Goal: Task Accomplishment & Management: Manage account settings

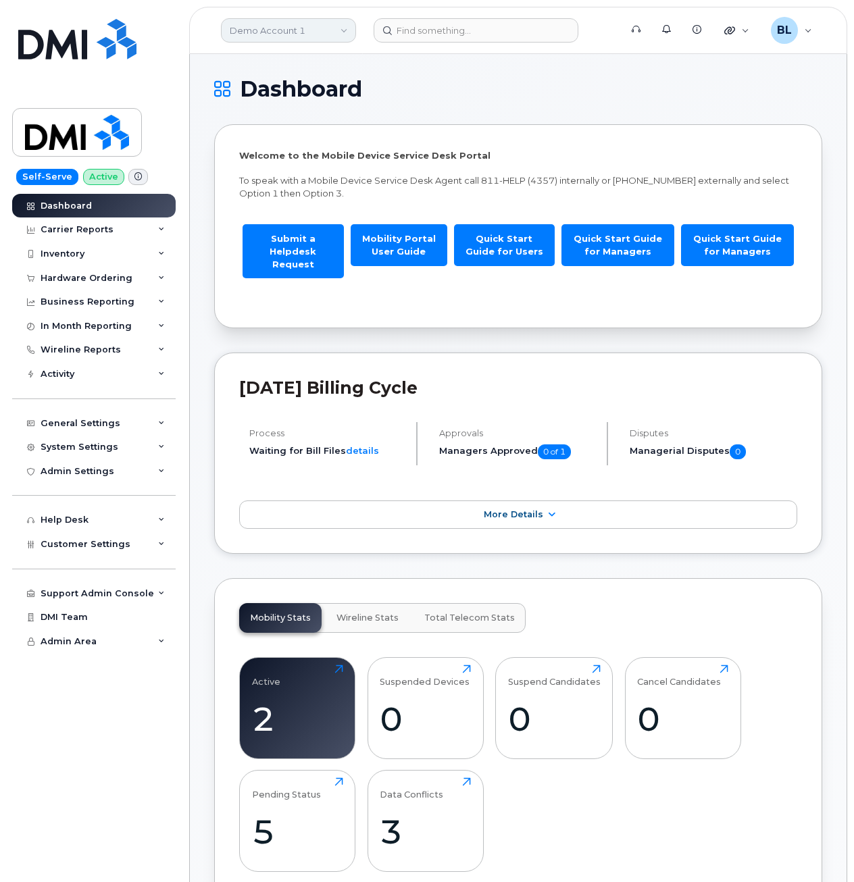
click at [287, 28] on link "Demo Account 1" at bounding box center [288, 30] width 135 height 24
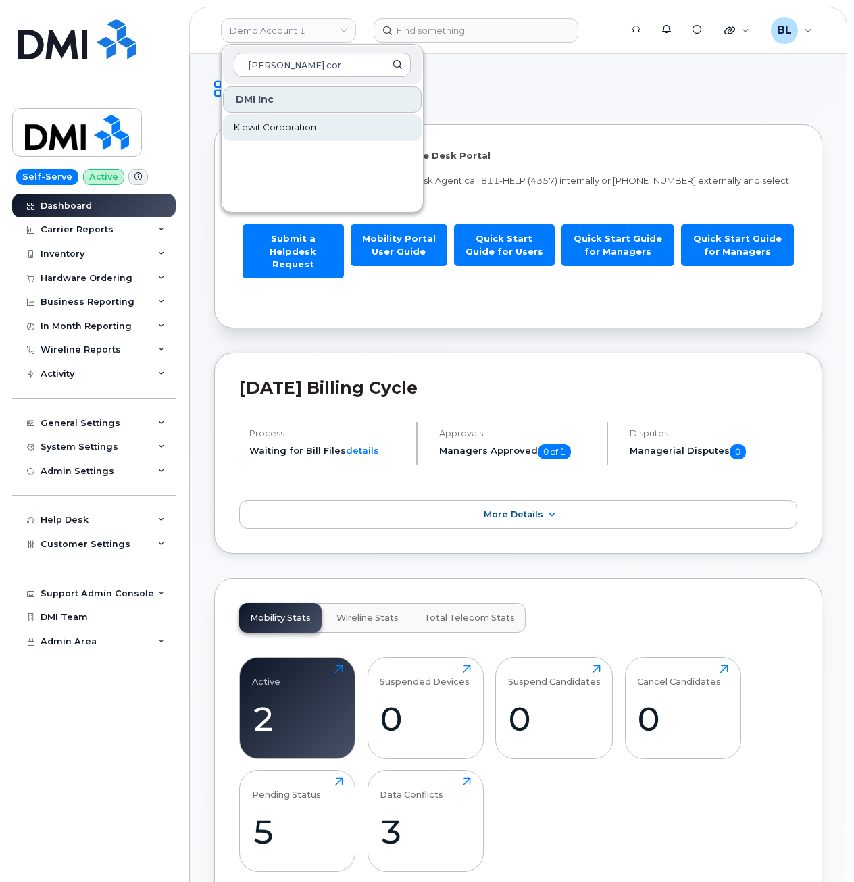
type input "kiewit cor"
click at [288, 132] on span "Kiewit Corporation" at bounding box center [275, 128] width 82 height 14
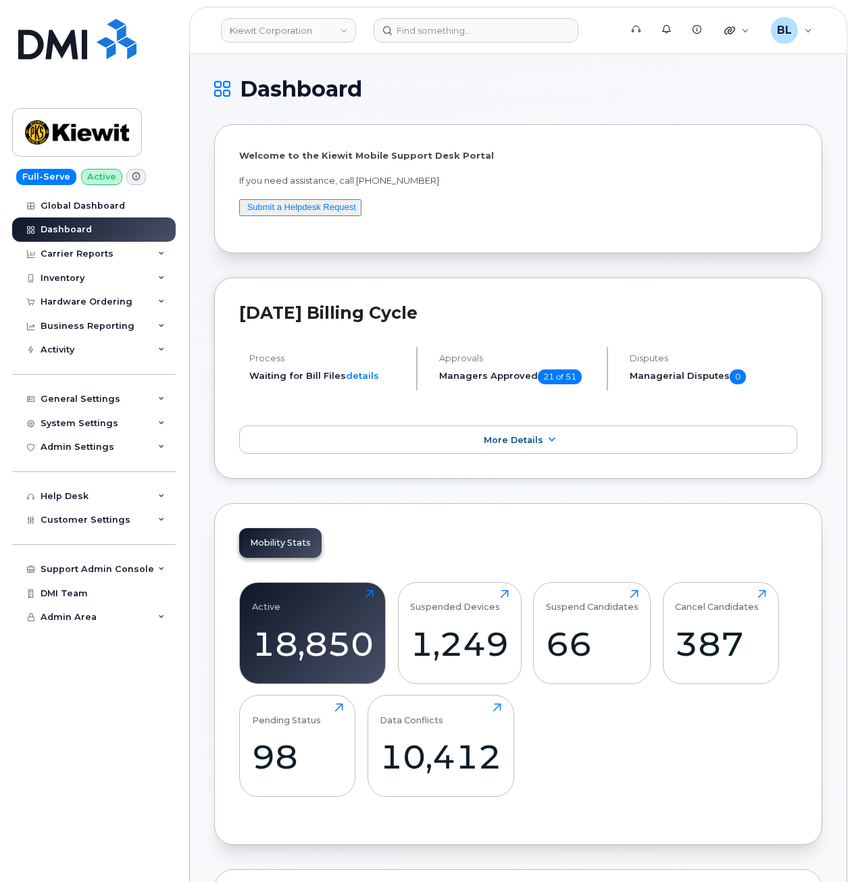
click at [101, 533] on div "Support Admin Console Add New Customer Customer Prospects Emails Sms Messages D…" at bounding box center [95, 556] width 167 height 49
click at [109, 522] on span "Customer Settings" at bounding box center [86, 520] width 90 height 10
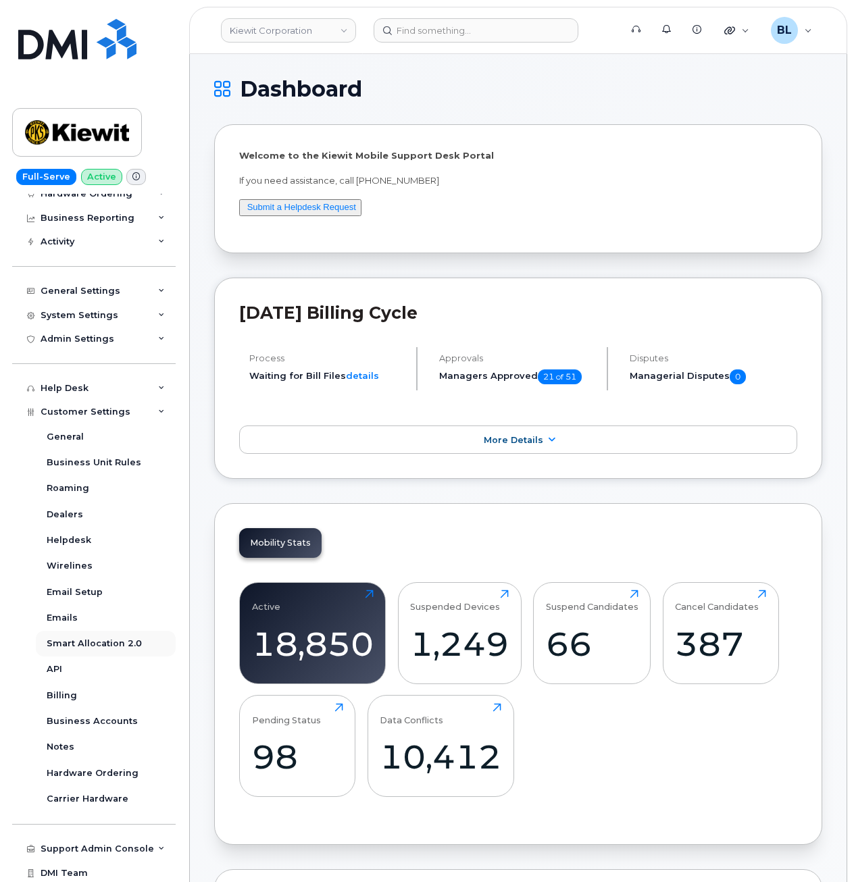
scroll to position [134, 0]
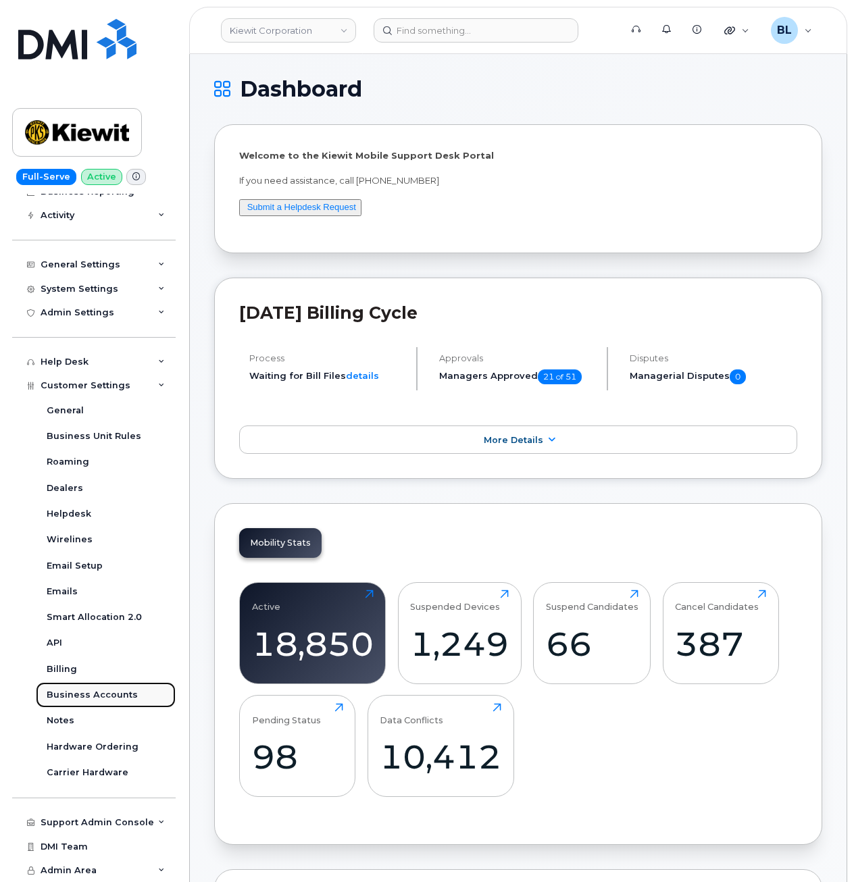
click at [97, 697] on div "Business Accounts" at bounding box center [92, 695] width 91 height 12
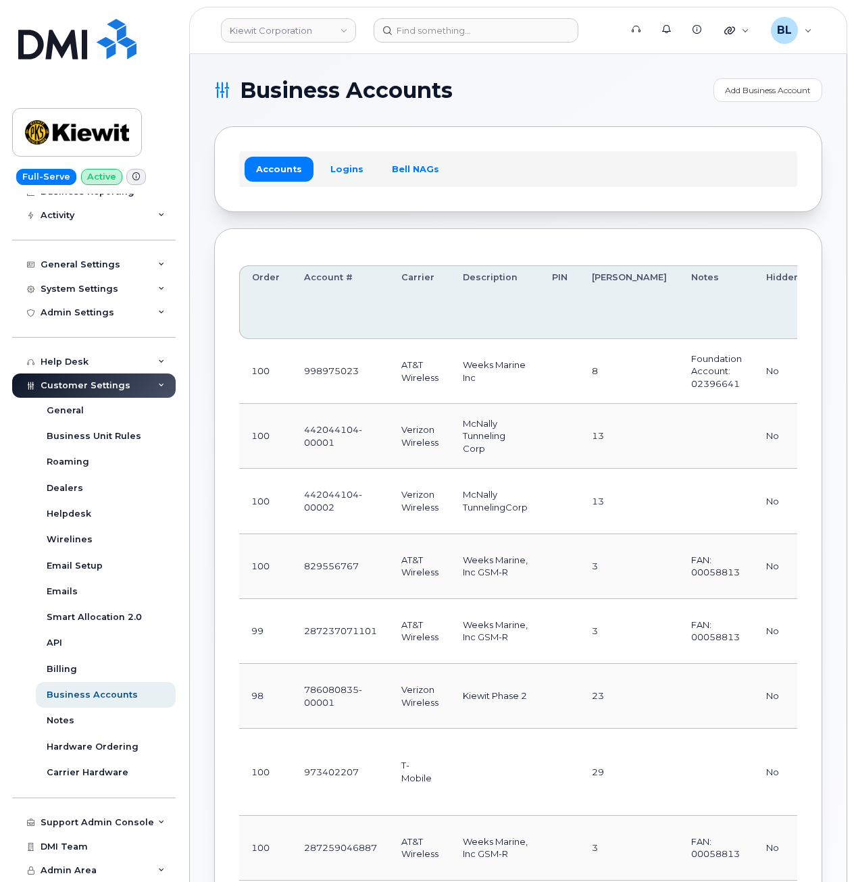
click at [398, 565] on td "AT&T Wireless" at bounding box center [419, 566] width 61 height 65
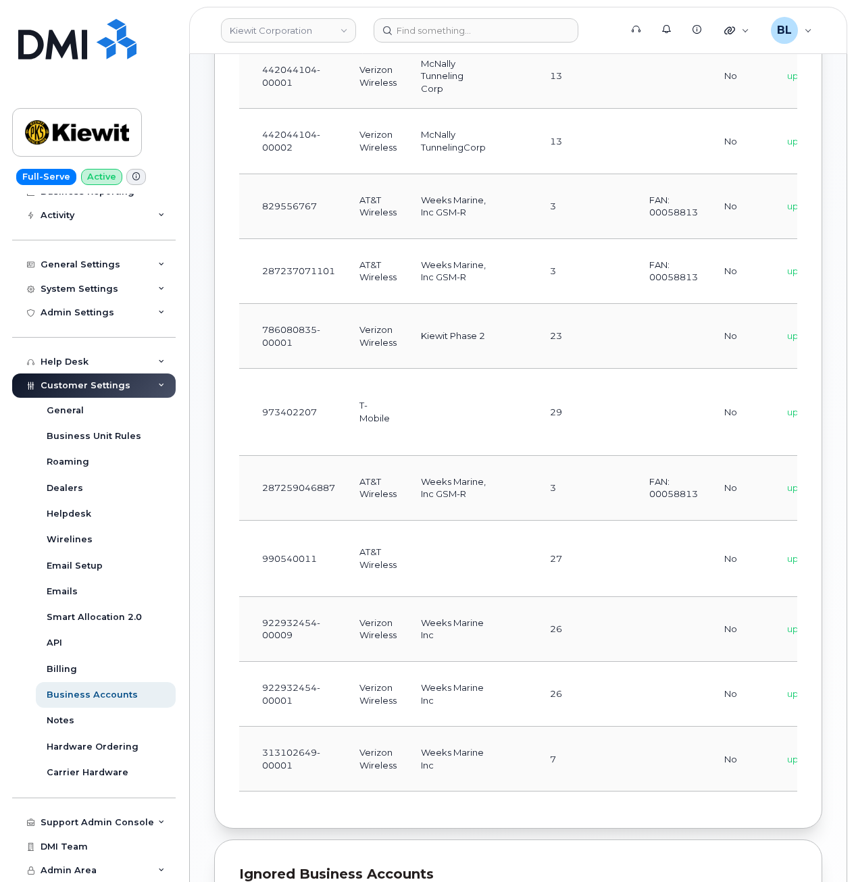
scroll to position [0, 259]
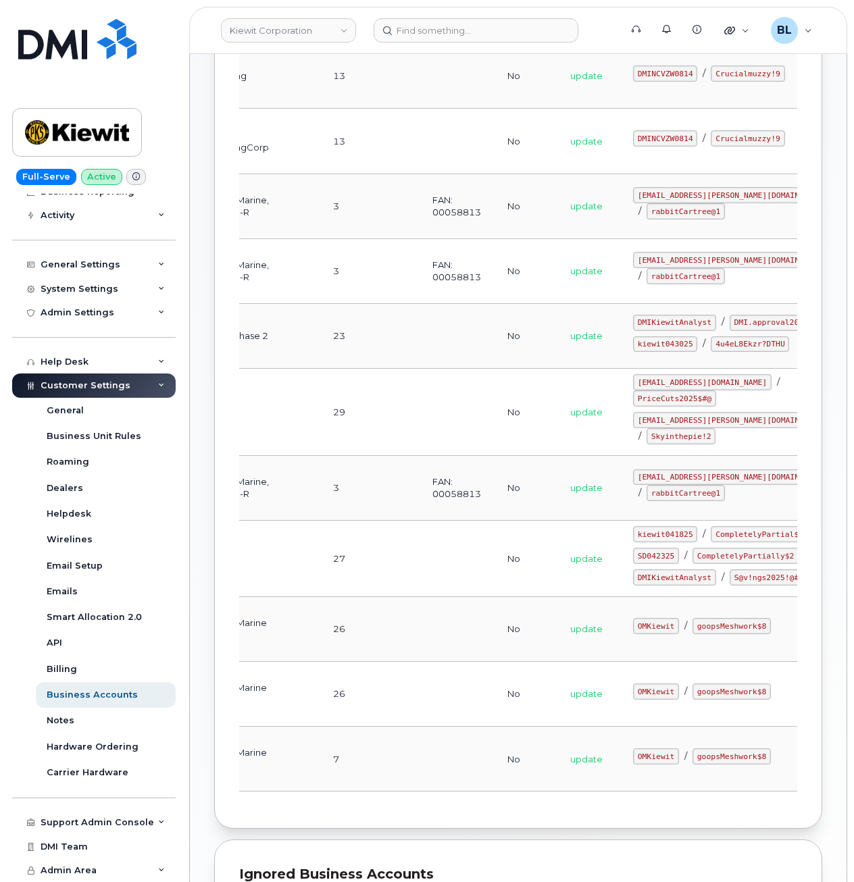
drag, startPoint x: 408, startPoint y: 753, endPoint x: 612, endPoint y: 770, distance: 204.7
click at [633, 700] on code "OMKiewit" at bounding box center [656, 691] width 46 height 16
drag, startPoint x: 565, startPoint y: 764, endPoint x: 617, endPoint y: 769, distance: 52.2
click at [621, 727] on td "OMKiewit / goopsMeshwork$8" at bounding box center [732, 694] width 223 height 65
copy code "OMKiewit"
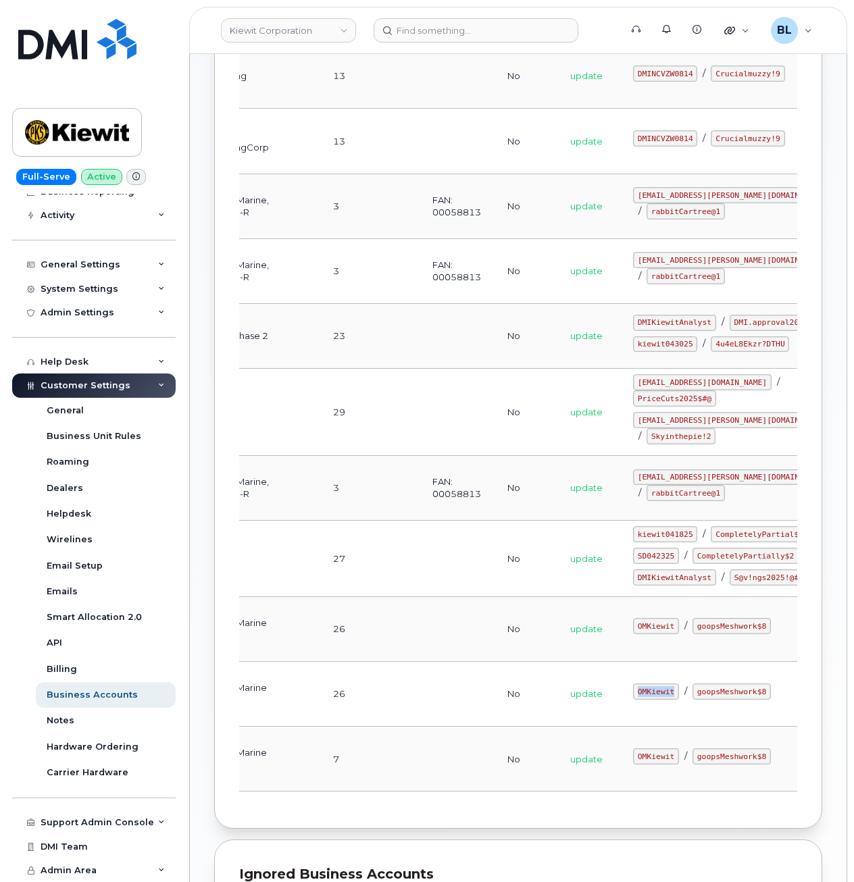
click at [673, 727] on td "OMKiewit / goopsMeshwork$8" at bounding box center [732, 694] width 223 height 65
drag, startPoint x: 631, startPoint y: 762, endPoint x: 701, endPoint y: 765, distance: 69.6
click at [701, 700] on code "goopsMeshwork$8" at bounding box center [731, 691] width 78 height 16
copy code "goopsMeshwork$8"
drag, startPoint x: 311, startPoint y: 145, endPoint x: 225, endPoint y: 139, distance: 85.9
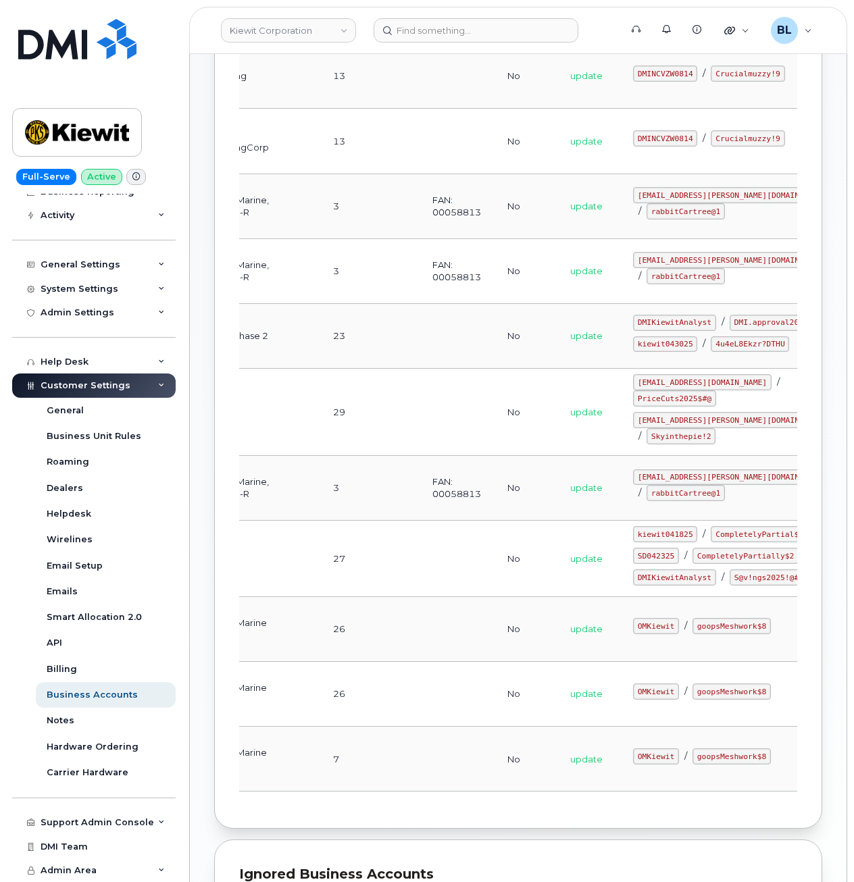
click at [311, 145] on td at bounding box center [301, 141] width 40 height 65
click at [288, 40] on link "Kiewit Corporation" at bounding box center [288, 30] width 135 height 24
type input "mike"
click at [361, 369] on td "23" at bounding box center [370, 336] width 99 height 65
click at [313, 28] on link "Kiewit Corporation" at bounding box center [288, 30] width 135 height 24
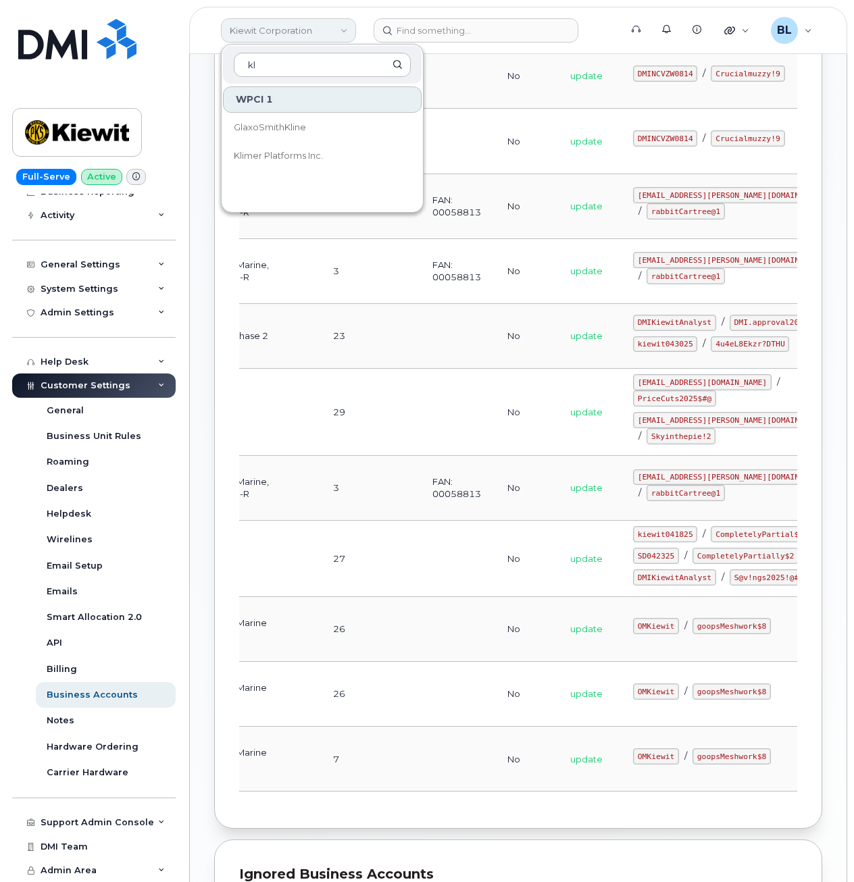
type input "k"
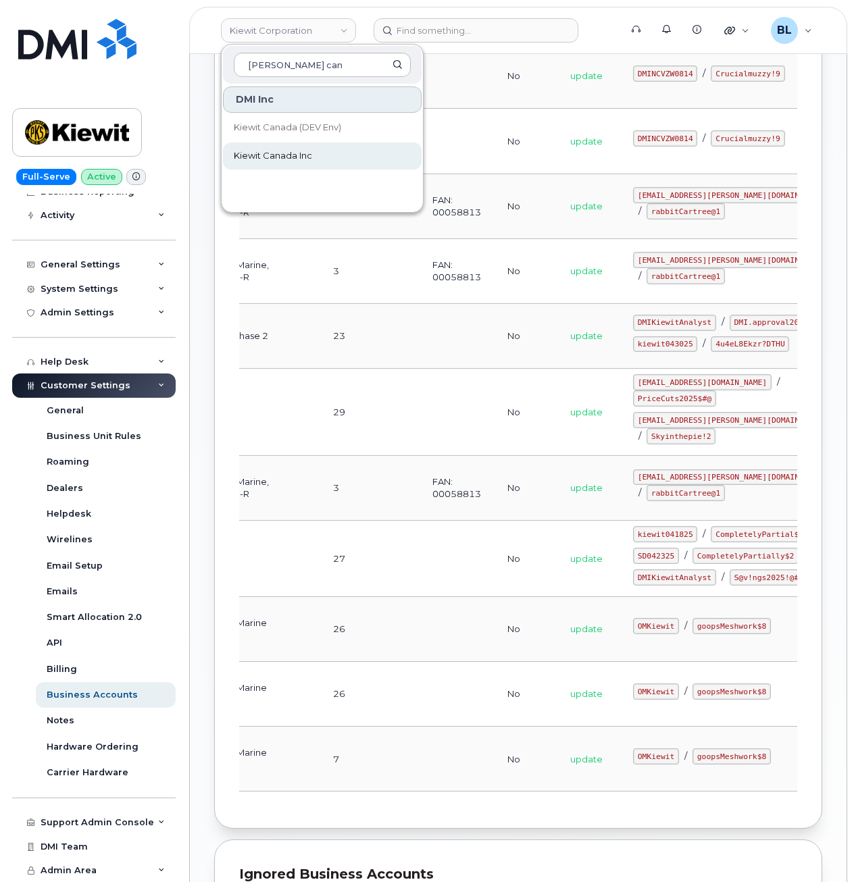
type input "kiewit can"
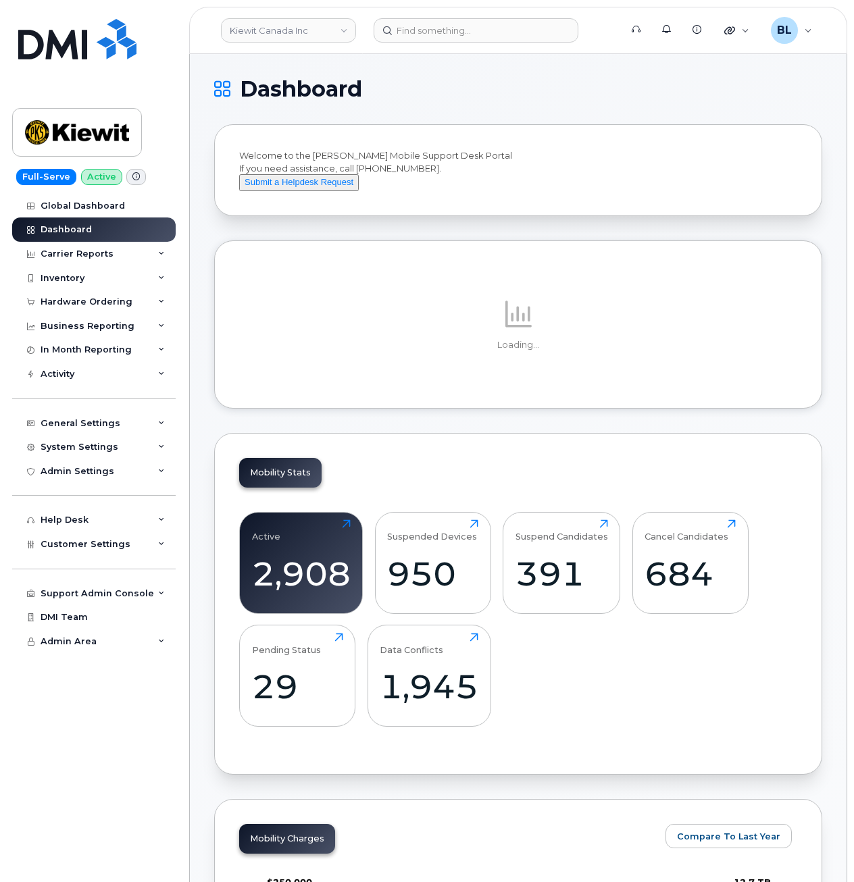
click at [575, 260] on div "Loading..." at bounding box center [518, 324] width 608 height 168
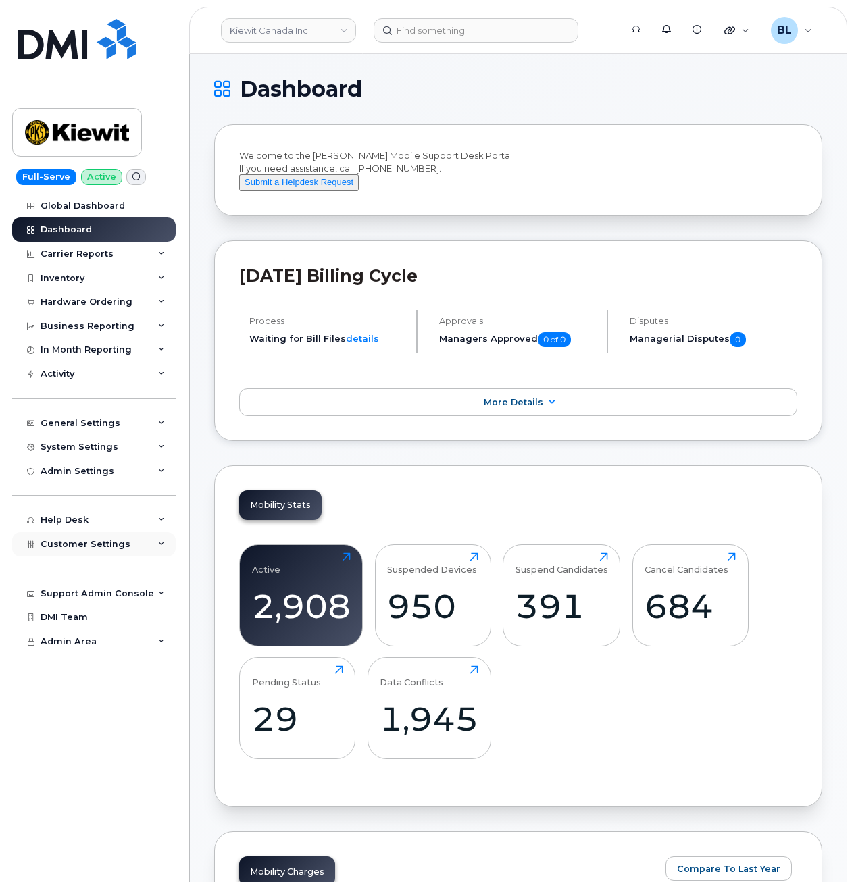
click at [106, 544] on span "Customer Settings" at bounding box center [86, 544] width 90 height 10
click at [93, 253] on div "Carrier Reports" at bounding box center [77, 253] width 73 height 11
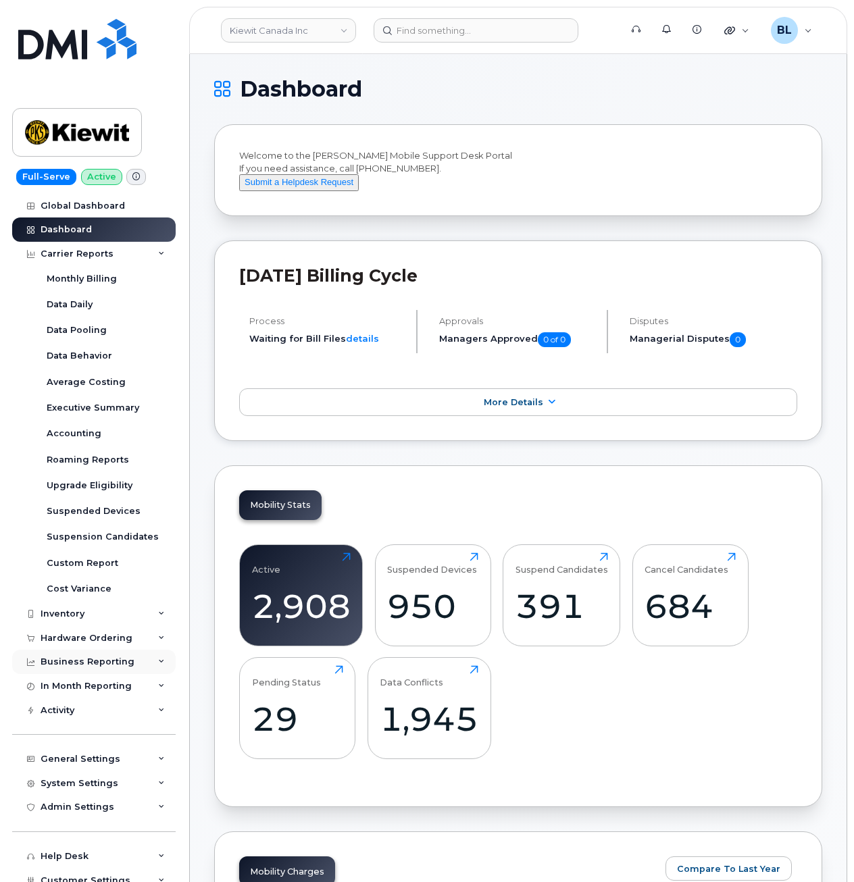
click at [111, 661] on div "Business Reporting" at bounding box center [88, 661] width 94 height 11
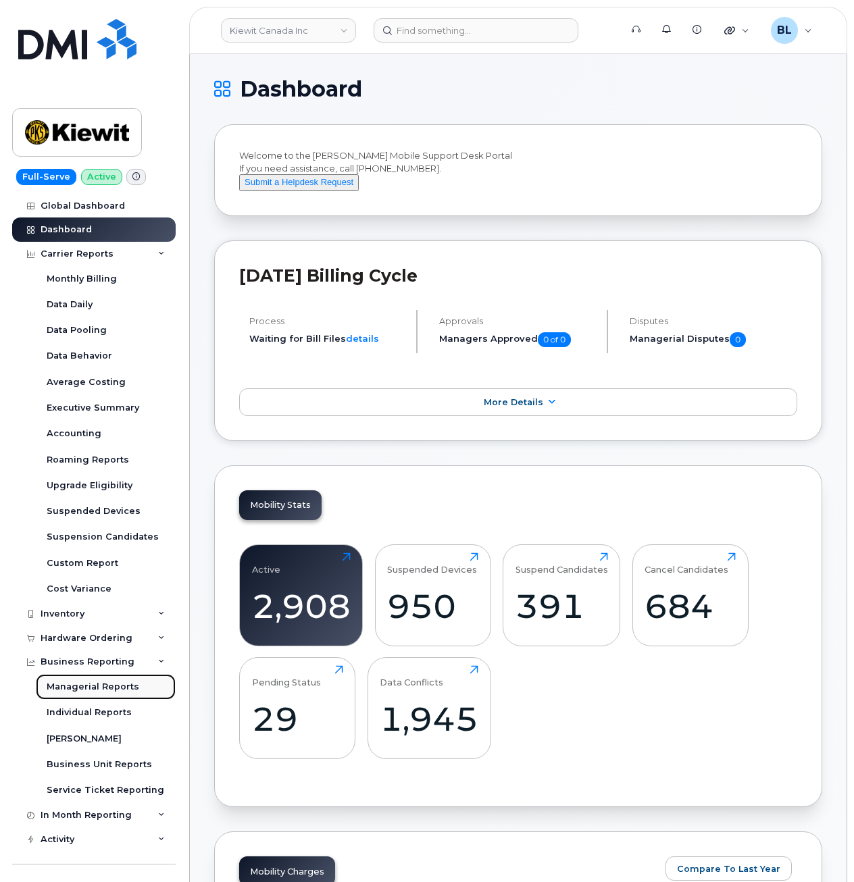
scroll to position [360, 0]
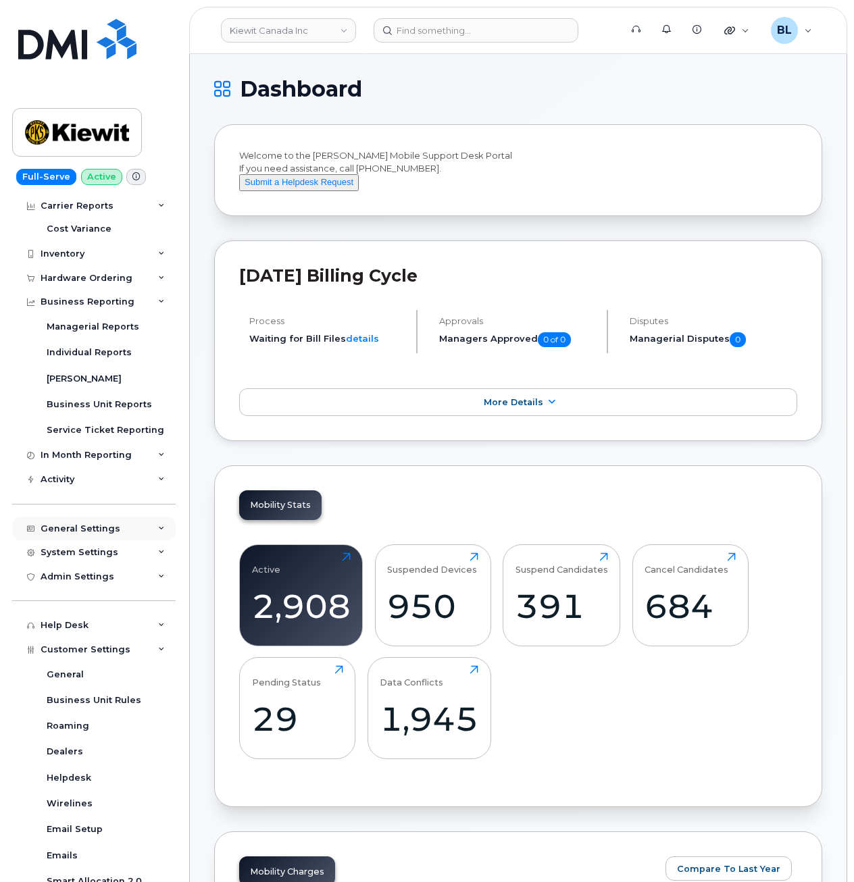
drag, startPoint x: 95, startPoint y: 524, endPoint x: 96, endPoint y: 535, distance: 11.6
click at [95, 524] on div "General Settings" at bounding box center [81, 528] width 80 height 11
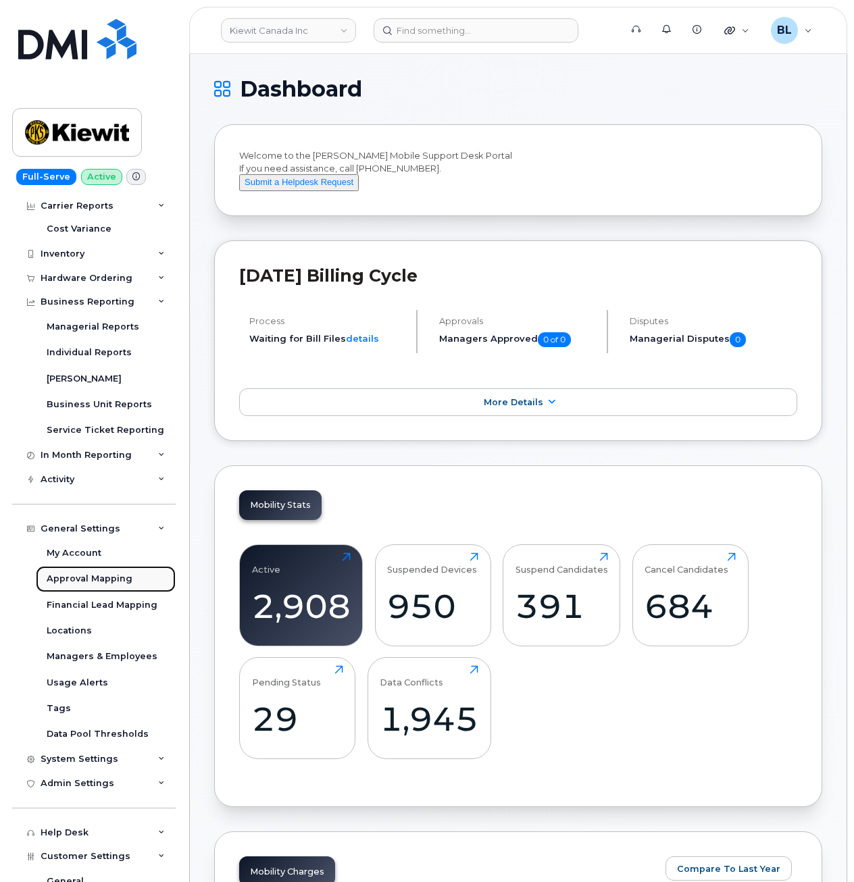
click at [108, 580] on div "Approval Mapping" at bounding box center [90, 579] width 86 height 12
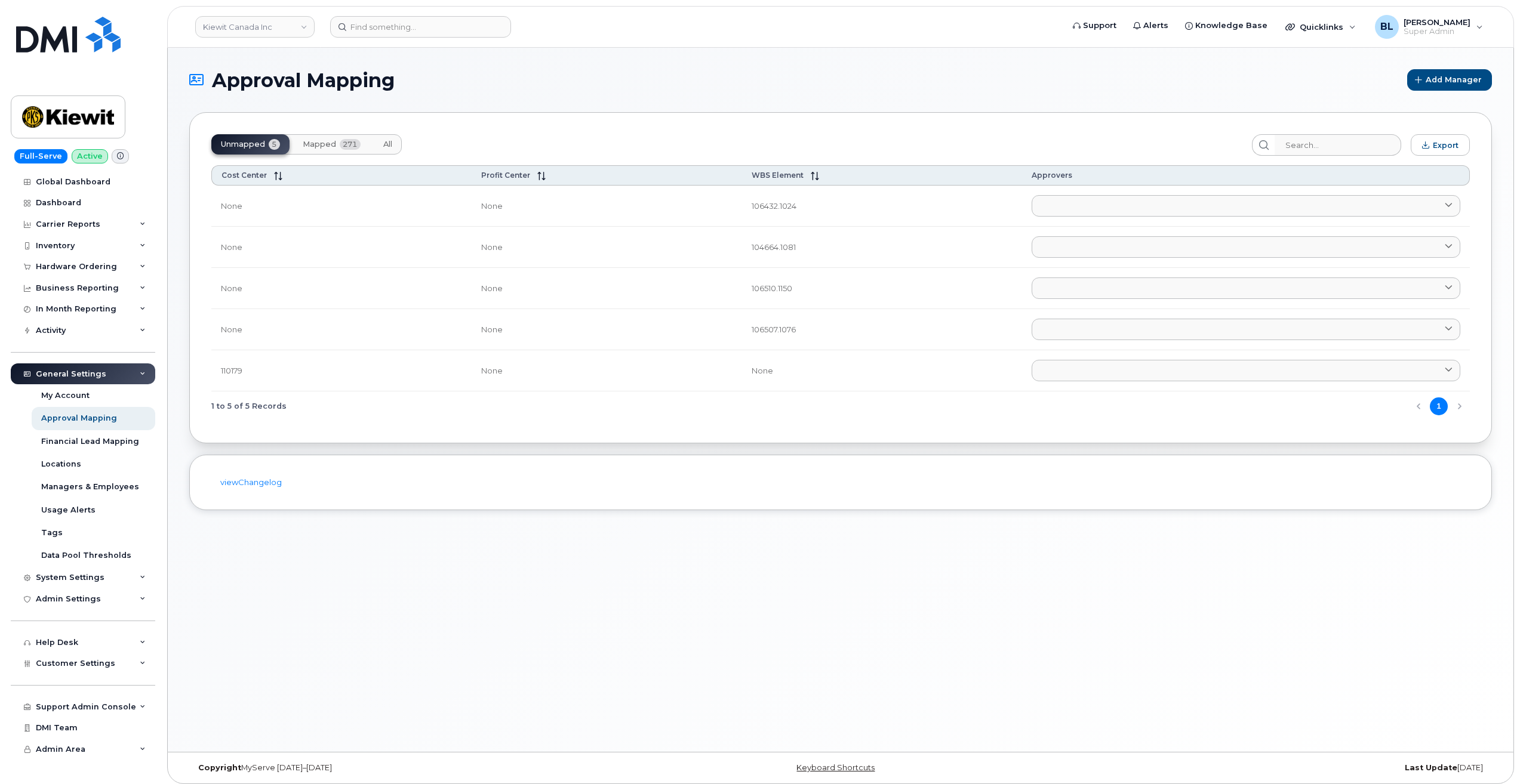
drag, startPoint x: 788, startPoint y: 134, endPoint x: 783, endPoint y: 120, distance: 14.9
click at [754, 134] on div "Unmapped 5 Mapped 271 All" at bounding box center [727, 145] width 1031 height 21
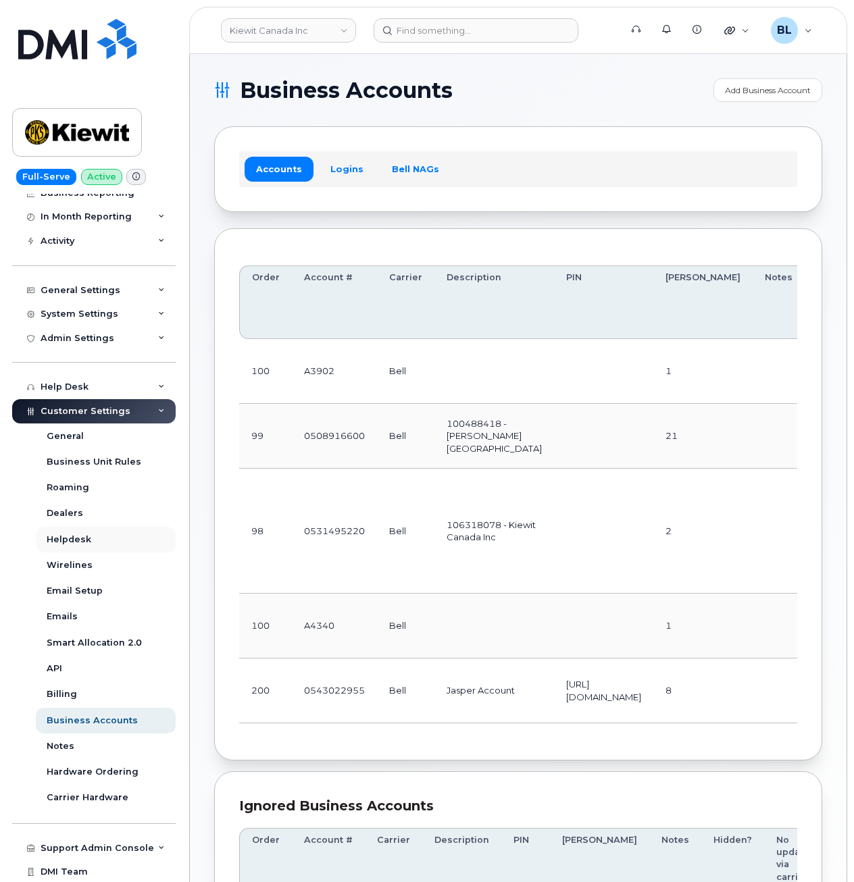
scroll to position [159, 0]
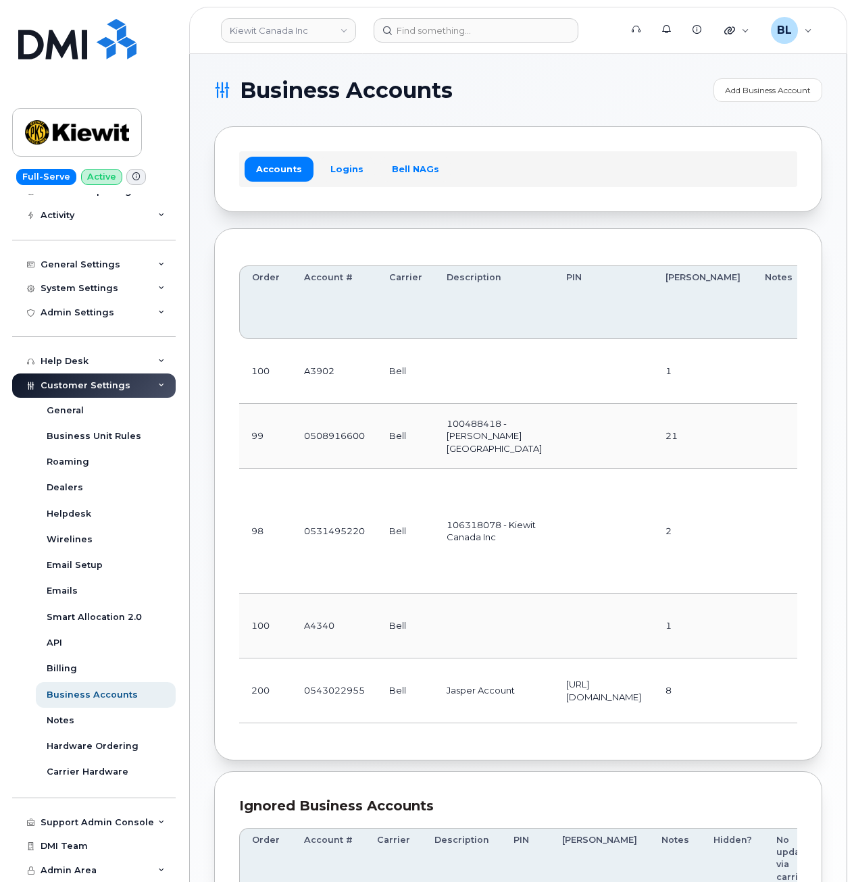
click at [98, 383] on span "Customer Settings" at bounding box center [86, 385] width 90 height 10
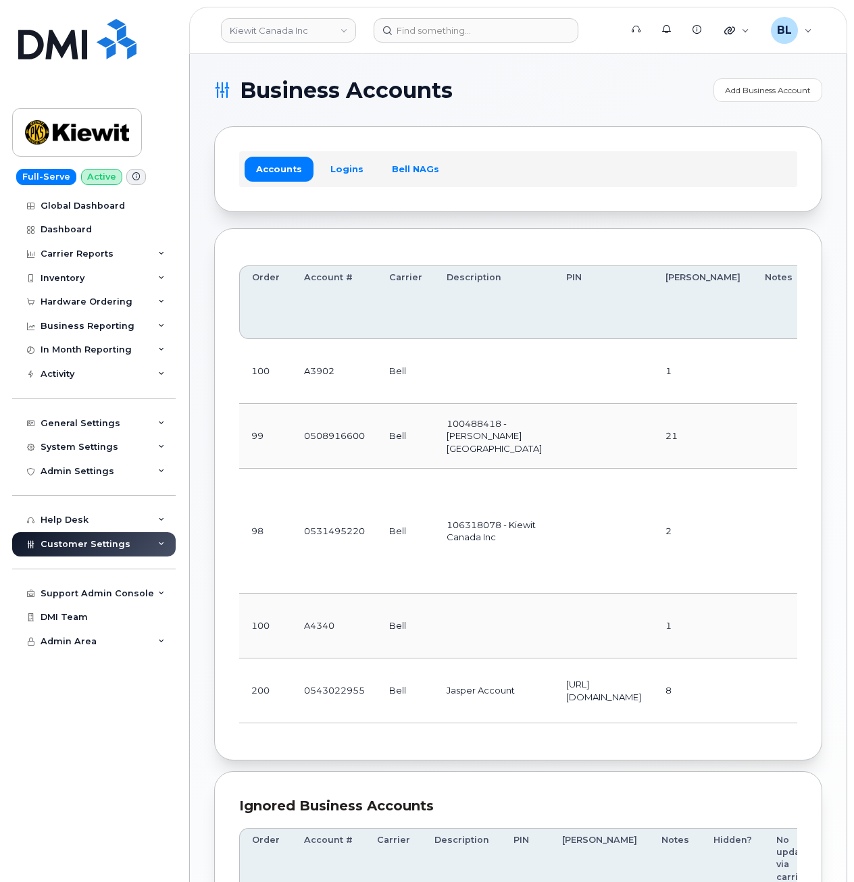
scroll to position [0, 0]
click at [122, 306] on div "Hardware Ordering" at bounding box center [87, 301] width 92 height 11
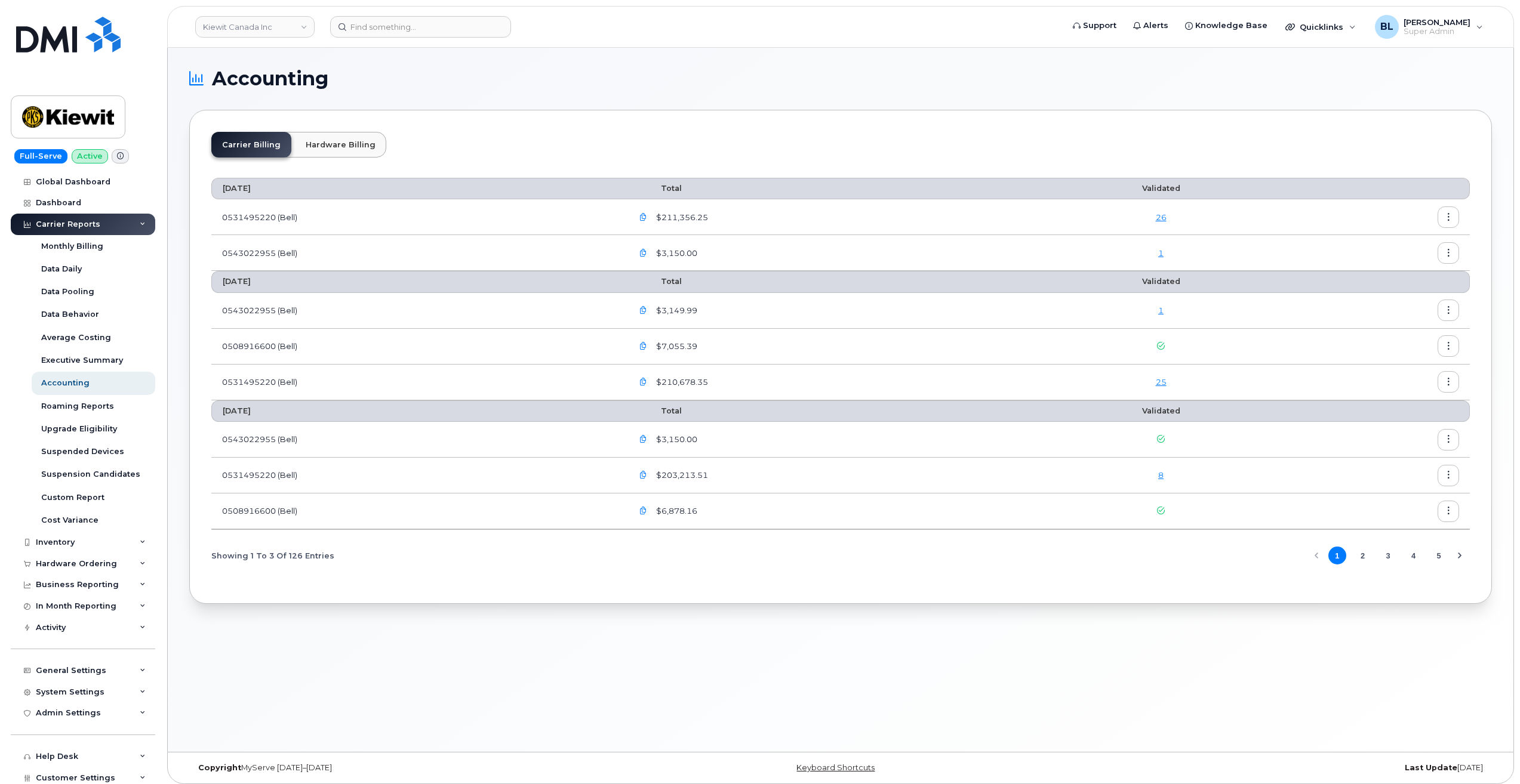
click at [723, 92] on section "Accounting Carrier Billing Hardware Billing [DATE] Total Validated 0531495220 (…" at bounding box center [840, 336] width 1302 height 535
click at [754, 377] on div "25" at bounding box center [1161, 382] width 232 height 11
click at [754, 377] on link "25" at bounding box center [1161, 382] width 11 height 10
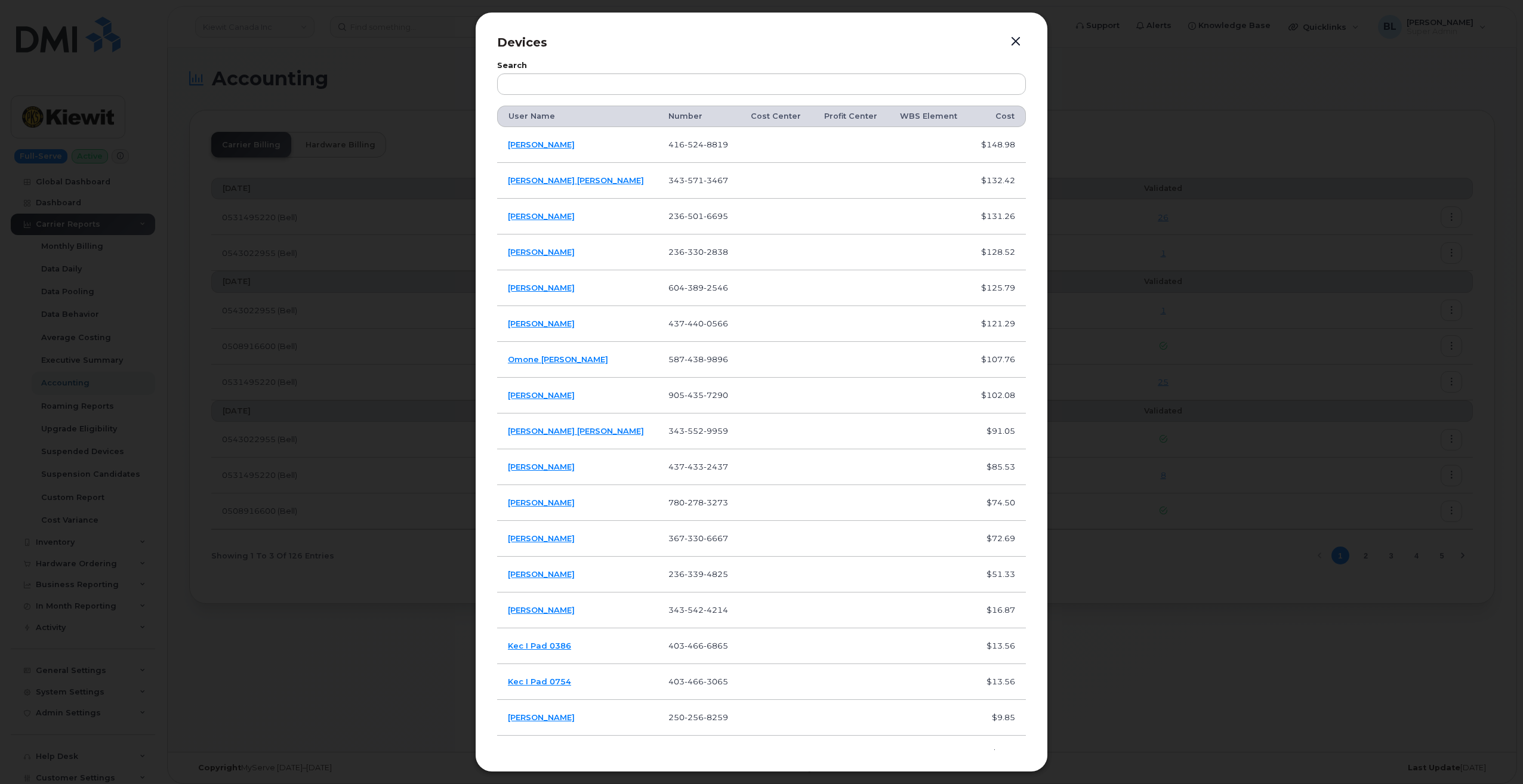
click at [684, 143] on span "524" at bounding box center [694, 144] width 19 height 10
copy span "416 524 8819"
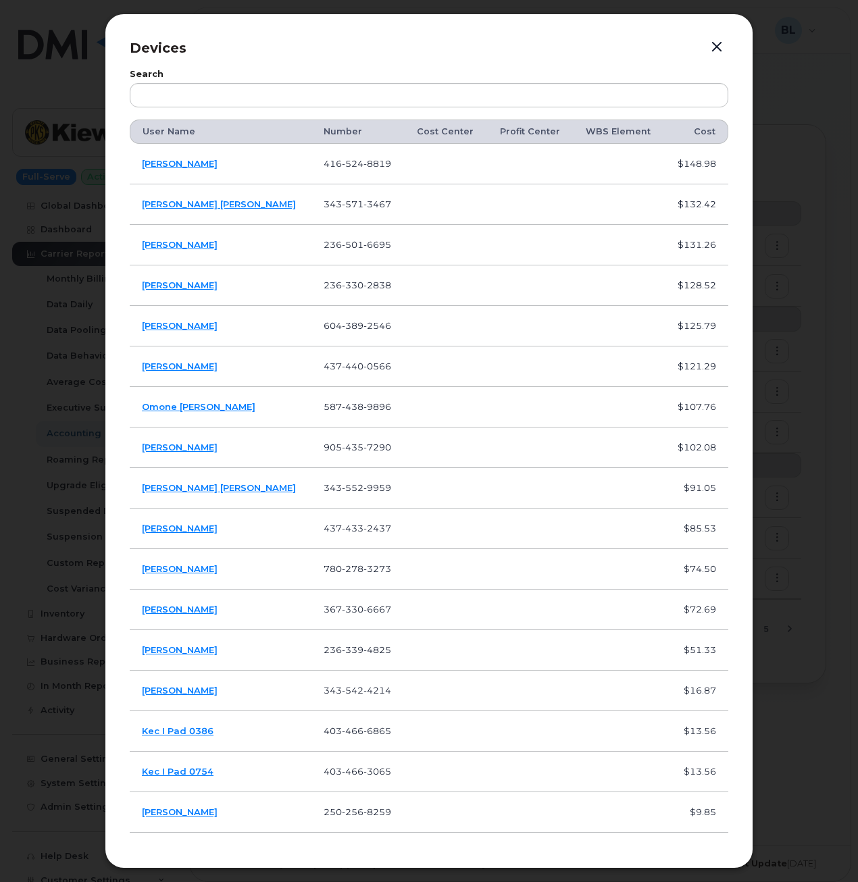
click at [363, 203] on span "3467" at bounding box center [377, 204] width 28 height 11
copy span "343 571 3467"
click at [348, 235] on td "236 501 6695" at bounding box center [358, 245] width 94 height 41
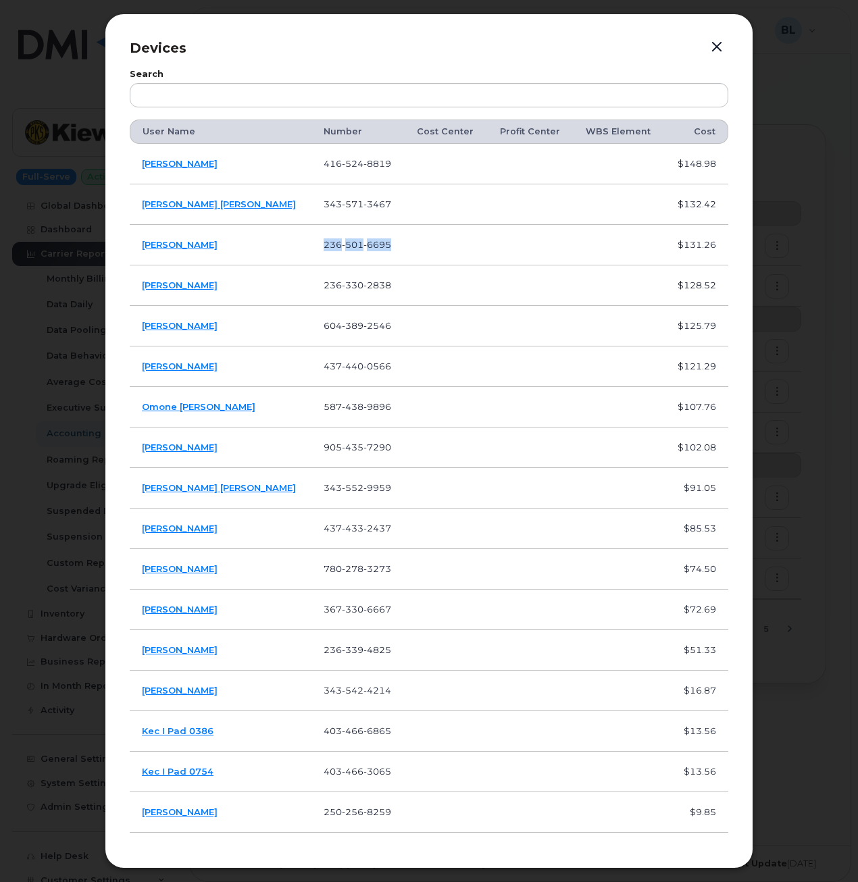
copy span "236 501 6695"
drag, startPoint x: 213, startPoint y: 253, endPoint x: 140, endPoint y: 254, distance: 72.9
click at [140, 254] on td "Tithi Sathwara" at bounding box center [221, 245] width 182 height 41
copy link "Tithi Sathwara"
click at [342, 287] on span "330" at bounding box center [353, 285] width 22 height 11
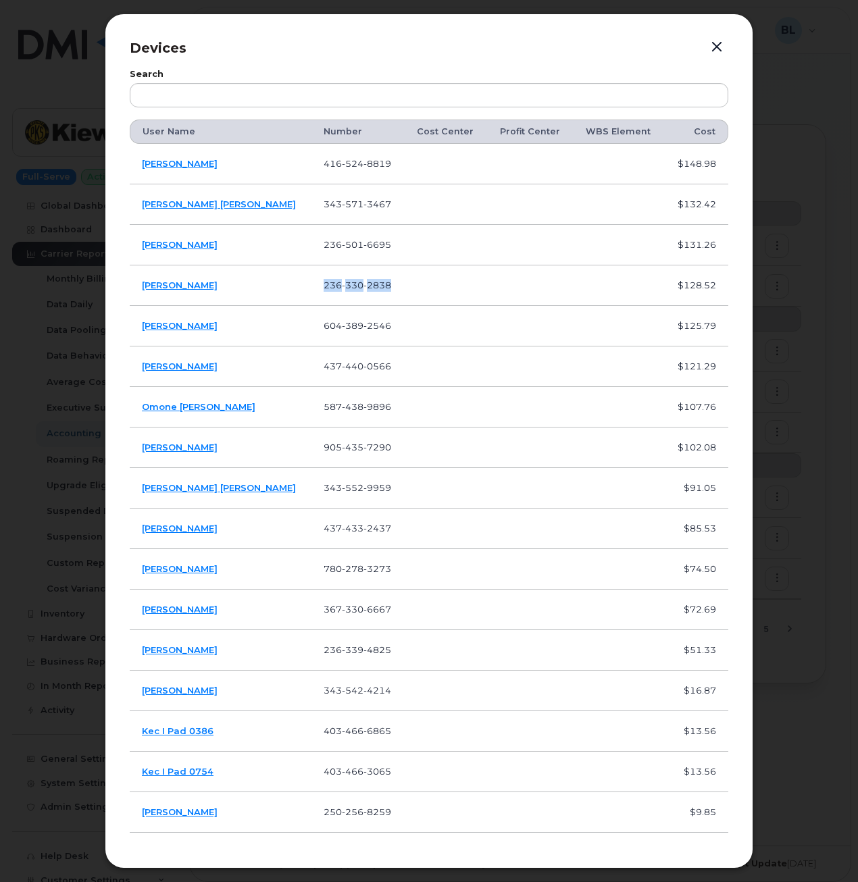
click at [342, 287] on span "330" at bounding box center [353, 285] width 22 height 11
copy span "236 330 2838"
drag, startPoint x: 230, startPoint y: 288, endPoint x: 138, endPoint y: 288, distance: 91.8
click at [138, 288] on td "Adnan Al Olabe" at bounding box center [221, 285] width 182 height 41
copy link "Adnan Al Olabe"
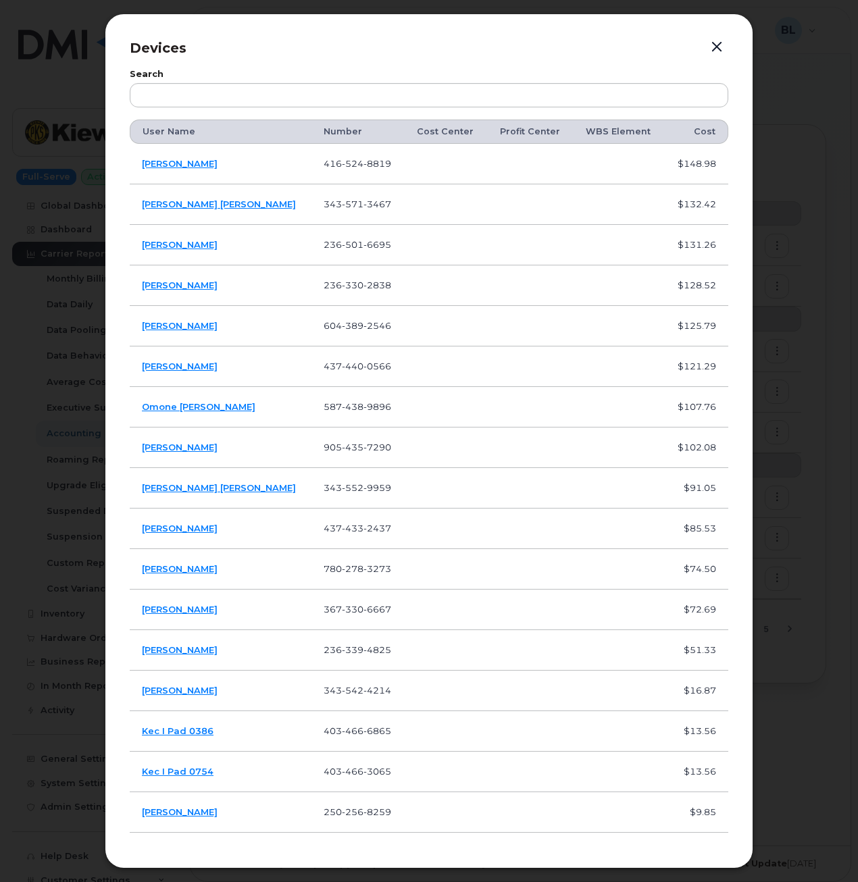
click at [340, 334] on td "604 389 2546" at bounding box center [358, 326] width 94 height 41
copy span "604 389 2546"
drag, startPoint x: 224, startPoint y: 328, endPoint x: 232, endPoint y: 326, distance: 7.7
click at [224, 328] on td "Curtis Ouellette" at bounding box center [221, 326] width 182 height 41
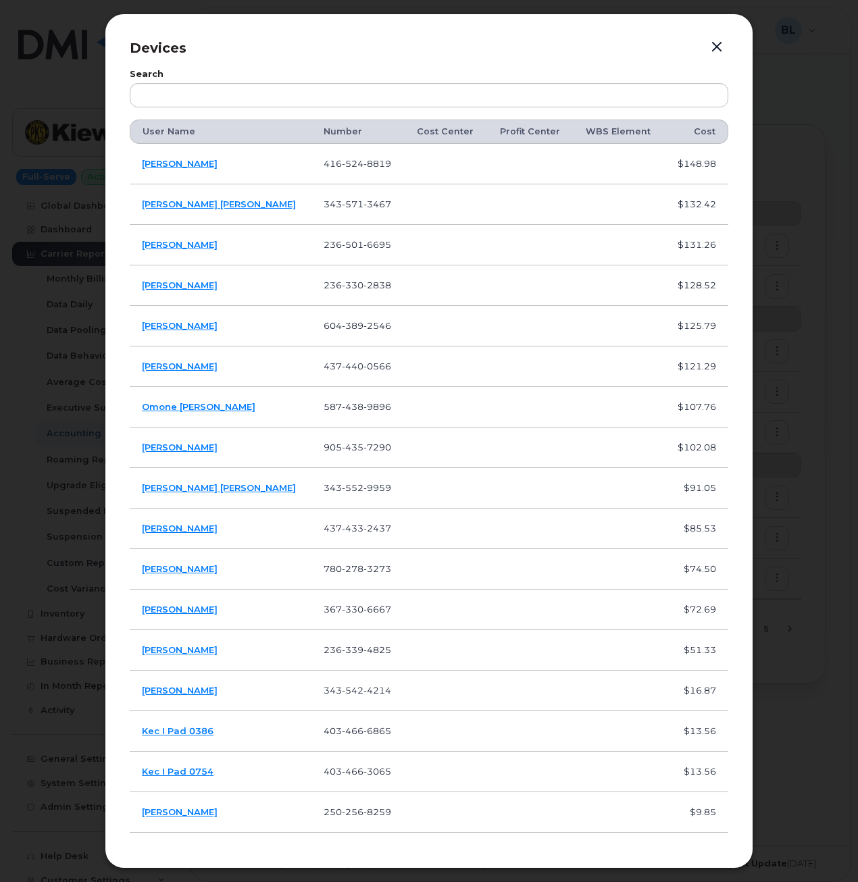
drag, startPoint x: 232, startPoint y: 328, endPoint x: 142, endPoint y: 328, distance: 89.1
click at [142, 328] on td "Curtis Ouellette" at bounding box center [221, 326] width 182 height 41
copy link "Curtis Ouellette"
click at [342, 367] on span "440" at bounding box center [353, 366] width 22 height 11
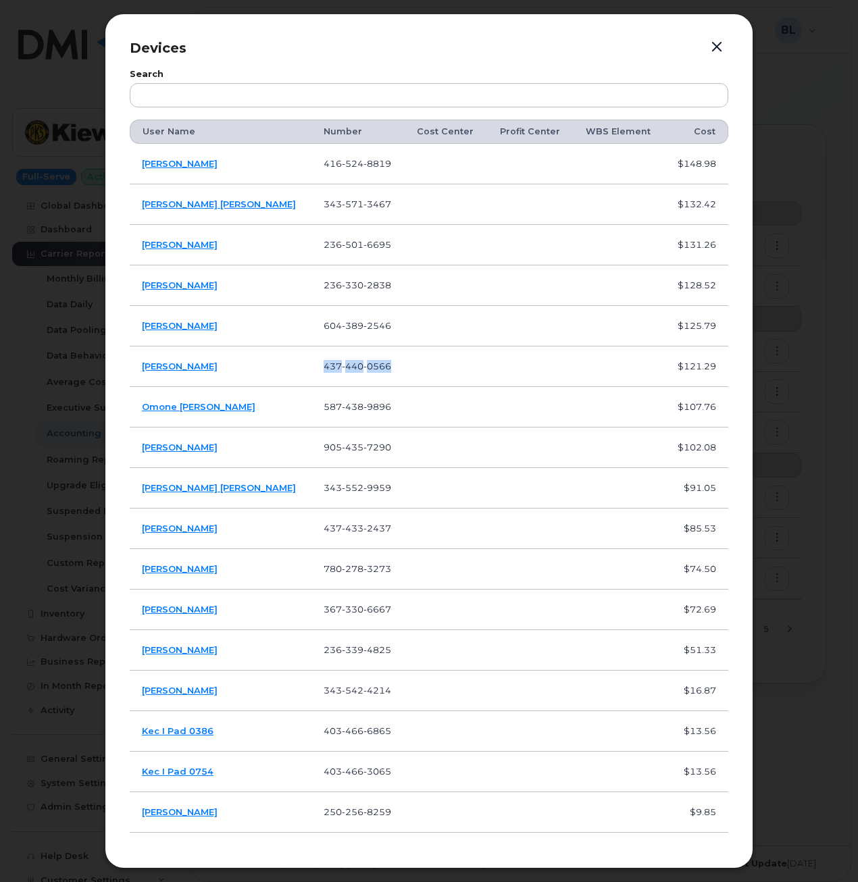
copy span "437 440 0566"
click at [342, 409] on span "438" at bounding box center [353, 406] width 22 height 11
click at [342, 407] on span "438" at bounding box center [353, 406] width 22 height 11
click at [336, 412] on td "587 438 9896" at bounding box center [358, 407] width 94 height 41
click at [342, 411] on span "438" at bounding box center [353, 406] width 22 height 11
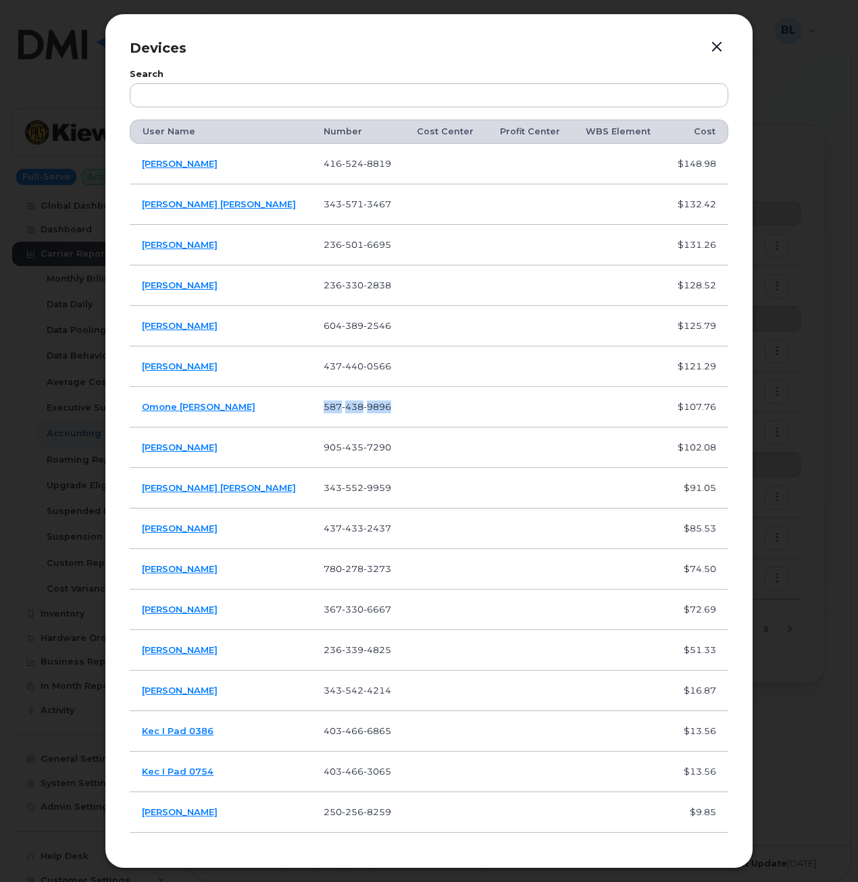
click at [342, 411] on span "438" at bounding box center [353, 406] width 22 height 11
copy tr "587 438 9896"
click at [344, 445] on span "435" at bounding box center [353, 447] width 22 height 11
click at [344, 443] on span "435" at bounding box center [353, 447] width 22 height 11
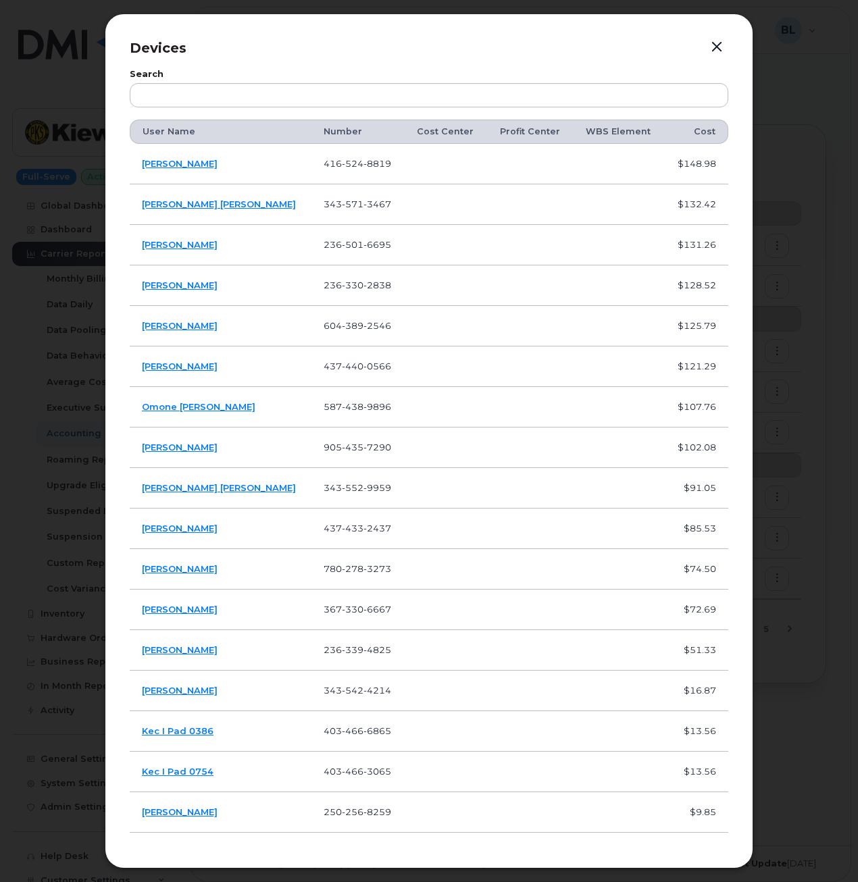
click at [342, 450] on span "435" at bounding box center [353, 447] width 22 height 11
click at [342, 483] on span "552" at bounding box center [353, 487] width 22 height 11
click at [342, 529] on span "433" at bounding box center [353, 528] width 22 height 11
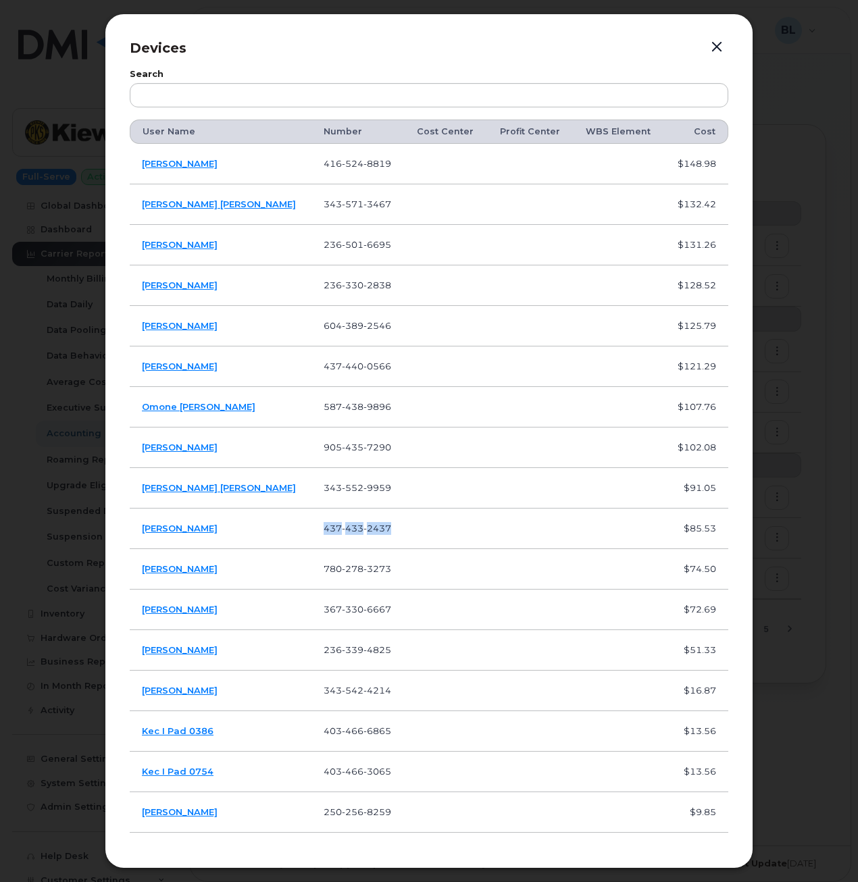
click at [342, 529] on span "433" at bounding box center [353, 528] width 22 height 11
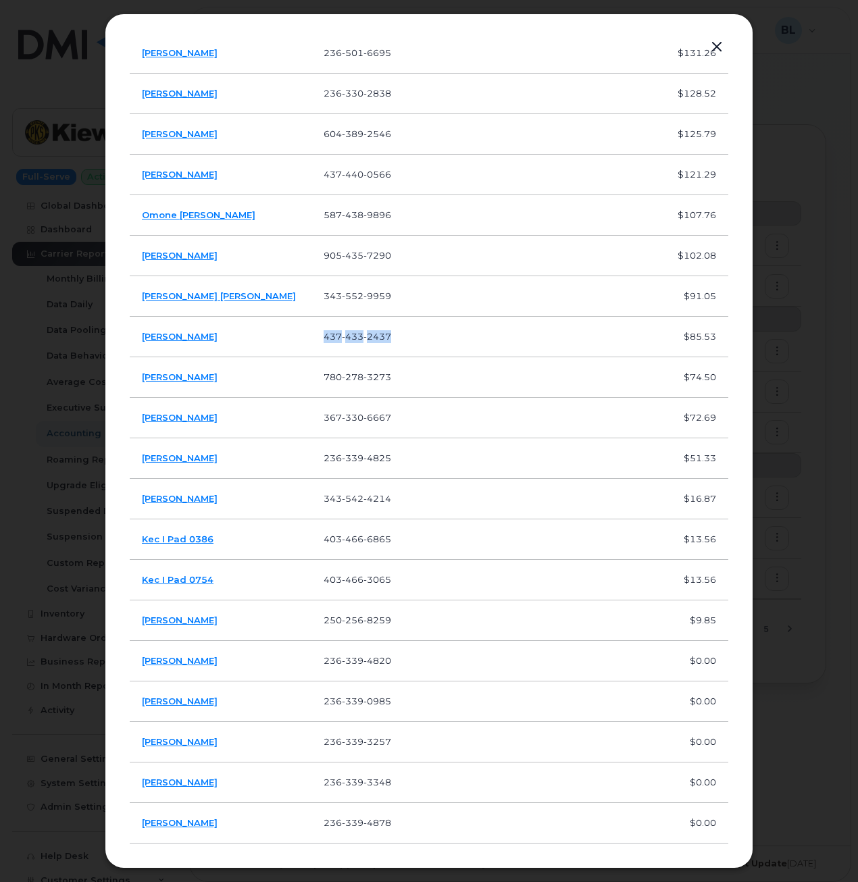
scroll to position [145, 0]
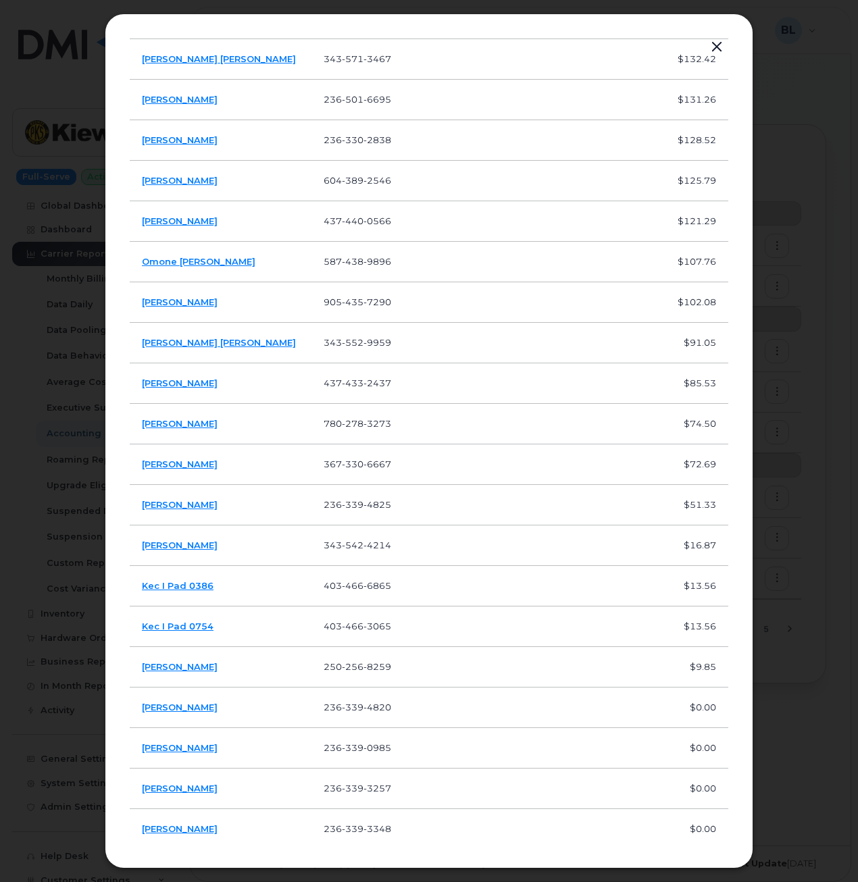
click at [346, 433] on td "780 278 3273" at bounding box center [358, 424] width 94 height 41
click at [342, 467] on span "330" at bounding box center [353, 463] width 22 height 11
drag, startPoint x: 240, startPoint y: 471, endPoint x: 180, endPoint y: 465, distance: 59.8
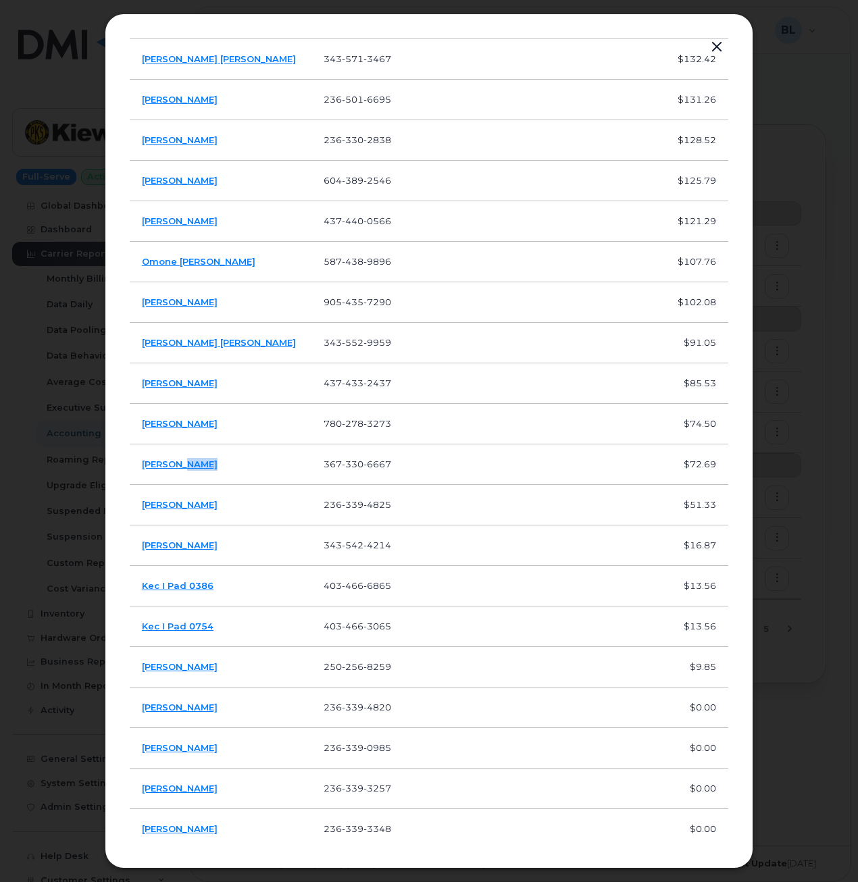
click at [180, 465] on td "[PERSON_NAME]" at bounding box center [221, 464] width 182 height 41
drag, startPoint x: 180, startPoint y: 465, endPoint x: 196, endPoint y: 466, distance: 16.3
click at [211, 461] on td "[PERSON_NAME]" at bounding box center [221, 464] width 182 height 41
drag, startPoint x: 204, startPoint y: 464, endPoint x: 149, endPoint y: 463, distance: 54.7
click at [150, 464] on td "[PERSON_NAME]" at bounding box center [221, 464] width 182 height 41
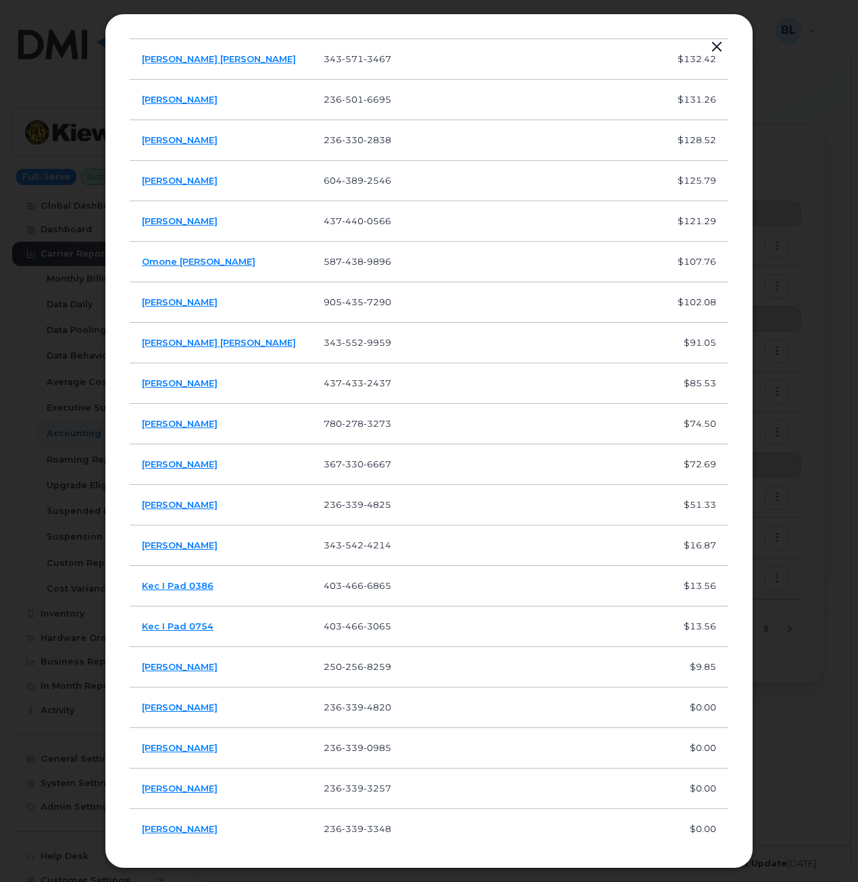
click at [363, 509] on span "4825" at bounding box center [377, 504] width 28 height 11
click at [342, 550] on span "542" at bounding box center [353, 545] width 22 height 11
click at [348, 592] on td "403 466 6865" at bounding box center [358, 586] width 94 height 41
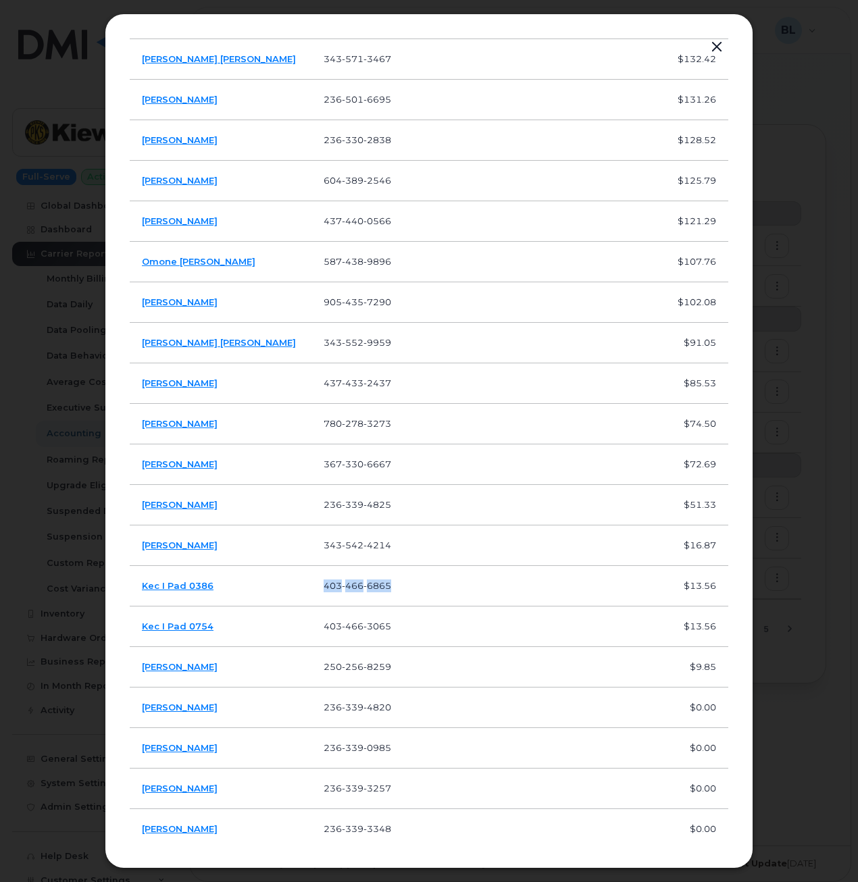
click at [348, 592] on td "403 466 6865" at bounding box center [358, 586] width 94 height 41
click at [342, 623] on span "466" at bounding box center [353, 626] width 22 height 11
click at [342, 663] on span "256" at bounding box center [353, 666] width 22 height 11
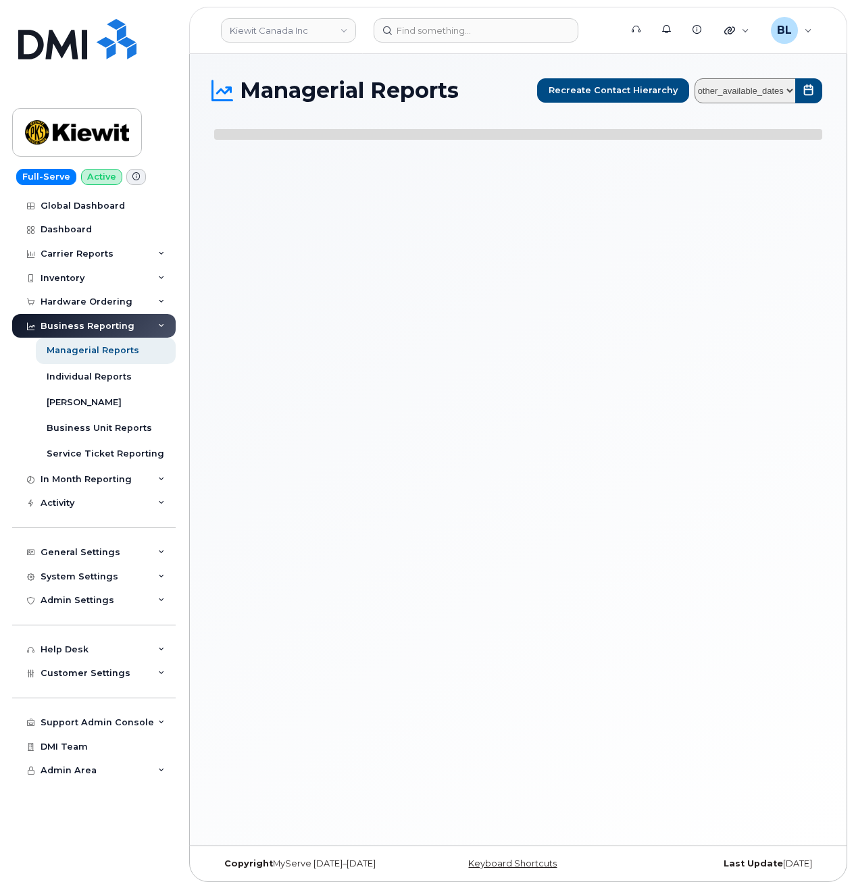
select select
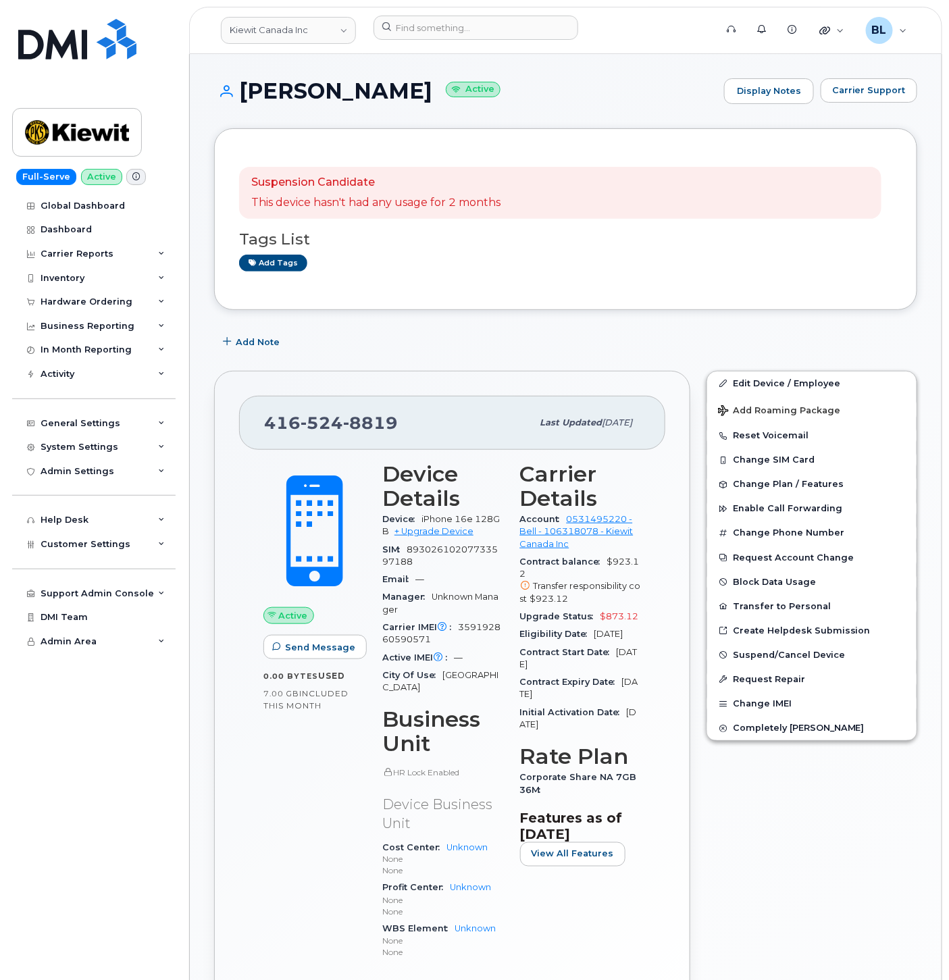
click at [346, 429] on span "8819" at bounding box center [370, 423] width 55 height 20
click at [345, 428] on span "8819" at bounding box center [370, 423] width 55 height 20
copy span "416 524 8819"
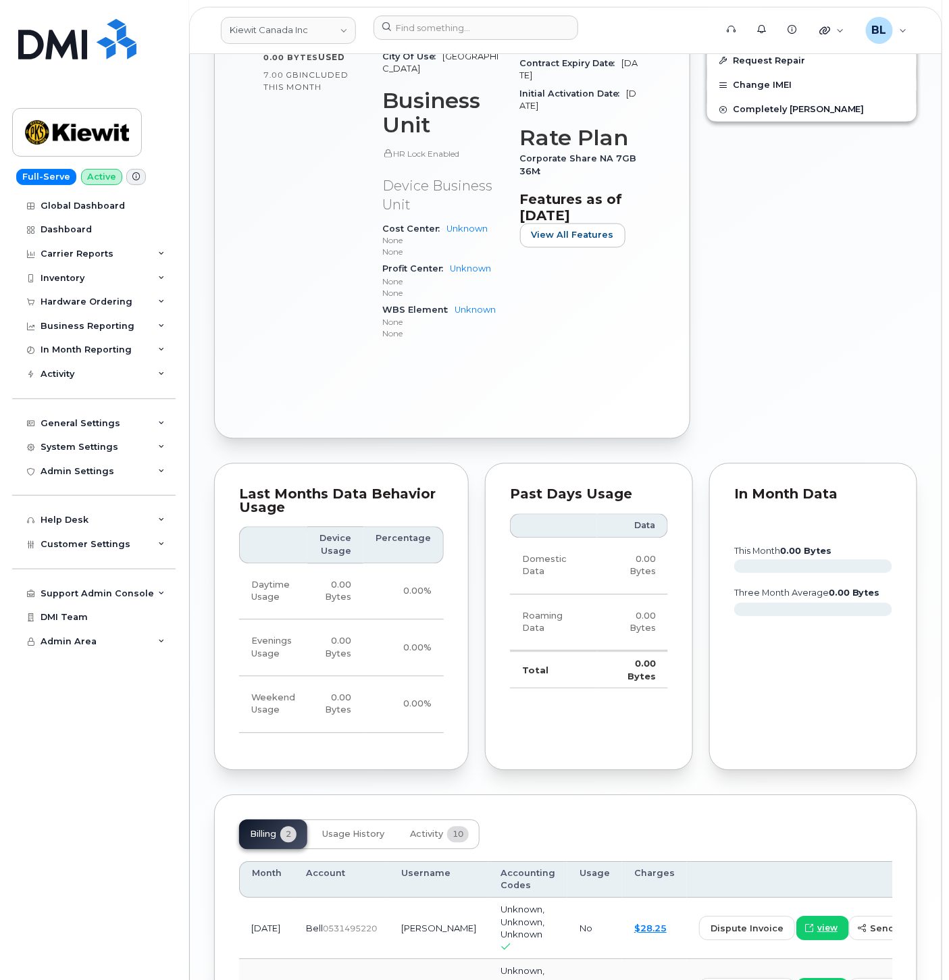
scroll to position [157, 0]
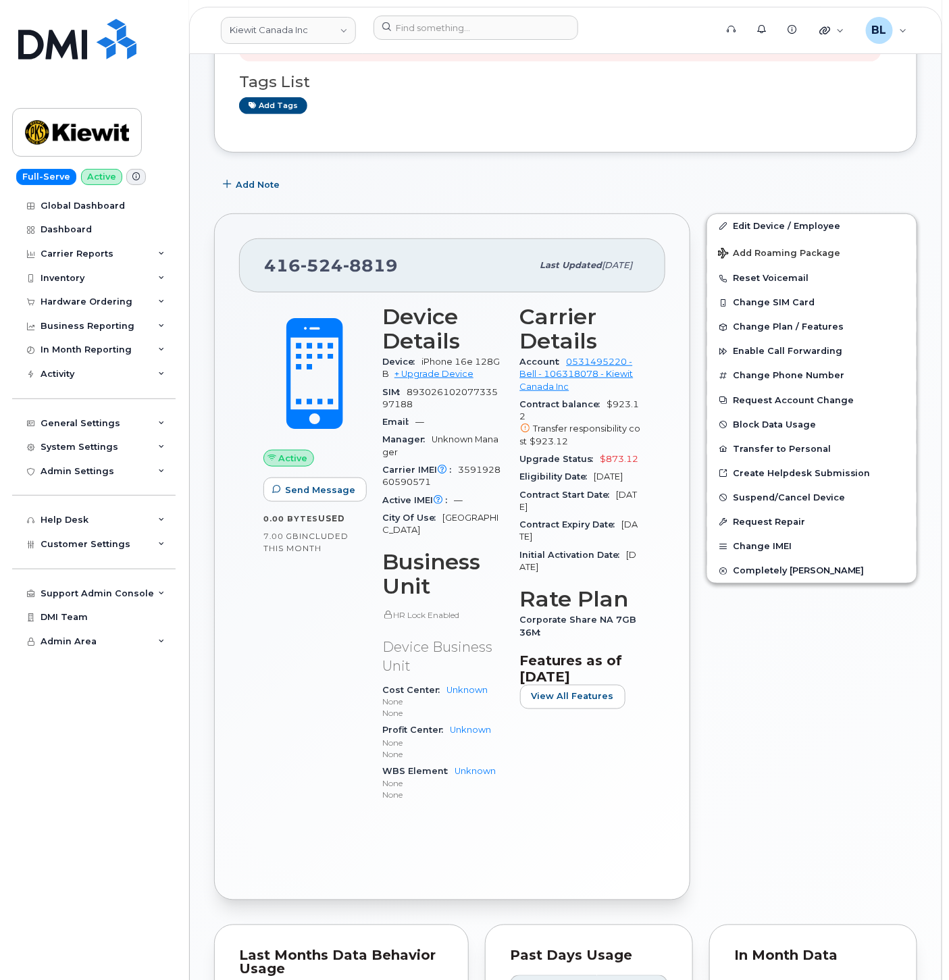
click at [473, 463] on div "Carrier IMEI Carrier IMEI is reported during the last billing cycle or change o…" at bounding box center [443, 476] width 122 height 30
copy span "359192860590571"
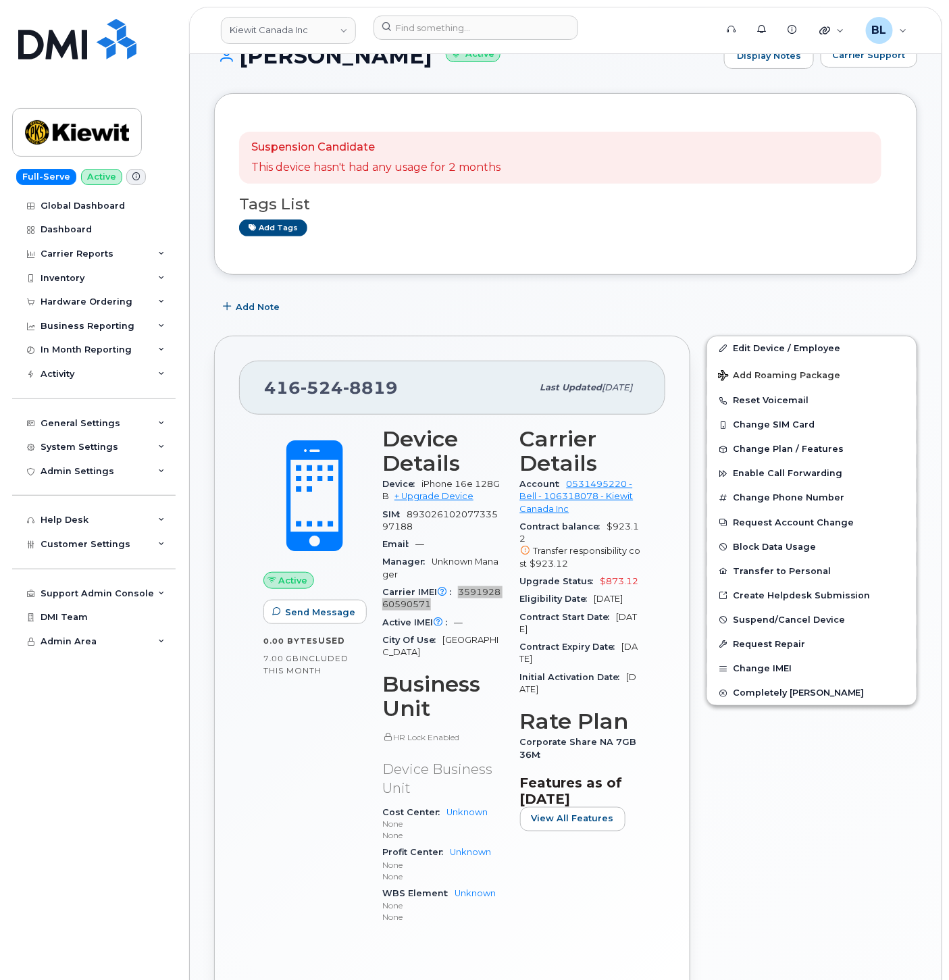
scroll to position [0, 0]
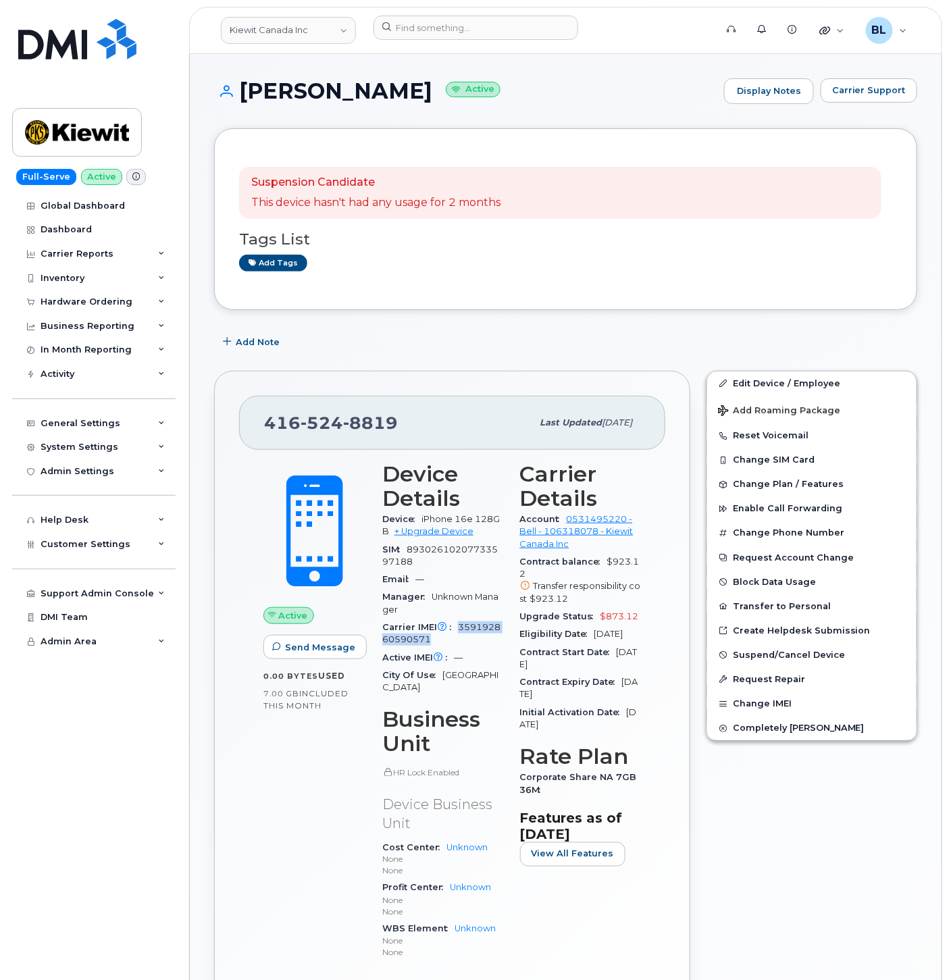
drag, startPoint x: 239, startPoint y: 91, endPoint x: 424, endPoint y: 96, distance: 185.1
click at [424, 96] on h1 "Benjamin Bisson Active" at bounding box center [465, 91] width 503 height 24
copy h1 "[PERSON_NAME]"
click at [325, 409] on div "416 524 8819" at bounding box center [397, 423] width 267 height 28
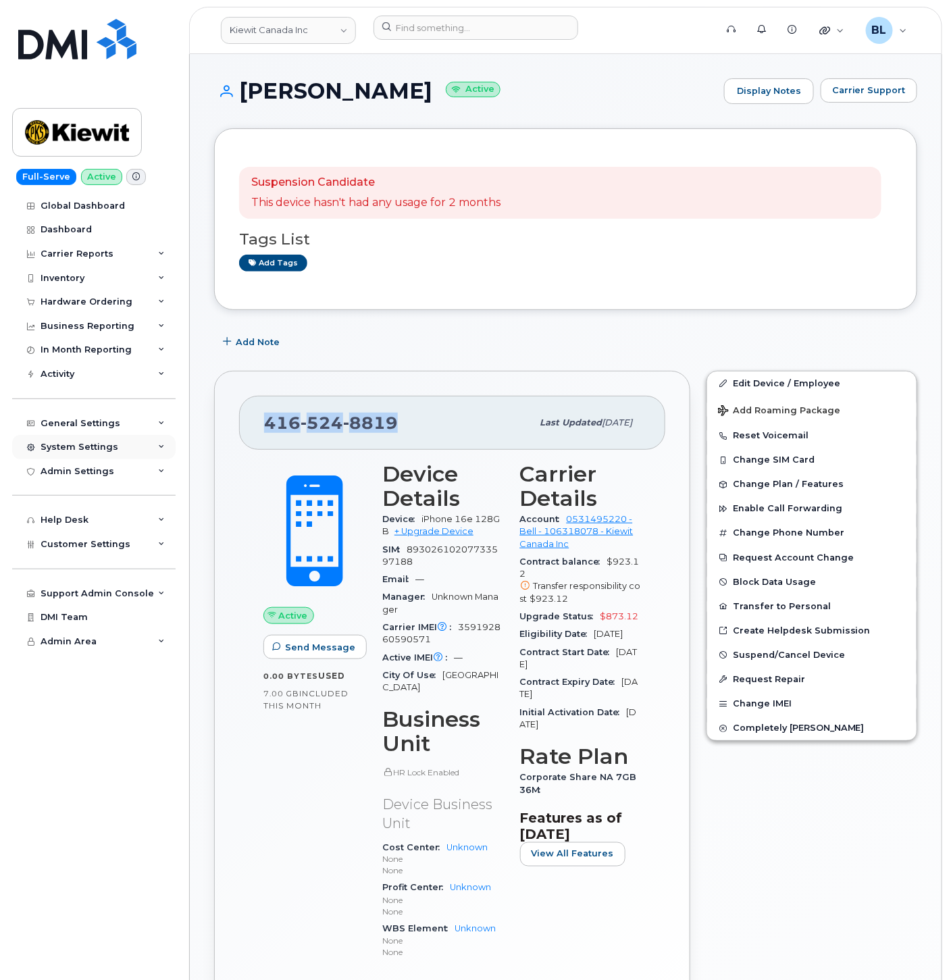
copy span "416 524 8819"
click at [442, 207] on p "This device hasn't had any usage for 2 months" at bounding box center [375, 203] width 249 height 16
drag, startPoint x: 246, startPoint y: 84, endPoint x: 429, endPoint y: 99, distance: 183.6
click at [429, 99] on h1 "Benjamin Bisson Active" at bounding box center [465, 91] width 503 height 24
copy h1 "[PERSON_NAME]"
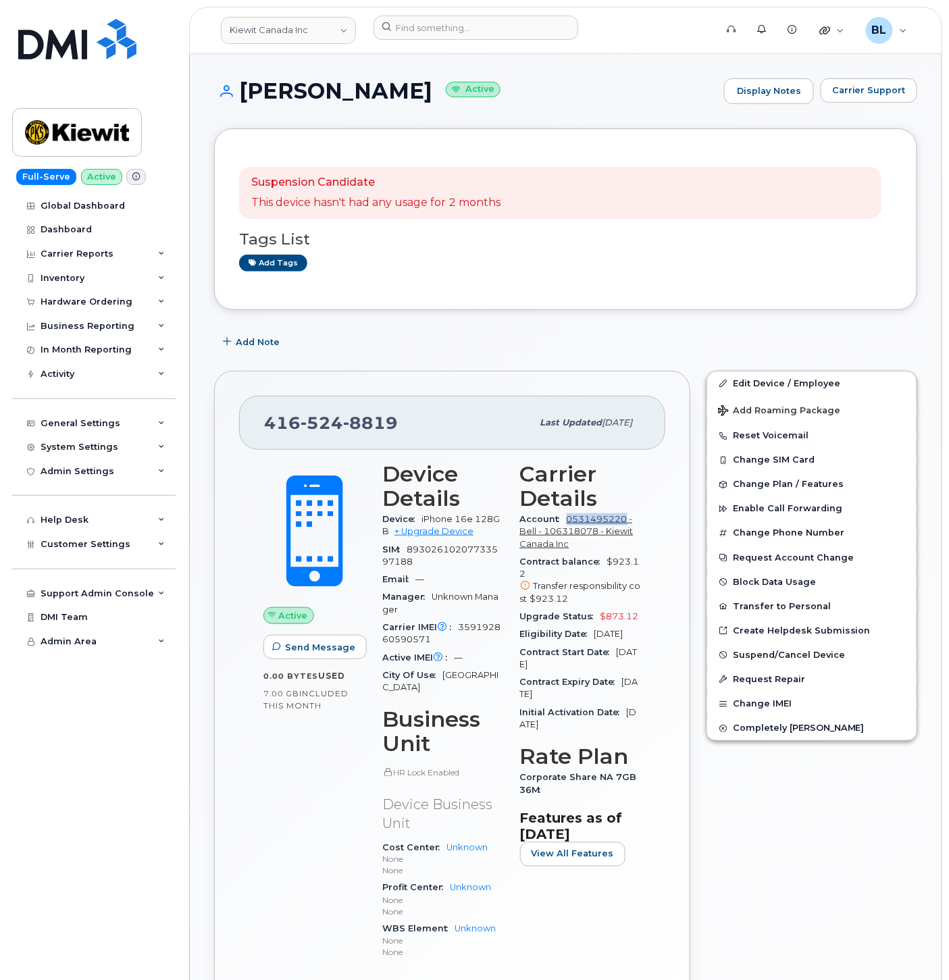
drag, startPoint x: 564, startPoint y: 517, endPoint x: 626, endPoint y: 515, distance: 62.1
click at [626, 515] on div "Account 0531495220 - Bell - 106318078 - Kiewit Canada Inc" at bounding box center [581, 531] width 122 height 43
copy link "0531495220"
click at [826, 375] on link "Edit Device / Employee" at bounding box center [811, 383] width 209 height 24
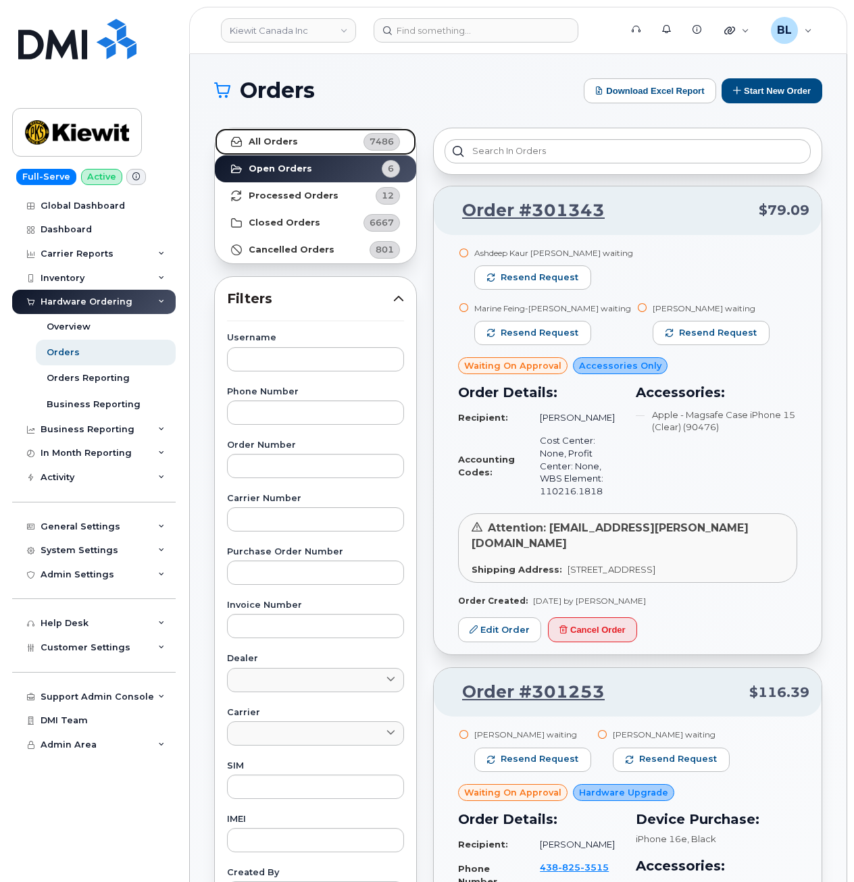
click at [359, 133] on link "All Orders 7486" at bounding box center [315, 141] width 201 height 27
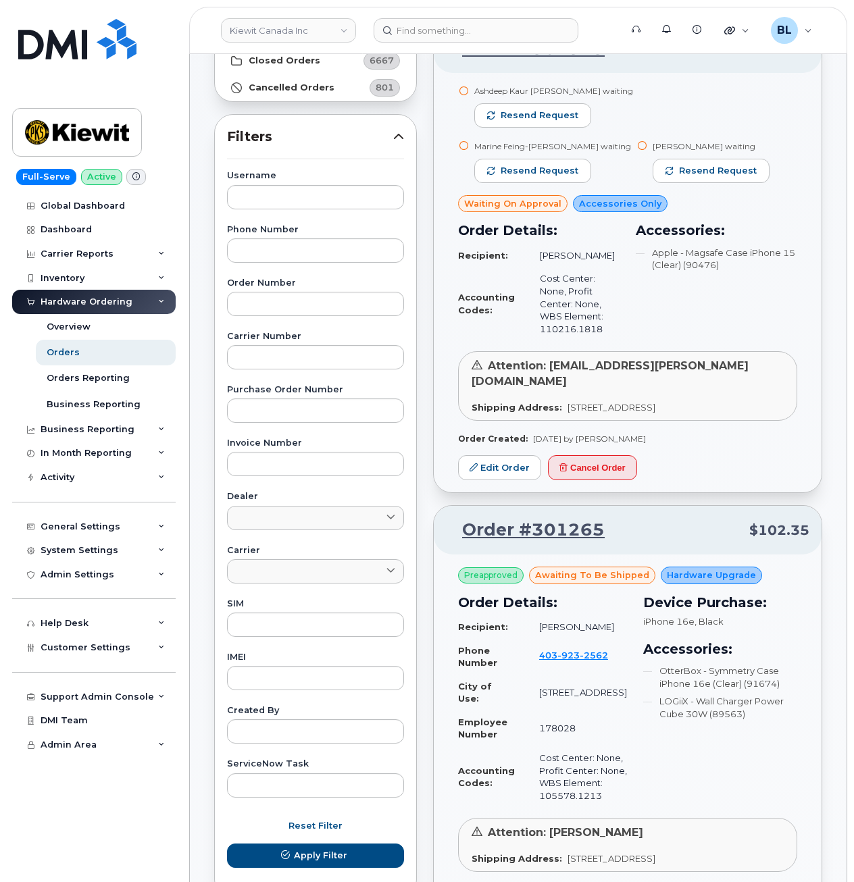
scroll to position [180, 0]
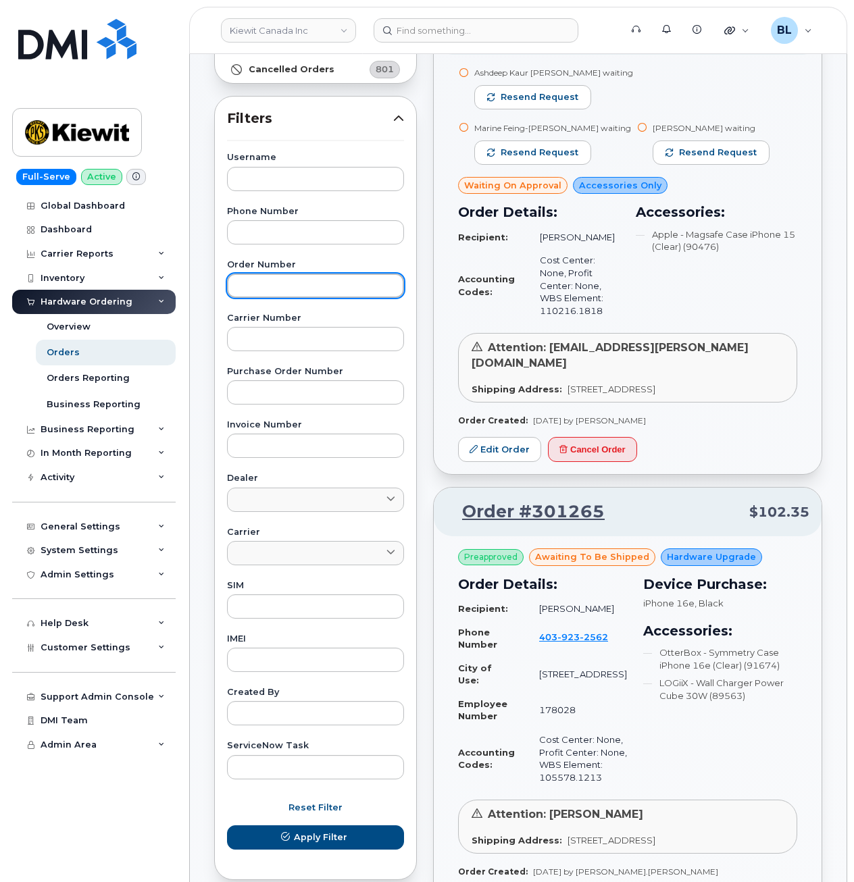
click at [279, 279] on input "text" at bounding box center [315, 285] width 177 height 24
click at [301, 655] on input "text" at bounding box center [315, 660] width 177 height 24
paste input "359192860590571"
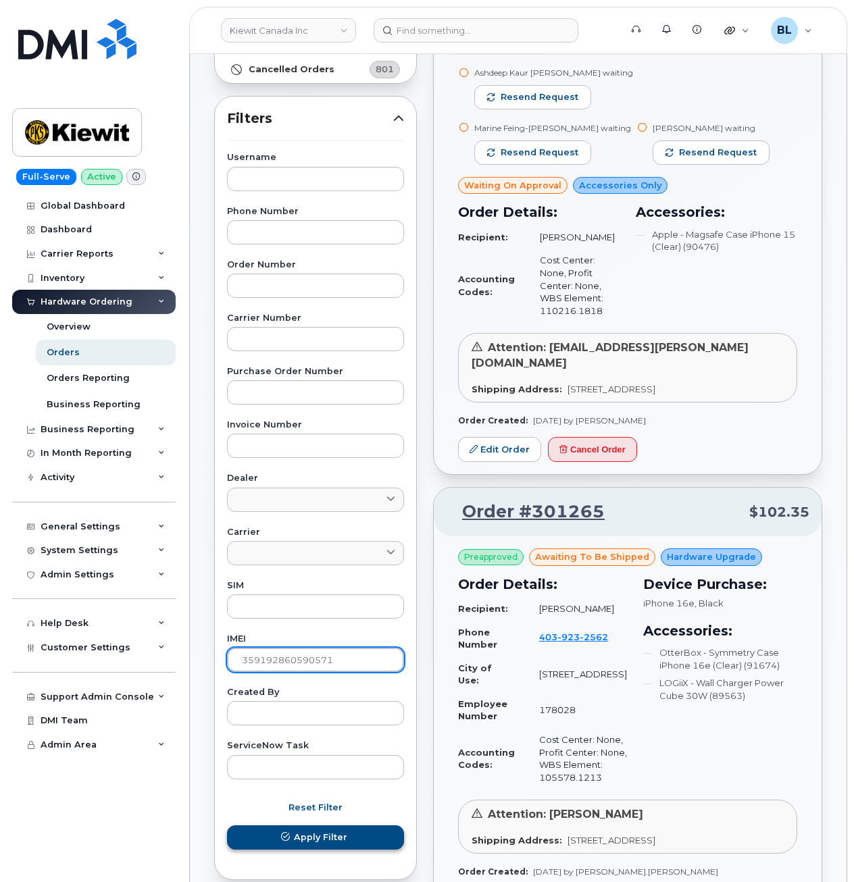
type input "359192860590571"
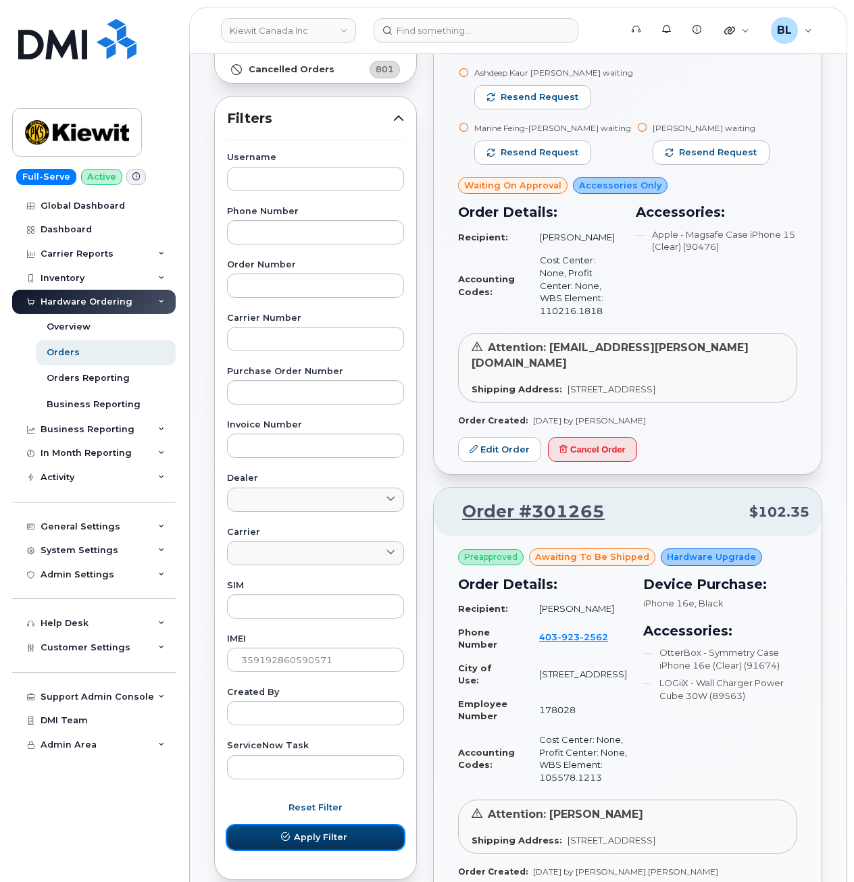
click at [321, 833] on span "Apply Filter" at bounding box center [320, 837] width 53 height 13
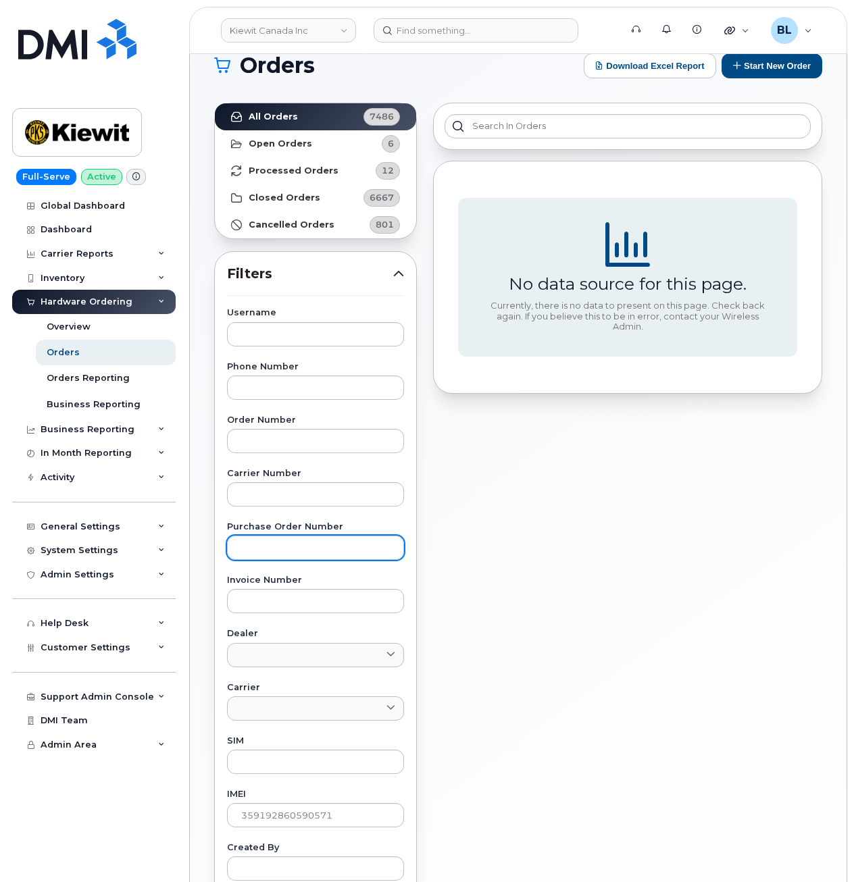
scroll to position [0, 0]
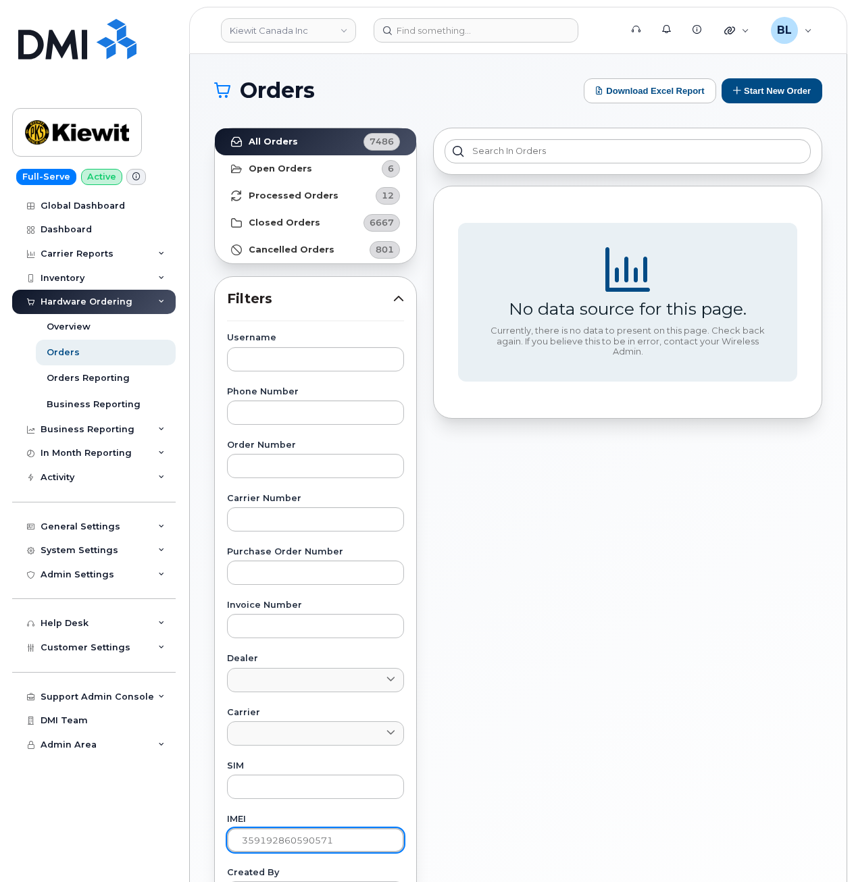
click at [301, 837] on input "359192860590571" at bounding box center [315, 840] width 177 height 24
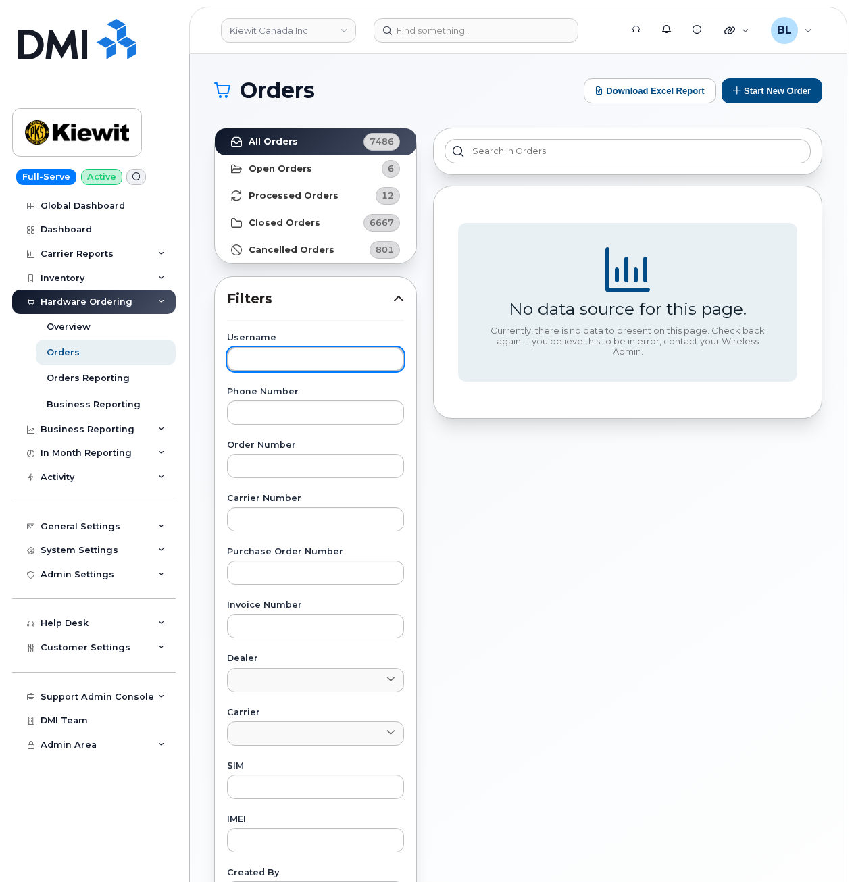
click at [358, 365] on input "text" at bounding box center [315, 359] width 177 height 24
paste input "[PERSON_NAME]"
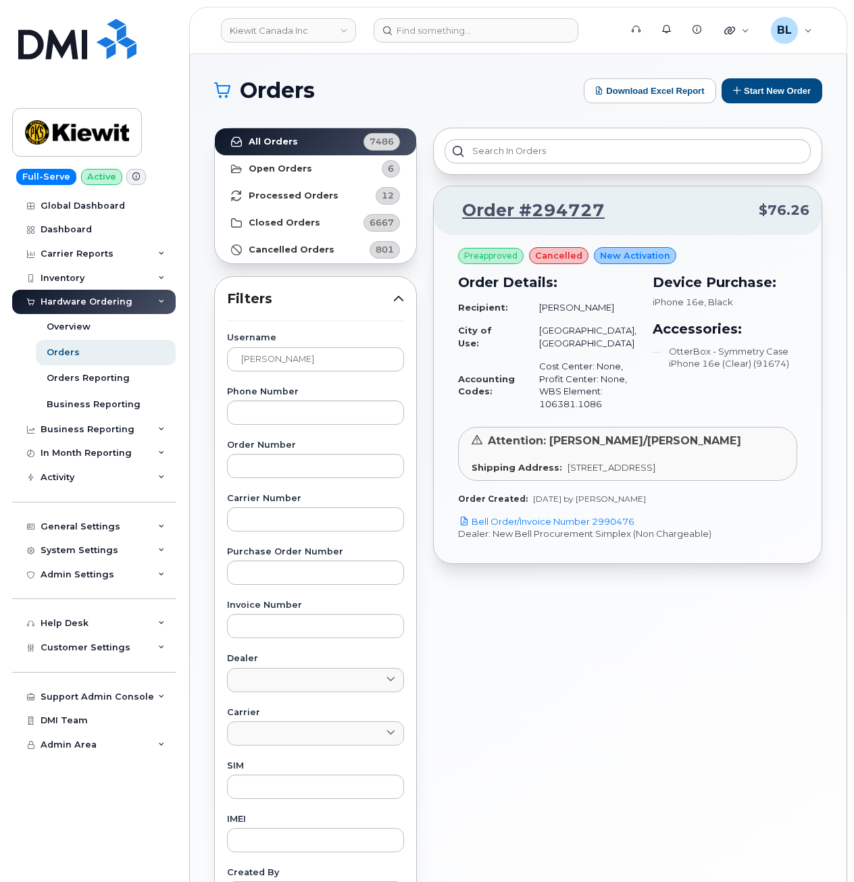
drag, startPoint x: 691, startPoint y: 680, endPoint x: 698, endPoint y: 685, distance: 8.2
click at [693, 682] on div "Order #294727 $76.26 Preapproved cancelled New Activation Order Details: Recipi…" at bounding box center [627, 594] width 405 height 949
drag, startPoint x: 602, startPoint y: 218, endPoint x: 529, endPoint y: 220, distance: 73.0
click at [529, 220] on p "Order #294727 $76.26" at bounding box center [627, 211] width 363 height 24
copy link "294727"
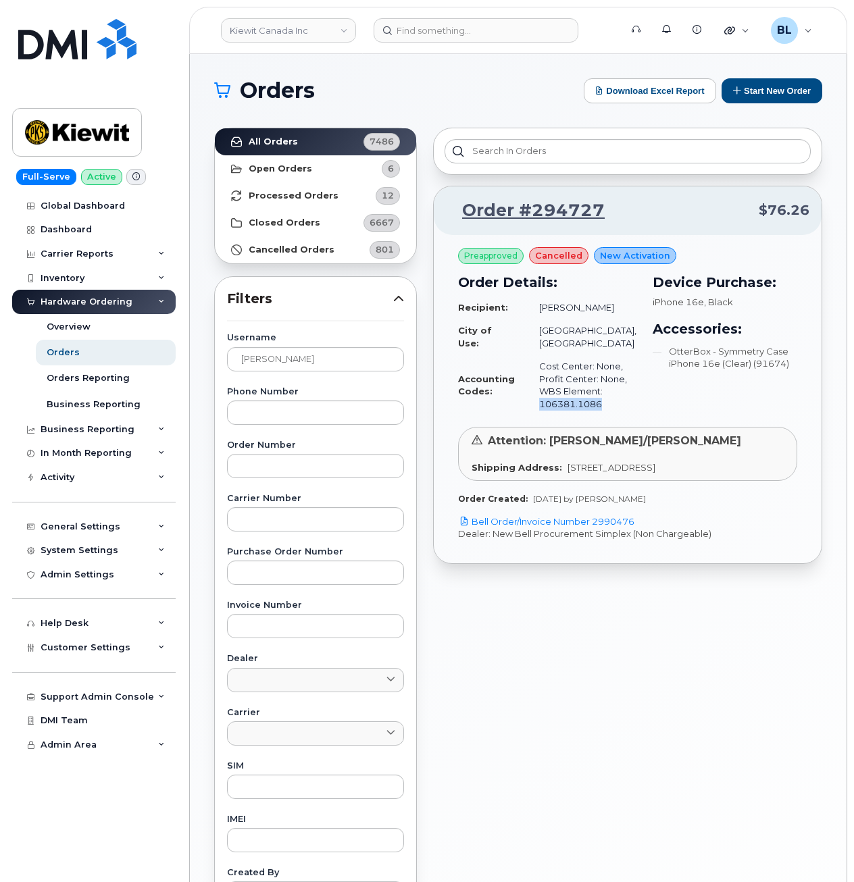
drag, startPoint x: 603, startPoint y: 411, endPoint x: 538, endPoint y: 414, distance: 64.9
click at [538, 414] on td "Cost Center: None, Profit Center: None, WBS Element: 106381.1086" at bounding box center [581, 385] width 109 height 61
copy td "106381.1086"
click at [579, 86] on div "Orders Download Excel Report Start New Order" at bounding box center [518, 90] width 608 height 25
click at [315, 354] on input "[PERSON_NAME]" at bounding box center [315, 359] width 177 height 24
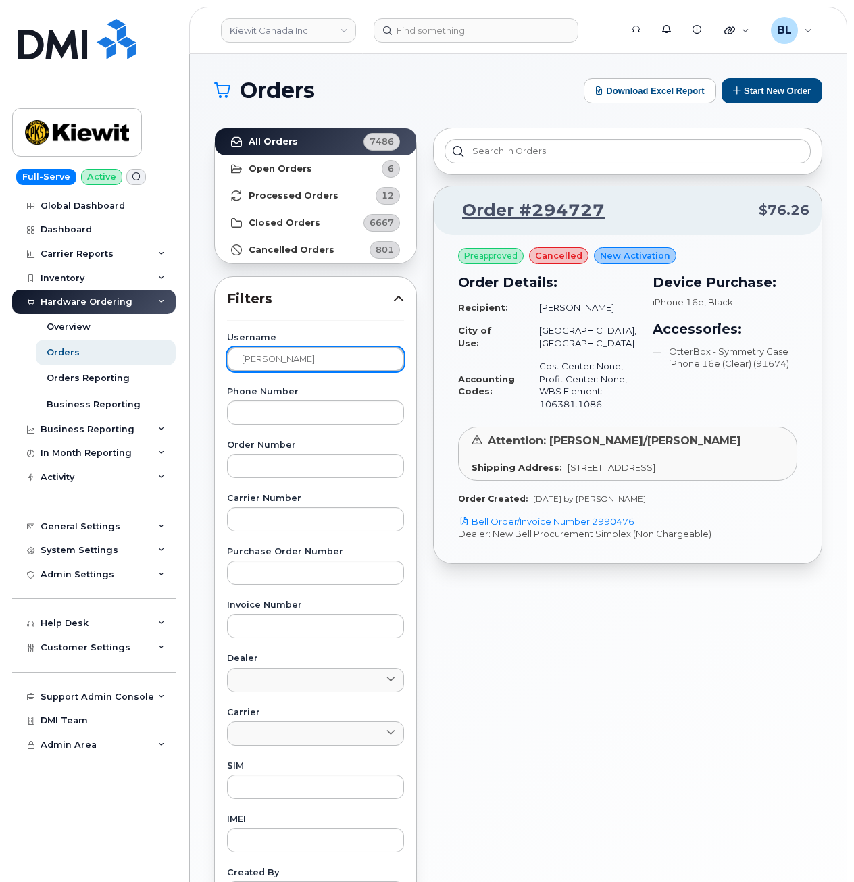
click at [315, 354] on input "[PERSON_NAME]" at bounding box center [315, 359] width 177 height 24
type input "[PERSON_NAME]"
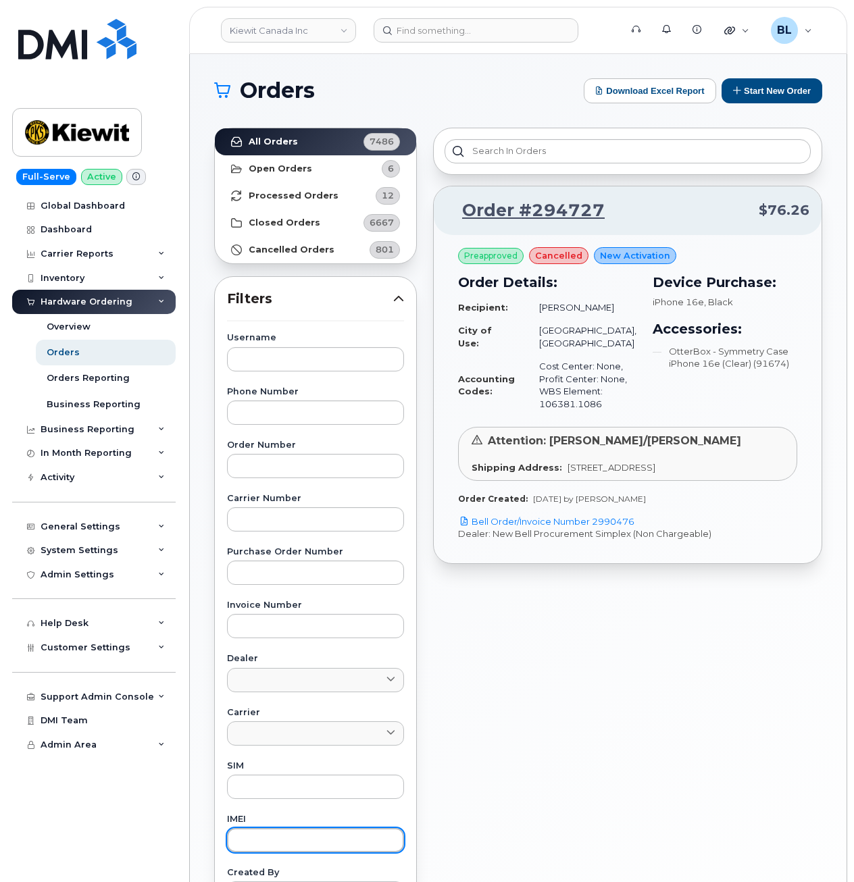
click at [311, 847] on input "text" at bounding box center [315, 840] width 177 height 24
paste input "357528393595797"
type input "357528393595797"
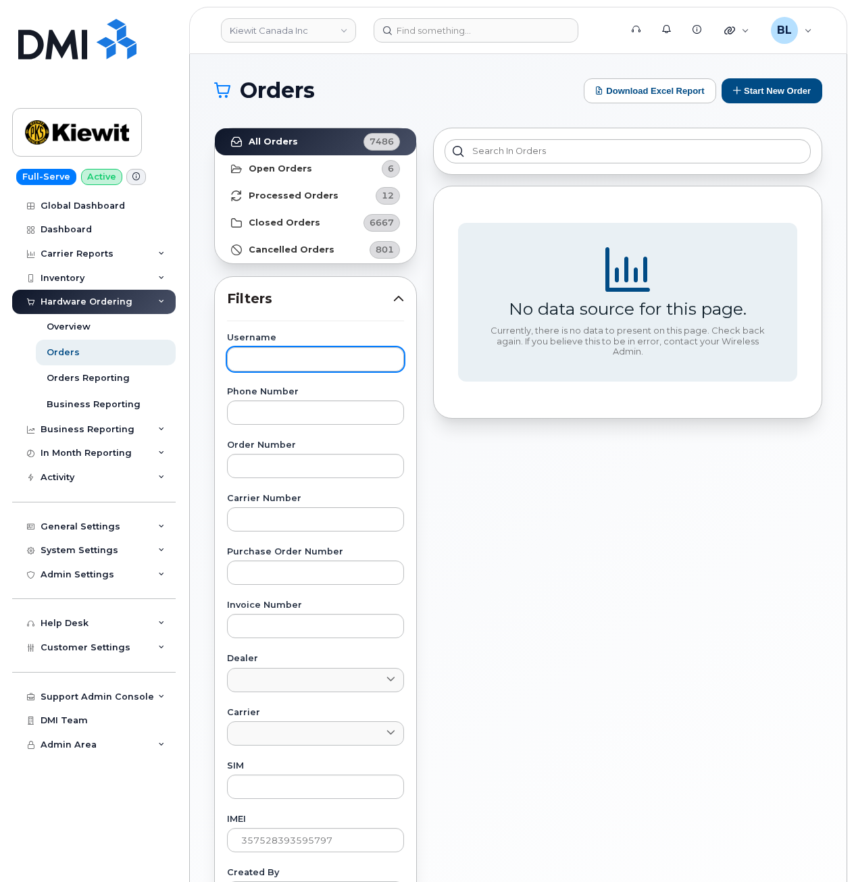
click at [382, 389] on label "Phone Number" at bounding box center [315, 392] width 177 height 9
click at [330, 347] on input "text" at bounding box center [315, 359] width 177 height 24
paste input "[PERSON_NAME]"
click at [315, 362] on input "[PERSON_NAME]" at bounding box center [315, 359] width 177 height 24
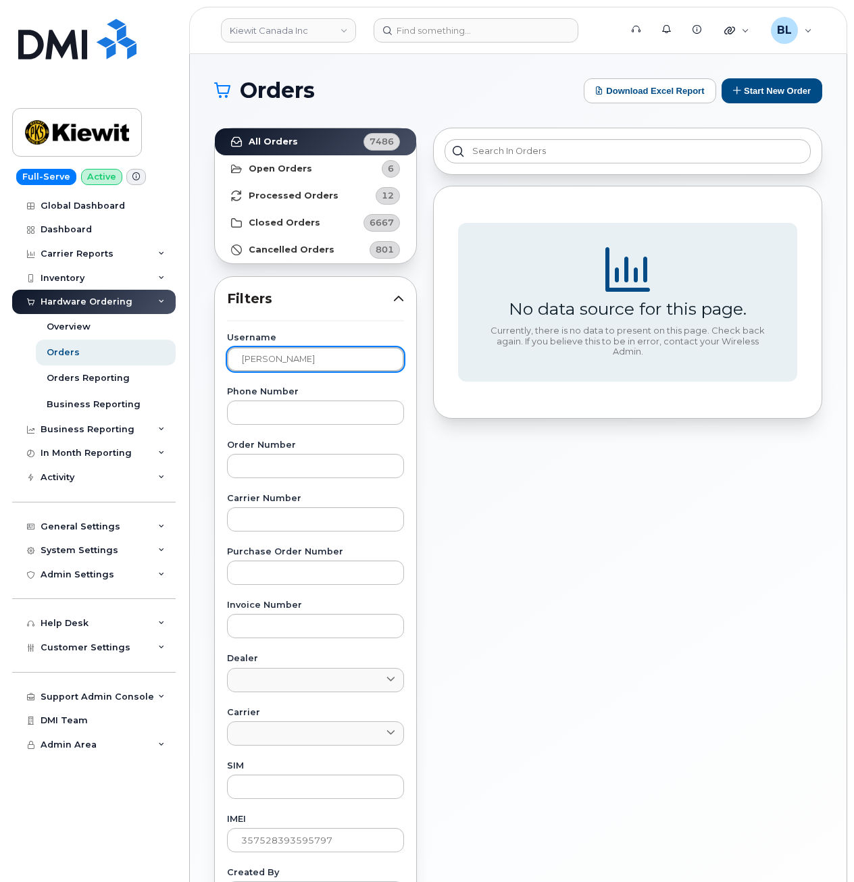
paste input "Edgar Eliud"
drag, startPoint x: 348, startPoint y: 344, endPoint x: 194, endPoint y: 363, distance: 155.1
click at [221, 359] on div "Username EdgarEdgar Eliud Phone Number Order Number Carrier Number Purchase Ord…" at bounding box center [315, 646] width 209 height 625
drag, startPoint x: 373, startPoint y: 360, endPoint x: -188, endPoint y: 338, distance: 560.9
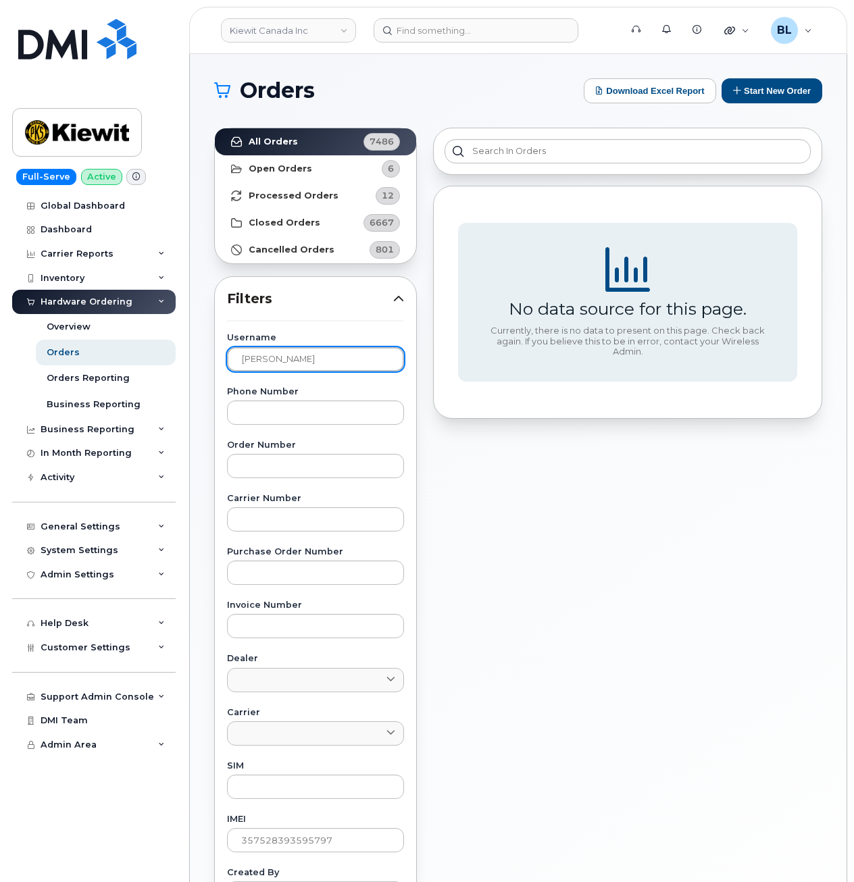
click at [0, 338] on html "Kiewit Canada Inc Support Alerts Knowledge Base Quicklinks Suspend / Cancel Dev…" at bounding box center [427, 564] width 854 height 1128
paste input "text"
type input "Edgar Eliud"
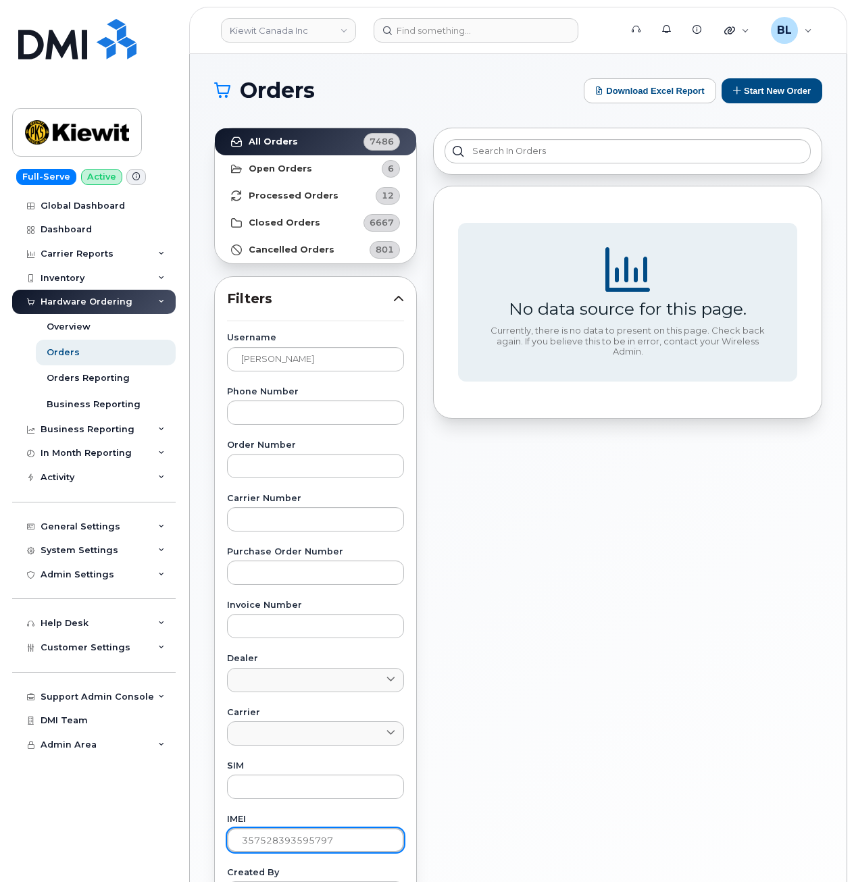
click at [273, 836] on input "357528393595797" at bounding box center [315, 840] width 177 height 24
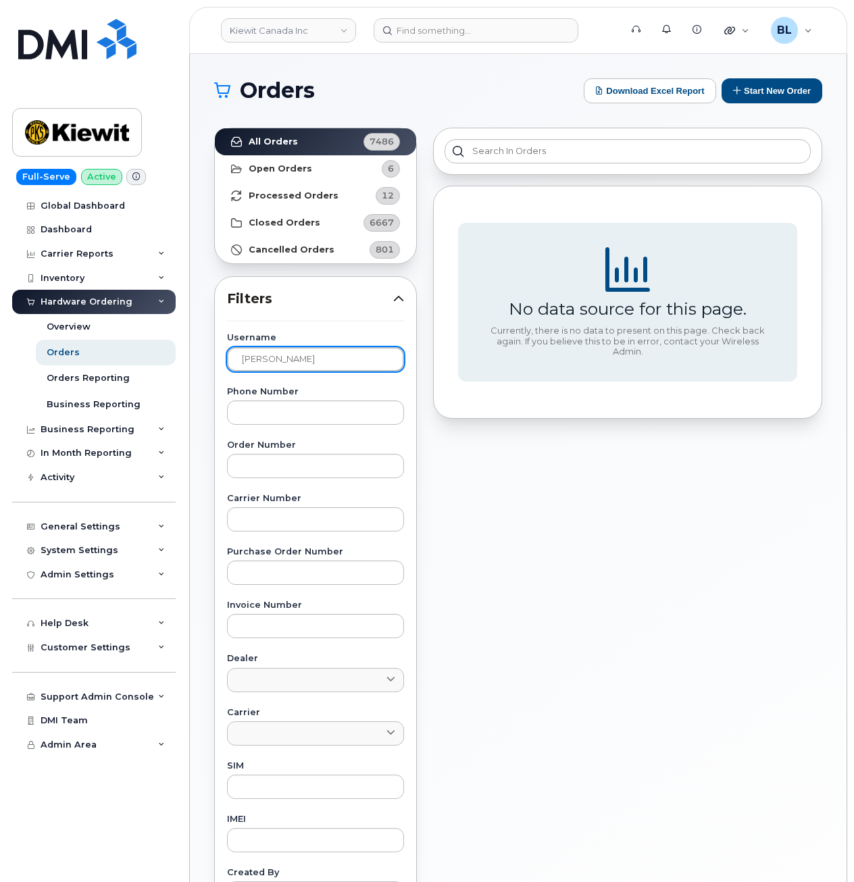
click at [317, 361] on input "Edgar Eliud" at bounding box center [315, 359] width 177 height 24
type input "Edgar"
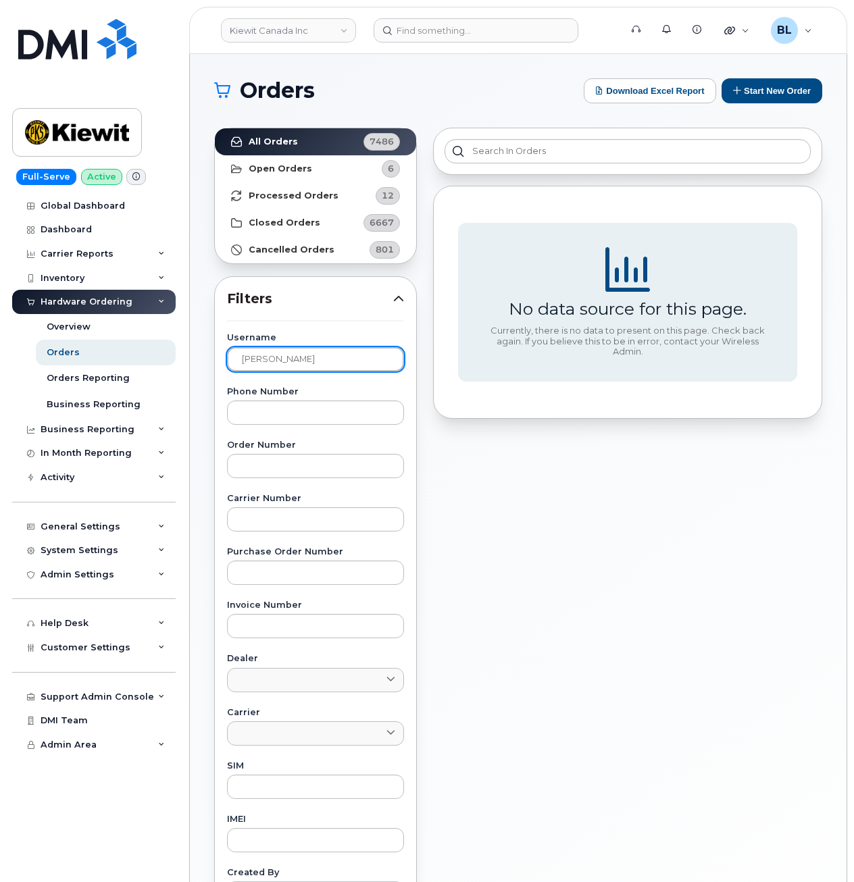
click at [290, 354] on input "Edgar" at bounding box center [315, 359] width 177 height 24
click at [291, 354] on input "Edgar" at bounding box center [315, 359] width 177 height 24
click at [680, 567] on div "No data source for this page. Currently, there is no data to present on this pa…" at bounding box center [627, 594] width 405 height 949
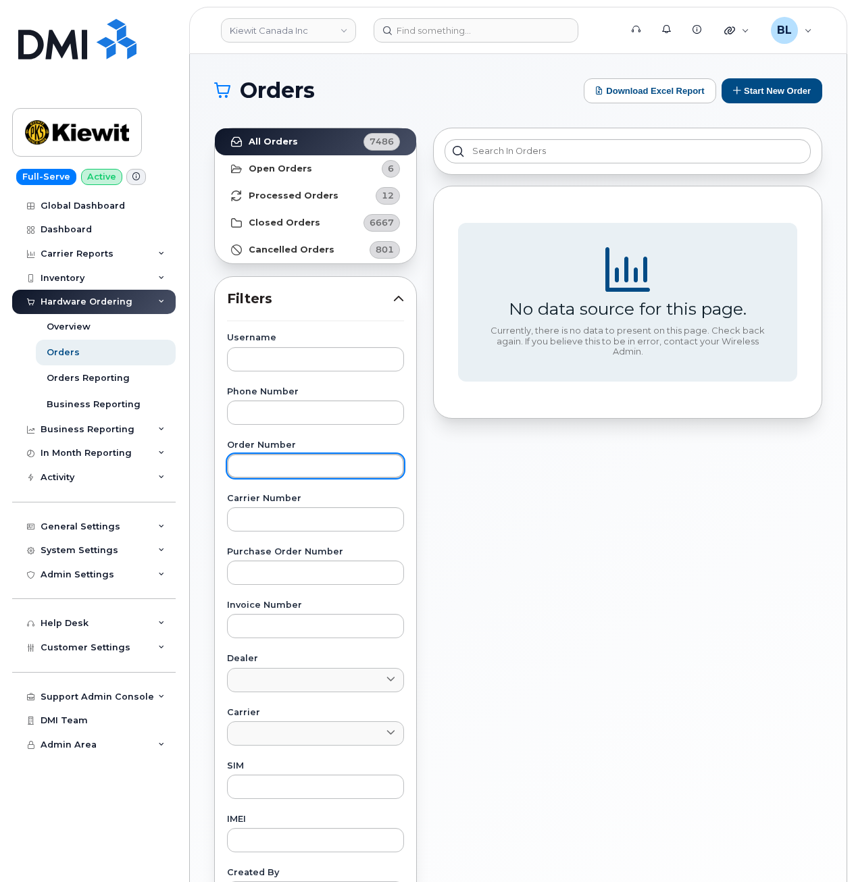
click at [284, 464] on input "text" at bounding box center [315, 466] width 177 height 24
paste input "294935"
type input "294935"
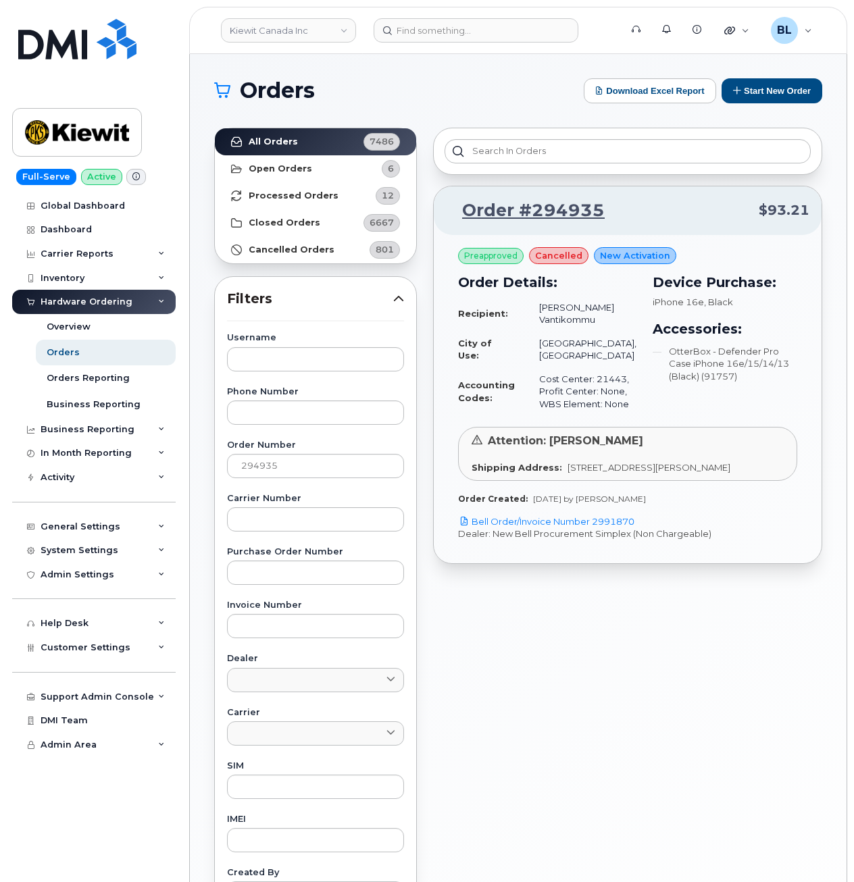
click at [542, 382] on td "Cost Center: 21443, Profit Center: None, WBS Element: None" at bounding box center [581, 391] width 109 height 49
drag, startPoint x: 534, startPoint y: 375, endPoint x: 569, endPoint y: 382, distance: 35.6
click at [569, 382] on td "Cost Center: 21443, Profit Center: None, WBS Element: None" at bounding box center [581, 391] width 109 height 49
copy td "21443"
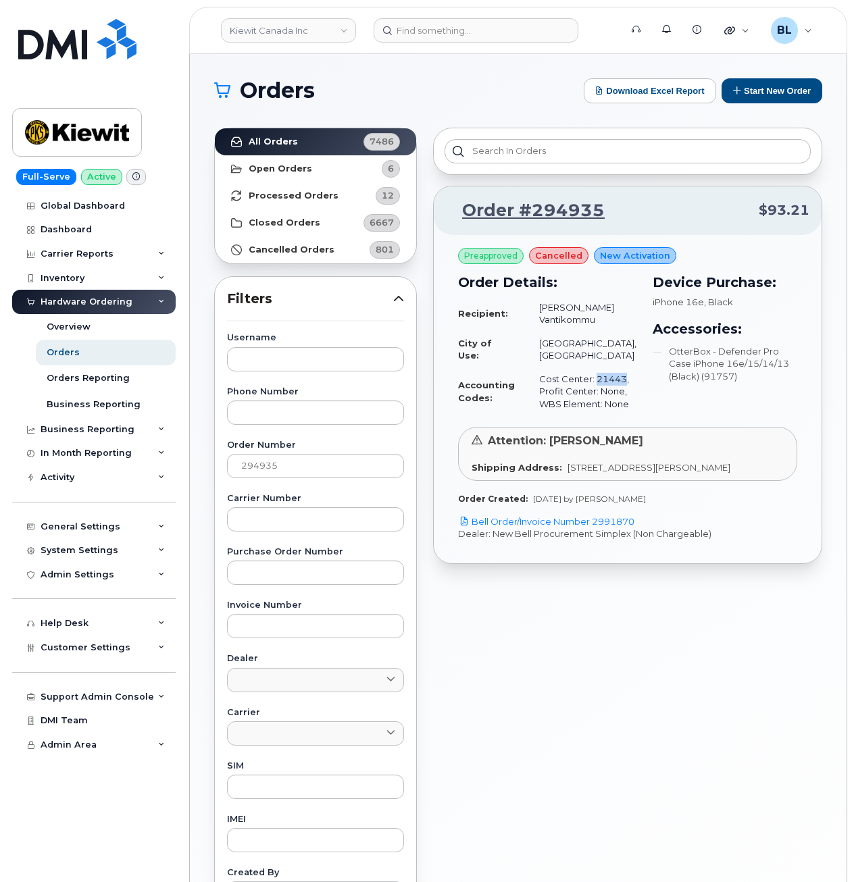
drag, startPoint x: 674, startPoint y: 512, endPoint x: 592, endPoint y: 508, distance: 81.8
click at [592, 504] on div "Order Created: Jul 07, 2025 by William Sansom" at bounding box center [627, 498] width 339 height 11
copy span "William Sansom"
drag, startPoint x: 305, startPoint y: 457, endPoint x: 9, endPoint y: 438, distance: 296.4
click at [190, 447] on div "Kiewit Canada Inc Support Alerts Knowledge Base Quicklinks Suspend / Cancel Dev…" at bounding box center [518, 569] width 656 height 1030
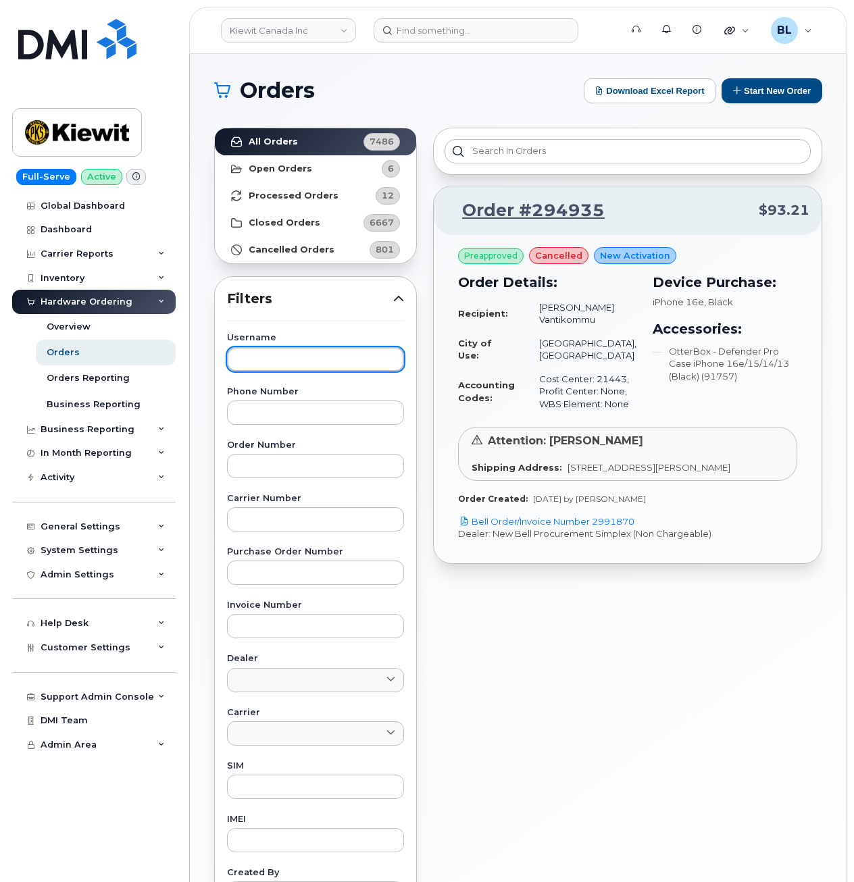
click at [302, 359] on input "text" at bounding box center [315, 359] width 177 height 24
paste input "Tithi Sathwara"
type input "Tithi Sathwara"
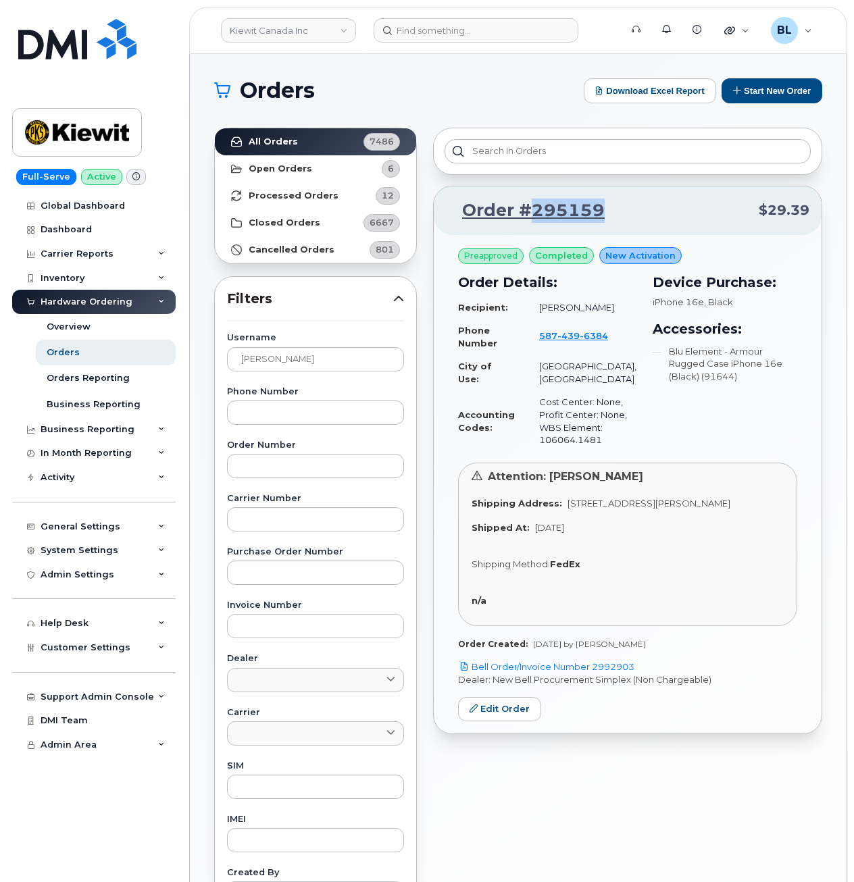
drag, startPoint x: 610, startPoint y: 208, endPoint x: 524, endPoint y: 221, distance: 86.8
click at [524, 221] on p "Order #295159 $29.39" at bounding box center [627, 211] width 363 height 24
copy link "295159"
drag, startPoint x: 346, startPoint y: 359, endPoint x: 34, endPoint y: 331, distance: 313.9
click at [190, 331] on div "Kiewit Canada Inc Support Alerts Knowledge Base Quicklinks Suspend / Cancel Dev…" at bounding box center [518, 569] width 656 height 1030
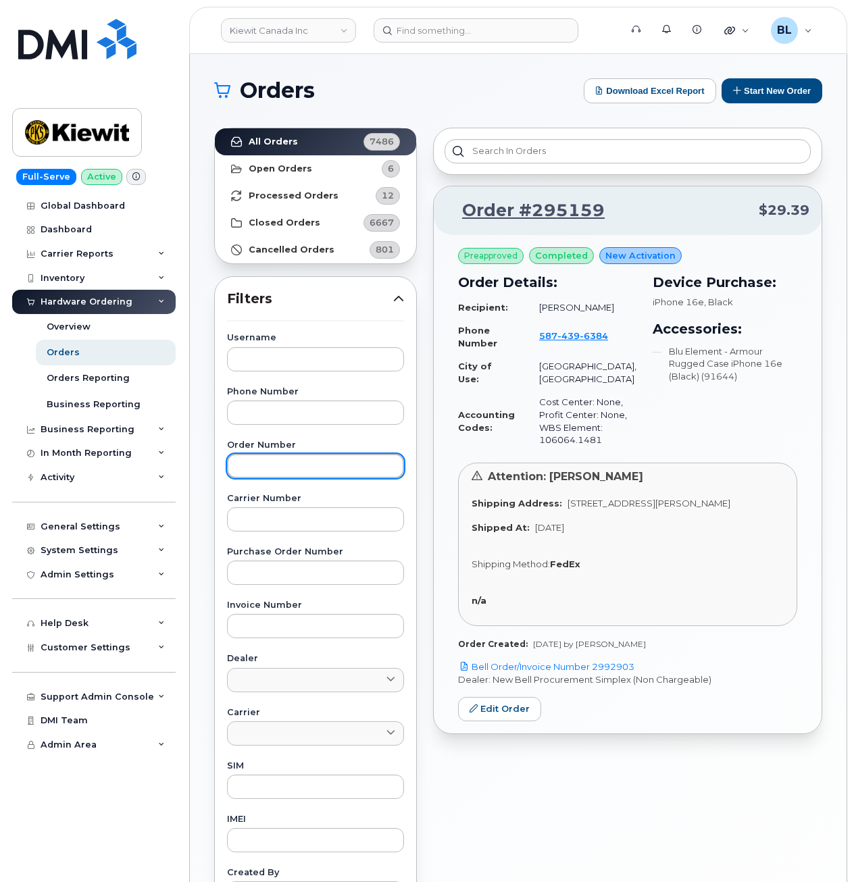
click at [273, 467] on input "text" at bounding box center [315, 466] width 177 height 24
paste input "294115"
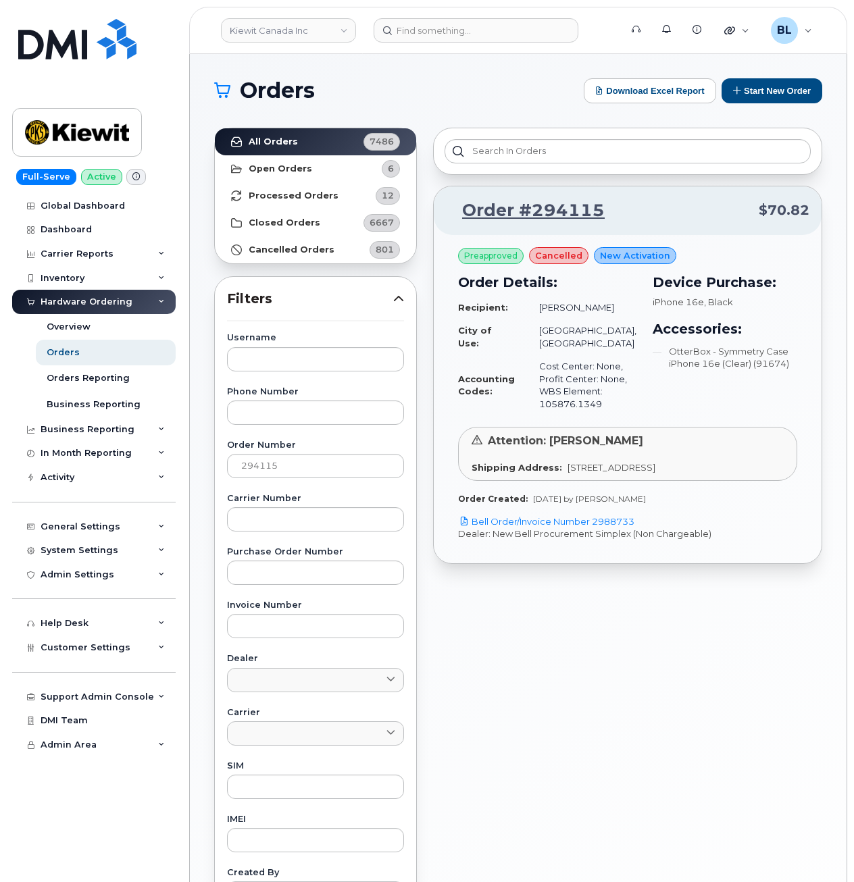
drag, startPoint x: 653, startPoint y: 503, endPoint x: 598, endPoint y: 500, distance: 55.5
click at [598, 500] on div "Order Created: Jun 25, 2025 by Barbara Dye" at bounding box center [627, 498] width 339 height 11
copy span "Barbara Dye"
drag, startPoint x: 401, startPoint y: 88, endPoint x: 403, endPoint y: 78, distance: 11.0
click at [402, 86] on h1 "Orders" at bounding box center [395, 91] width 363 height 22
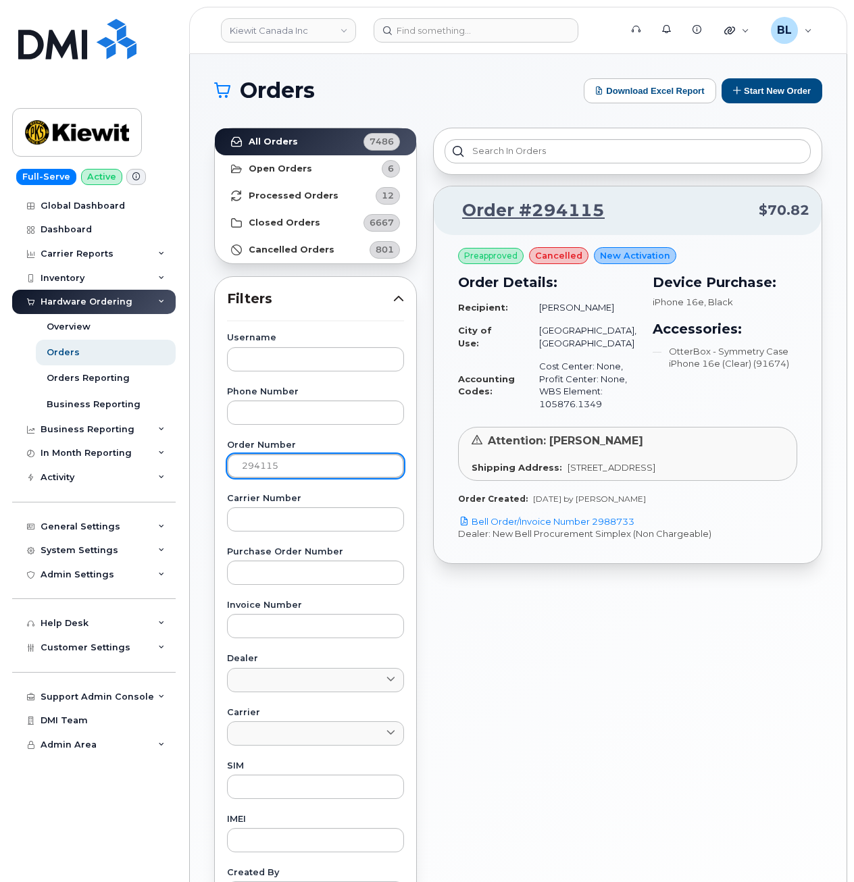
drag, startPoint x: 298, startPoint y: 458, endPoint x: 1, endPoint y: 461, distance: 297.1
click at [190, 462] on div "Kiewit Canada Inc Support Alerts Knowledge Base Quicklinks Suspend / Cancel Dev…" at bounding box center [518, 569] width 656 height 1030
paste input "552"
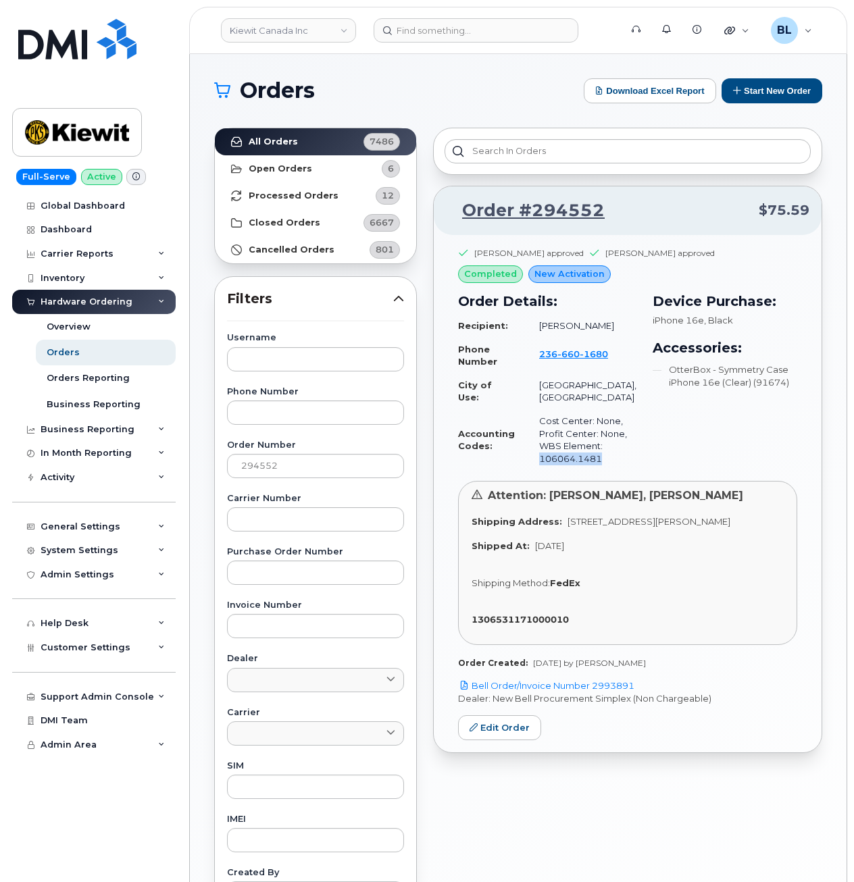
drag, startPoint x: 608, startPoint y: 479, endPoint x: 530, endPoint y: 478, distance: 78.3
click at [530, 470] on td "Cost Center: None, Profit Center: None, WBS Element: 106064.1481" at bounding box center [581, 439] width 109 height 61
copy td "106064.1481"
drag, startPoint x: 623, startPoint y: 210, endPoint x: 616, endPoint y: 214, distance: 7.9
click at [616, 214] on p "Order #294552 $75.59" at bounding box center [627, 211] width 363 height 24
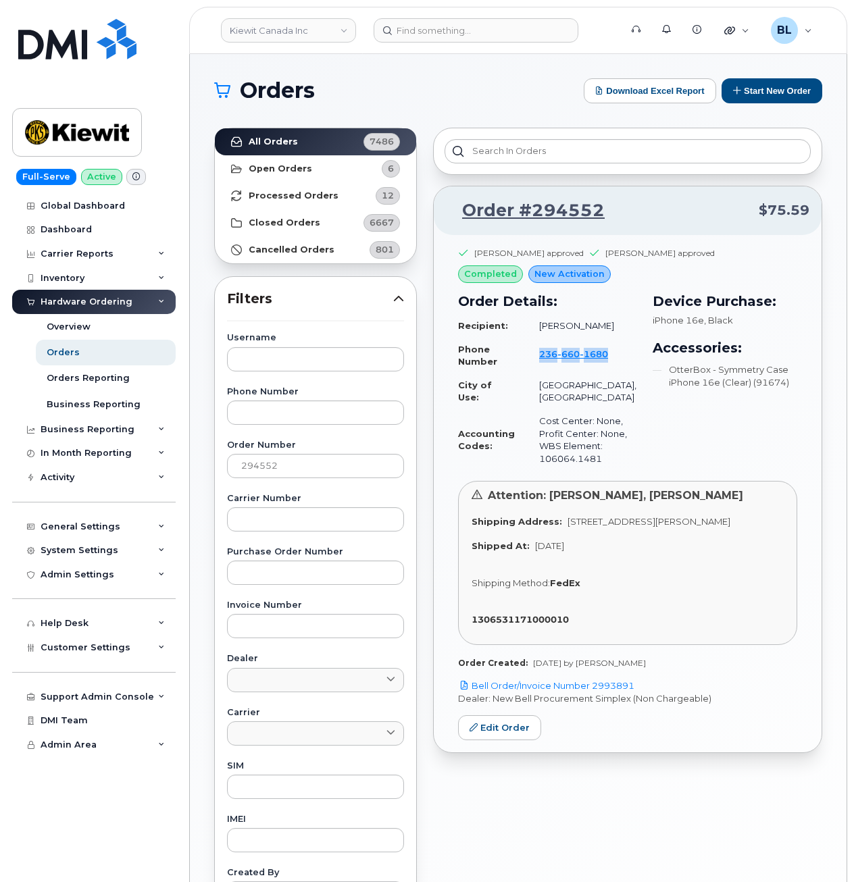
drag, startPoint x: 606, startPoint y: 355, endPoint x: 534, endPoint y: 353, distance: 72.3
click at [534, 353] on td "236 660 1680" at bounding box center [581, 356] width 109 height 36
copy span "236 660 1680"
drag, startPoint x: 331, startPoint y: 465, endPoint x: 0, endPoint y: 409, distance: 335.6
click at [190, 417] on div "Kiewit Canada Inc Support Alerts Knowledge Base Quicklinks Suspend / Cancel Dev…" at bounding box center [518, 569] width 656 height 1030
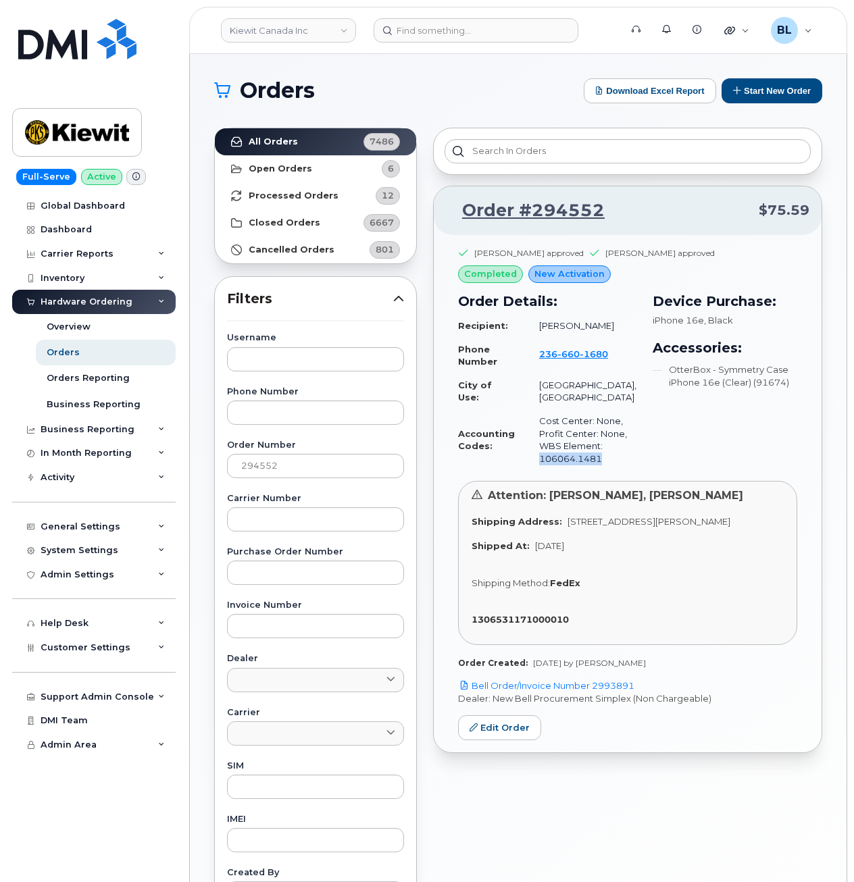
drag, startPoint x: 602, startPoint y: 481, endPoint x: 535, endPoint y: 483, distance: 66.9
click at [535, 470] on td "Cost Center: None, Profit Center: None, WBS Element: 106064.1481" at bounding box center [581, 439] width 109 height 61
drag, startPoint x: 610, startPoint y: 452, endPoint x: 608, endPoint y: 473, distance: 21.1
click at [610, 452] on td "Cost Center: None, Profit Center: None, WBS Element: 106064.1481" at bounding box center [581, 439] width 109 height 61
drag, startPoint x: 604, startPoint y: 478, endPoint x: 539, endPoint y: 476, distance: 64.9
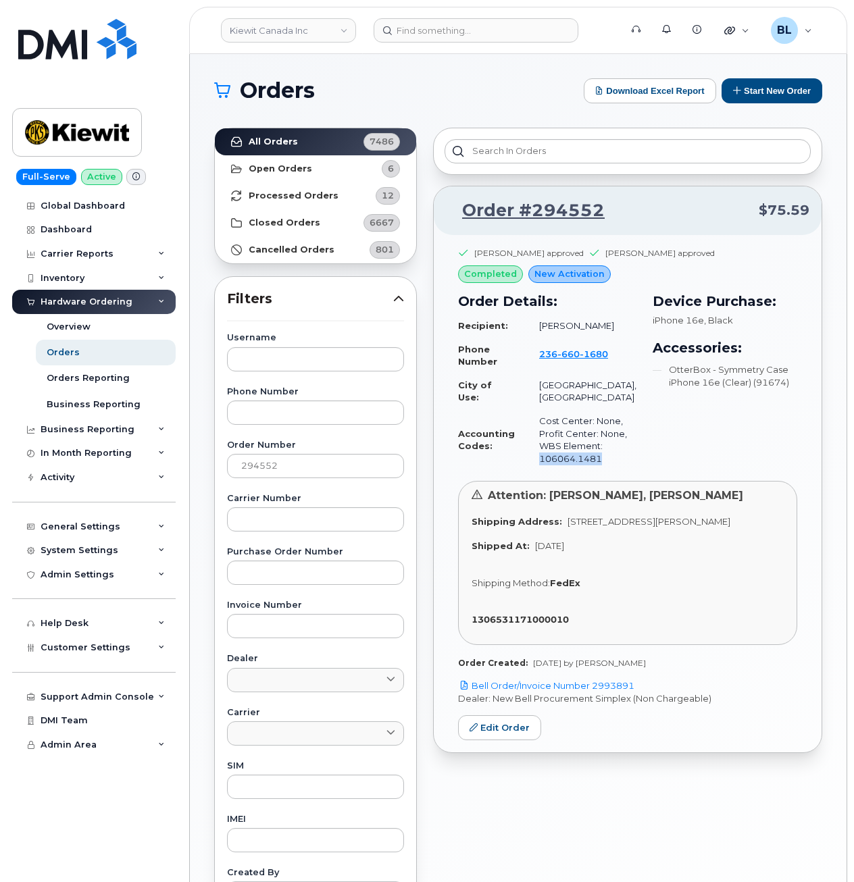
click at [539, 470] on td "Cost Center: None, Profit Center: None, WBS Element: 106064.1481" at bounding box center [581, 439] width 109 height 61
copy td "106064.1481"
drag, startPoint x: 532, startPoint y: 64, endPoint x: 527, endPoint y: 49, distance: 15.8
click at [532, 64] on div "Orders Download Excel Report Start New Order All Orders 7486 Open Orders 6 Proc…" at bounding box center [518, 569] width 656 height 1030
drag, startPoint x: 247, startPoint y: 462, endPoint x: 43, endPoint y: 433, distance: 206.0
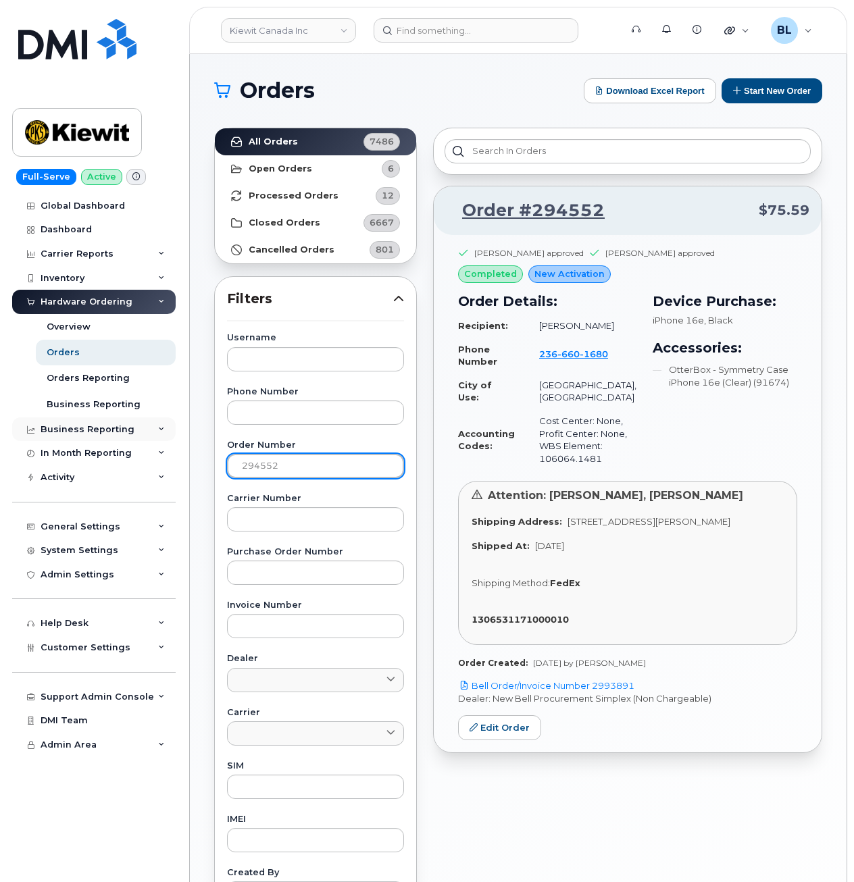
click at [190, 443] on div "Kiewit Canada Inc Support Alerts Knowledge Base Quicklinks Suspend / Cancel Dev…" at bounding box center [518, 569] width 656 height 1030
paste input "741"
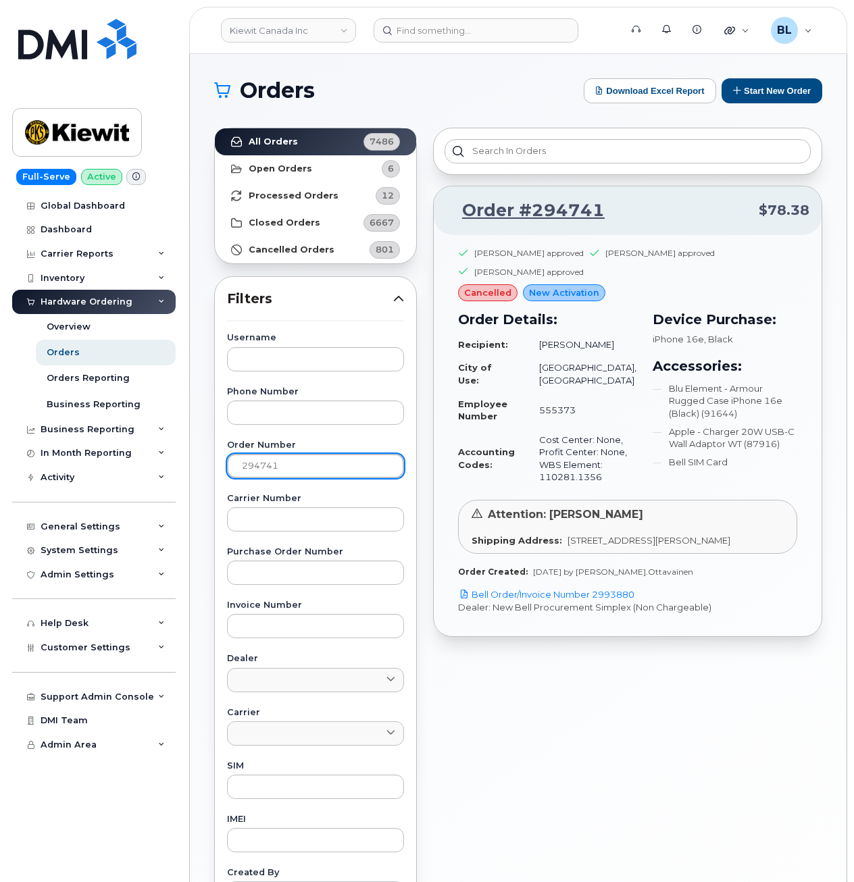
drag, startPoint x: 330, startPoint y: 464, endPoint x: -35, endPoint y: 419, distance: 368.0
click at [0, 419] on html "Kiewit Canada Inc Support Alerts Knowledge Base Quicklinks Suspend / Cancel Dev…" at bounding box center [427, 564] width 854 height 1128
paste input "552"
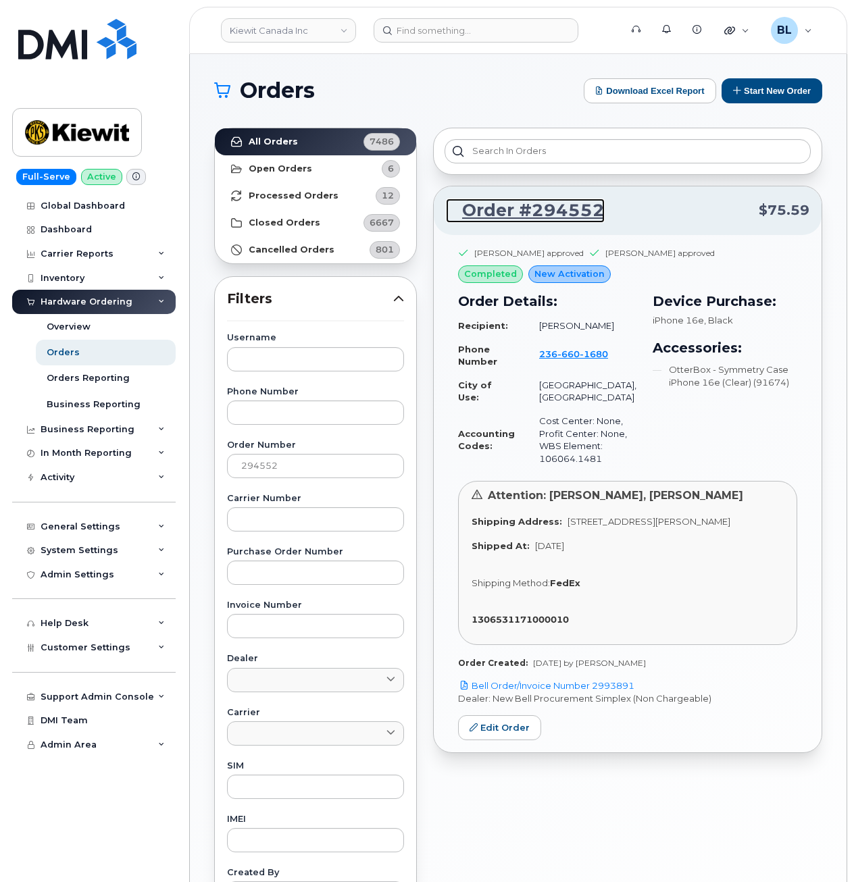
drag, startPoint x: 529, startPoint y: 202, endPoint x: 522, endPoint y: 207, distance: 8.8
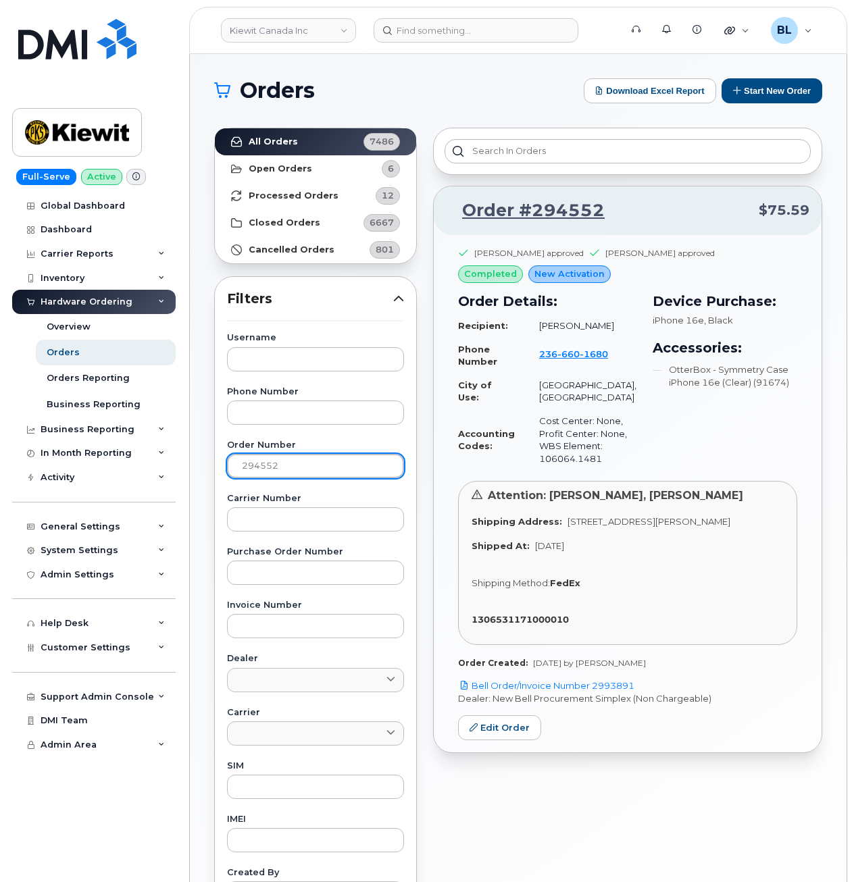
drag, startPoint x: 304, startPoint y: 471, endPoint x: 0, endPoint y: 442, distance: 305.3
click at [190, 442] on div "Kiewit Canada Inc Support Alerts Knowledge Base Quicklinks Suspend / Cancel Dev…" at bounding box center [518, 569] width 656 height 1030
click at [449, 121] on div "Order #294552 $75.59 Jessica Roy approved Paul Andrews approved completed New A…" at bounding box center [627, 594] width 405 height 949
drag, startPoint x: 310, startPoint y: 455, endPoint x: 1, endPoint y: 429, distance: 309.7
click at [190, 434] on div "Kiewit Canada Inc Support Alerts Knowledge Base Quicklinks Suspend / Cancel Dev…" at bounding box center [518, 569] width 656 height 1030
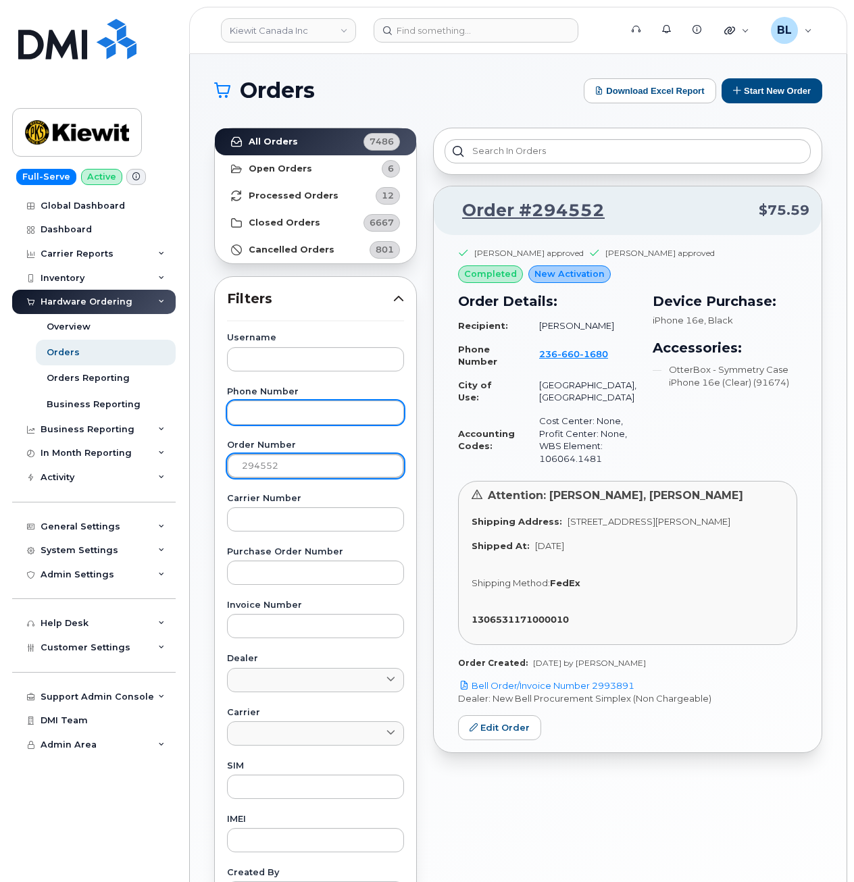
paste input "741"
type input "294741"
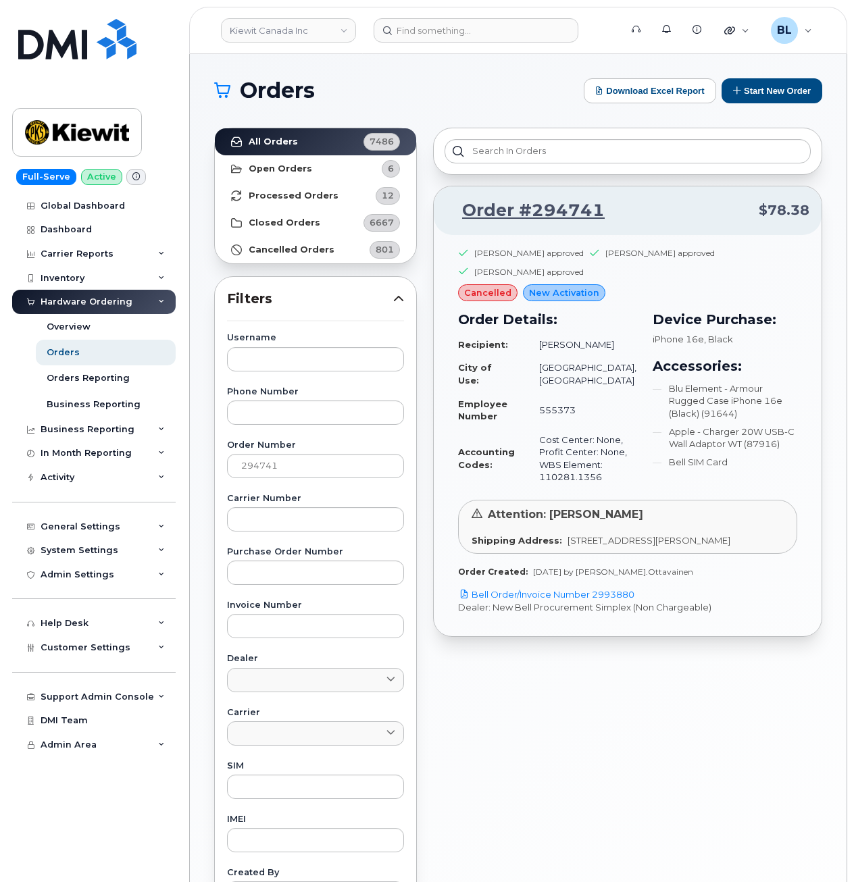
click at [562, 97] on h1 "Orders" at bounding box center [395, 91] width 363 height 22
drag, startPoint x: 329, startPoint y: 467, endPoint x: -19, endPoint y: 446, distance: 348.4
click at [0, 446] on html "Kiewit Canada Inc Support Alerts Knowledge Base Quicklinks Suspend / Cancel Dev…" at bounding box center [427, 564] width 854 height 1128
click at [313, 357] on input "text" at bounding box center [315, 359] width 177 height 24
paste input "Curtis Ouellette"
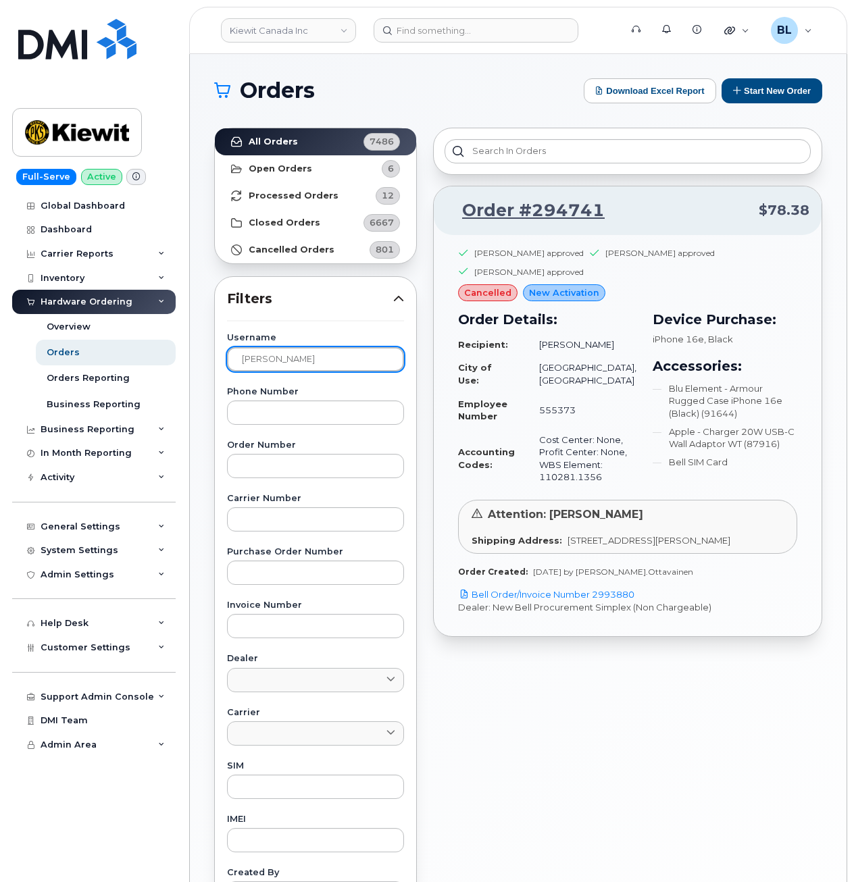
type input "Curtis Ouellette"
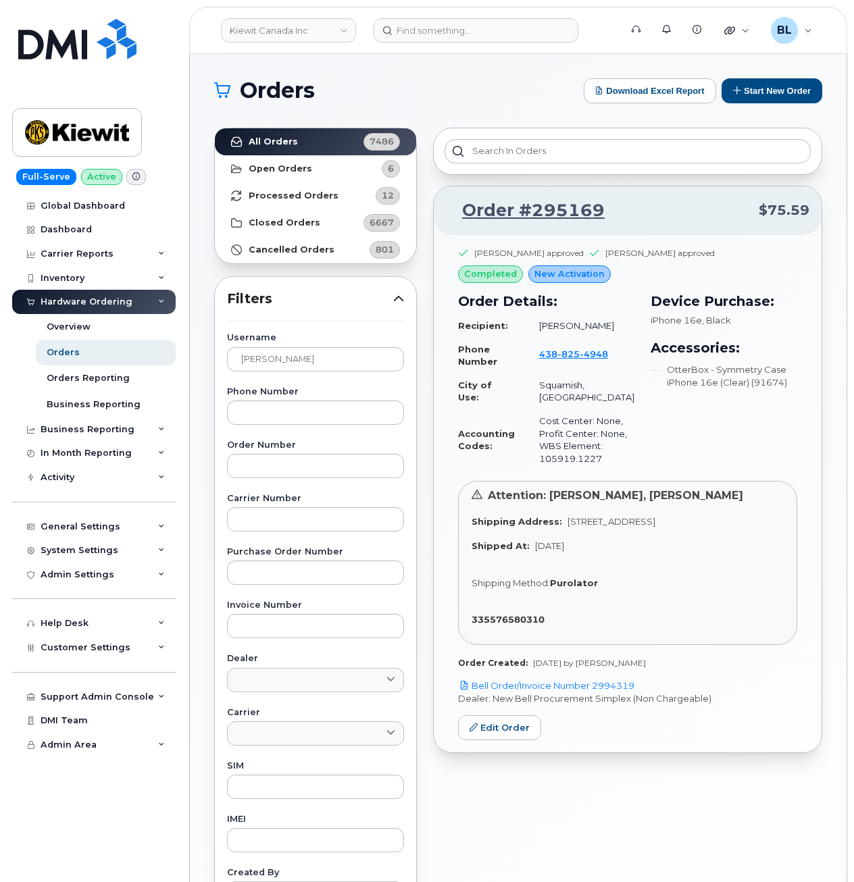
scroll to position [1, 0]
click at [290, 473] on input "text" at bounding box center [315, 465] width 177 height 24
paste input "295169"
drag, startPoint x: 346, startPoint y: 350, endPoint x: 120, endPoint y: 343, distance: 227.0
click at [190, 344] on div "Kiewit Canada Inc Support Alerts Knowledge Base Quicklinks Suspend / Cancel Dev…" at bounding box center [518, 568] width 656 height 1030
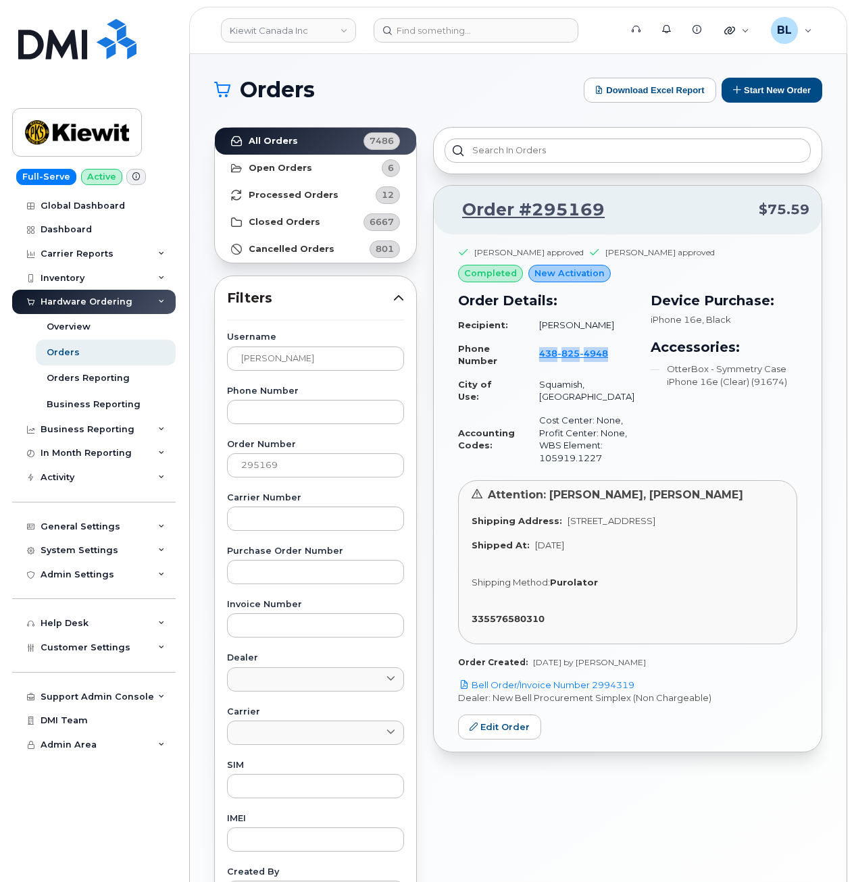
drag, startPoint x: 612, startPoint y: 346, endPoint x: 540, endPoint y: 352, distance: 72.5
click at [540, 352] on td "438 825 4948" at bounding box center [580, 355] width 107 height 36
drag, startPoint x: 297, startPoint y: 467, endPoint x: 3, endPoint y: 444, distance: 295.3
click at [190, 453] on div "Kiewit Canada Inc Support Alerts Knowledge Base Quicklinks Suspend / Cancel Dev…" at bounding box center [518, 568] width 656 height 1030
paste input "540"
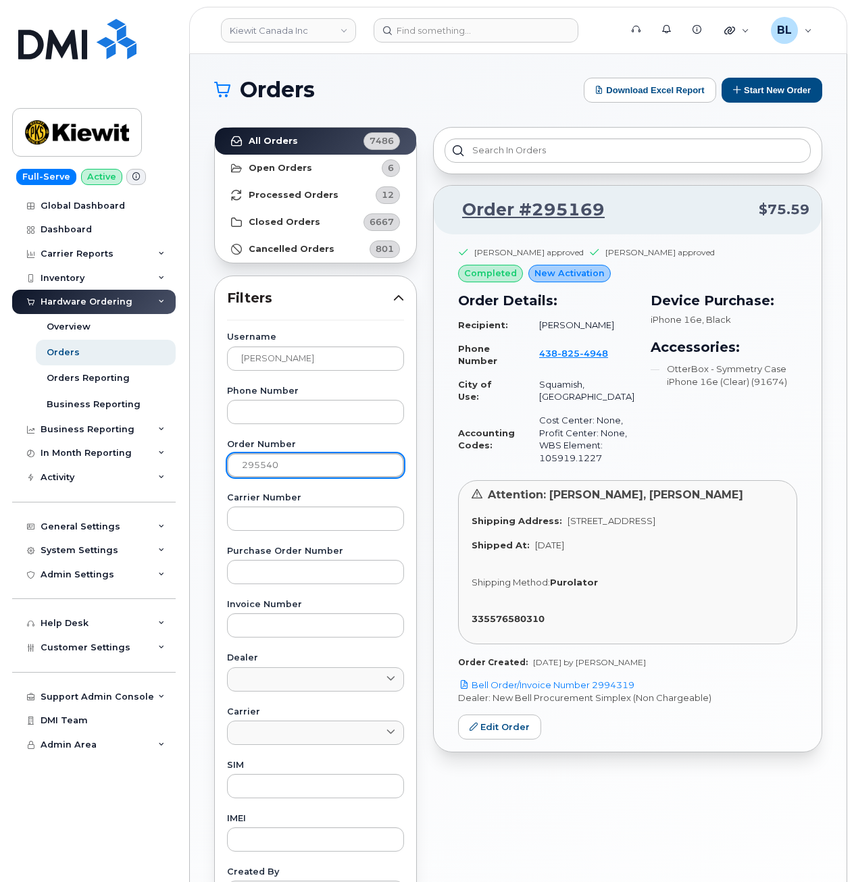
type input "295540"
drag, startPoint x: 336, startPoint y: 342, endPoint x: 310, endPoint y: 347, distance: 26.2
click at [310, 347] on div "Username Curtis Ouellette" at bounding box center [315, 351] width 177 height 37
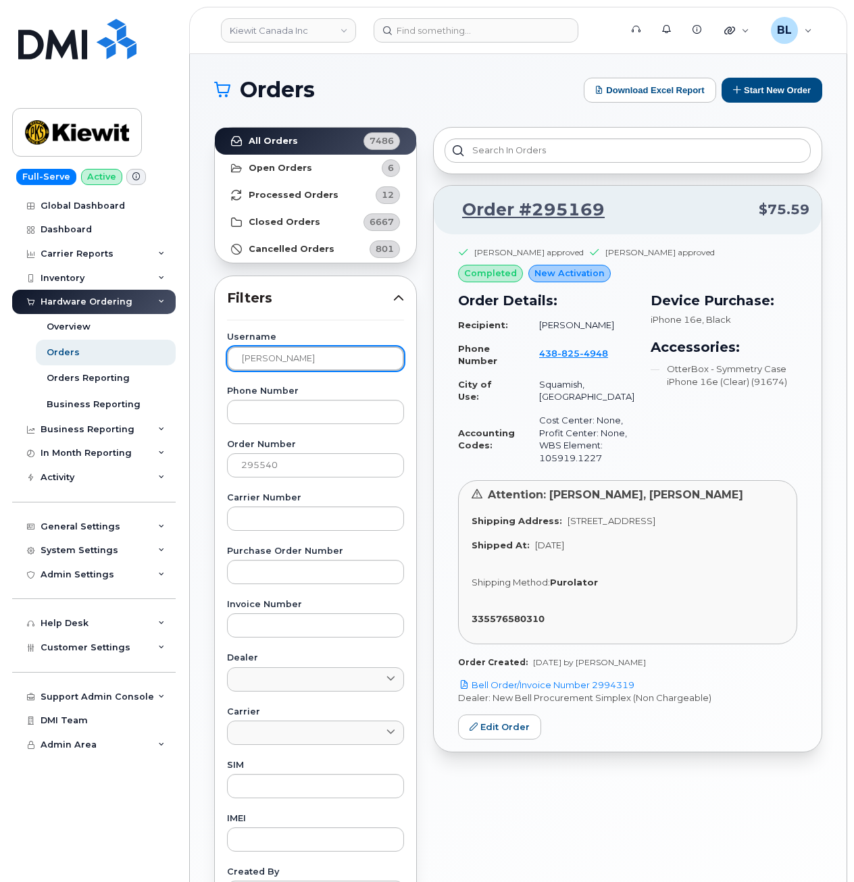
drag, startPoint x: 325, startPoint y: 355, endPoint x: 2, endPoint y: 342, distance: 323.0
click at [190, 346] on div "Kiewit Canada Inc Support Alerts Knowledge Base Quicklinks Suspend / Cancel Dev…" at bounding box center [518, 568] width 656 height 1030
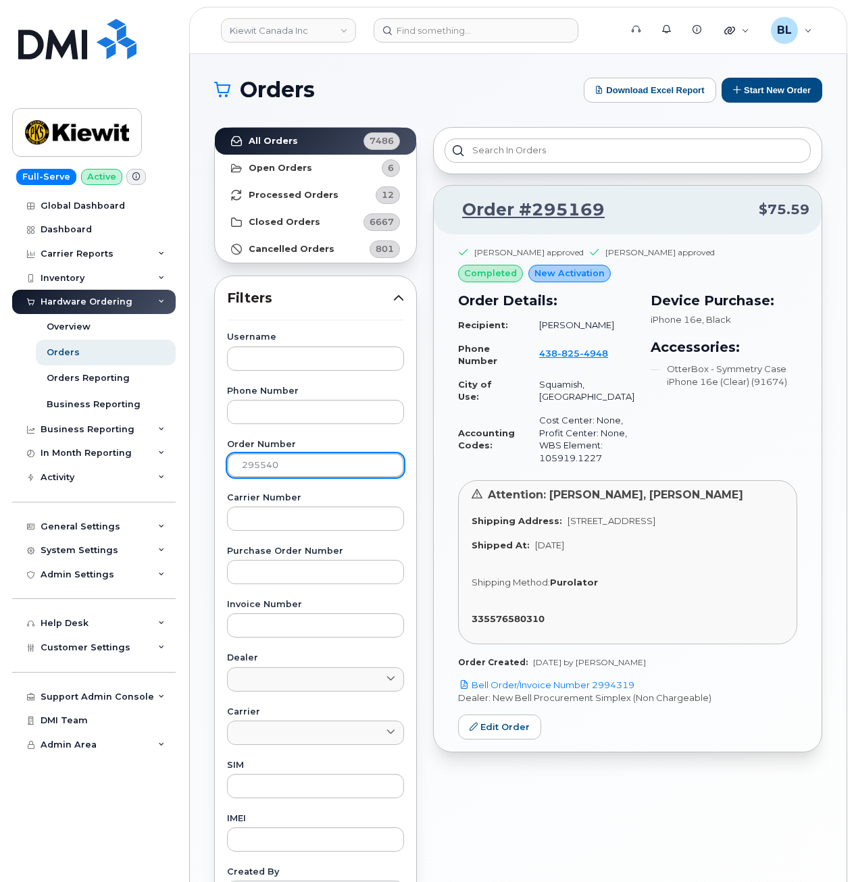
click at [333, 455] on input "295540" at bounding box center [315, 465] width 177 height 24
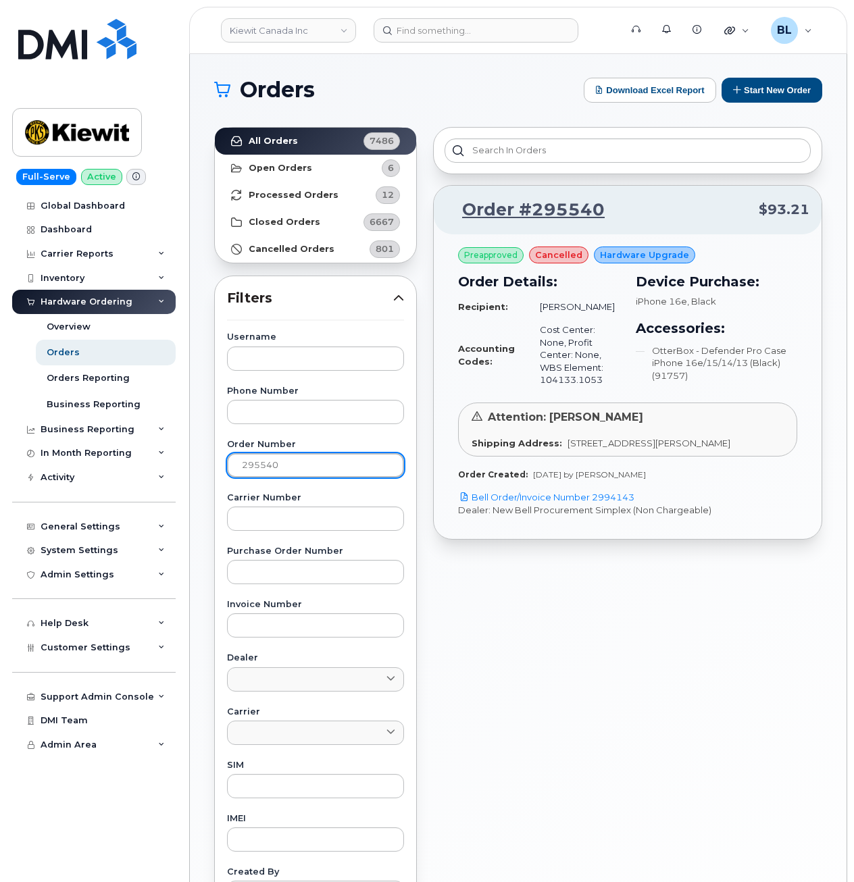
drag, startPoint x: 313, startPoint y: 464, endPoint x: 254, endPoint y: 396, distance: 90.0
click at [190, 439] on div "Kiewit Canada Inc Support Alerts Knowledge Base Quicklinks Suspend / Cancel Dev…" at bounding box center [518, 568] width 656 height 1030
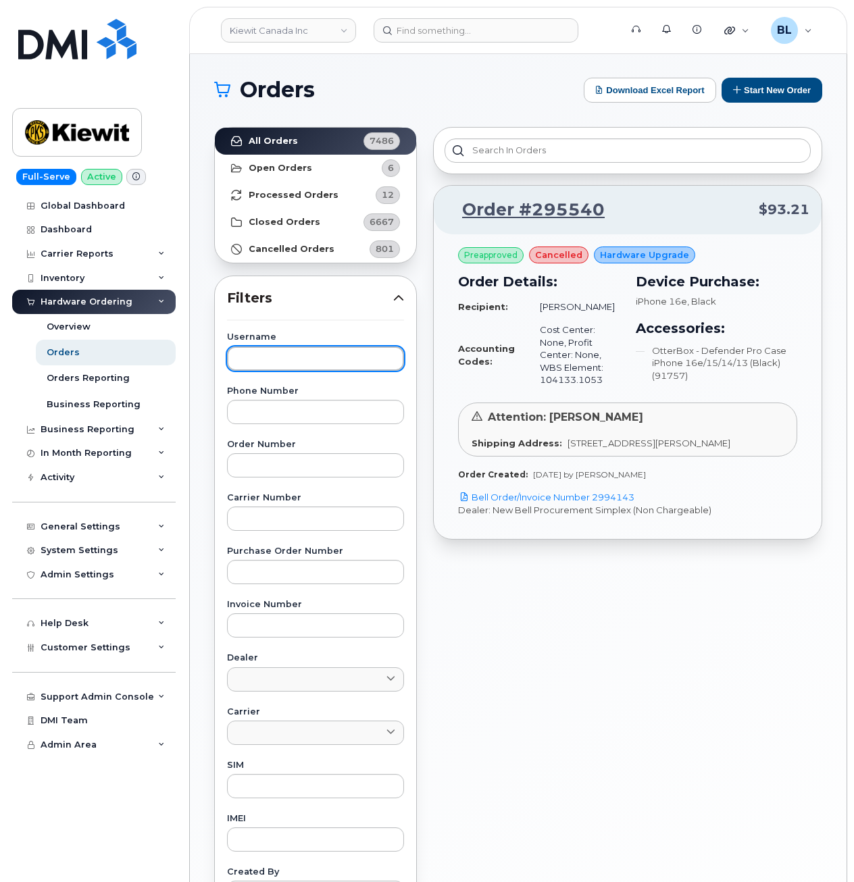
click at [306, 358] on input "text" at bounding box center [315, 358] width 177 height 24
paste input "Jeffrey Dai"
type input "Jeffrey Dai"
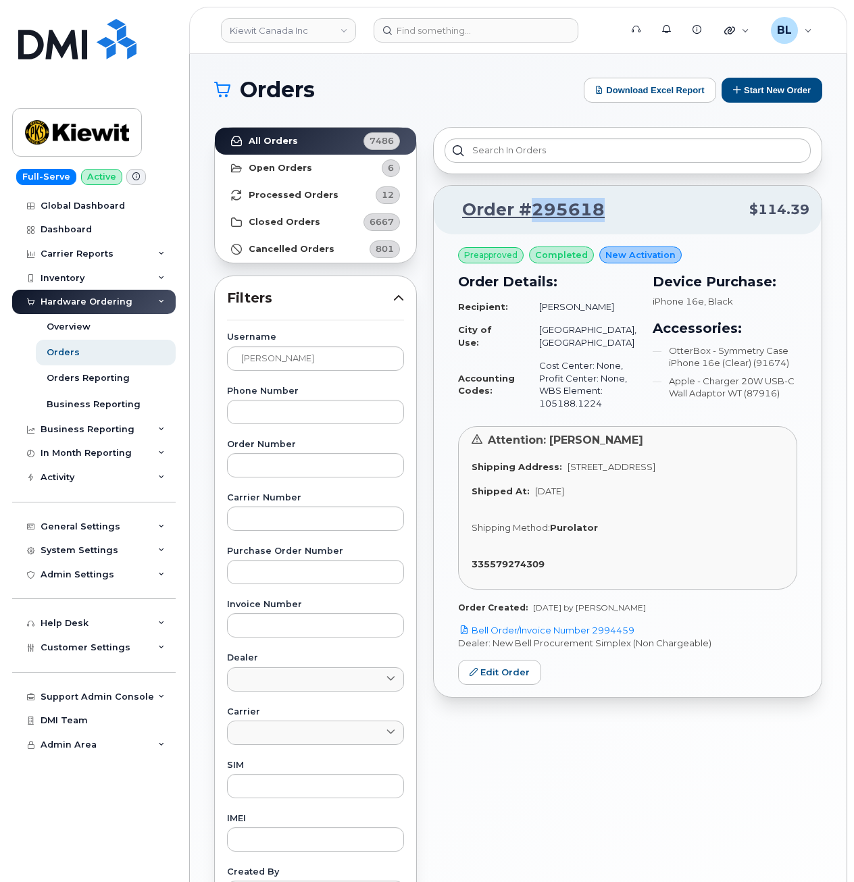
drag, startPoint x: 619, startPoint y: 215, endPoint x: 534, endPoint y: 221, distance: 84.6
click at [534, 221] on p "Order #295618 $114.39" at bounding box center [627, 210] width 363 height 24
drag, startPoint x: 577, startPoint y: 413, endPoint x: 541, endPoint y: 414, distance: 36.5
click at [541, 414] on td "Cost Center: None, Profit Center: None, WBS Element: 105188.1224" at bounding box center [581, 384] width 109 height 61
drag, startPoint x: 452, startPoint y: 99, endPoint x: 444, endPoint y: 88, distance: 13.1
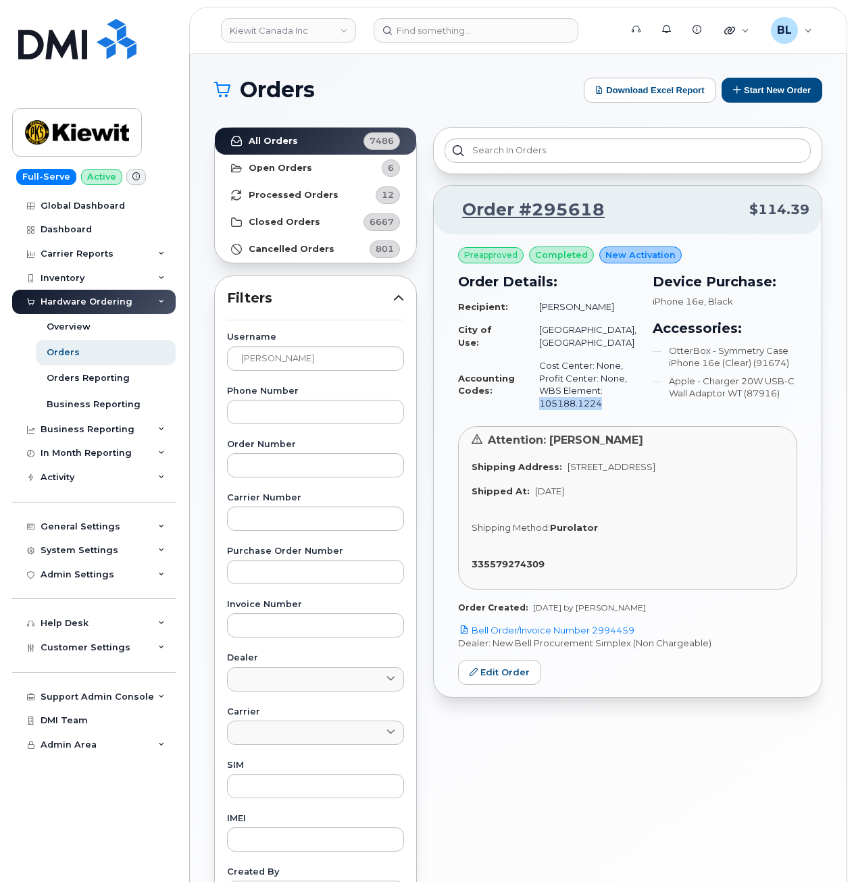
click at [452, 99] on h1 "Orders" at bounding box center [395, 90] width 363 height 22
drag, startPoint x: 296, startPoint y: 365, endPoint x: -60, endPoint y: 355, distance: 356.0
click at [0, 355] on html "Kiewit Canada Inc Support Alerts Knowledge Base Quicklinks Suspend / Cancel Dev…" at bounding box center [427, 563] width 854 height 1128
click at [282, 473] on input "text" at bounding box center [315, 465] width 177 height 24
paste input "294740"
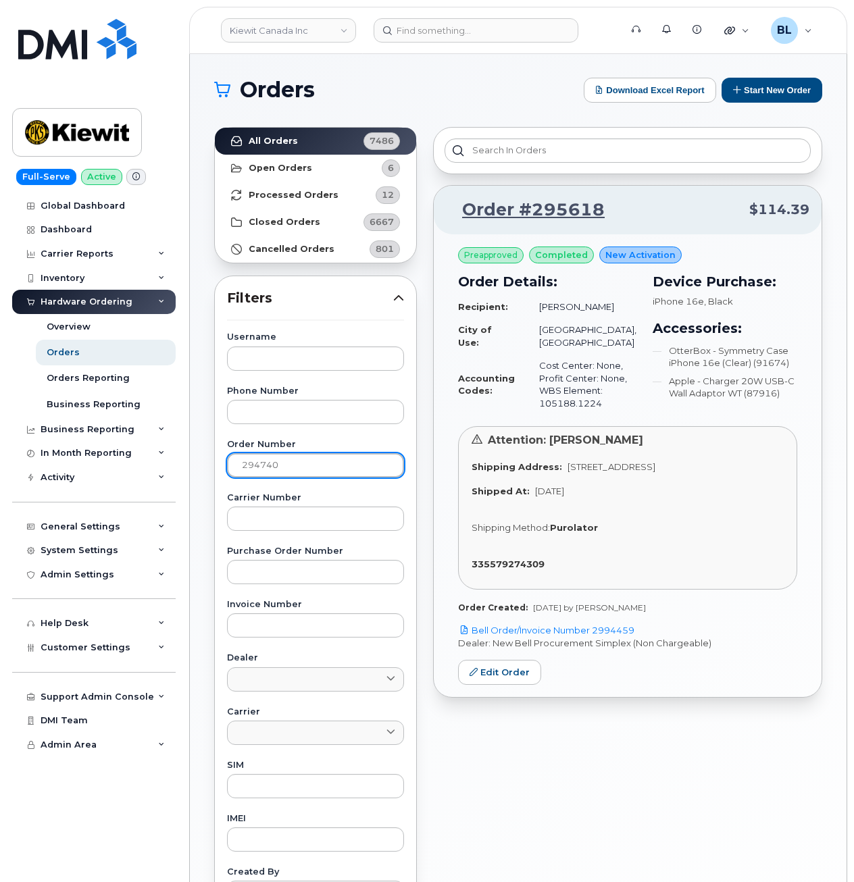
type input "294740"
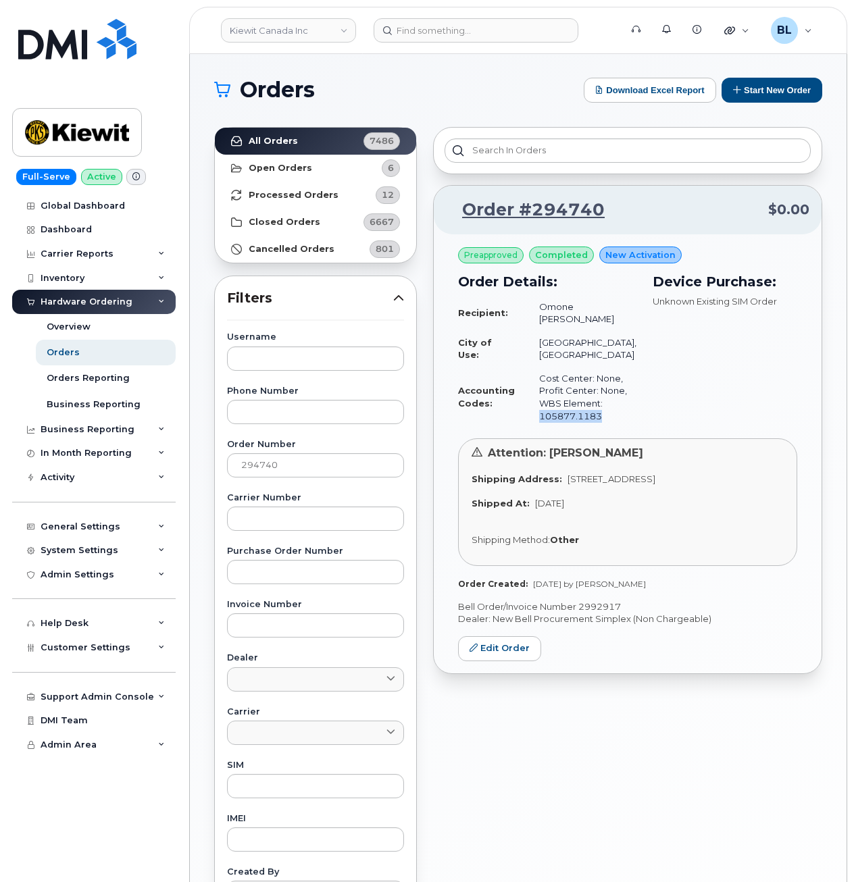
drag, startPoint x: 608, startPoint y: 417, endPoint x: 537, endPoint y: 417, distance: 70.9
click at [537, 417] on td "Cost Center: None, Profit Center: None, WBS Element: 105877.1183" at bounding box center [581, 397] width 109 height 61
drag, startPoint x: 658, startPoint y: 604, endPoint x: 595, endPoint y: 595, distance: 63.4
click at [595, 595] on div "Preapproved completed New Activation Order Details: Recipient: Omone Nora Akere…" at bounding box center [628, 453] width 388 height 439
click at [595, 589] on span "Jul 02, 2025 by Melissa Hoye" at bounding box center [589, 584] width 113 height 10
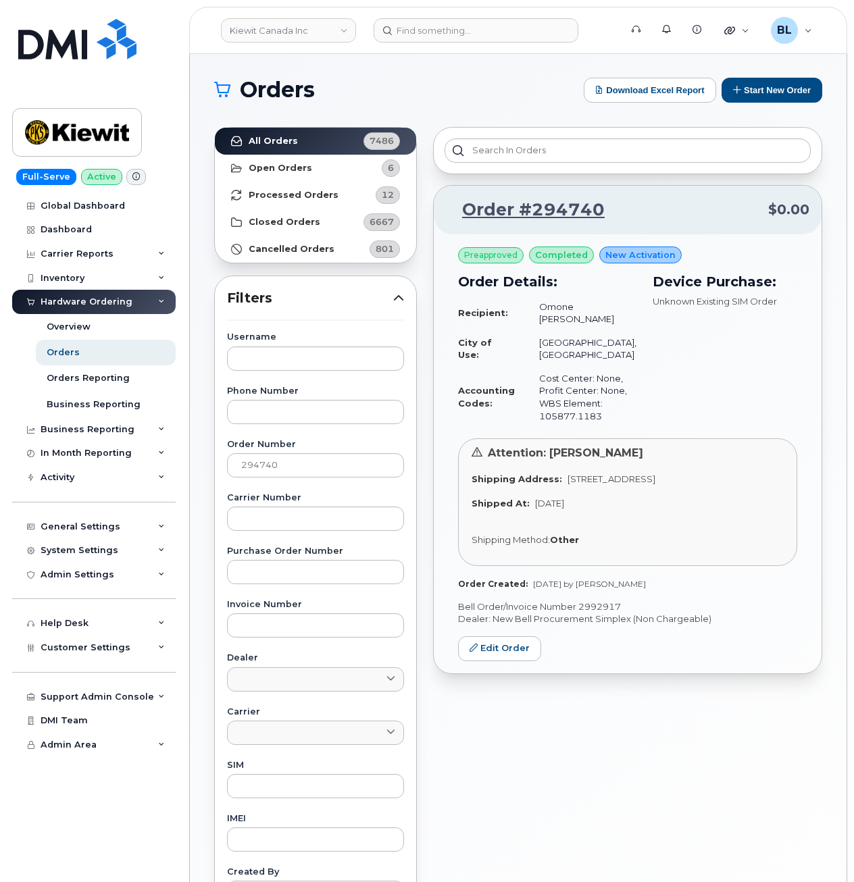
drag, startPoint x: 595, startPoint y: 594, endPoint x: 639, endPoint y: 593, distance: 43.9
click at [639, 589] on span "Jul 02, 2025 by Melissa Hoye" at bounding box center [589, 584] width 113 height 10
drag, startPoint x: 601, startPoint y: 417, endPoint x: 536, endPoint y: 417, distance: 64.8
click at [536, 417] on td "Cost Center: None, Profit Center: None, WBS Element: 105877.1183" at bounding box center [581, 397] width 109 height 61
drag, startPoint x: 526, startPoint y: 69, endPoint x: 539, endPoint y: 20, distance: 50.3
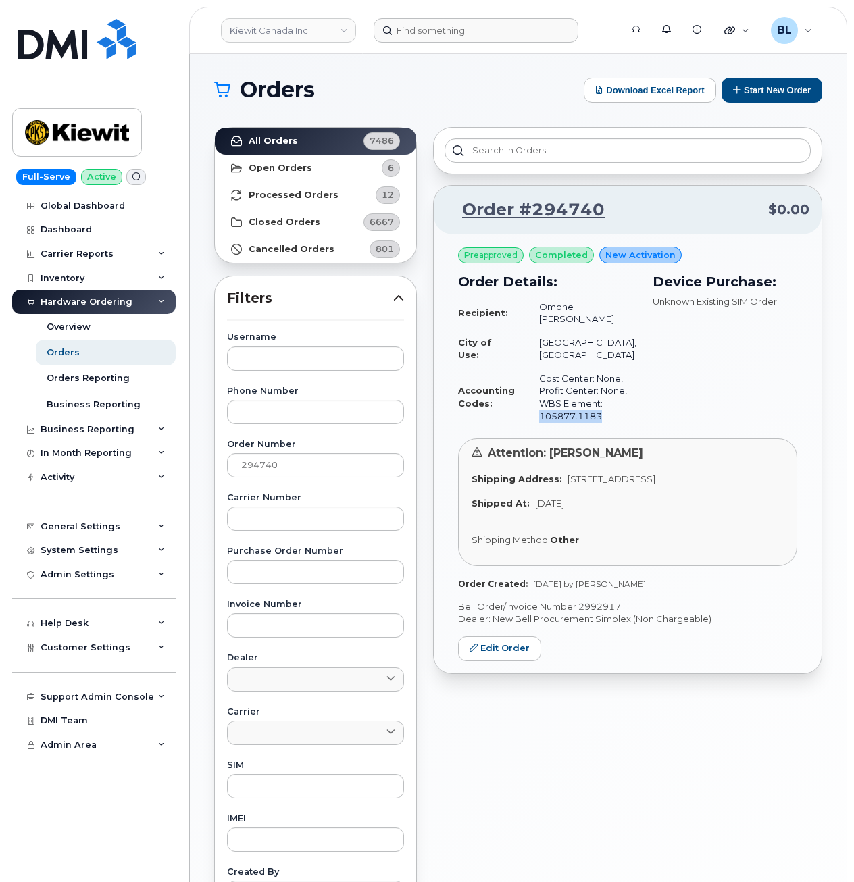
click at [526, 69] on div "Orders Download Excel Report Start New Order All Orders 7486 Open Orders 6 Proc…" at bounding box center [518, 568] width 656 height 1030
drag, startPoint x: 207, startPoint y: 461, endPoint x: 48, endPoint y: 436, distance: 161.3
click at [190, 452] on div "Kiewit Canada Inc Support Alerts Knowledge Base Quicklinks Suspend / Cancel Dev…" at bounding box center [518, 568] width 656 height 1030
click at [309, 345] on div "Username" at bounding box center [315, 351] width 177 height 37
click at [320, 367] on input "text" at bounding box center [315, 358] width 177 height 24
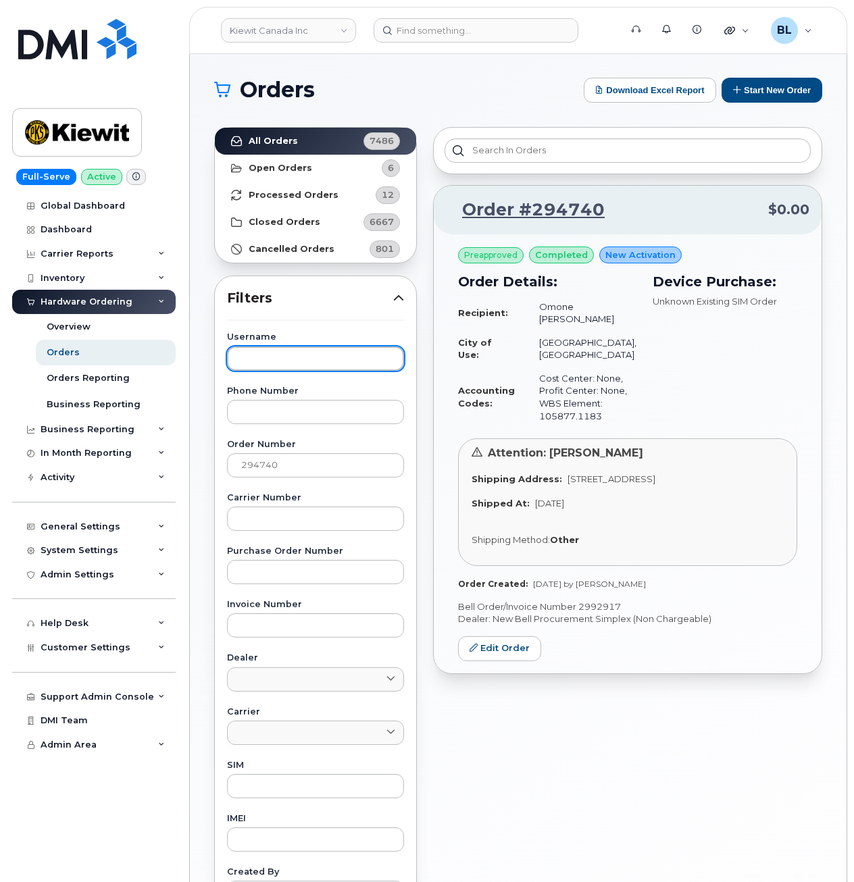
paste input "Bob Condie"
type input "Bob Condie"
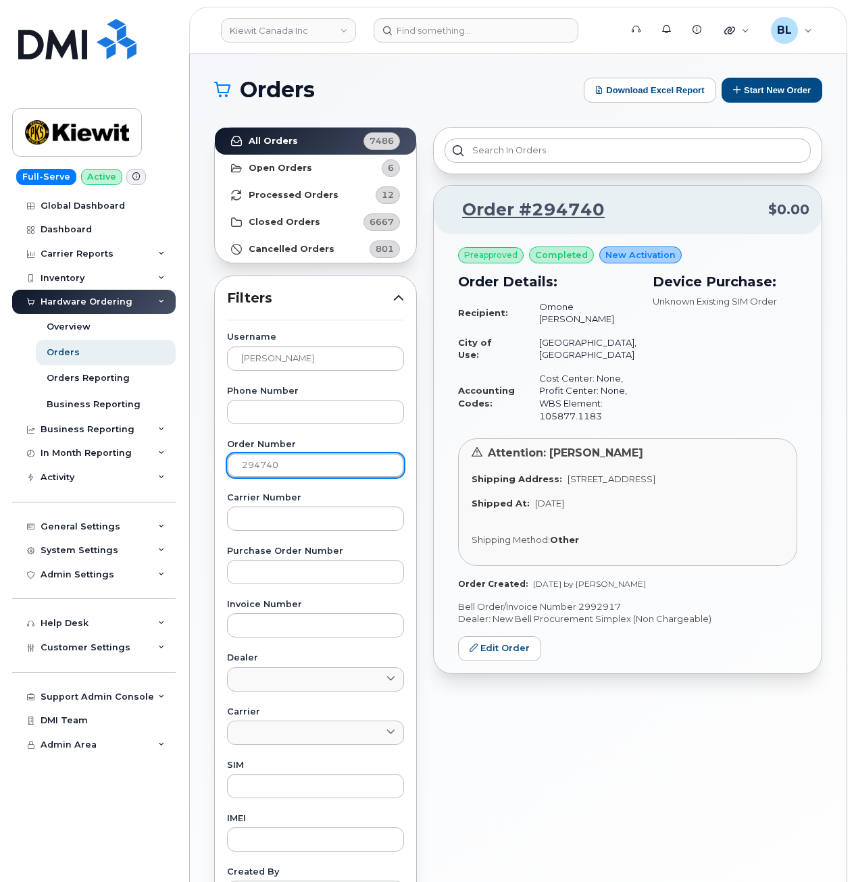
drag, startPoint x: 185, startPoint y: 451, endPoint x: 1, endPoint y: 435, distance: 185.1
click at [190, 440] on div "Kiewit Canada Inc Support Alerts Knowledge Base Quicklinks Suspend / Cancel Dev…" at bounding box center [518, 568] width 656 height 1030
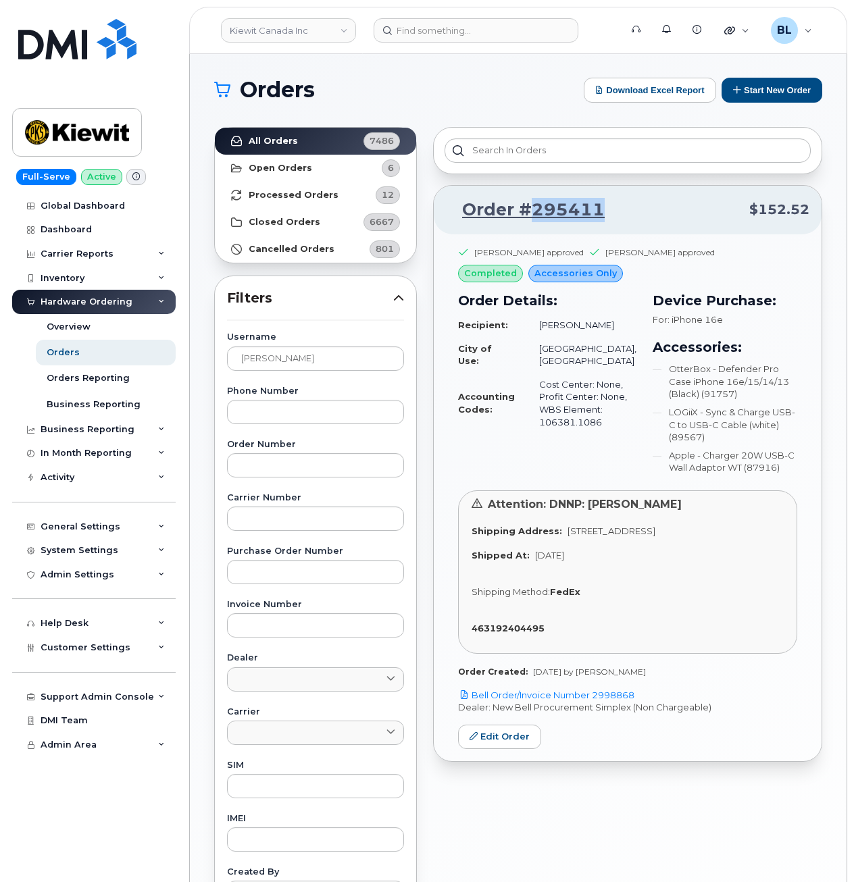
drag, startPoint x: 613, startPoint y: 208, endPoint x: 531, endPoint y: 223, distance: 83.0
click at [531, 223] on div "Order #295411 $152.52" at bounding box center [628, 210] width 388 height 49
drag, startPoint x: 624, startPoint y: 664, endPoint x: 592, endPoint y: 664, distance: 31.7
click at [592, 666] on div "Order Created: Jul 10, 2025 by John Helwagen" at bounding box center [627, 671] width 339 height 11
drag, startPoint x: 602, startPoint y: 424, endPoint x: 537, endPoint y: 423, distance: 64.8
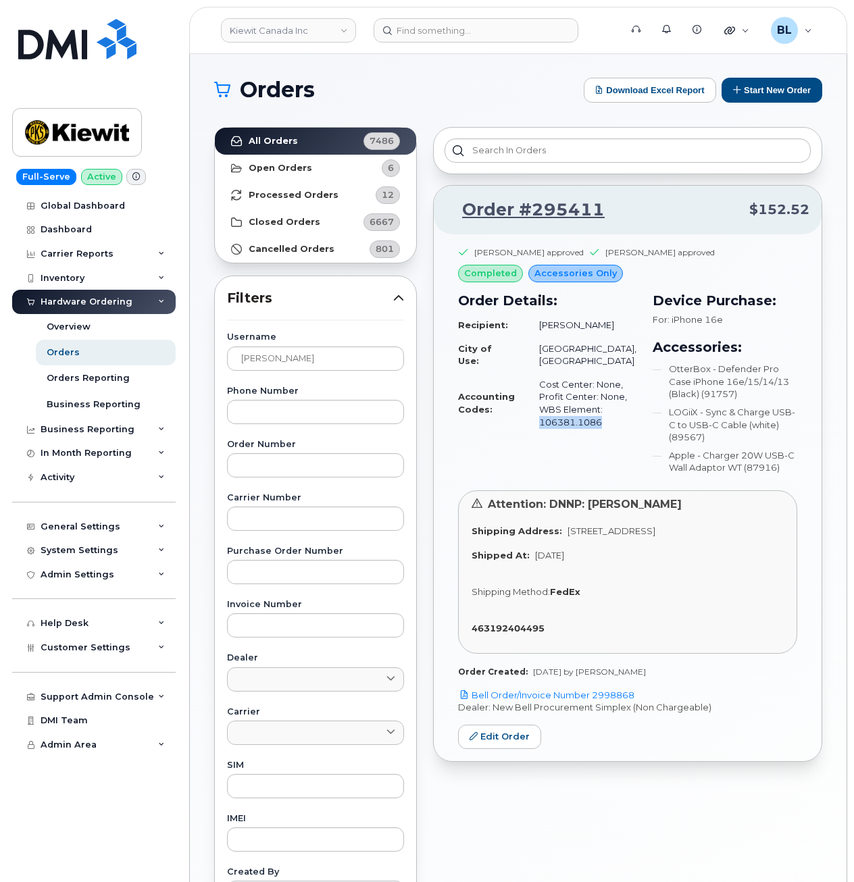
click at [537, 423] on td "Cost Center: None, Profit Center: None, WBS Element: 106381.1086" at bounding box center [581, 403] width 109 height 61
click at [513, 51] on header "Kiewit Canada Inc Support Alerts Knowledge Base Quicklinks Suspend / Cancel Dev…" at bounding box center [518, 30] width 658 height 47
drag, startPoint x: 313, startPoint y: 373, endPoint x: 219, endPoint y: 347, distance: 96.7
click at [219, 347] on div "Username Bob Condie Phone Number Order Number Carrier Number Purchase Order Num…" at bounding box center [315, 645] width 209 height 625
drag, startPoint x: 219, startPoint y: 347, endPoint x: 321, endPoint y: 348, distance: 101.3
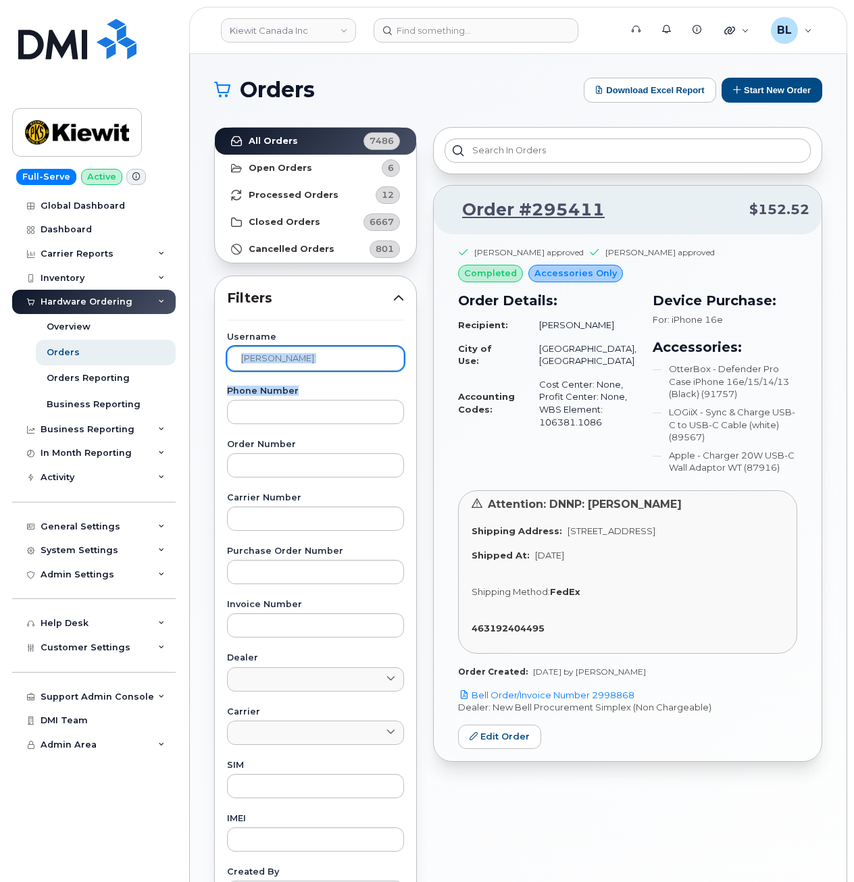
click at [321, 345] on div "Username Bob Condie" at bounding box center [315, 351] width 177 height 37
click at [319, 358] on input "Bob Condie" at bounding box center [315, 358] width 177 height 24
click at [190, 354] on div "Kiewit Canada Inc Support Alerts Knowledge Base Quicklinks Suspend / Cancel Dev…" at bounding box center [518, 568] width 656 height 1030
paste input "Juan Agudelo Guzman"
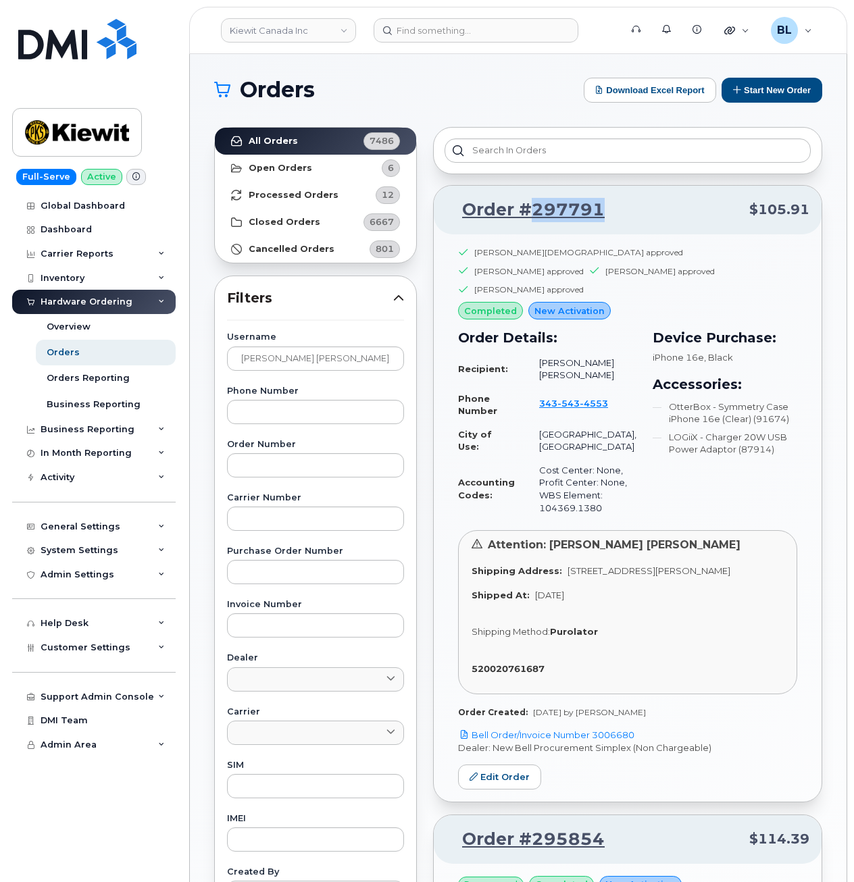
drag, startPoint x: 625, startPoint y: 221, endPoint x: 531, endPoint y: 222, distance: 94.5
click at [531, 222] on div "Order #297791 $105.91" at bounding box center [628, 210] width 388 height 49
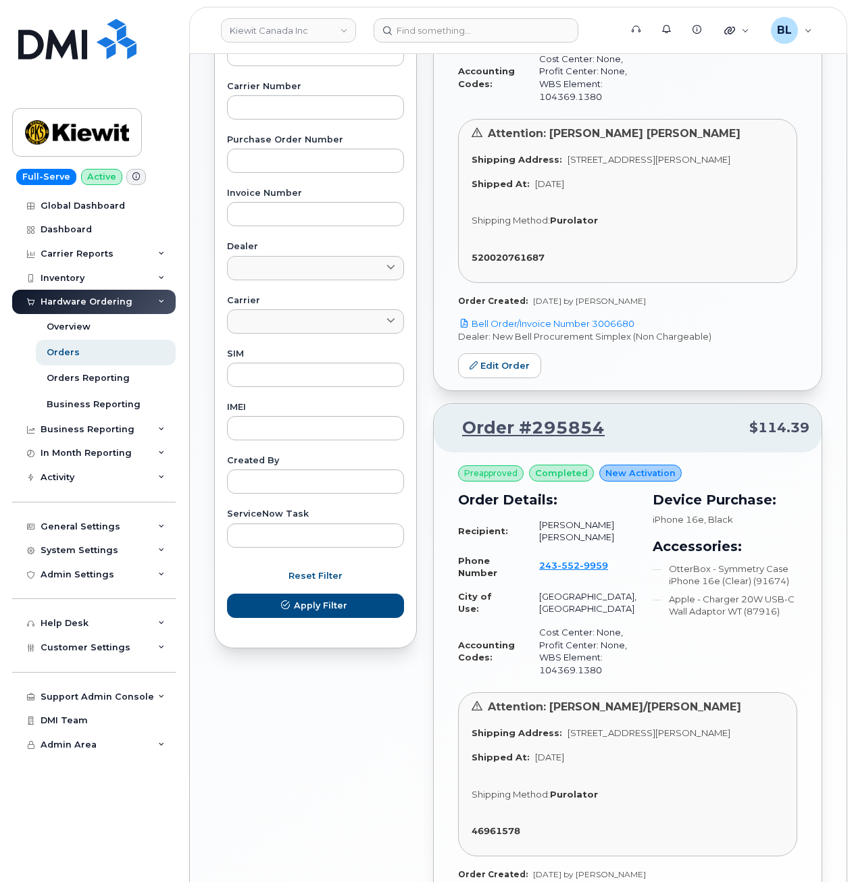
scroll to position [541, 0]
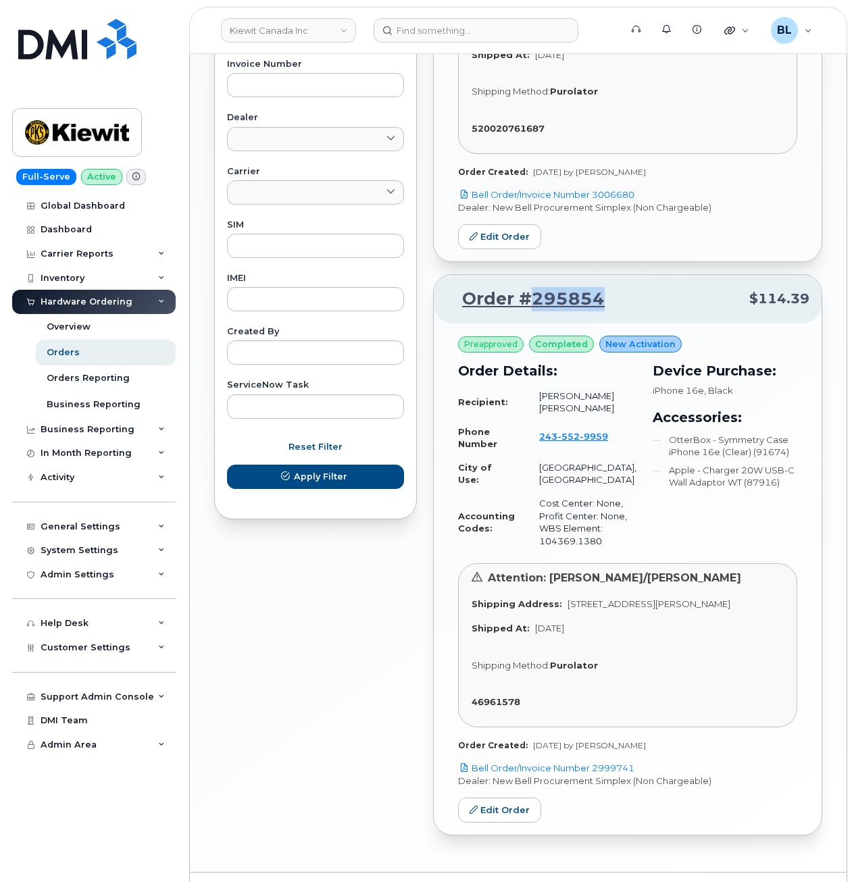
drag, startPoint x: 636, startPoint y: 280, endPoint x: 531, endPoint y: 298, distance: 106.2
click at [531, 298] on div "Order #295854 $114.39" at bounding box center [628, 299] width 388 height 49
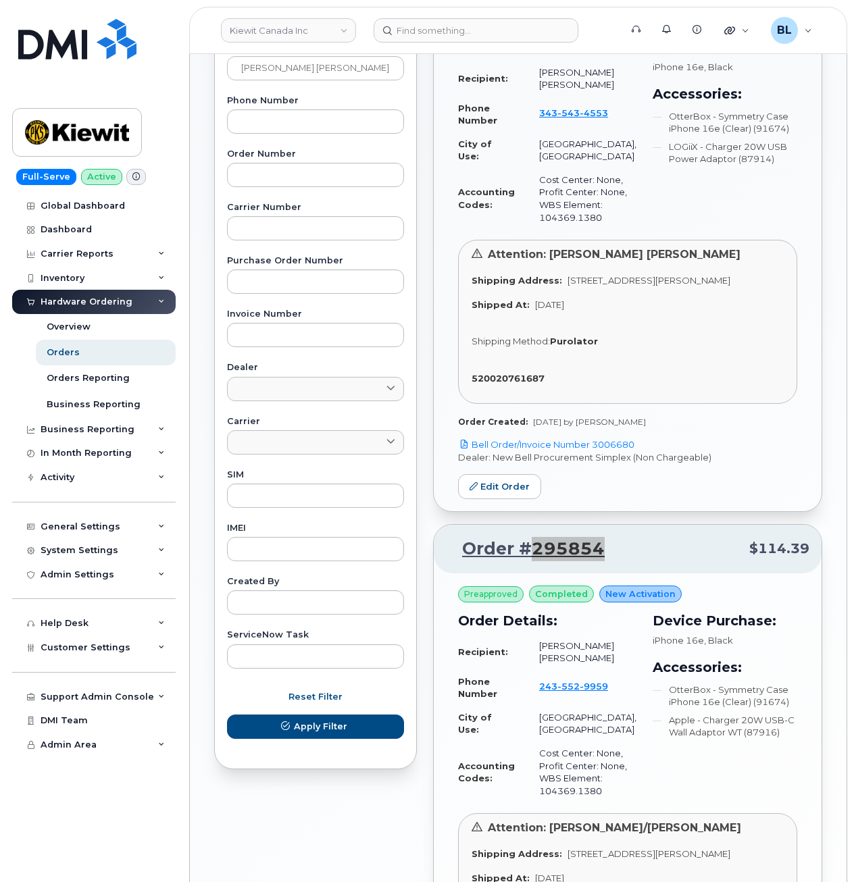
scroll to position [200, 0]
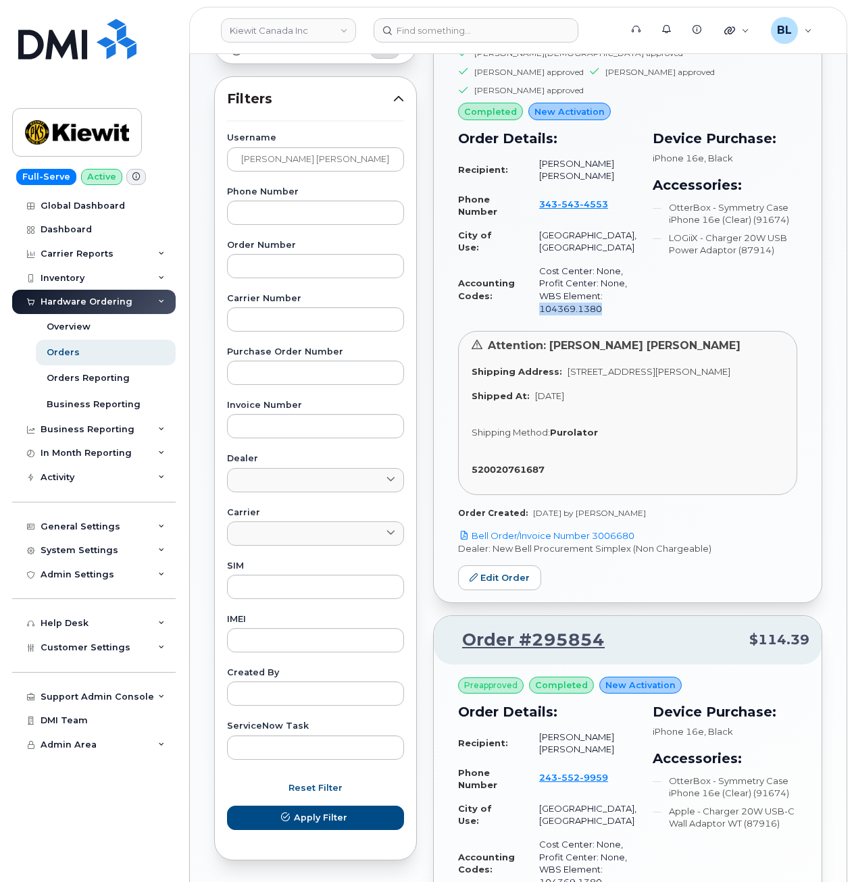
drag, startPoint x: 584, startPoint y: 300, endPoint x: 537, endPoint y: 296, distance: 46.8
click at [537, 296] on td "Cost Center: None, Profit Center: None, WBS Element: 104369.1380" at bounding box center [581, 289] width 109 height 61
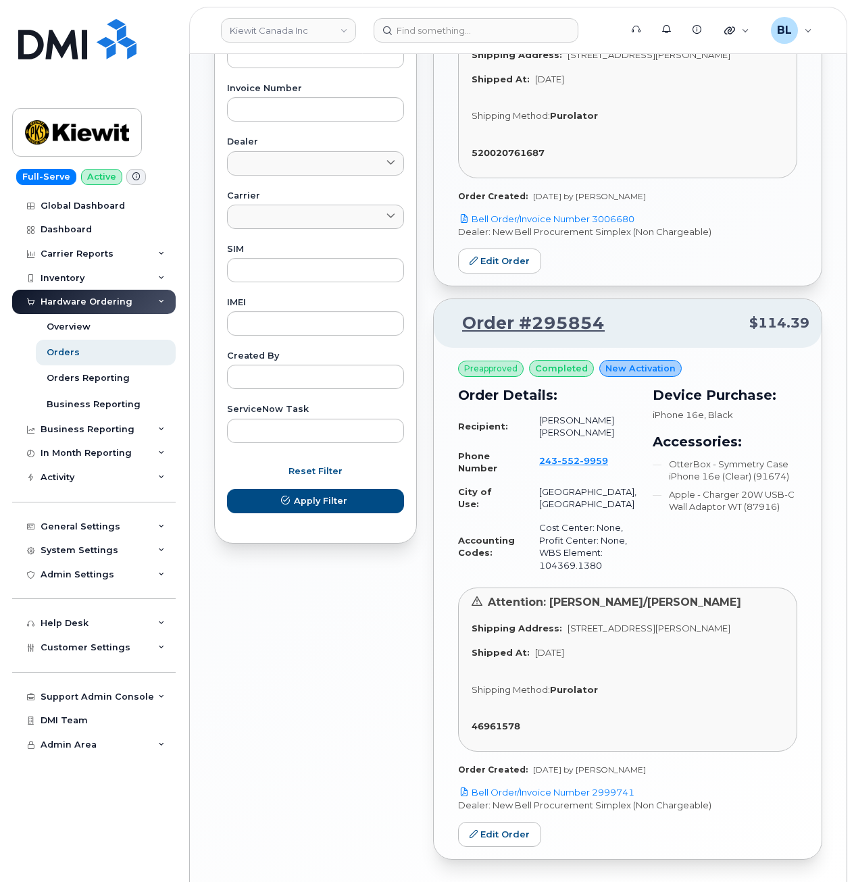
scroll to position [560, 0]
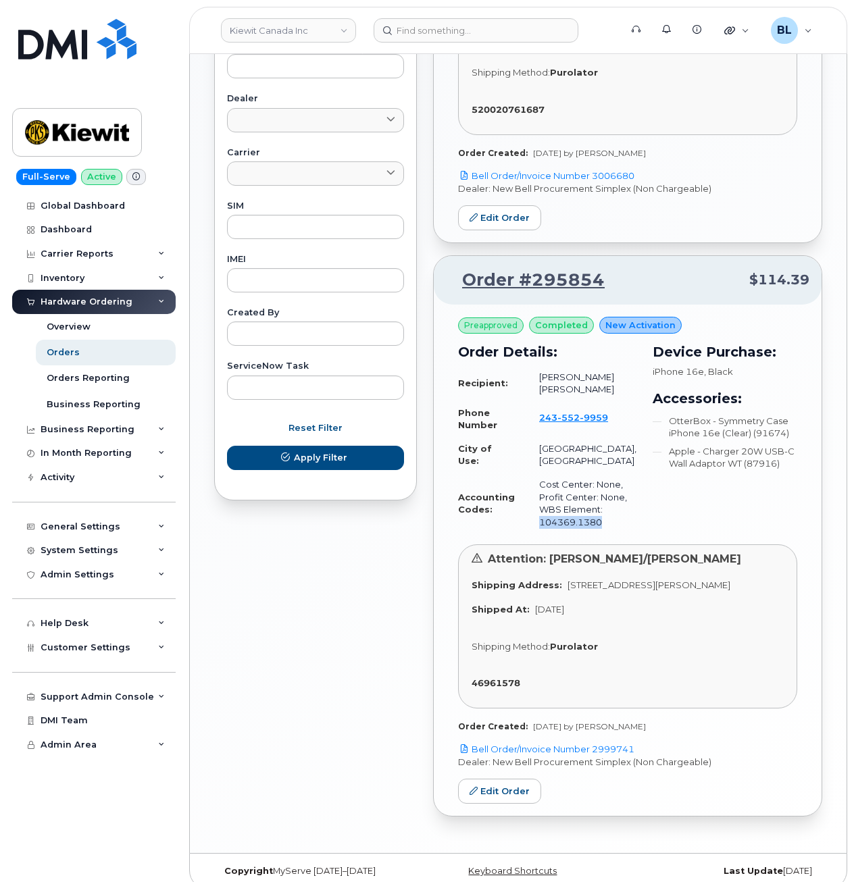
drag, startPoint x: 607, startPoint y: 511, endPoint x: 536, endPoint y: 510, distance: 70.9
click at [536, 510] on td "Cost Center: None, Profit Center: None, WBS Element: 104369.1380" at bounding box center [581, 503] width 109 height 61
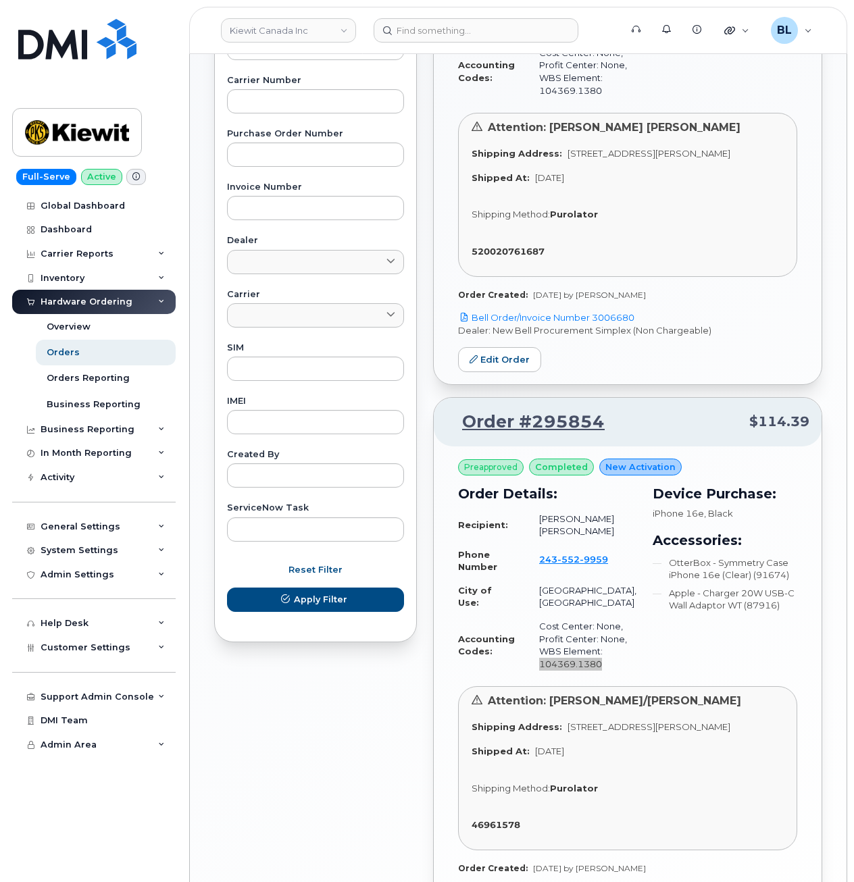
scroll to position [379, 0]
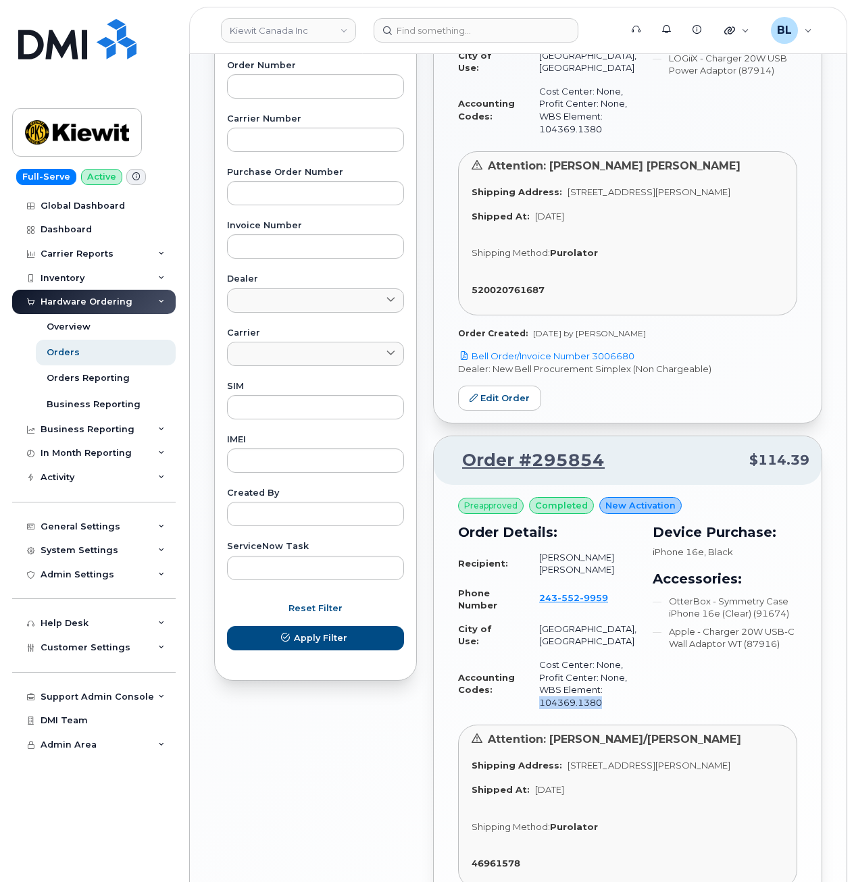
drag, startPoint x: 711, startPoint y: 321, endPoint x: 599, endPoint y: 312, distance: 112.5
click at [599, 327] on div "Order Created: Aug 08, 2025 by Kristin Kammer-Grossman" at bounding box center [627, 332] width 339 height 11
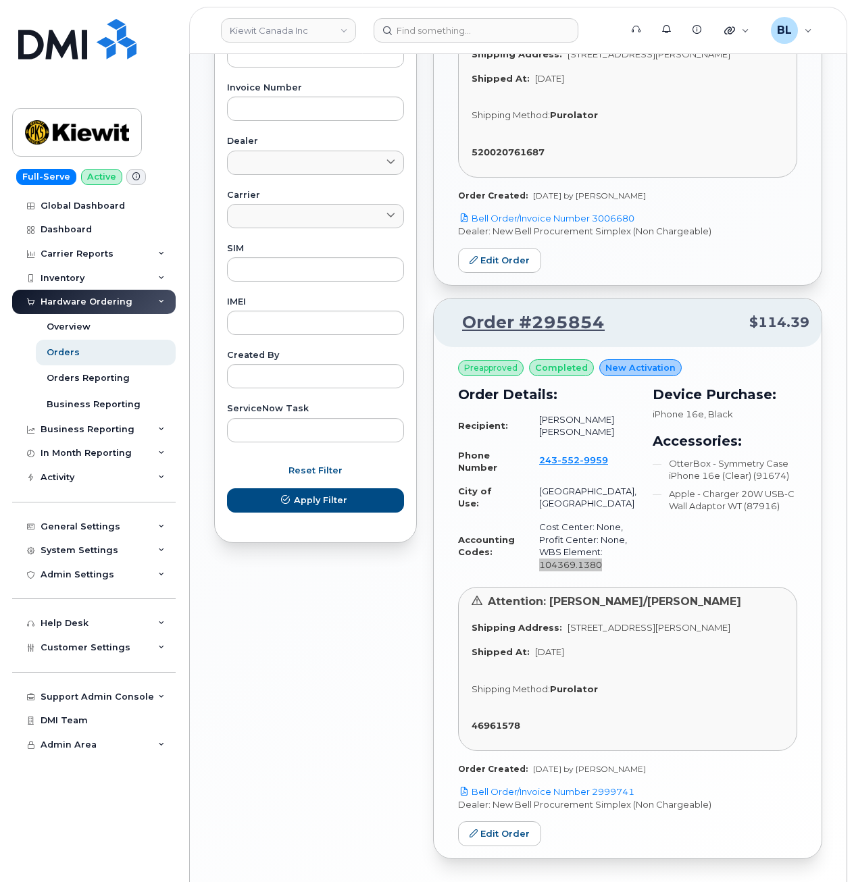
scroll to position [560, 0]
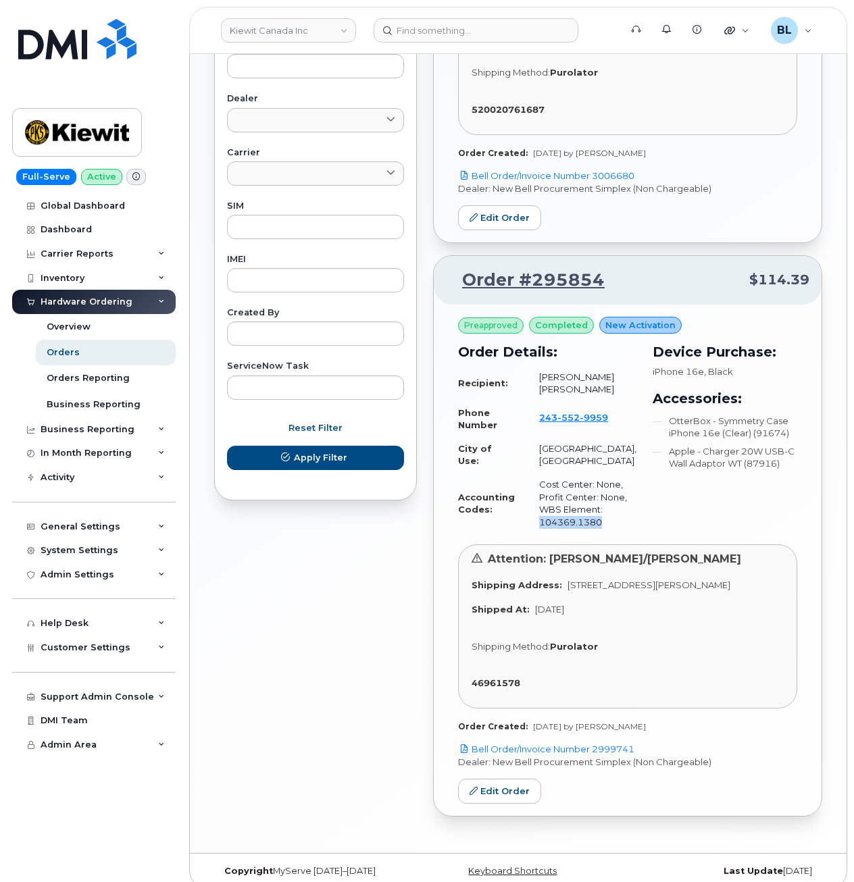
drag, startPoint x: 652, startPoint y: 717, endPoint x: 589, endPoint y: 710, distance: 63.9
click at [589, 720] on div "Order Created: Jul 15, 2025 by Barbara Dye" at bounding box center [627, 725] width 339 height 11
drag, startPoint x: 590, startPoint y: 709, endPoint x: 648, endPoint y: 707, distance: 57.4
click at [648, 720] on div "Order Created: Jul 15, 2025 by Barbara Dye" at bounding box center [627, 725] width 339 height 11
drag, startPoint x: 642, startPoint y: 710, endPoint x: 594, endPoint y: 705, distance: 48.8
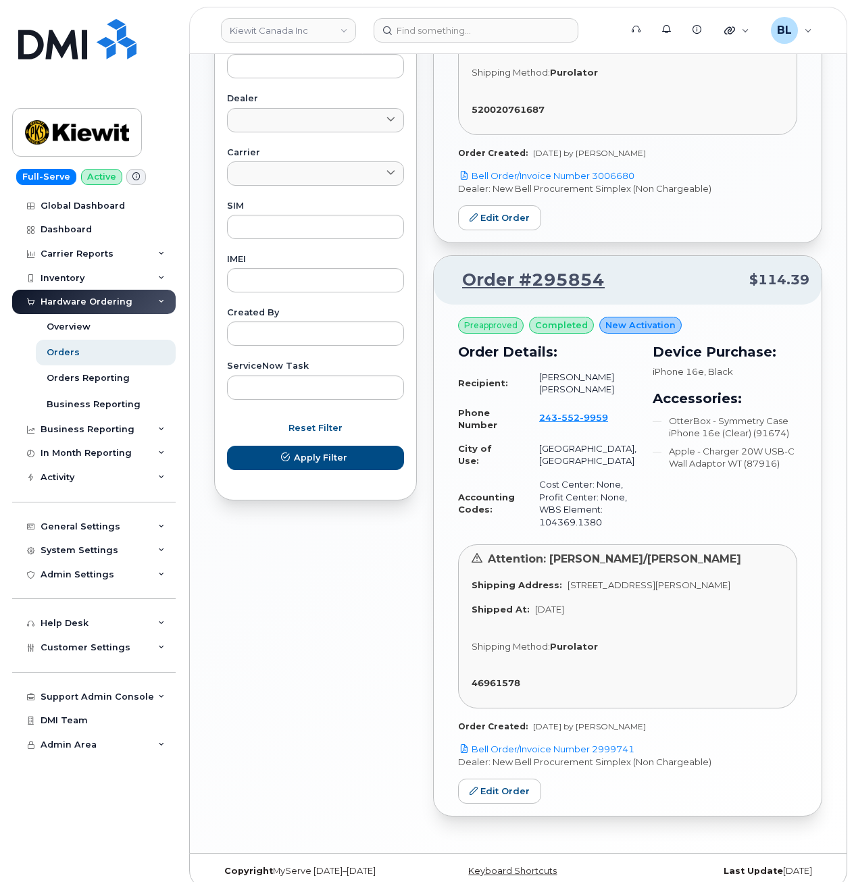
click at [594, 705] on div "Preapproved completed New Activation Order Details: Recipient: Juan Agudelo Guz…" at bounding box center [627, 525] width 339 height 416
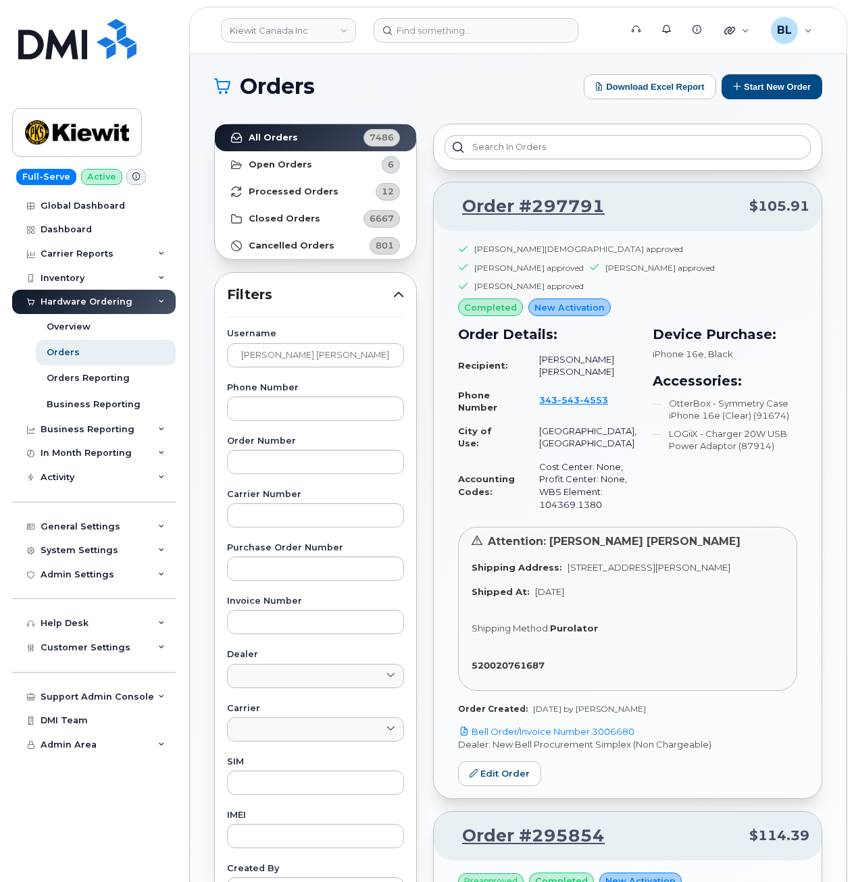
scroll to position [0, 0]
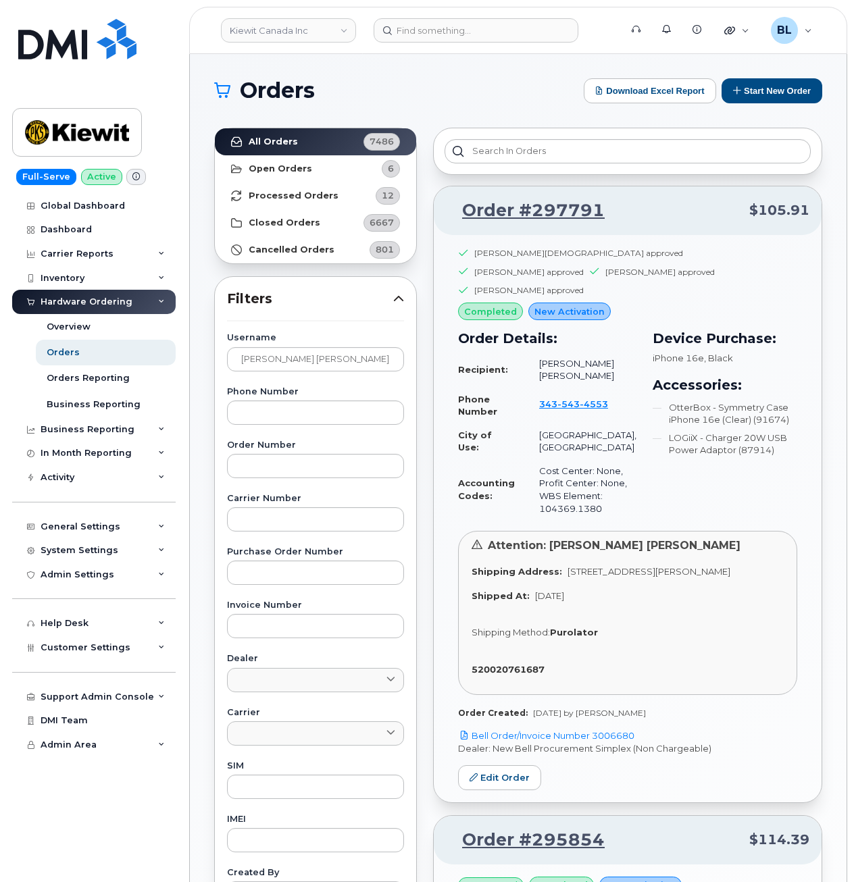
drag, startPoint x: 498, startPoint y: 87, endPoint x: 554, endPoint y: 15, distance: 91.0
click at [500, 88] on h1 "Orders" at bounding box center [395, 91] width 363 height 22
drag, startPoint x: 356, startPoint y: 355, endPoint x: 68, endPoint y: 322, distance: 290.2
click at [190, 325] on div "Kiewit Canada Inc Support Alerts Knowledge Base Quicklinks Suspend / Cancel Dev…" at bounding box center [518, 733] width 656 height 1359
paste input "4374332437"
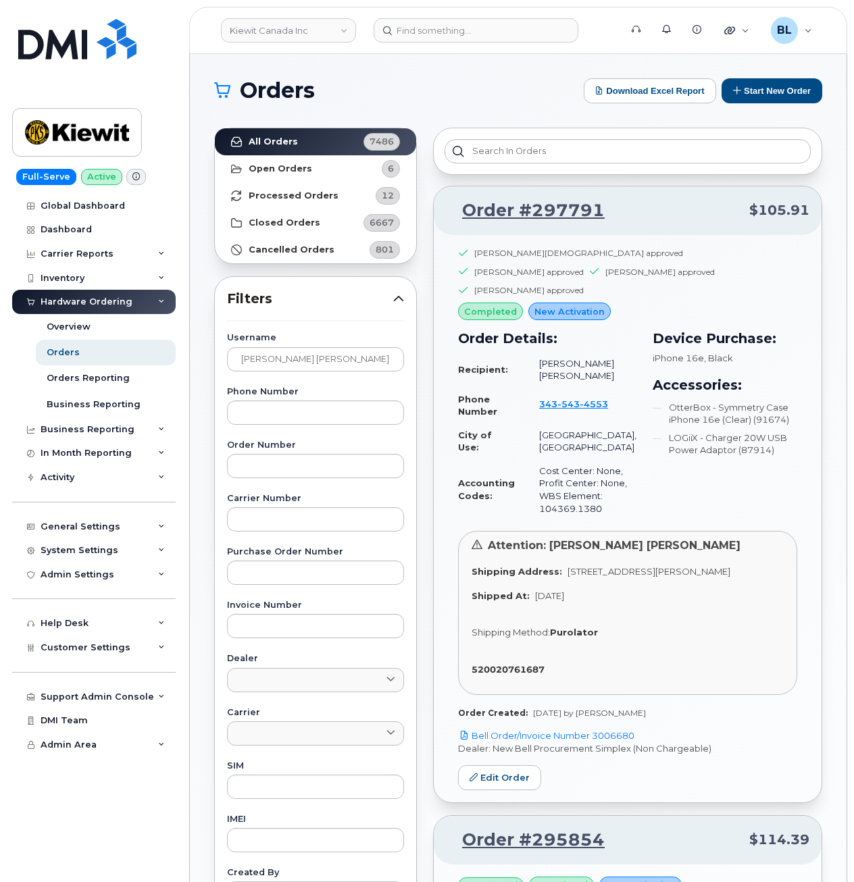
click at [350, 342] on label "Username" at bounding box center [315, 338] width 177 height 9
drag, startPoint x: 350, startPoint y: 342, endPoint x: 350, endPoint y: 365, distance: 22.3
click at [350, 365] on input "Juan Agudelo Guzman" at bounding box center [315, 359] width 177 height 24
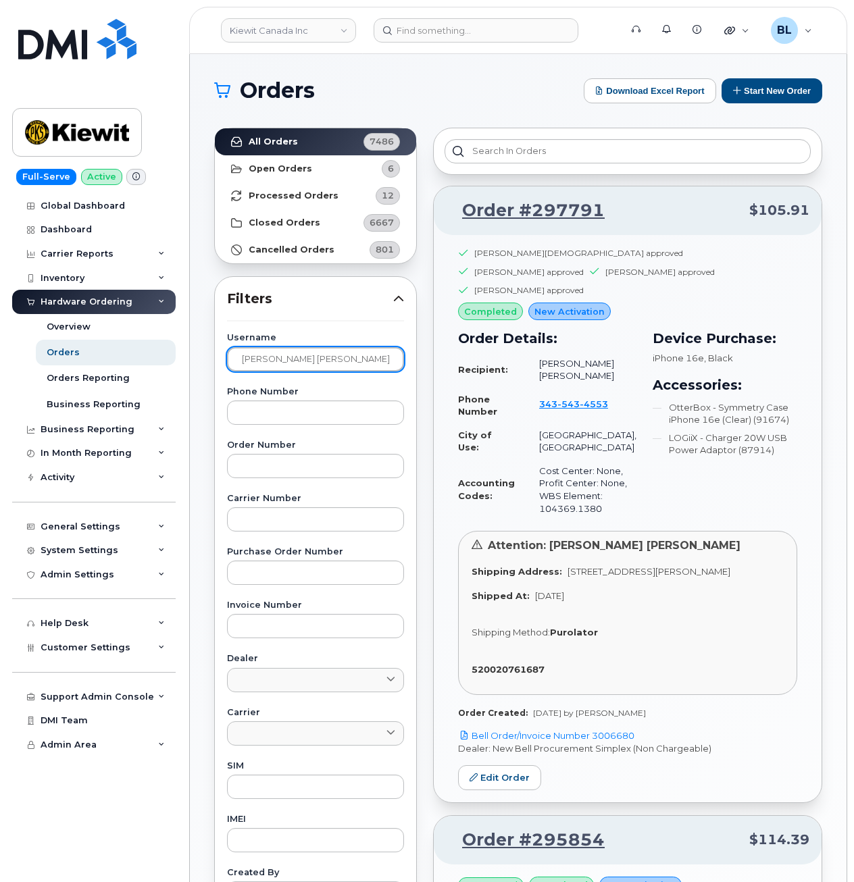
click at [350, 365] on input "Juan Agudelo Guzman" at bounding box center [315, 359] width 177 height 24
paste input "Miguel Gonzalez Goez"
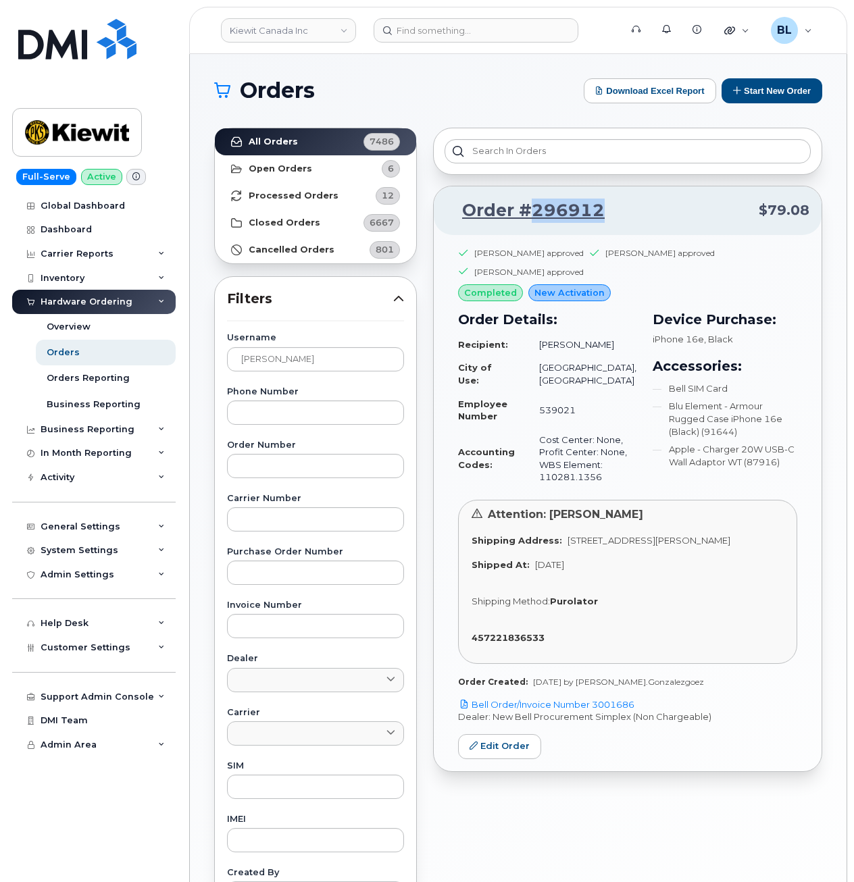
drag, startPoint x: 607, startPoint y: 213, endPoint x: 534, endPoint y: 217, distance: 73.0
click at [534, 217] on p "Order #296912 $79.08" at bounding box center [627, 211] width 363 height 24
drag, startPoint x: 686, startPoint y: 704, endPoint x: 593, endPoint y: 698, distance: 93.3
click at [593, 687] on div "Jennifer Krussel approved Sharon Henry approved Paul Andrews approved completed…" at bounding box center [627, 467] width 339 height 440
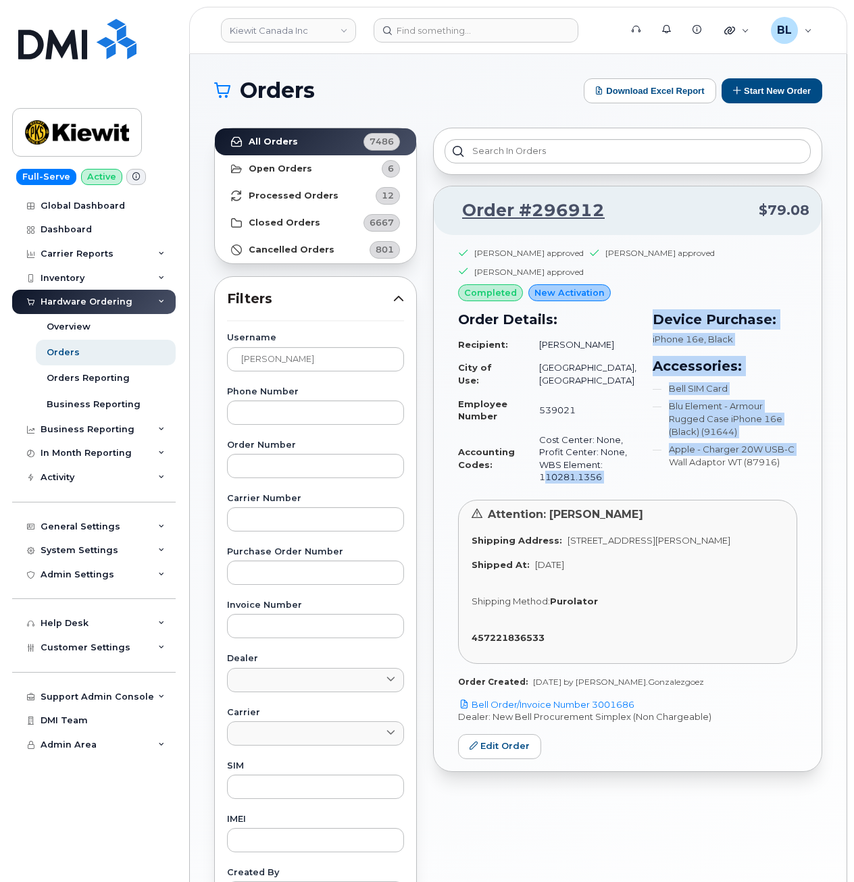
drag, startPoint x: 629, startPoint y: 493, endPoint x: 540, endPoint y: 490, distance: 88.5
click at [540, 491] on div "Order Details: Recipient: Miguel Gonzalez Goez City of Use: Toronto, Ontario Em…" at bounding box center [627, 399] width 355 height 196
click at [539, 489] on td "Cost Center: None, Profit Center: None, WBS Element: 110281.1356" at bounding box center [581, 458] width 109 height 61
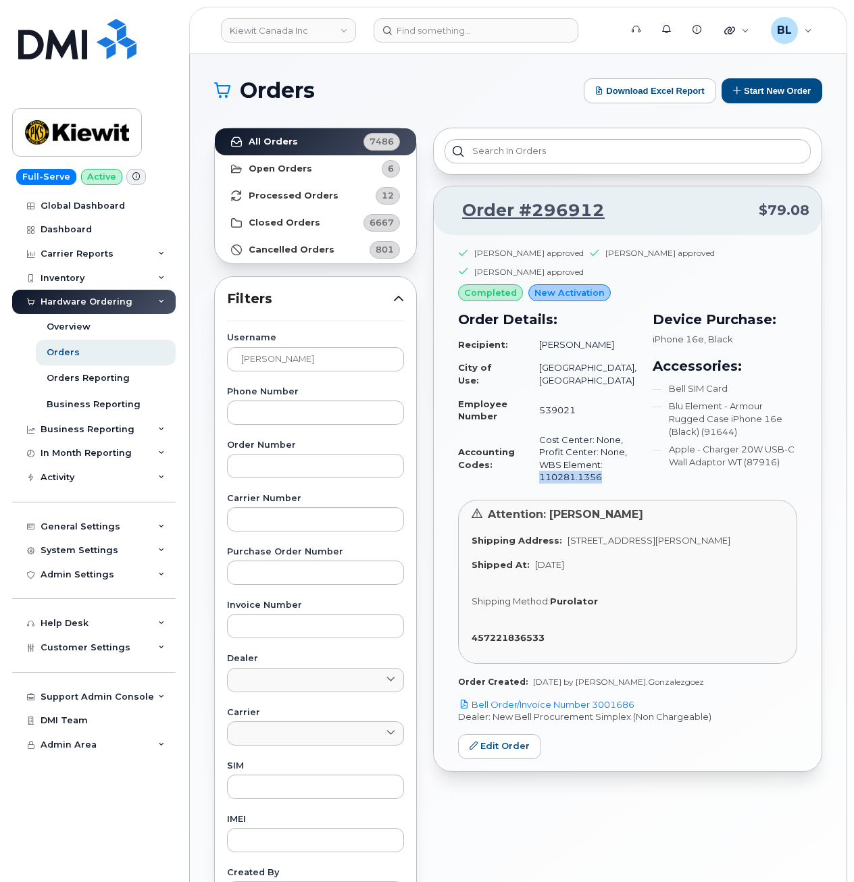
drag, startPoint x: 534, startPoint y: 490, endPoint x: 600, endPoint y: 496, distance: 65.8
click at [600, 489] on td "Cost Center: None, Profit Center: None, WBS Element: 110281.1356" at bounding box center [581, 458] width 109 height 61
click at [470, 78] on div "Orders Download Excel Report Start New Order All Orders 7486 Open Orders 6 Proc…" at bounding box center [518, 569] width 656 height 1030
drag, startPoint x: 224, startPoint y: 356, endPoint x: 3, endPoint y: 340, distance: 222.0
click at [190, 346] on div "Kiewit Canada Inc Support Alerts Knowledge Base Quicklinks Suspend / Cancel Dev…" at bounding box center [518, 569] width 656 height 1030
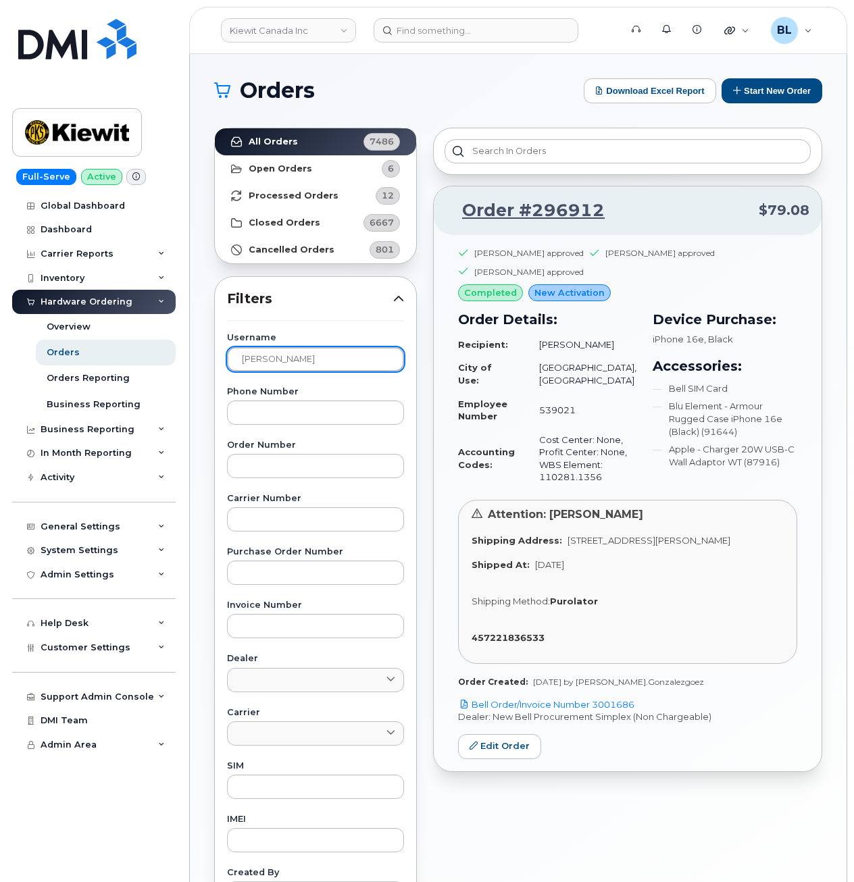
paste input "chelle Chen"
type input "Michelle Chen"
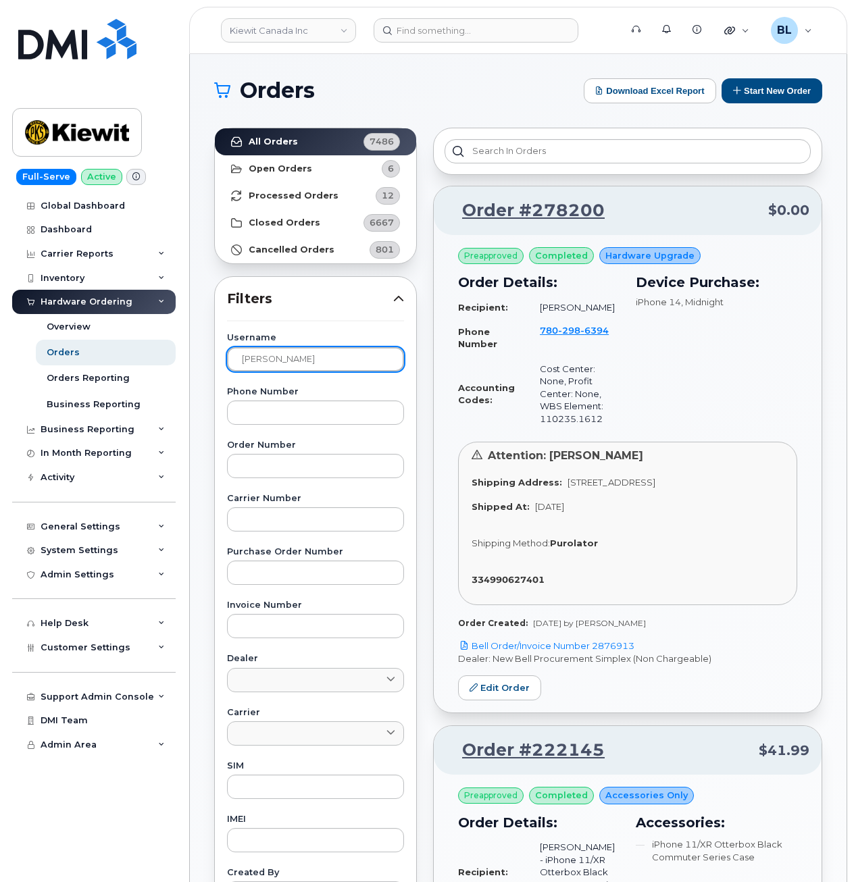
drag, startPoint x: 336, startPoint y: 355, endPoint x: 0, endPoint y: 340, distance: 336.0
type input "="
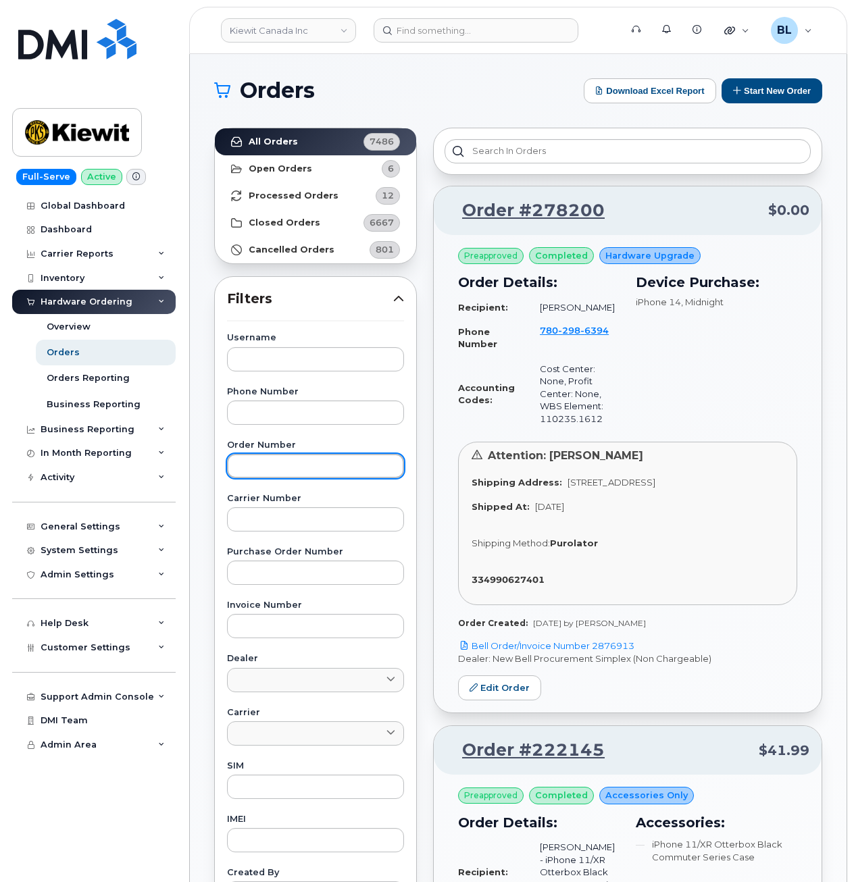
click at [296, 466] on input "text" at bounding box center [315, 466] width 177 height 24
paste input "301094"
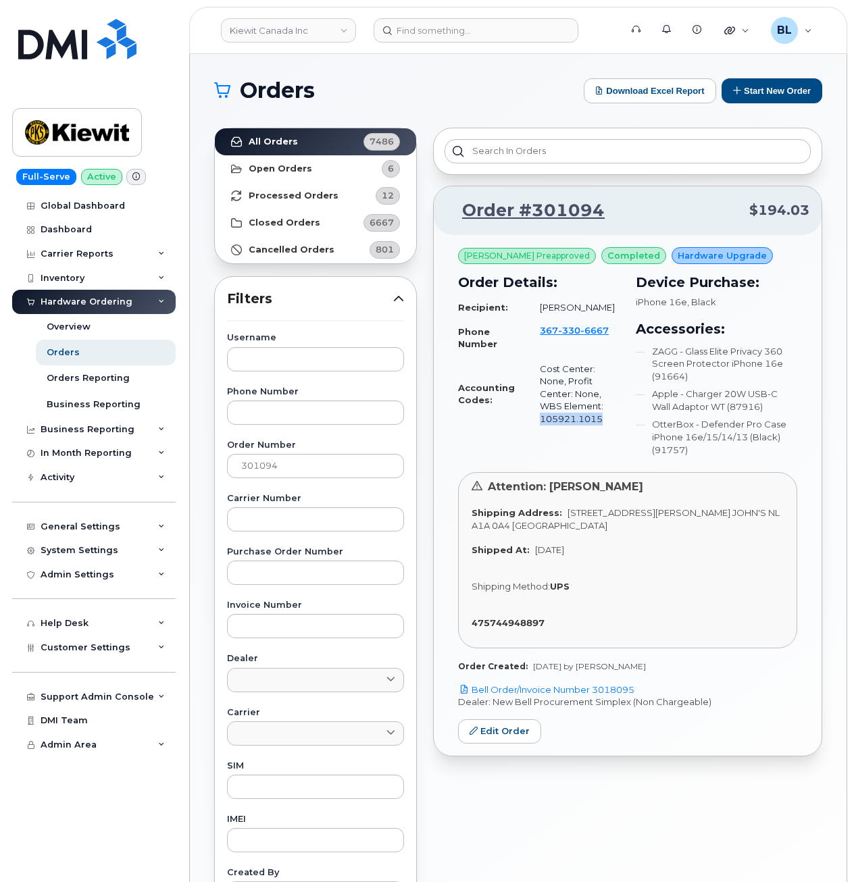
drag, startPoint x: 589, startPoint y: 425, endPoint x: 537, endPoint y: 424, distance: 52.0
click at [537, 424] on td "Cost Center: None, Profit Center: None, WBS Element: 105921.1015" at bounding box center [573, 394] width 92 height 74
click at [517, 88] on h1 "Orders" at bounding box center [395, 91] width 363 height 22
drag, startPoint x: 303, startPoint y: 464, endPoint x: 0, endPoint y: 457, distance: 302.6
click at [190, 460] on div "Kiewit Canada Inc Support Alerts Knowledge Base Quicklinks Suspend / Cancel Dev…" at bounding box center [518, 569] width 656 height 1030
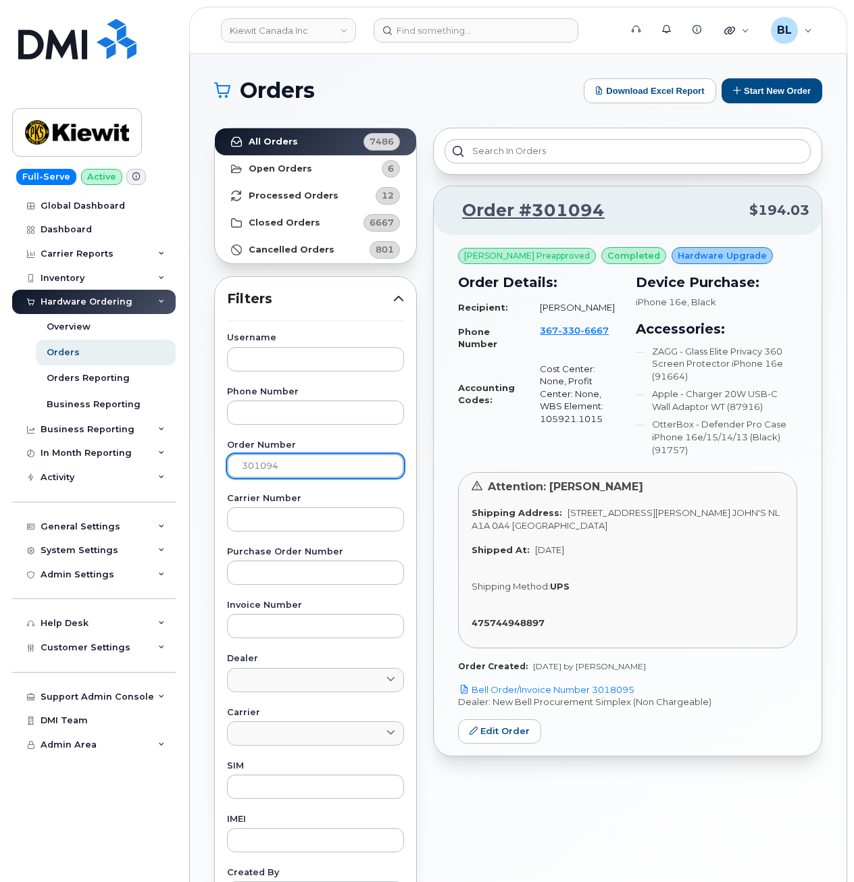
paste input "295533"
type input "295533"
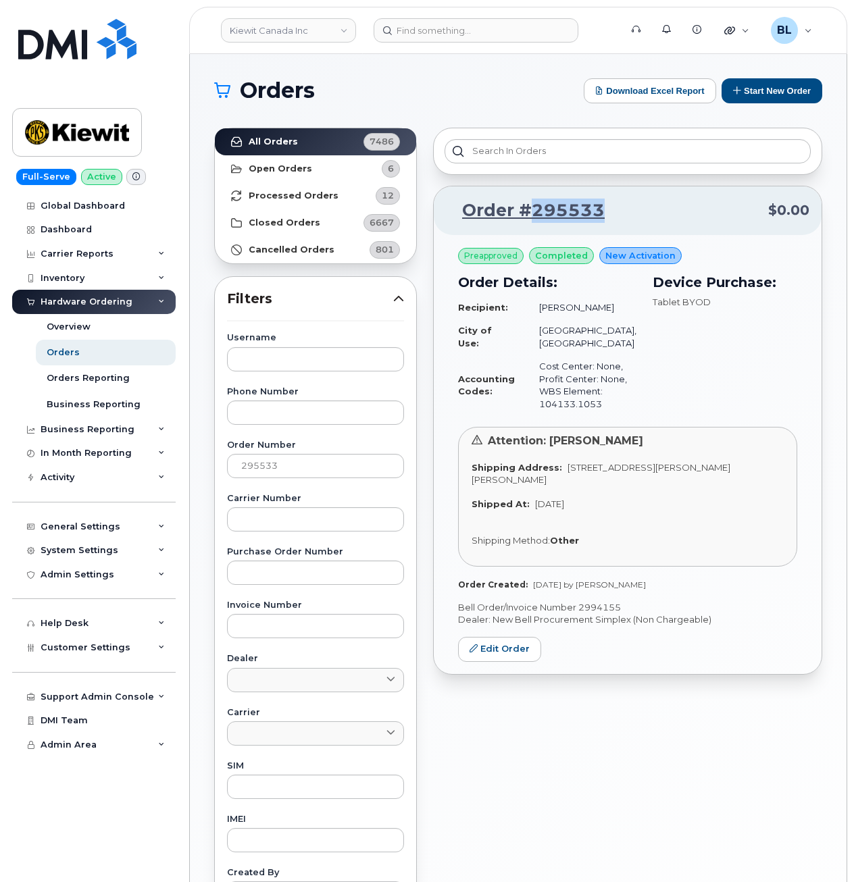
drag, startPoint x: 612, startPoint y: 217, endPoint x: 534, endPoint y: 222, distance: 77.8
click at [534, 222] on p "Order #295533 $0.00" at bounding box center [627, 211] width 363 height 24
drag, startPoint x: 607, startPoint y: 411, endPoint x: 535, endPoint y: 409, distance: 71.6
click at [535, 409] on td "Cost Center: None, Profit Center: None, WBS Element: 104133.1053" at bounding box center [581, 385] width 109 height 61
drag, startPoint x: 508, startPoint y: 90, endPoint x: 513, endPoint y: 68, distance: 22.8
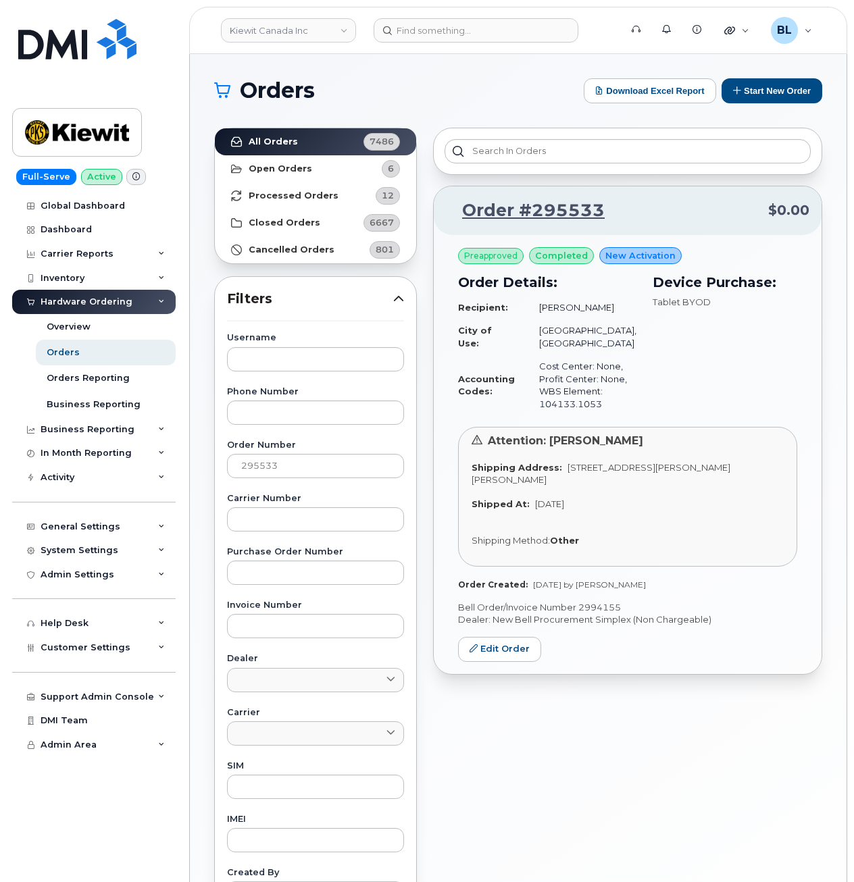
click at [508, 91] on h1 "Orders" at bounding box center [395, 91] width 363 height 22
drag, startPoint x: 663, startPoint y: 571, endPoint x: 594, endPoint y: 571, distance: 69.5
click at [594, 579] on div "Order Created: Jul 11, 2025 by Sabrina Nguyen" at bounding box center [627, 584] width 339 height 11
click at [319, 382] on div "Username Phone Number Order Number 295533 Carrier Number Purchase Order Number …" at bounding box center [315, 646] width 209 height 625
click at [329, 369] on input "text" at bounding box center [315, 359] width 177 height 24
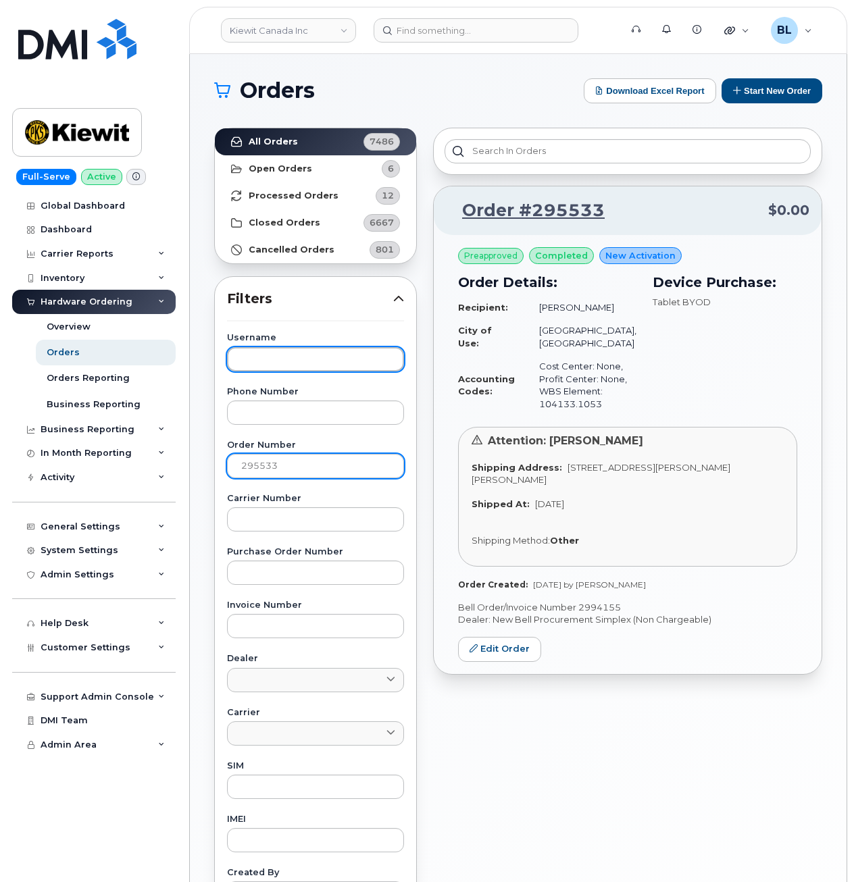
paste input "Kec iPad 0386"
type input "Kec iPad 0386"
drag, startPoint x: 334, startPoint y: 454, endPoint x: 1, endPoint y: 440, distance: 333.2
click at [190, 443] on div "Kiewit Canada Inc Support Alerts Knowledge Base Quicklinks Suspend / Cancel Dev…" at bounding box center [518, 569] width 656 height 1030
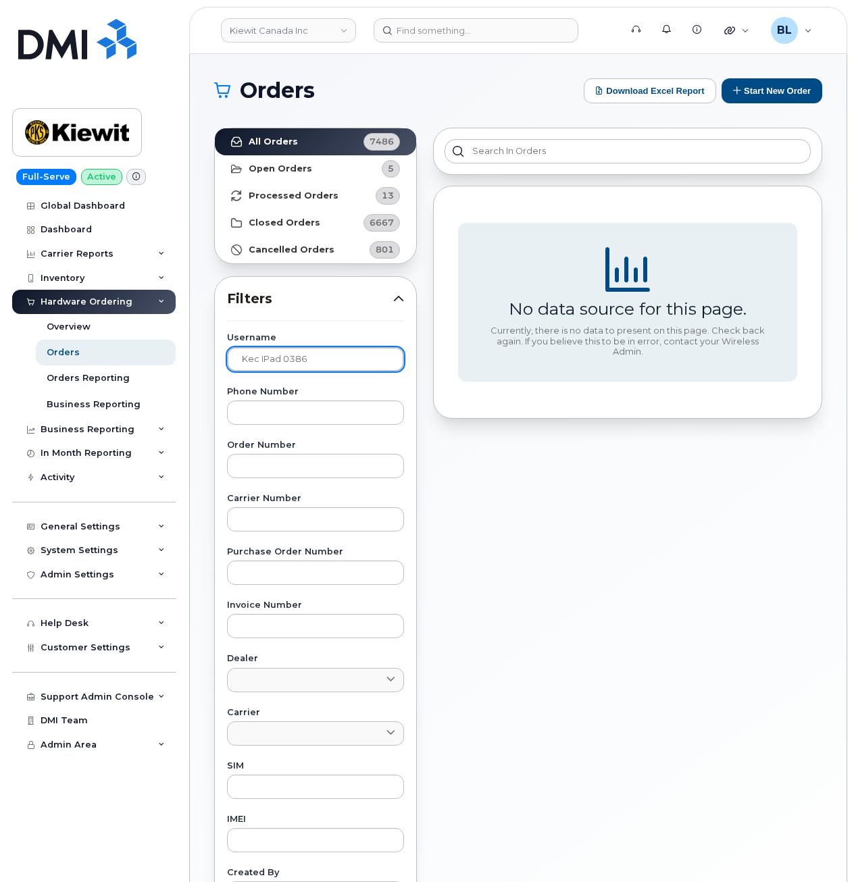
click at [324, 354] on input "Kec iPad 0386" at bounding box center [315, 359] width 177 height 24
drag, startPoint x: 357, startPoint y: 354, endPoint x: 19, endPoint y: 350, distance: 338.3
click at [190, 350] on div "Kiewit Canada Inc Support Alerts Knowledge Base Quicklinks Suspend / Cancel Dev…" at bounding box center [518, 569] width 656 height 1030
paste input "Robert Navalta"
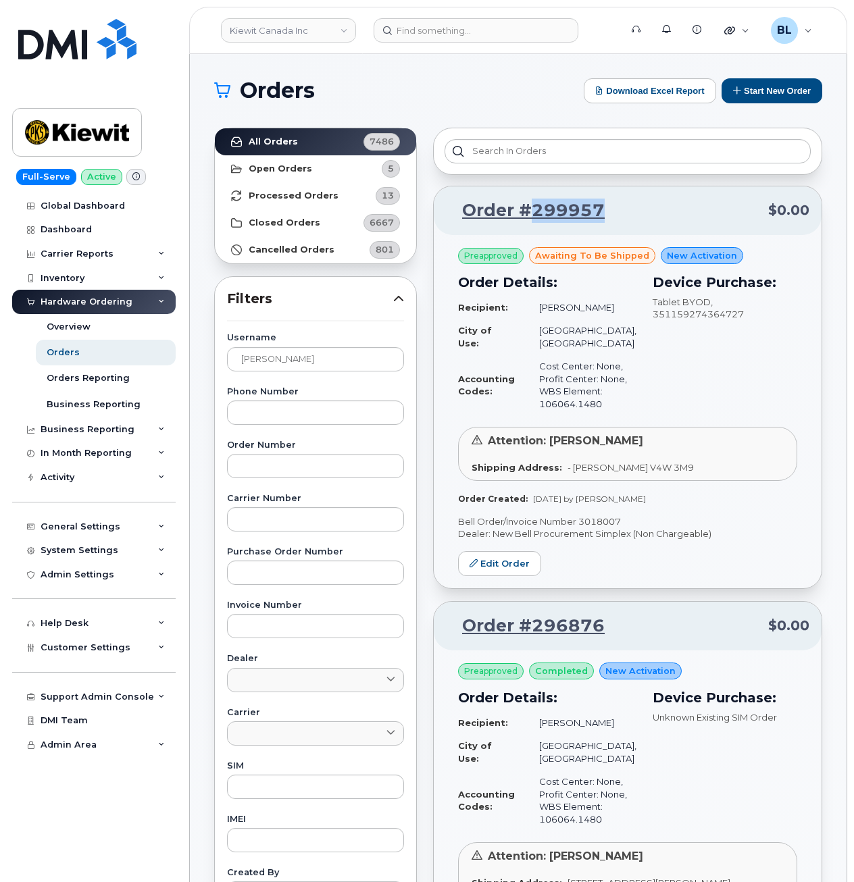
drag, startPoint x: 614, startPoint y: 211, endPoint x: 534, endPoint y: 215, distance: 79.8
click at [534, 215] on p "Order #299957 $0.00" at bounding box center [627, 211] width 363 height 24
drag, startPoint x: 606, startPoint y: 414, endPoint x: 540, endPoint y: 418, distance: 66.3
click at [540, 415] on td "Cost Center: None, Profit Center: None, WBS Element: 106064.1480" at bounding box center [581, 385] width 109 height 61
click at [483, 101] on h1 "Orders" at bounding box center [395, 91] width 363 height 22
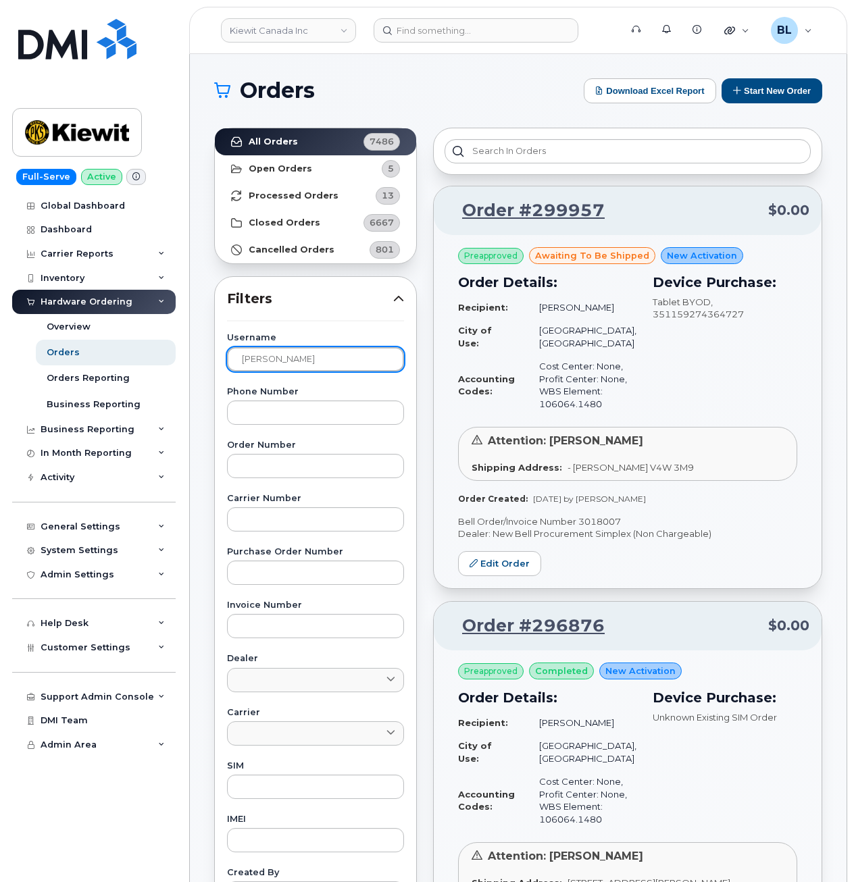
drag, startPoint x: 333, startPoint y: 353, endPoint x: 0, endPoint y: 342, distance: 333.1
paste input "Michelle Chen"
type input "Michelle Chen"
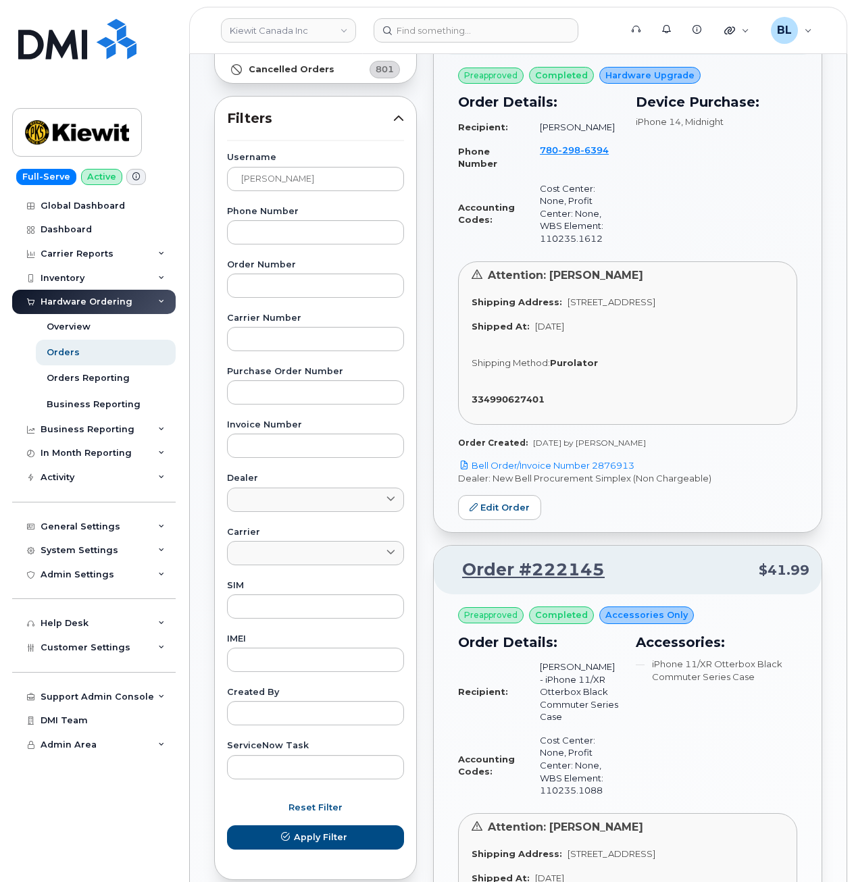
scroll to position [360, 0]
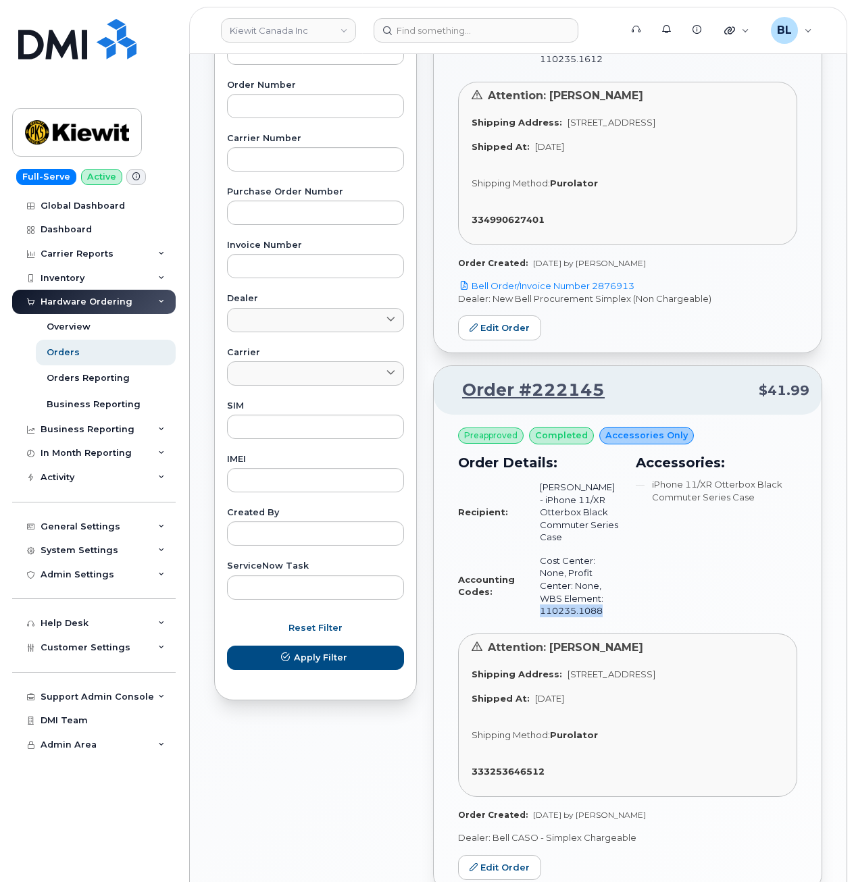
drag, startPoint x: 540, startPoint y: 625, endPoint x: 601, endPoint y: 627, distance: 61.5
click at [601, 623] on td "Cost Center: None, Profit Center: None, WBS Element: 110235.1088" at bounding box center [573, 586] width 92 height 74
click at [92, 276] on div "Inventory" at bounding box center [93, 278] width 163 height 24
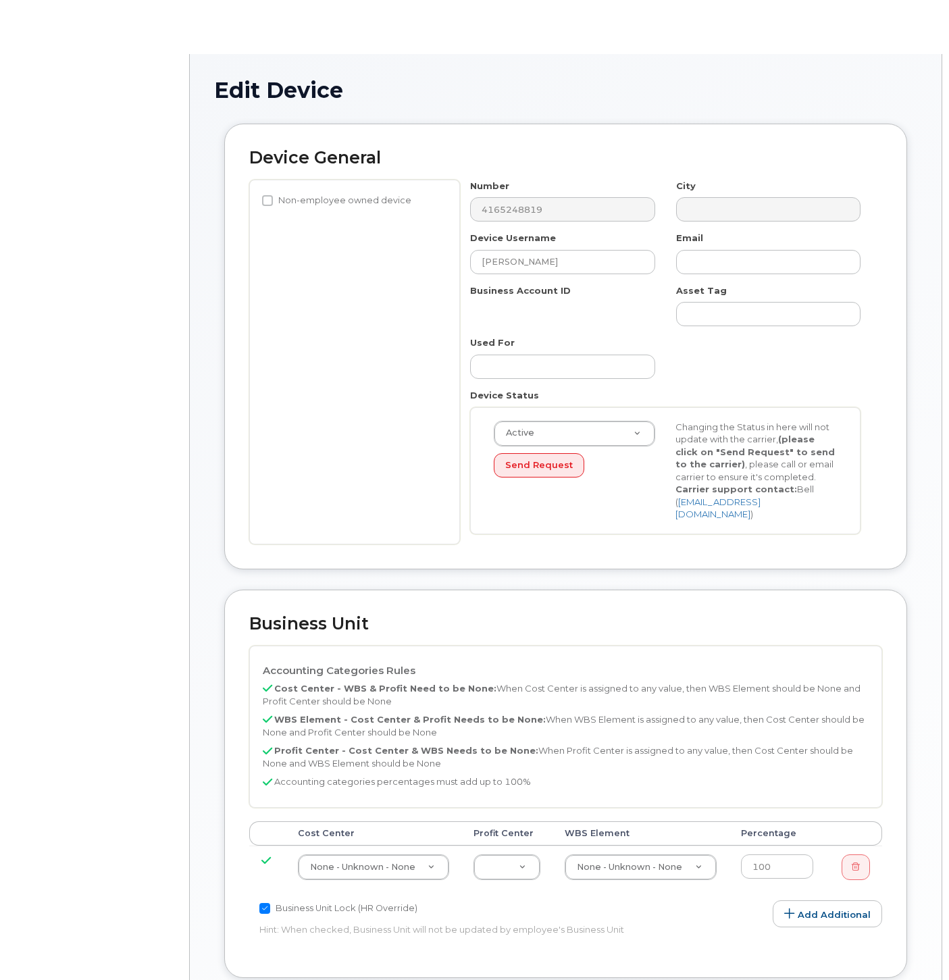
select select "14058"
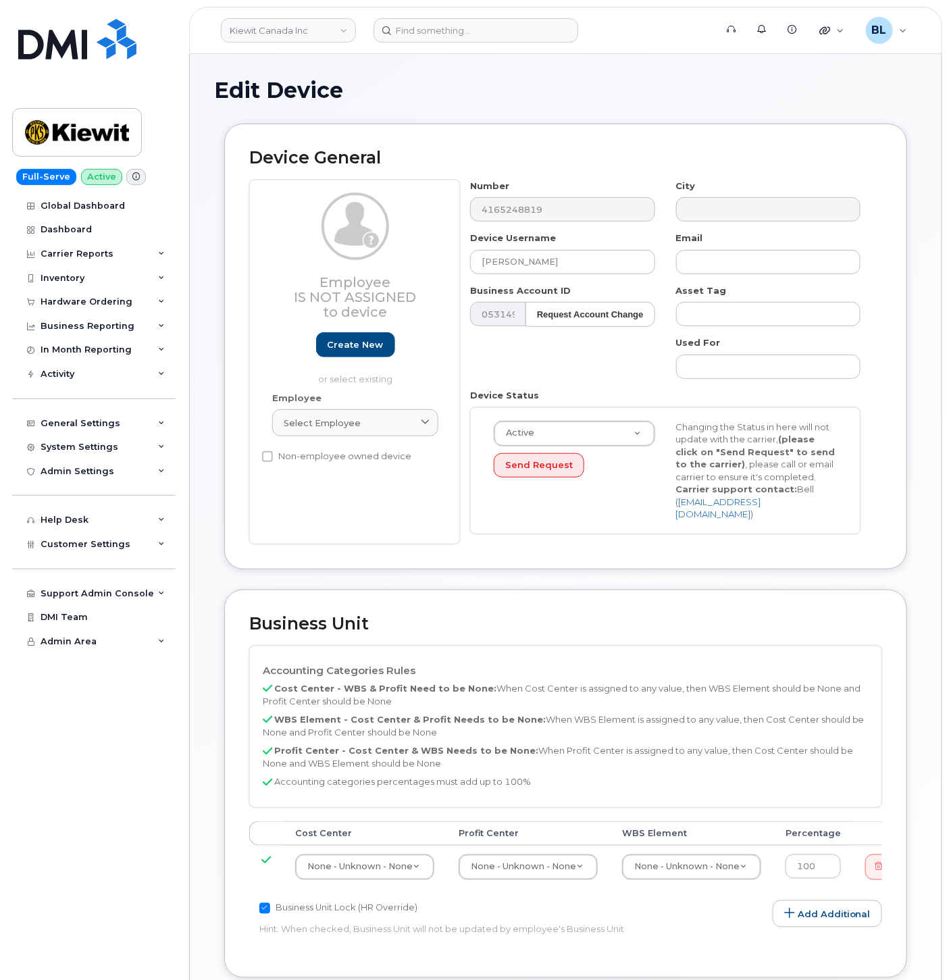
click at [711, 845] on td "None - Unknown - None 13379" at bounding box center [691, 866] width 163 height 43
paste input "106381.1086"
type input "106381.1086"
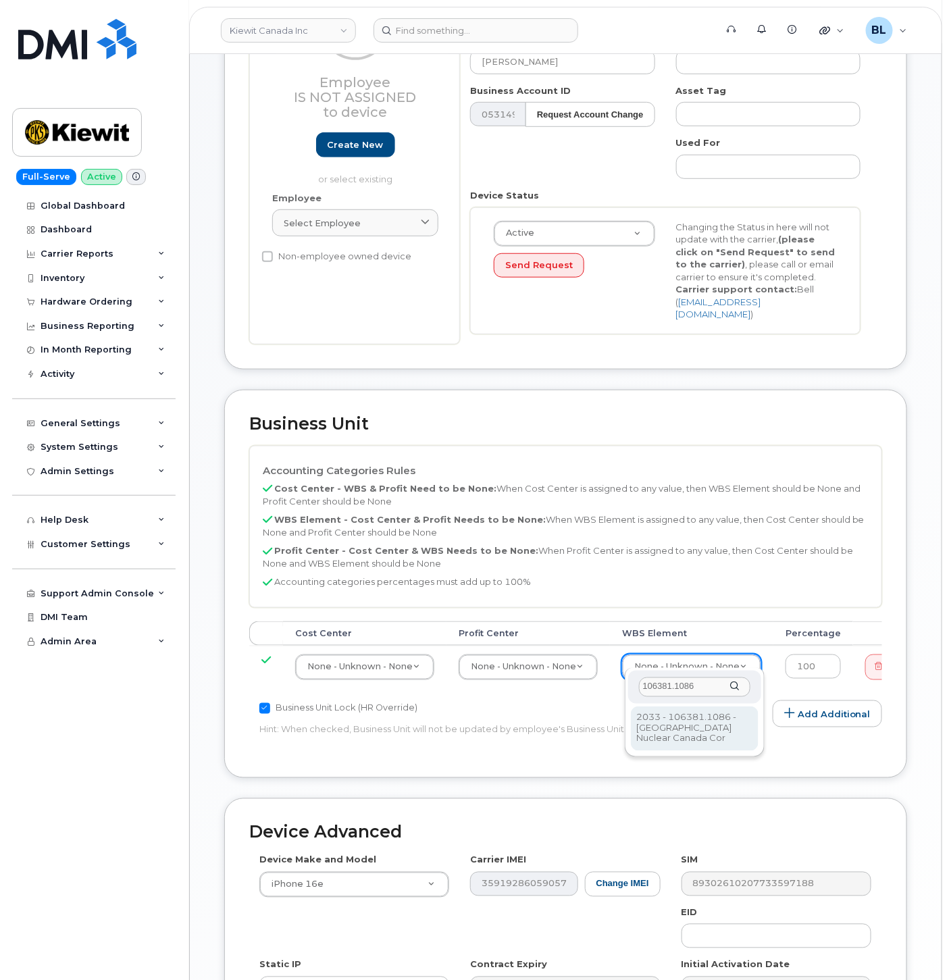
type input "35171151"
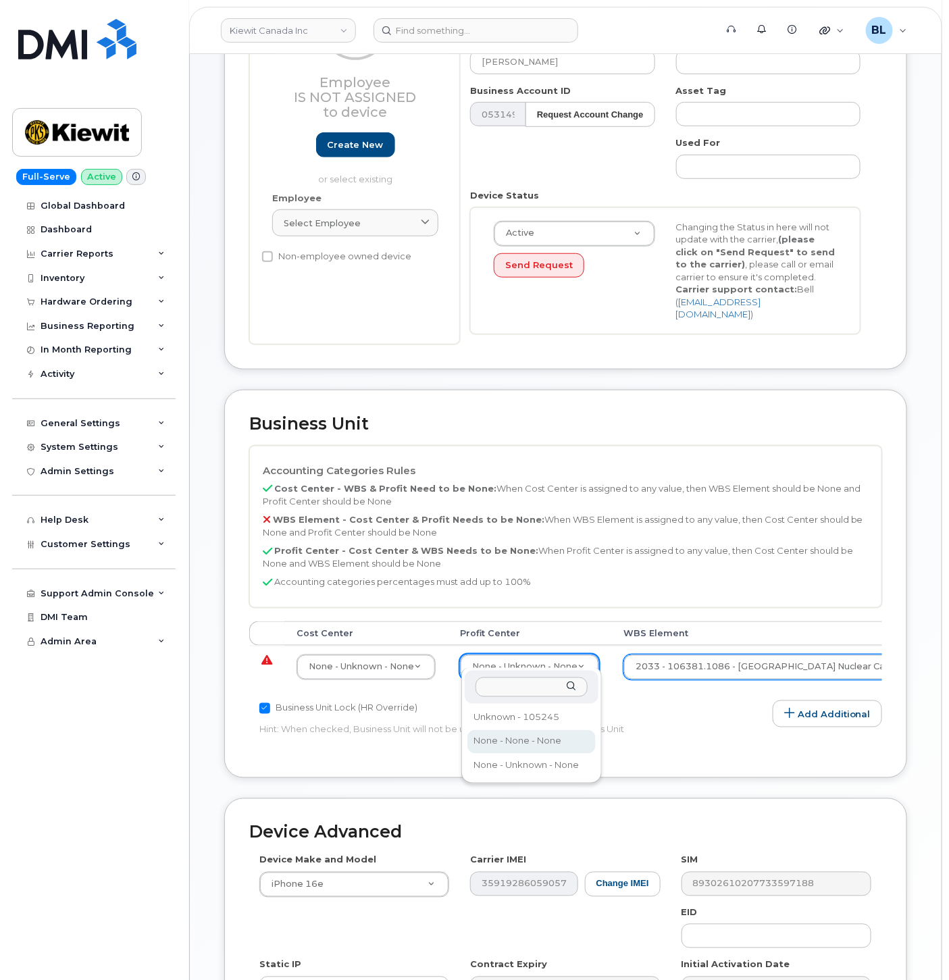
select select "14059"
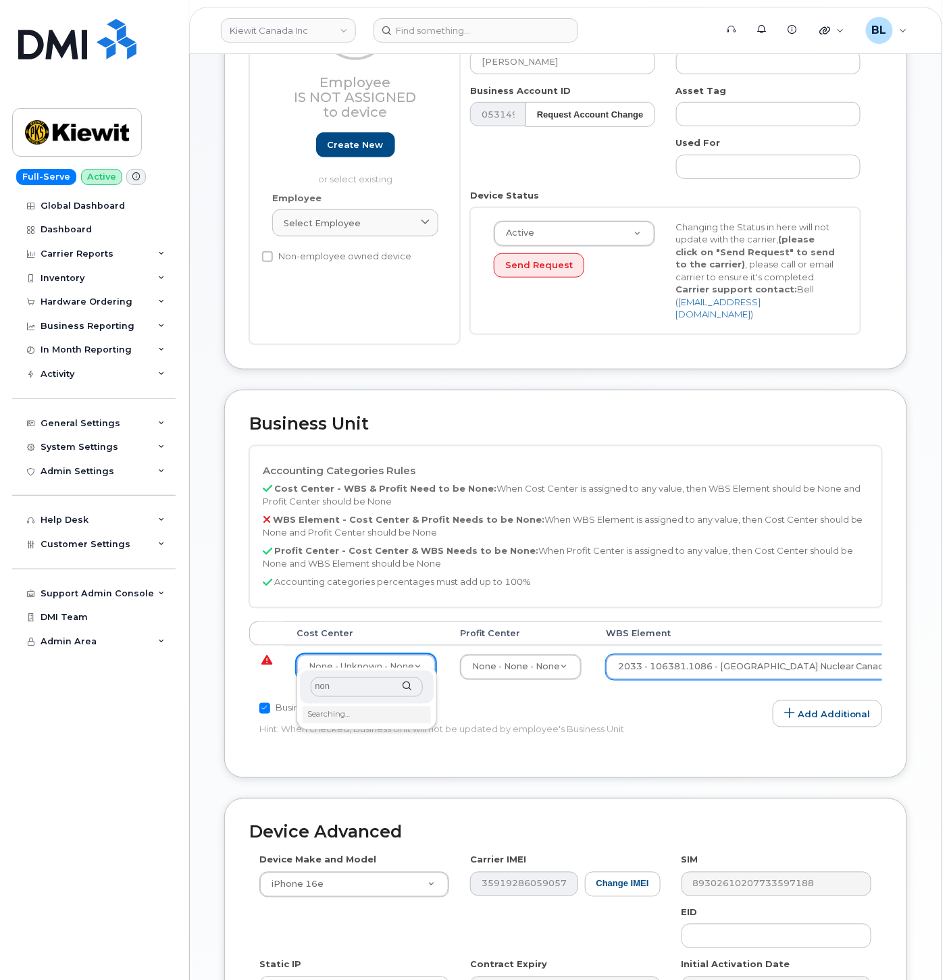
type input "none"
type input "13383"
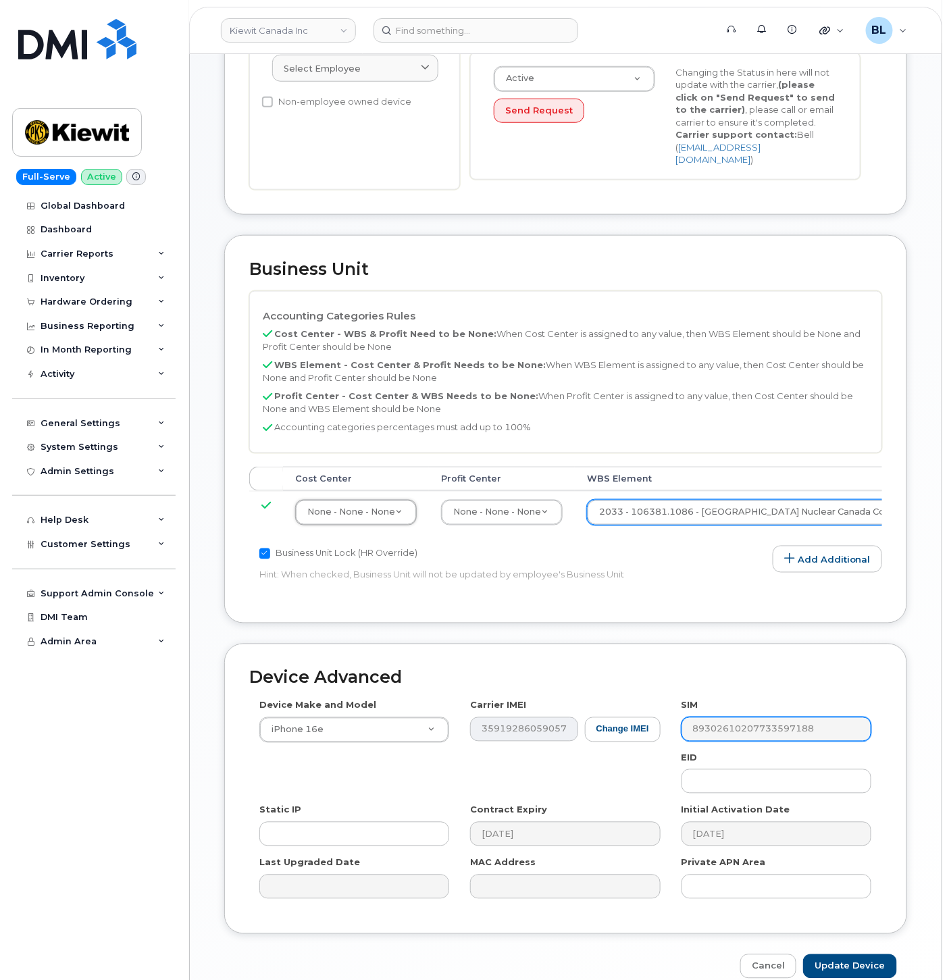
scroll to position [413, 0]
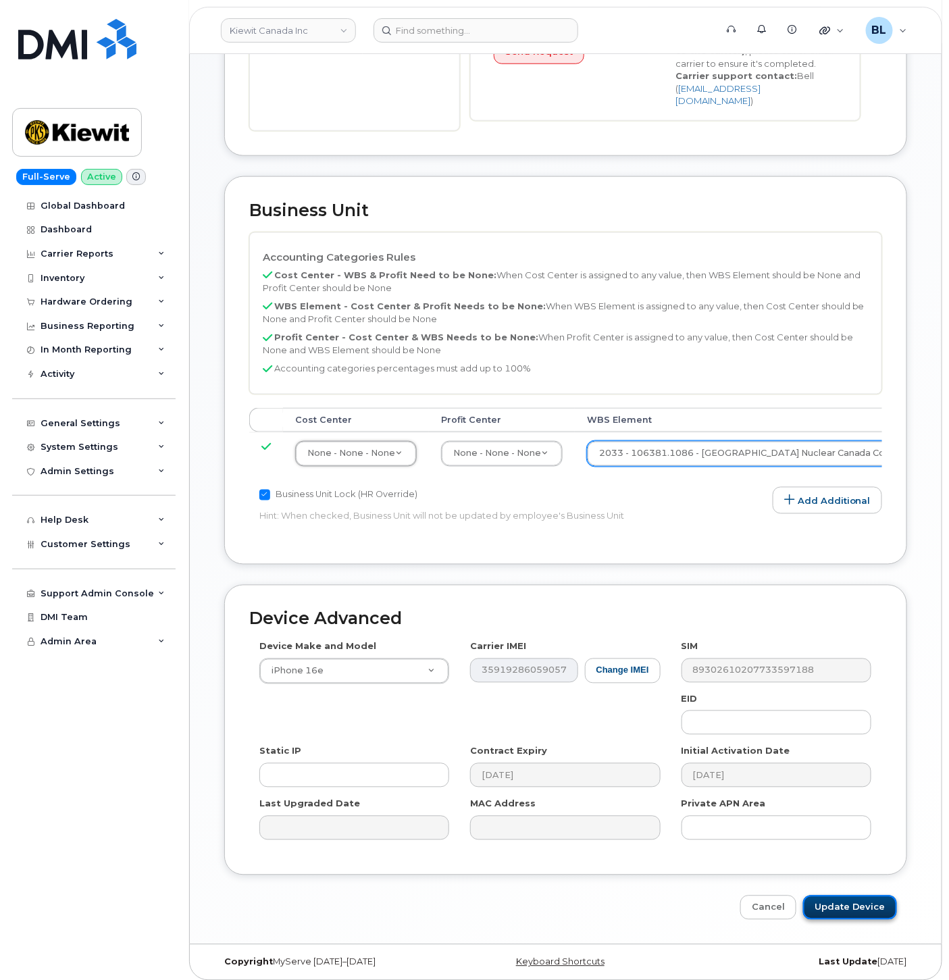
click at [862, 899] on input "Update Device" at bounding box center [850, 907] width 94 height 25
type input "Saving..."
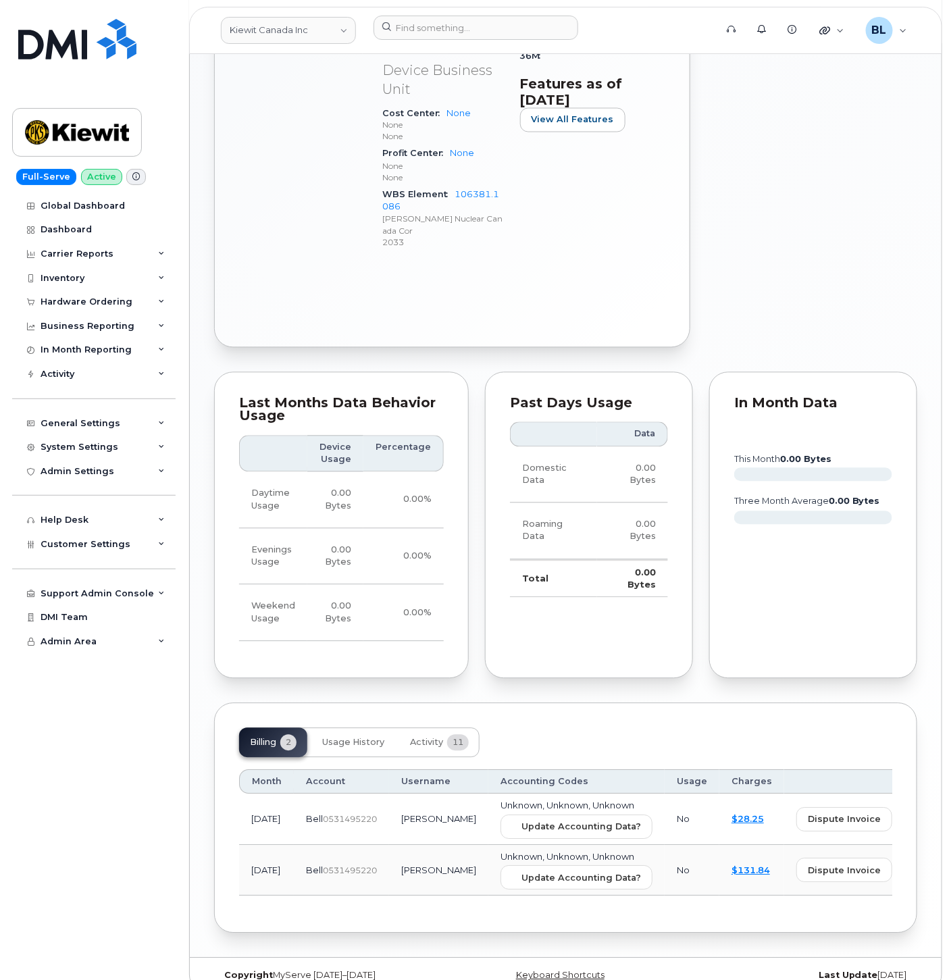
scroll to position [736, 0]
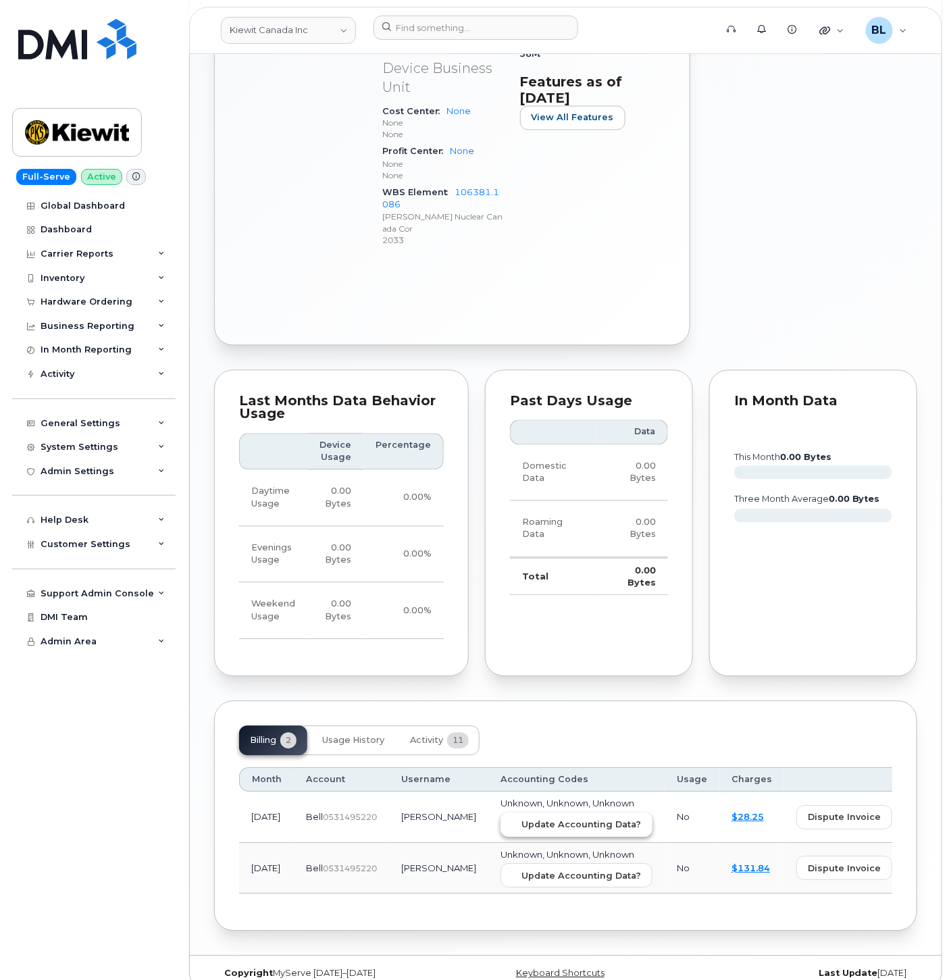
click at [523, 818] on span "Update Accounting Data?" at bounding box center [581, 824] width 120 height 13
click at [521, 870] on span "Update Accounting Data?" at bounding box center [581, 876] width 120 height 13
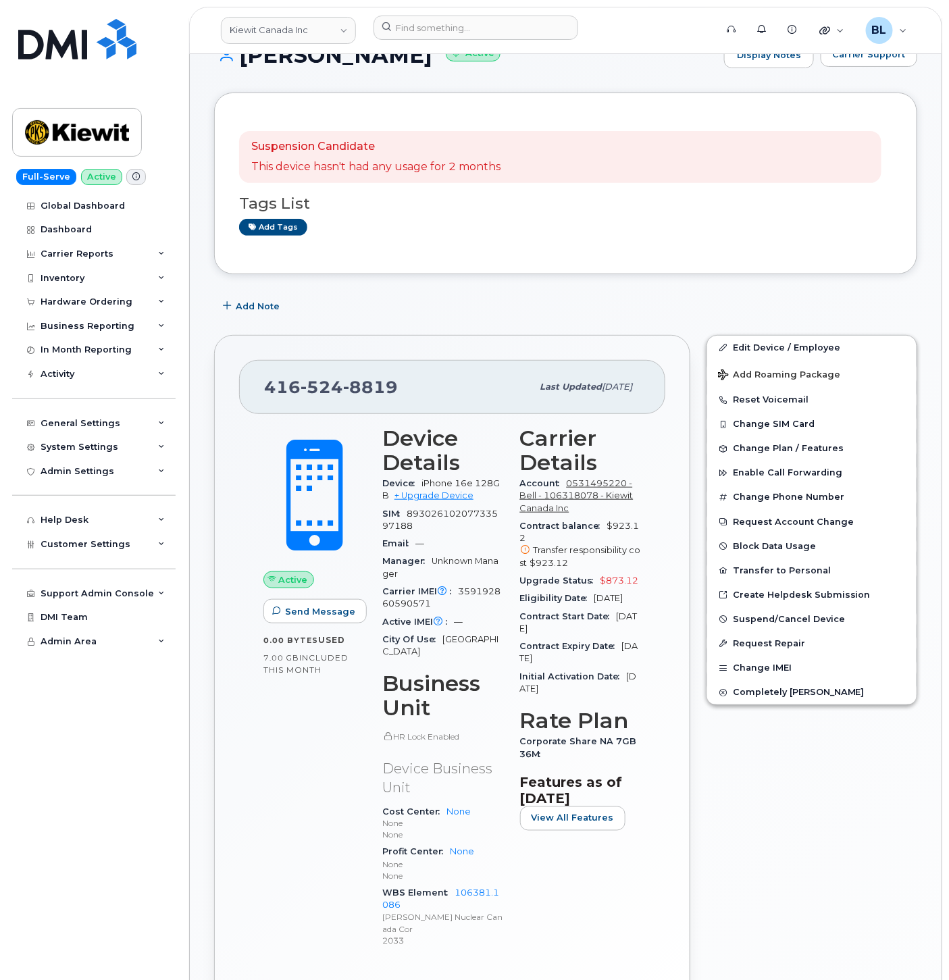
scroll to position [0, 0]
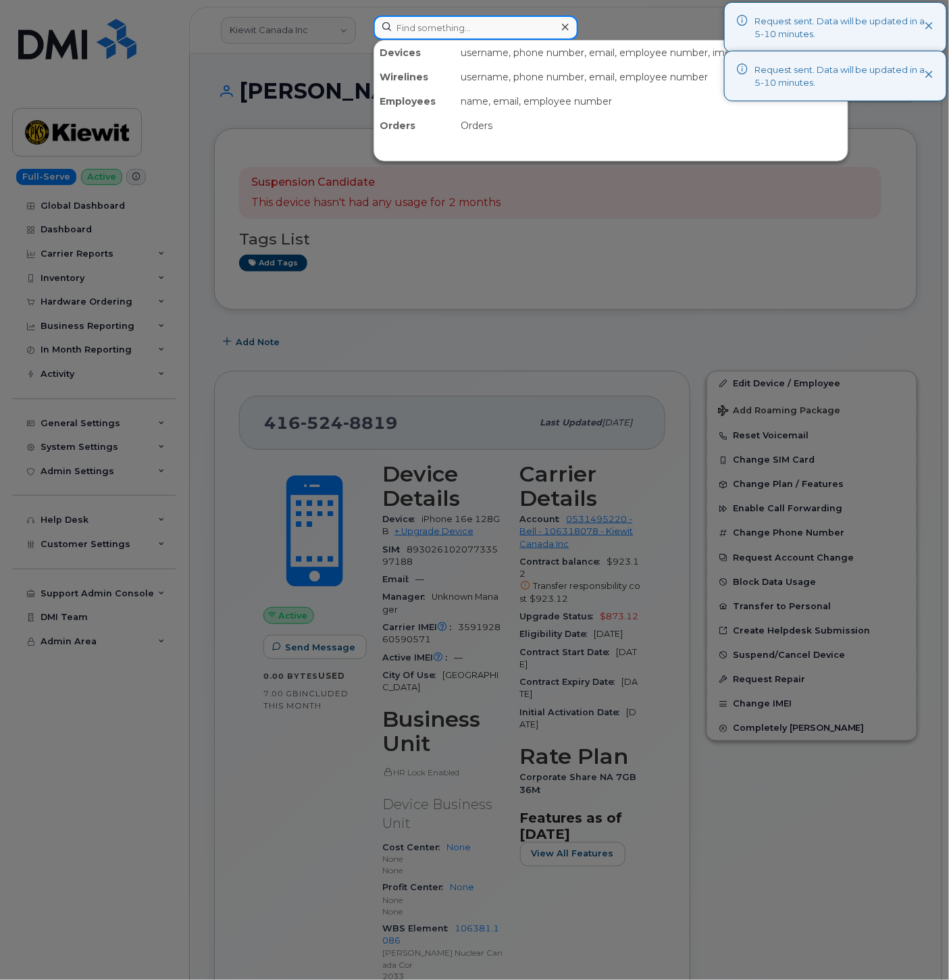
click at [446, 34] on input at bounding box center [475, 28] width 205 height 24
paste input "3435713467"
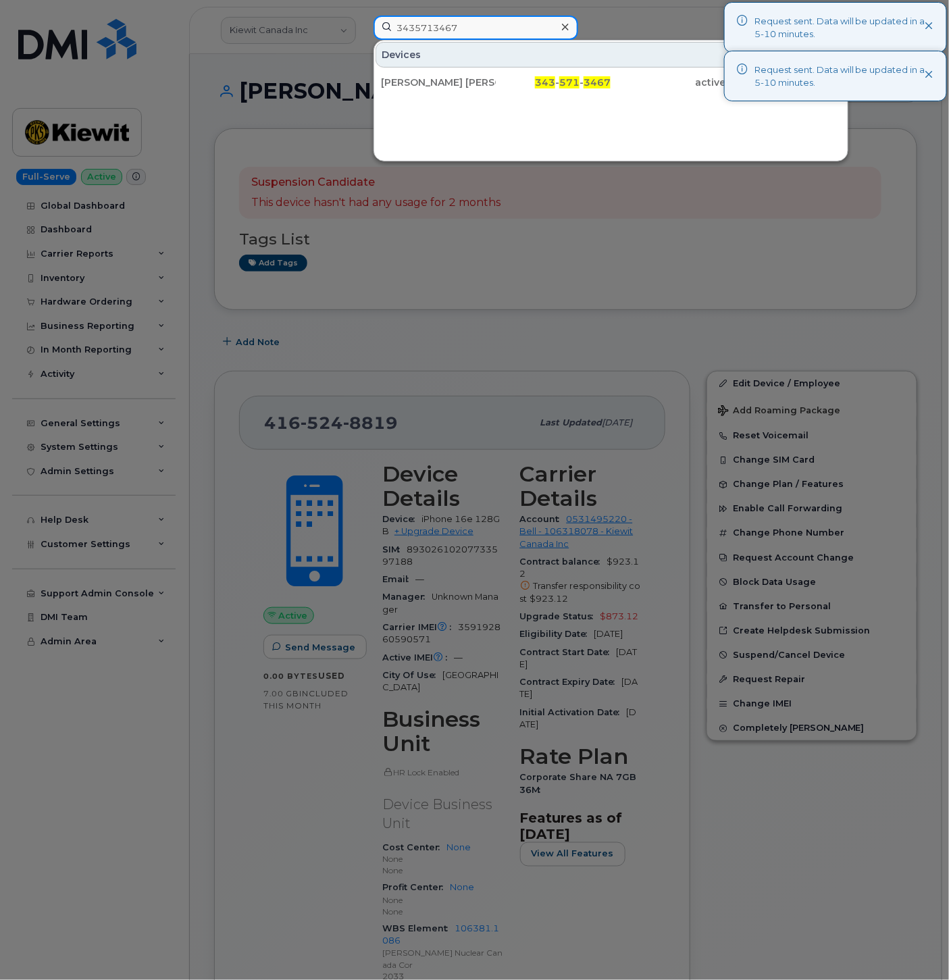
type input "3435713467"
click at [540, 90] on div "343 - 571 - 3467" at bounding box center [553, 82] width 115 height 24
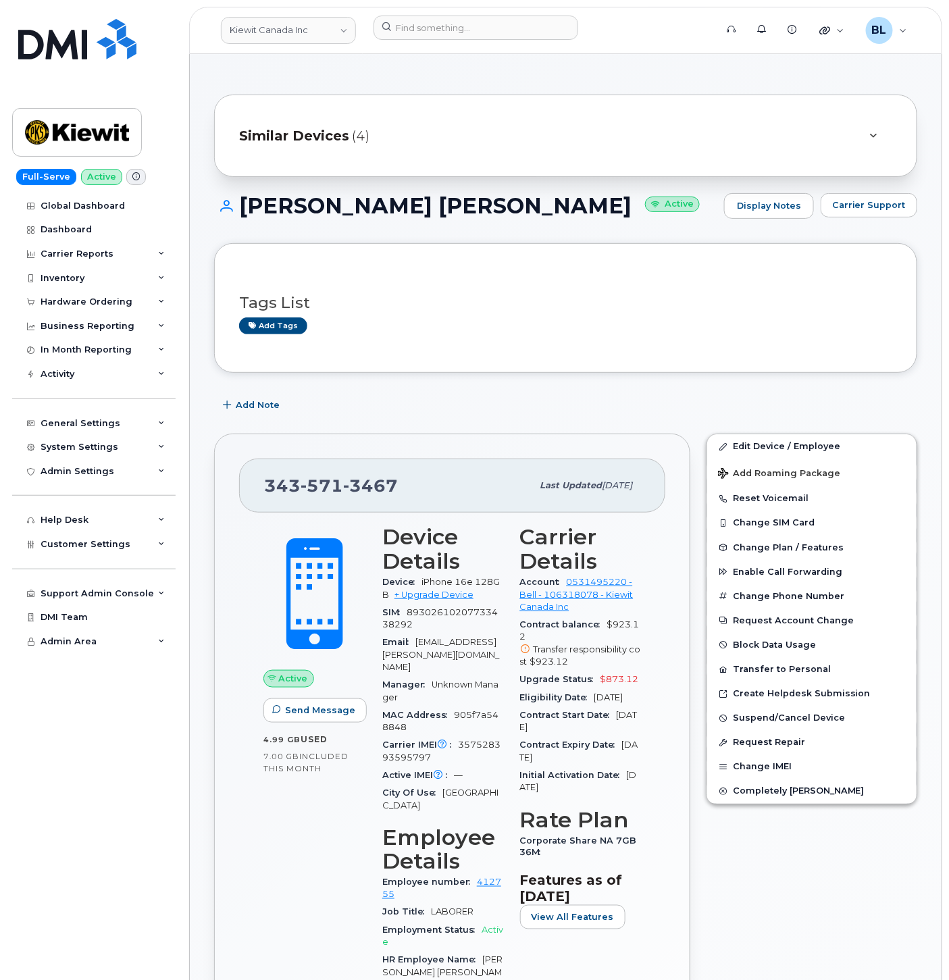
drag, startPoint x: 236, startPoint y: 201, endPoint x: 556, endPoint y: 201, distance: 320.1
click at [556, 201] on h1 "[PERSON_NAME] [PERSON_NAME] Active" at bounding box center [465, 206] width 503 height 24
copy h1 "[PERSON_NAME] [PERSON_NAME]"
click at [486, 739] on span "357528393595797" at bounding box center [441, 750] width 118 height 22
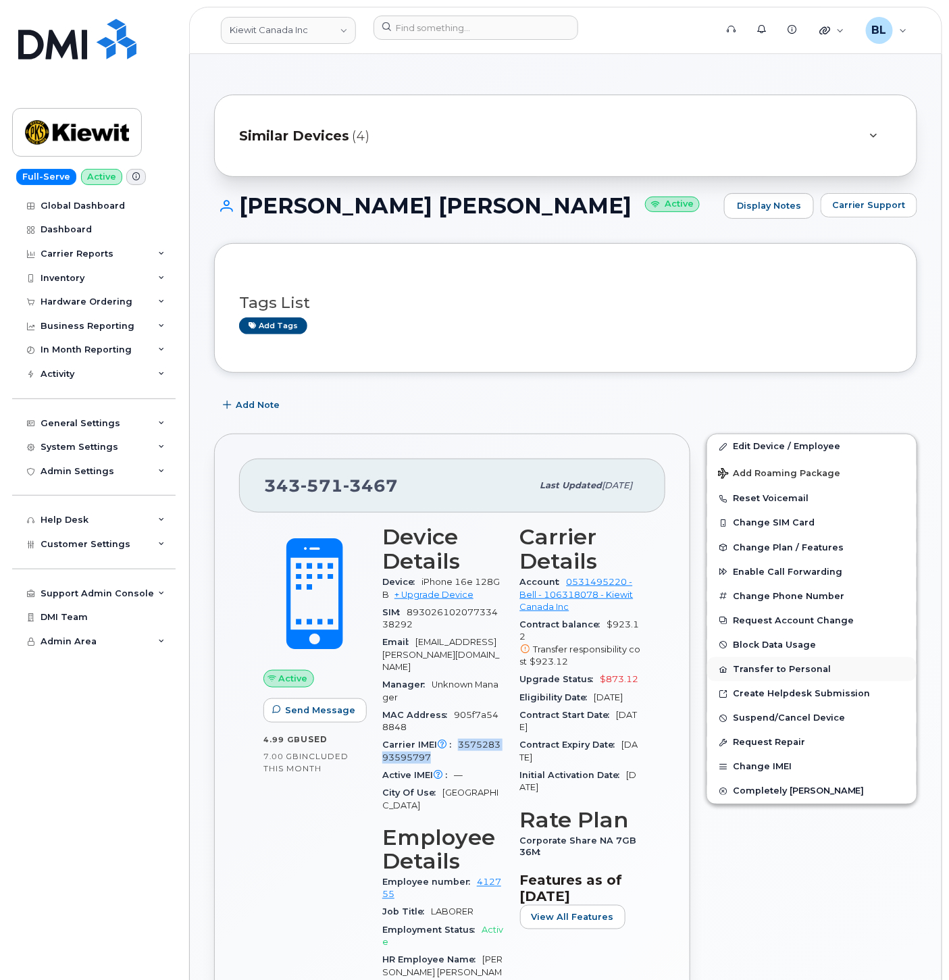
copy span "357528393595797"
drag, startPoint x: 245, startPoint y: 199, endPoint x: 298, endPoint y: 203, distance: 53.5
click at [298, 203] on h1 "Edgar Eliud Castillo Villatoro Active" at bounding box center [465, 206] width 503 height 24
drag, startPoint x: 298, startPoint y: 203, endPoint x: 272, endPoint y: 207, distance: 26.6
click at [272, 207] on h1 "Edgar Eliud Castillo Villatoro Active" at bounding box center [465, 206] width 503 height 24
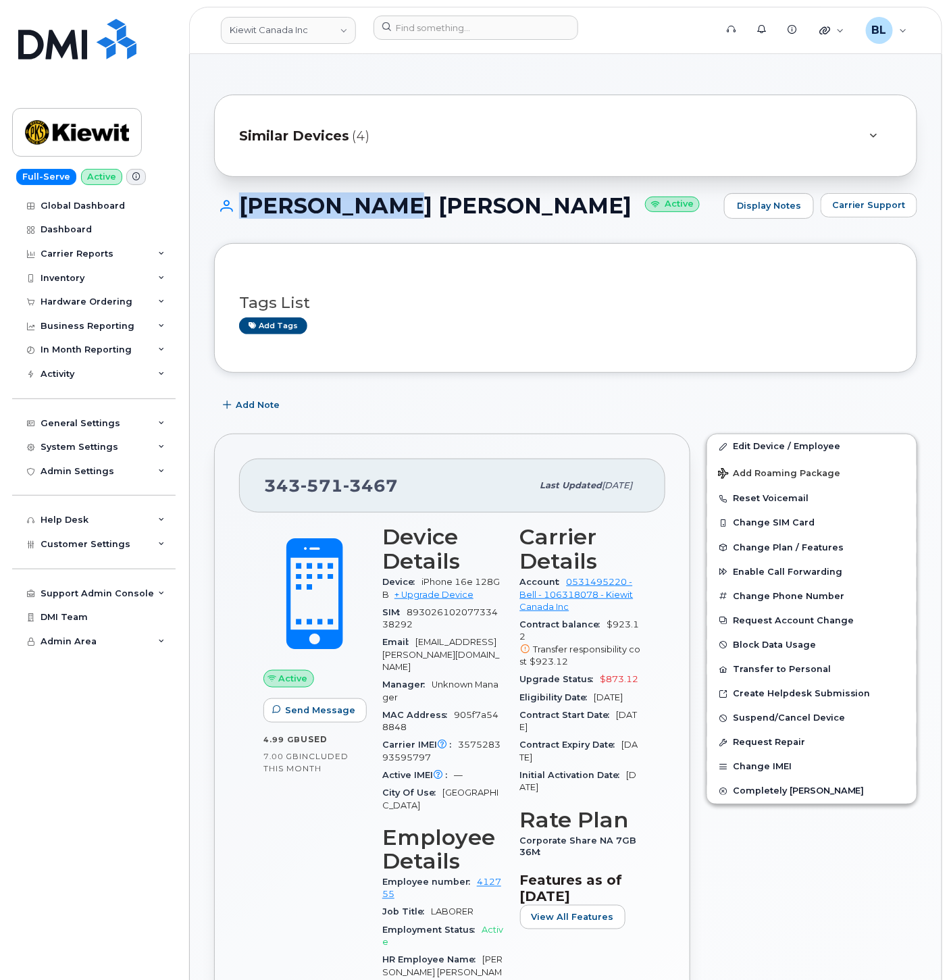
drag, startPoint x: 235, startPoint y: 206, endPoint x: 371, endPoint y: 206, distance: 136.4
click at [371, 206] on h1 "Edgar Eliud Castillo Villatoro Active" at bounding box center [465, 206] width 503 height 24
copy h1 "Edgar Eliud"
click at [871, 205] on span "Carrier Support" at bounding box center [869, 205] width 74 height 13
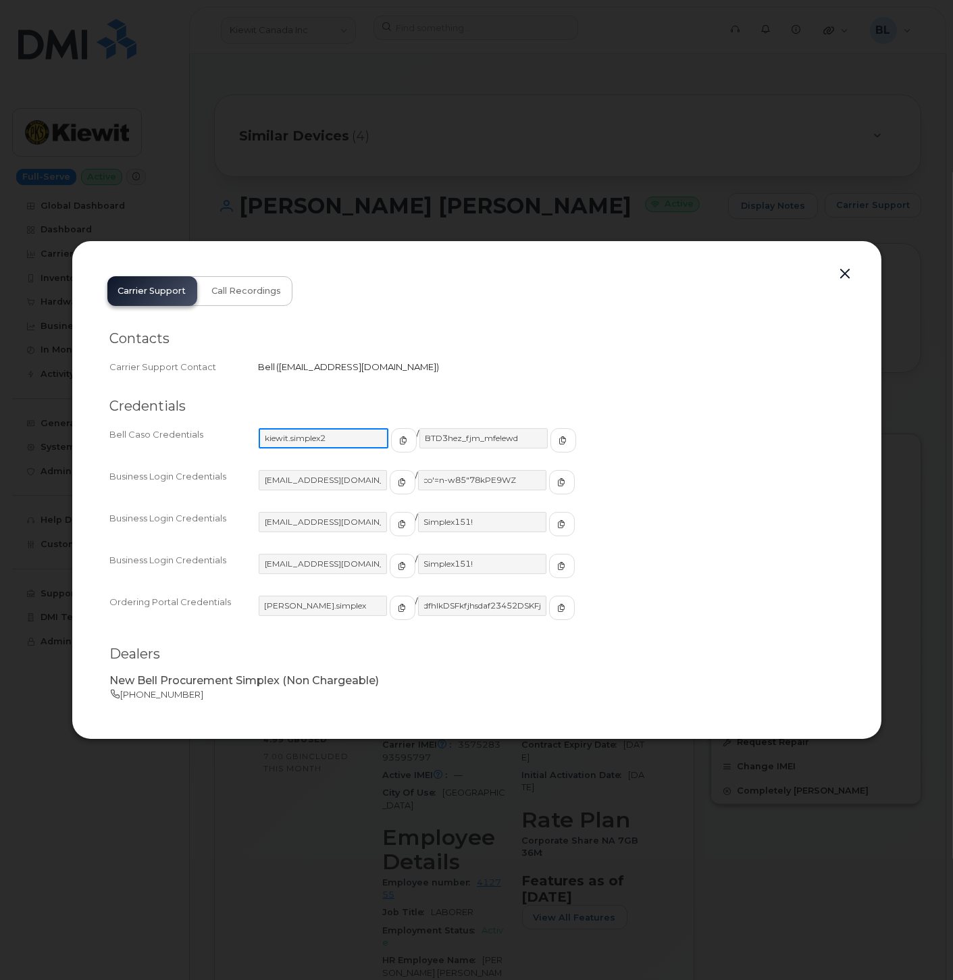
drag, startPoint x: 340, startPoint y: 439, endPoint x: 261, endPoint y: 432, distance: 78.6
click at [261, 432] on input "kiewit.simplex2" at bounding box center [324, 438] width 130 height 20
drag, startPoint x: 509, startPoint y: 441, endPoint x: 411, endPoint y: 429, distance: 99.3
click at [418, 429] on input "BTD3hez_fjm_mfe!ewd" at bounding box center [483, 438] width 130 height 20
click at [802, 110] on div at bounding box center [476, 490] width 953 height 980
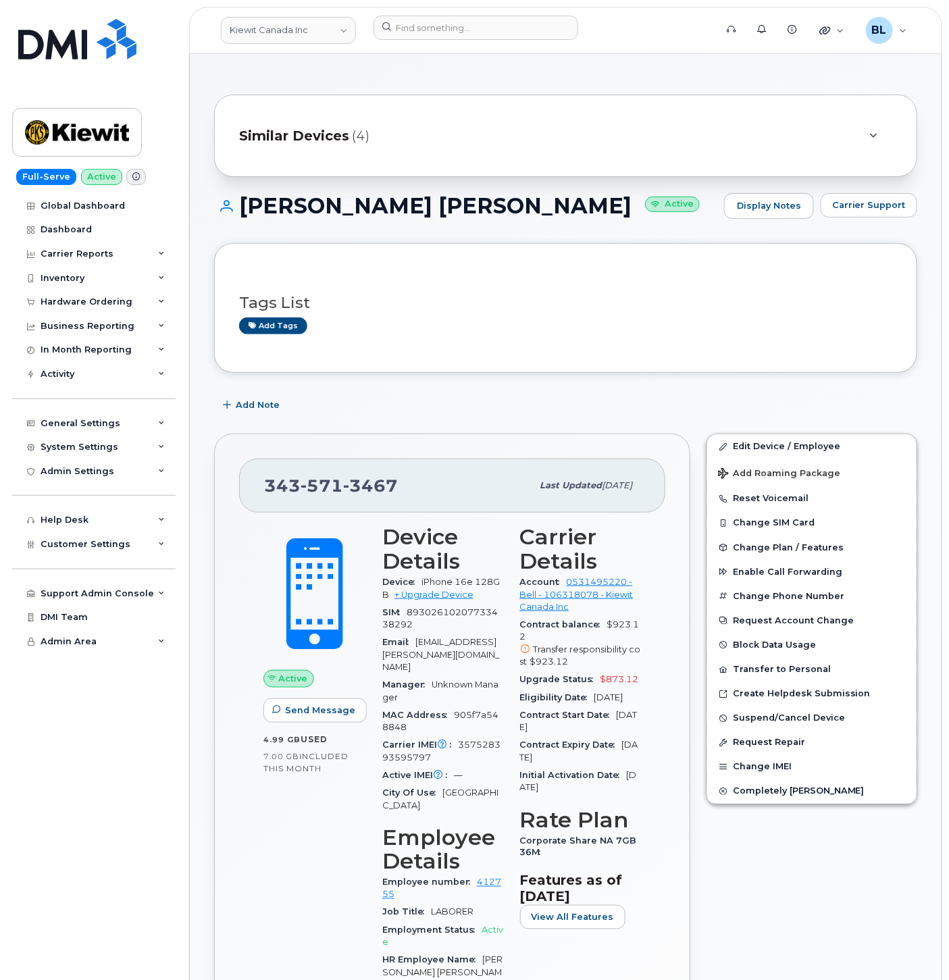
drag, startPoint x: 238, startPoint y: 203, endPoint x: 561, endPoint y: 203, distance: 323.4
click at [561, 203] on h1 "Edgar Eliud Castillo Villatoro Active" at bounding box center [465, 206] width 503 height 24
copy h1 "[PERSON_NAME] [PERSON_NAME]"
click at [336, 491] on span "571" at bounding box center [321, 485] width 43 height 20
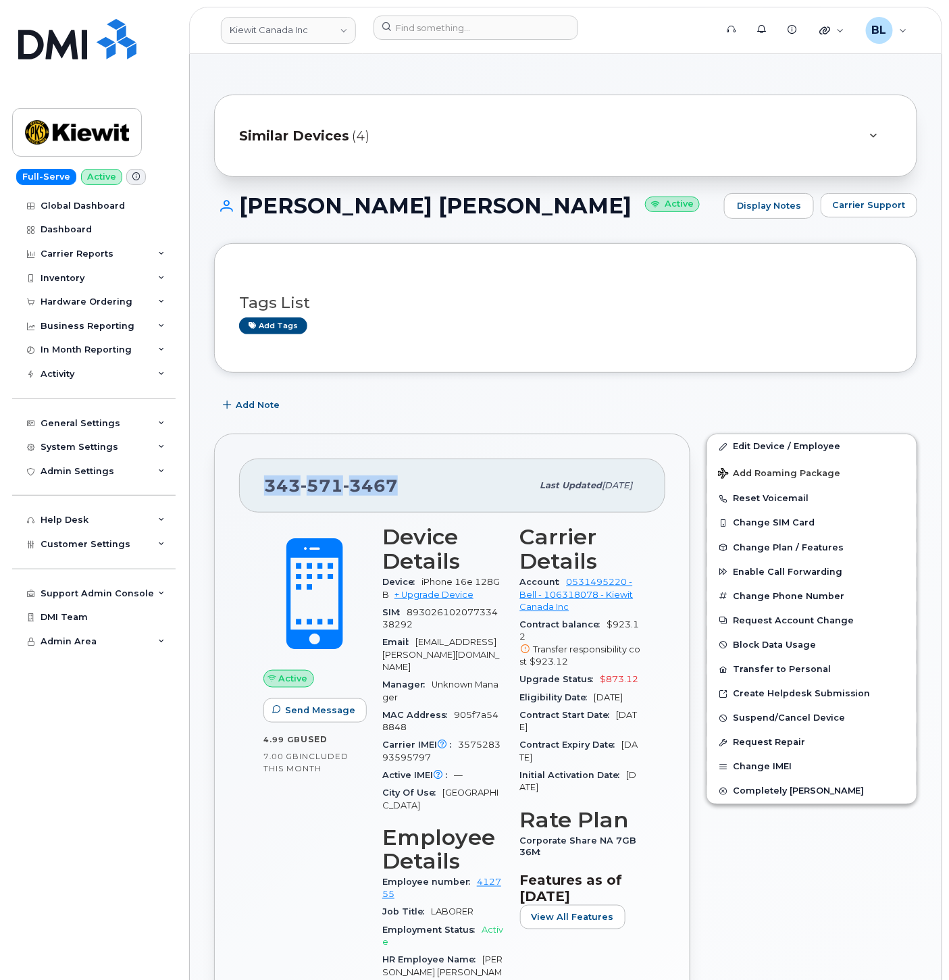
copy span "343 571 3467"
drag, startPoint x: 831, startPoint y: 447, endPoint x: 0, endPoint y: 412, distance: 831.3
click at [831, 447] on link "Edit Device / Employee" at bounding box center [811, 446] width 209 height 24
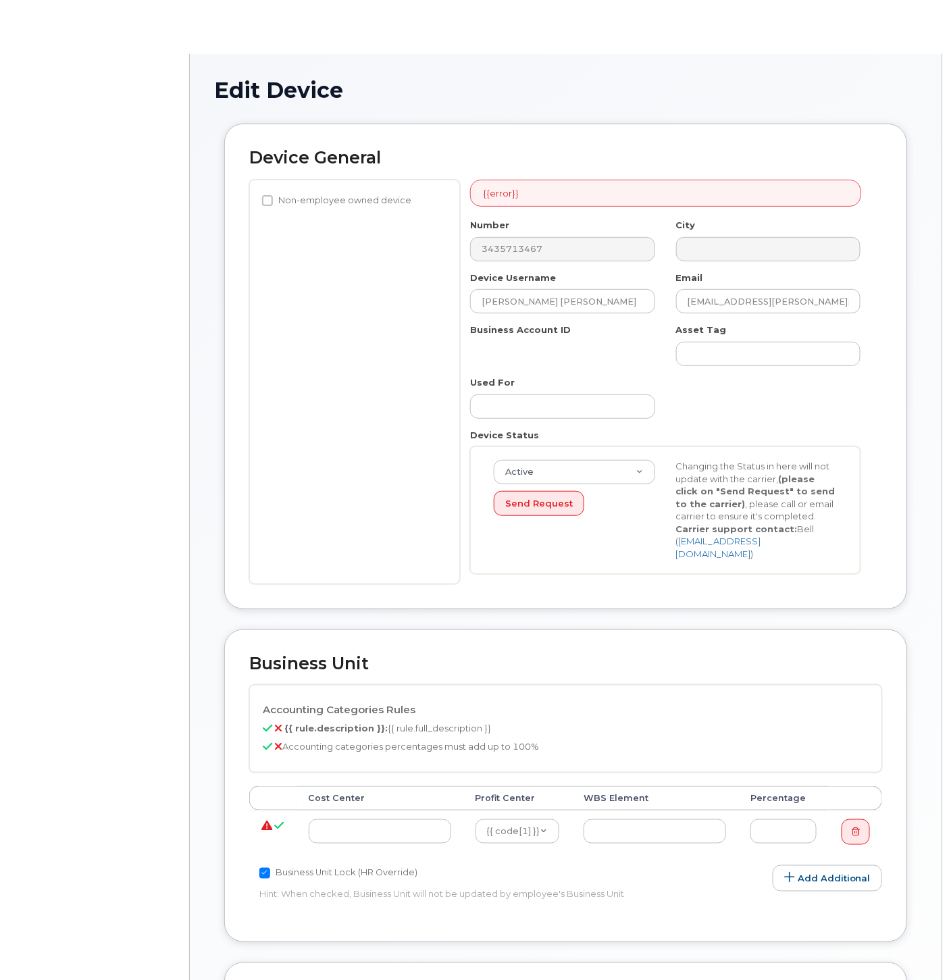
select select "14058"
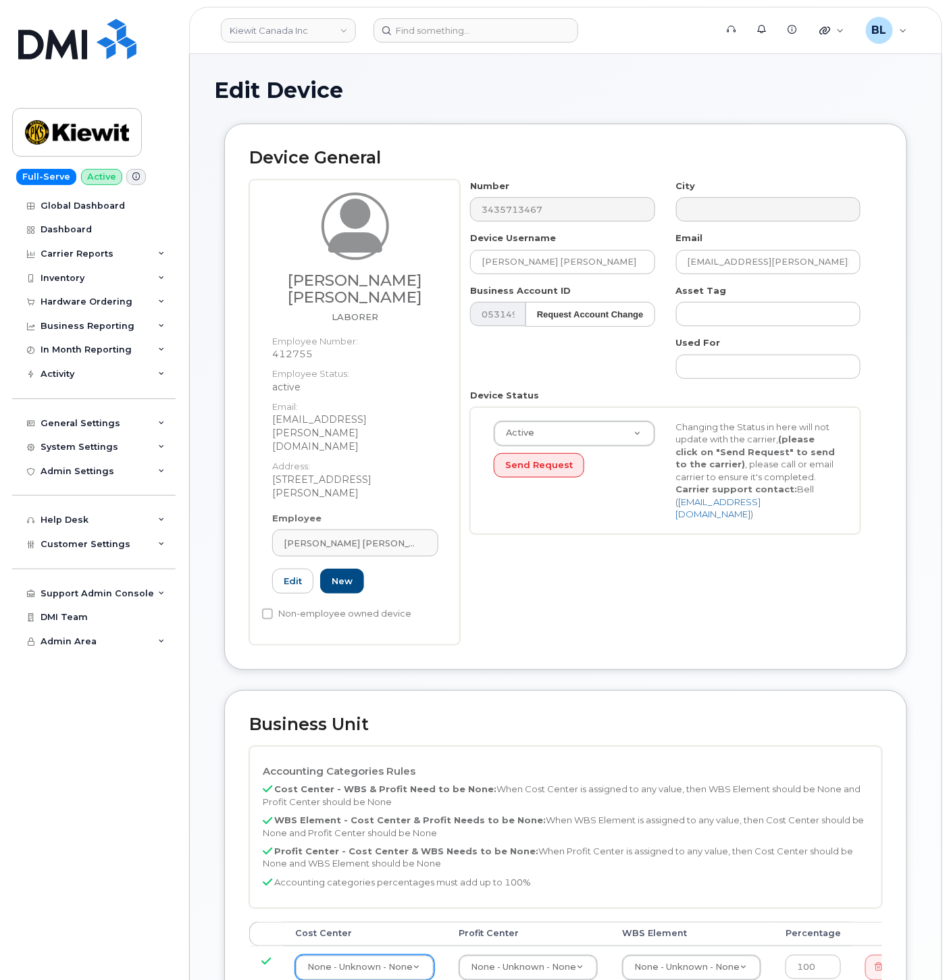
paste input "21443"
type input "21443"
drag, startPoint x: 336, startPoint y: 876, endPoint x: 348, endPoint y: 876, distance: 11.5
click at [336, 876] on input "21443" at bounding box center [365, 879] width 112 height 20
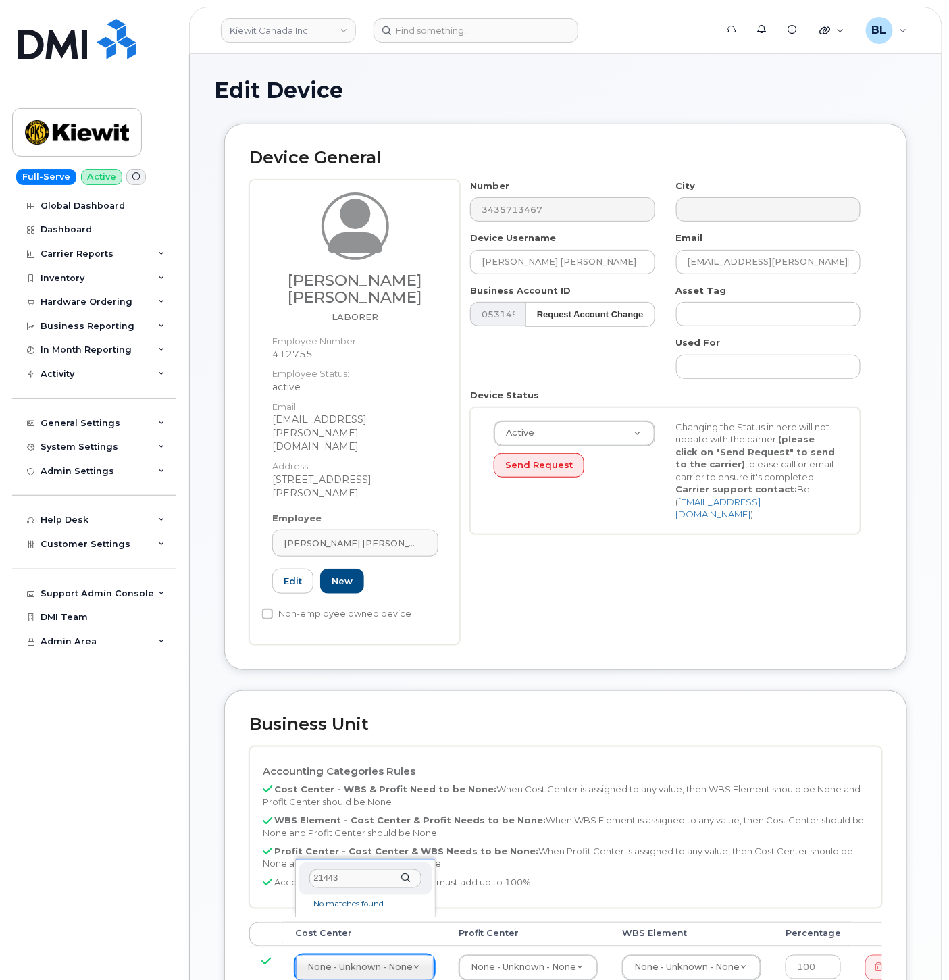
click at [354, 876] on input "21443" at bounding box center [365, 879] width 112 height 20
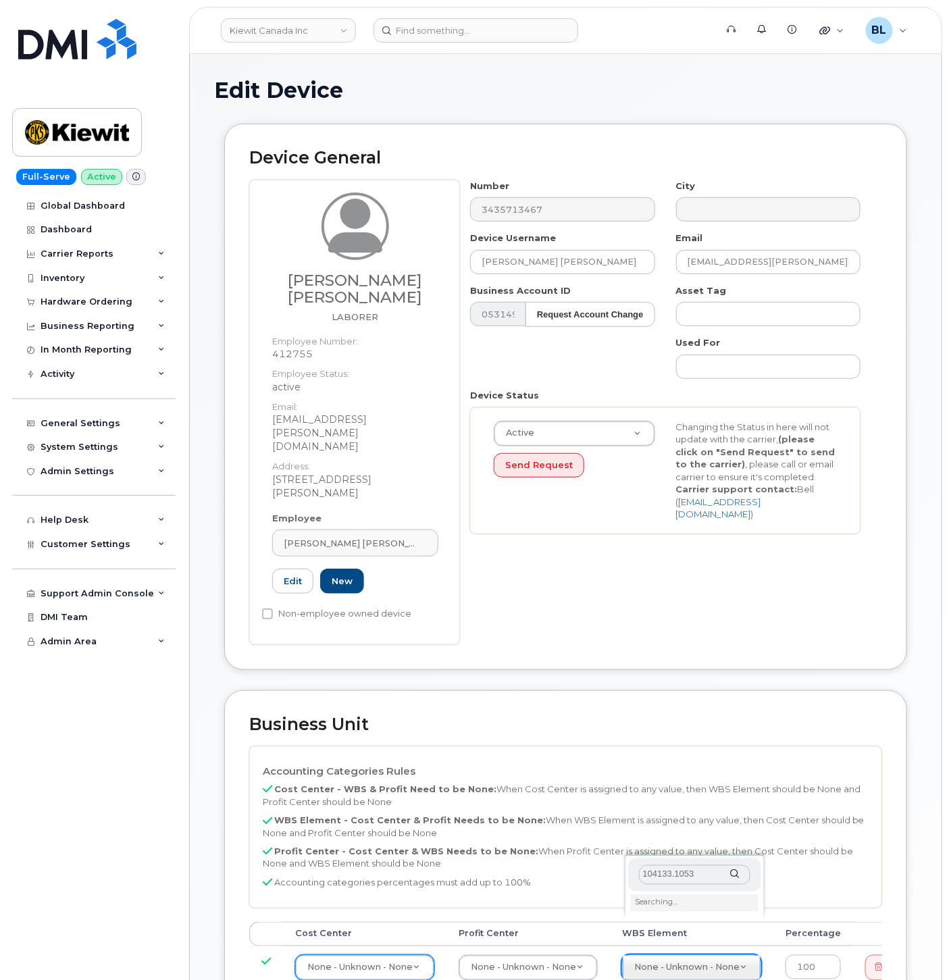
scroll to position [200, 0]
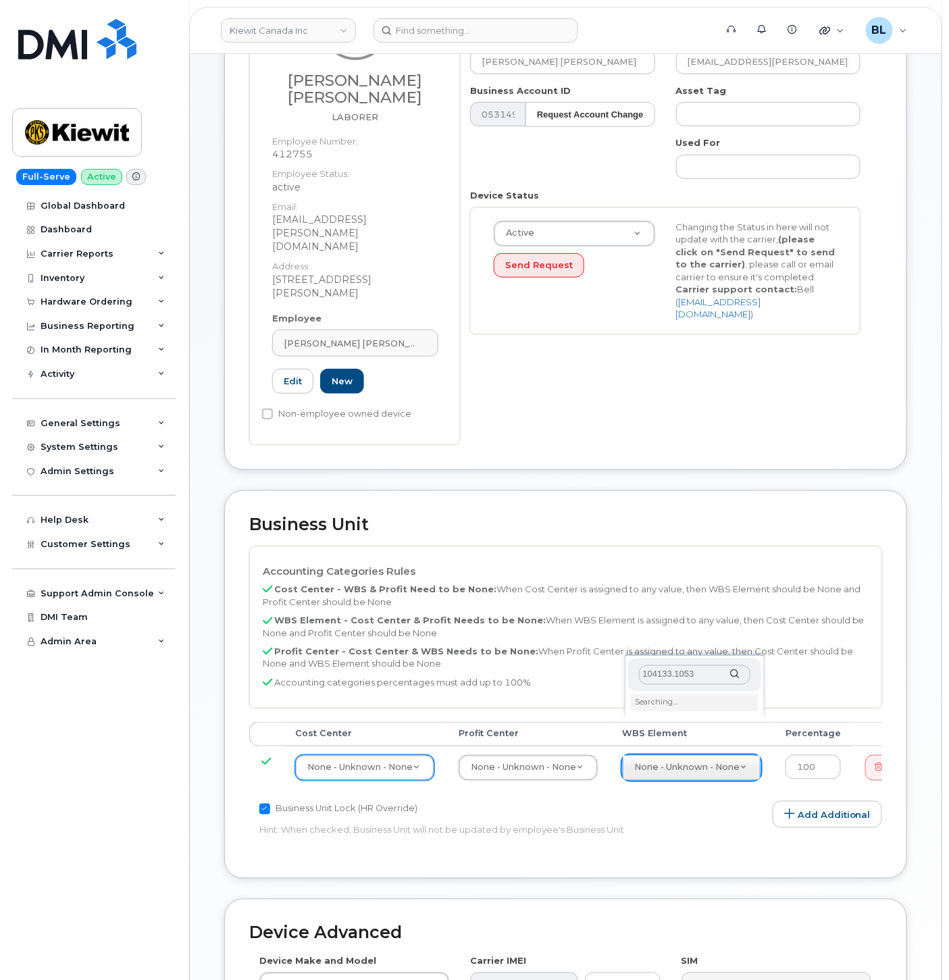
click at [701, 674] on input "104133.1053" at bounding box center [695, 675] width 112 height 20
type input "104133.1053"
type input "91389"
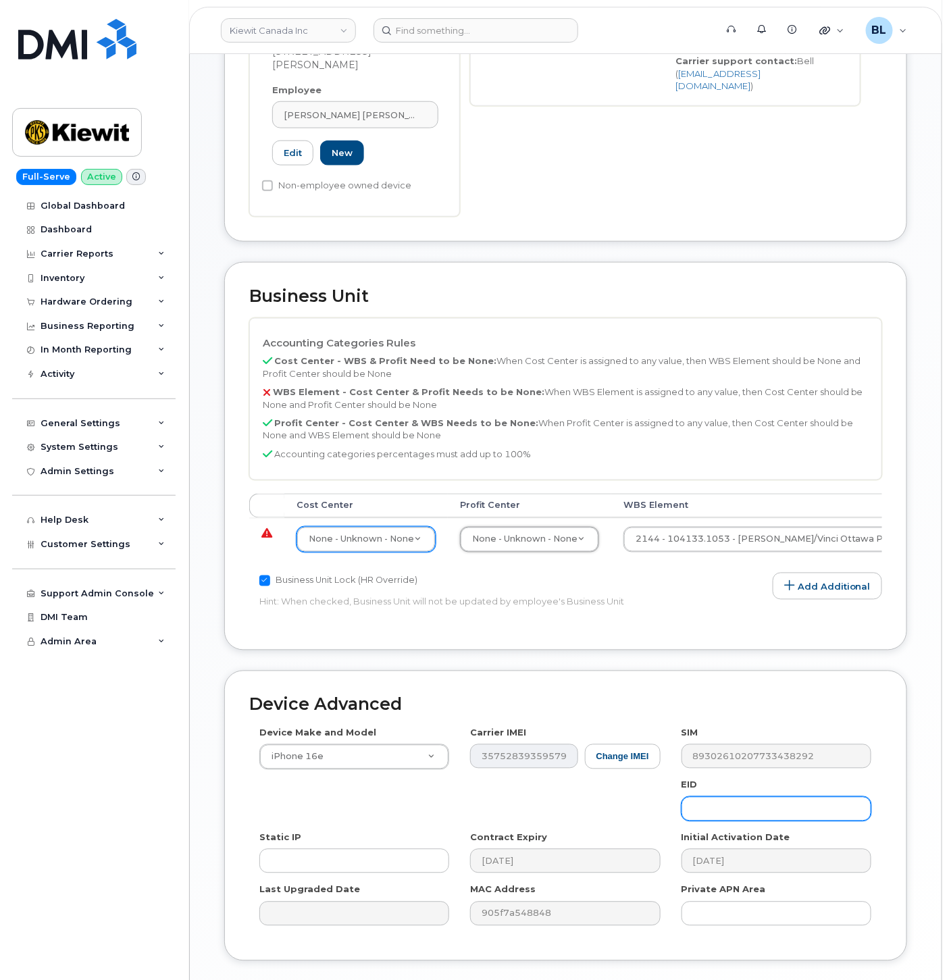
scroll to position [486, 0]
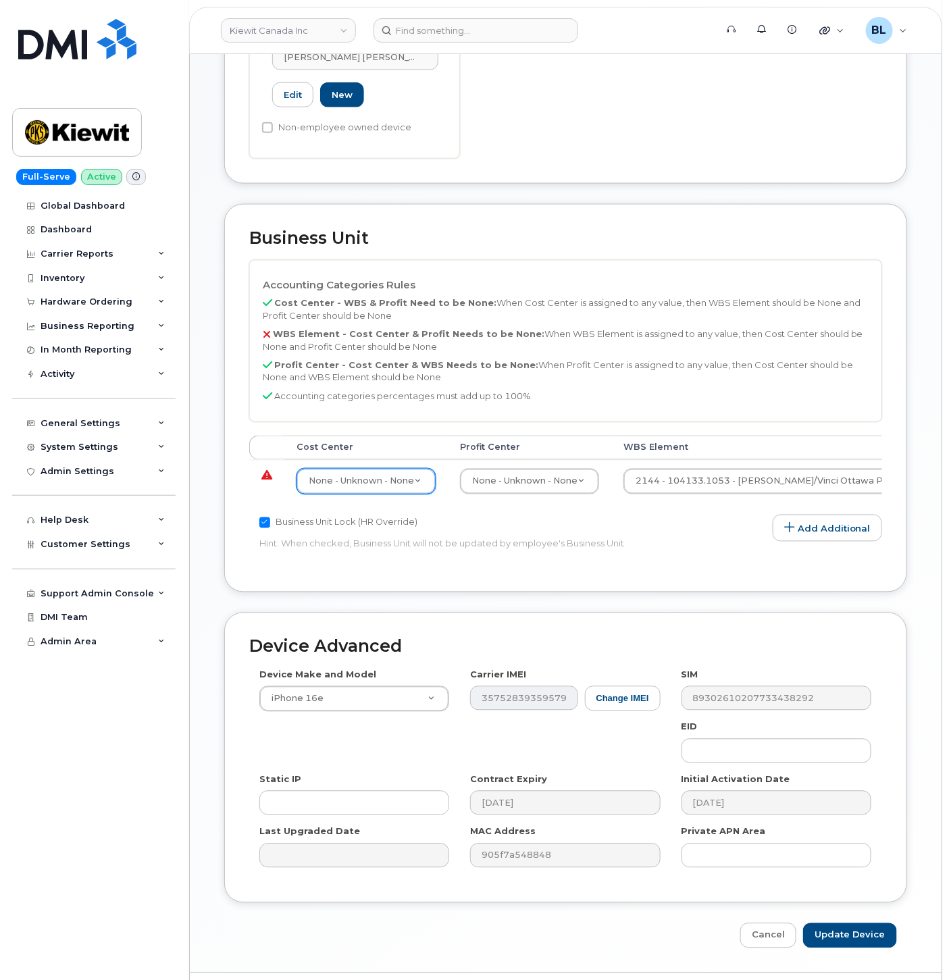
click at [388, 436] on th "Cost Center" at bounding box center [365, 448] width 163 height 24
select select "14059"
click at [565, 515] on div "Business Unit Lock (HR Override)" at bounding box center [459, 523] width 401 height 16
drag, startPoint x: 650, startPoint y: 473, endPoint x: 703, endPoint y: 479, distance: 53.0
click at [703, 479] on div "Accounting Categories Rules Cost Center - WBS & Profit Need to be None: When Co…" at bounding box center [565, 413] width 633 height 307
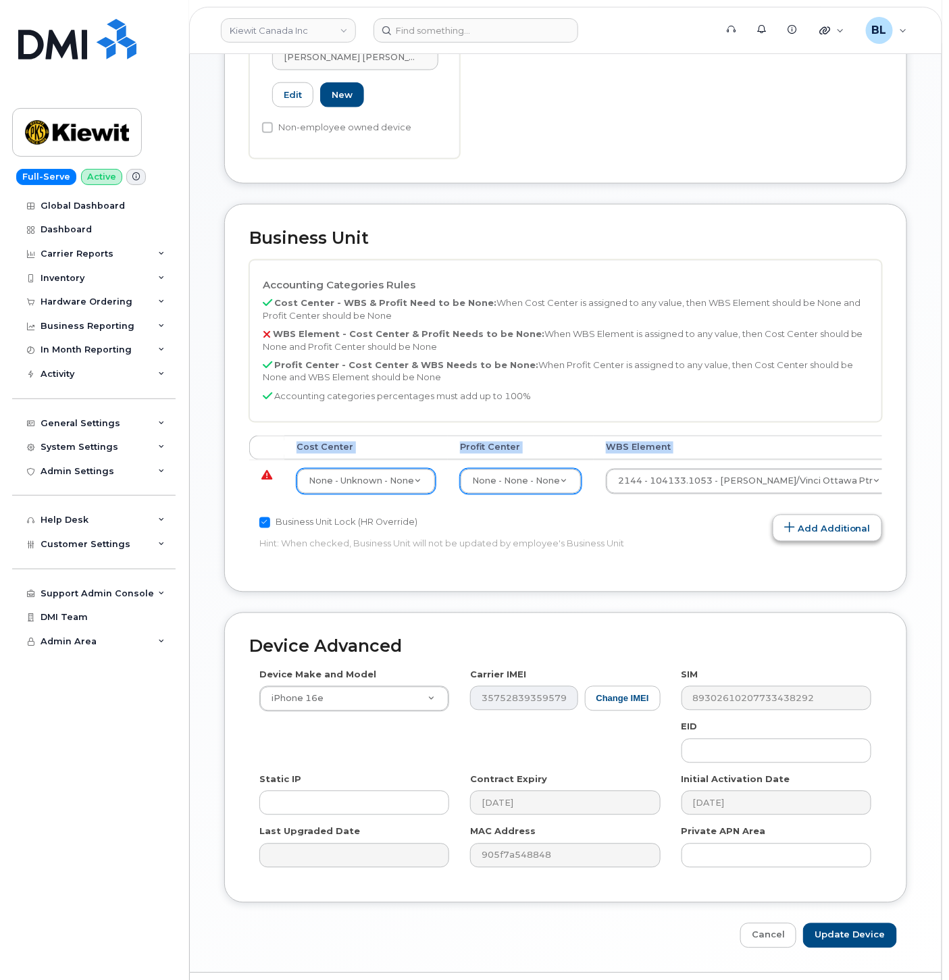
drag, startPoint x: 703, startPoint y: 479, endPoint x: 783, endPoint y: 484, distance: 80.5
click at [783, 484] on div "Accounting Categories Rules Cost Center - WBS & Profit Need to be None: When Co…" at bounding box center [565, 413] width 633 height 307
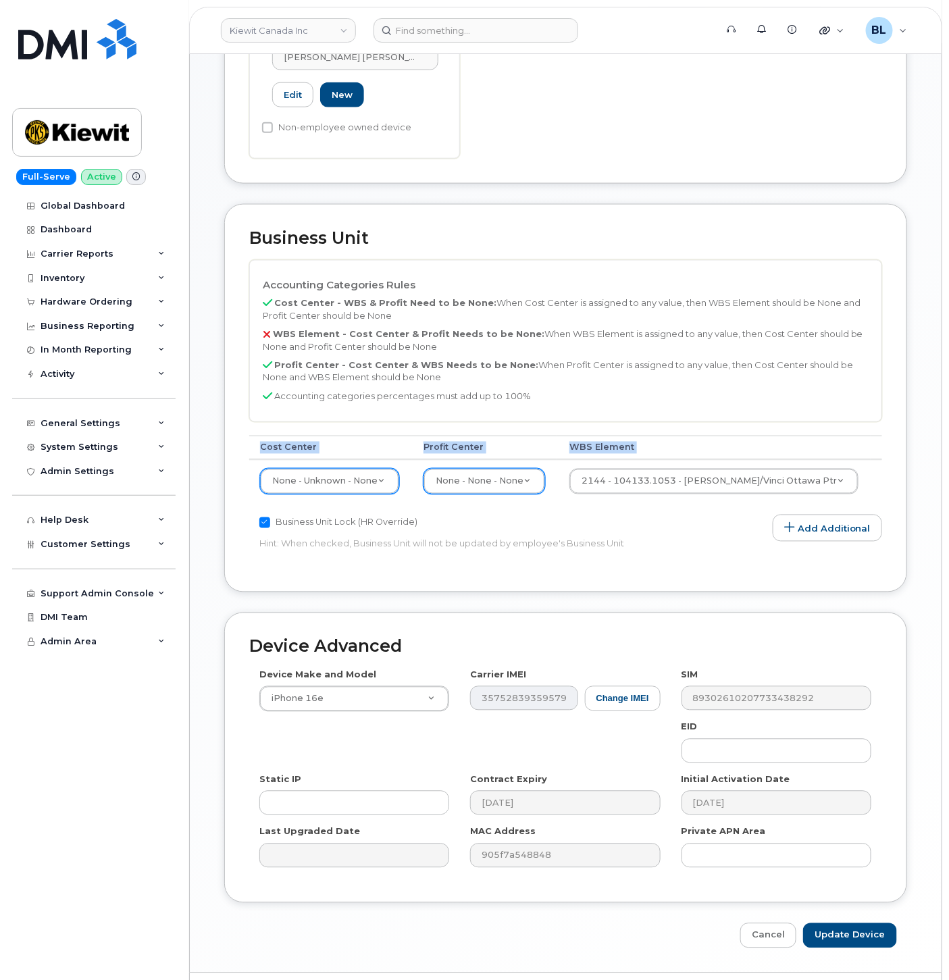
drag, startPoint x: 667, startPoint y: 480, endPoint x: 690, endPoint y: 477, distance: 23.2
click at [689, 477] on div "Accounting Categories Rules Cost Center - WBS & Profit Need to be None: When Co…" at bounding box center [565, 413] width 633 height 307
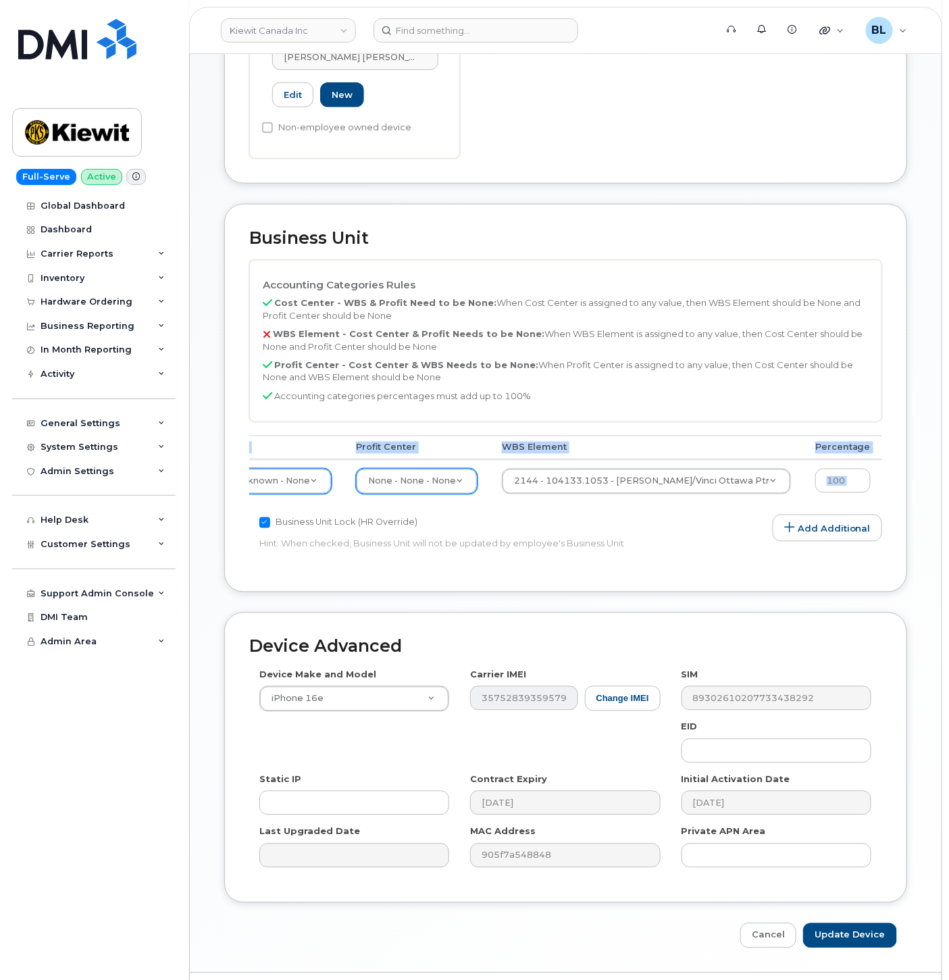
scroll to position [0, 0]
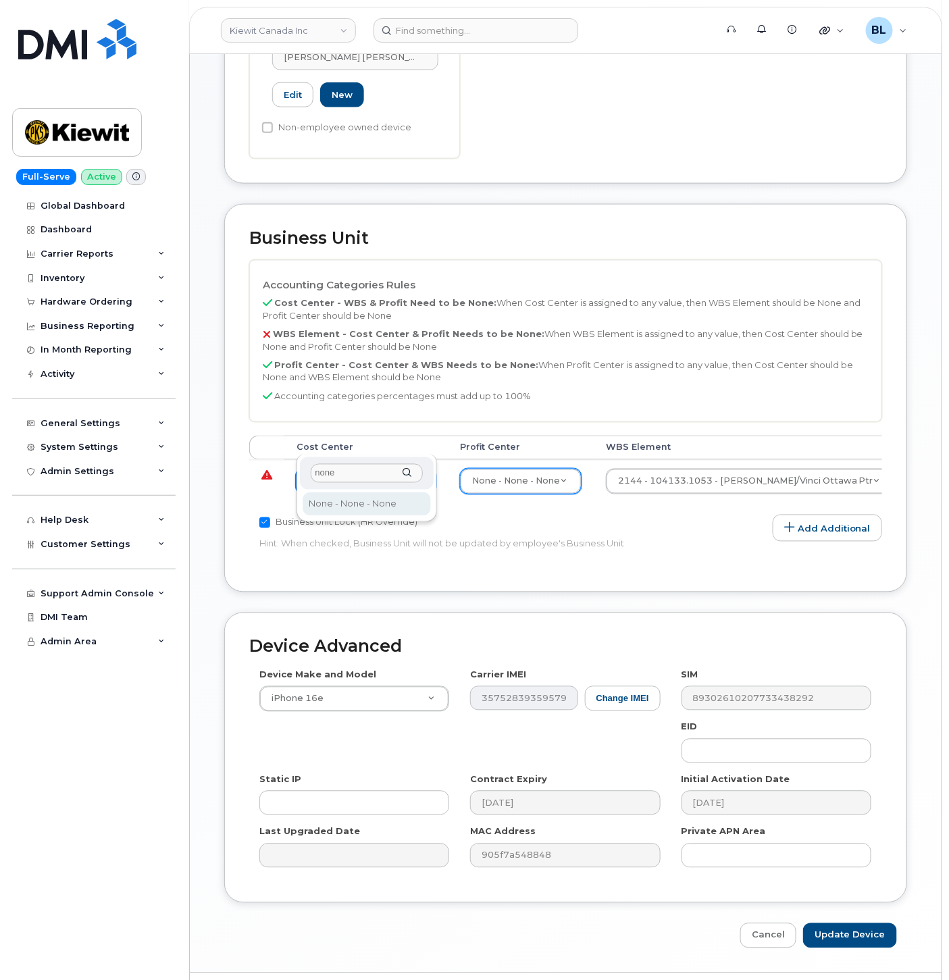
type input "none"
type input "13383"
click at [853, 923] on input "Update Device" at bounding box center [850, 935] width 94 height 25
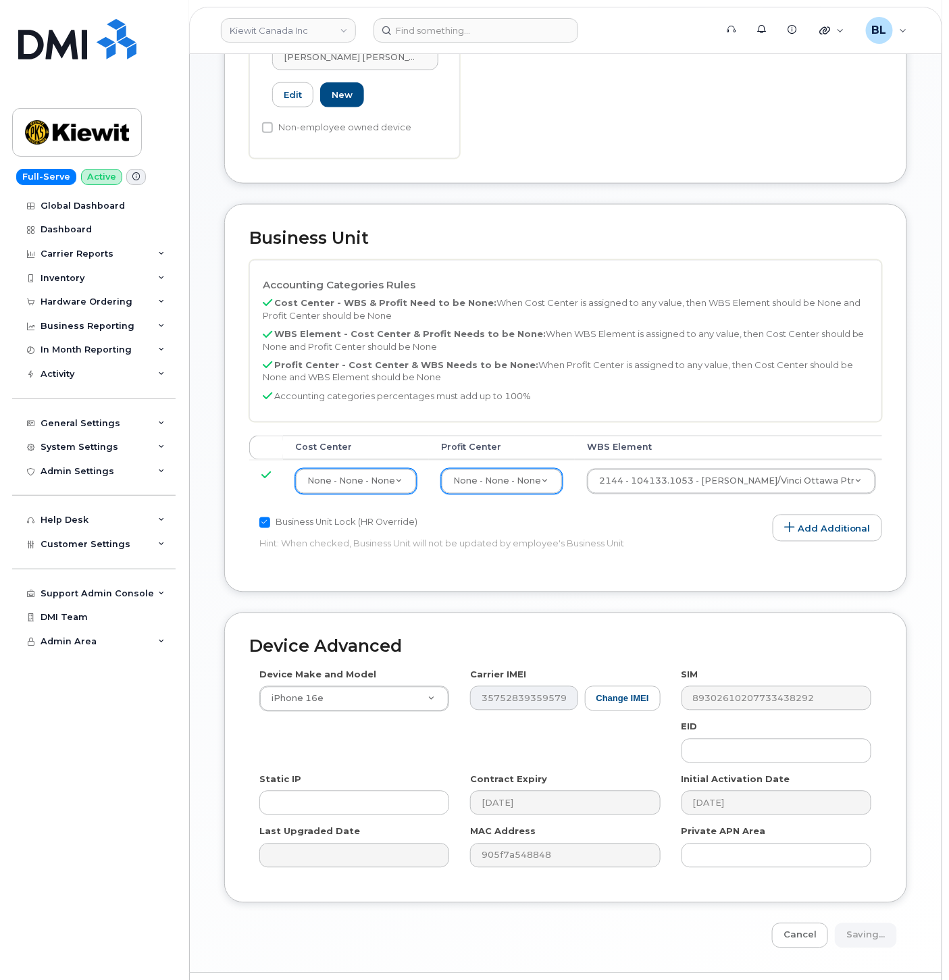
type input "Saving..."
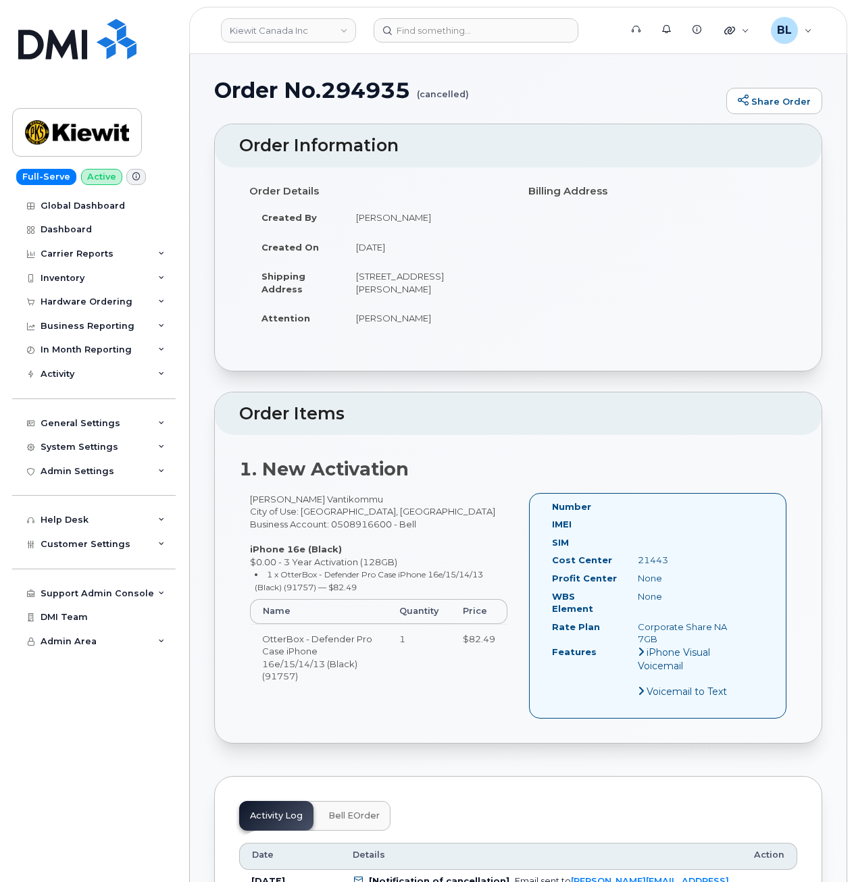
drag, startPoint x: 248, startPoint y: 499, endPoint x: 387, endPoint y: 500, distance: 138.4
click at [387, 500] on div "[PERSON_NAME] Vantikommu City of Use: [GEOGRAPHIC_DATA], [GEOGRAPHIC_DATA] Busi…" at bounding box center [378, 598] width 279 height 210
copy div "[PERSON_NAME] Vantikommu"
click at [508, 233] on div "Order Details Created By [PERSON_NAME] Created On [DATE] Shipping Address [STRE…" at bounding box center [378, 262] width 279 height 165
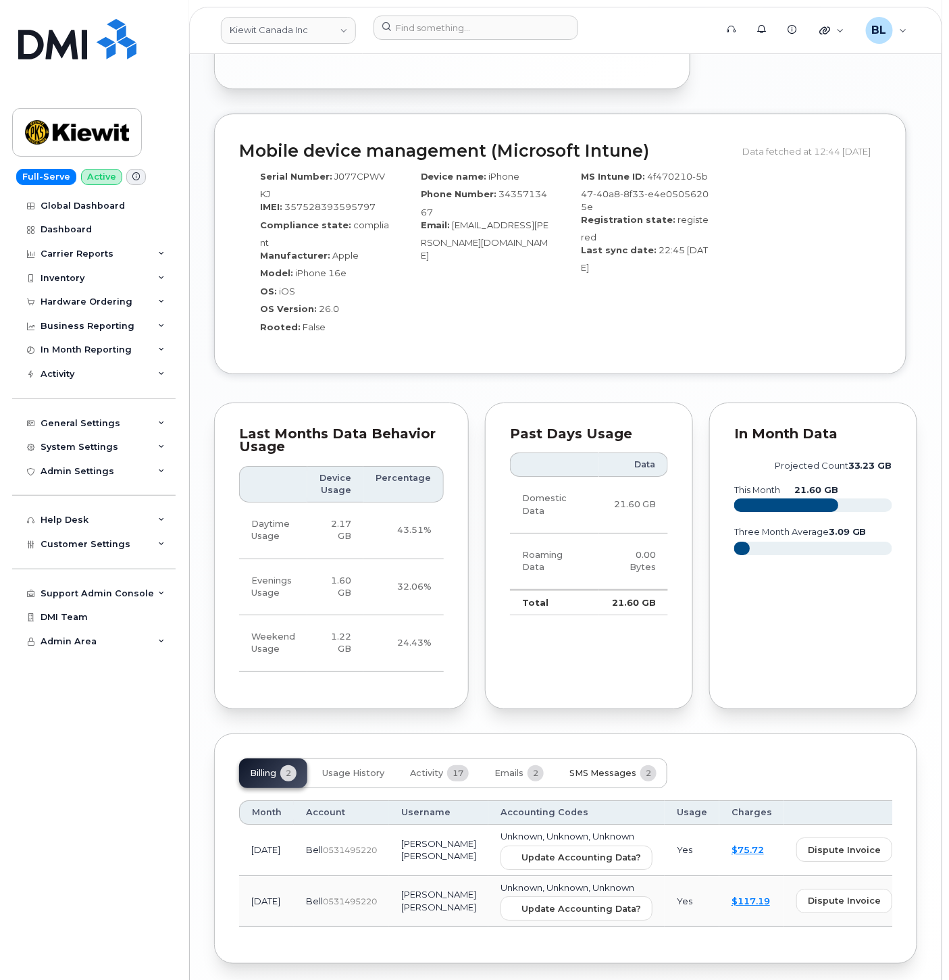
scroll to position [1379, 0]
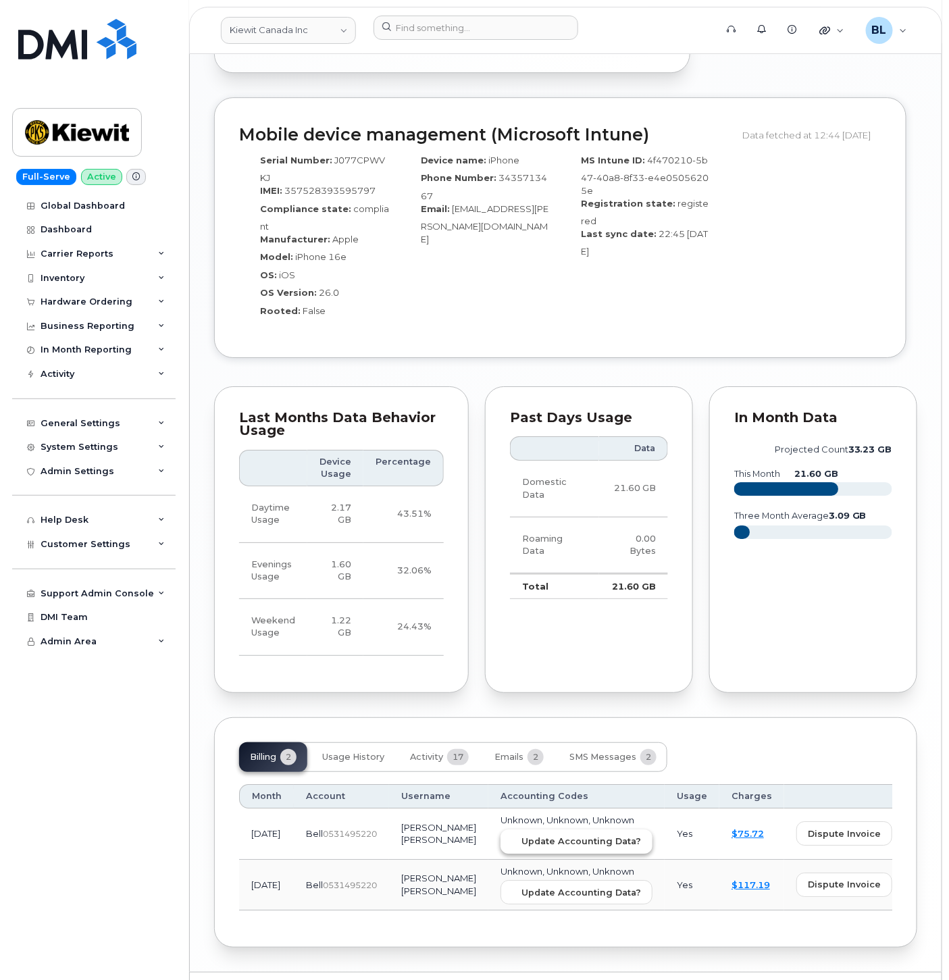
click at [566, 829] on button "Update Accounting Data?" at bounding box center [576, 841] width 152 height 24
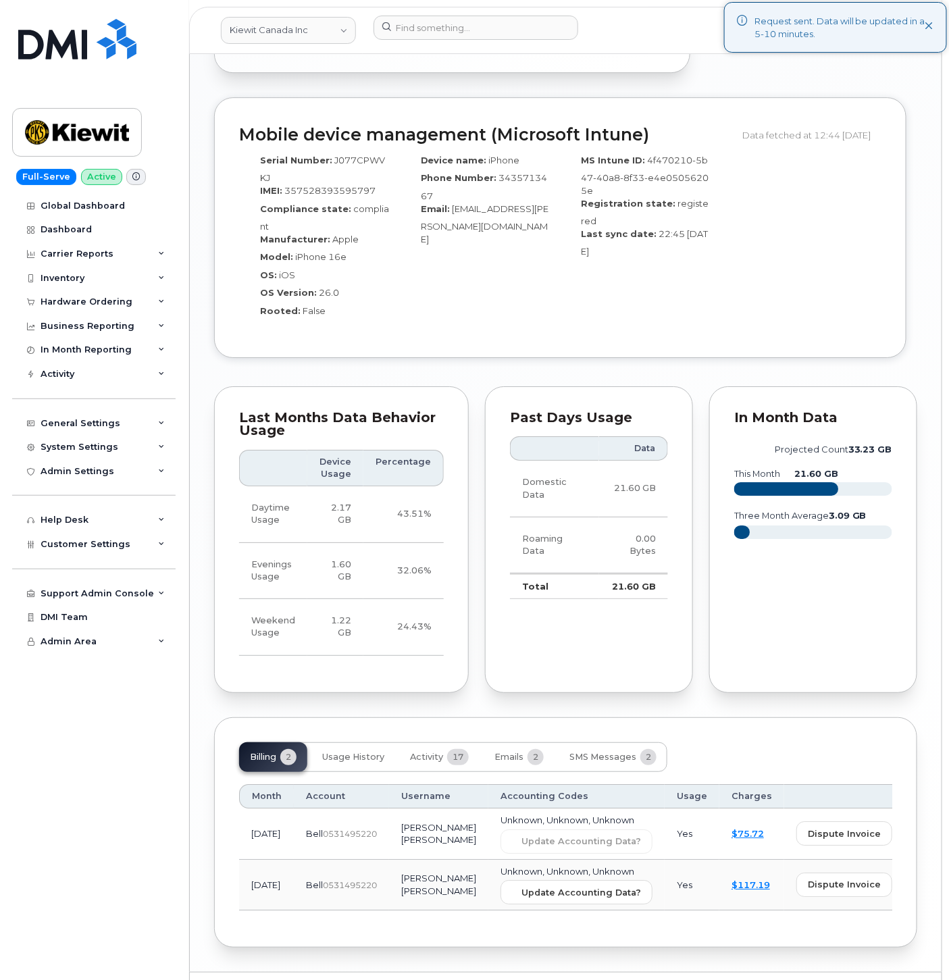
click at [536, 860] on td "Unknown, Unknown, Unknown Update Accounting Data?" at bounding box center [576, 885] width 176 height 51
click at [538, 886] on span "Update Accounting Data?" at bounding box center [581, 892] width 120 height 13
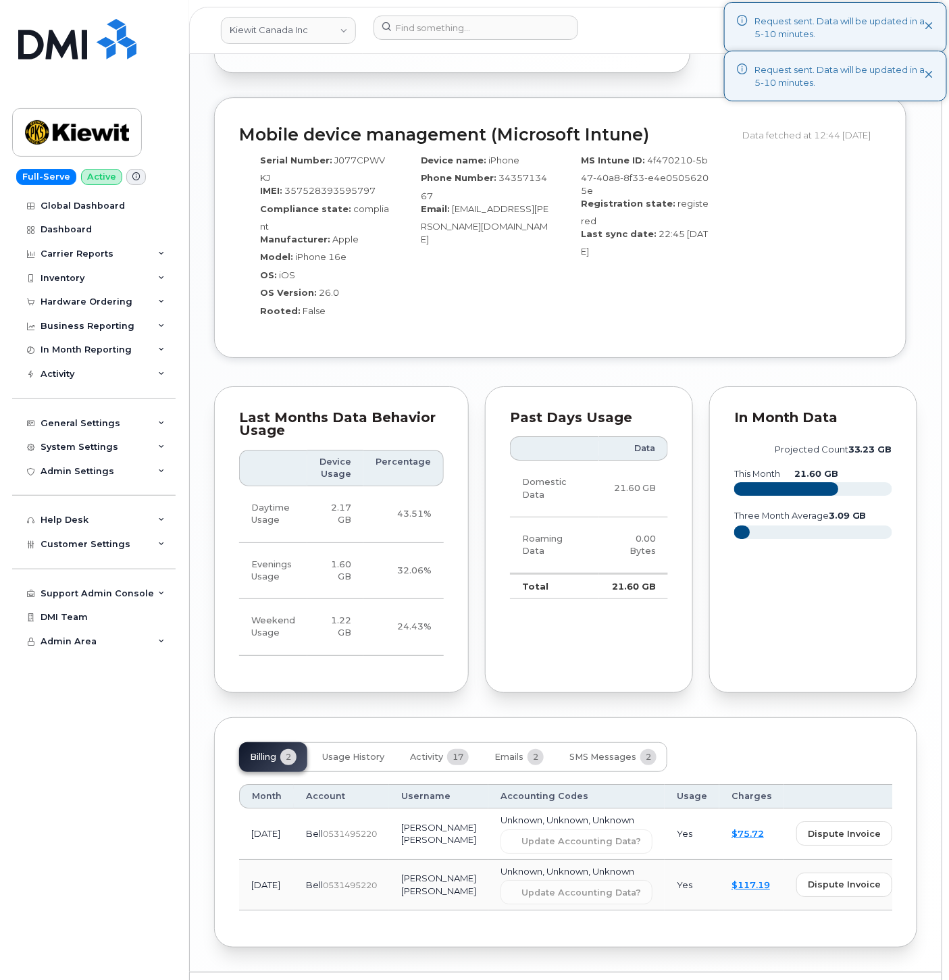
click at [598, 273] on div "Mobile device management (Microsoft Intune) Data fetched at 12:44 22/09/2025 Se…" at bounding box center [560, 227] width 692 height 261
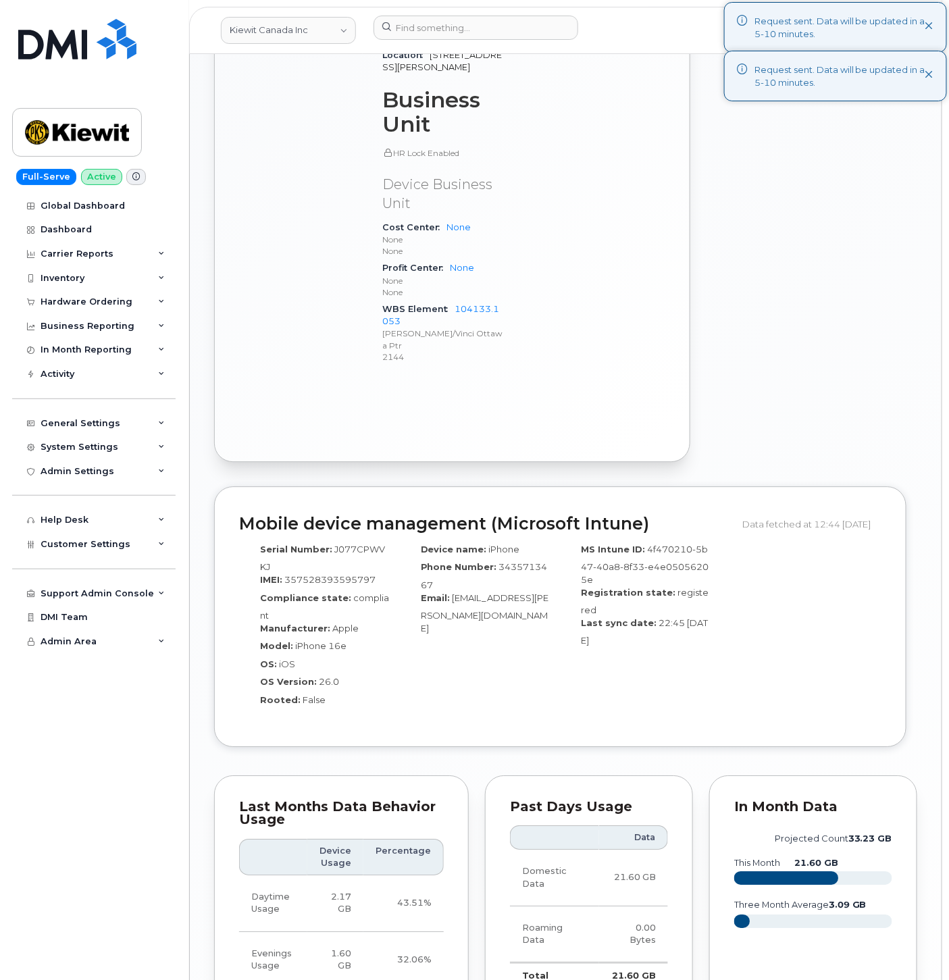
scroll to position [779, 0]
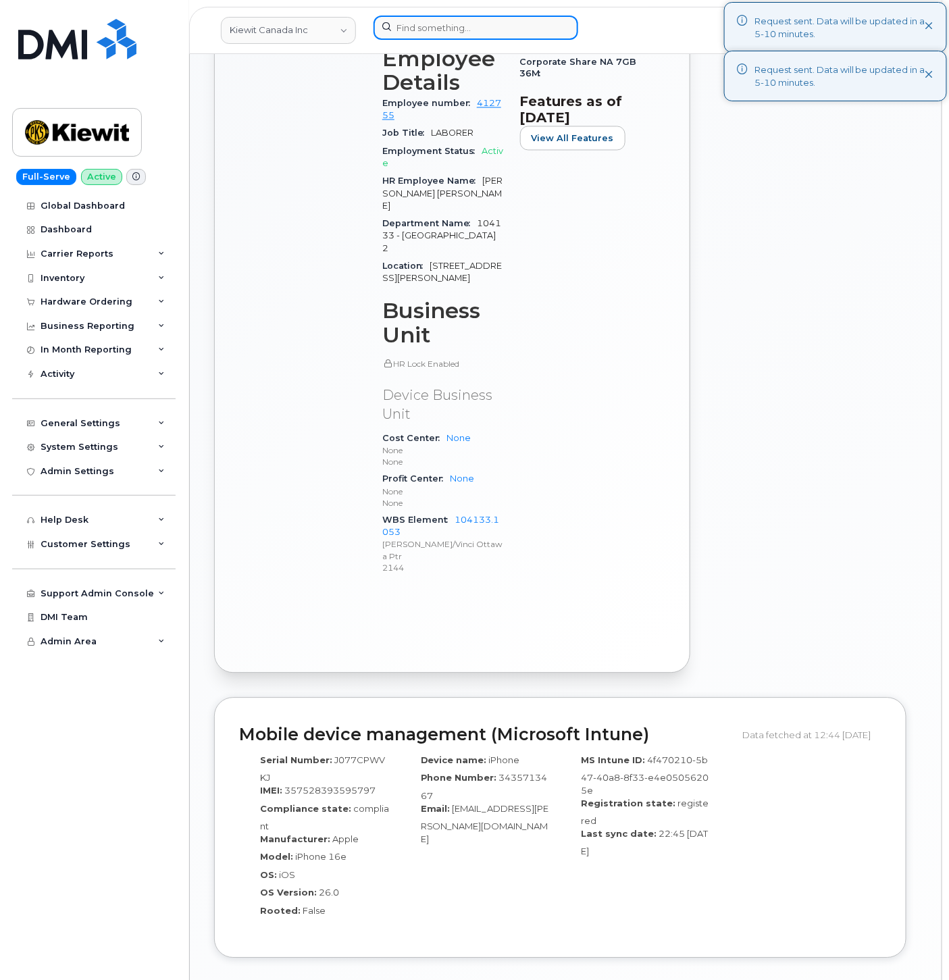
click at [396, 20] on input at bounding box center [475, 28] width 205 height 24
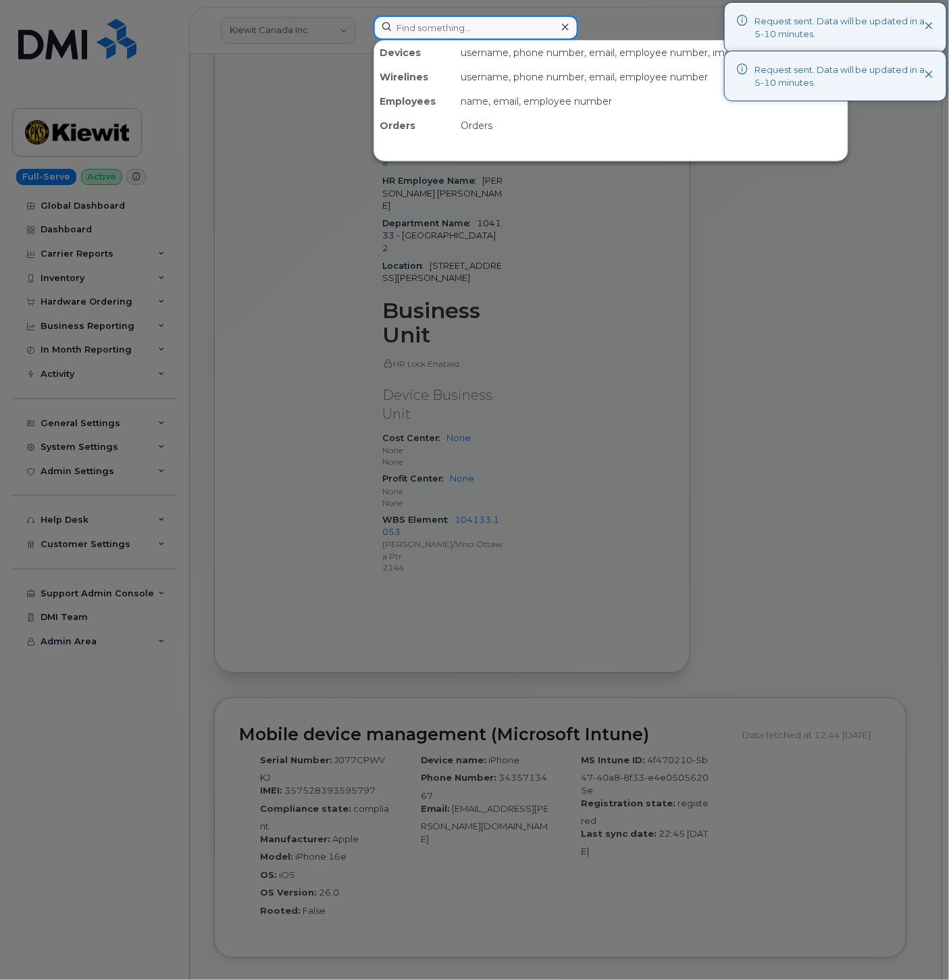
paste input "2365016695"
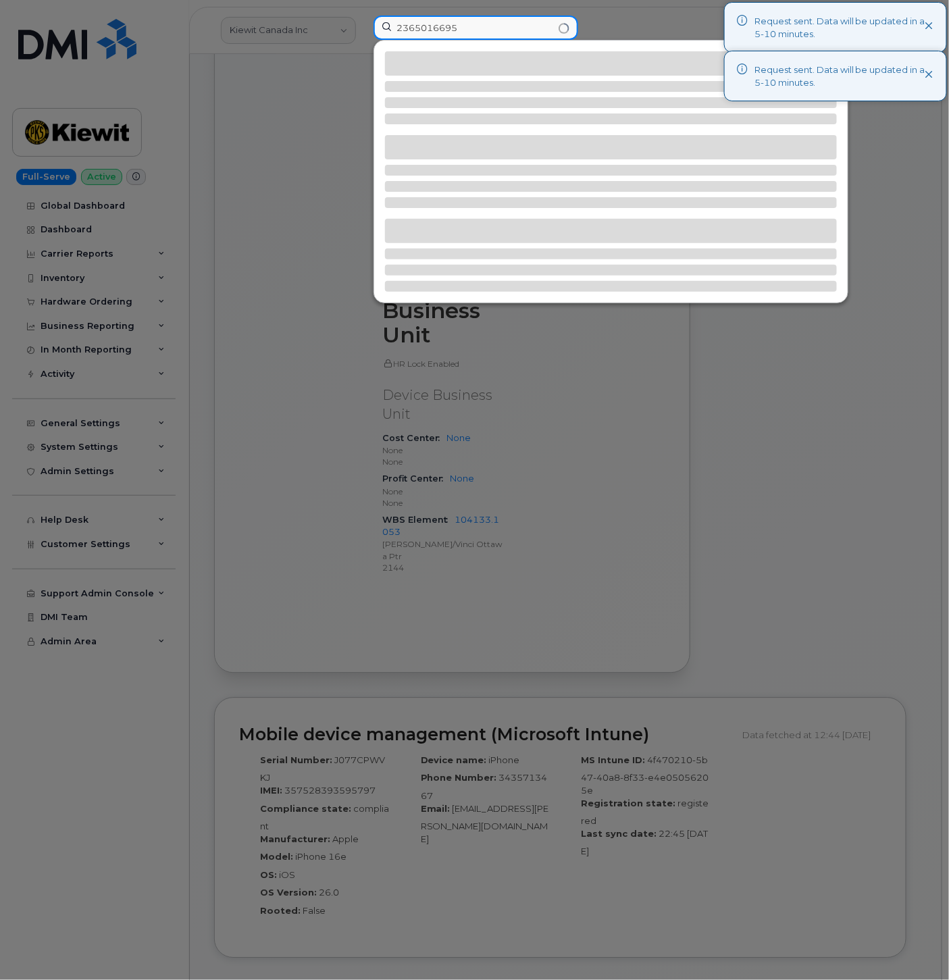
type input "2365016695"
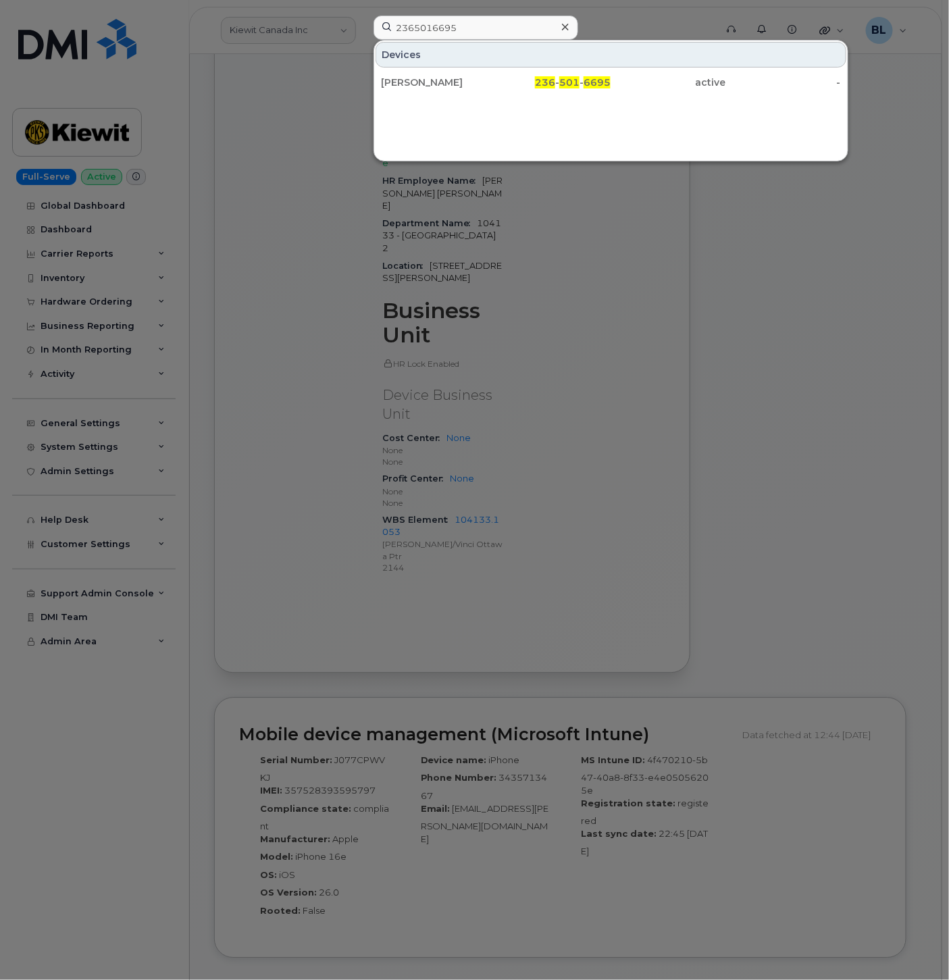
drag, startPoint x: 494, startPoint y: 85, endPoint x: 879, endPoint y: 167, distance: 394.3
click at [494, 85] on div "Tithi Sathwara" at bounding box center [438, 83] width 115 height 14
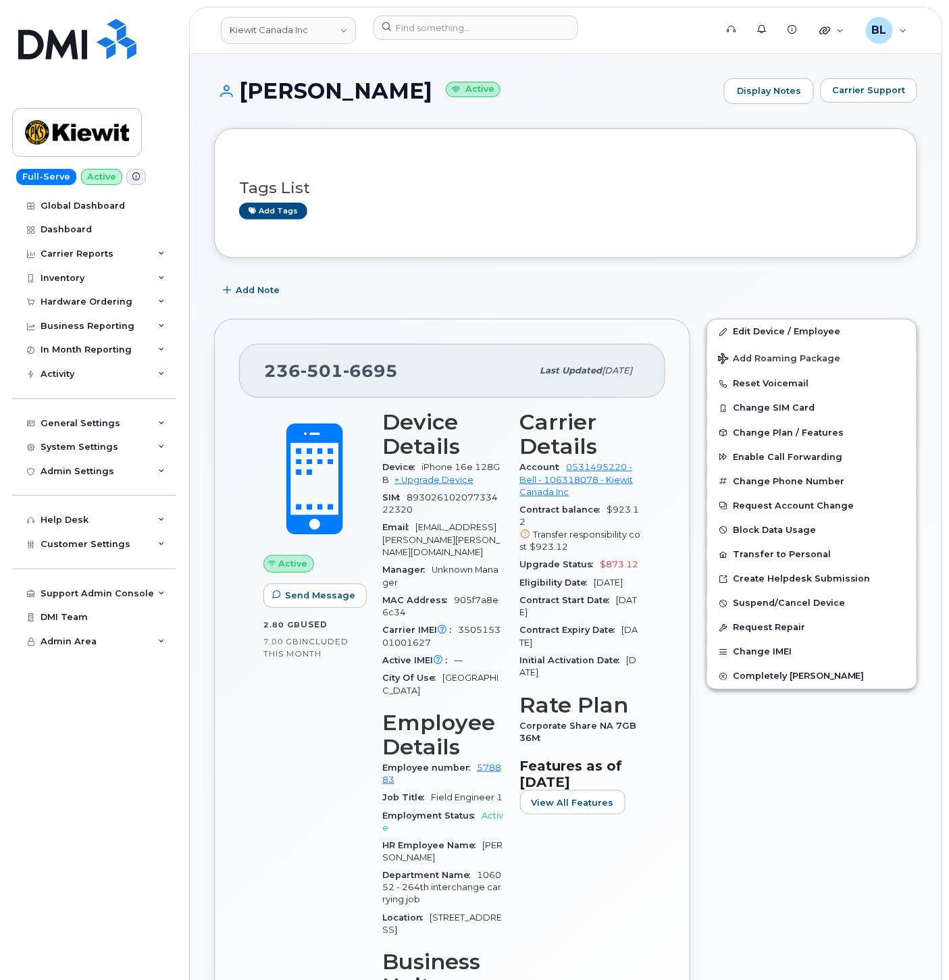
drag, startPoint x: 240, startPoint y: 95, endPoint x: 398, endPoint y: 86, distance: 159.0
click at [398, 86] on h1 "[PERSON_NAME] Active" at bounding box center [465, 91] width 503 height 24
copy h1 "[PERSON_NAME]"
click at [320, 367] on span "501" at bounding box center [321, 371] width 43 height 20
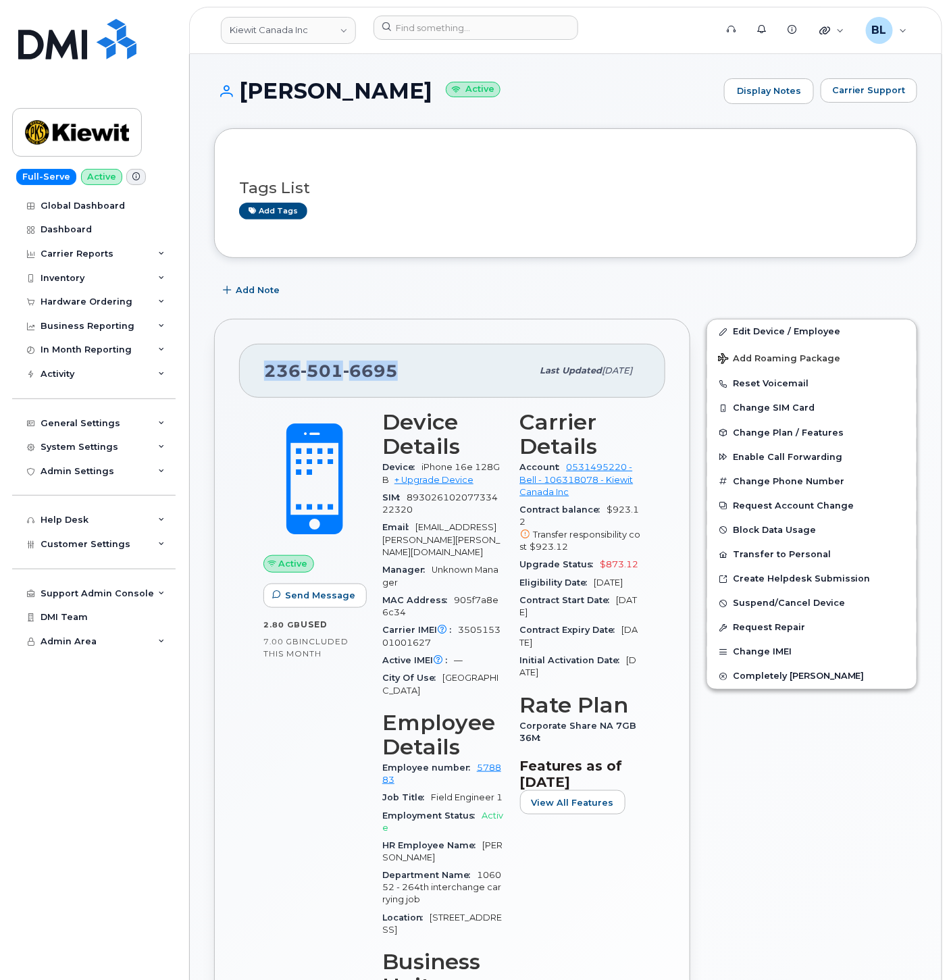
copy span "236 501 6695"
drag, startPoint x: 819, startPoint y: 327, endPoint x: 914, endPoint y: 362, distance: 101.2
click at [819, 327] on link "Edit Device / Employee" at bounding box center [811, 331] width 209 height 24
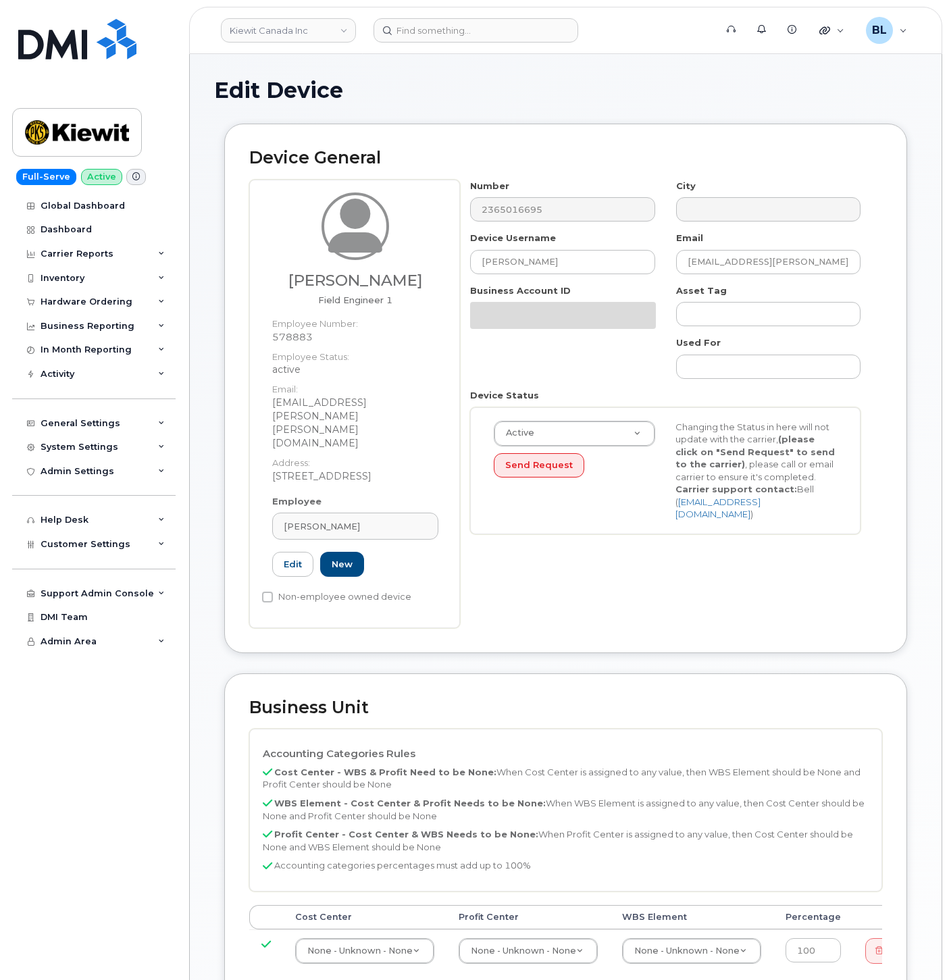
select select "14058"
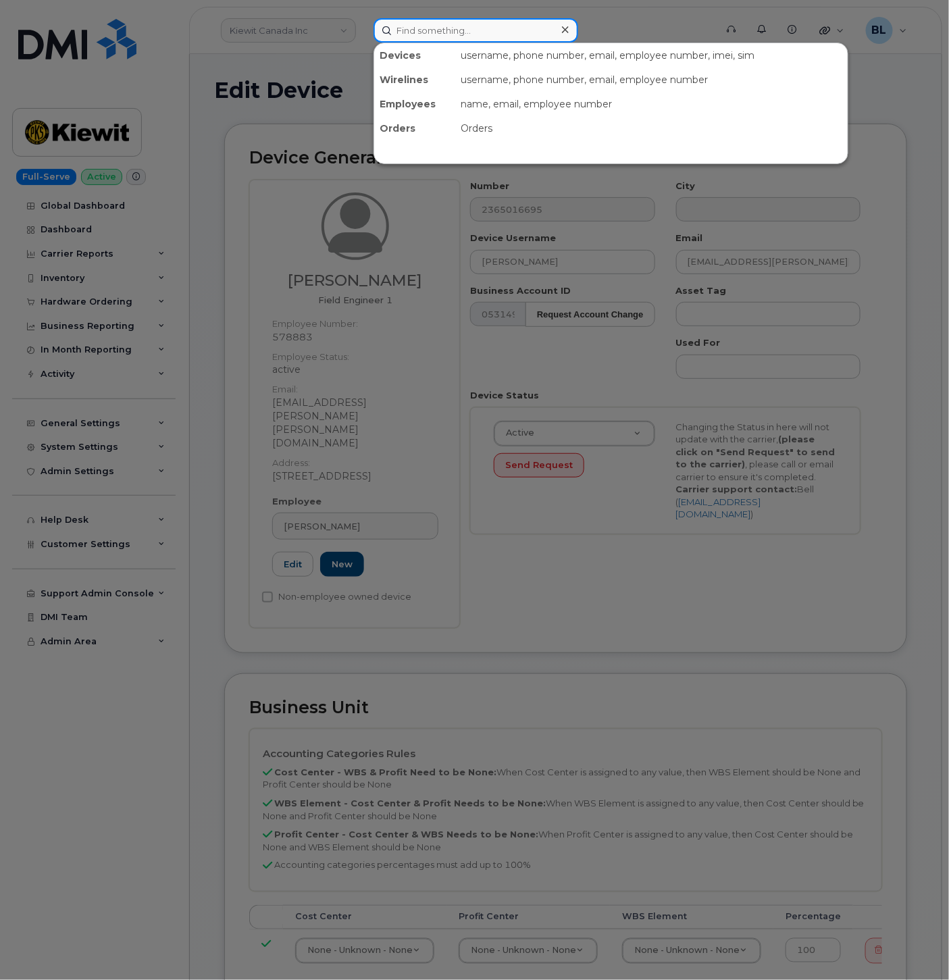
click at [458, 31] on input at bounding box center [475, 30] width 205 height 24
paste input "5874396384"
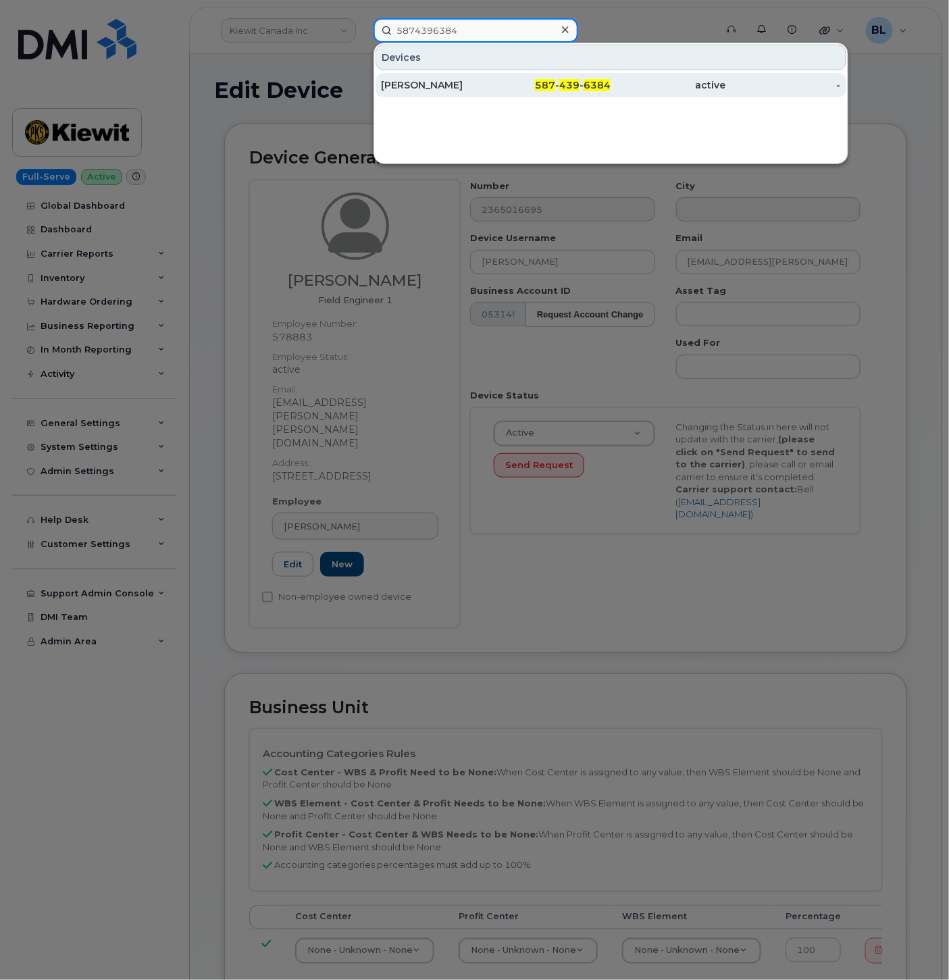
type input "5874396384"
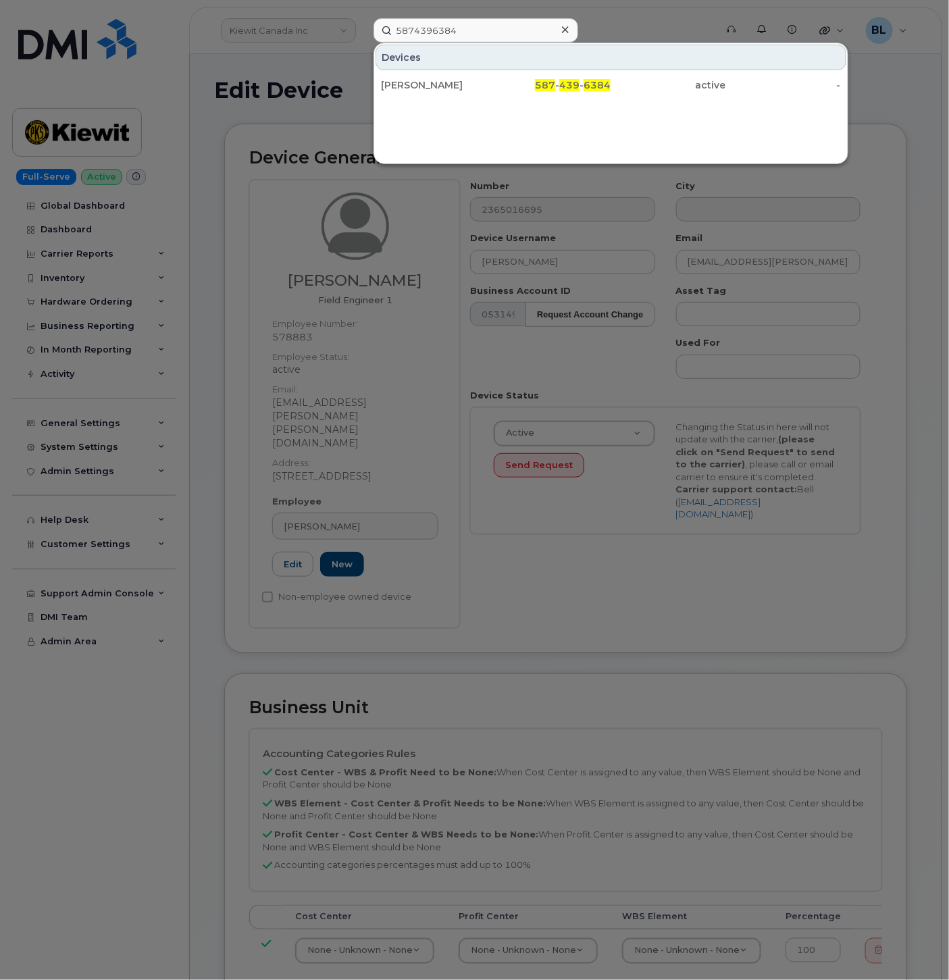
drag, startPoint x: 551, startPoint y: 396, endPoint x: 551, endPoint y: 377, distance: 19.6
click at [551, 396] on div at bounding box center [474, 490] width 949 height 980
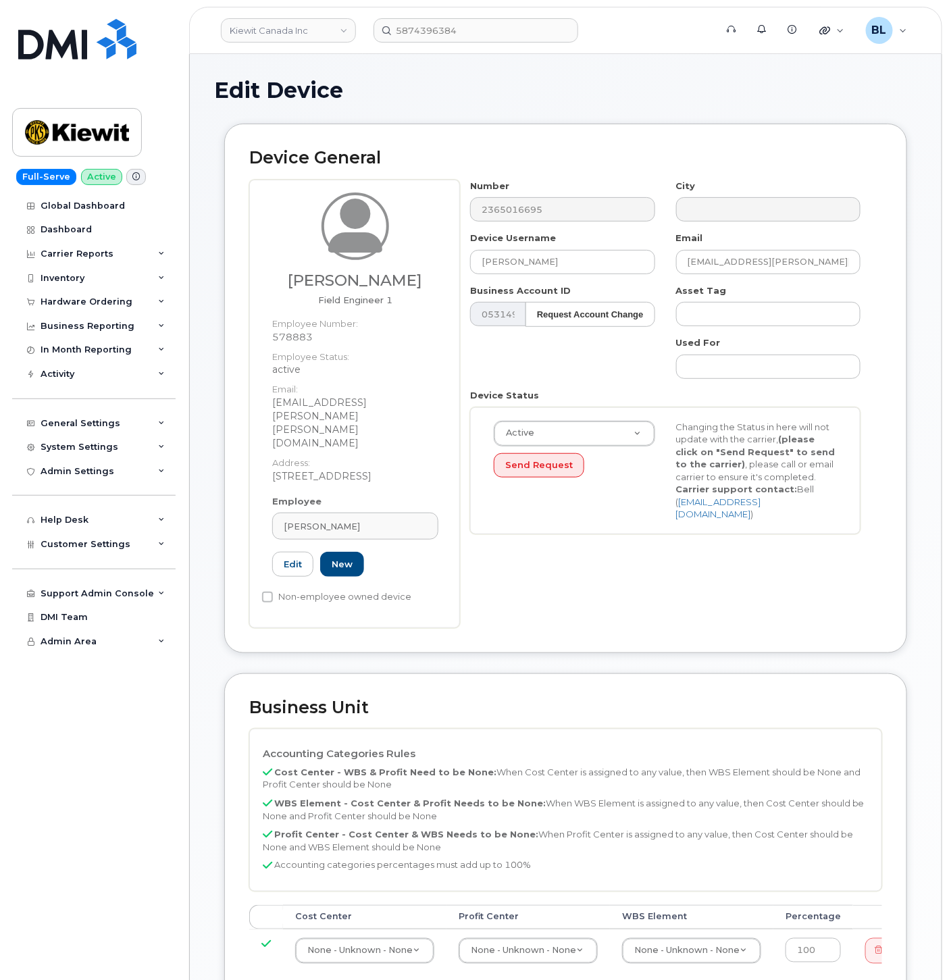
click at [713, 619] on div "Device General Tithi Sathwara Field Engineer 1 Employee Number: 578883 Employee…" at bounding box center [565, 399] width 703 height 550
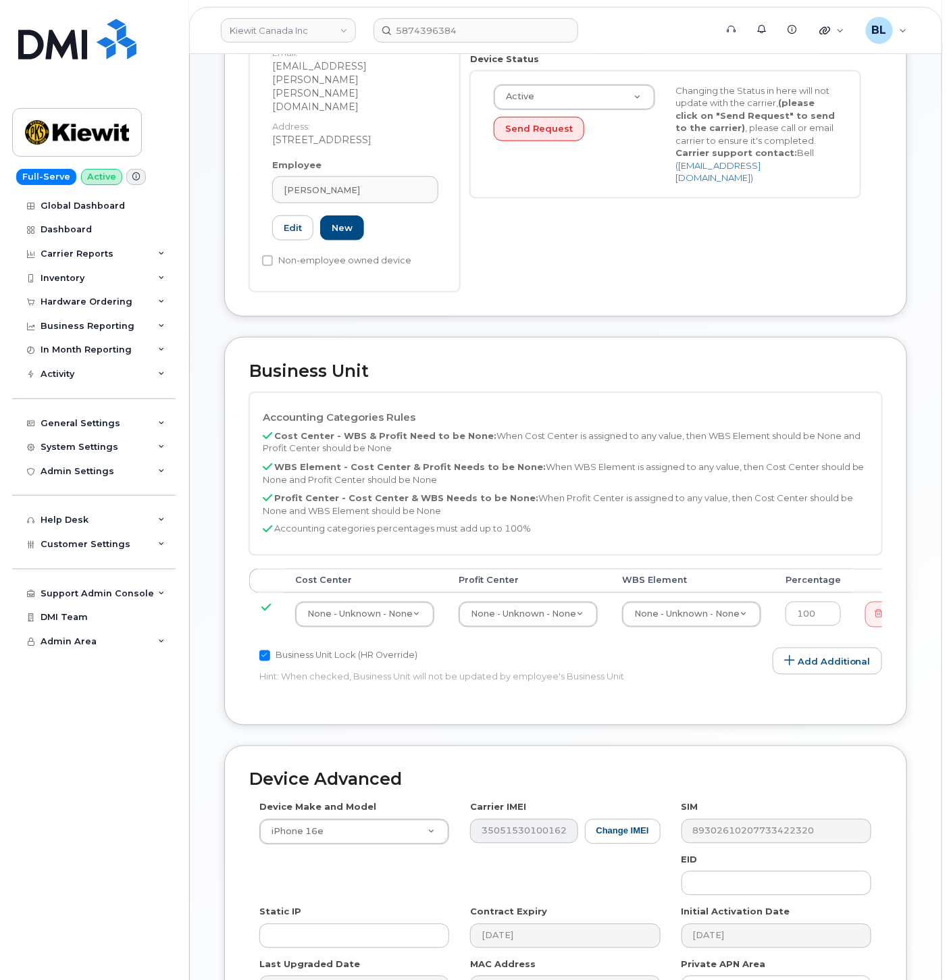
scroll to position [400, 0]
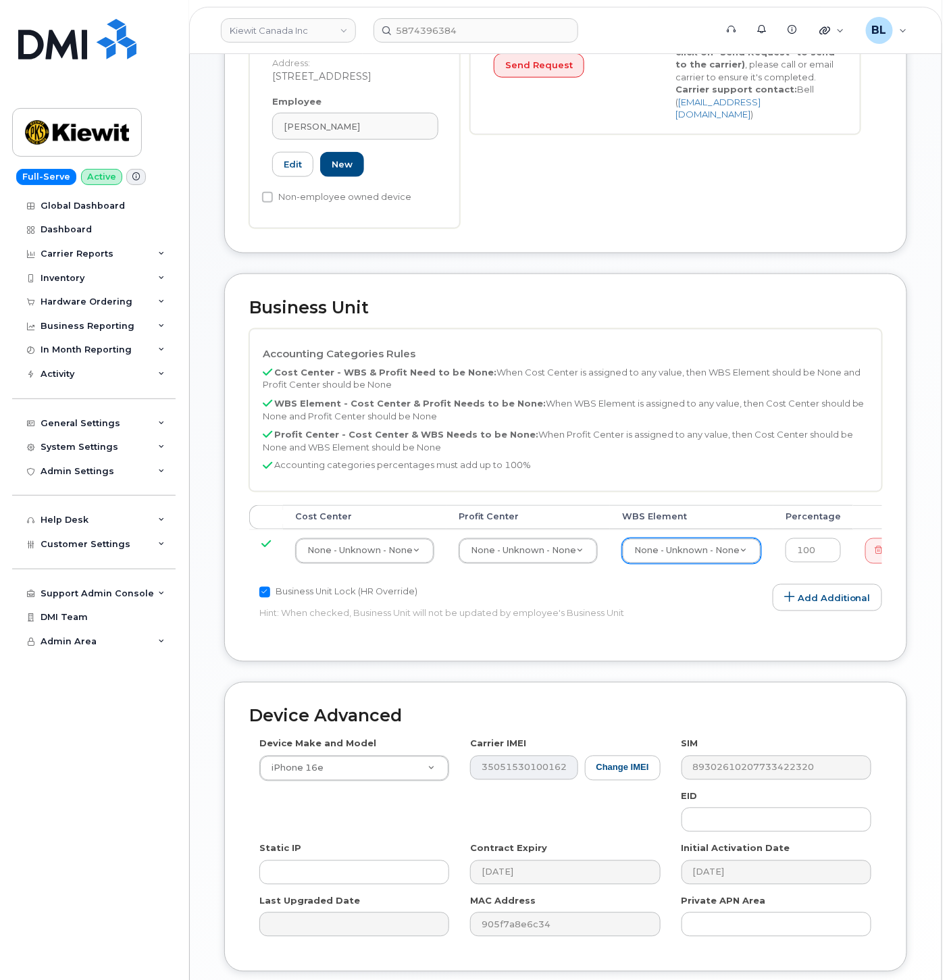
click at [710, 538] on div "None - Unknown - None" at bounding box center [691, 551] width 139 height 26
type input "105876.1349"
type input "29495069"
select select "14059"
type input "none"
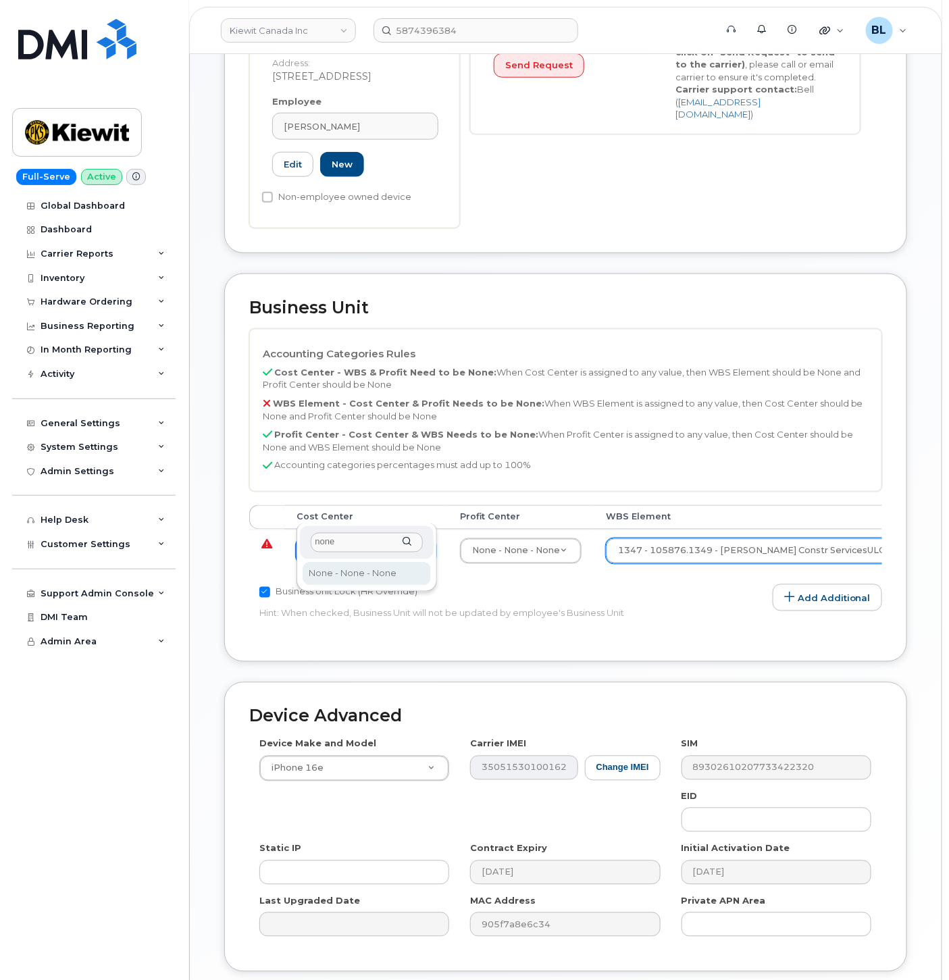
type input "13383"
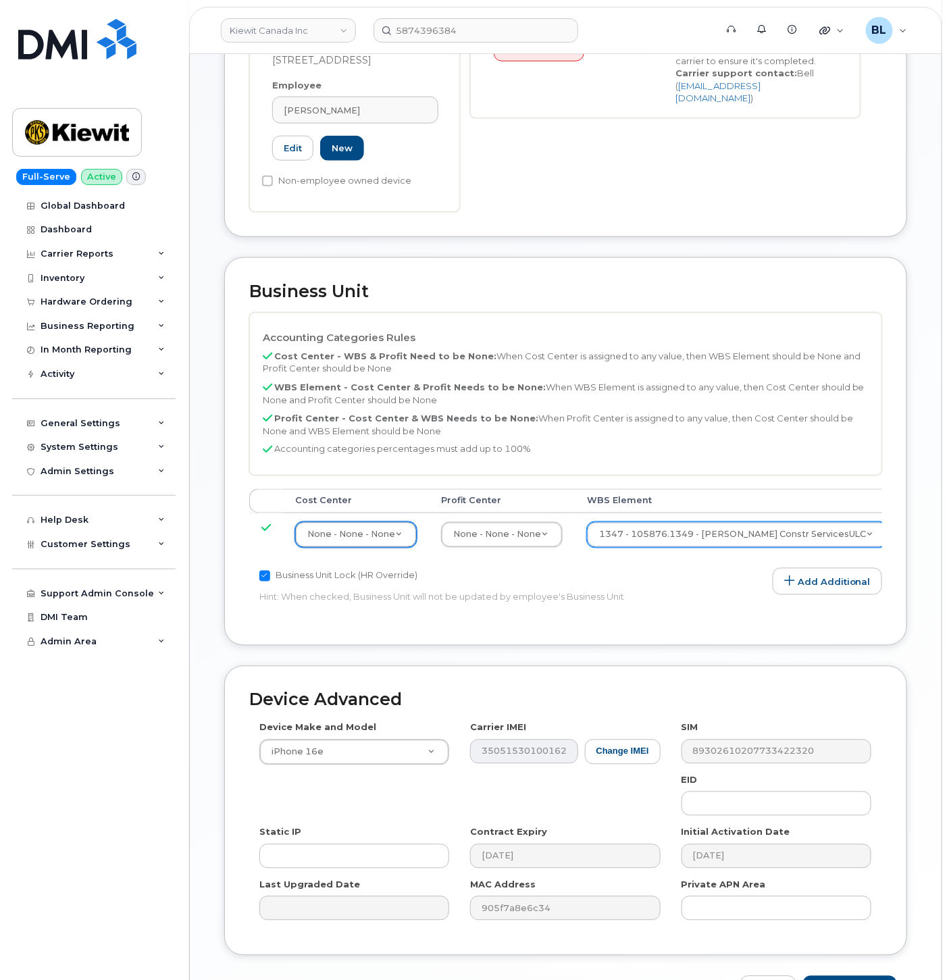
scroll to position [469, 0]
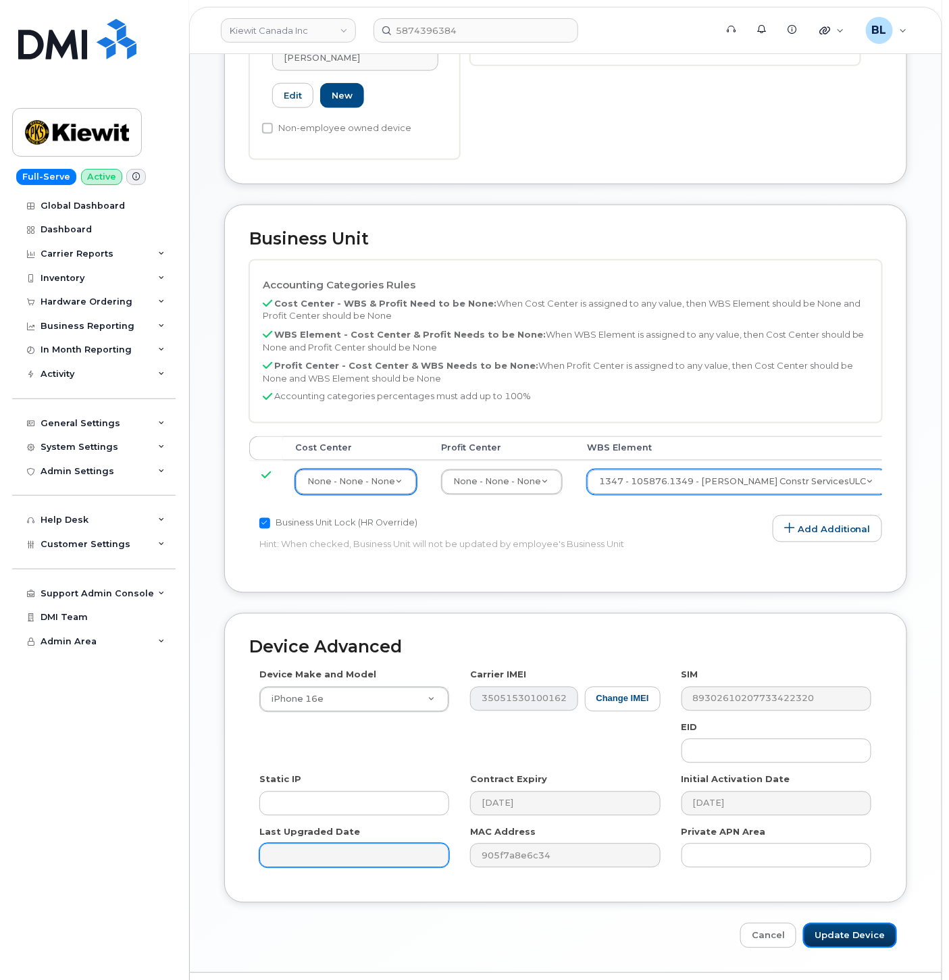
drag, startPoint x: 858, startPoint y: 908, endPoint x: 347, endPoint y: 827, distance: 517.5
click at [858, 923] on input "Update Device" at bounding box center [850, 935] width 94 height 25
type input "Saving..."
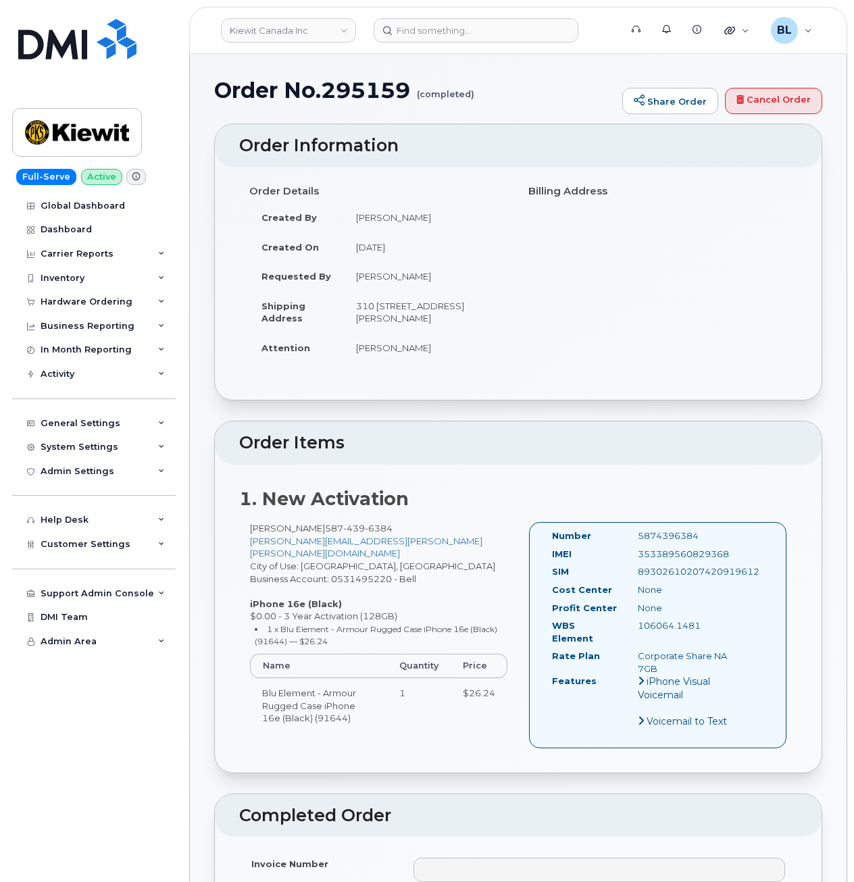
click at [365, 533] on span "6384" at bounding box center [379, 528] width 28 height 11
copy span "[PHONE_NUMBER]"
drag, startPoint x: 538, startPoint y: 101, endPoint x: 516, endPoint y: 63, distance: 43.9
click at [538, 101] on h1 "Order No.295159 (completed)" at bounding box center [414, 90] width 401 height 24
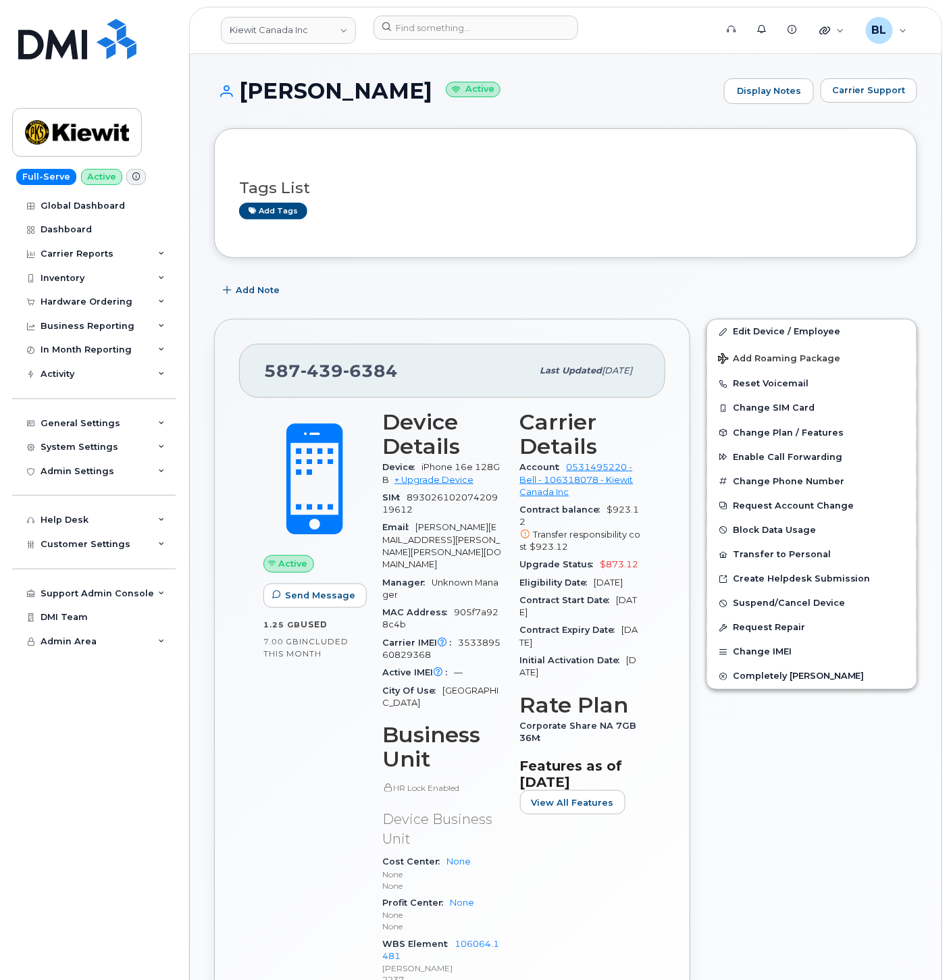
click at [339, 368] on span "439" at bounding box center [321, 371] width 43 height 20
copy span "[PHONE_NUMBER]"
click at [542, 291] on div "Add Note" at bounding box center [565, 290] width 703 height 24
drag, startPoint x: 493, startPoint y: 29, endPoint x: 490, endPoint y: 17, distance: 12.6
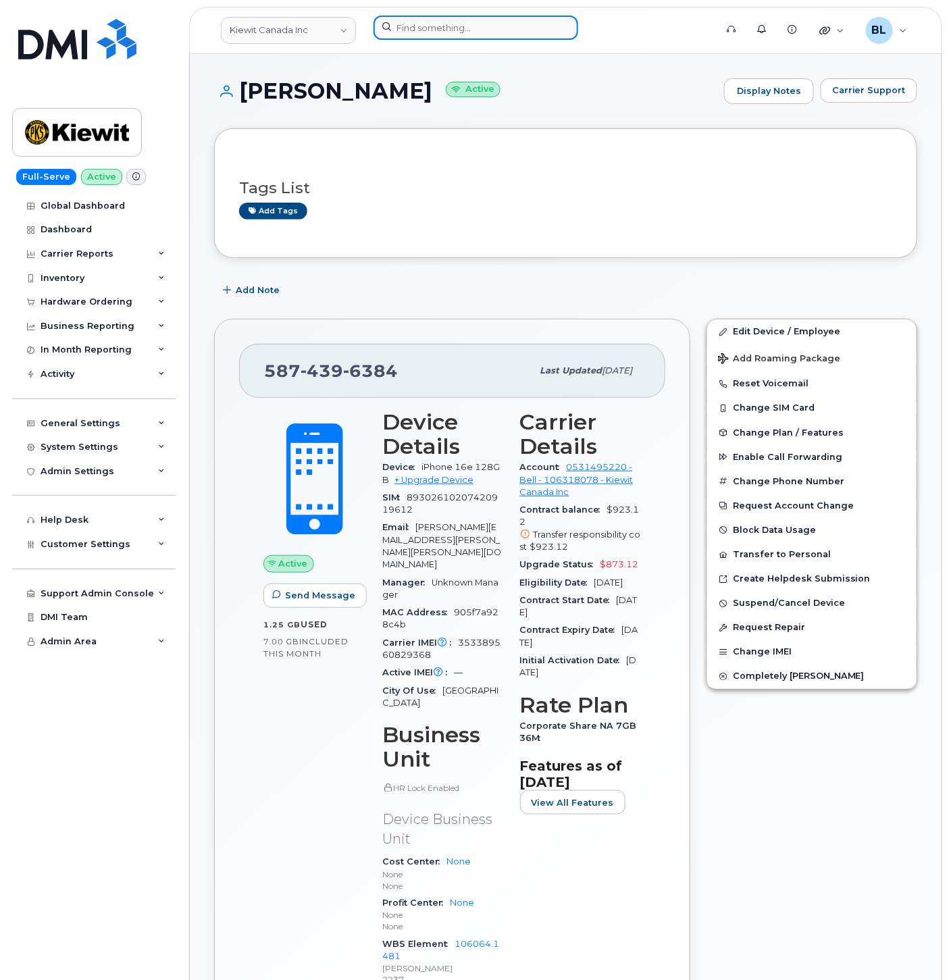
click at [490, 21] on input at bounding box center [475, 28] width 205 height 24
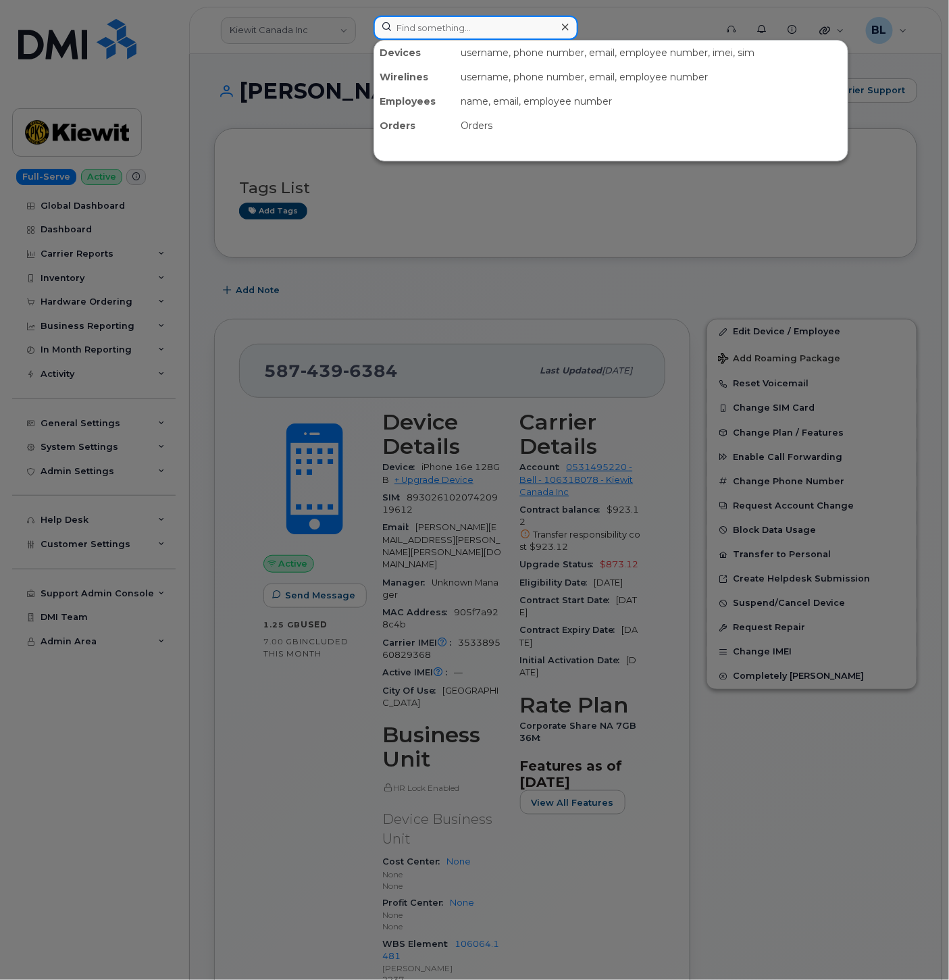
click at [490, 17] on input at bounding box center [475, 28] width 205 height 24
paste input "2366601680"
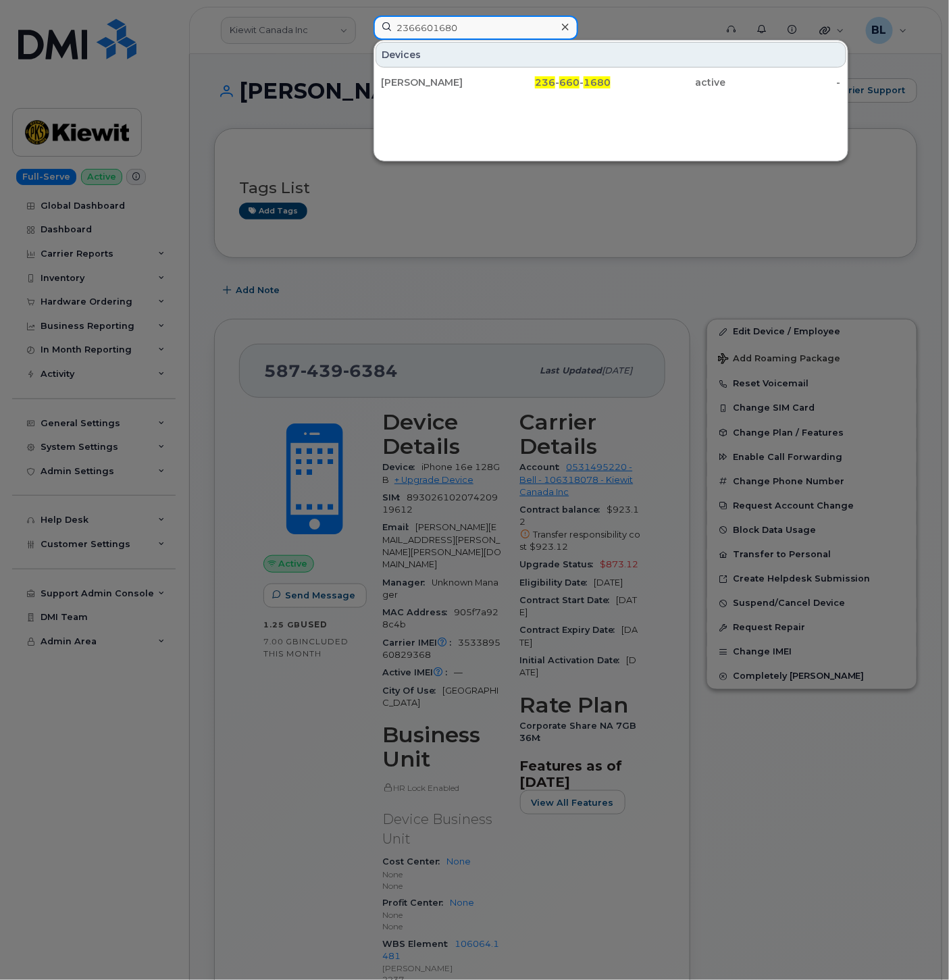
type input "2366601680"
drag, startPoint x: 484, startPoint y: 83, endPoint x: 518, endPoint y: 25, distance: 67.2
click at [484, 83] on div "[PERSON_NAME]" at bounding box center [438, 83] width 115 height 14
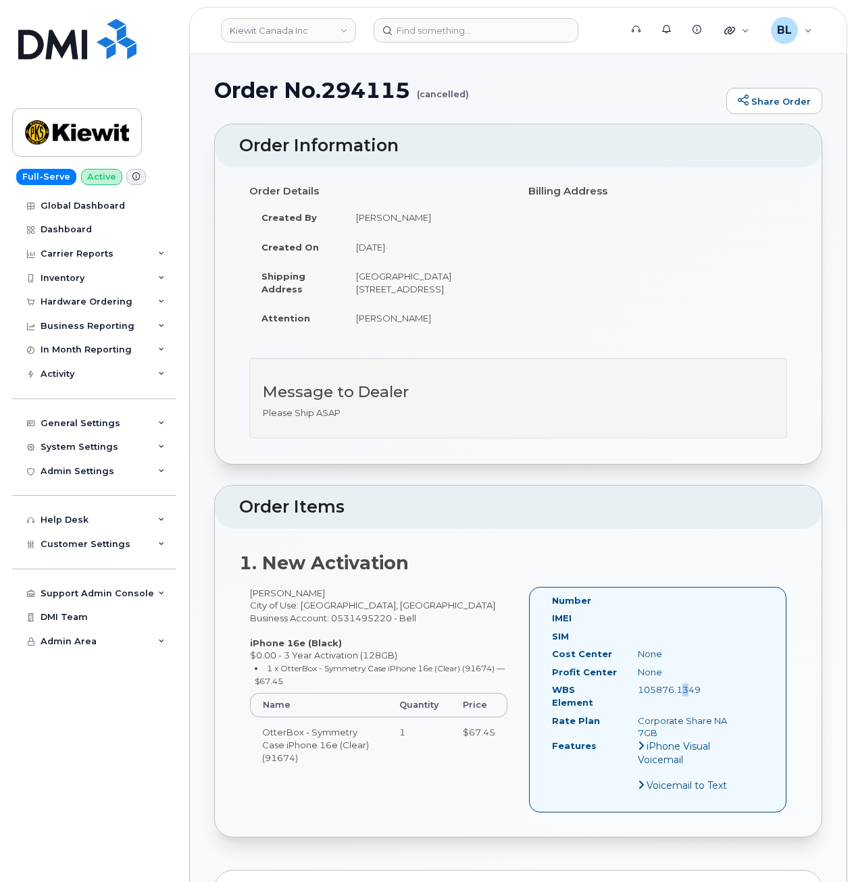
click at [677, 690] on div "105876.1349" at bounding box center [687, 689] width 120 height 13
drag, startPoint x: 679, startPoint y: 690, endPoint x: 697, endPoint y: 688, distance: 17.7
click at [697, 688] on div "105876.1349" at bounding box center [687, 689] width 120 height 13
drag, startPoint x: 702, startPoint y: 687, endPoint x: 635, endPoint y: 690, distance: 66.9
click at [635, 690] on div "105876.1349" at bounding box center [687, 689] width 120 height 13
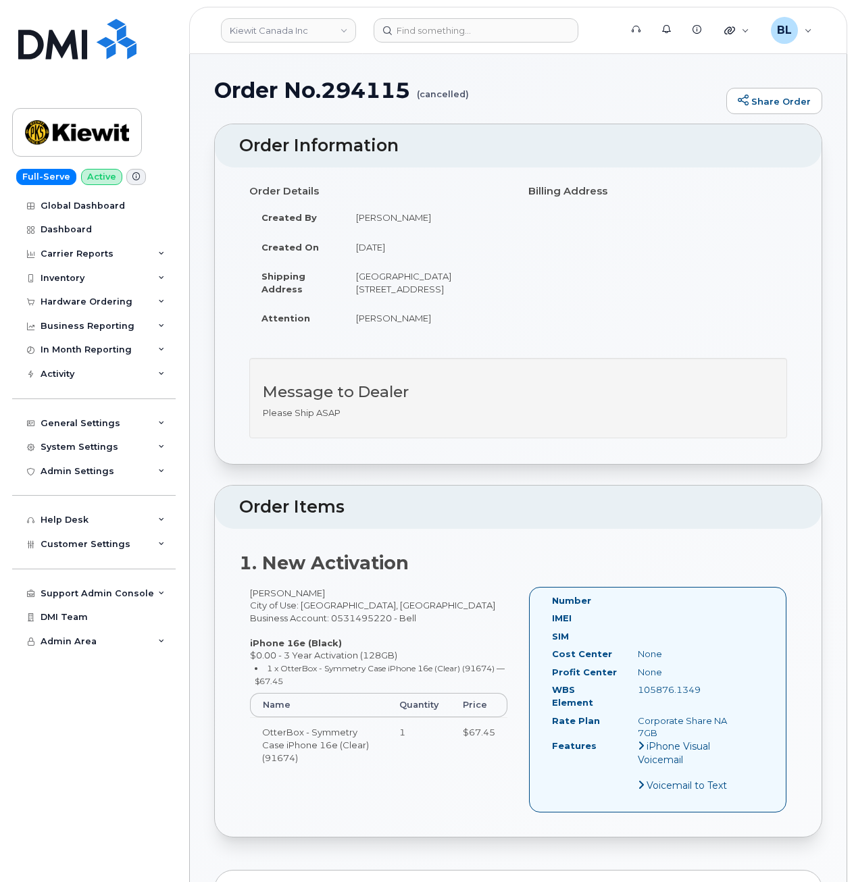
copy div "105876.1349"
click at [515, 221] on div "Order Details Created By Barbara Dye Created On June 25, 2025 Shipping Address …" at bounding box center [378, 262] width 279 height 165
click at [544, 136] on header "Order Information" at bounding box center [518, 145] width 606 height 43
drag, startPoint x: 705, startPoint y: 689, endPoint x: 635, endPoint y: 692, distance: 69.6
click at [635, 692] on div "105876.1349" at bounding box center [687, 689] width 120 height 13
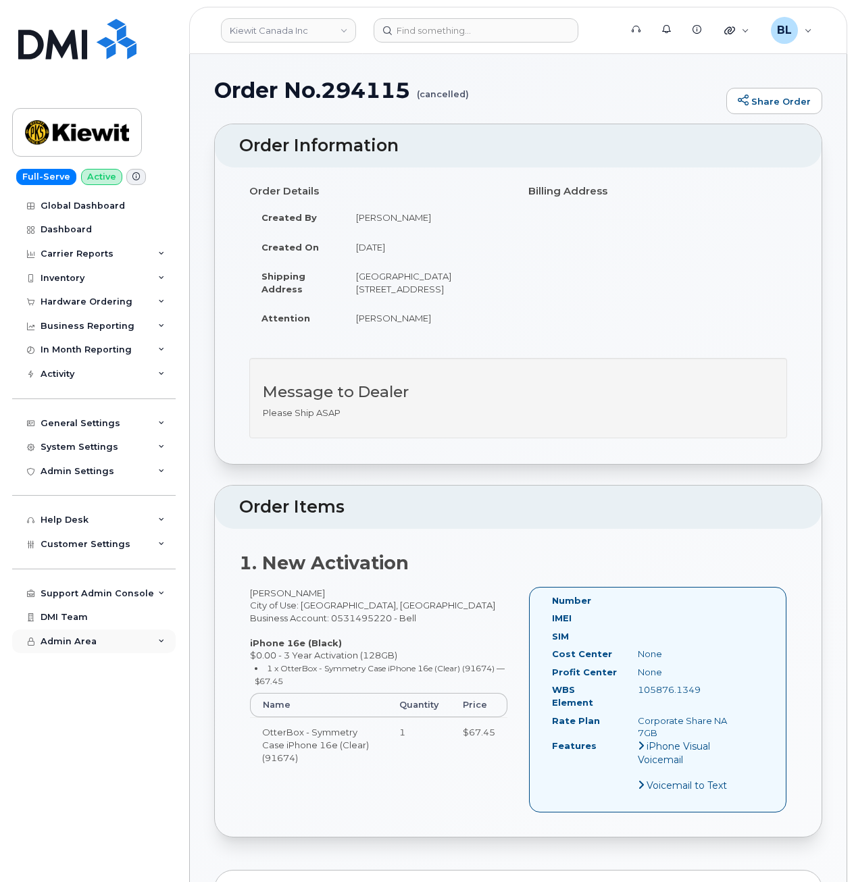
copy div "105876.1349"
drag, startPoint x: 577, startPoint y: 386, endPoint x: 550, endPoint y: 341, distance: 51.8
click at [577, 386] on h3 "Message to Dealer" at bounding box center [518, 392] width 510 height 17
drag, startPoint x: 504, startPoint y: 274, endPoint x: 459, endPoint y: 183, distance: 101.8
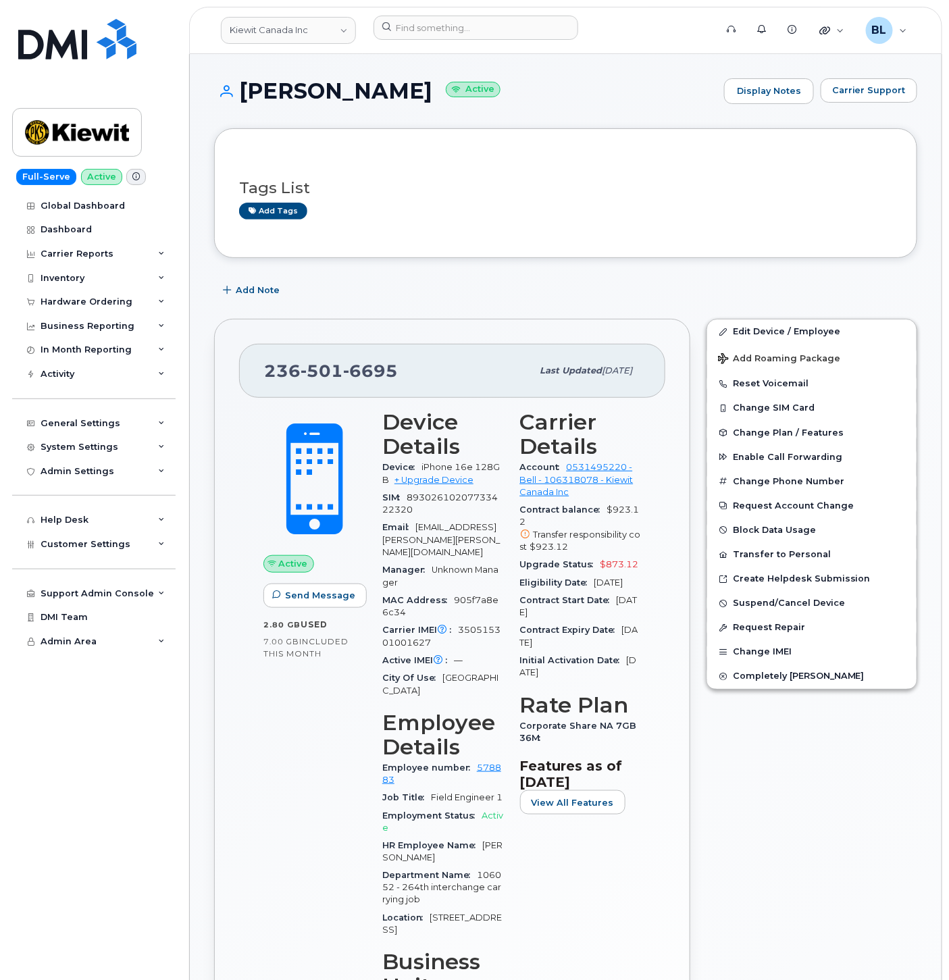
click at [668, 186] on h3 "Tags List" at bounding box center [565, 188] width 653 height 17
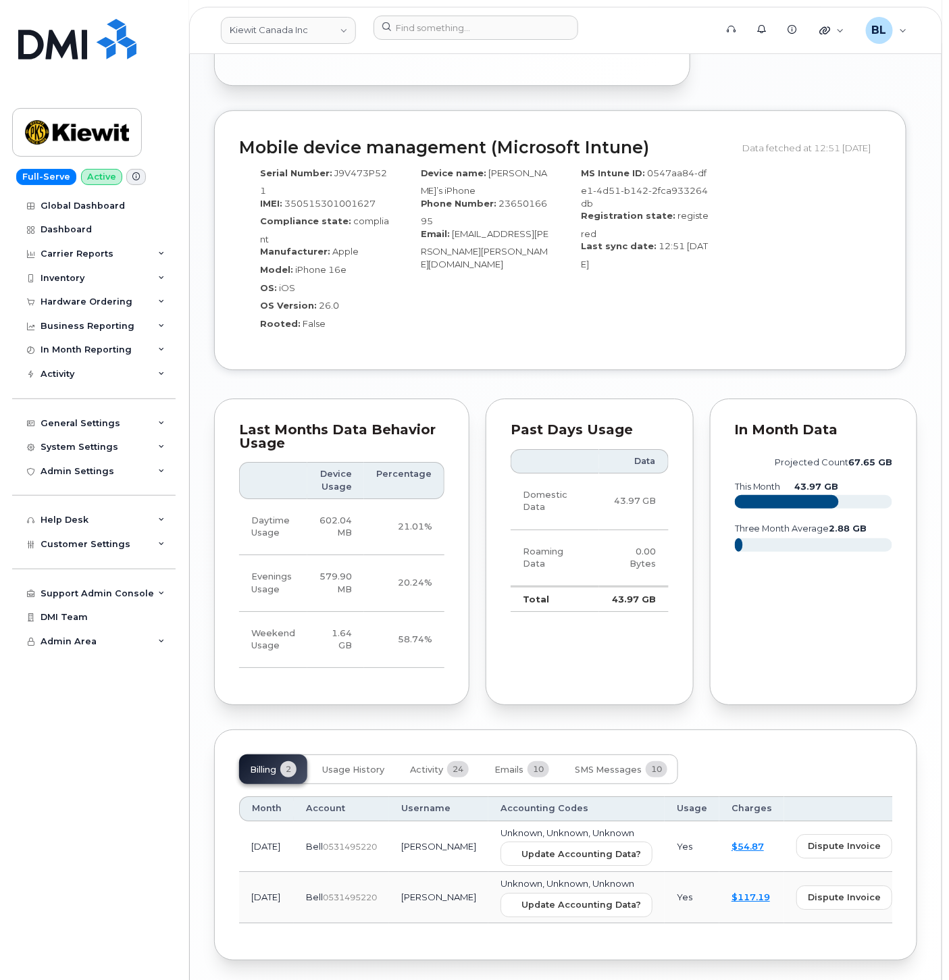
scroll to position [1255, 0]
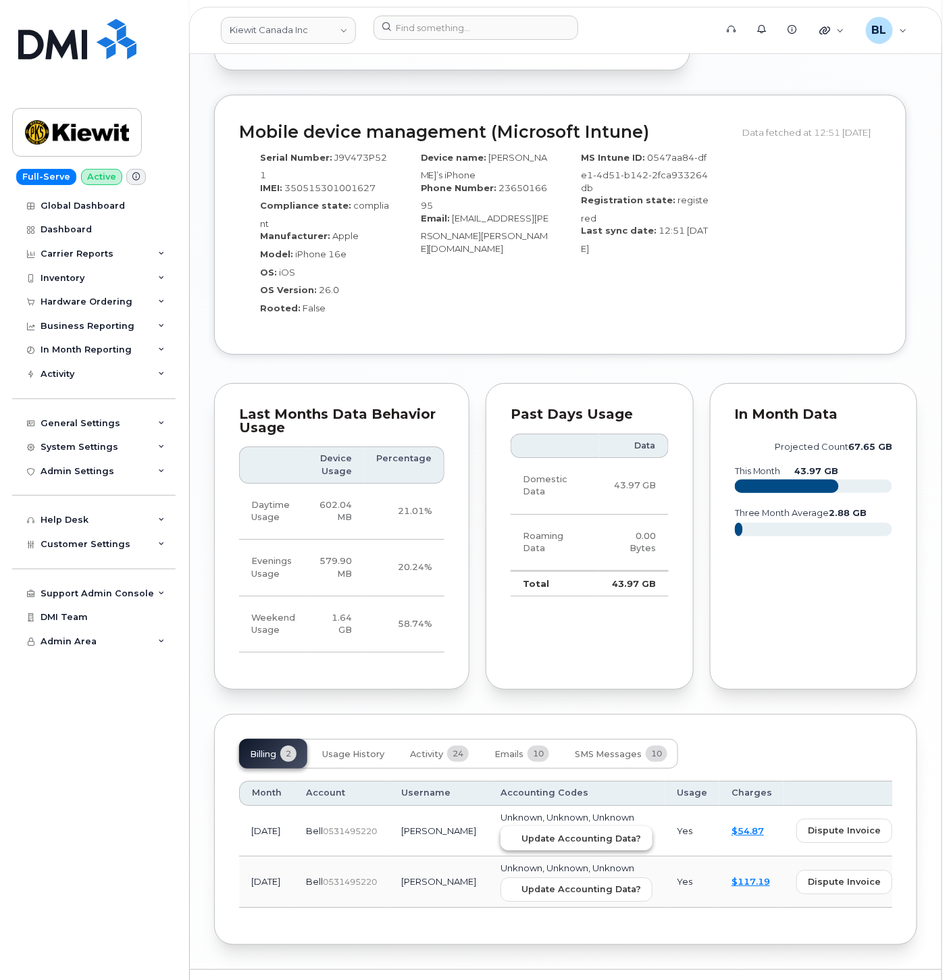
click at [532, 826] on button "Update Accounting Data?" at bounding box center [576, 838] width 152 height 24
click at [560, 883] on span "Update Accounting Data?" at bounding box center [581, 889] width 120 height 13
click at [655, 271] on div "MS Intune ID: 0547aa84-dfe1-4d51-b142-2fca933264db Registration state: register…" at bounding box center [640, 237] width 161 height 185
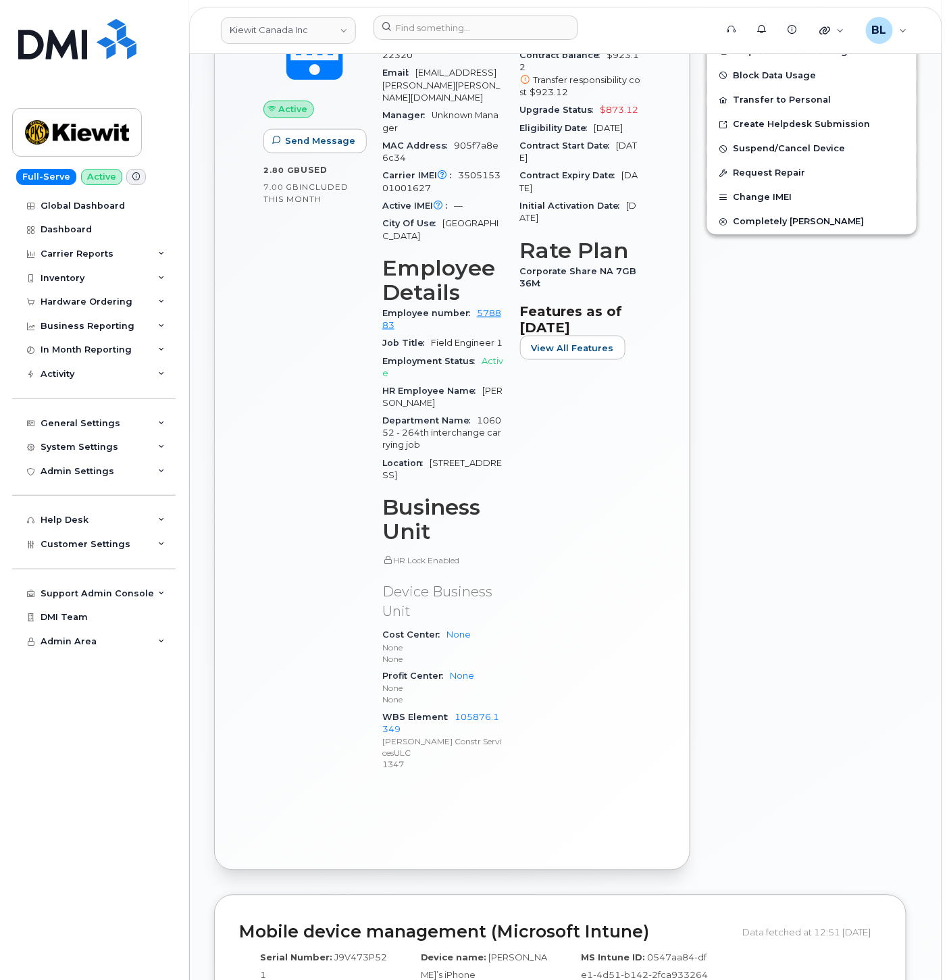
scroll to position [0, 0]
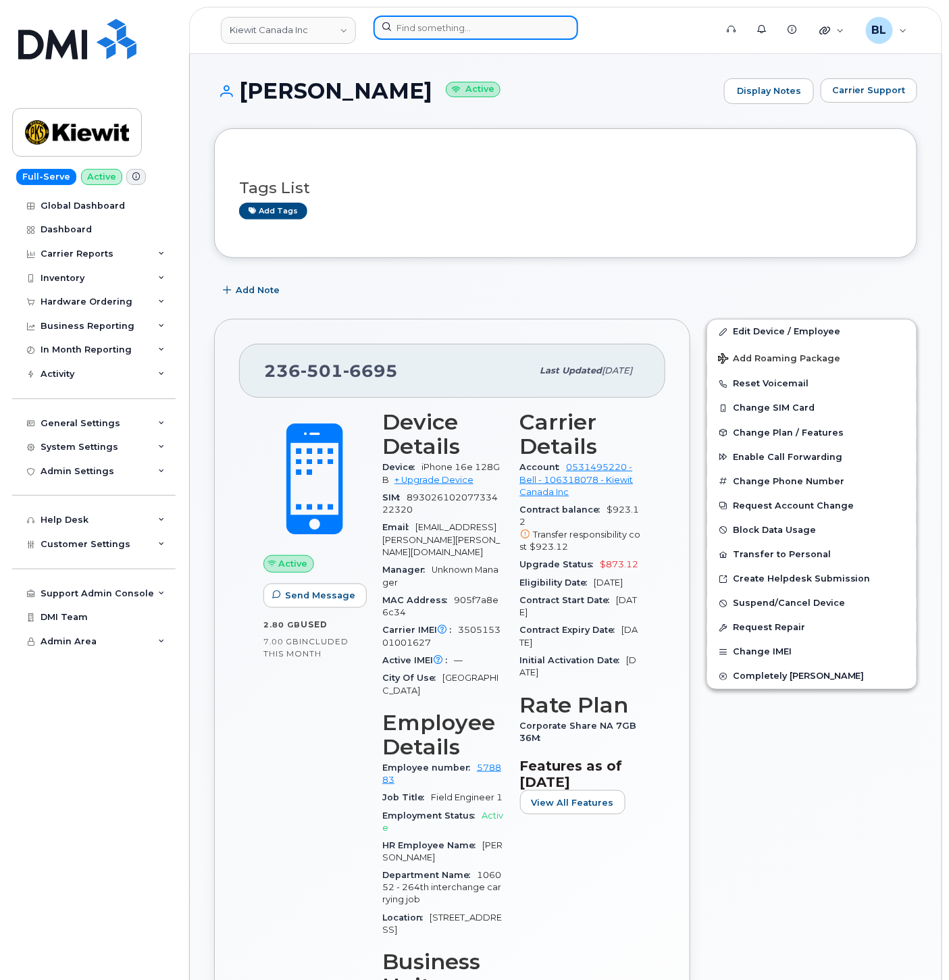
click at [467, 30] on input at bounding box center [475, 28] width 205 height 24
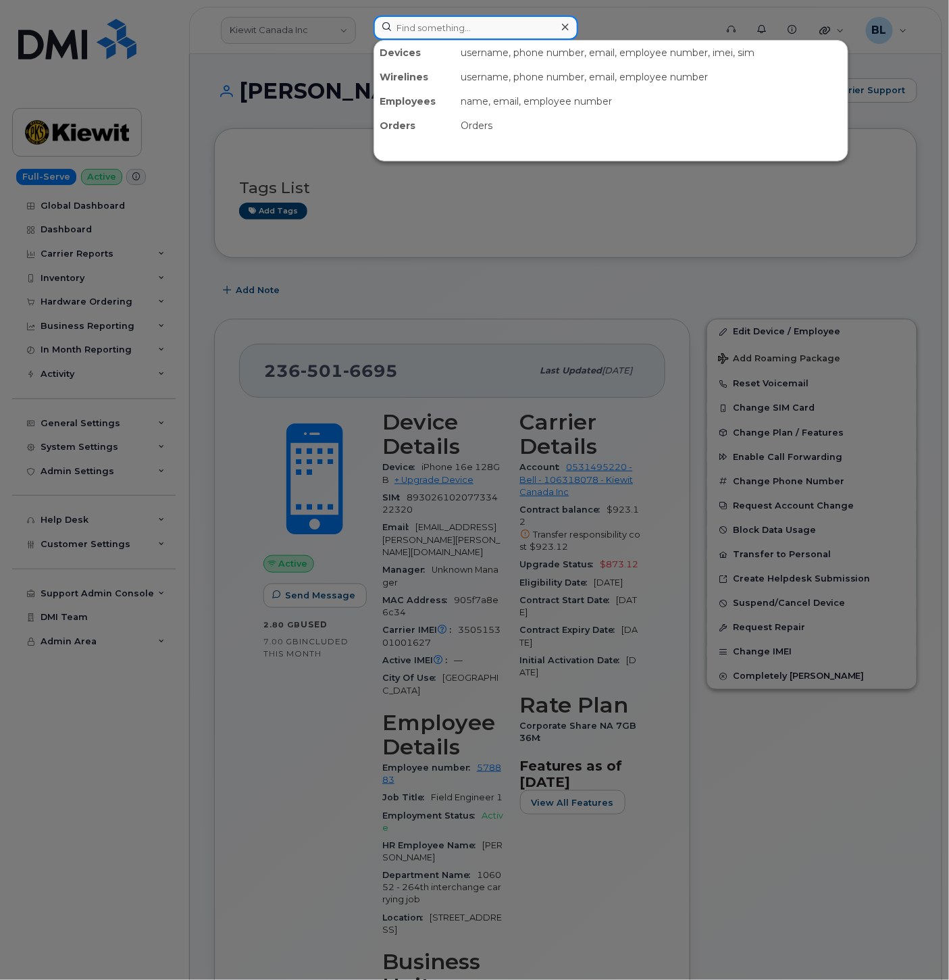
paste input "2363302838"
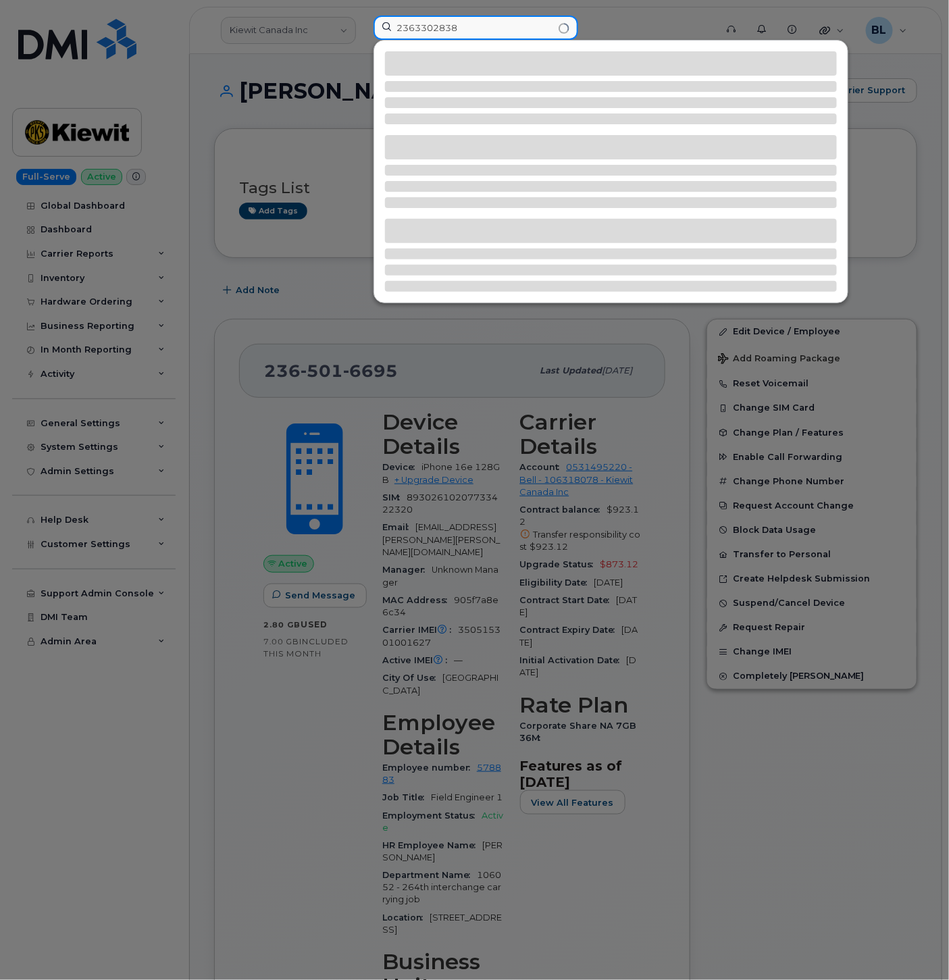
type input "2363302838"
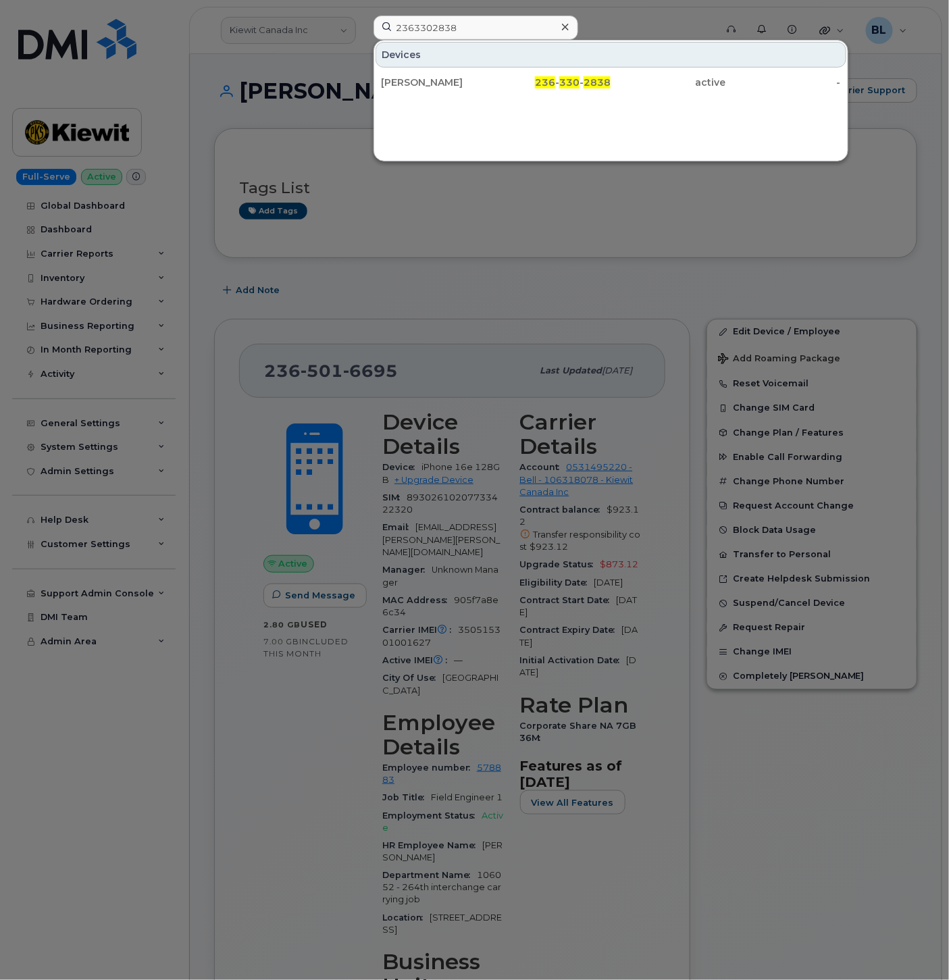
click at [461, 72] on div "[PERSON_NAME]" at bounding box center [438, 82] width 115 height 24
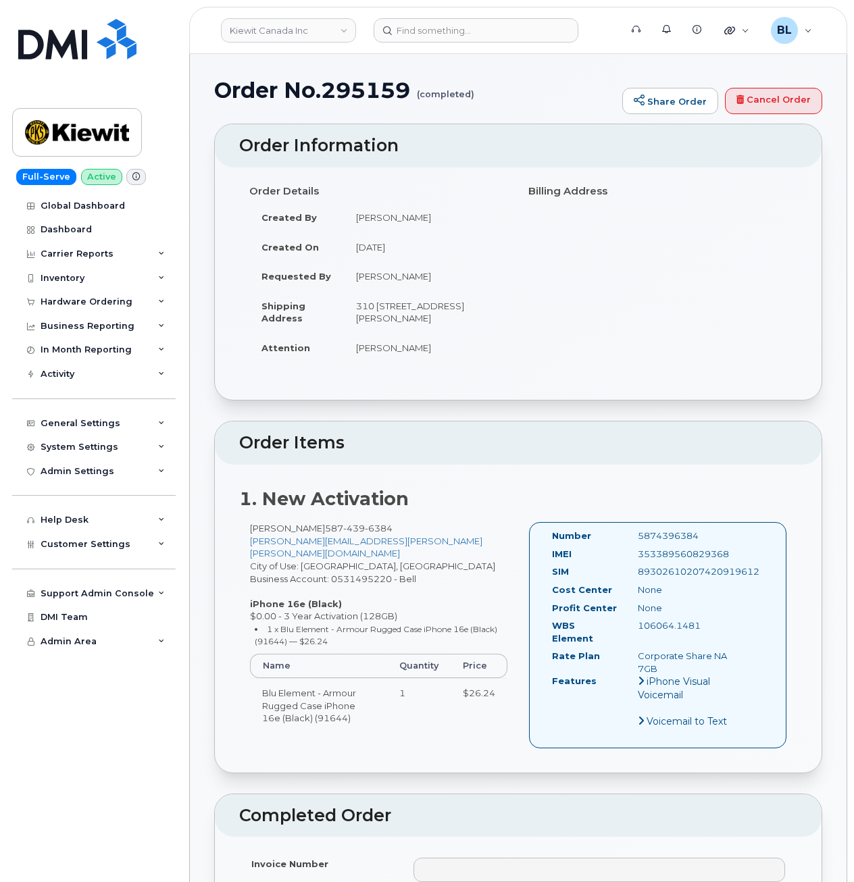
drag, startPoint x: 707, startPoint y: 642, endPoint x: 632, endPoint y: 643, distance: 75.0
click at [632, 632] on div "106064.1481" at bounding box center [687, 625] width 120 height 13
copy div "106064.1481"
click at [536, 290] on div "Order Details Created By Jessica Roy Created On July 8, 2025 Requested By Jessi…" at bounding box center [518, 277] width 558 height 195
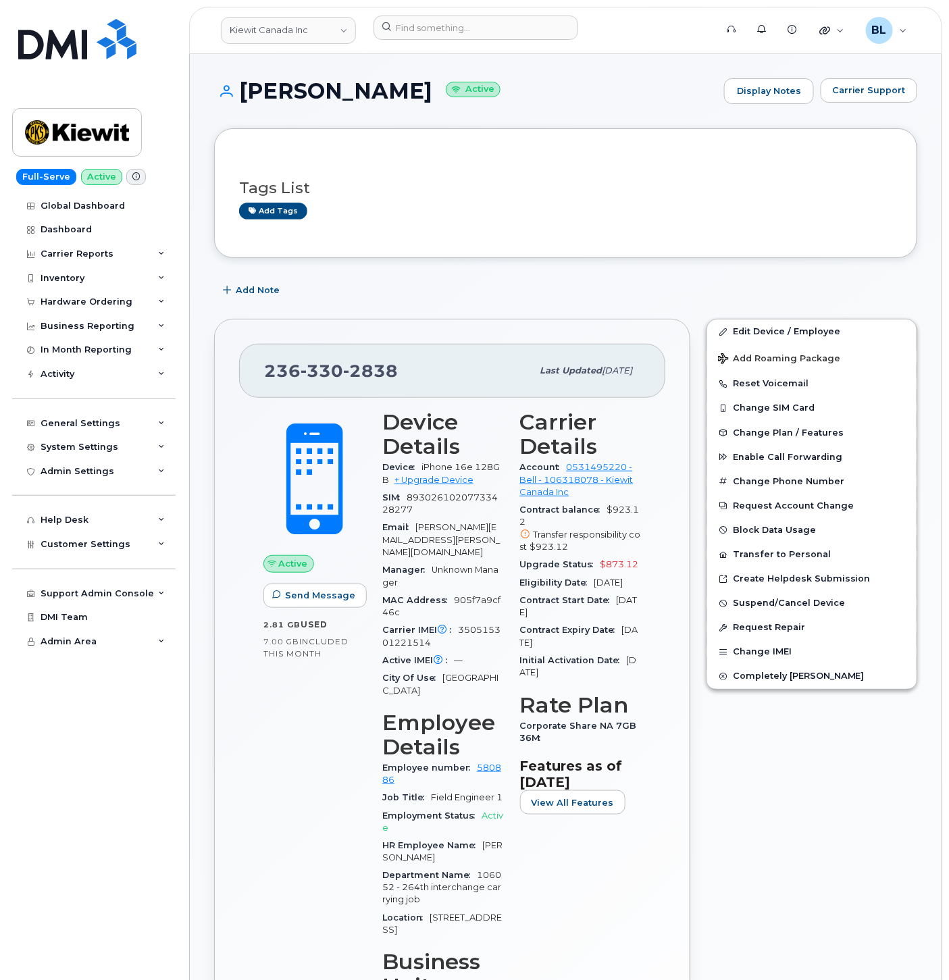
click at [338, 373] on span "330" at bounding box center [321, 371] width 43 height 20
copy span "[PHONE_NUMBER]"
click at [806, 327] on link "Edit Device / Employee" at bounding box center [811, 331] width 209 height 24
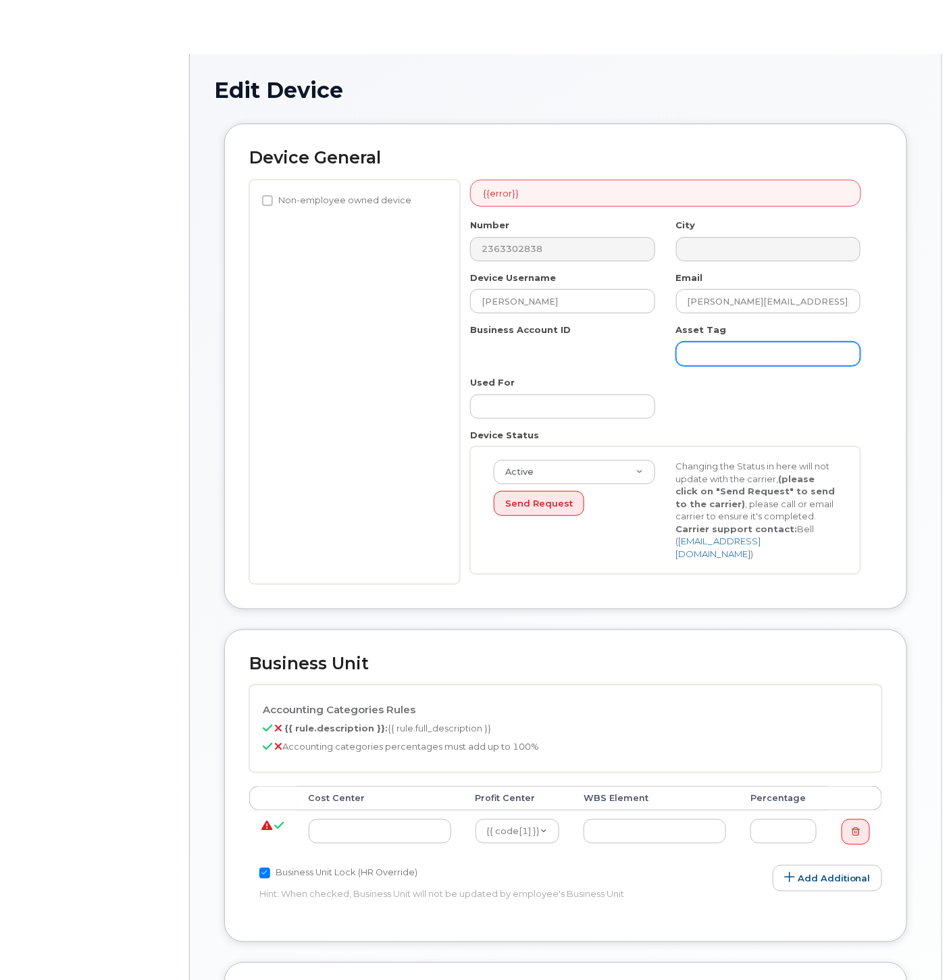
select select "14058"
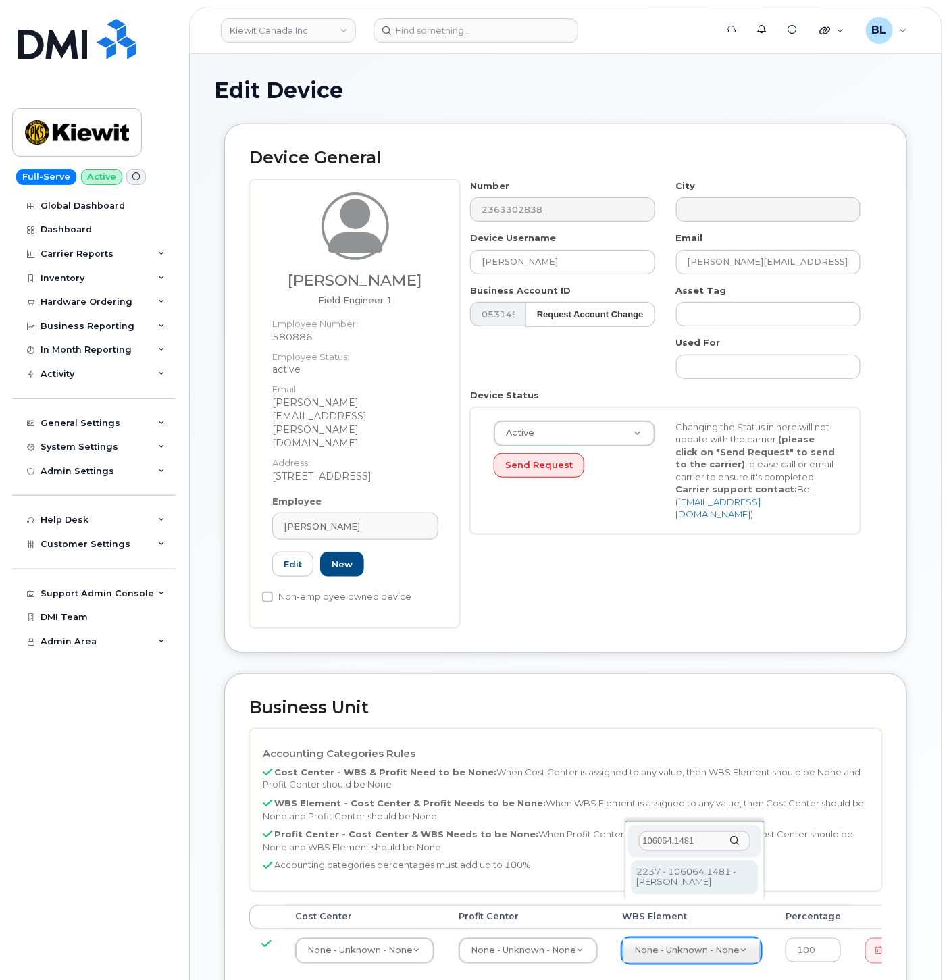
type input "106064.1481"
type input "29662414"
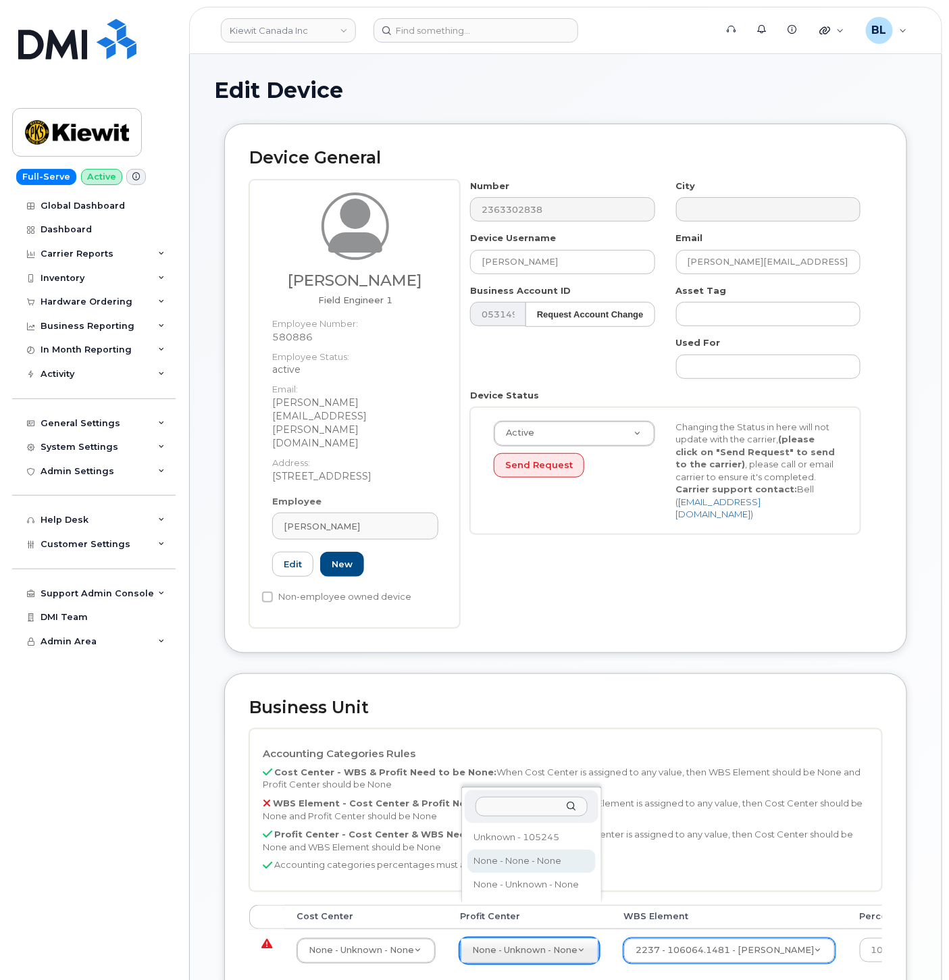
select select "14059"
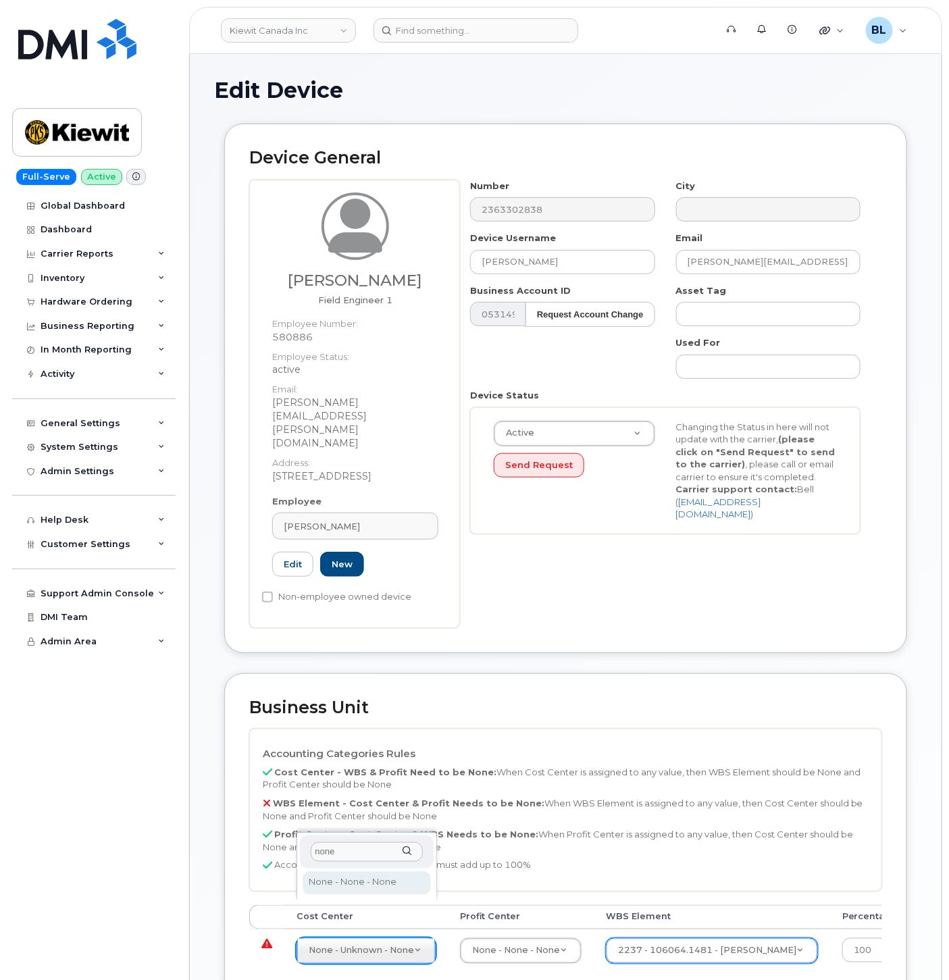
type input "none"
type input "13383"
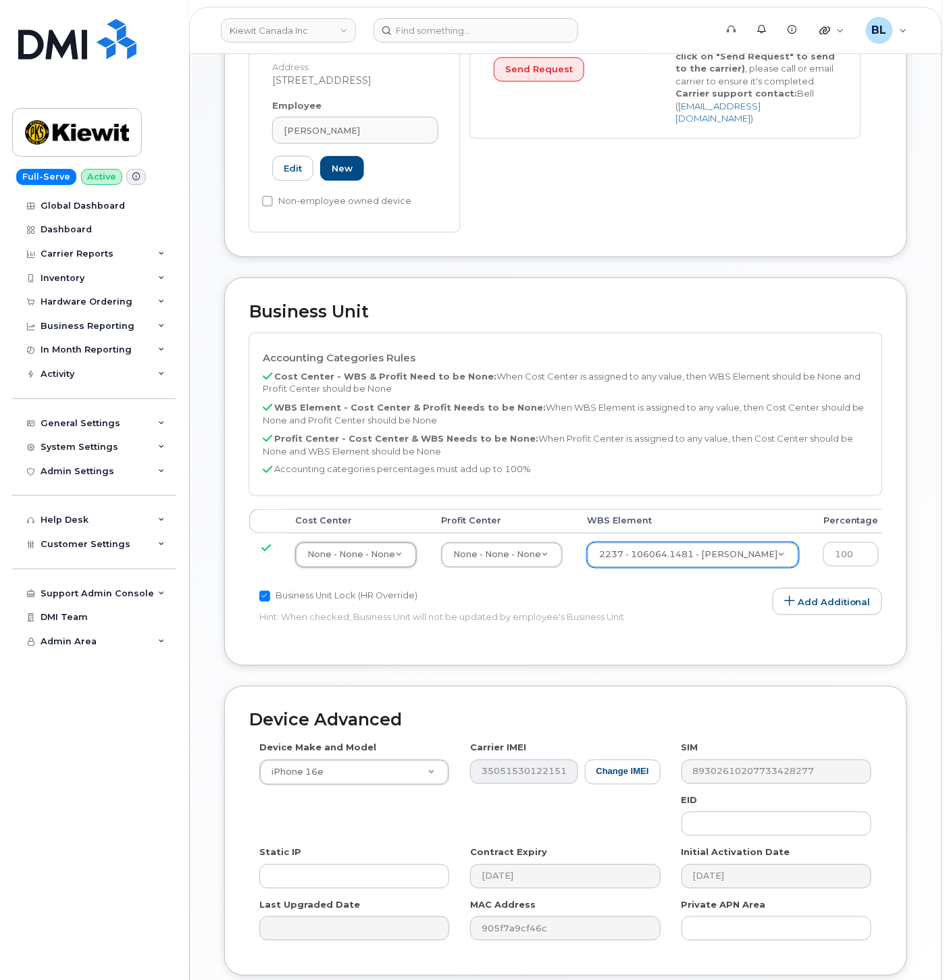
scroll to position [469, 0]
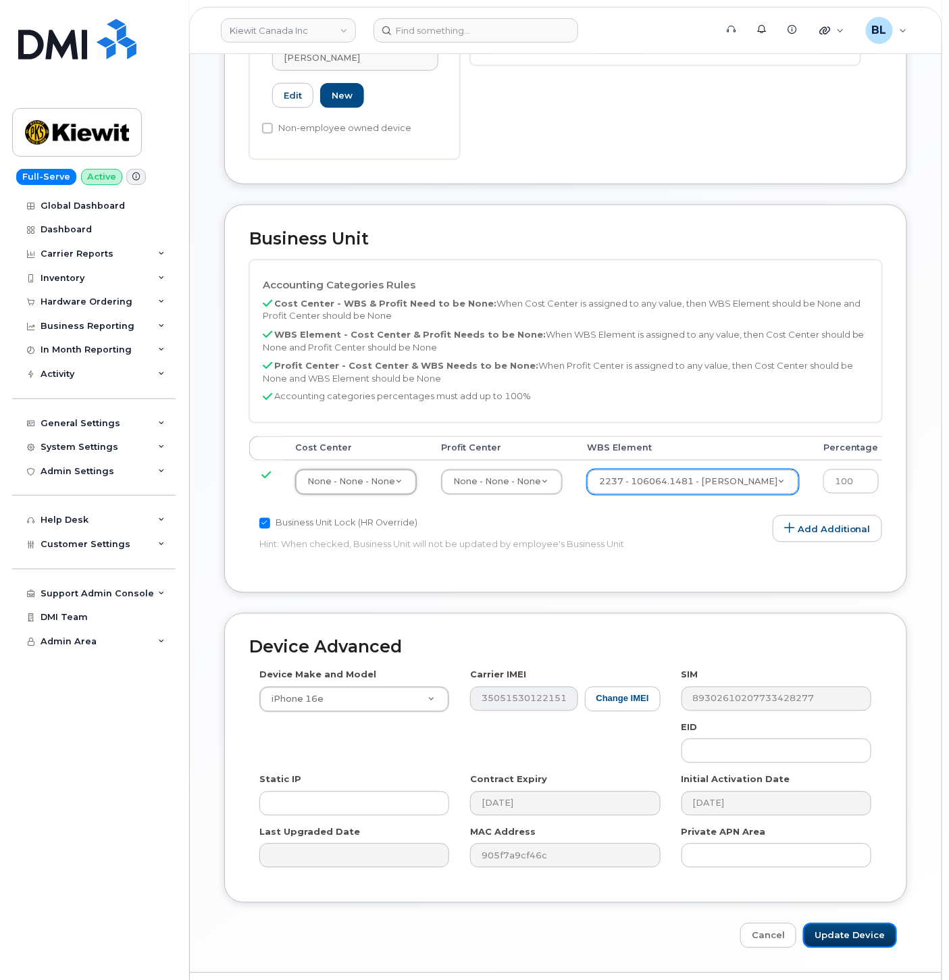
click at [847, 923] on input "Update Device" at bounding box center [850, 935] width 94 height 25
type input "Saving..."
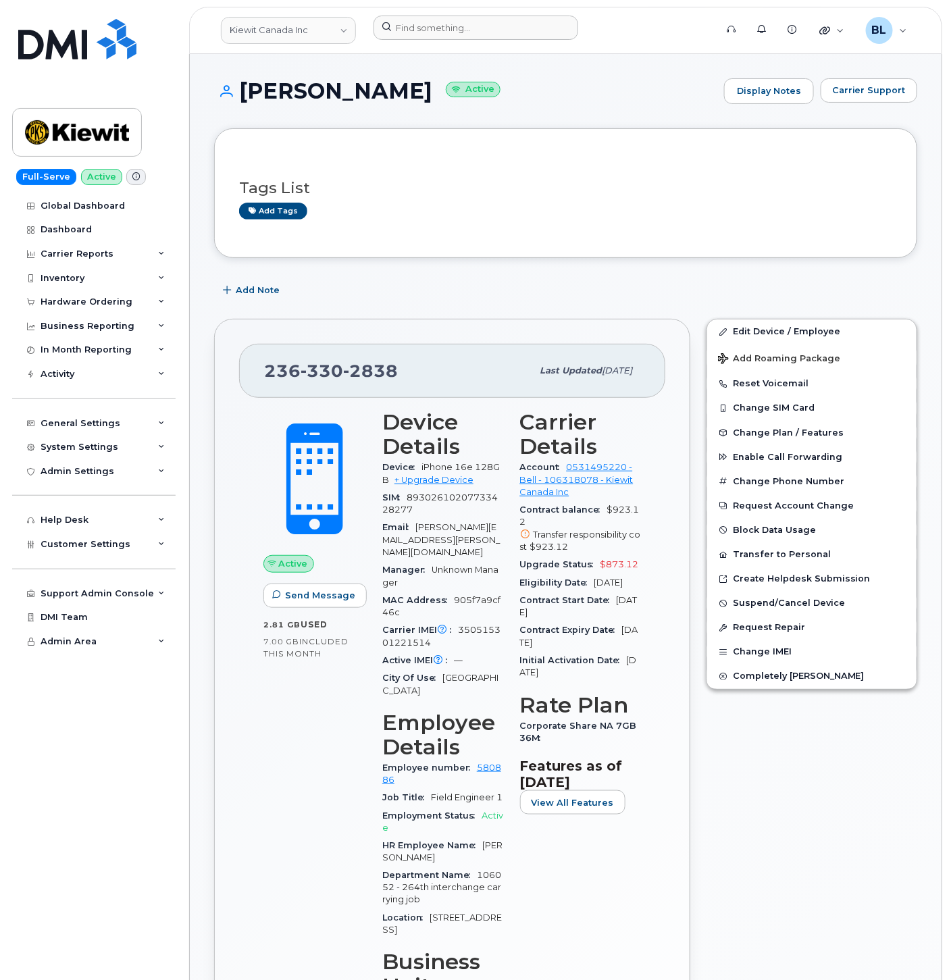
drag, startPoint x: 679, startPoint y: 176, endPoint x: 654, endPoint y: 20, distance: 158.0
click at [679, 176] on div "Tags List Add tags" at bounding box center [565, 193] width 653 height 52
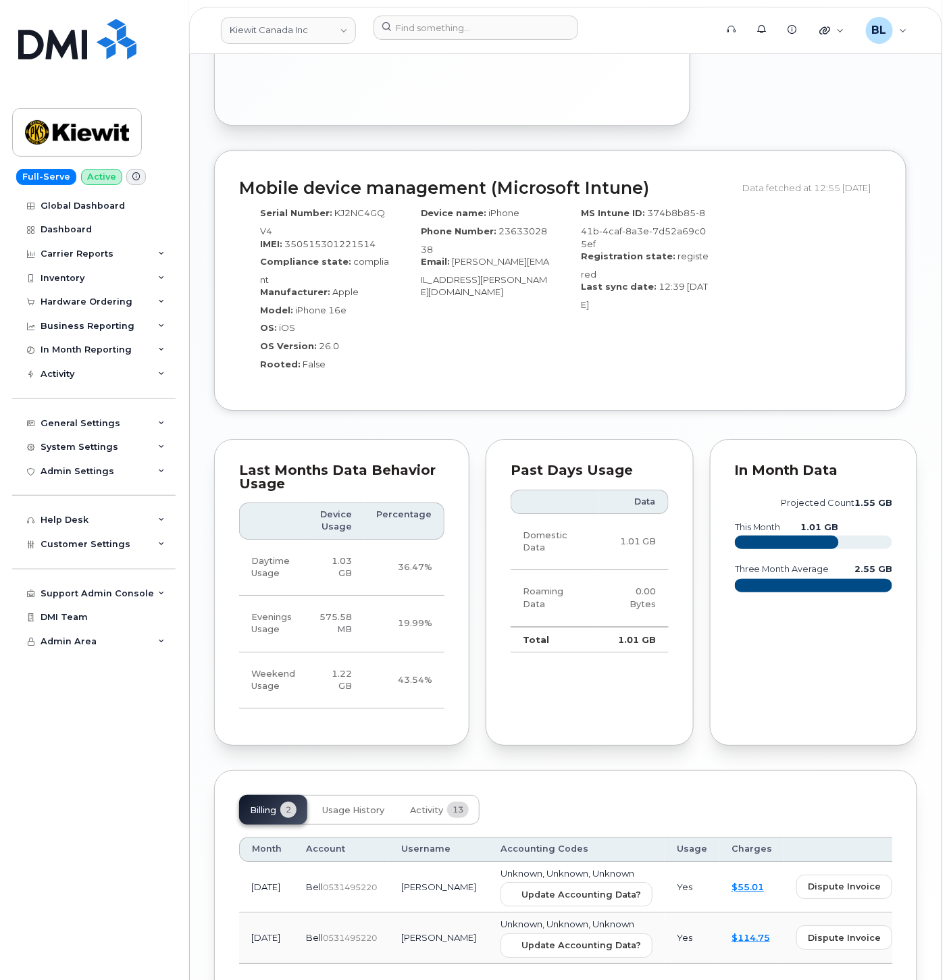
scroll to position [1255, 0]
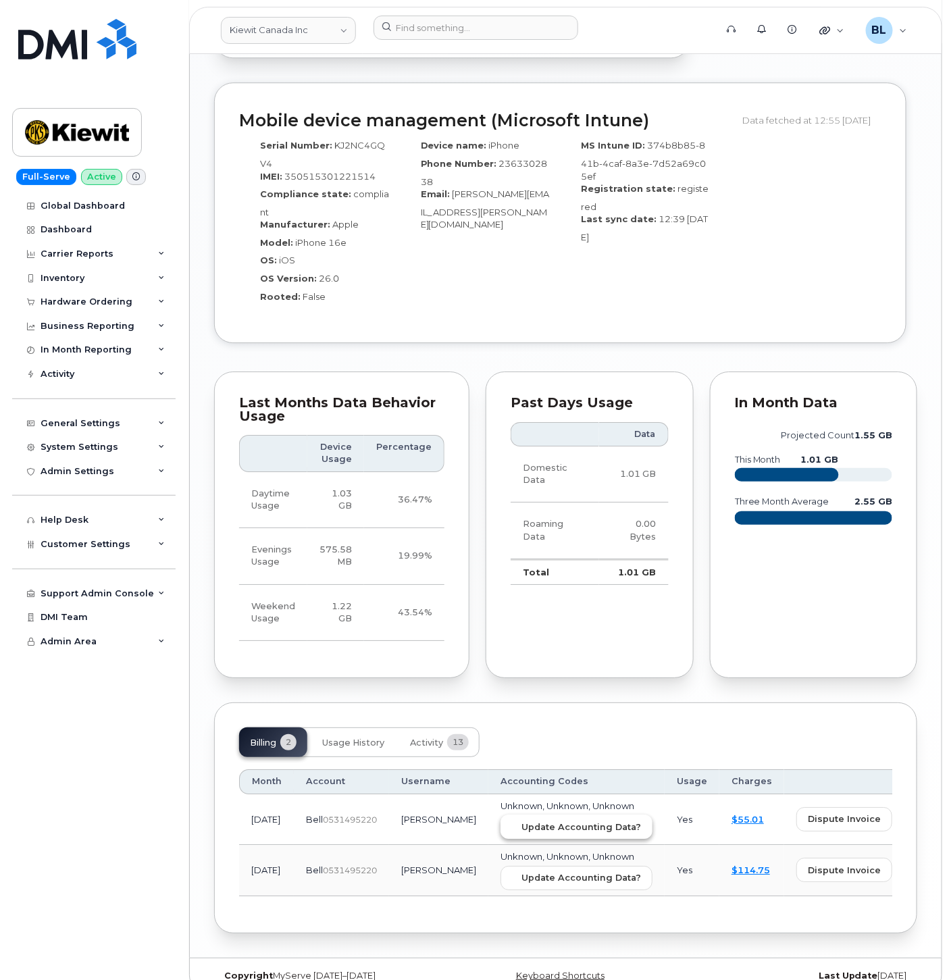
click at [534, 820] on span "Update Accounting Data?" at bounding box center [581, 826] width 120 height 13
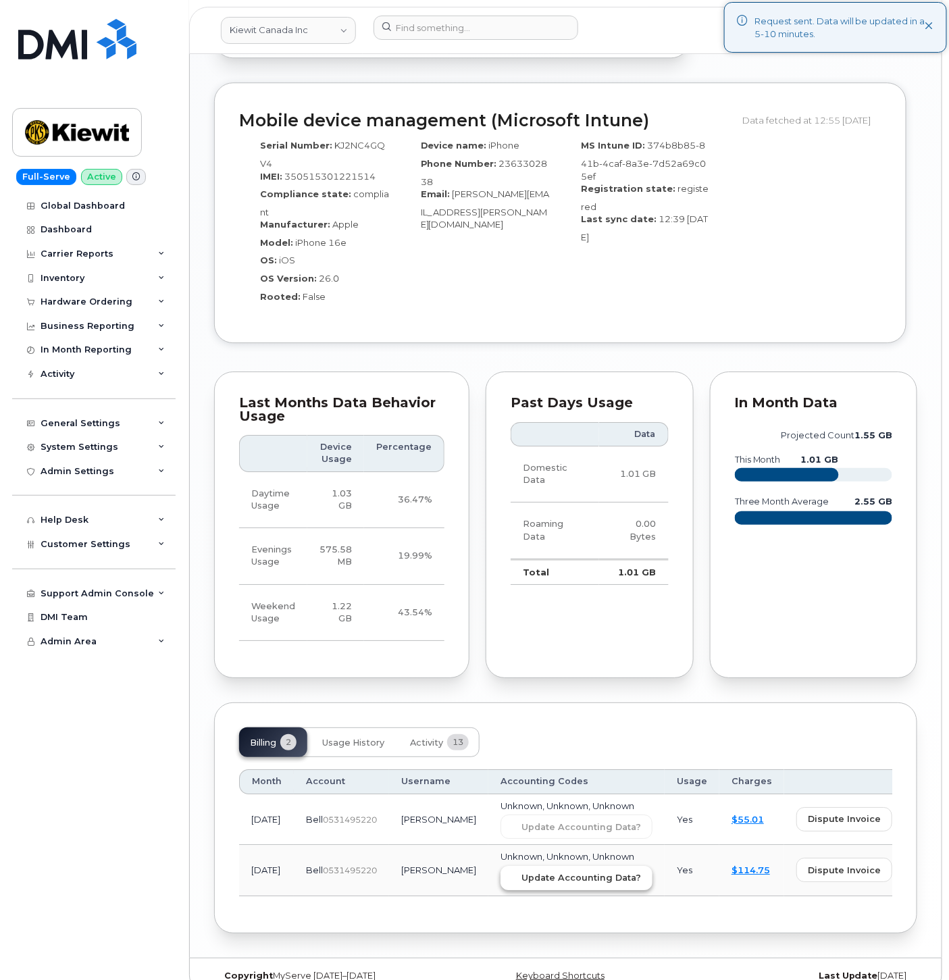
click at [570, 871] on span "Update Accounting Data?" at bounding box center [581, 877] width 120 height 13
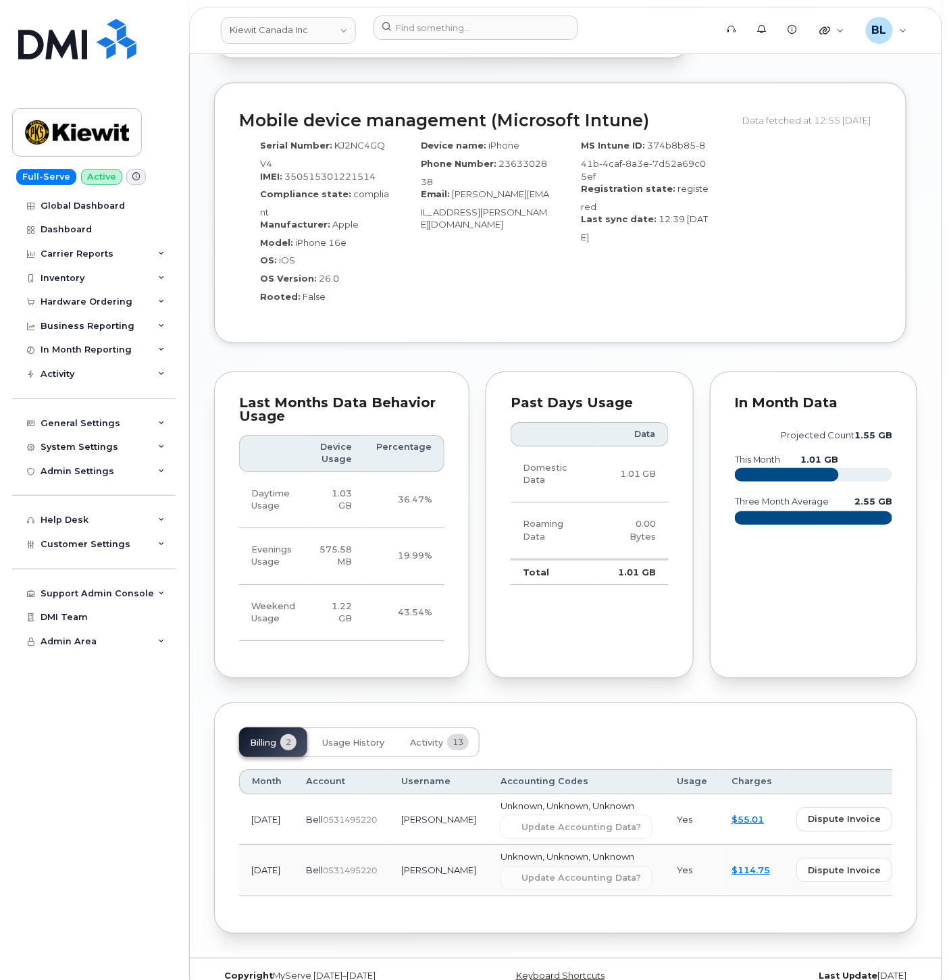
click at [587, 371] on div "Past Days Usage Data Domestic Data 1.01 GB Roaming Data 0.00 Bytes Total 1.01 GB" at bounding box center [589, 524] width 208 height 307
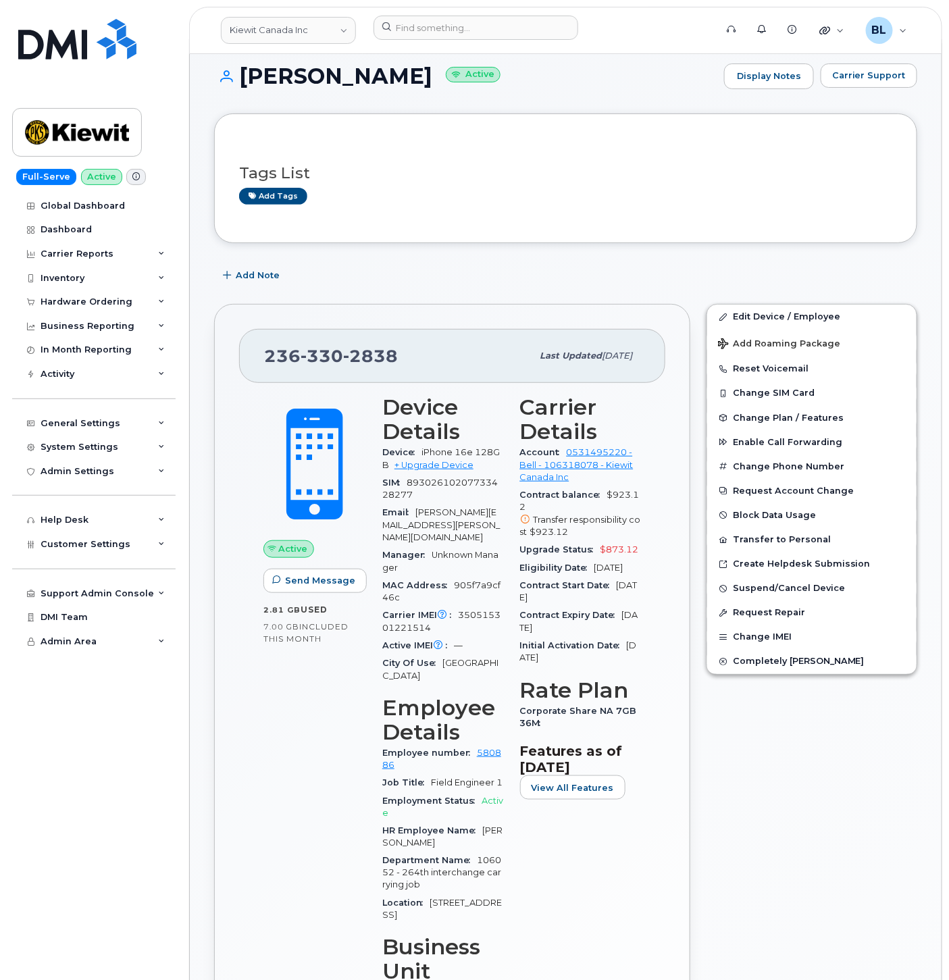
scroll to position [0, 0]
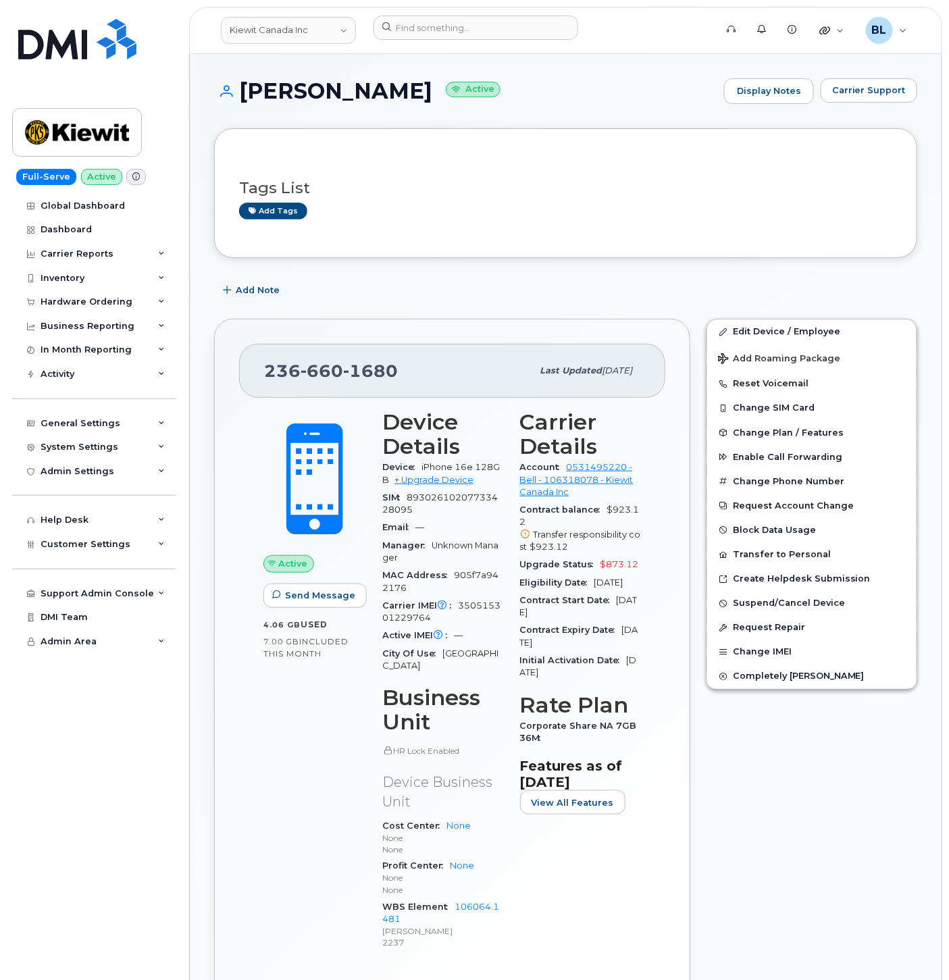
click at [630, 66] on div "[PERSON_NAME] Active Display Notes Carrier Support Tags List Add tags Add Note …" at bounding box center [566, 992] width 752 height 1876
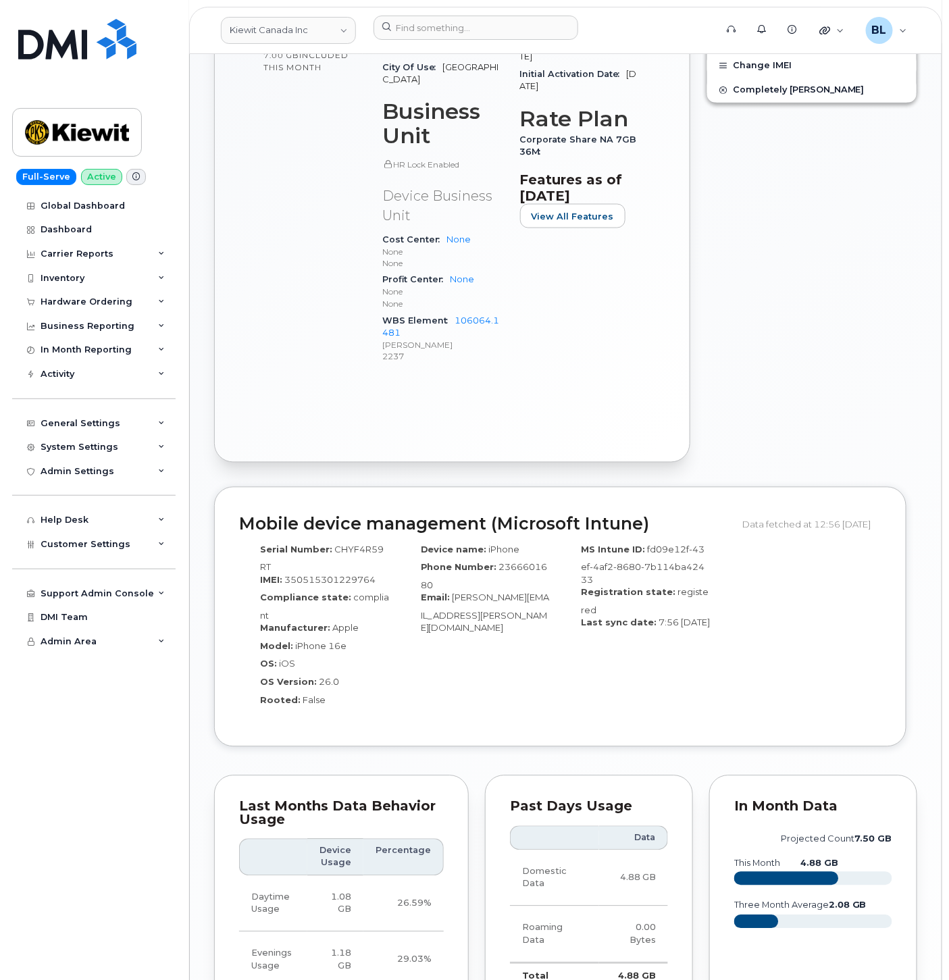
scroll to position [186, 0]
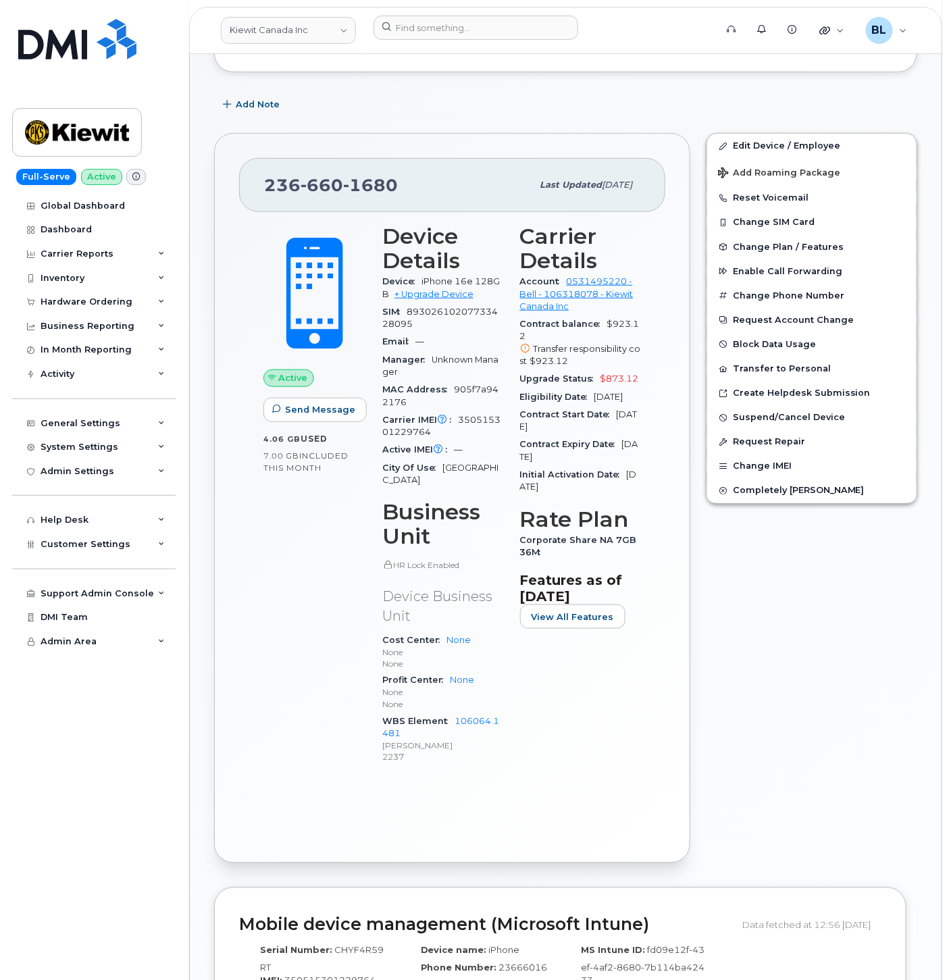
drag, startPoint x: 615, startPoint y: 88, endPoint x: 609, endPoint y: 72, distance: 17.9
click at [615, 88] on div "Tags List Add tags Add Note [PHONE_NUMBER] Last updated [DATE] Active Send Mess…" at bounding box center [565, 832] width 703 height 1779
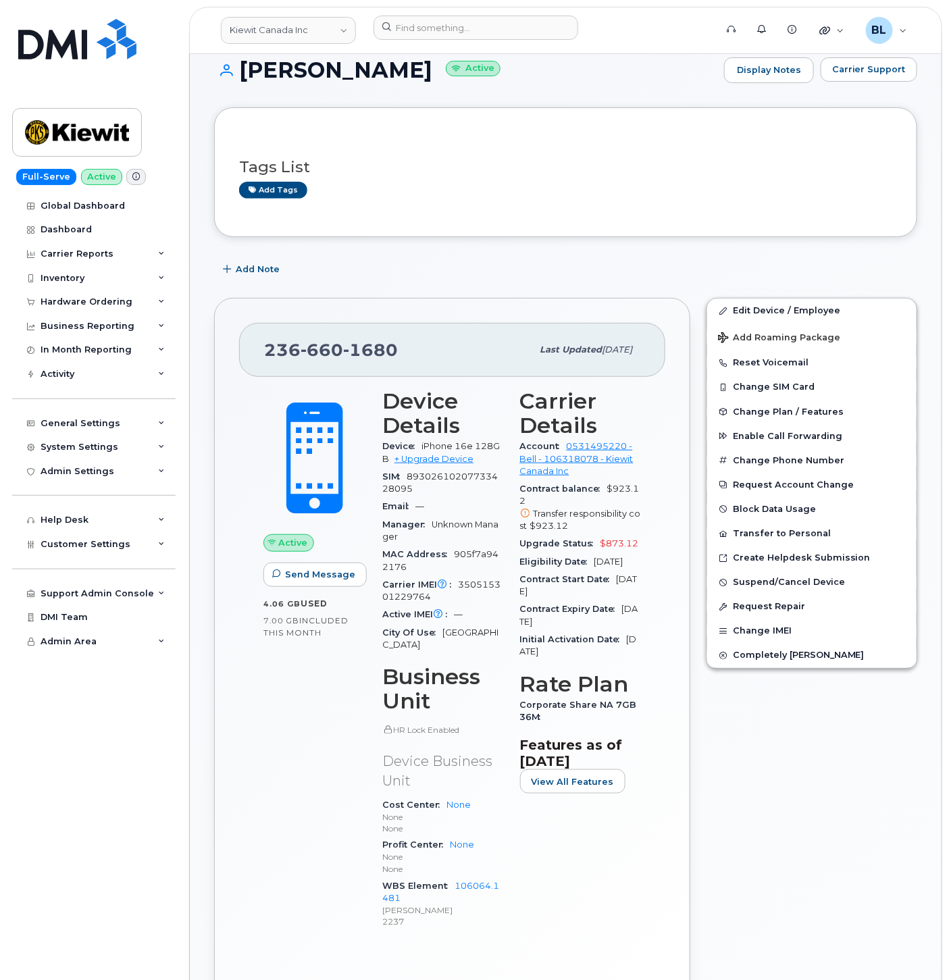
scroll to position [0, 0]
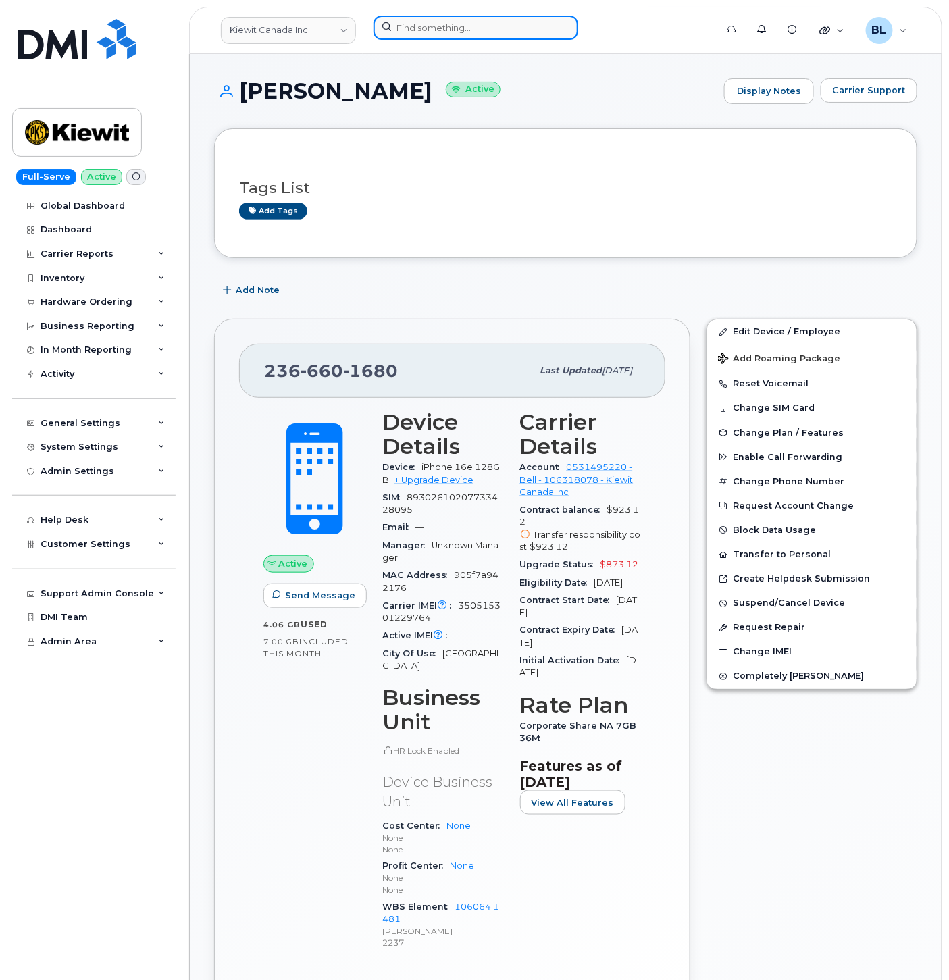
click at [503, 30] on input at bounding box center [475, 28] width 205 height 24
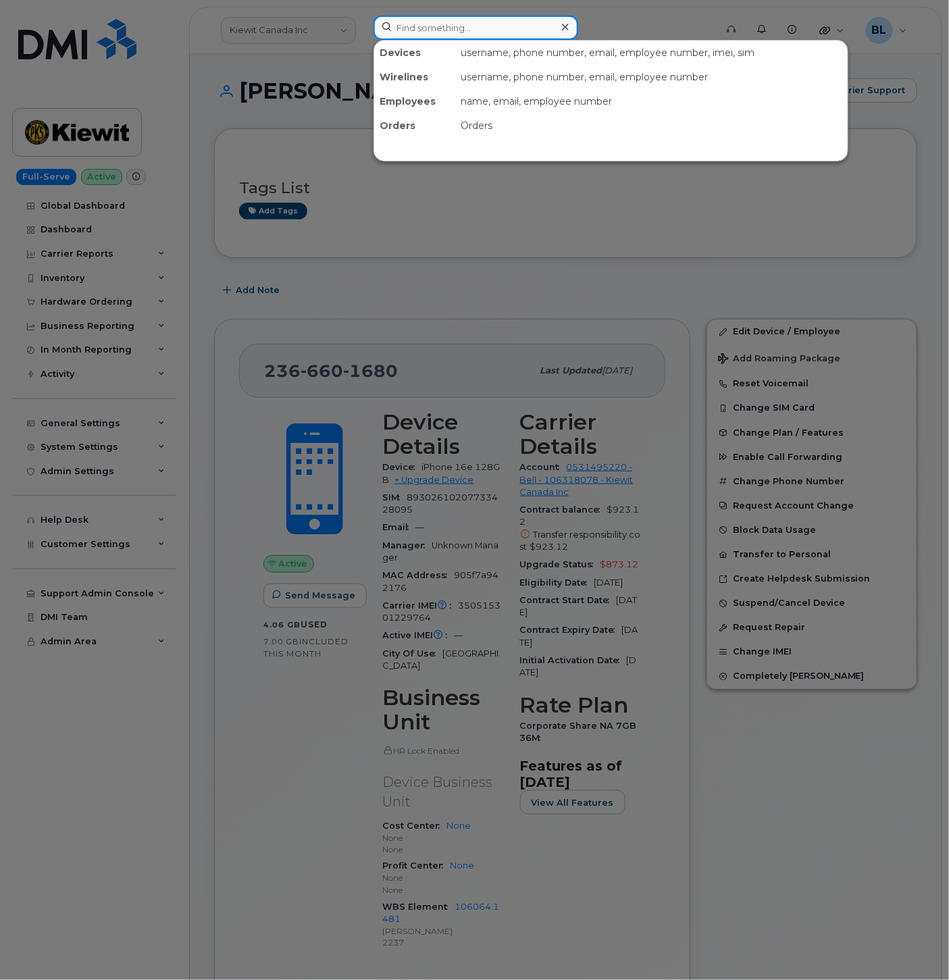
paste input "6043892546"
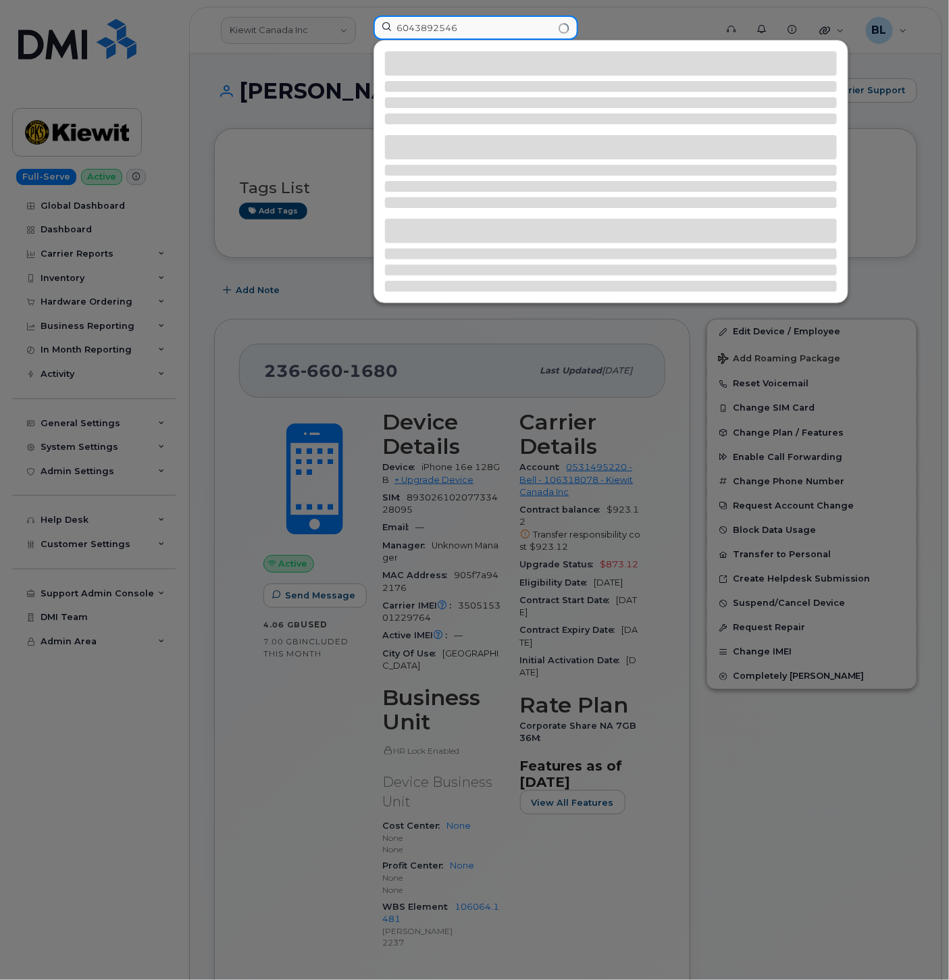
type input "6043892546"
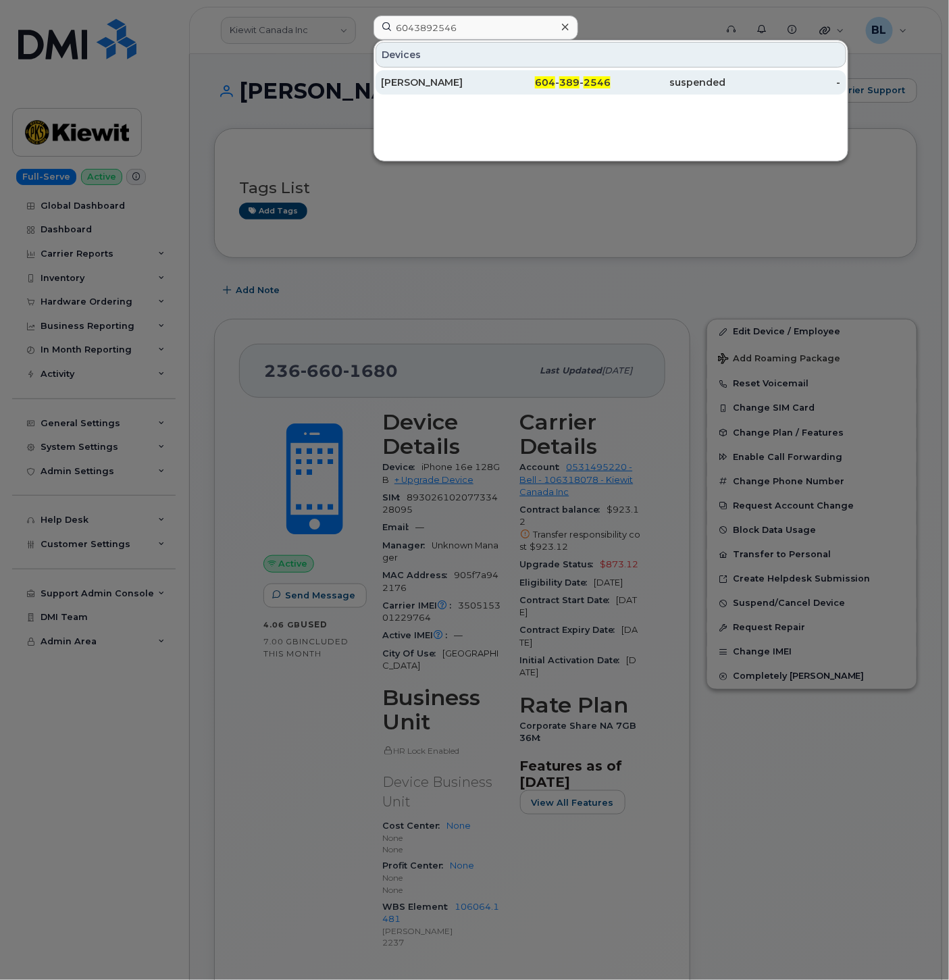
click at [592, 76] on span "2546" at bounding box center [596, 82] width 27 height 12
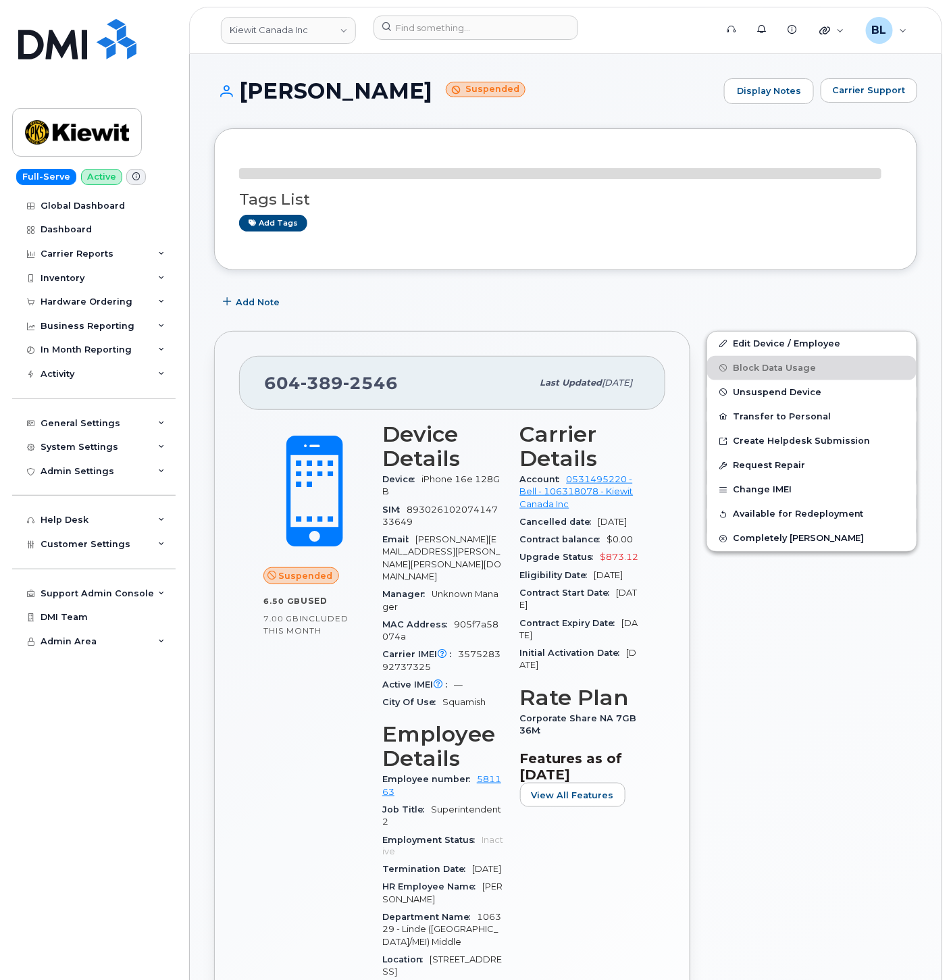
drag, startPoint x: 239, startPoint y: 89, endPoint x: 415, endPoint y: 90, distance: 176.2
click at [415, 90] on h1 "Curtis Ouellette Suspended" at bounding box center [465, 91] width 503 height 24
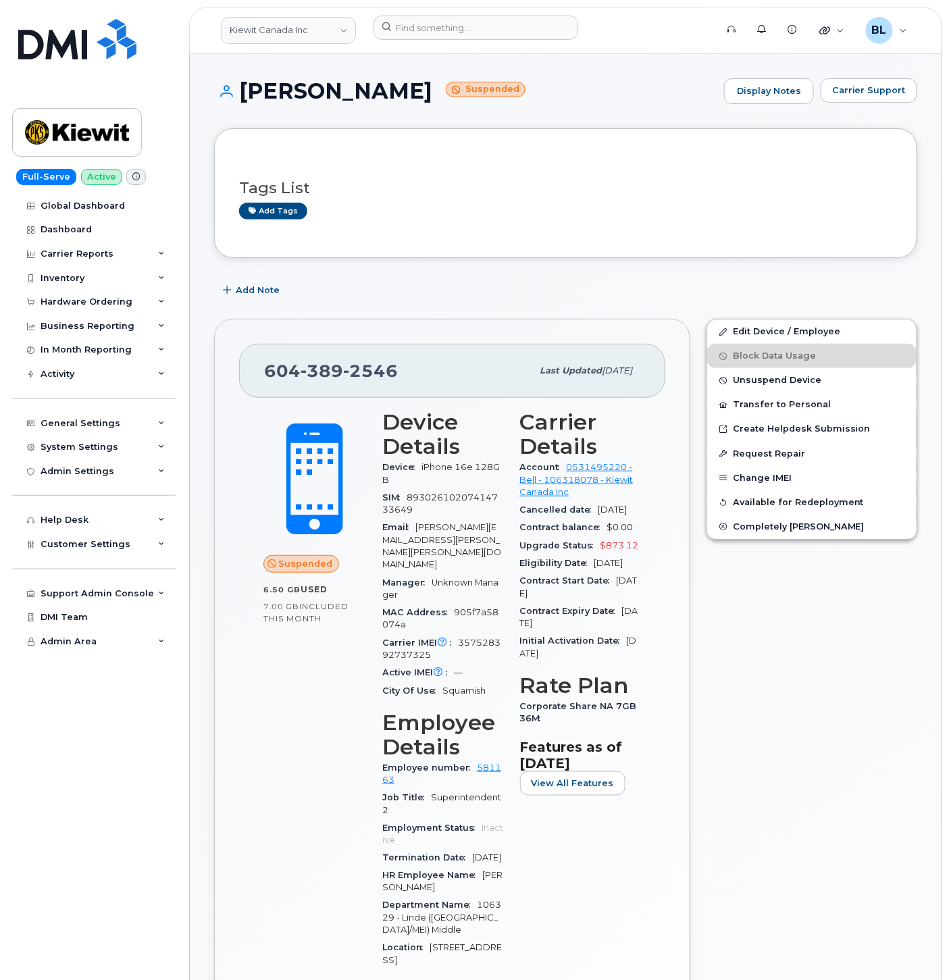
click at [340, 386] on div "604 389 2546 Last updated Sep 22, 2025" at bounding box center [452, 371] width 426 height 54
click at [303, 372] on span "389" at bounding box center [321, 371] width 43 height 20
copy span "604 389 2546"
drag, startPoint x: 685, startPoint y: 228, endPoint x: 668, endPoint y: 177, distance: 53.2
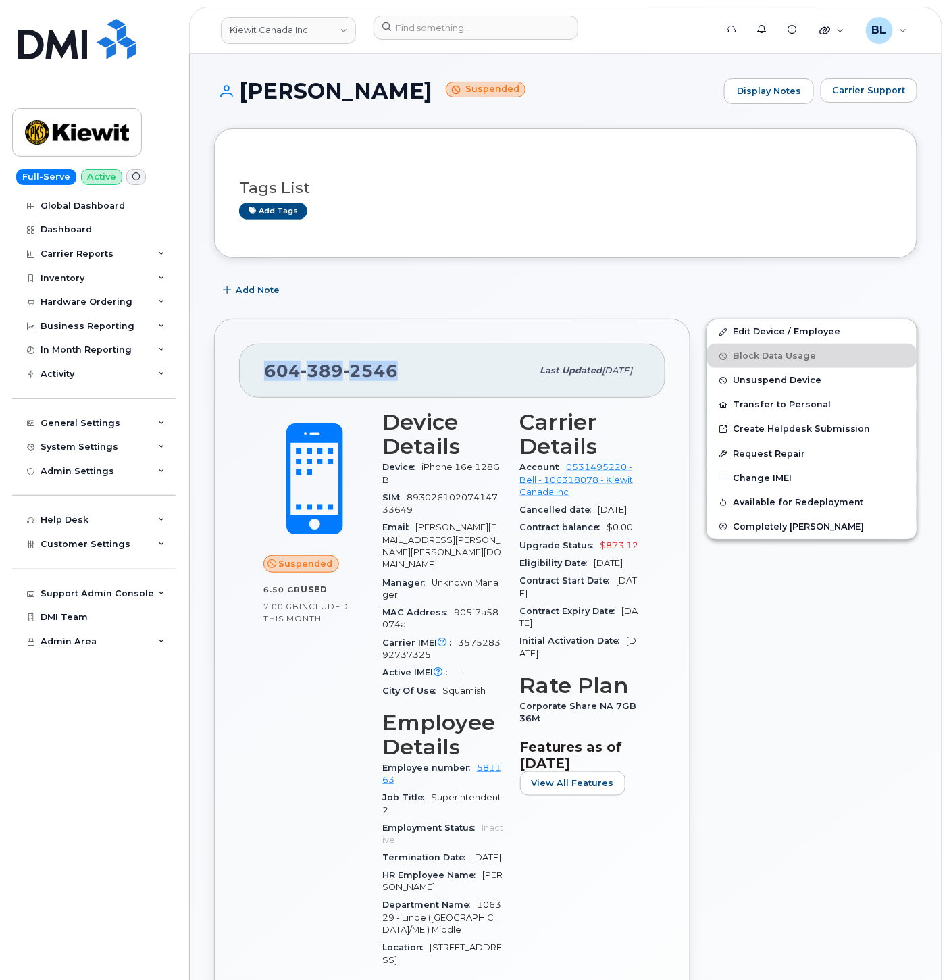
click at [685, 228] on div "Tags List Add tags" at bounding box center [565, 193] width 653 height 80
click at [457, 36] on input at bounding box center [475, 28] width 205 height 24
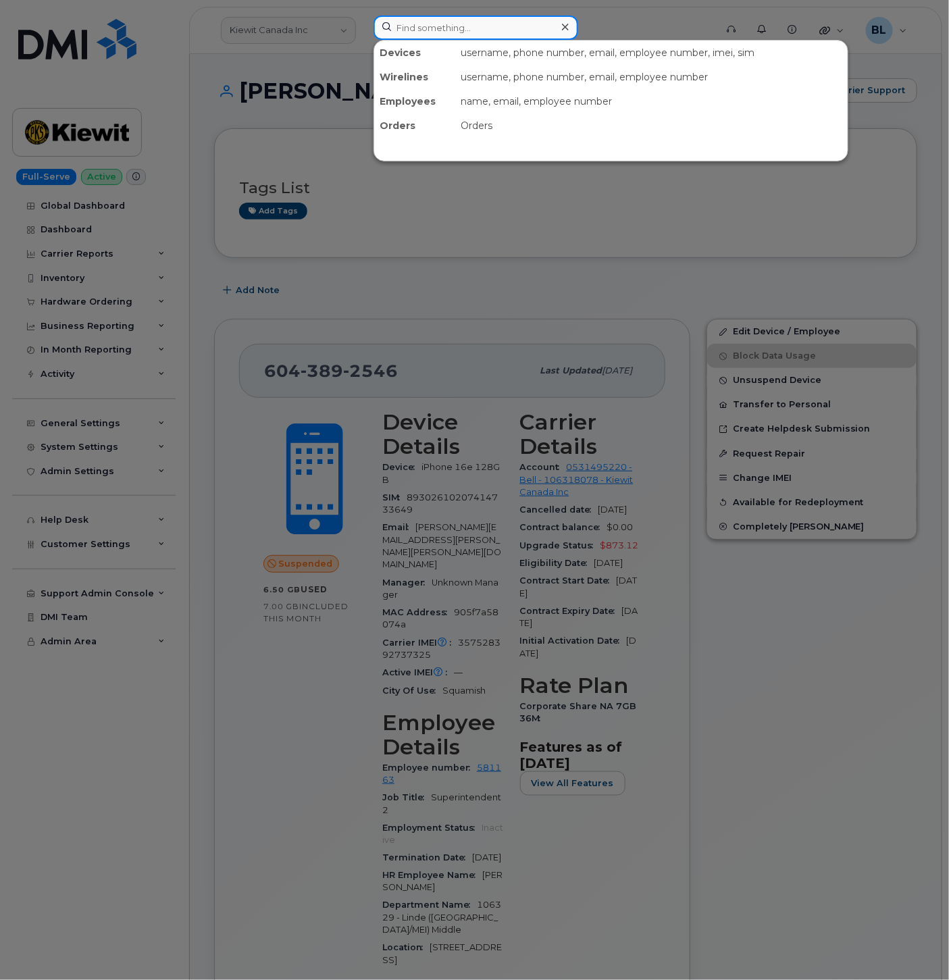
paste input "4388254948"
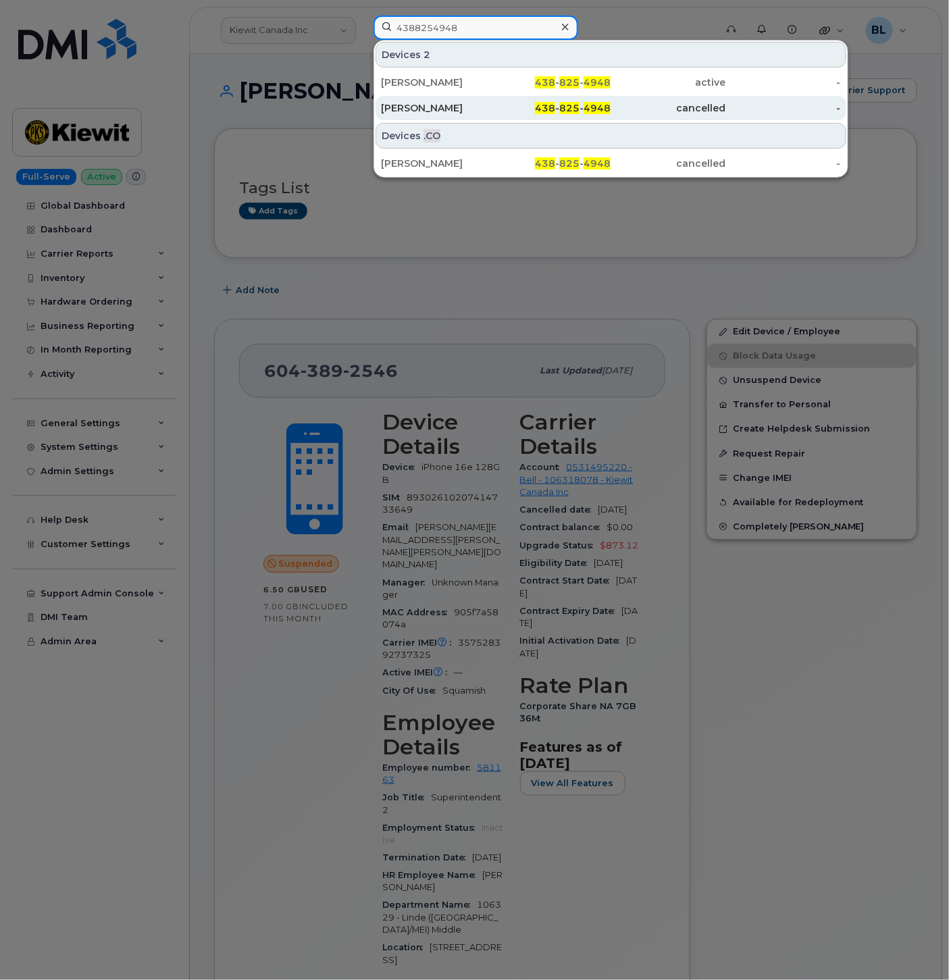
type input "4388254948"
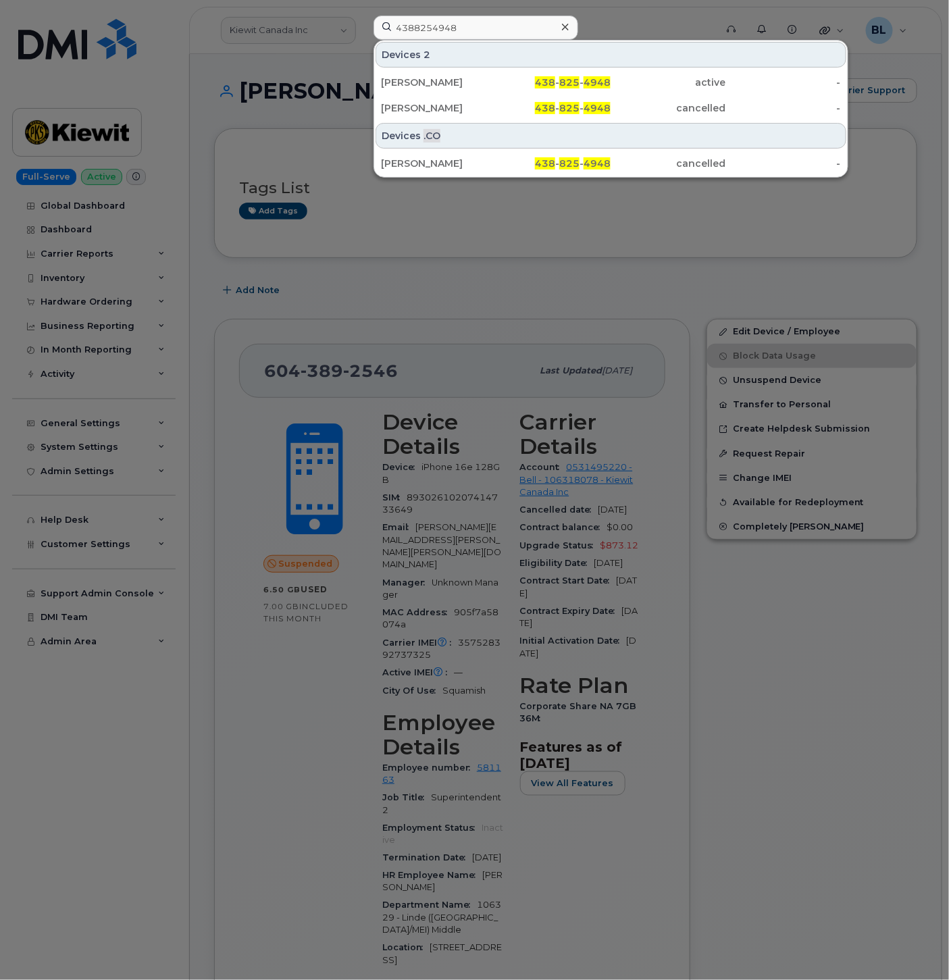
click at [461, 292] on div at bounding box center [474, 490] width 949 height 980
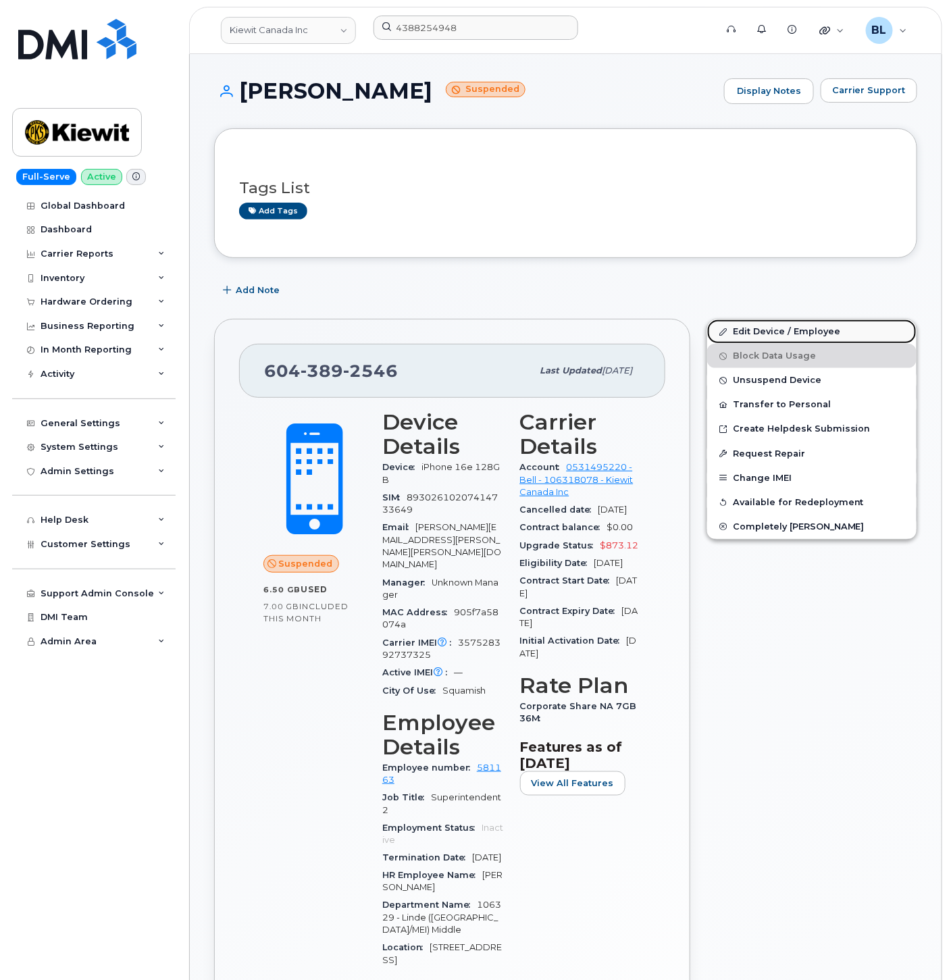
click at [792, 331] on link "Edit Device / Employee" at bounding box center [811, 331] width 209 height 24
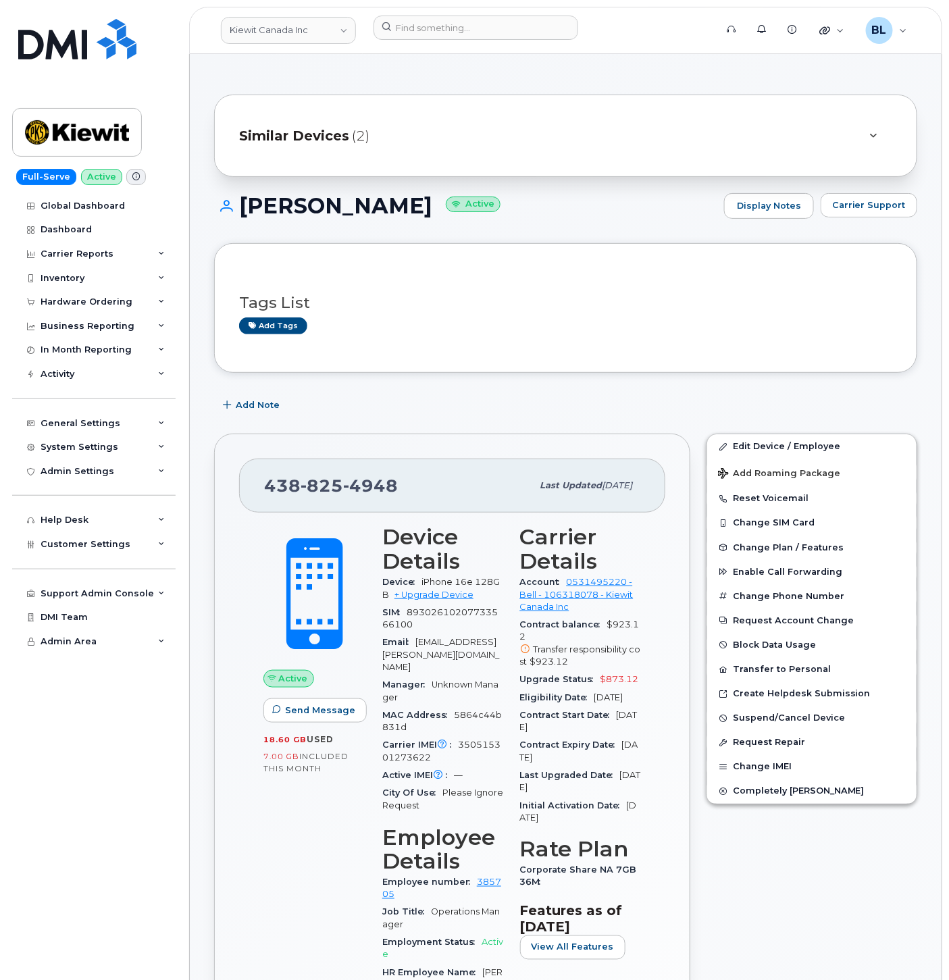
drag, startPoint x: 242, startPoint y: 205, endPoint x: 412, endPoint y: 213, distance: 170.4
click at [412, 213] on h1 "Curtis Ouellette Active" at bounding box center [465, 206] width 503 height 24
copy h1 "Curtis Ouellette"
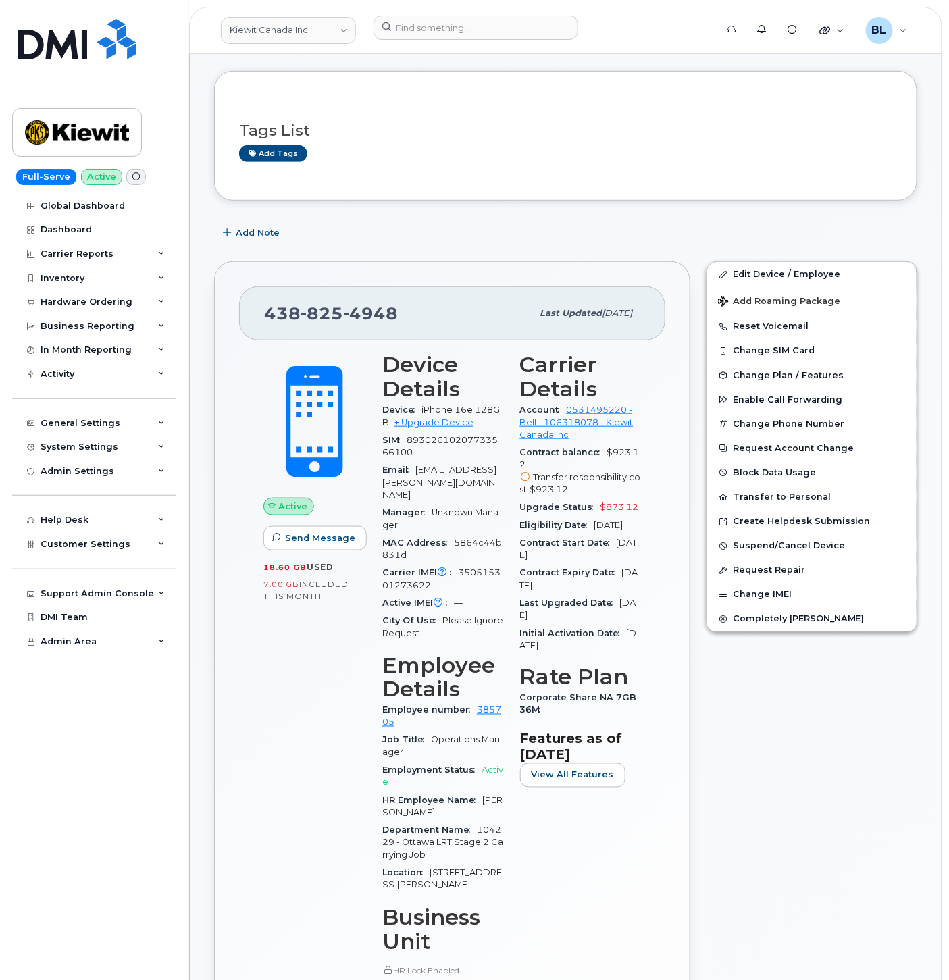
scroll to position [200, 0]
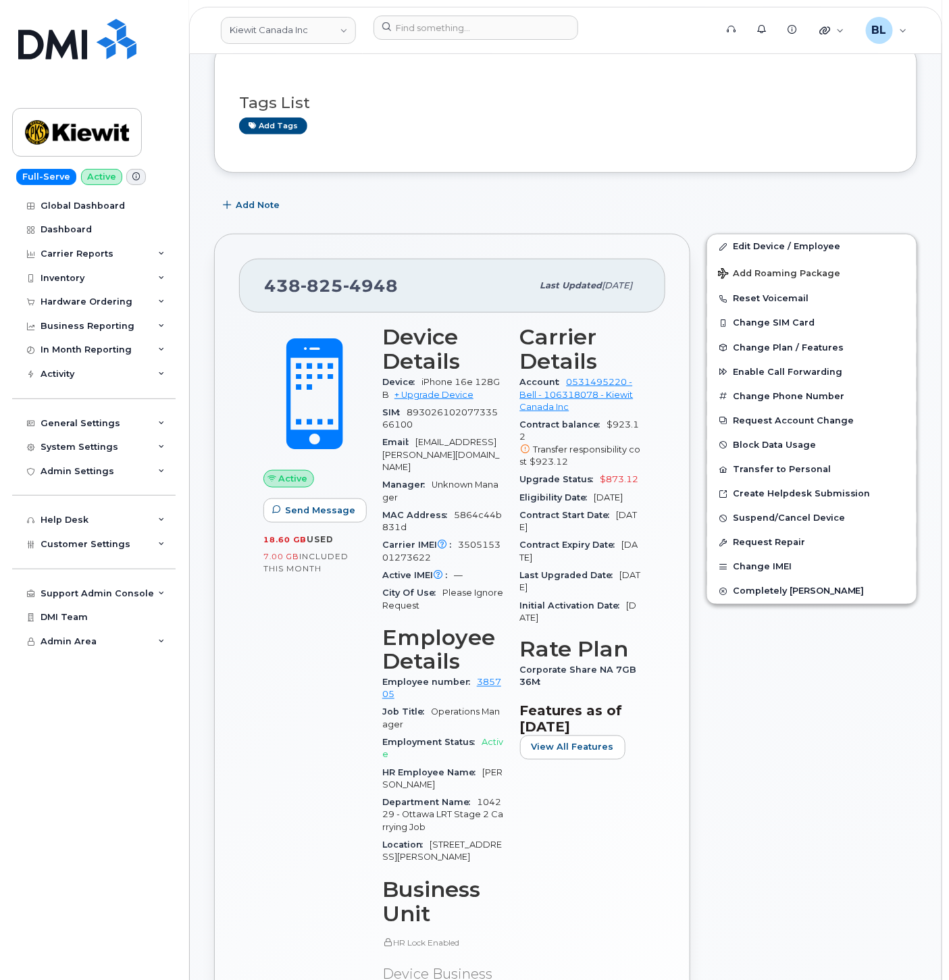
click at [587, 216] on div "Add Note" at bounding box center [565, 205] width 703 height 24
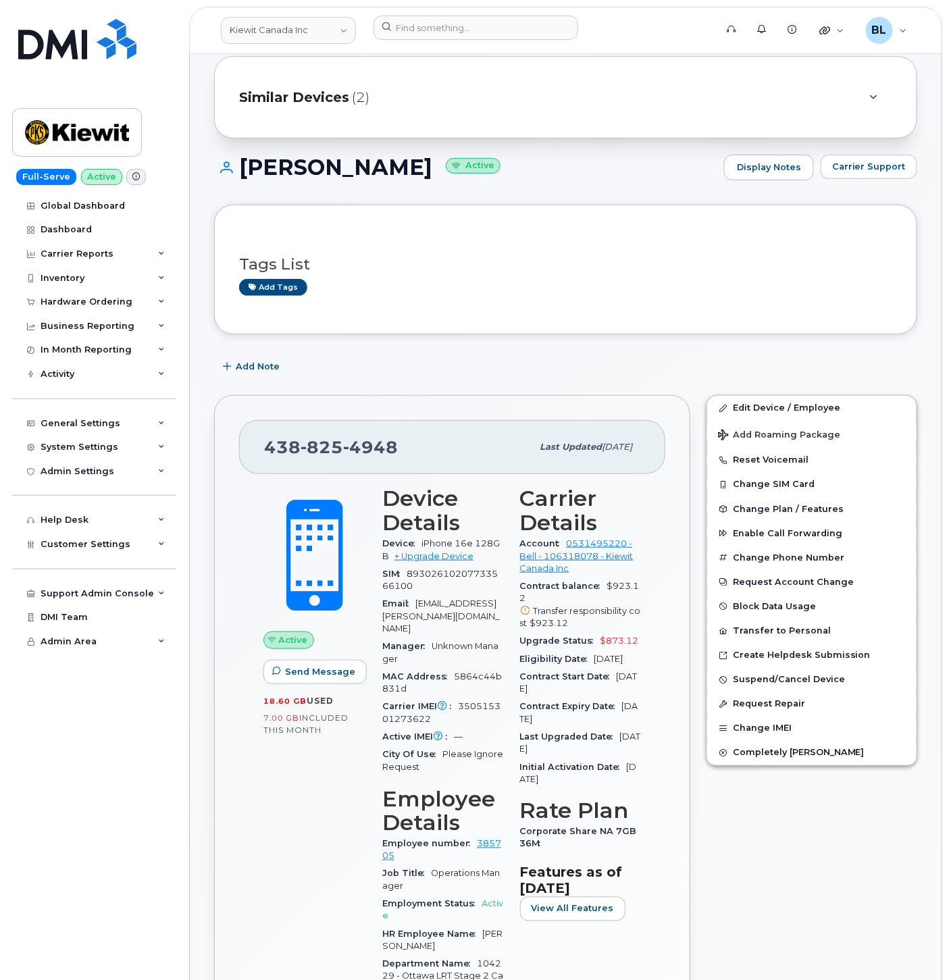
scroll to position [0, 0]
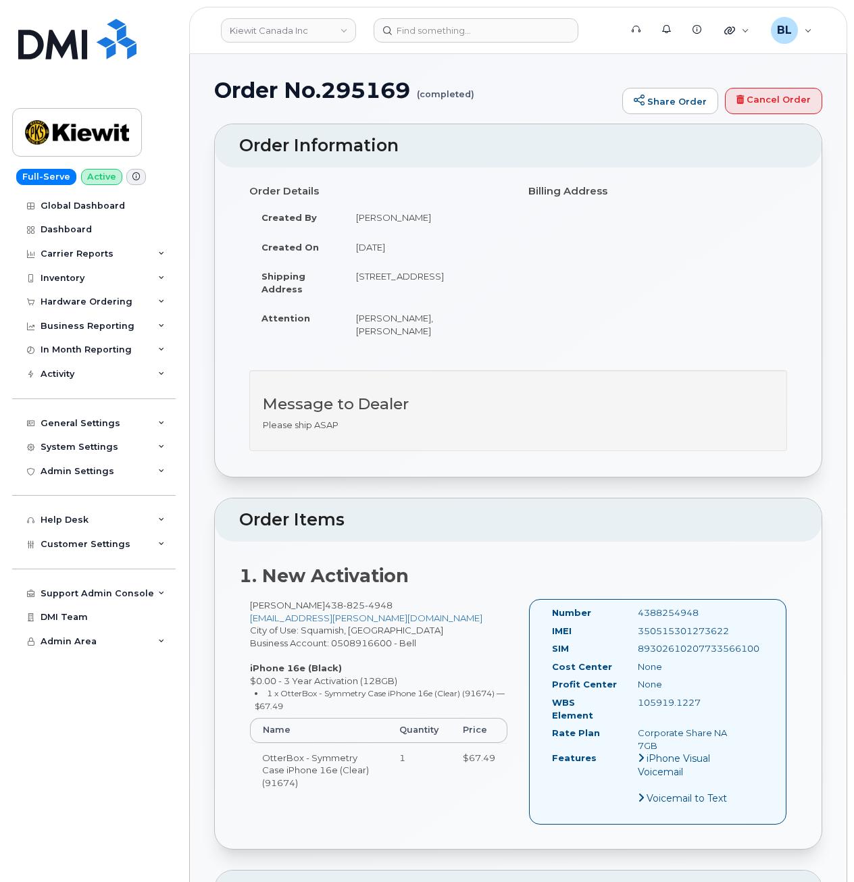
click at [558, 352] on div "Order Details Created By [PERSON_NAME] Created On [DATE] Shipping Address [STRE…" at bounding box center [518, 269] width 558 height 178
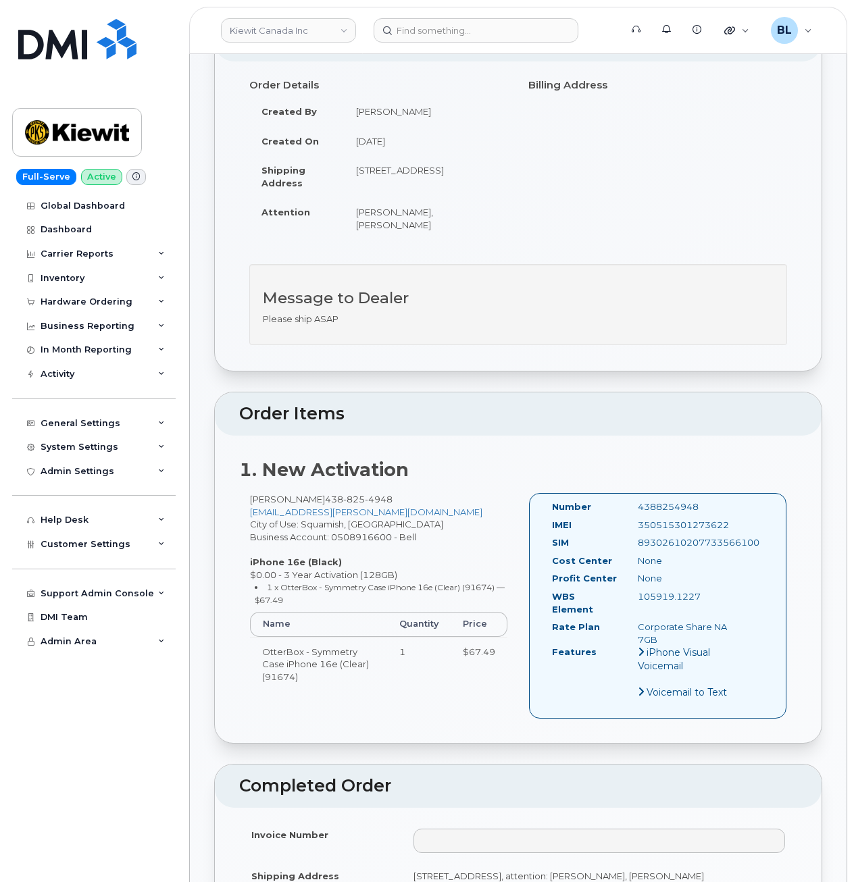
scroll to position [180, 0]
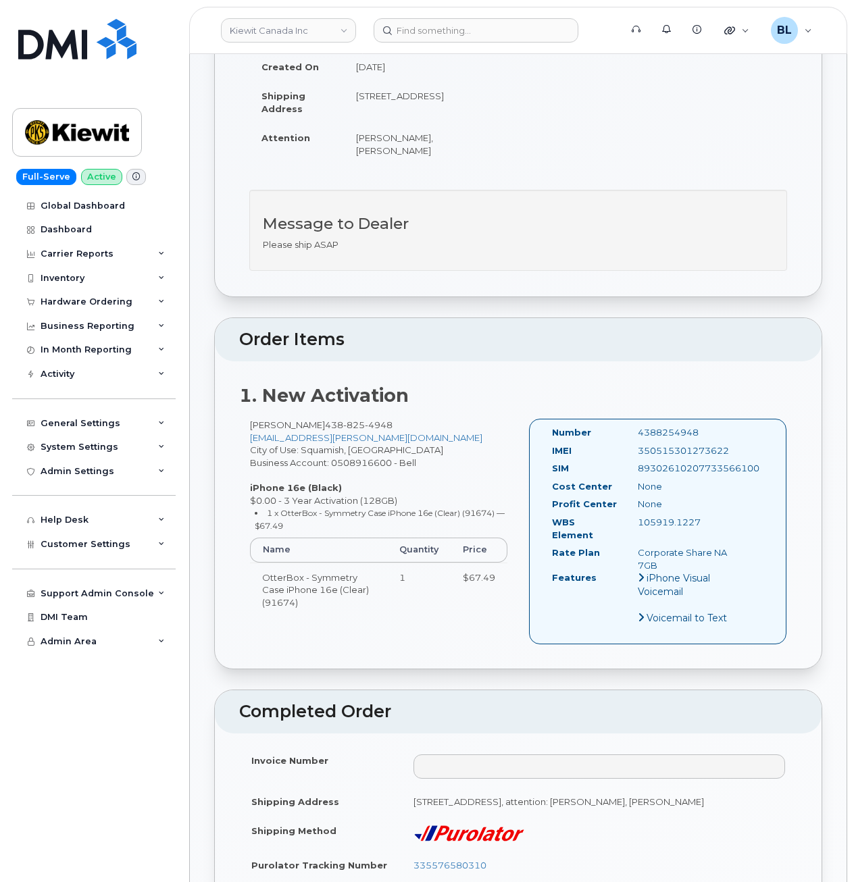
drag, startPoint x: 703, startPoint y: 519, endPoint x: 635, endPoint y: 519, distance: 68.2
click at [635, 519] on div "105919.1227" at bounding box center [687, 522] width 120 height 13
copy div "105919.1227"
drag, startPoint x: 556, startPoint y: 151, endPoint x: 502, endPoint y: 1, distance: 159.1
click at [556, 143] on div "Order Details Created By Valerie Henderson Created On July 9, 2025 Shipping Add…" at bounding box center [518, 88] width 558 height 178
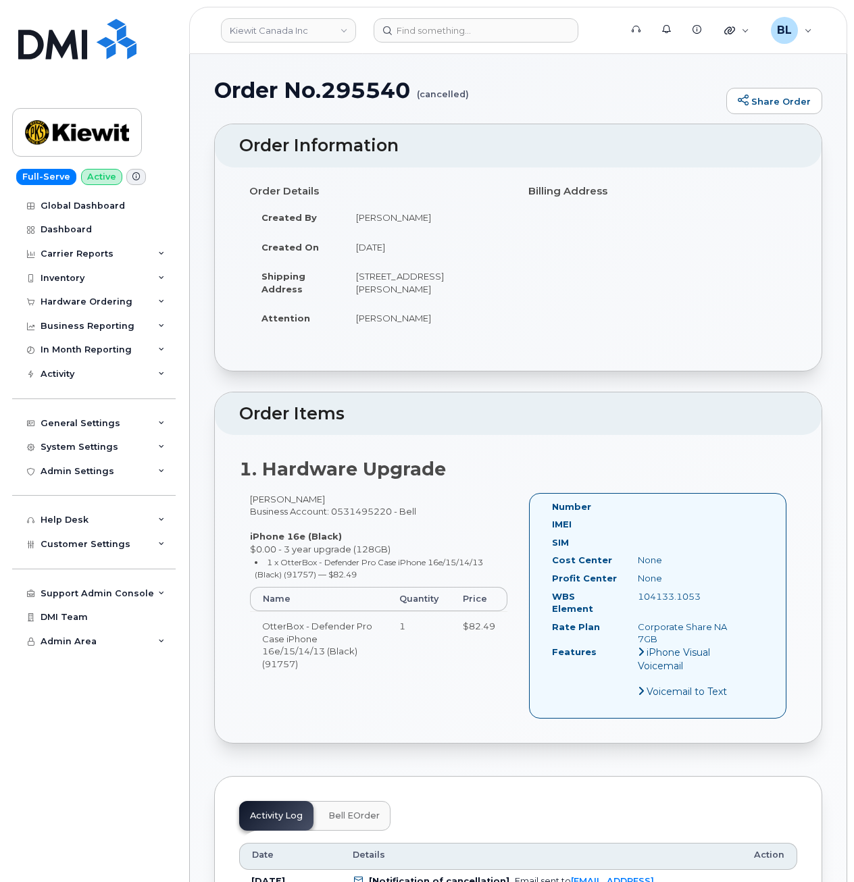
drag, startPoint x: 714, startPoint y: 598, endPoint x: 638, endPoint y: 596, distance: 76.3
click at [638, 596] on div "104133.1053" at bounding box center [687, 596] width 120 height 13
copy div "104133.1053"
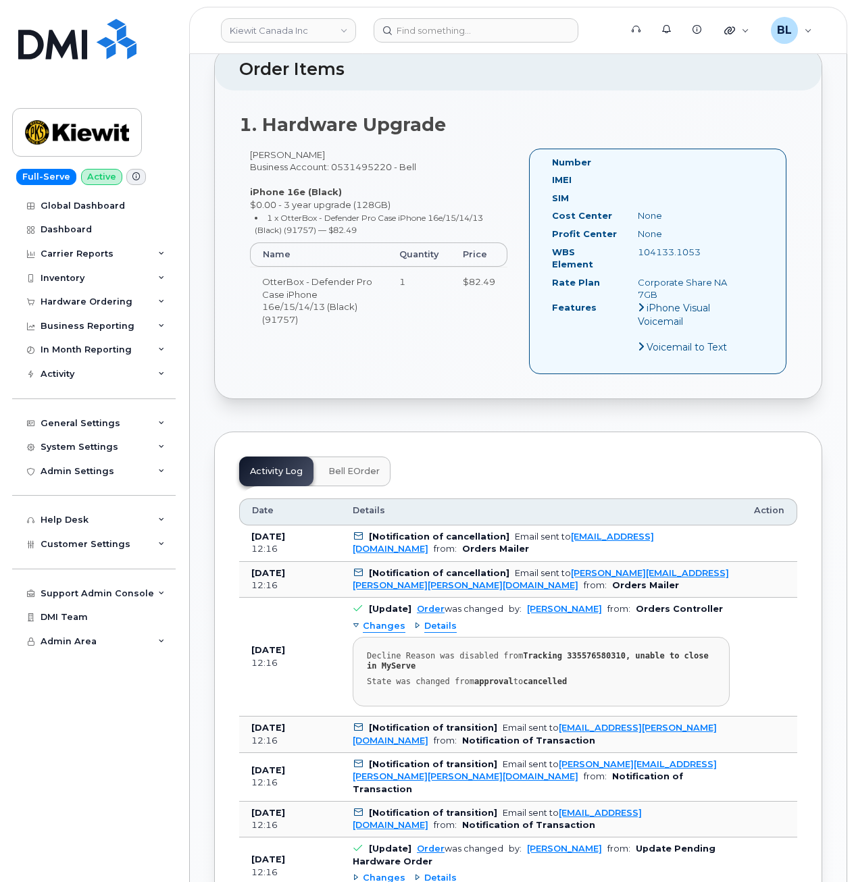
scroll to position [360, 0]
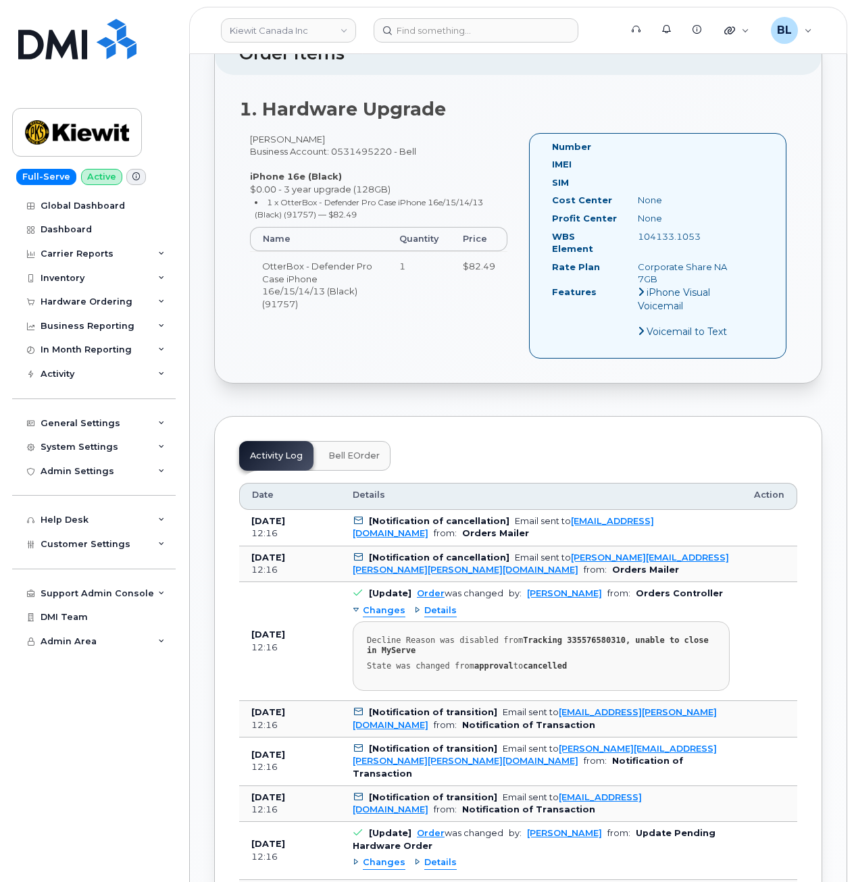
drag, startPoint x: 431, startPoint y: 145, endPoint x: 458, endPoint y: 115, distance: 40.1
click at [431, 145] on div "Yves Collin Business Account: 0531495220 - Bell iPhone 16e (Black) $0.00 - 3 ye…" at bounding box center [378, 231] width 279 height 197
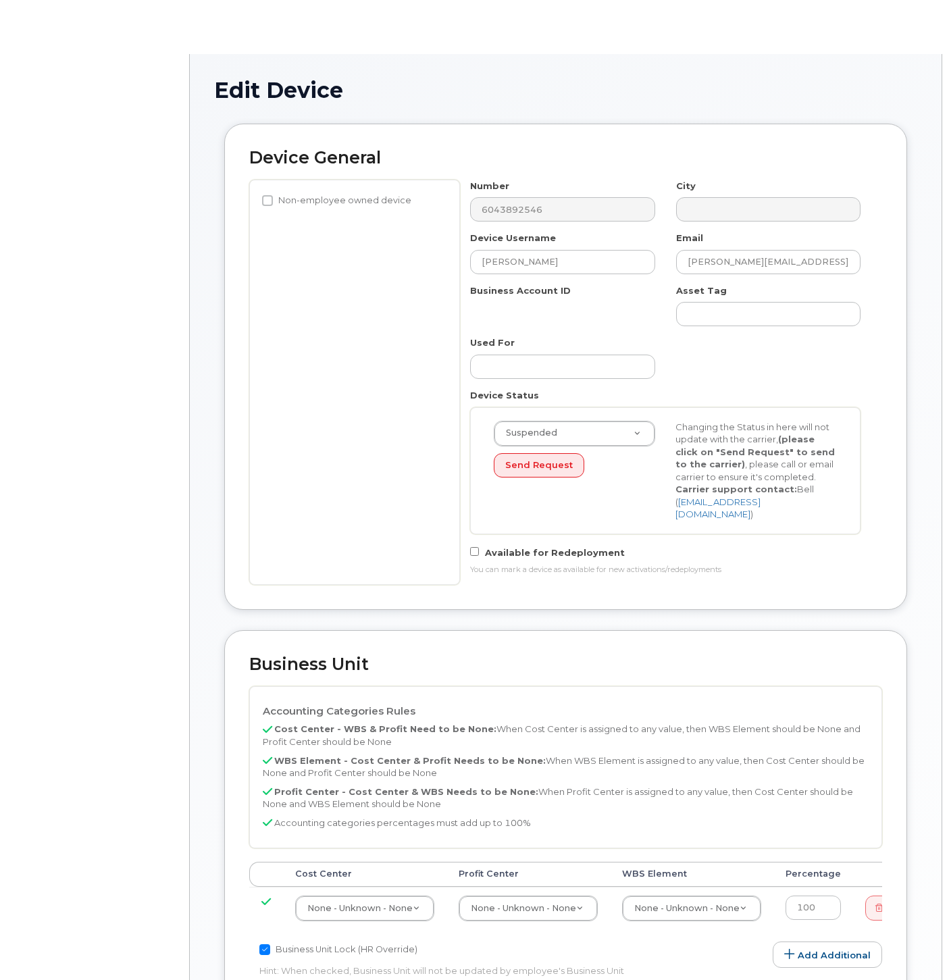
select select "14058"
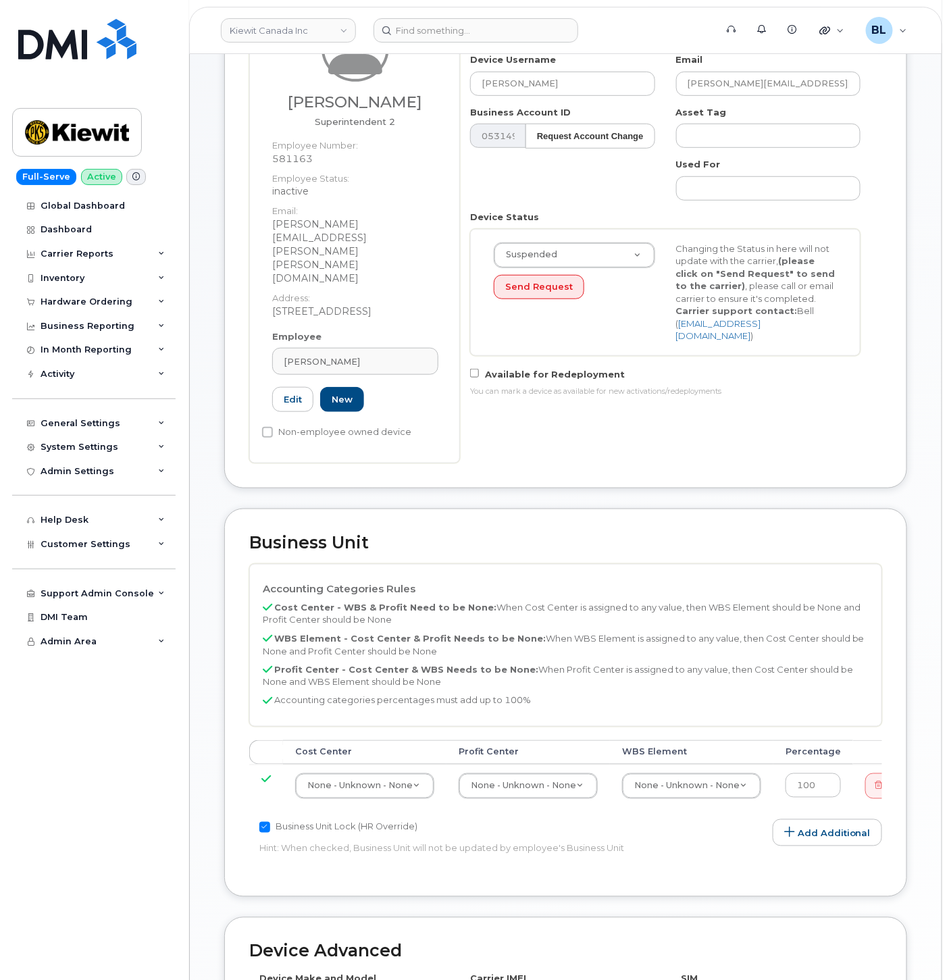
scroll to position [200, 0]
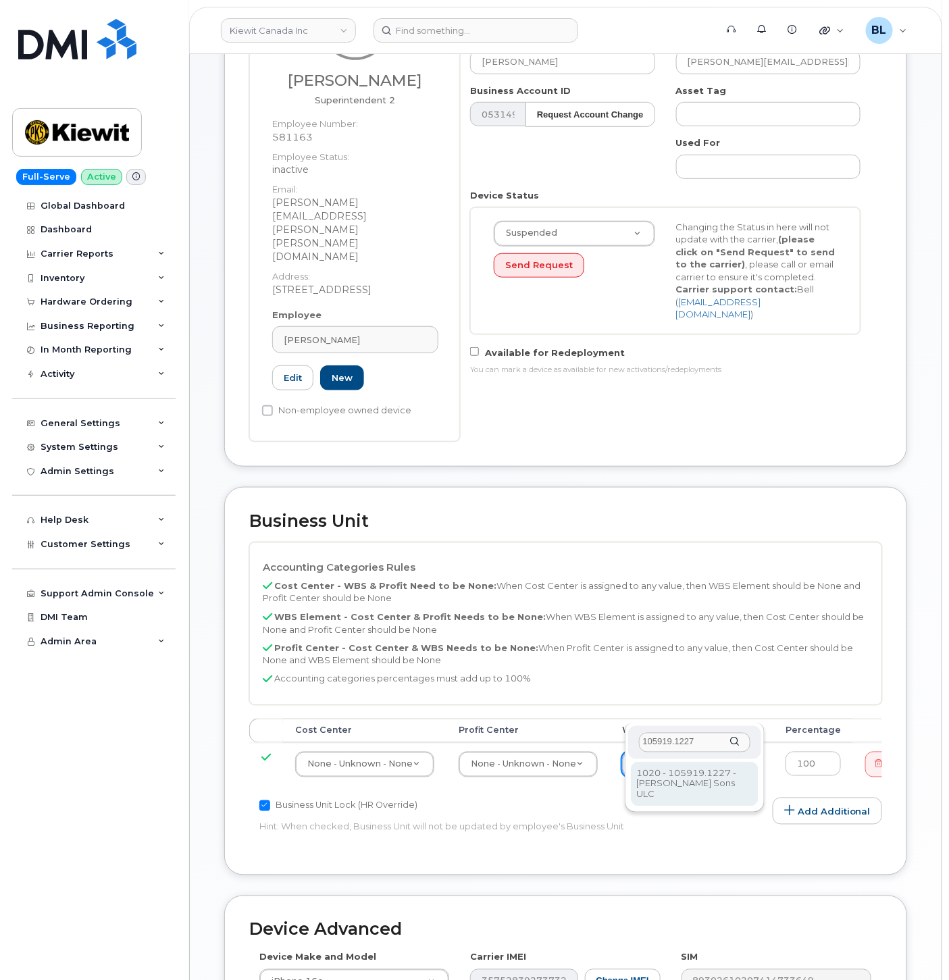
type input "105919.1227"
type input "29411917"
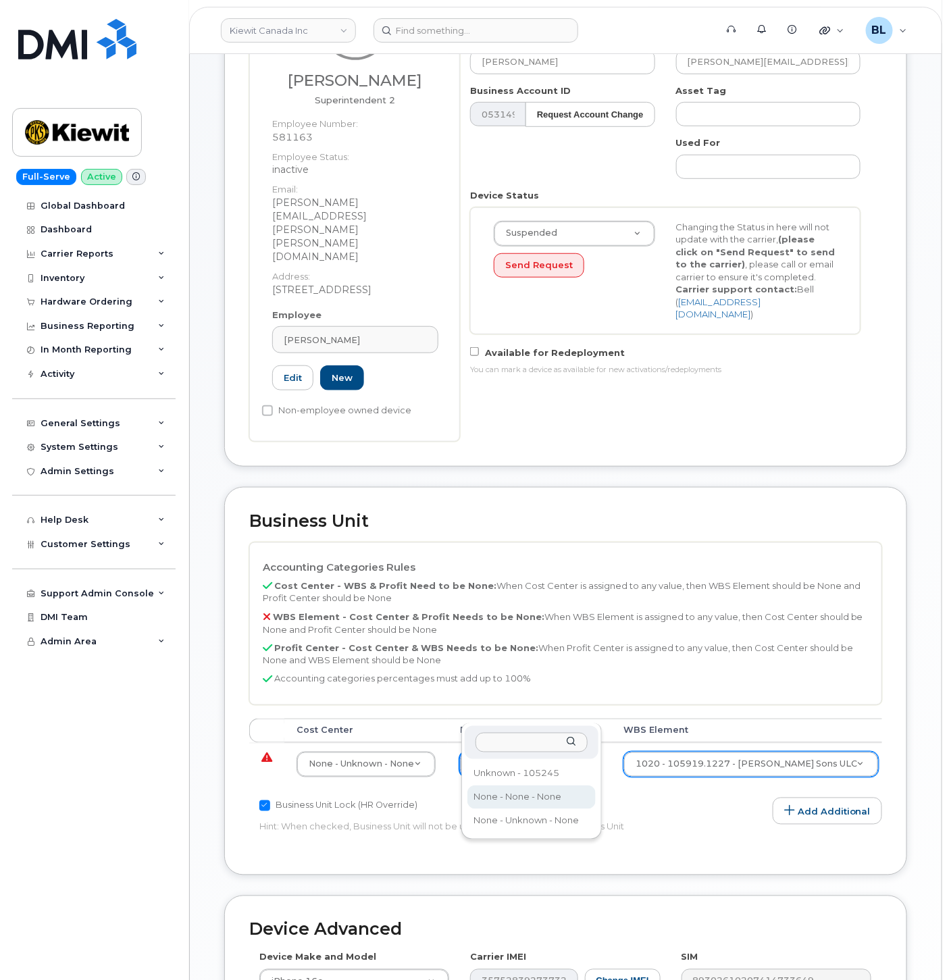
select select "14059"
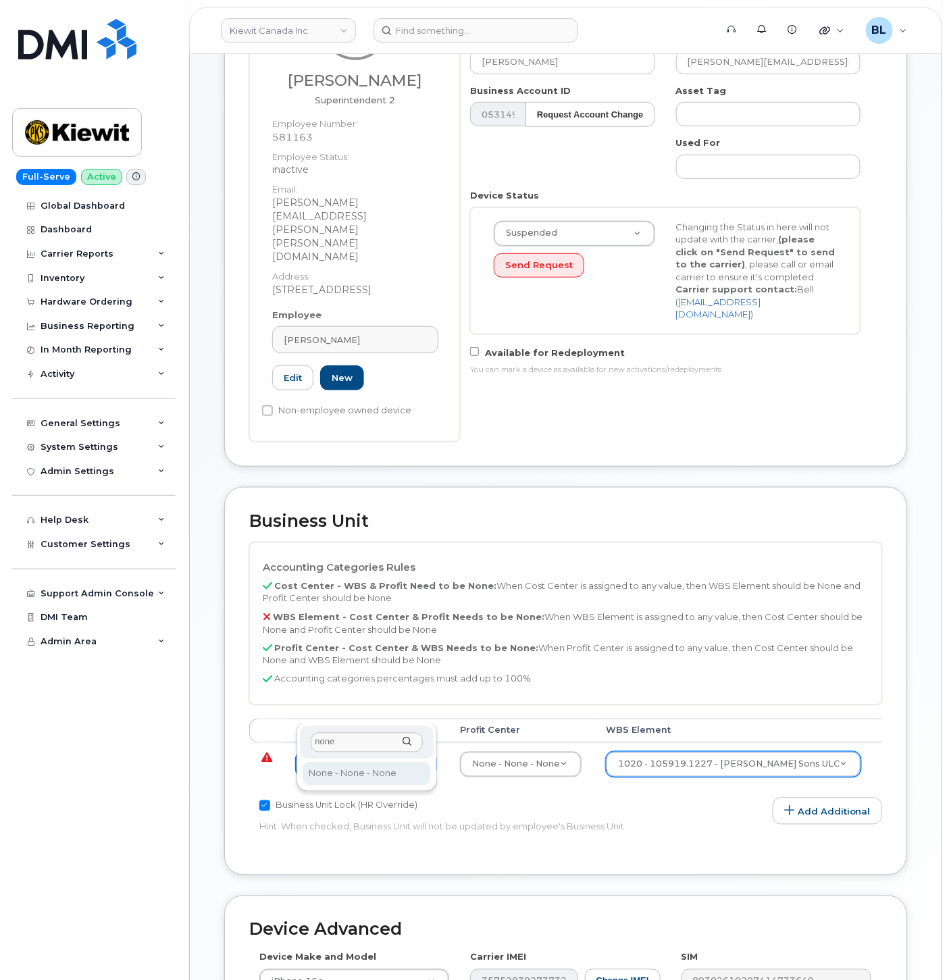
type input "none"
type input "13383"
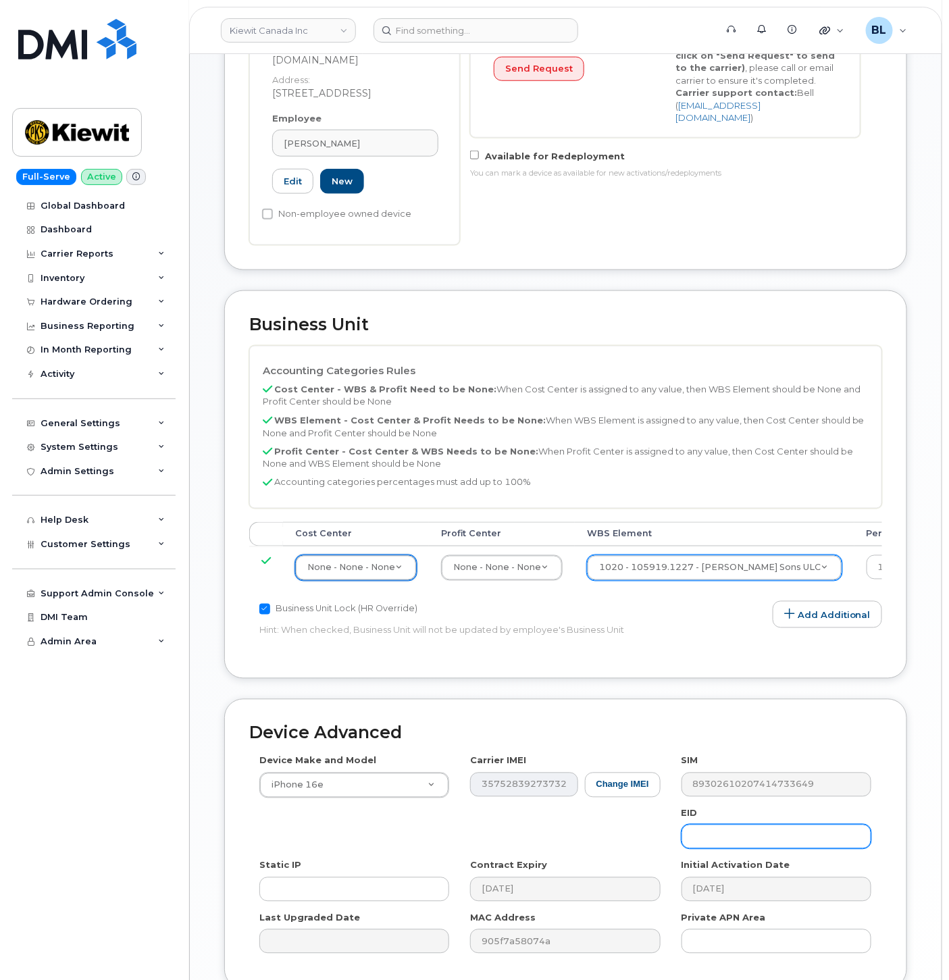
scroll to position [469, 0]
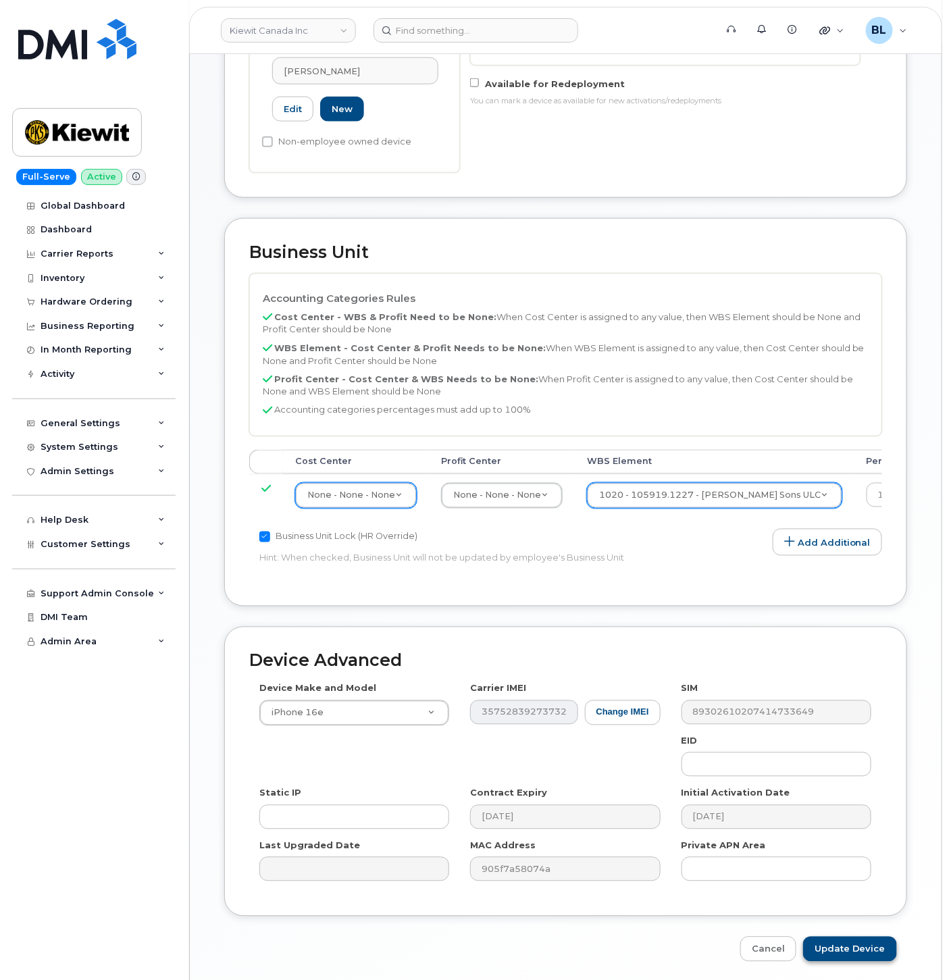
drag, startPoint x: 836, startPoint y: 879, endPoint x: 843, endPoint y: 899, distance: 20.7
click at [837, 881] on div "Device Advanced Device Make and Model iPhone 16e Android TCL 502 Watch Apple Wa…" at bounding box center [565, 795] width 703 height 336
drag, startPoint x: 843, startPoint y: 899, endPoint x: 841, endPoint y: 889, distance: 10.3
click at [843, 937] on input "Update Device" at bounding box center [850, 949] width 94 height 25
type input "Saving..."
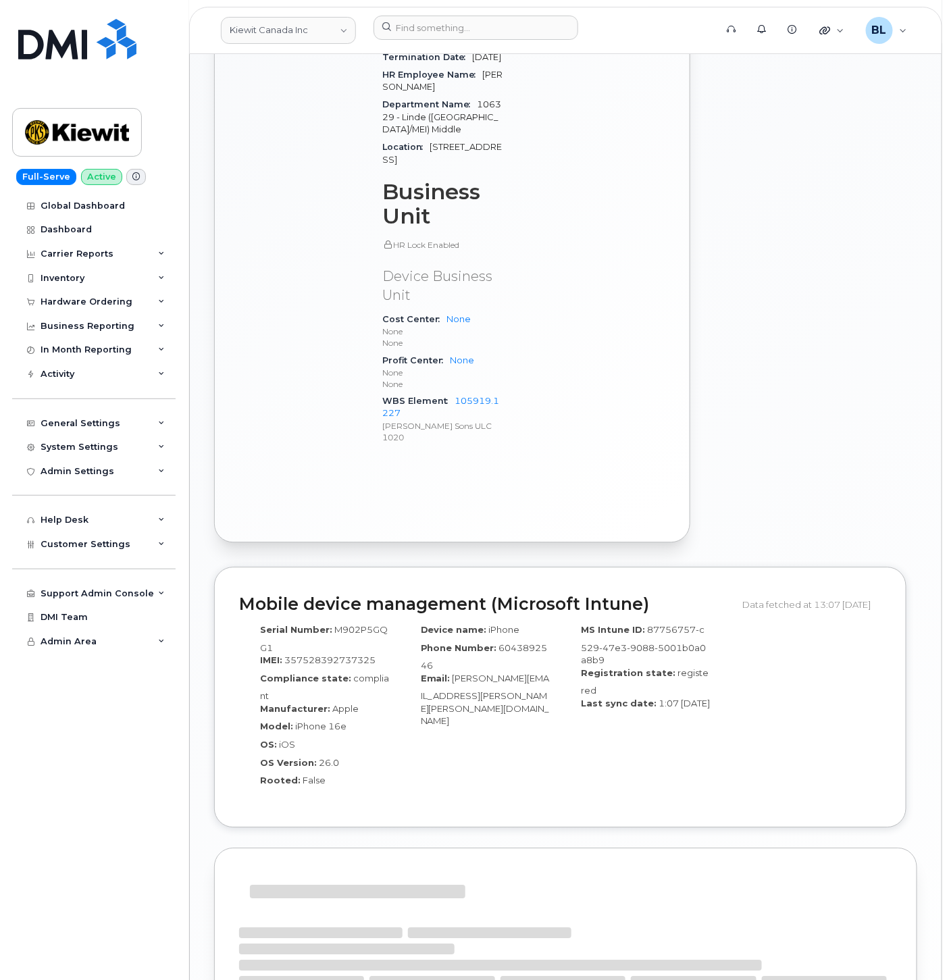
scroll to position [1159, 0]
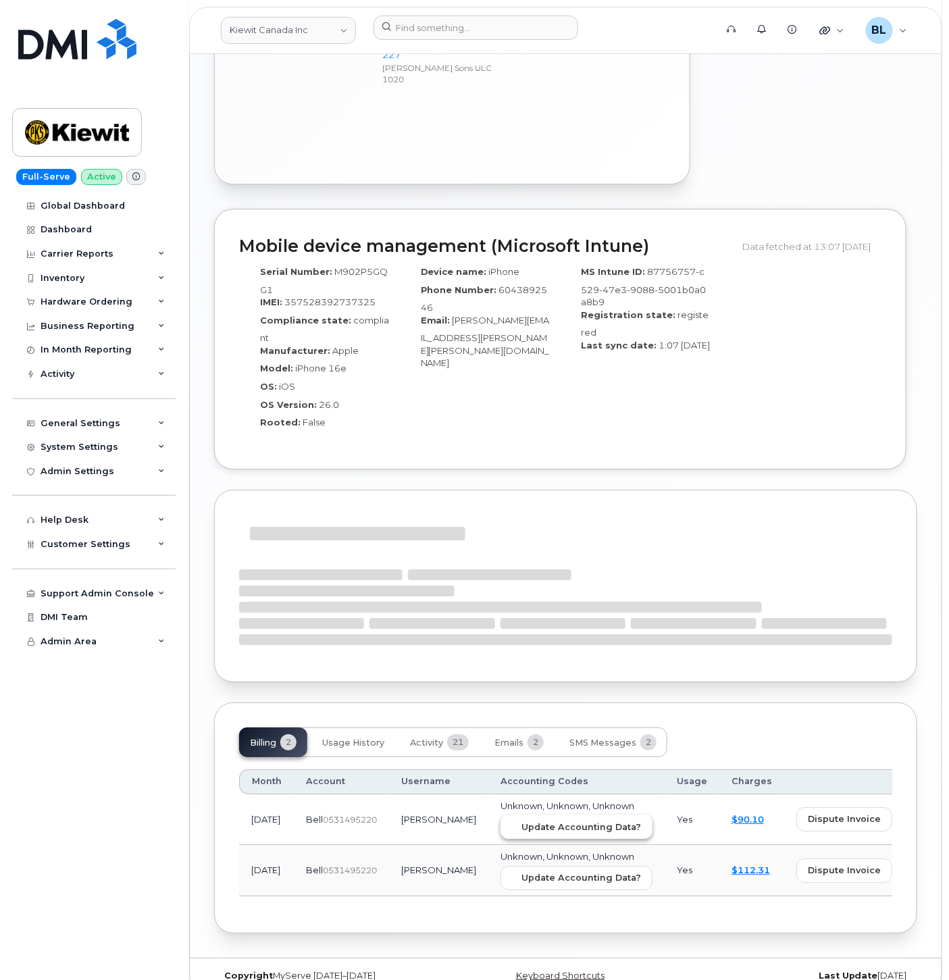
click at [550, 814] on button "Update Accounting Data?" at bounding box center [576, 826] width 152 height 24
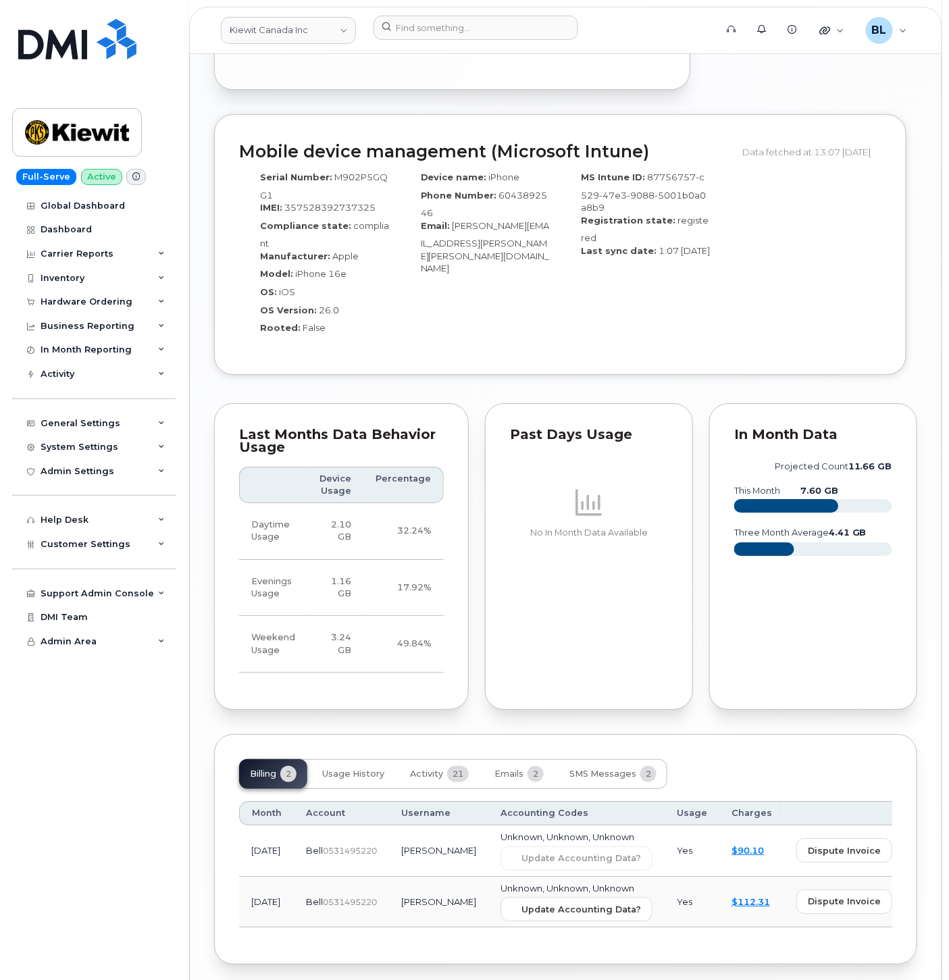
scroll to position [1285, 0]
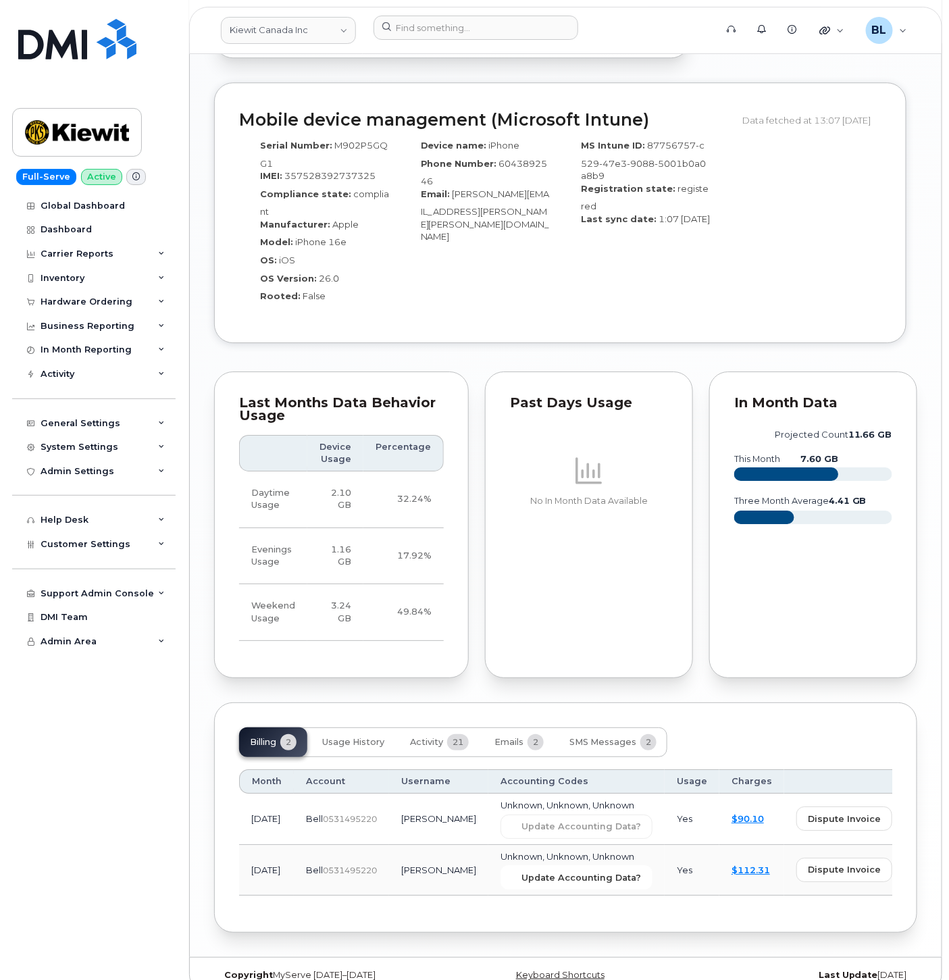
click at [554, 871] on span "Update Accounting Data?" at bounding box center [581, 877] width 120 height 13
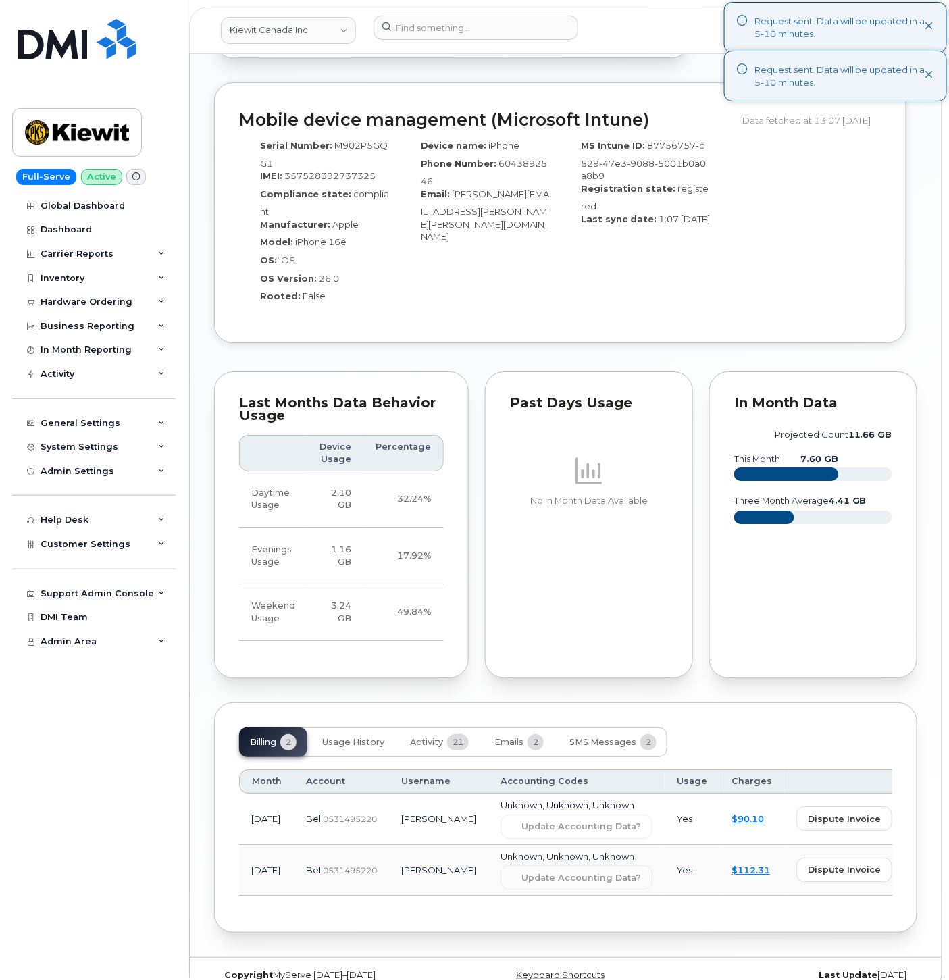
click at [624, 287] on div "MS Intune ID: 87756757-c529-47e3-9088-5001b0a0a8b9 Registration state: register…" at bounding box center [640, 225] width 161 height 185
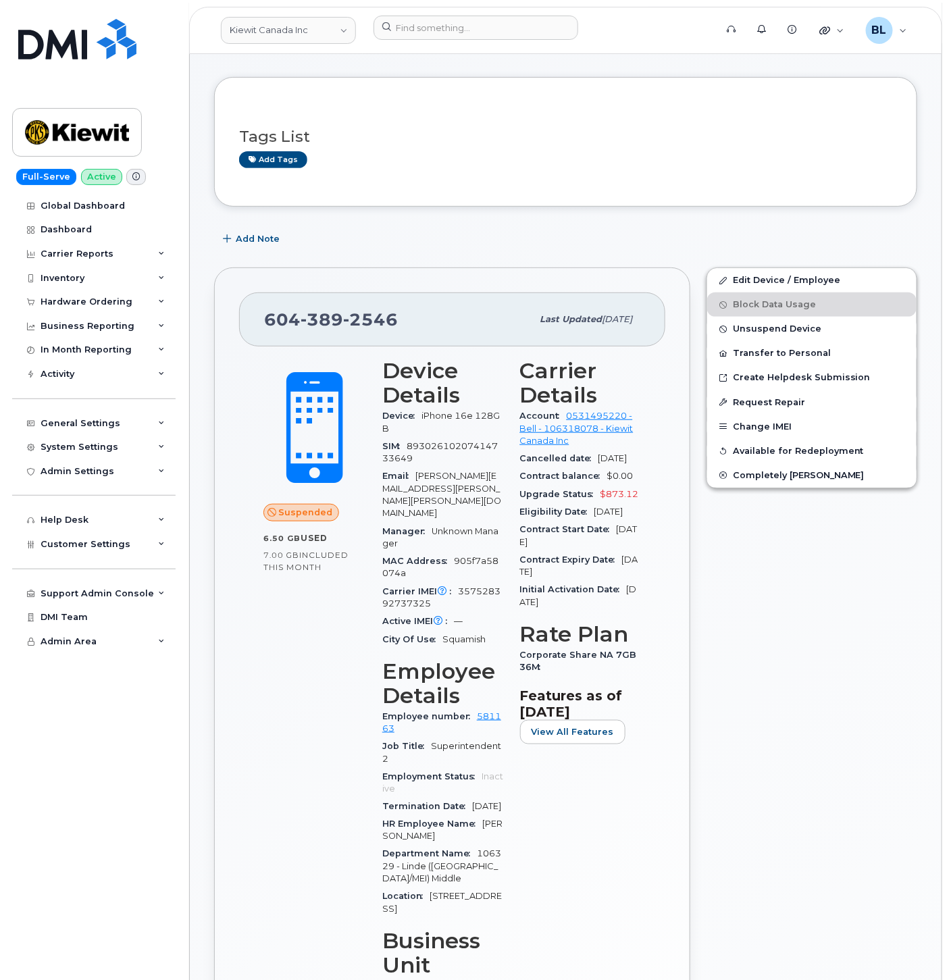
scroll to position [0, 0]
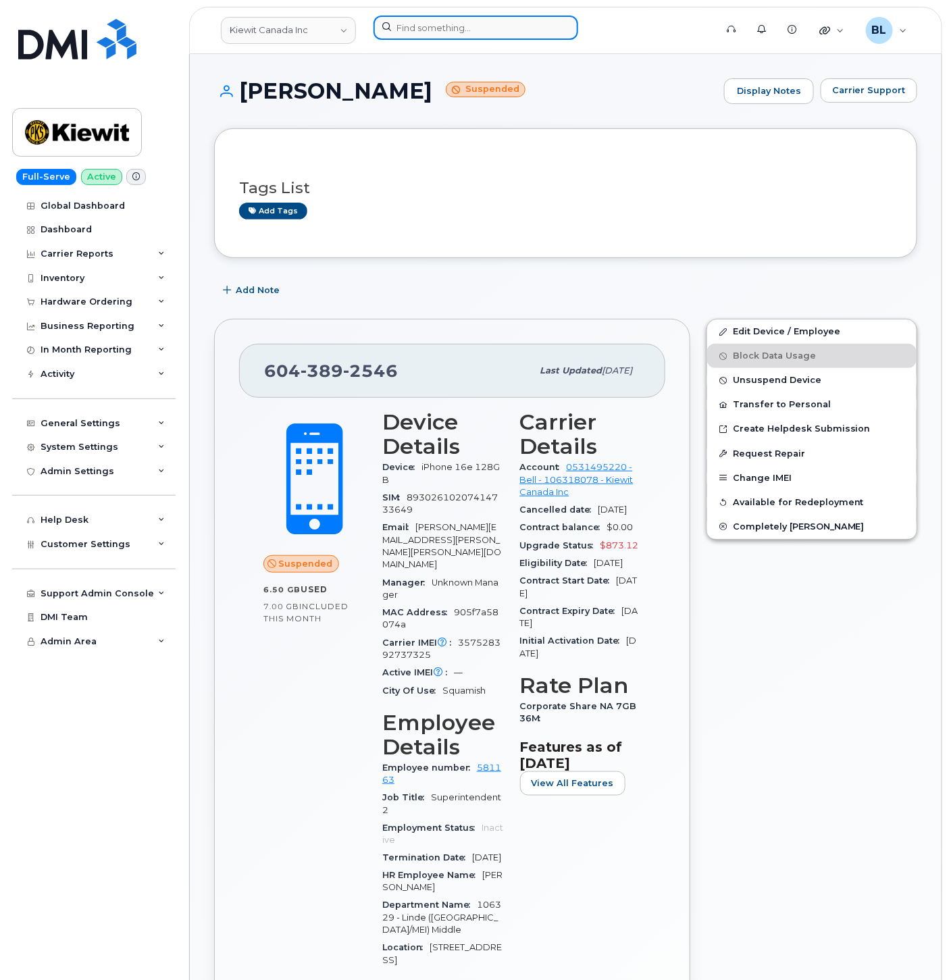
click at [500, 31] on input at bounding box center [475, 28] width 205 height 24
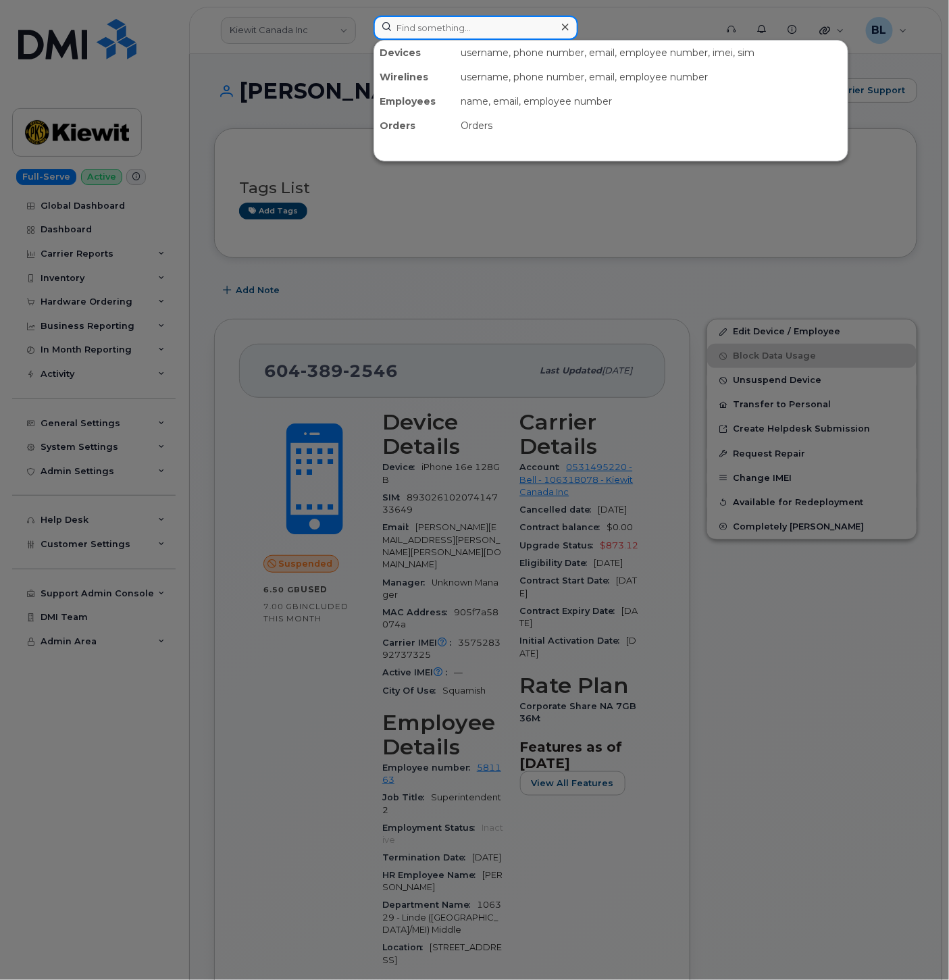
paste input "4374400566"
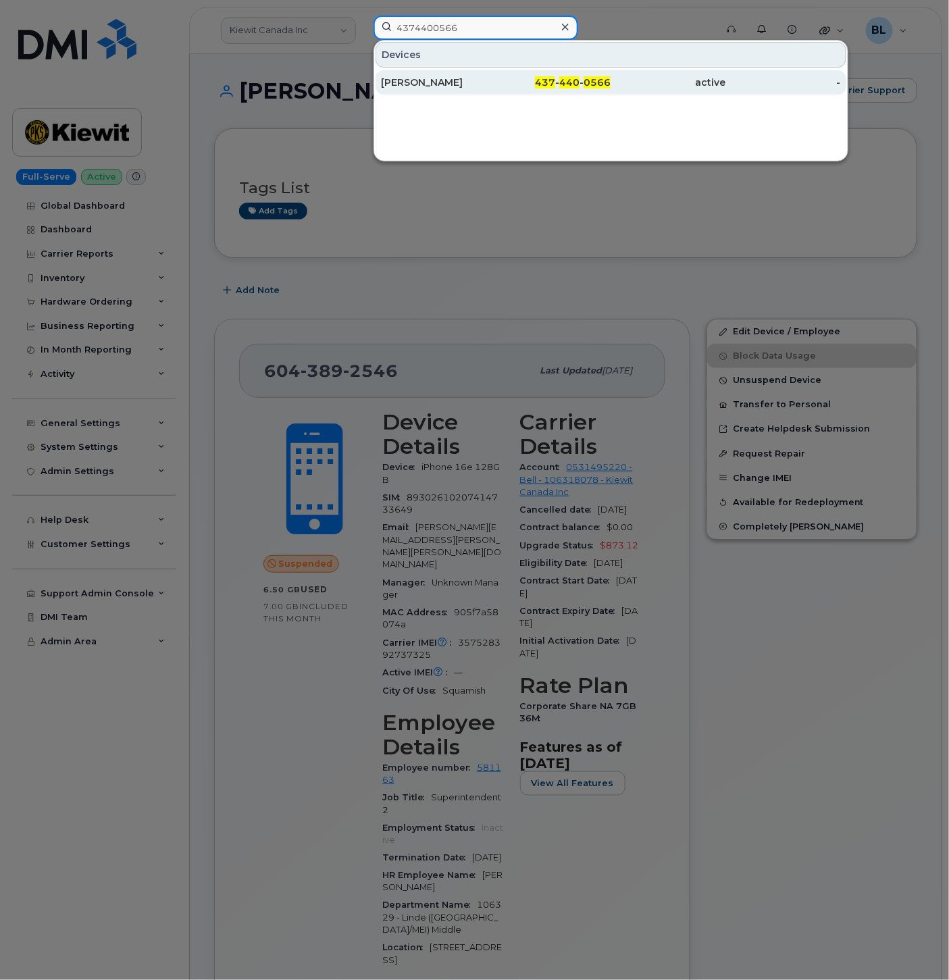
type input "4374400566"
drag, startPoint x: 492, startPoint y: 84, endPoint x: 725, endPoint y: 70, distance: 234.0
click at [492, 84] on div "Jeffrey Dai" at bounding box center [438, 83] width 115 height 14
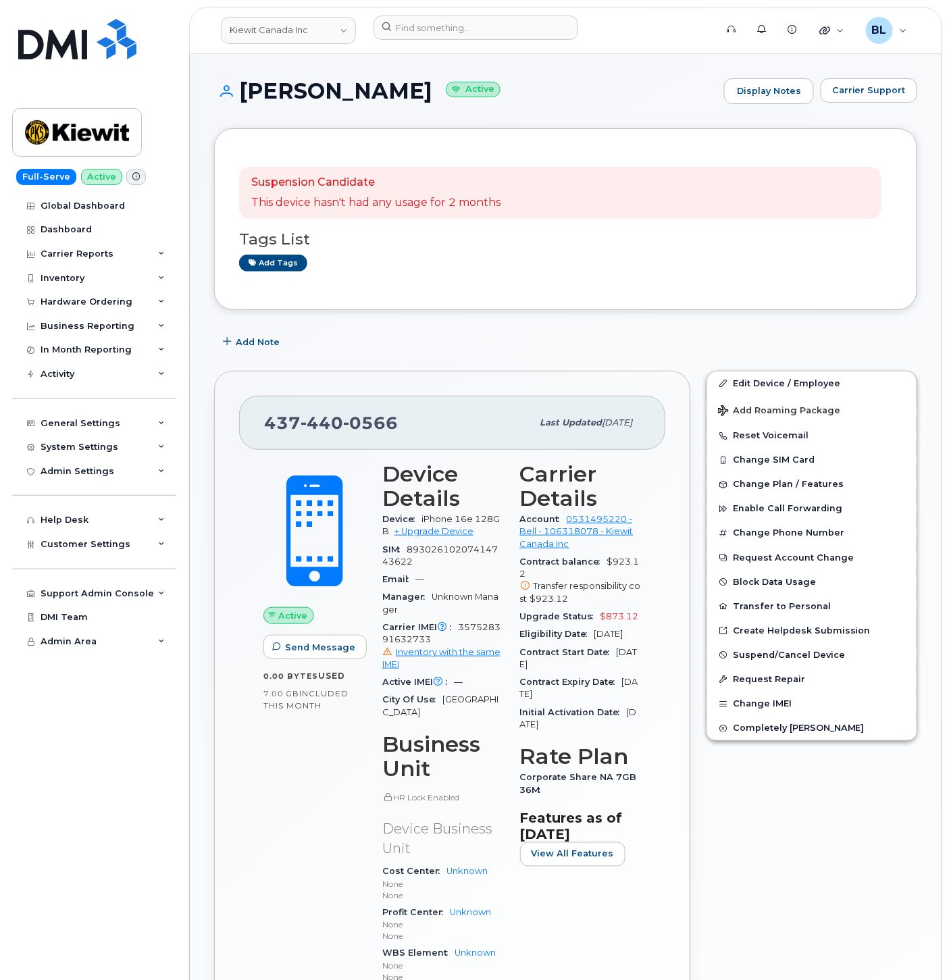
click at [328, 411] on div "437 440 0566" at bounding box center [397, 423] width 267 height 28
copy span "437 440 0566"
drag, startPoint x: 359, startPoint y: 93, endPoint x: 362, endPoint y: 85, distance: 8.2
click at [360, 89] on h1 "Jeffrey Dai Active" at bounding box center [465, 91] width 503 height 24
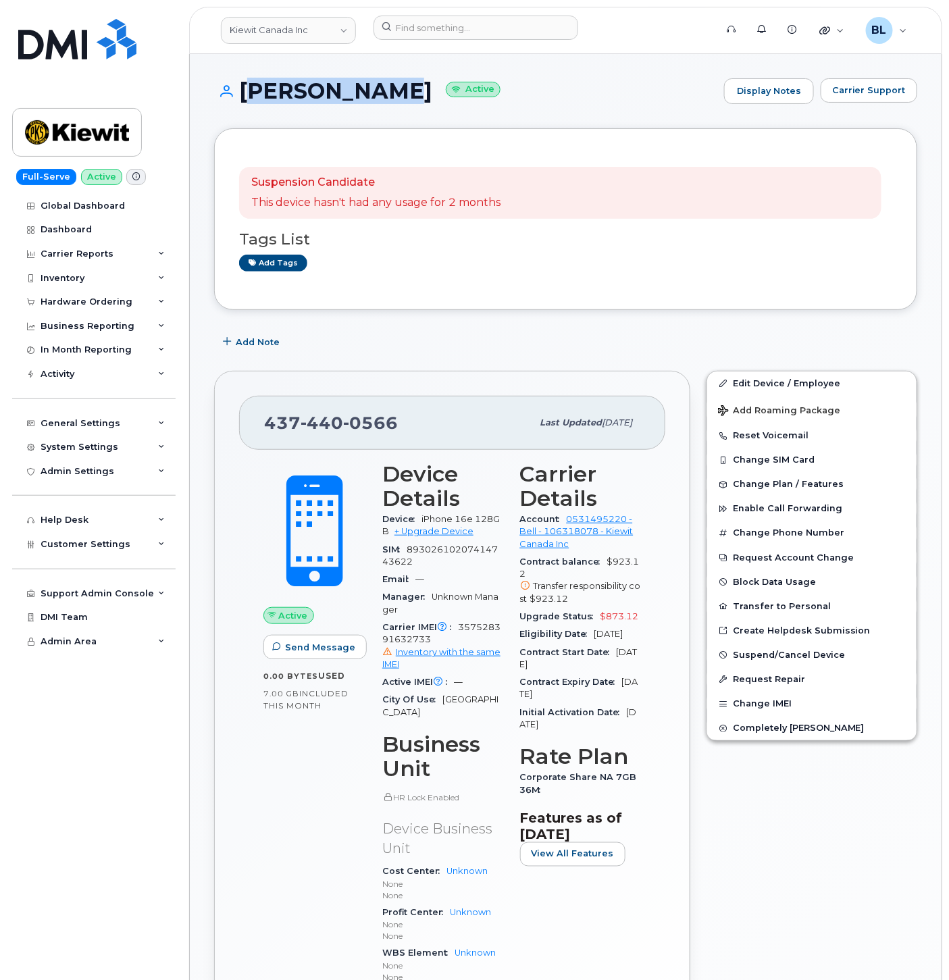
drag, startPoint x: 362, startPoint y: 84, endPoint x: 239, endPoint y: 95, distance: 123.4
click at [239, 95] on h1 "Jeffrey Dai Active" at bounding box center [465, 91] width 503 height 24
copy h1 "[PERSON_NAME]"
click at [821, 377] on link "Edit Device / Employee" at bounding box center [811, 383] width 209 height 24
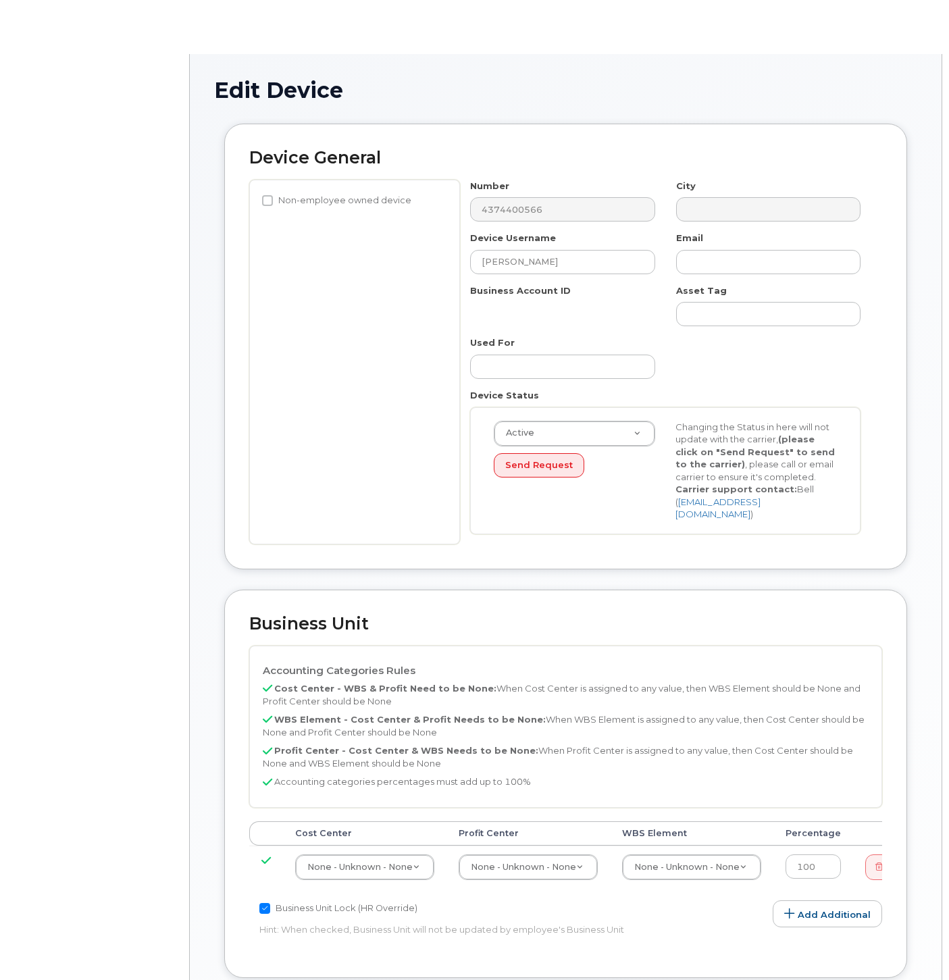
select select "14058"
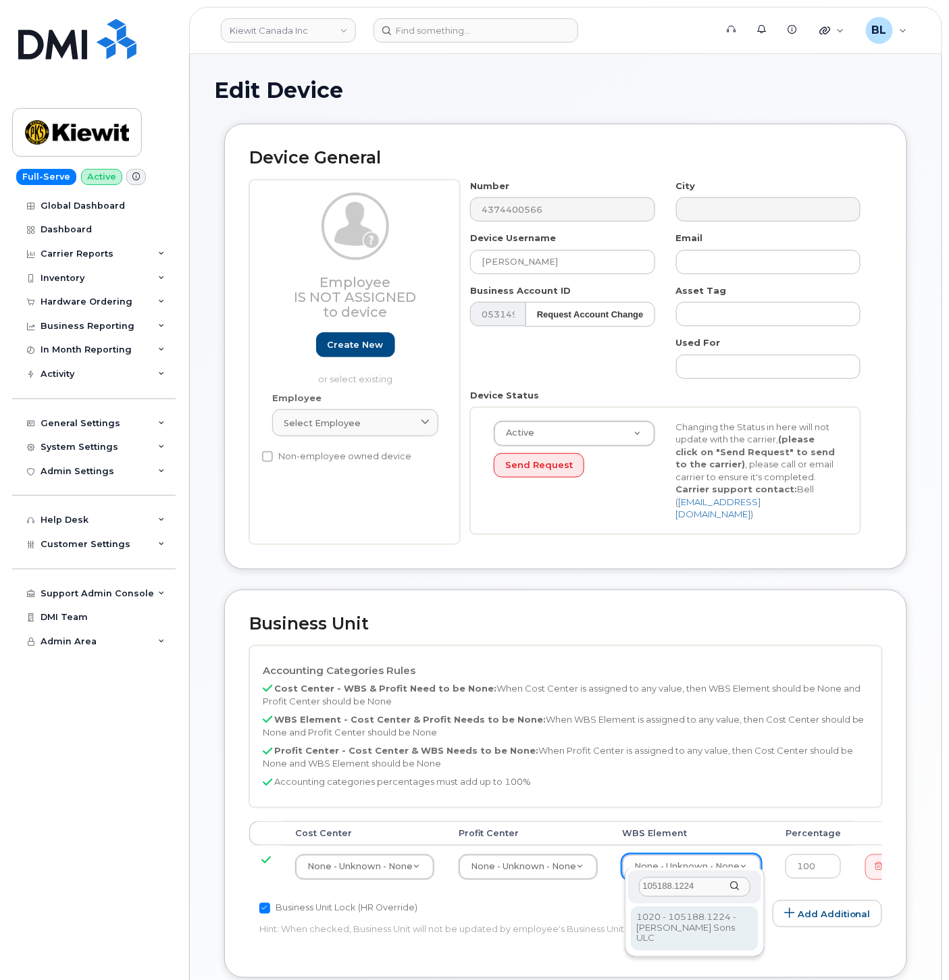
type input "105188.1224"
type input "20623482"
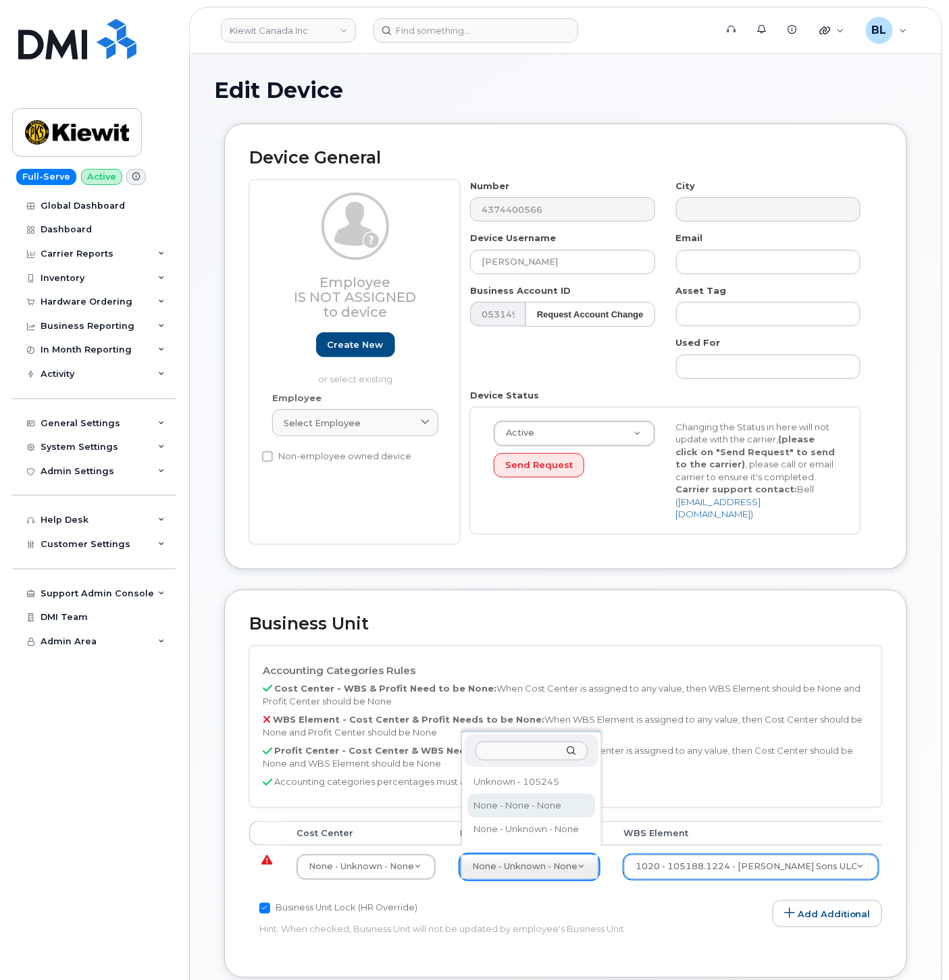
select select "14059"
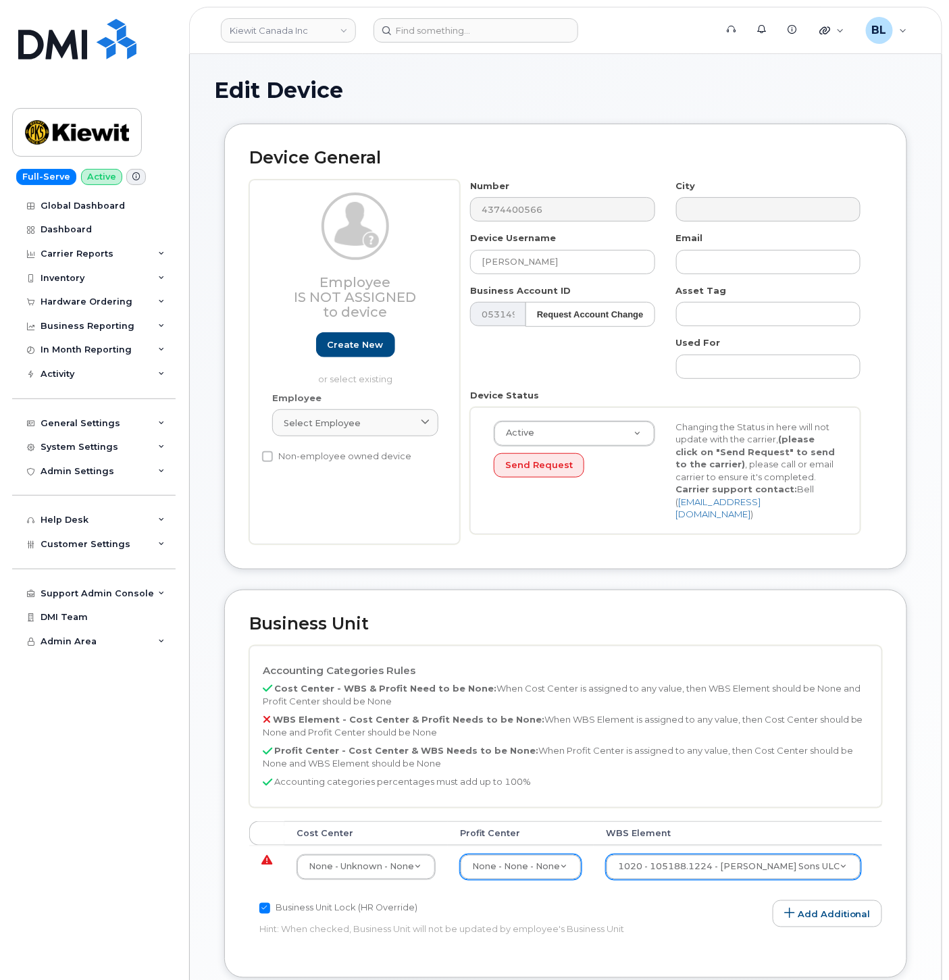
click at [325, 872] on td "None - Unknown - None 13378" at bounding box center [365, 866] width 163 height 43
type input "none"
type input "13383"
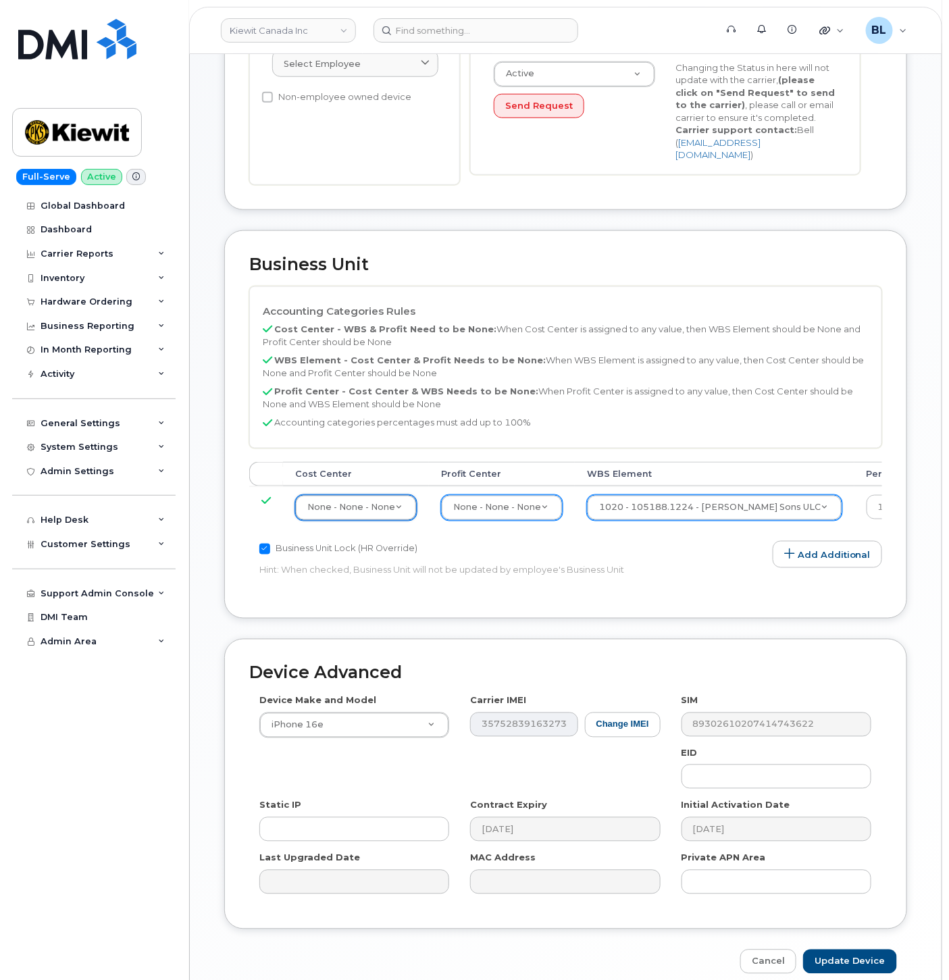
scroll to position [413, 0]
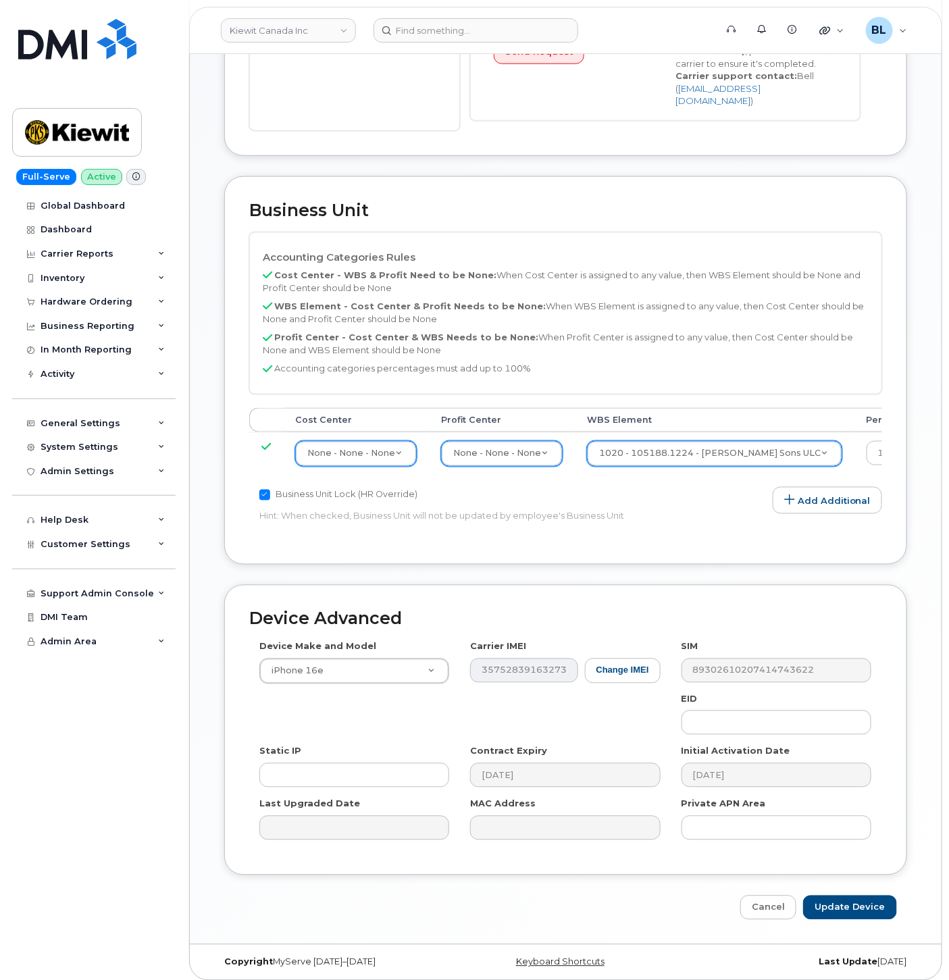
click at [825, 886] on div "Device Advanced Device Make and Model iPhone 16e Android TCL 502 Watch Apple Wa…" at bounding box center [565, 753] width 703 height 336
click at [827, 883] on div "Device Advanced Device Make and Model iPhone 16e Android TCL 502 Watch Apple Wa…" at bounding box center [565, 753] width 703 height 336
click at [839, 895] on input "Update Device" at bounding box center [850, 907] width 94 height 25
type input "Saving..."
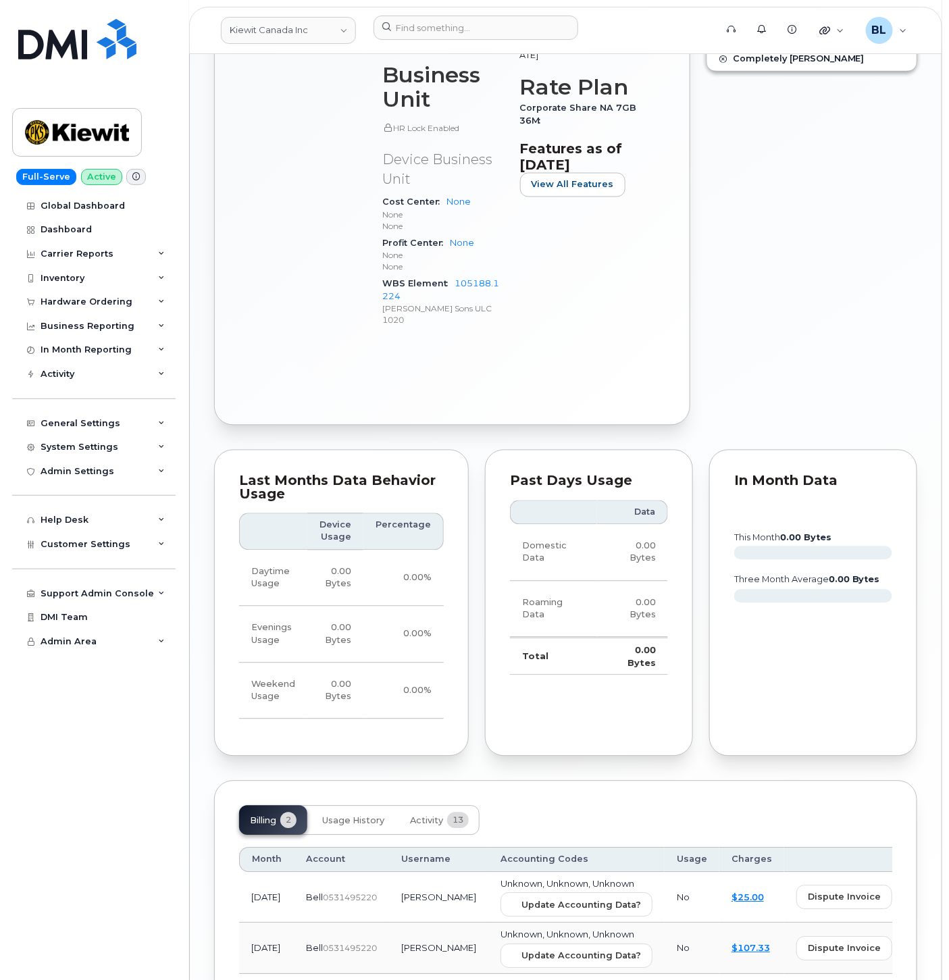
scroll to position [760, 0]
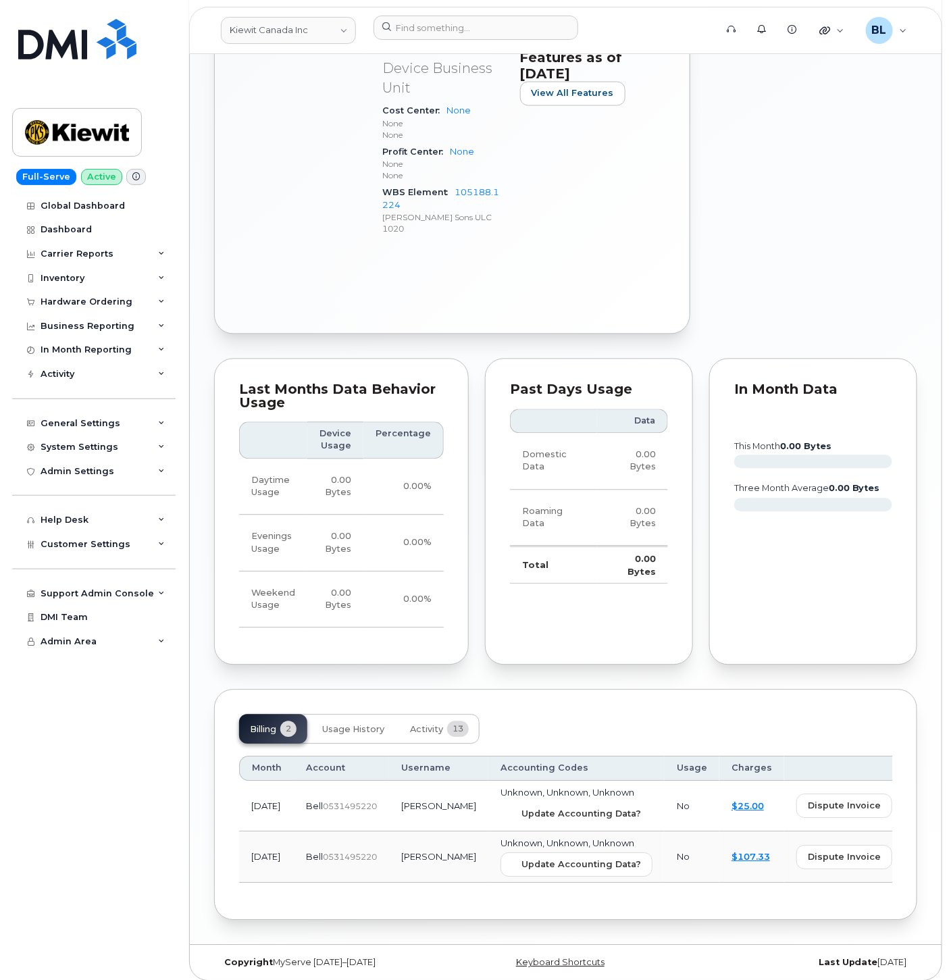
click at [549, 808] on span "Update Accounting Data?" at bounding box center [581, 814] width 120 height 13
click at [543, 82] on h3 "Features as of [DATE]" at bounding box center [581, 65] width 122 height 32
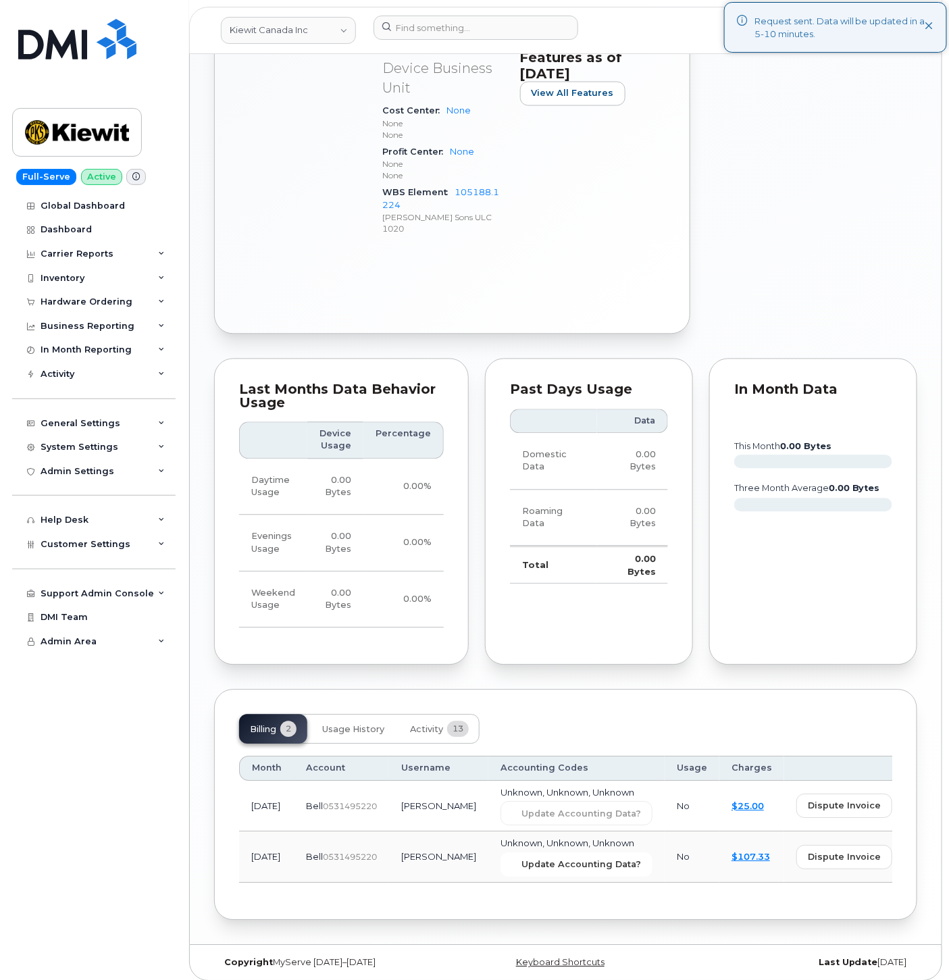
click at [556, 858] on span "Update Accounting Data?" at bounding box center [581, 864] width 120 height 13
click at [427, 30] on input at bounding box center [475, 28] width 205 height 24
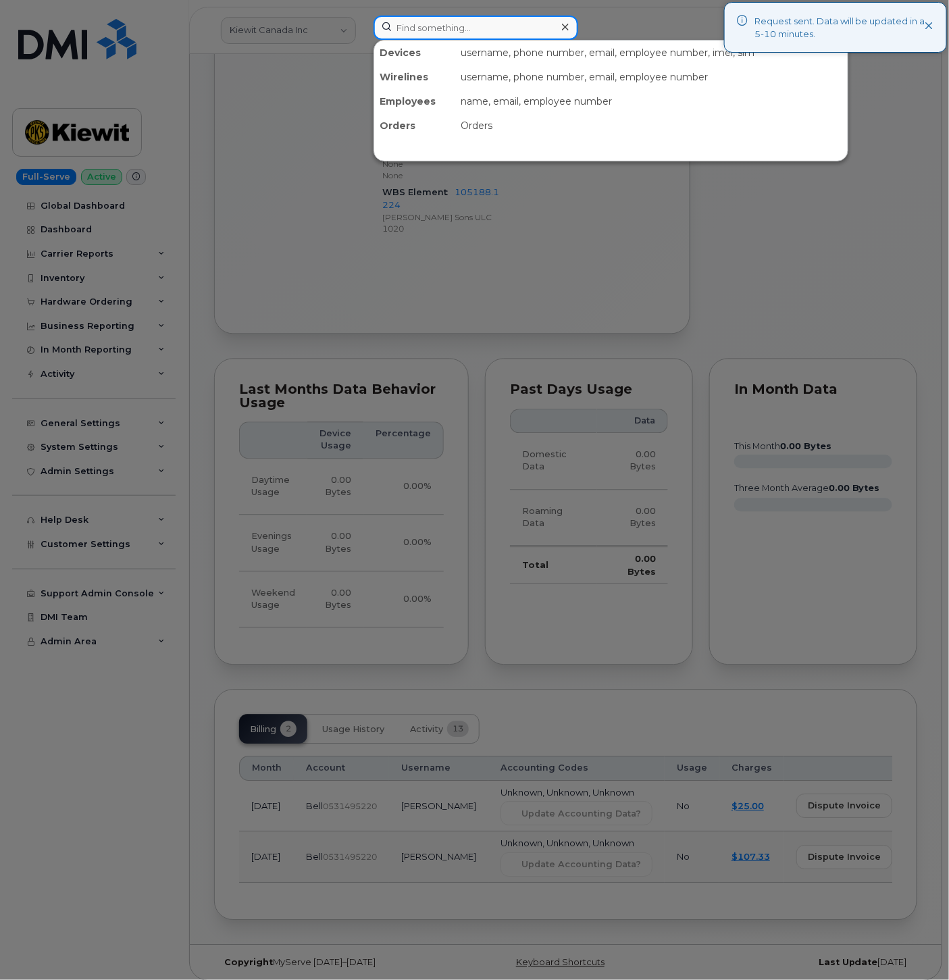
paste input "5874389896"
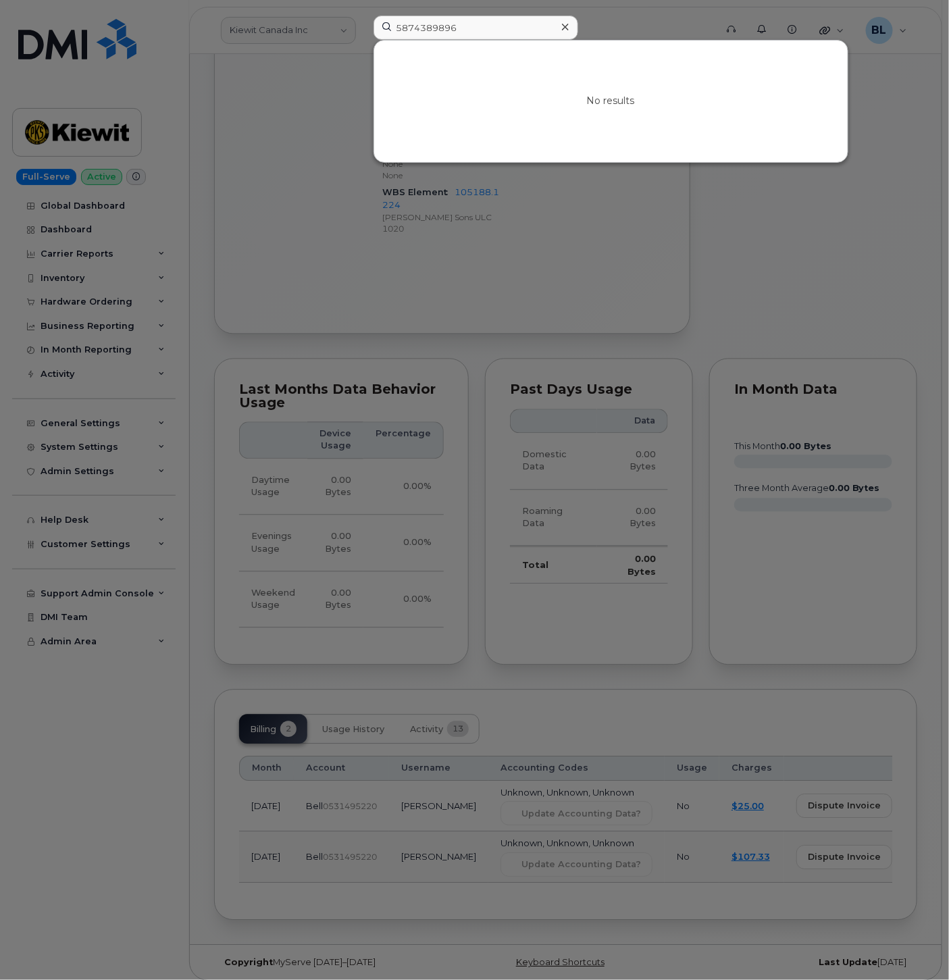
drag, startPoint x: 476, startPoint y: 54, endPoint x: 477, endPoint y: 24, distance: 29.7
click at [475, 49] on div "No results" at bounding box center [610, 102] width 473 height 122
click at [477, 24] on input "5874389896" at bounding box center [475, 28] width 205 height 24
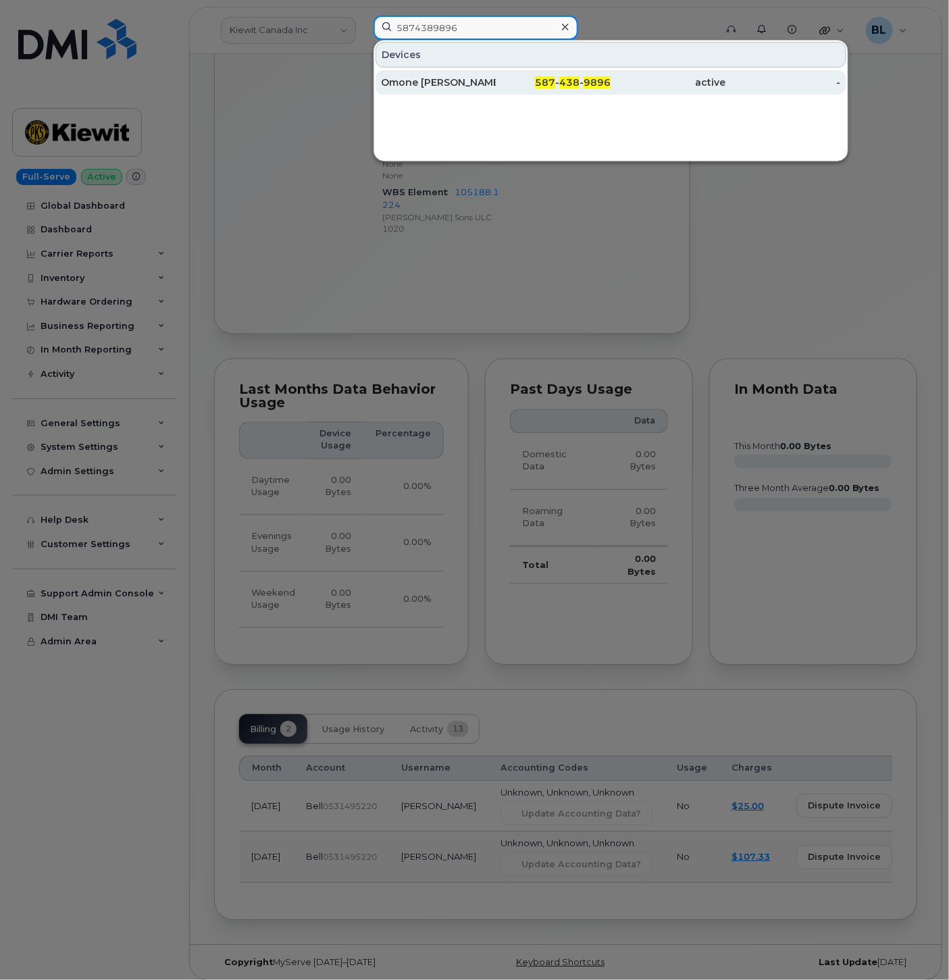
type input "5874389896"
click at [554, 82] on span "587" at bounding box center [545, 82] width 20 height 12
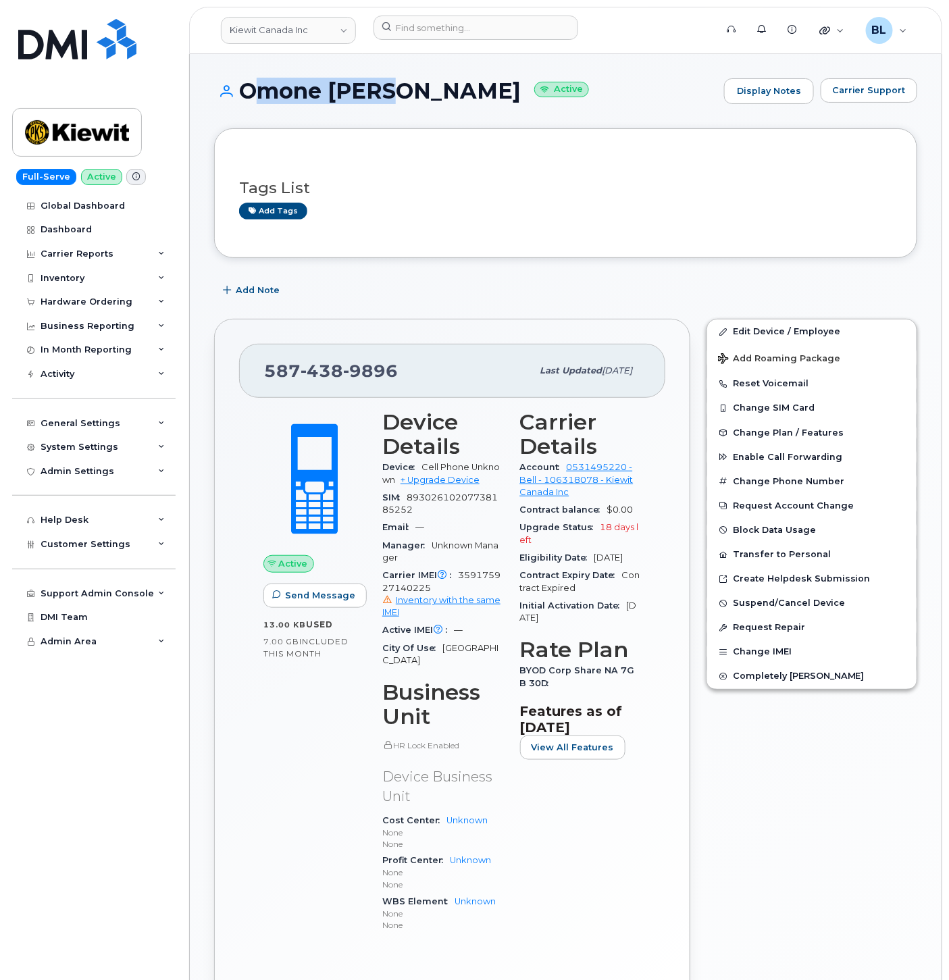
drag, startPoint x: 243, startPoint y: 90, endPoint x: 380, endPoint y: 92, distance: 137.1
click at [380, 92] on h1 "Omone [PERSON_NAME] Active" at bounding box center [465, 91] width 503 height 24
copy h1 "Omone [PERSON_NAME]"
click at [339, 375] on span "438" at bounding box center [321, 371] width 43 height 20
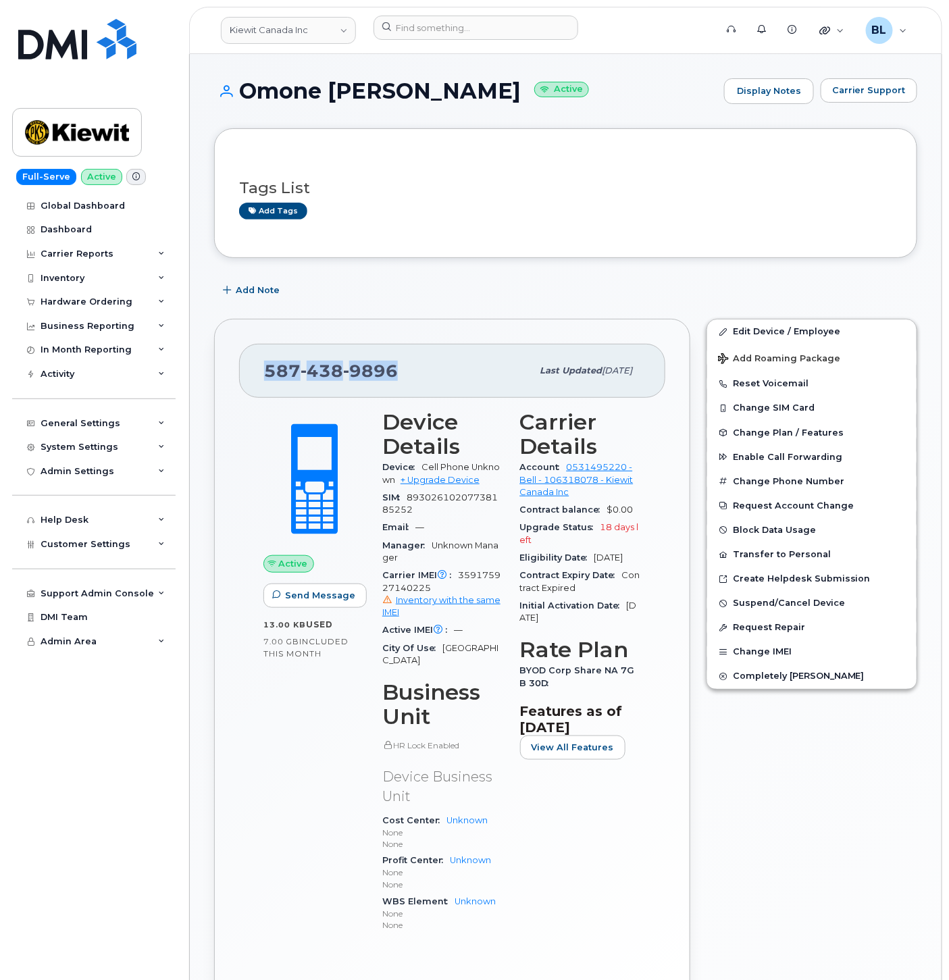
copy span "[PHONE_NUMBER]"
drag, startPoint x: 814, startPoint y: 332, endPoint x: 951, endPoint y: 339, distance: 136.6
click at [814, 332] on link "Edit Device / Employee" at bounding box center [811, 331] width 209 height 24
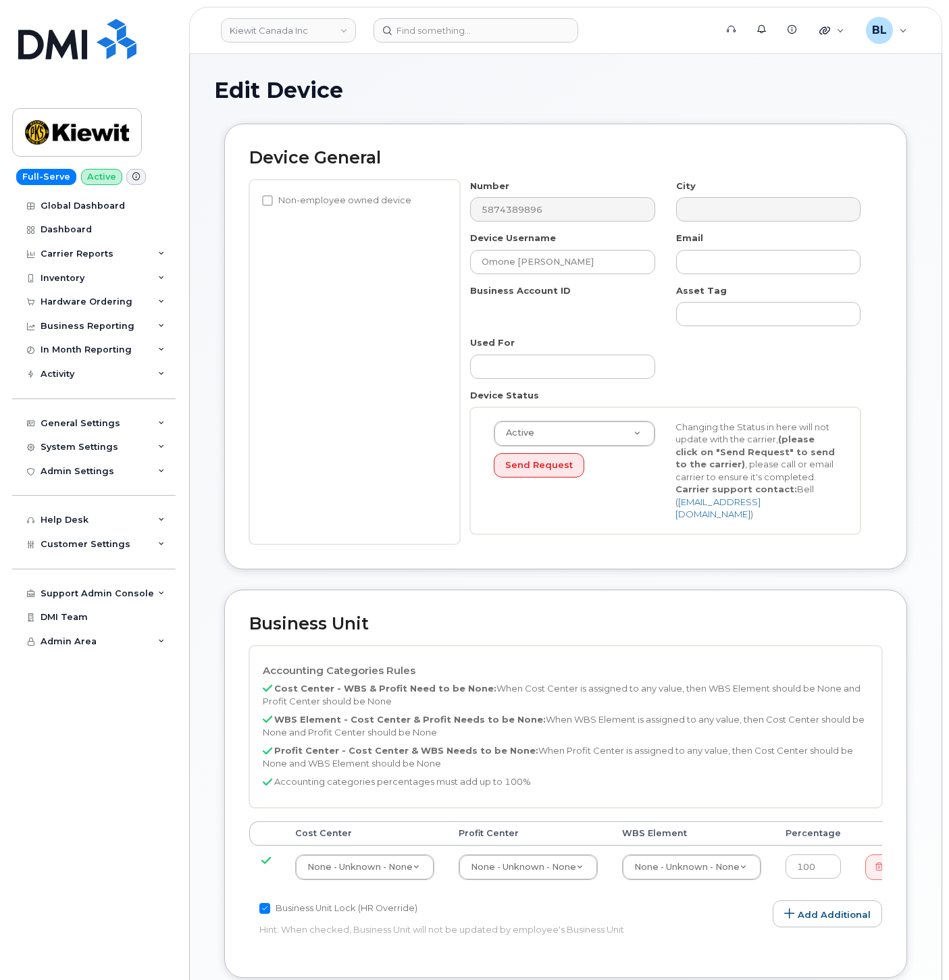
select select "14058"
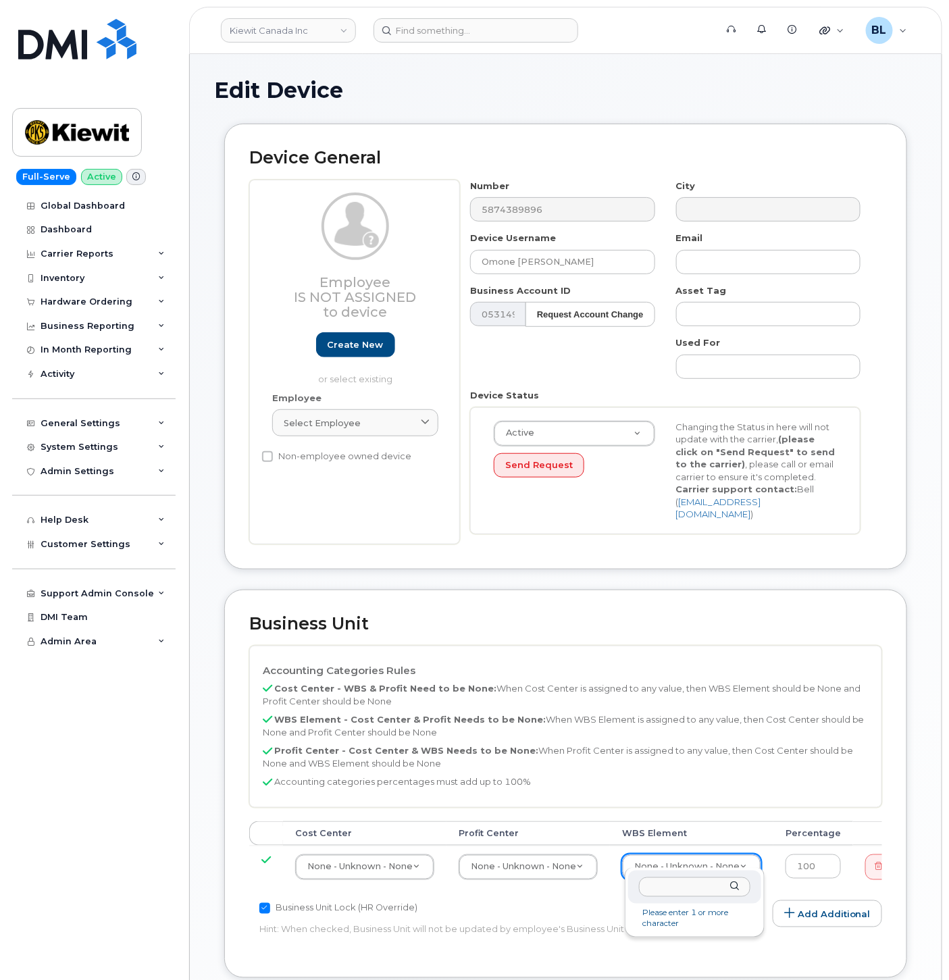
type input "105877.1183"
type input "29555238"
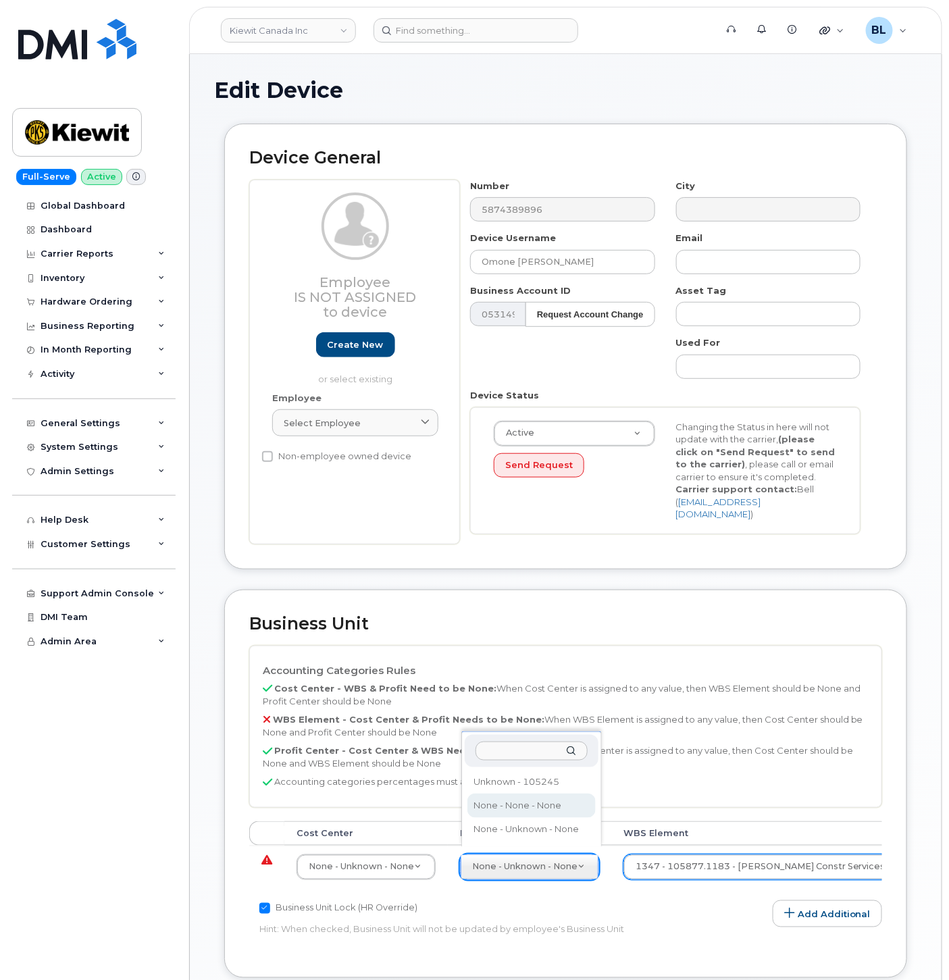
select select "14059"
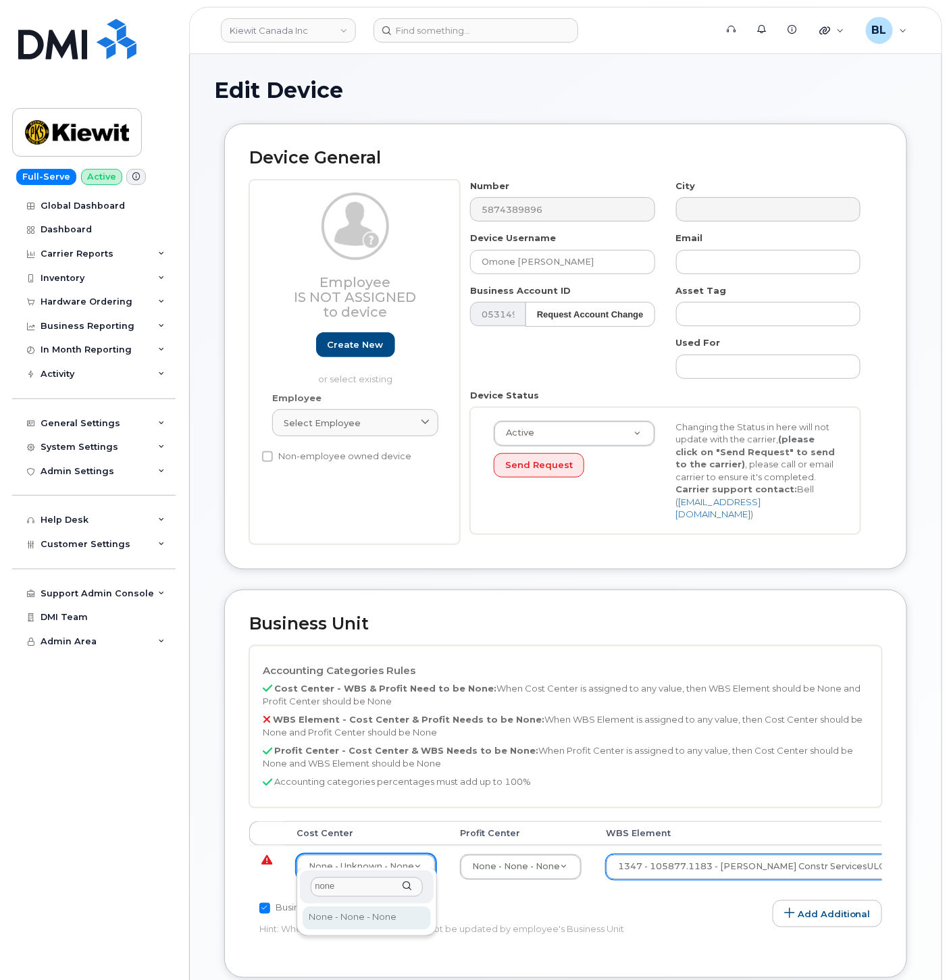
type input "none"
type input "13383"
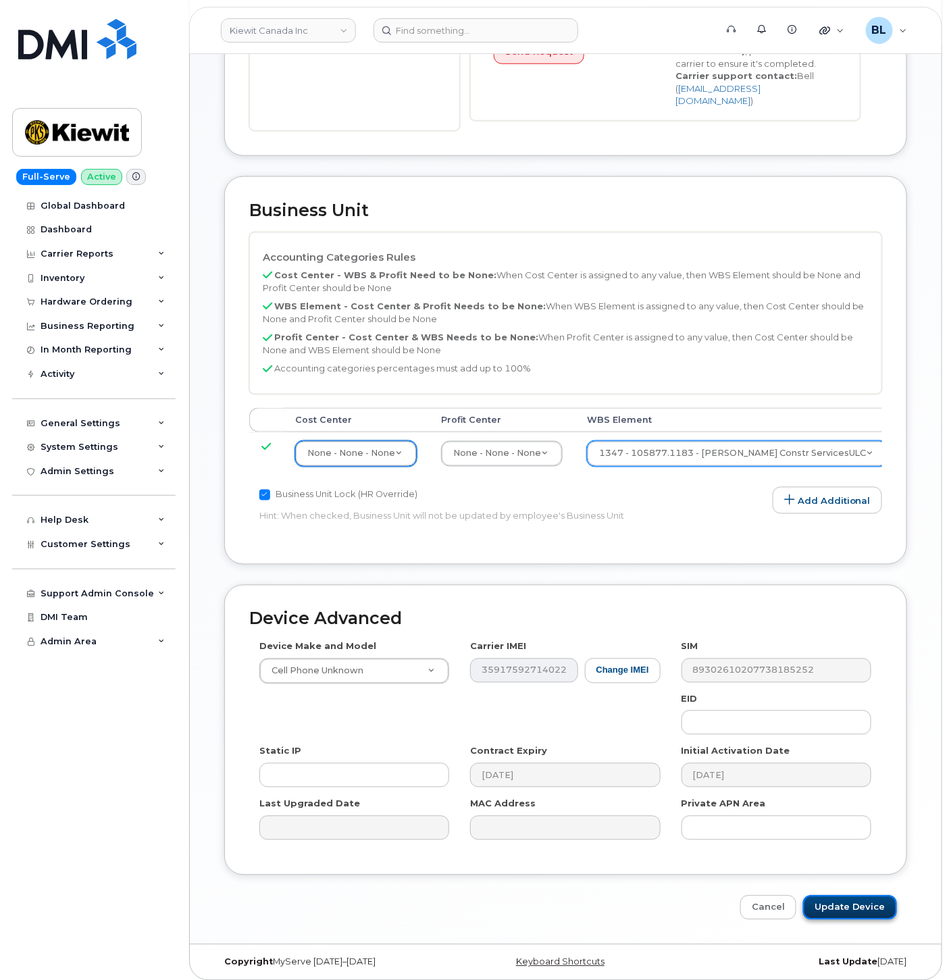
click at [862, 900] on input "Update Device" at bounding box center [850, 907] width 94 height 25
type input "Saving..."
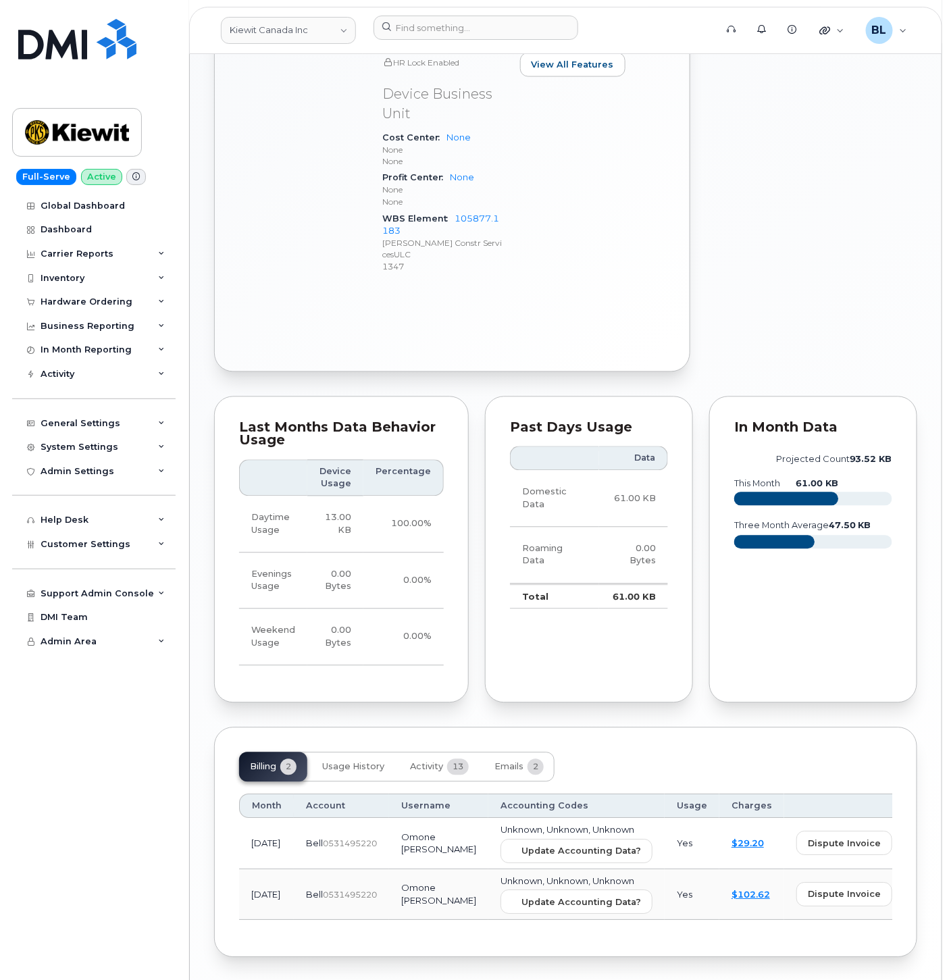
scroll to position [709, 0]
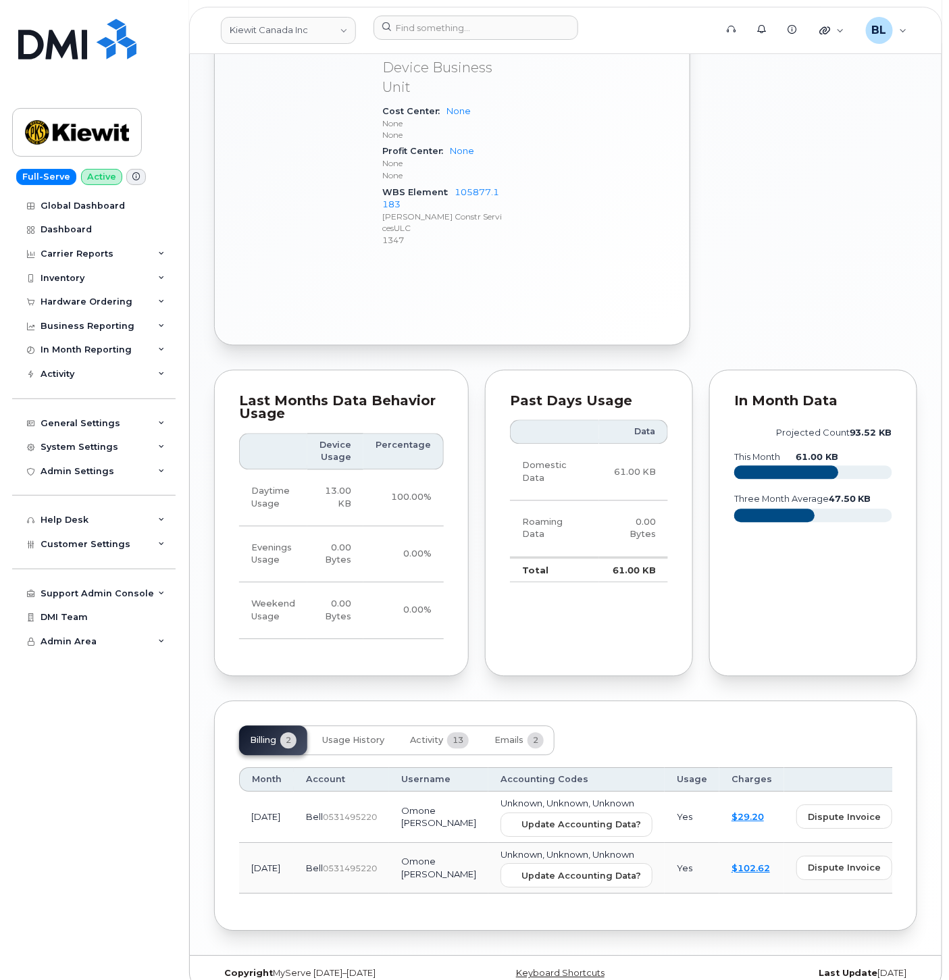
click at [542, 815] on td "Unknown, Unknown, Unknown Update Accounting Data?" at bounding box center [576, 817] width 176 height 51
click at [550, 818] on span "Update Accounting Data?" at bounding box center [581, 824] width 120 height 13
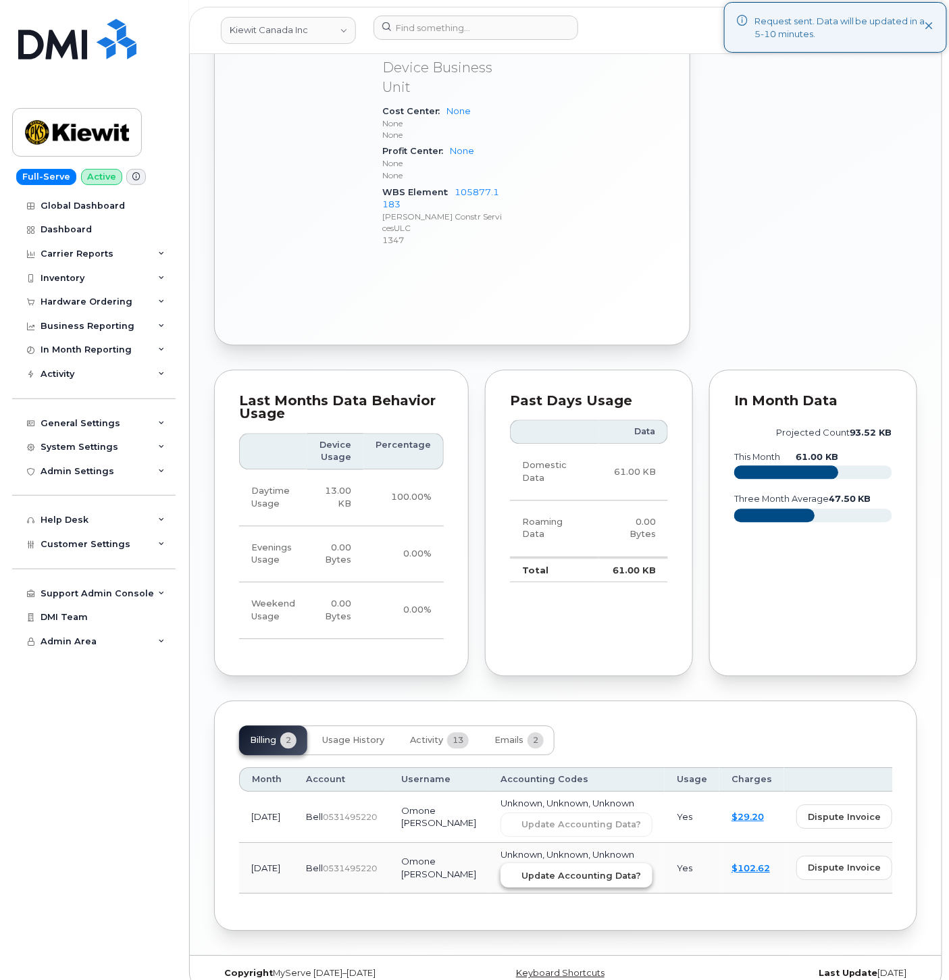
click span "Update Accounting Data?"
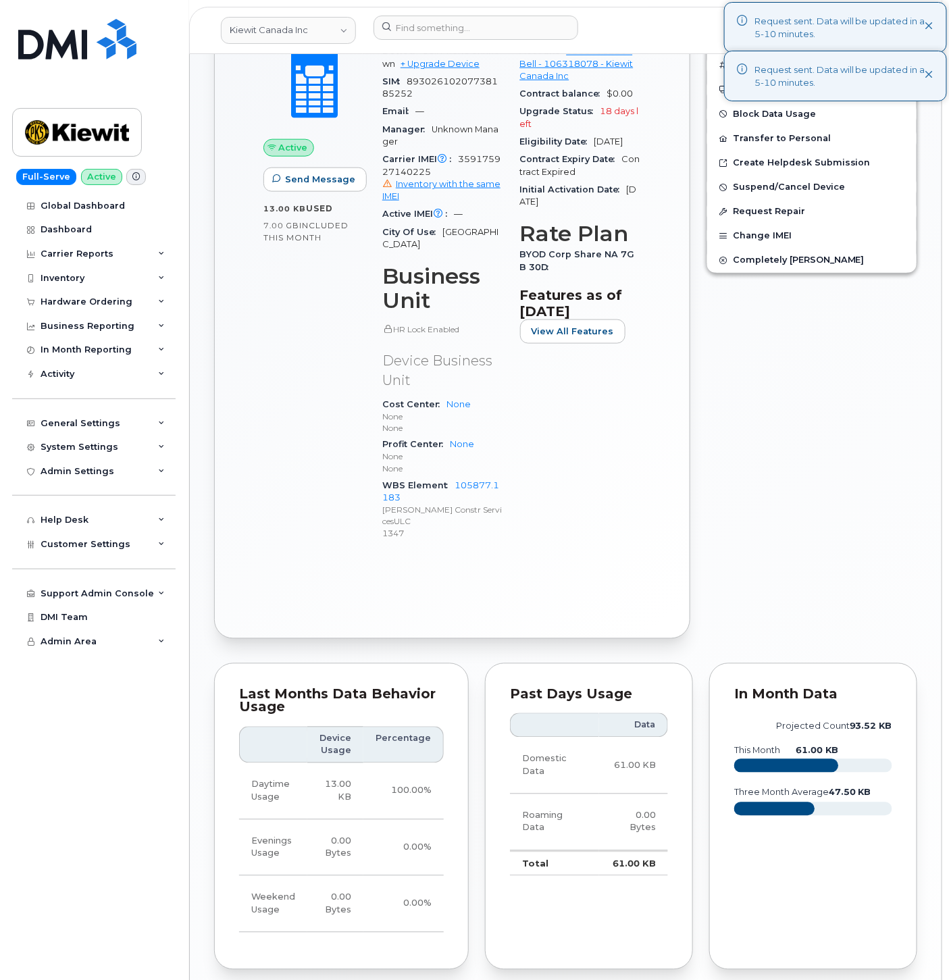
scroll to position [0, 0]
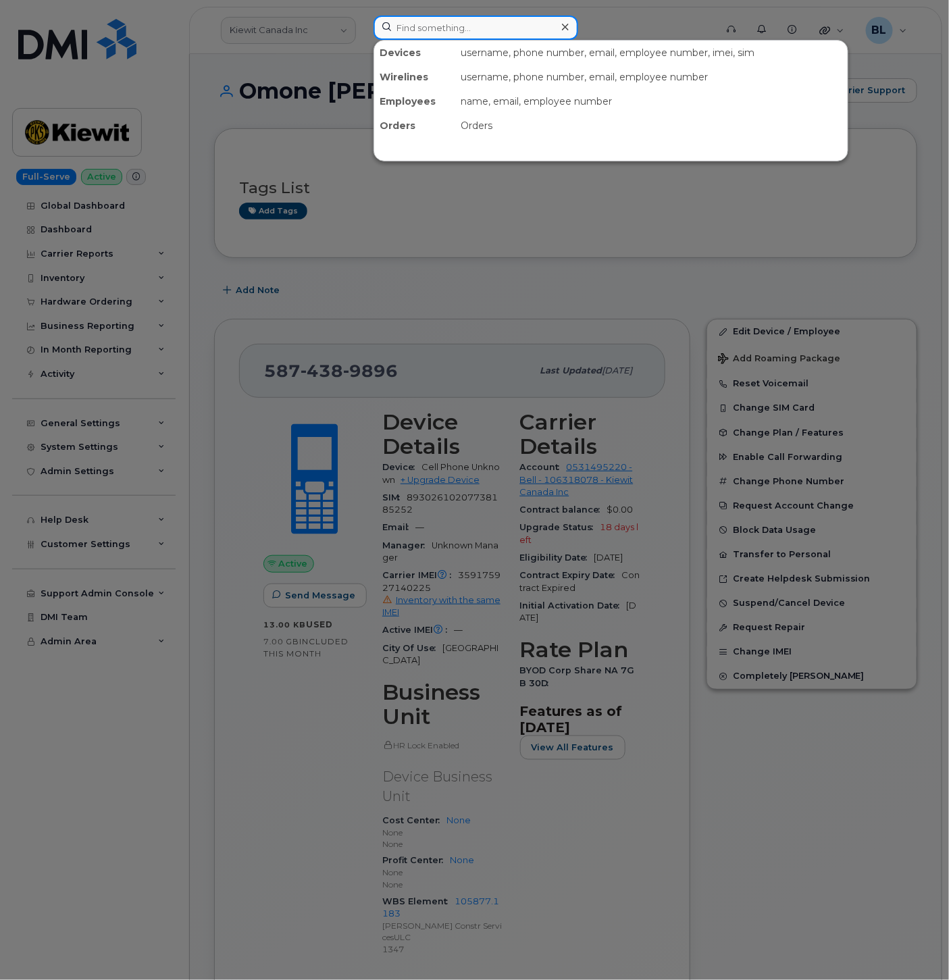
click input
paste input "9054357290"
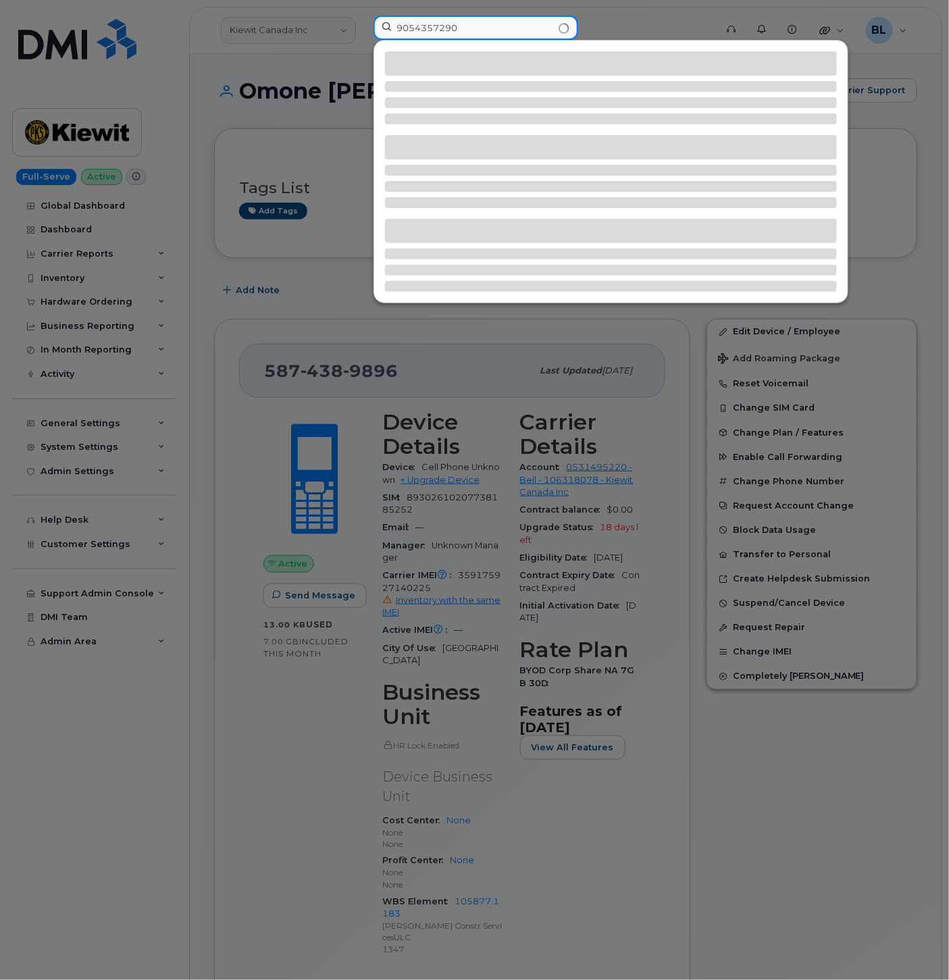
type input "9054357290"
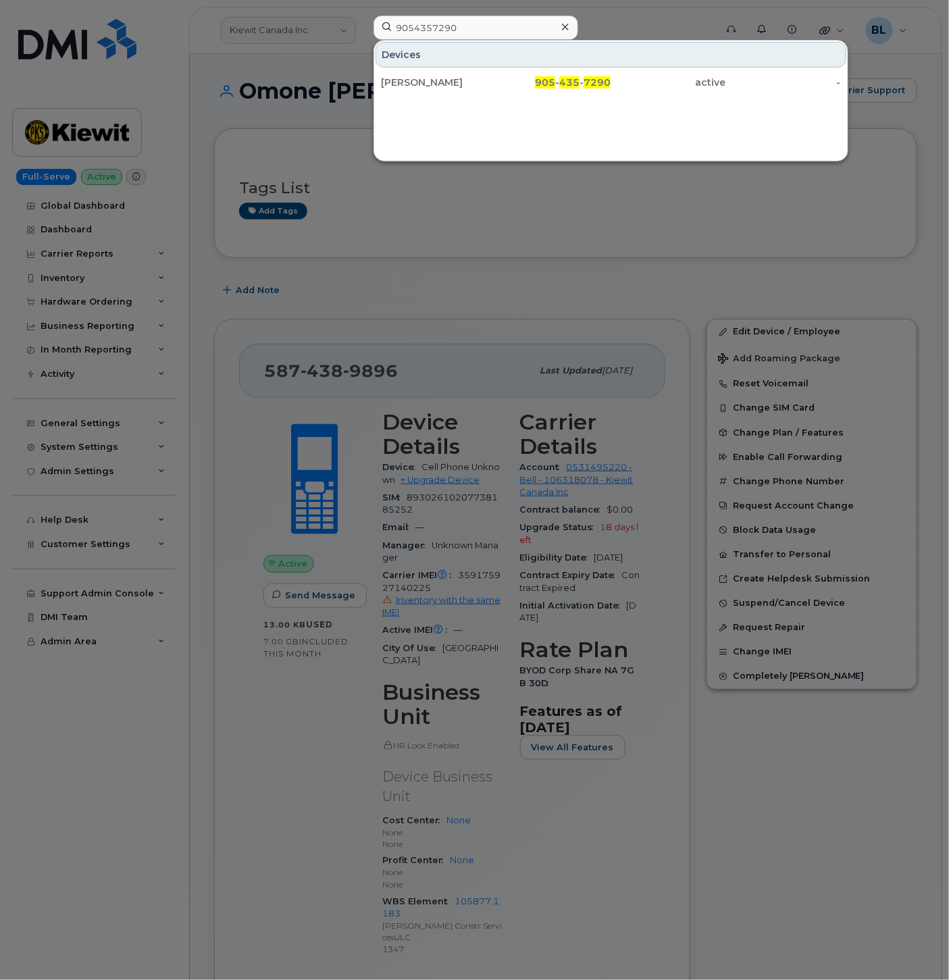
drag, startPoint x: 509, startPoint y: 79, endPoint x: 529, endPoint y: 100, distance: 28.7
click div "905 - 435 - 7290"
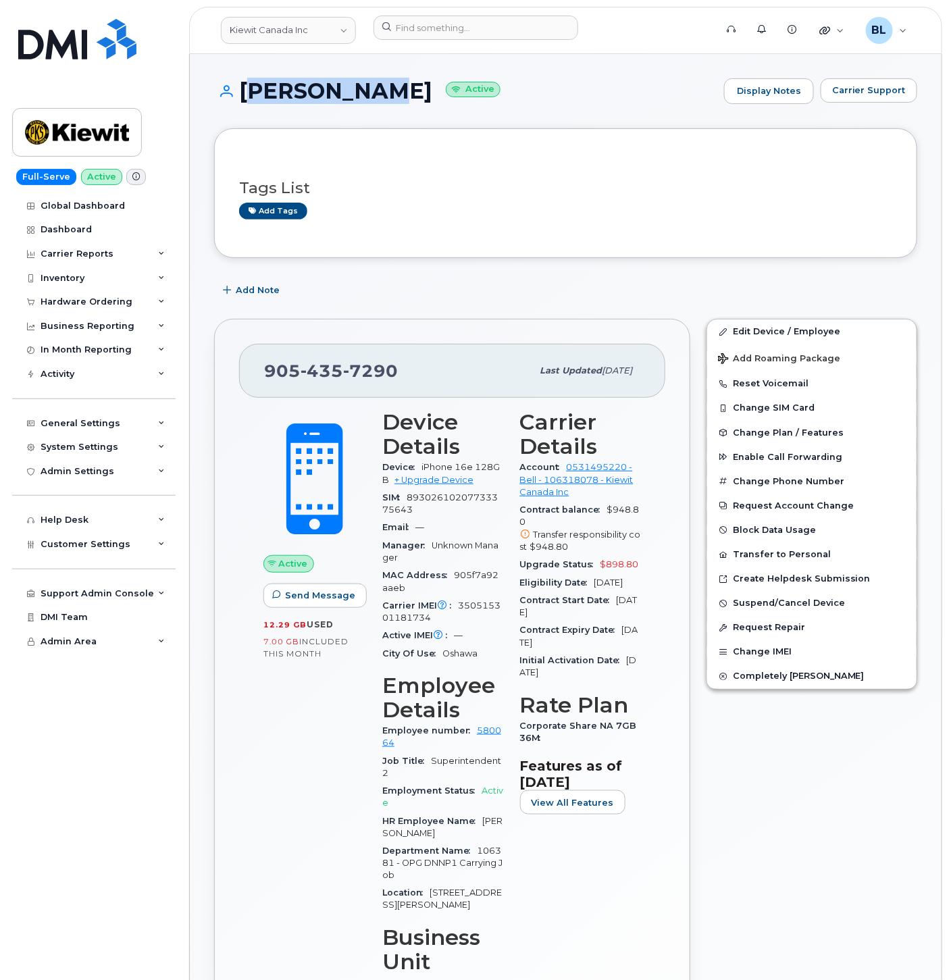
drag, startPoint x: 237, startPoint y: 85, endPoint x: 367, endPoint y: 93, distance: 130.6
click at [367, 93] on h1 "[PERSON_NAME] Active" at bounding box center [465, 91] width 503 height 24
click at [785, 324] on link "Edit Device / Employee" at bounding box center [811, 331] width 209 height 24
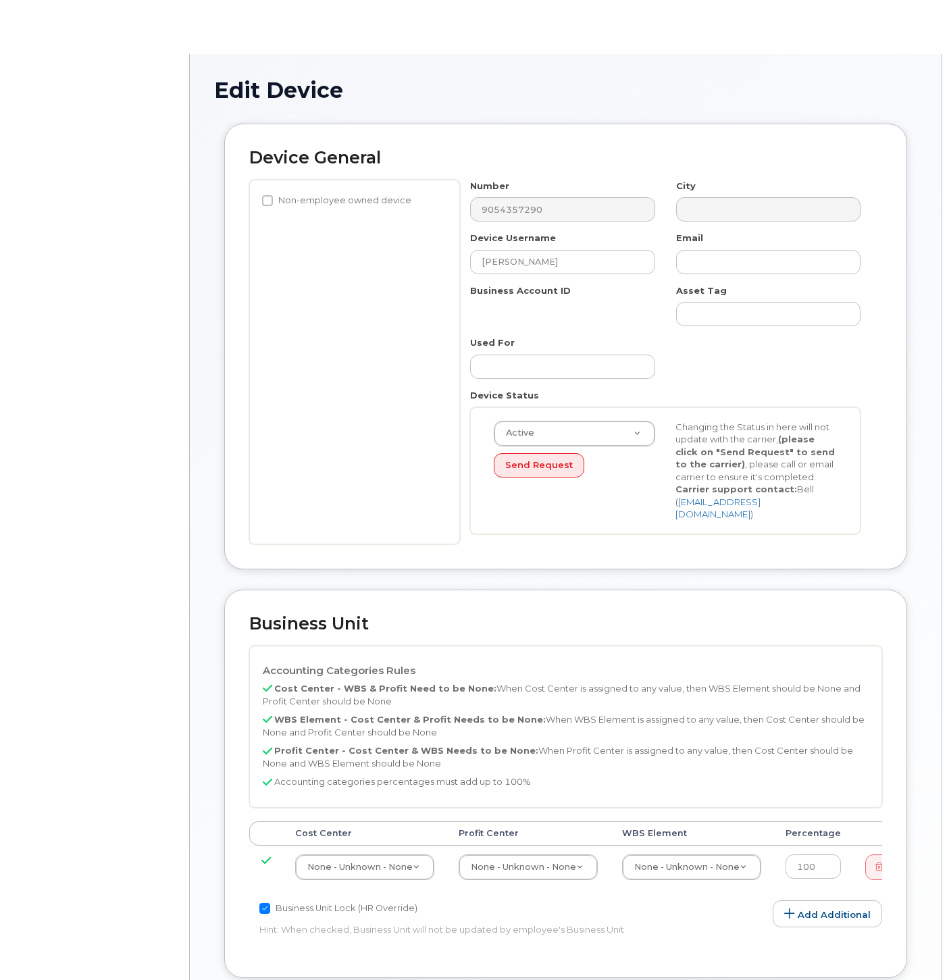
select select "14058"
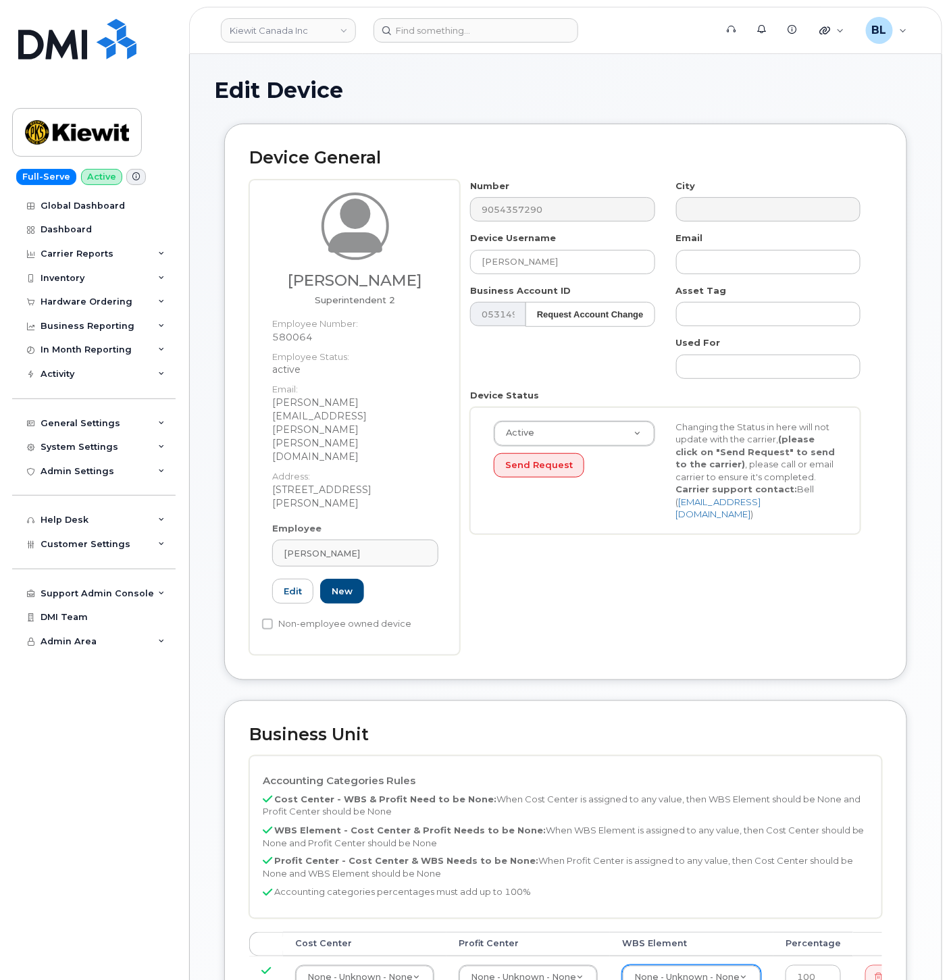
paste input "MyServe order being closed without MDN"
type input "MyServe order being closed without MDN"
click at [690, 846] on input "text" at bounding box center [695, 851] width 112 height 20
paste input "106381.1086"
type input "106381.1086"
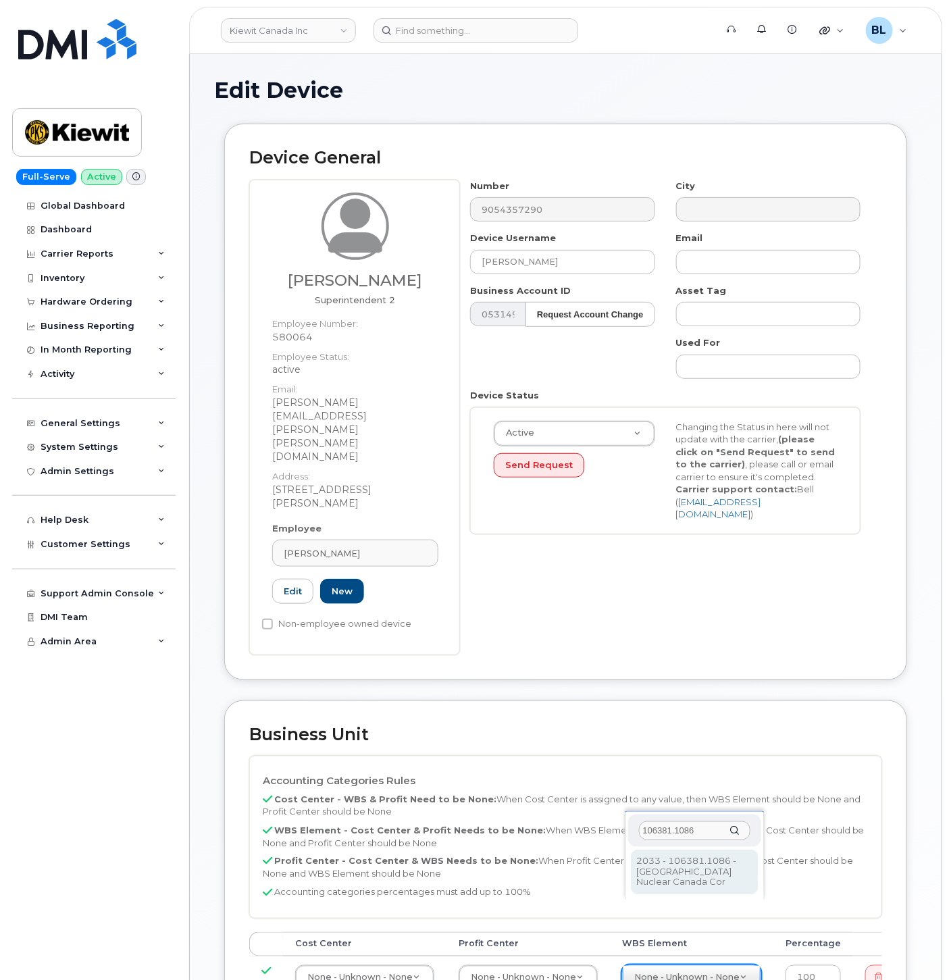
type input "35171151"
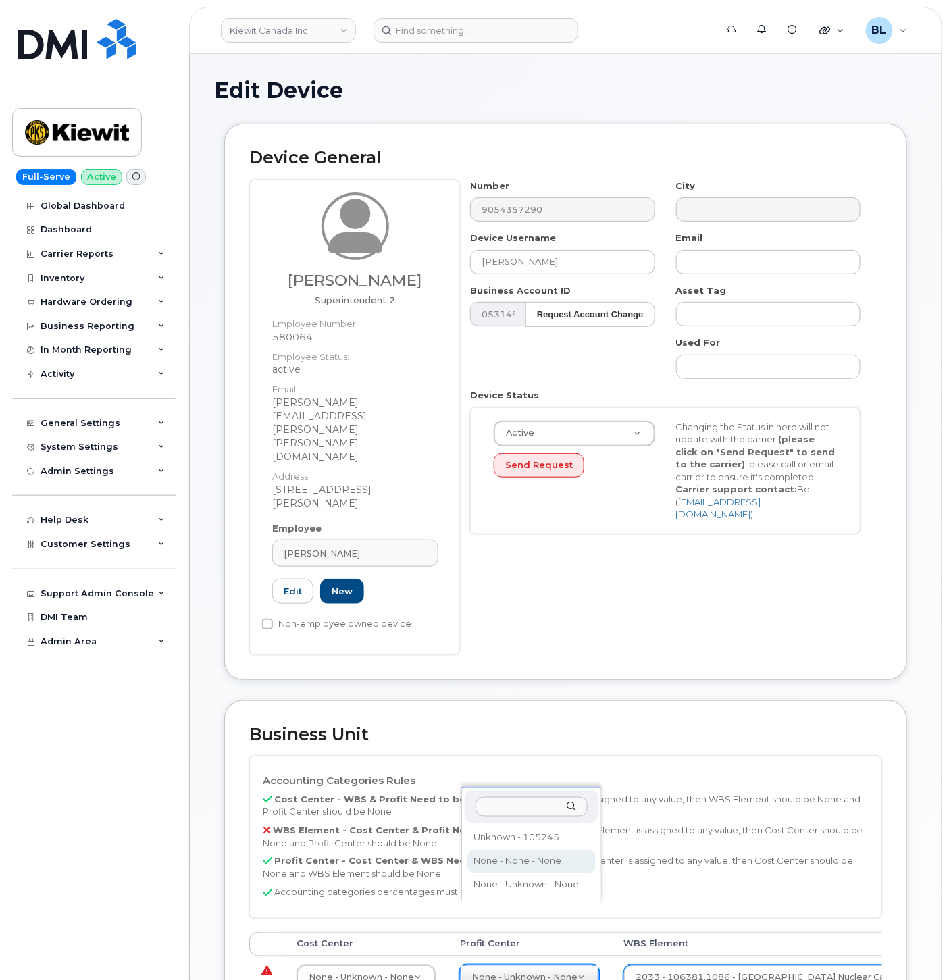
select select "14059"
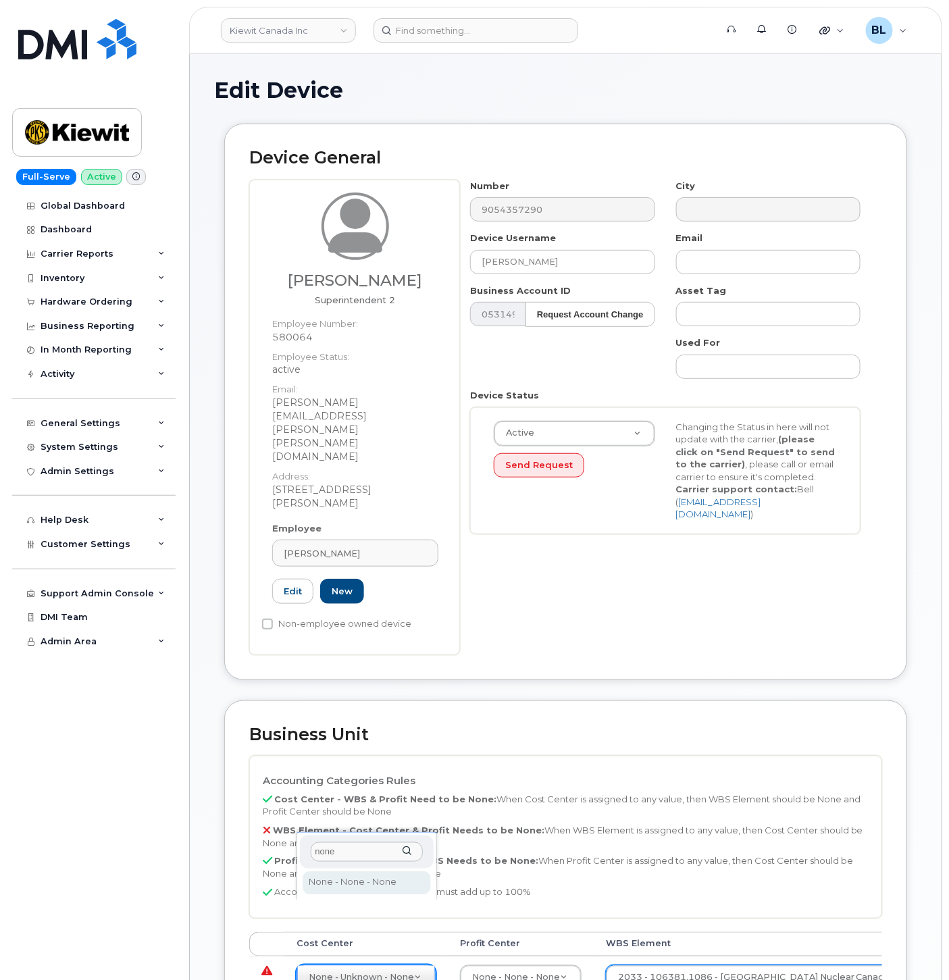
type input "none"
type input "13383"
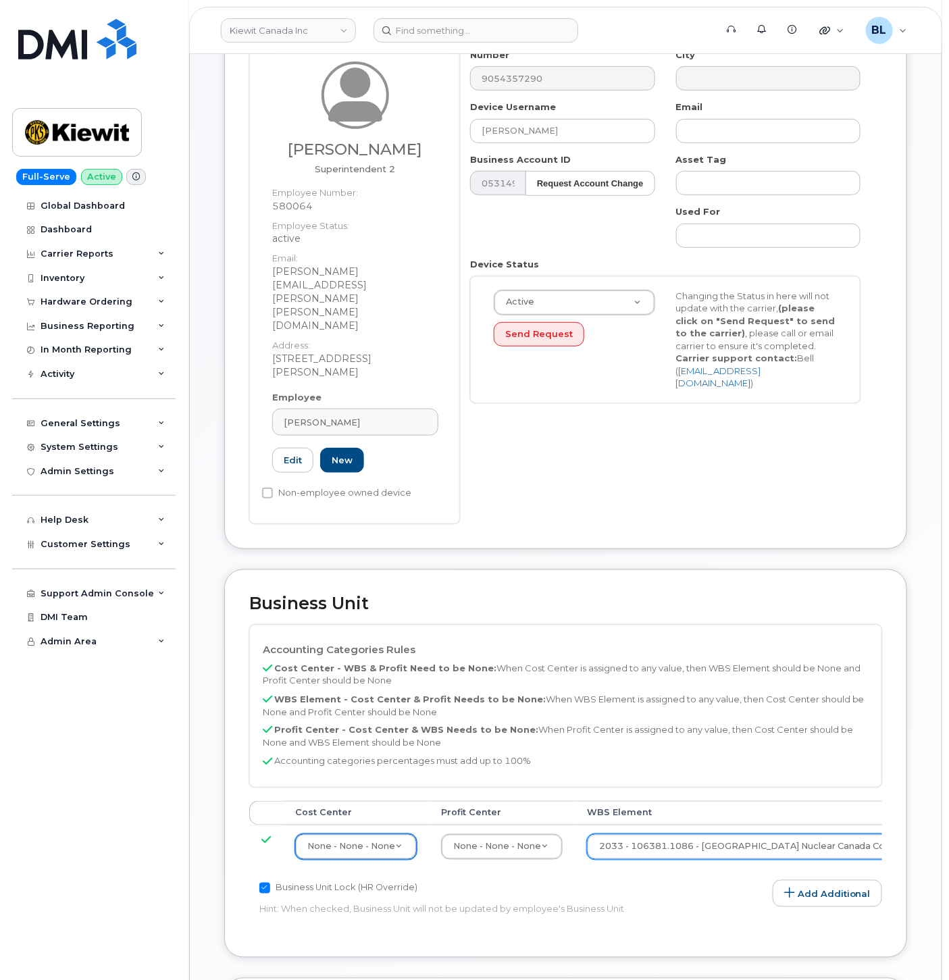
scroll to position [469, 0]
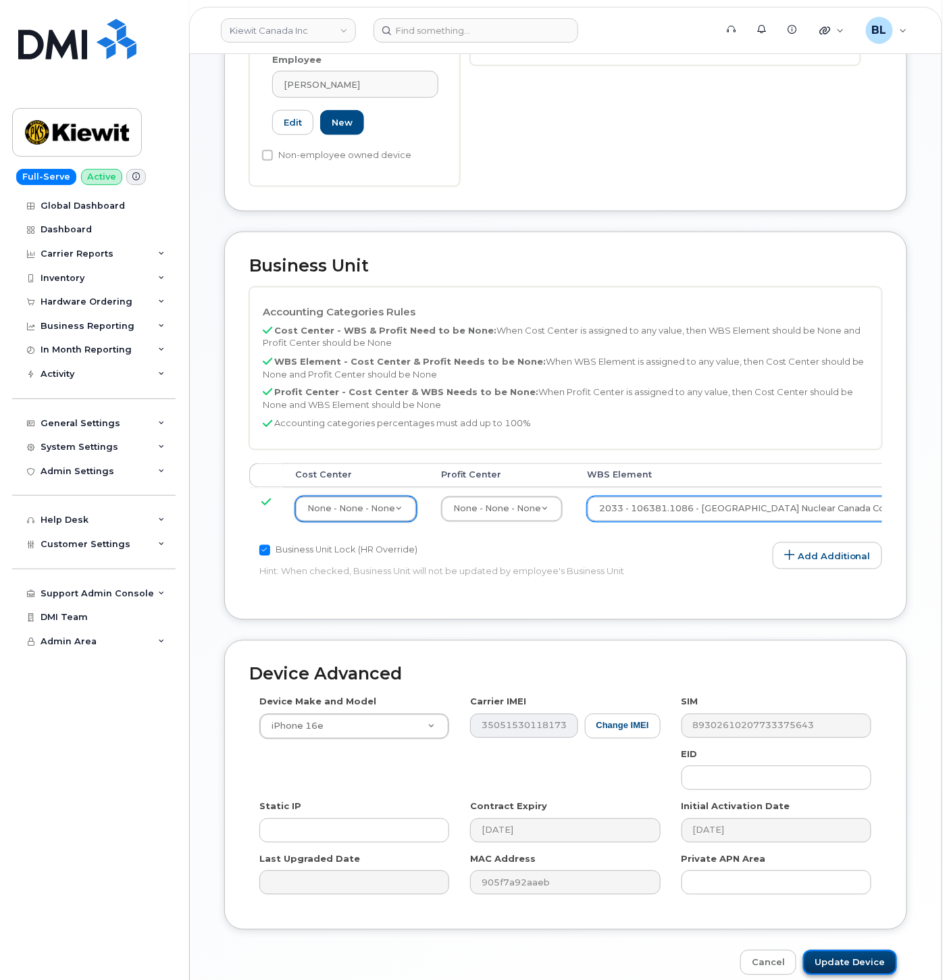
click at [862, 950] on input "Update Device" at bounding box center [850, 962] width 94 height 25
type input "Saving..."
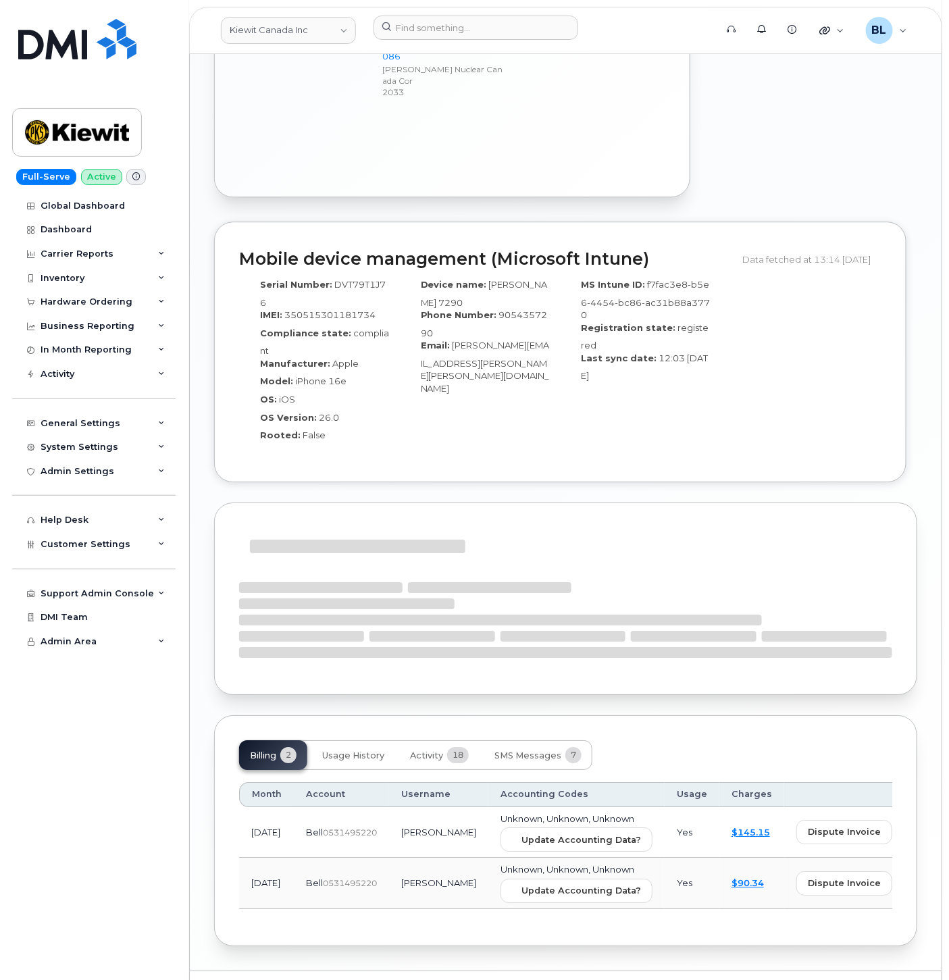
scroll to position [1117, 0]
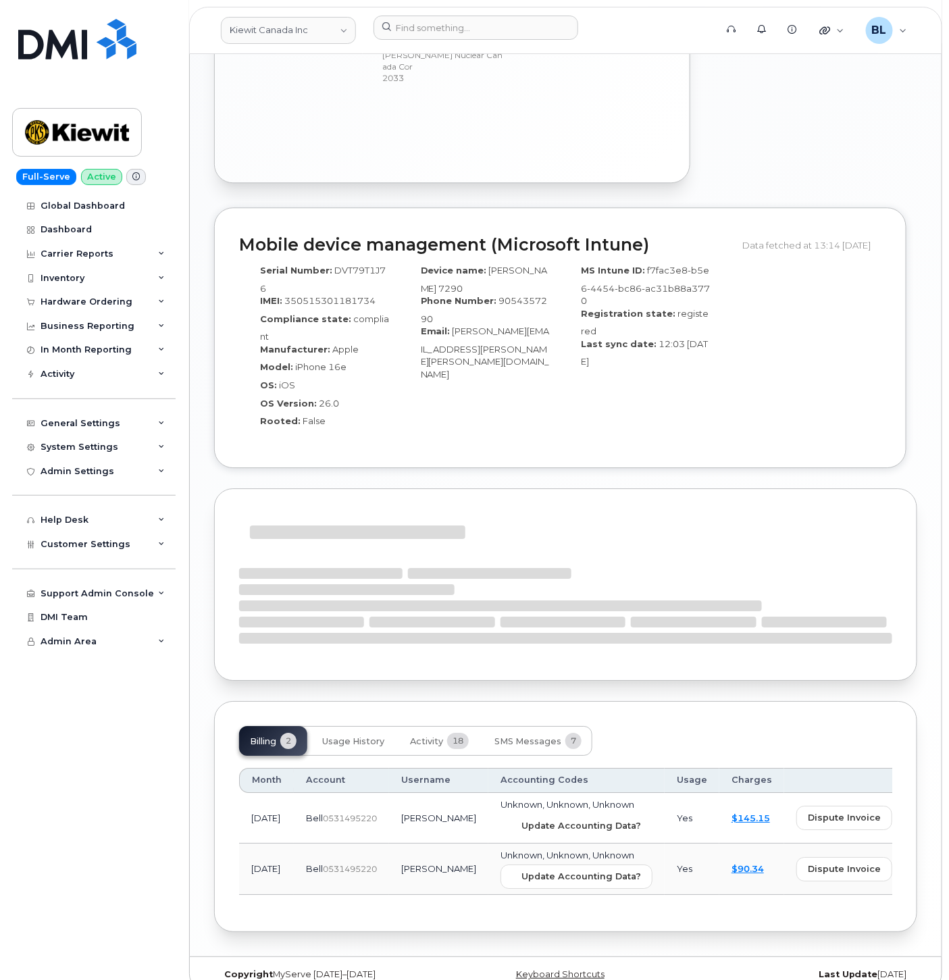
click at [549, 813] on button "Update Accounting Data?" at bounding box center [576, 825] width 152 height 24
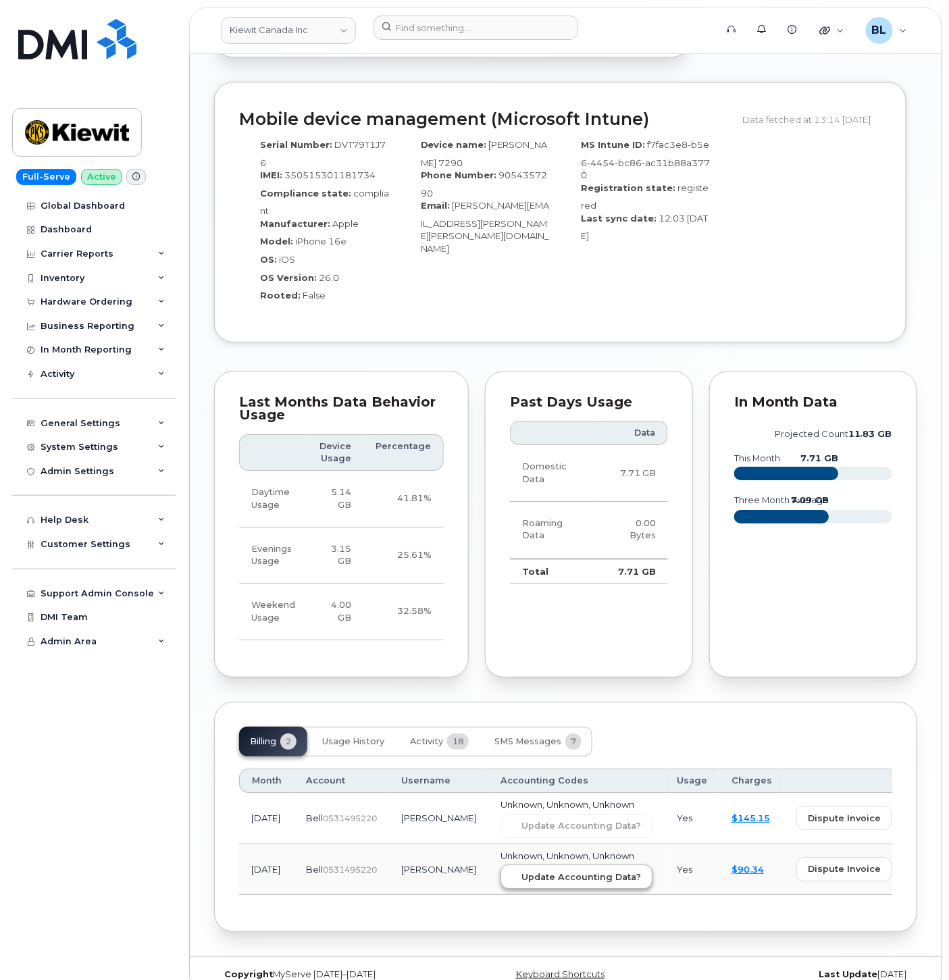
scroll to position [1243, 0]
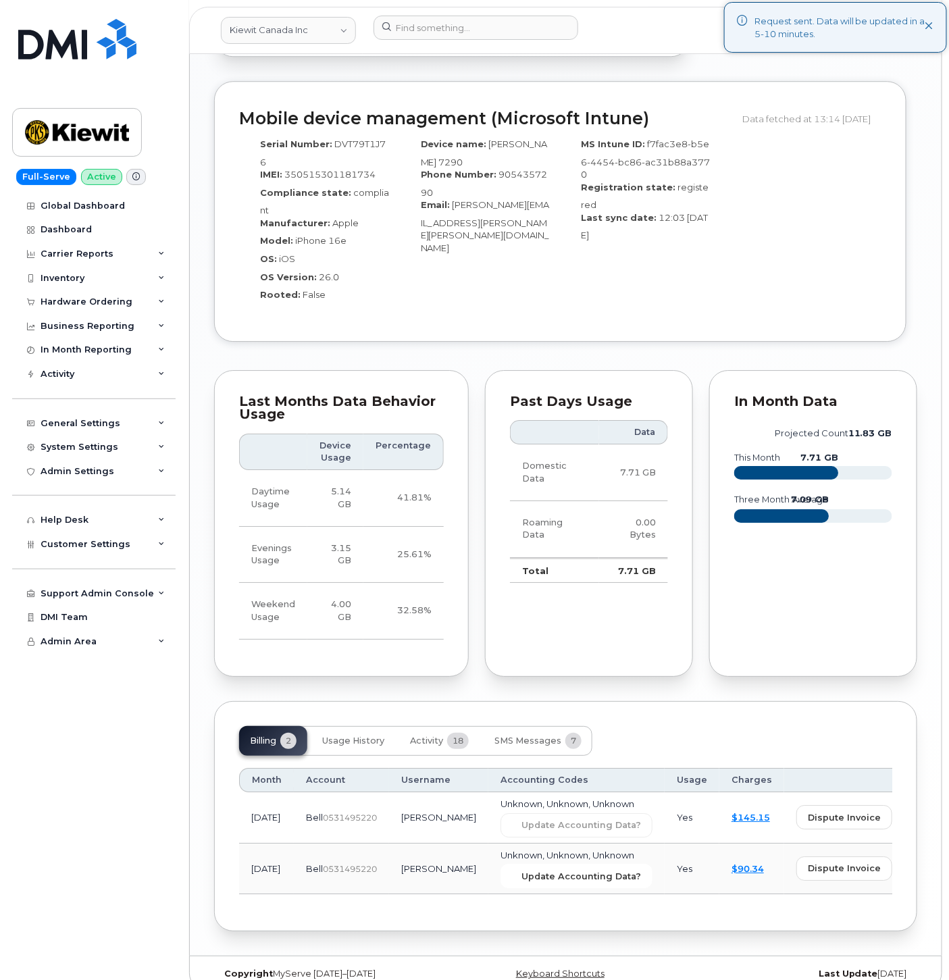
click at [552, 870] on span "Update Accounting Data?" at bounding box center [581, 876] width 120 height 13
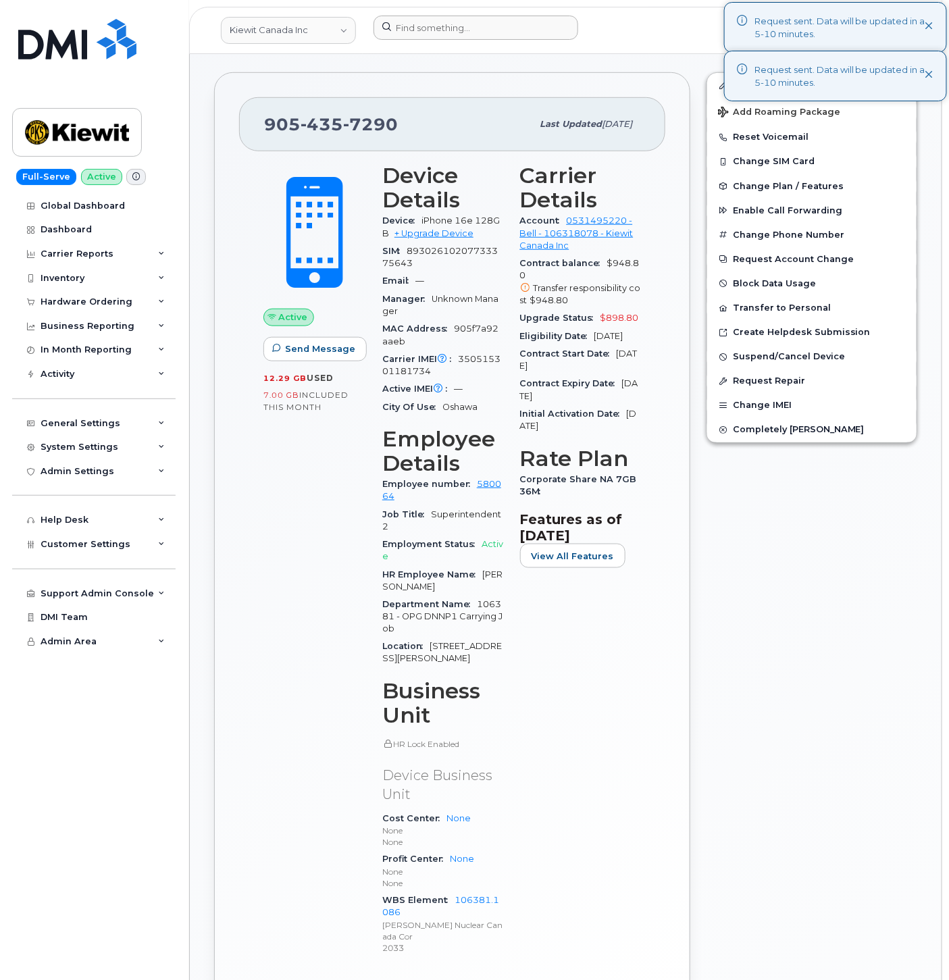
scroll to position [243, 0]
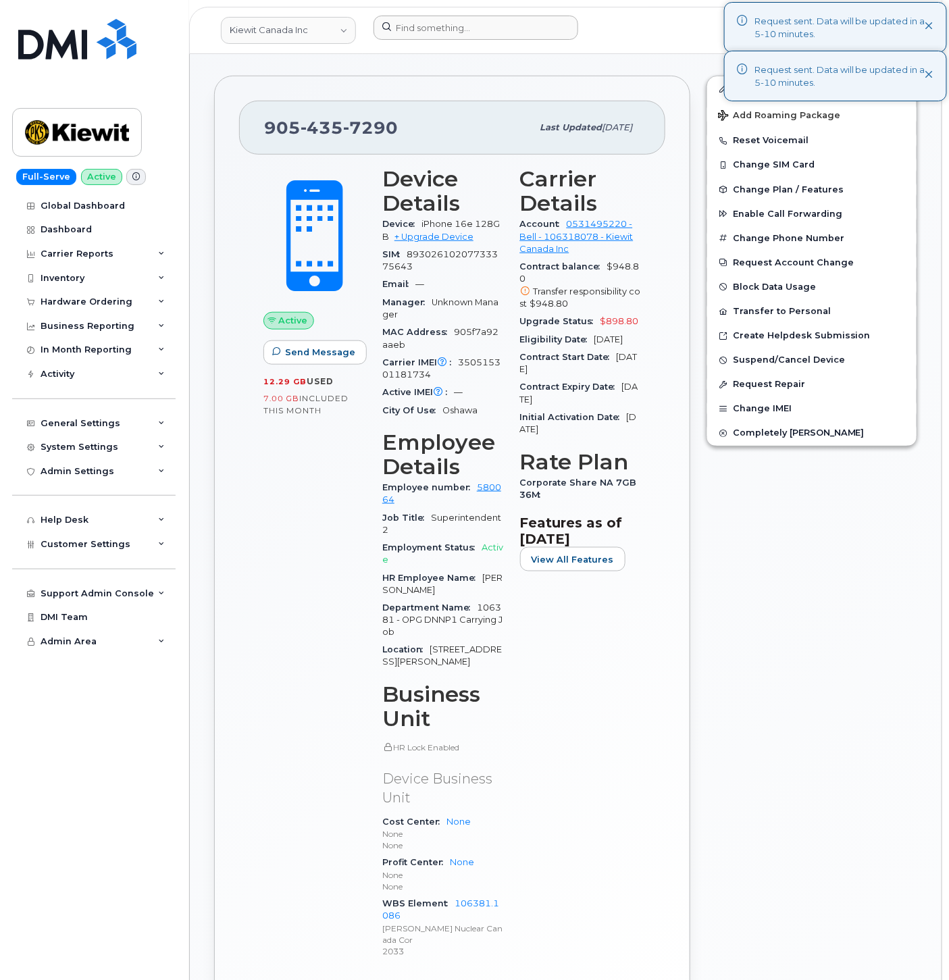
click at [416, 17] on header "[PERSON_NAME] Canada Inc Support Alerts Knowledge Base Quicklinks Suspend / Can…" at bounding box center [565, 30] width 753 height 47
click at [421, 24] on input at bounding box center [475, 28] width 205 height 24
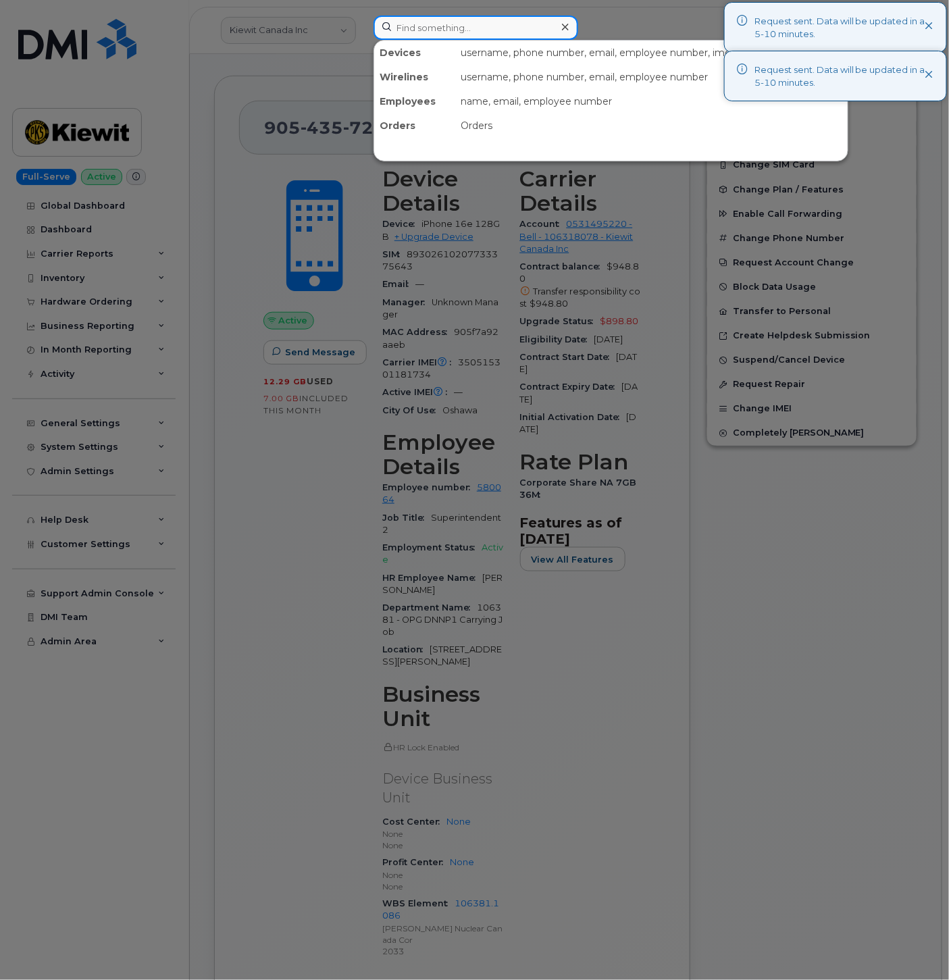
paste input "3435529959"
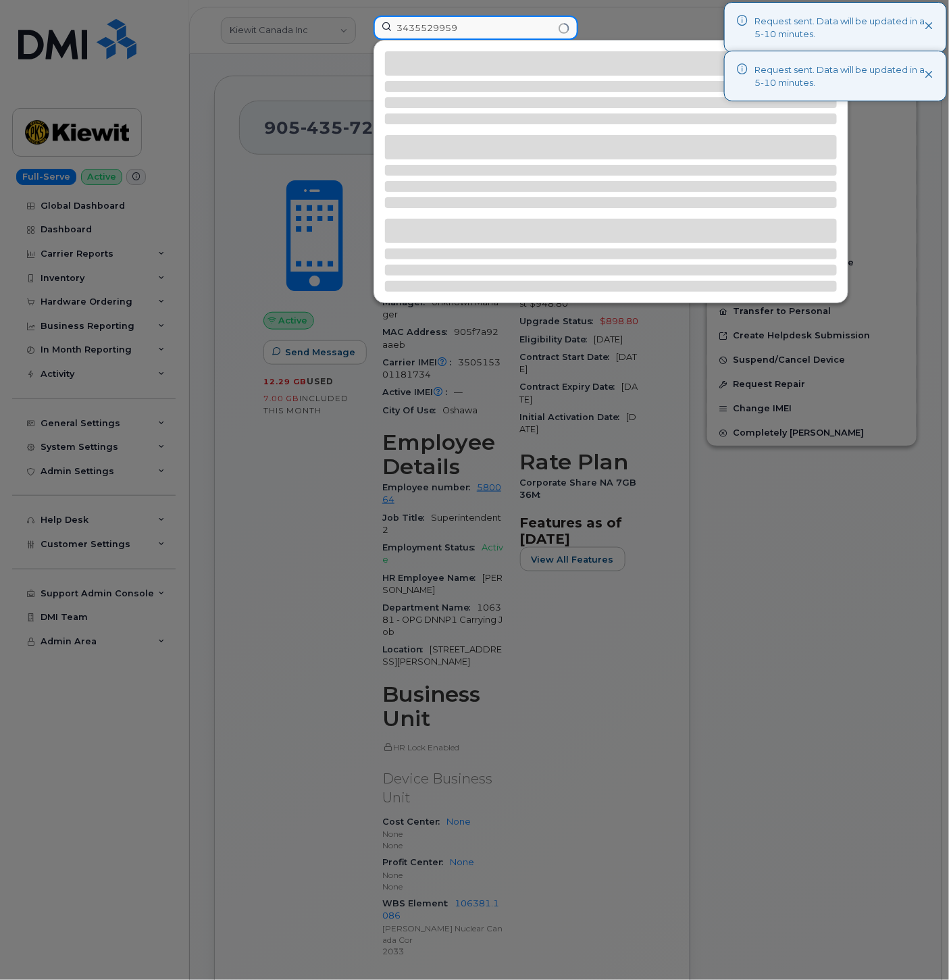
type input "3435529959"
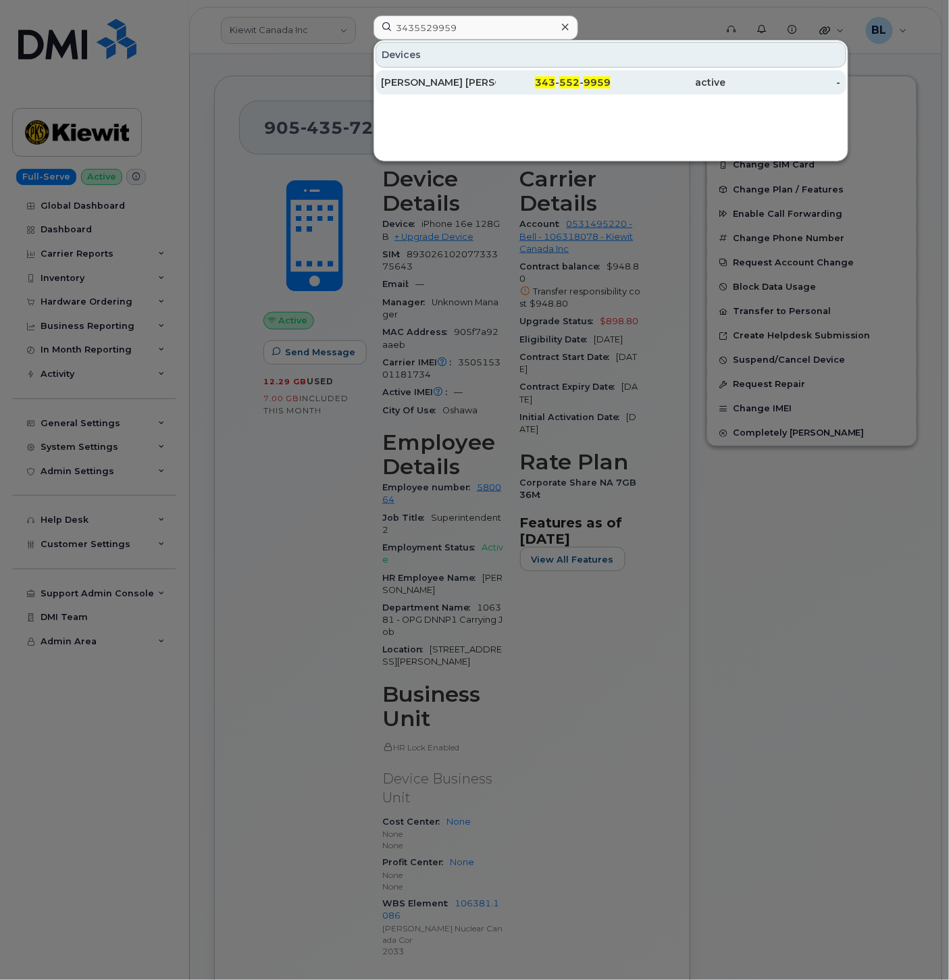
click at [582, 64] on div "Devices" at bounding box center [610, 55] width 471 height 26
click at [575, 85] on span "552" at bounding box center [569, 82] width 20 height 12
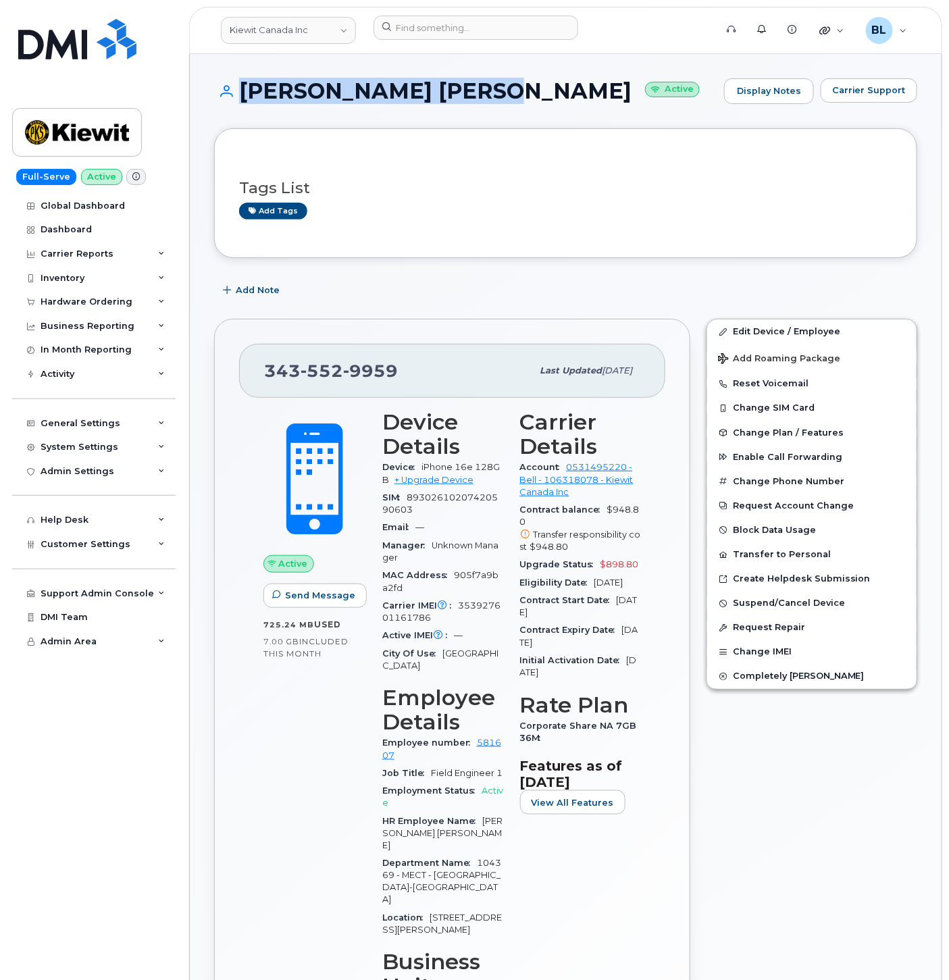
drag, startPoint x: 233, startPoint y: 89, endPoint x: 490, endPoint y: 93, distance: 256.6
click at [490, 93] on h1 "[PERSON_NAME] [PERSON_NAME] Active" at bounding box center [465, 91] width 503 height 24
copy h1 "[PERSON_NAME] [PERSON_NAME]"
click at [403, 132] on div "Tags List Add tags" at bounding box center [565, 193] width 703 height 130
drag, startPoint x: 495, startPoint y: 95, endPoint x: 238, endPoint y: 95, distance: 257.3
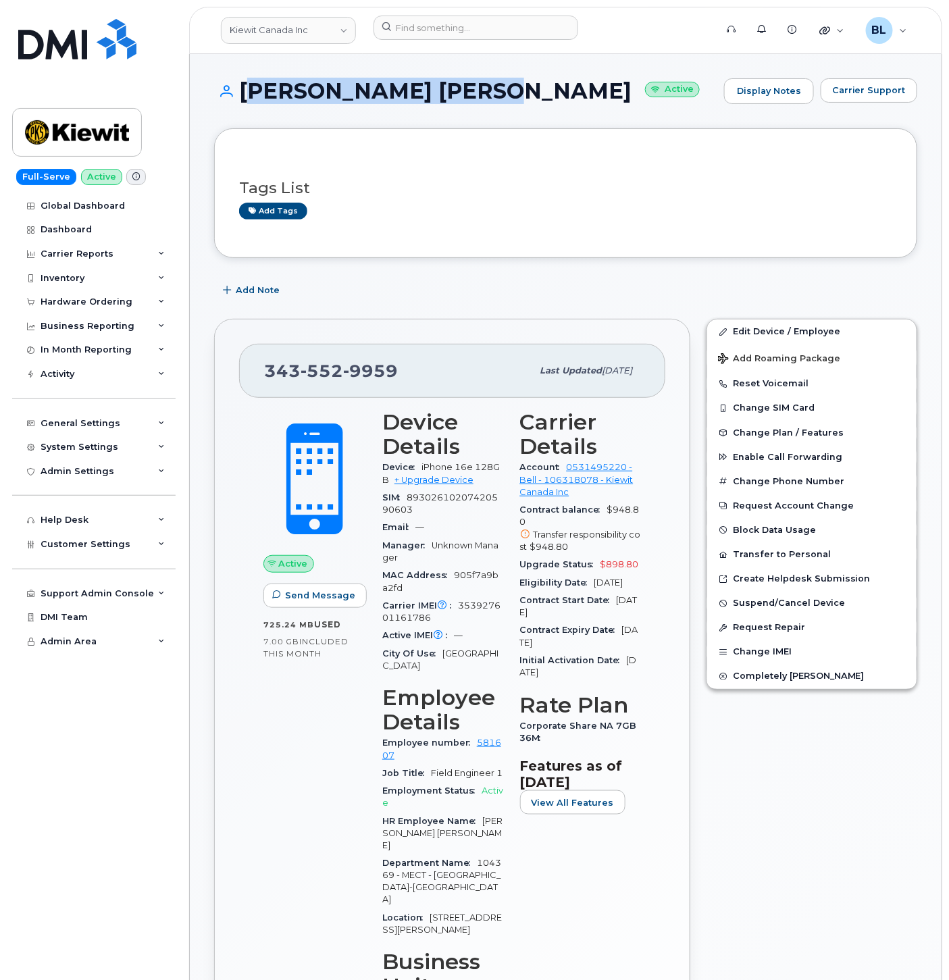
click at [238, 95] on h1 "[PERSON_NAME] [PERSON_NAME] Active" at bounding box center [465, 91] width 503 height 24
copy h1 "[PERSON_NAME] [PERSON_NAME]"
click at [321, 363] on span "552" at bounding box center [321, 371] width 43 height 20
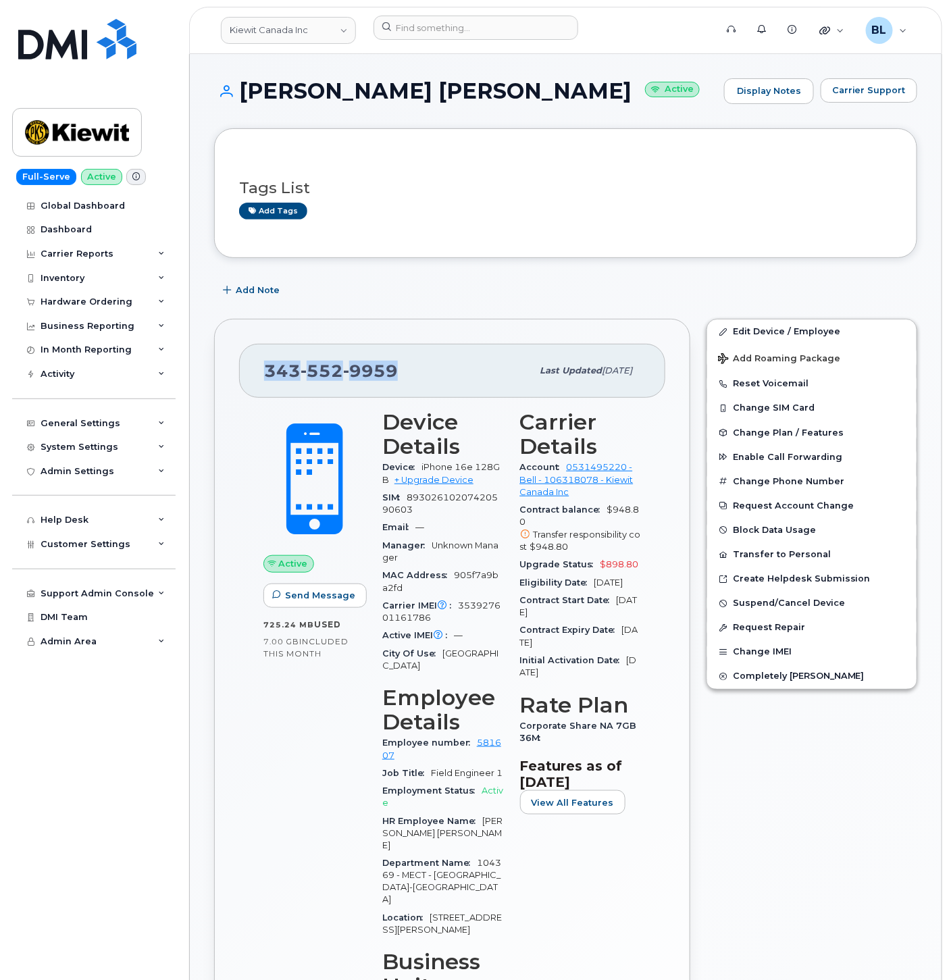
click at [321, 363] on span "552" at bounding box center [321, 371] width 43 height 20
drag, startPoint x: 321, startPoint y: 363, endPoint x: 572, endPoint y: 319, distance: 255.1
click at [321, 363] on span "552" at bounding box center [321, 371] width 43 height 20
copy span "343 552 9959"
click at [555, 242] on div "Tags List Add tags" at bounding box center [565, 193] width 703 height 130
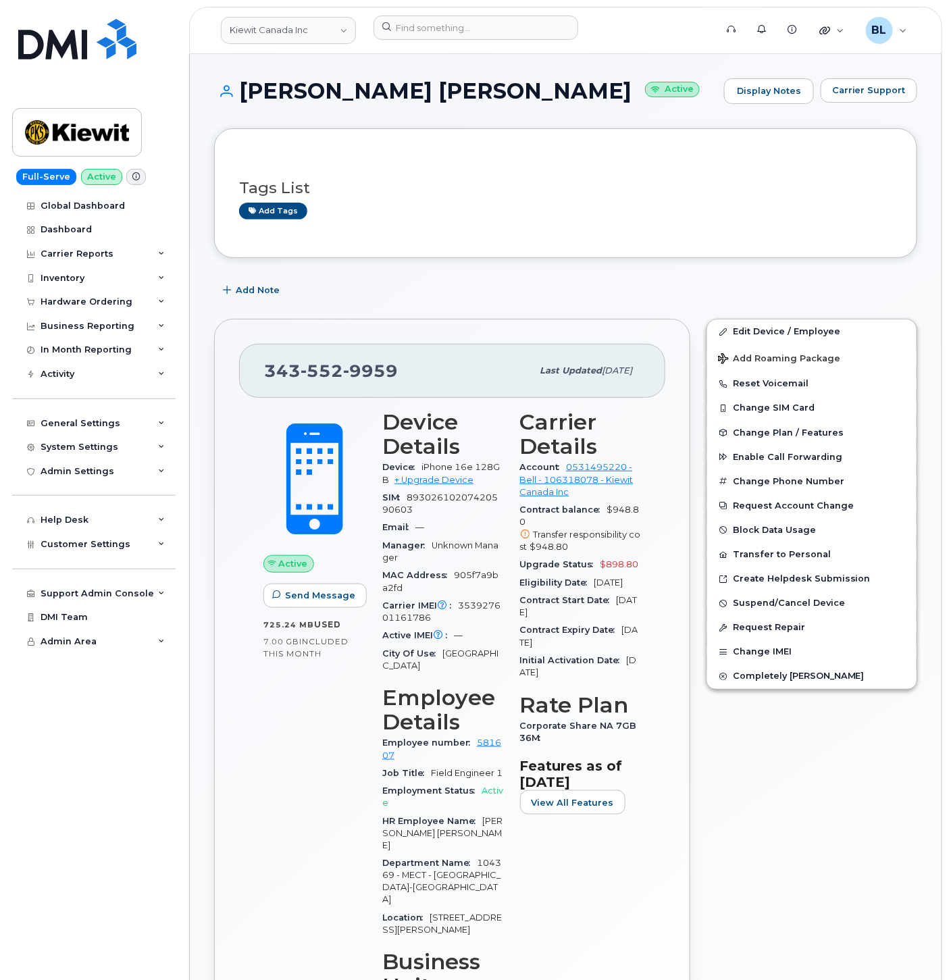
drag, startPoint x: 615, startPoint y: 261, endPoint x: 646, endPoint y: 1, distance: 262.4
click at [791, 327] on link "Edit Device / Employee" at bounding box center [811, 331] width 209 height 24
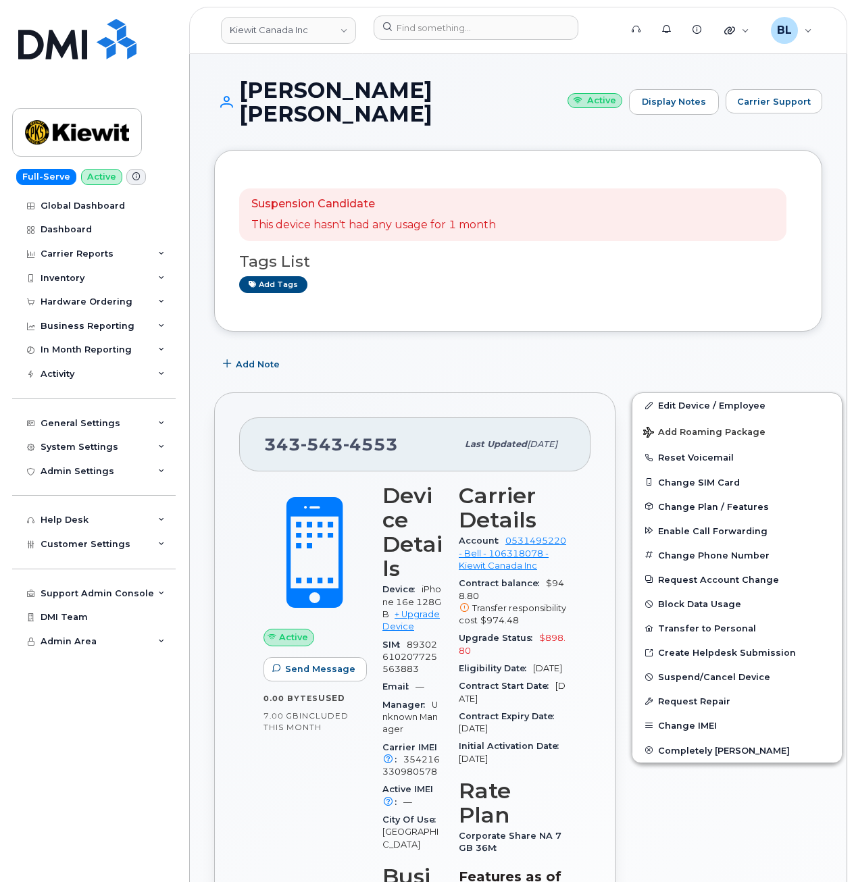
click at [334, 434] on span "543" at bounding box center [321, 444] width 43 height 20
copy span "[PHONE_NUMBER]"
drag, startPoint x: 228, startPoint y: 95, endPoint x: 498, endPoint y: 97, distance: 270.1
click at [498, 97] on h1 "[PERSON_NAME] [PERSON_NAME] Active" at bounding box center [418, 101] width 408 height 47
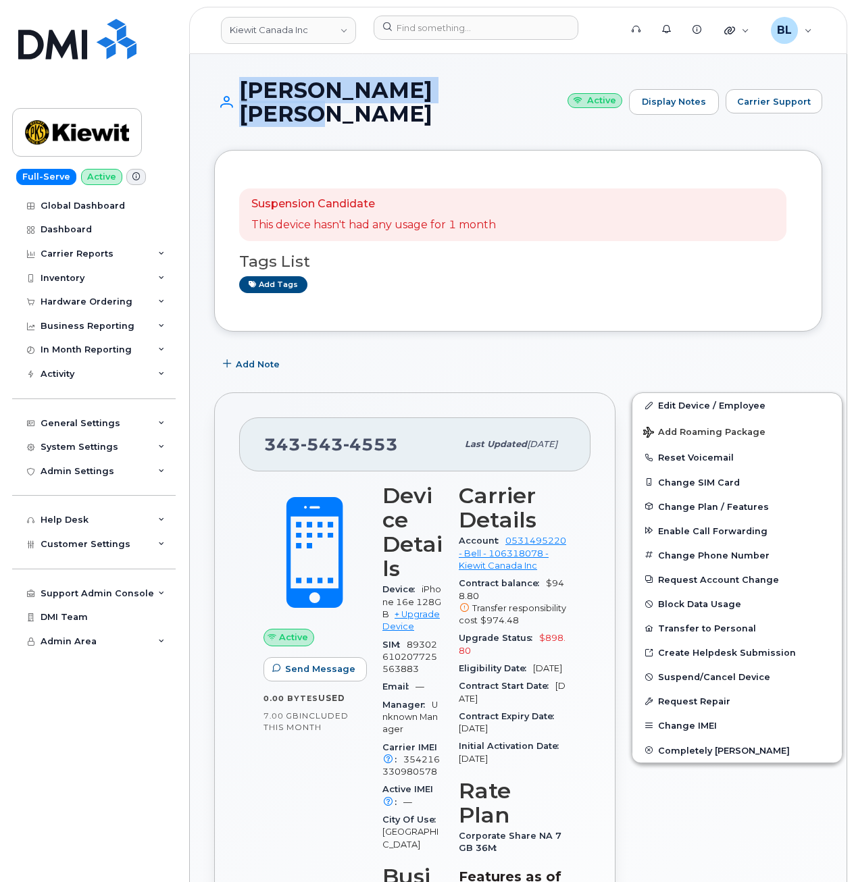
copy h1 "[PERSON_NAME] [PERSON_NAME]"
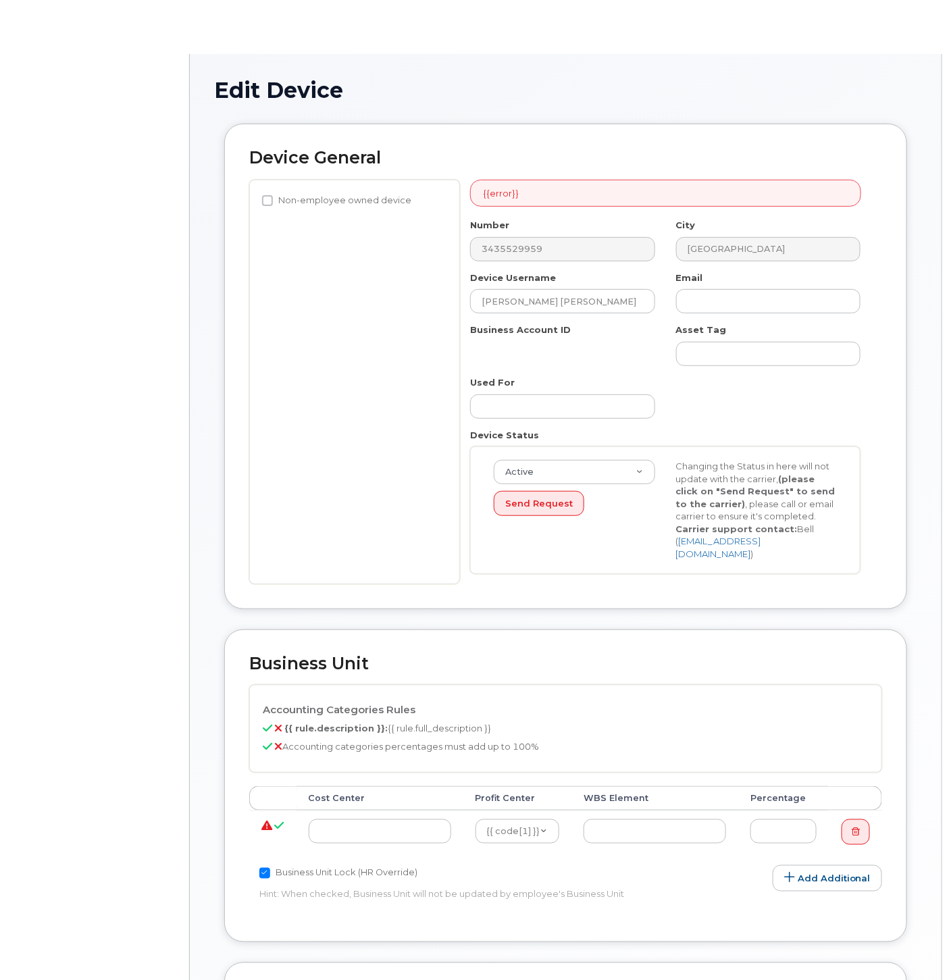
select select "14058"
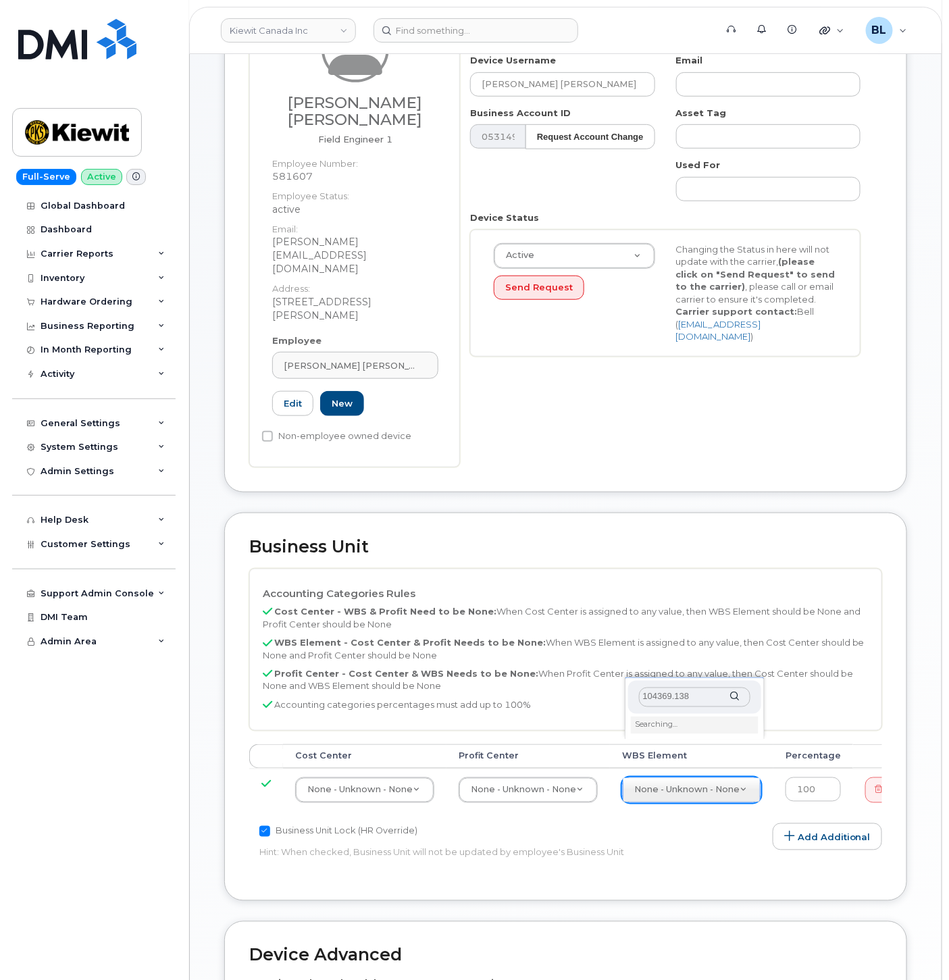
scroll to position [400, 0]
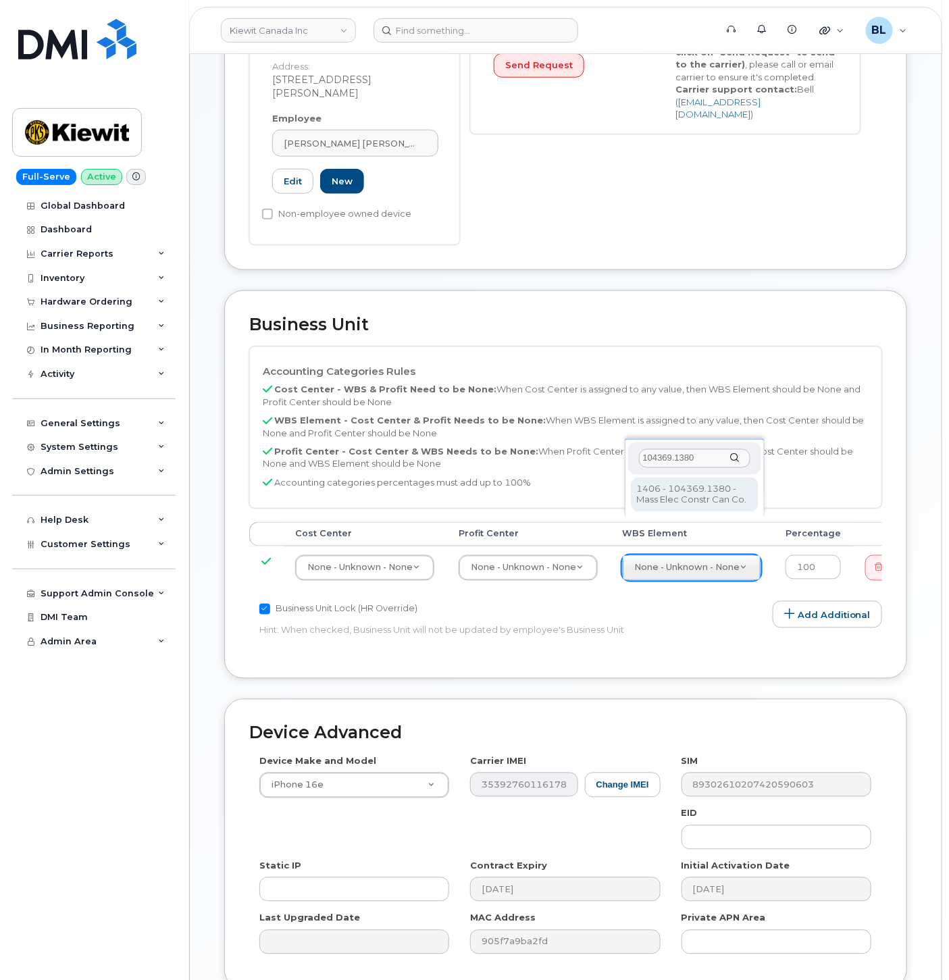
type input "104369.1380"
type input "569126"
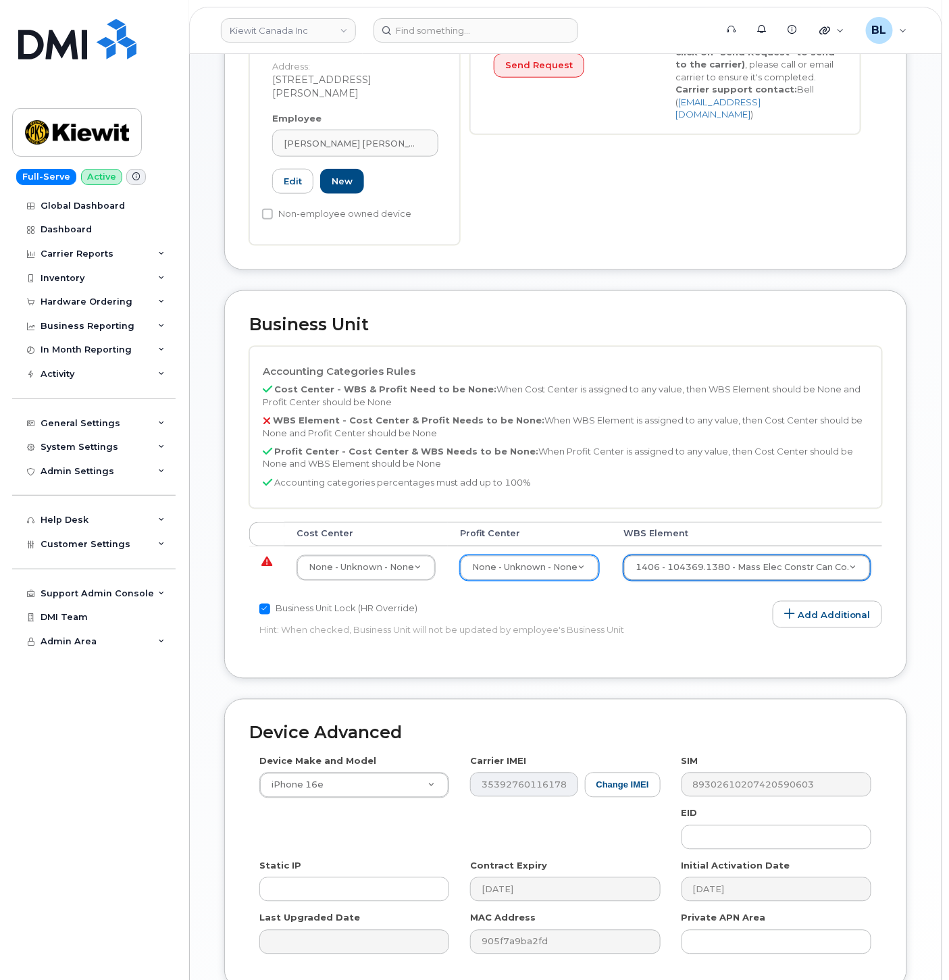
click at [523, 555] on div "None - Unknown - None" at bounding box center [529, 568] width 139 height 26
select select "14059"
type input "none"
type input "13383"
click at [515, 477] on p "Accounting categories percentages must add up to 100%" at bounding box center [566, 483] width 606 height 13
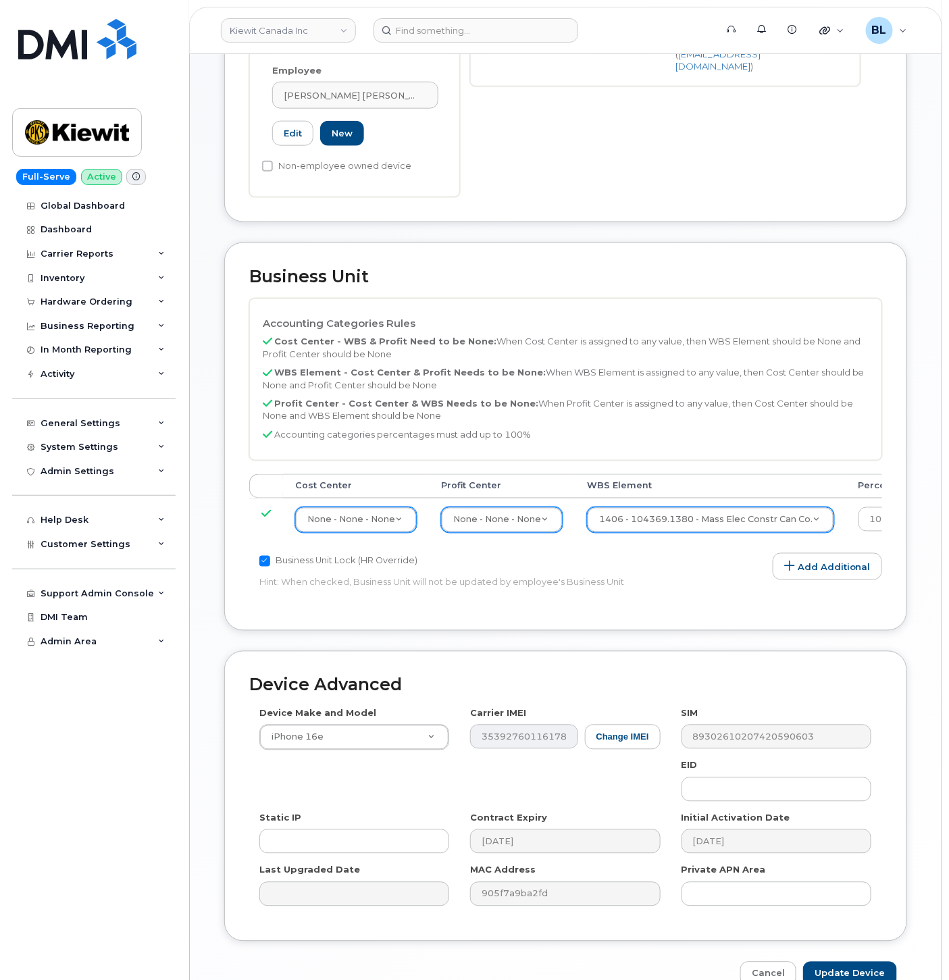
scroll to position [486, 0]
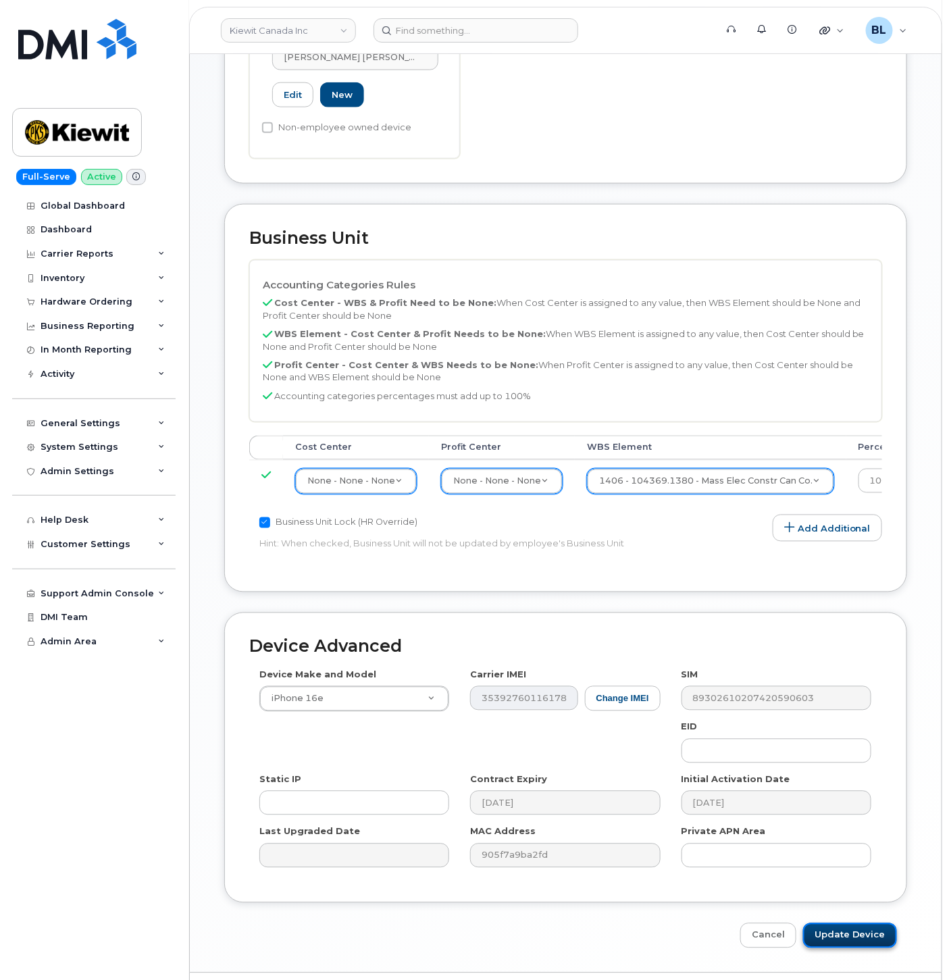
click at [849, 923] on input "Update Device" at bounding box center [850, 935] width 94 height 25
type input "Saving..."
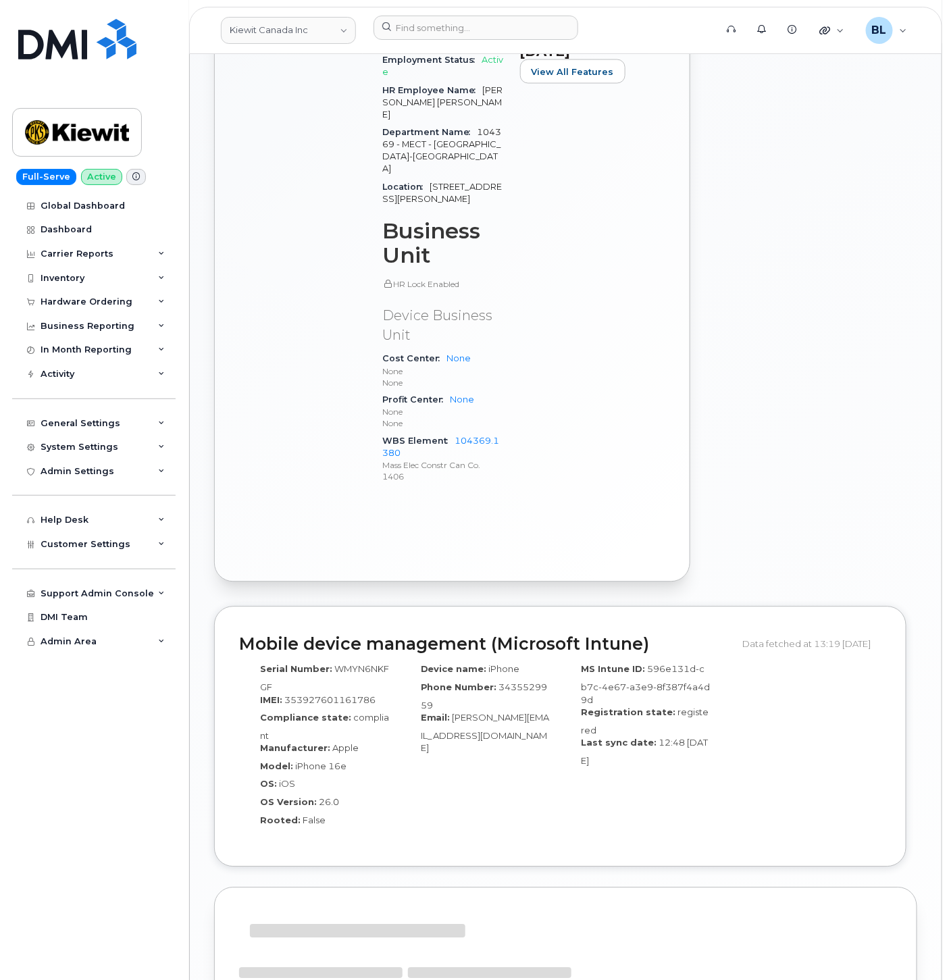
scroll to position [1117, 0]
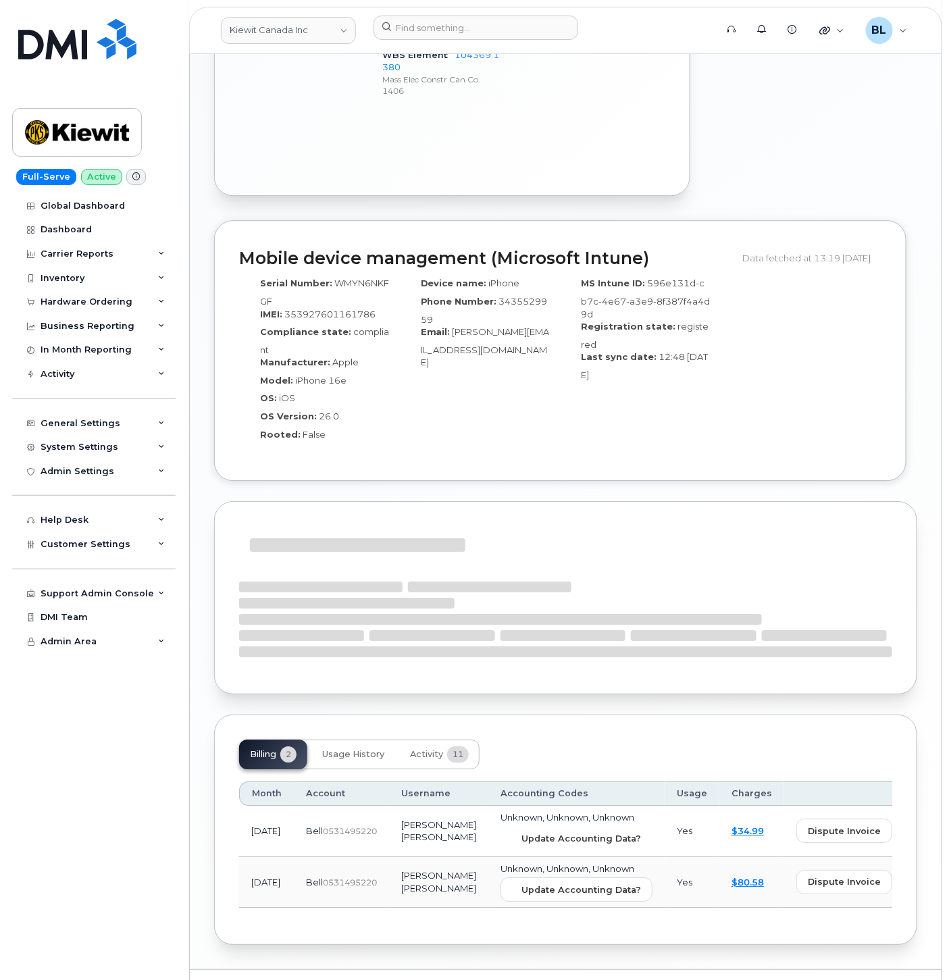
drag, startPoint x: 554, startPoint y: 806, endPoint x: 548, endPoint y: 79, distance: 727.3
click at [554, 832] on span "Update Accounting Data?" at bounding box center [581, 838] width 120 height 13
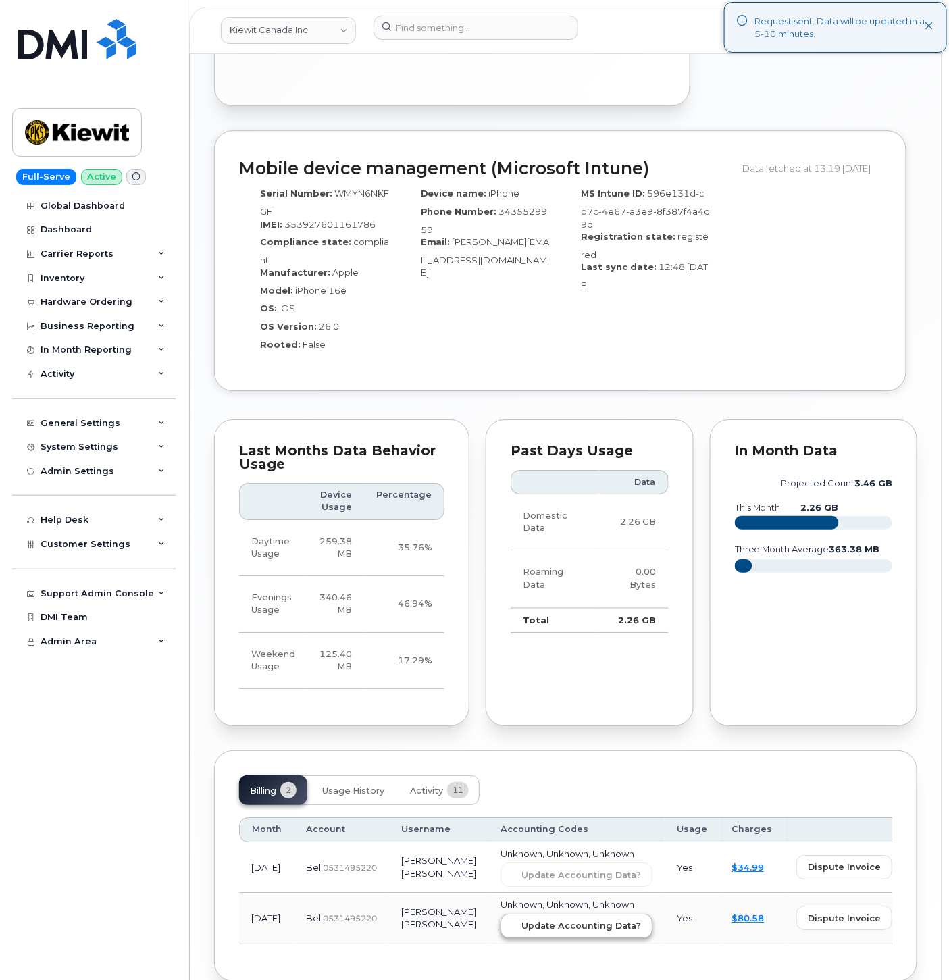
scroll to position [1243, 0]
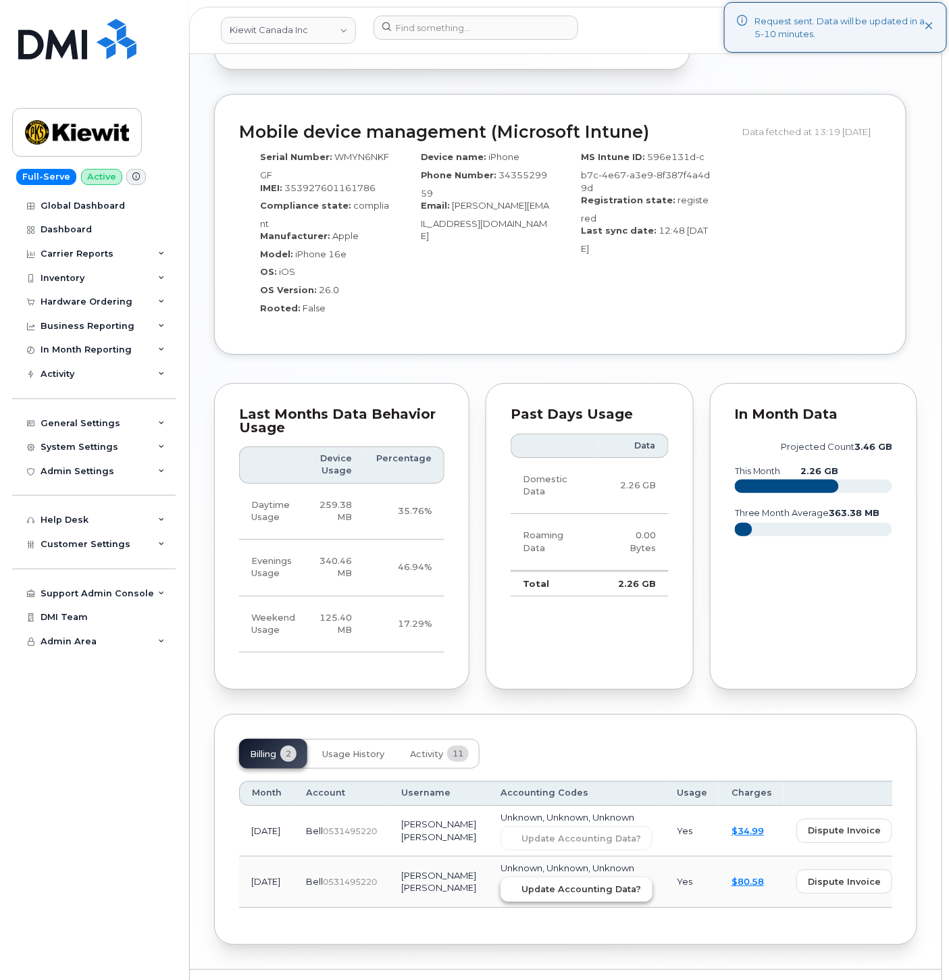
click at [524, 883] on span "Update Accounting Data?" at bounding box center [581, 889] width 120 height 13
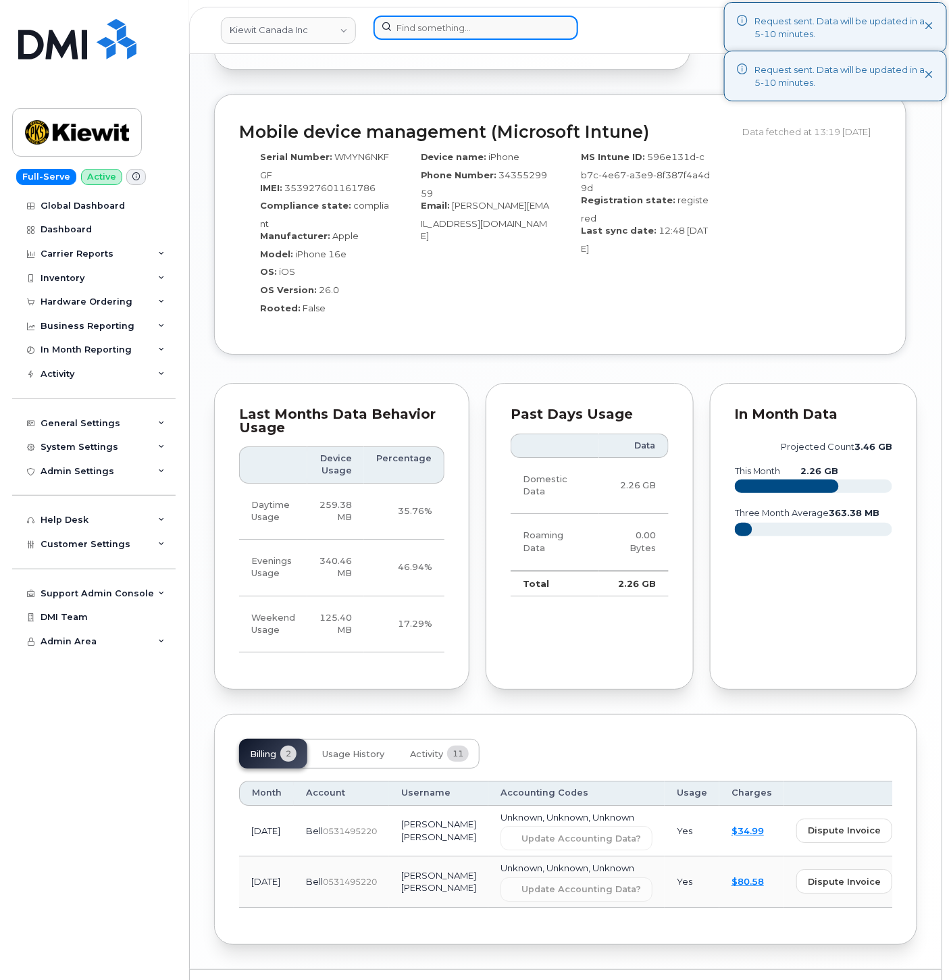
click at [446, 29] on input at bounding box center [475, 28] width 205 height 24
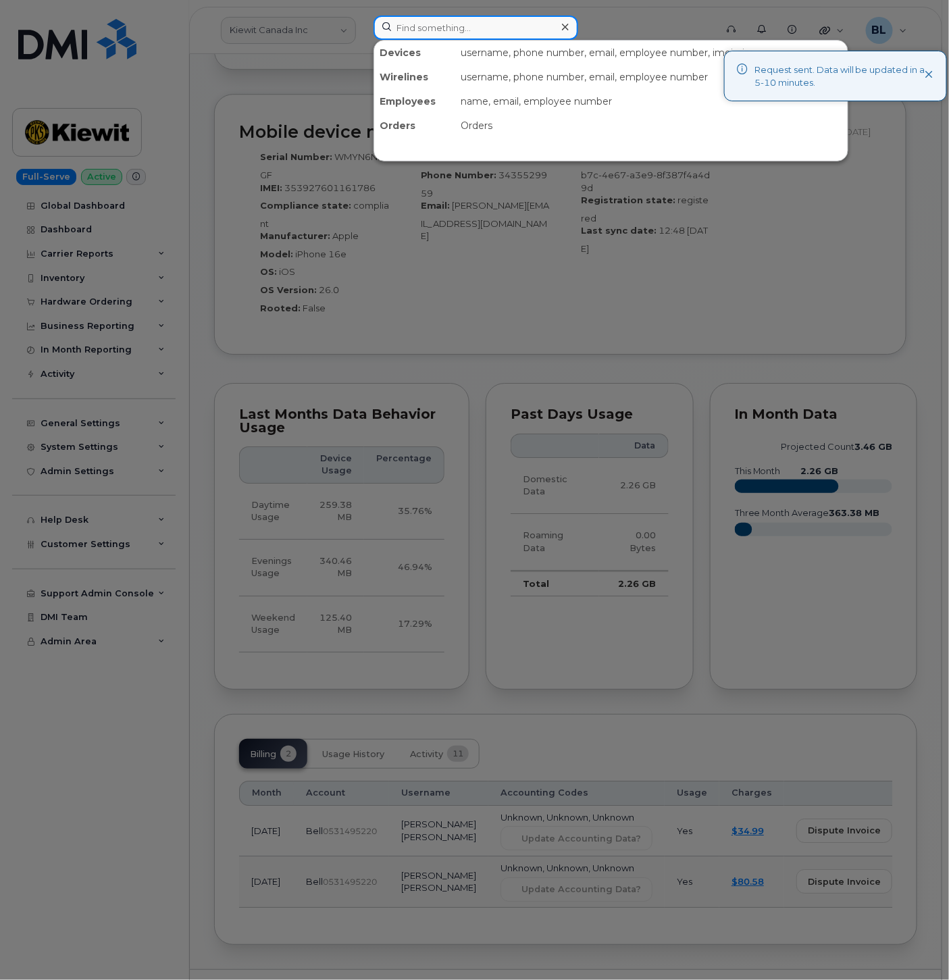
paste input "4374332437"
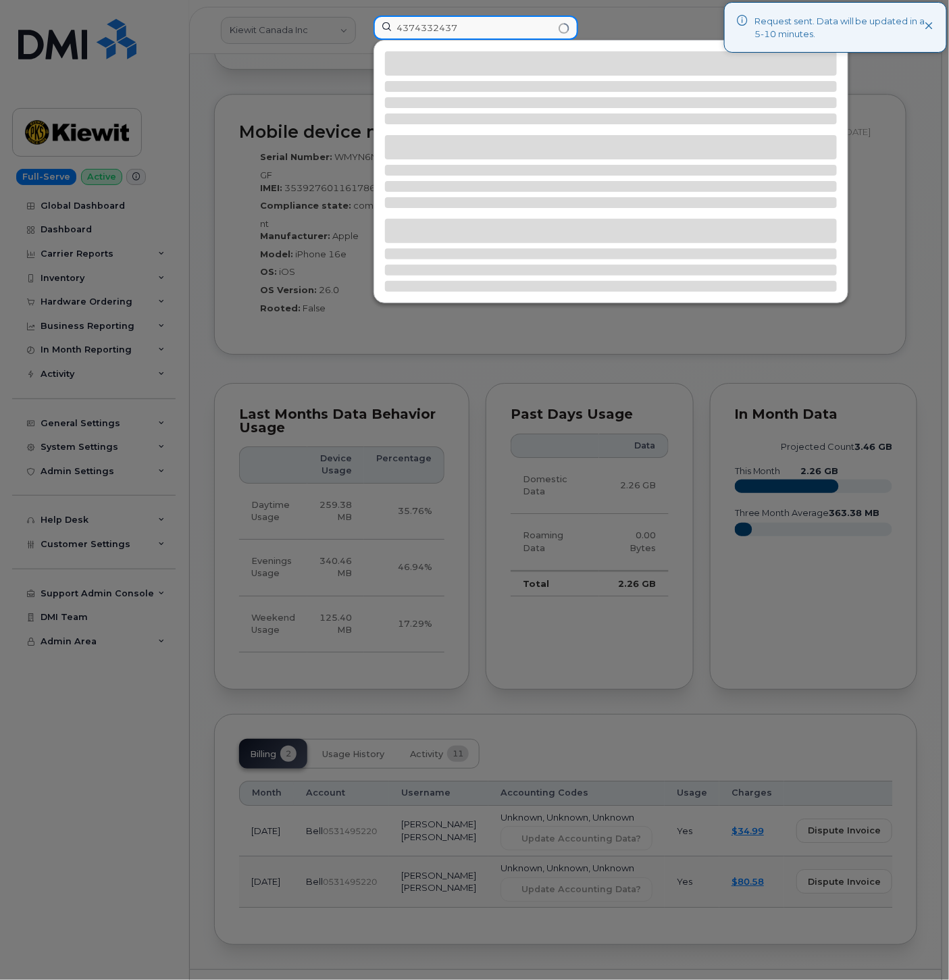
type input "4374332437"
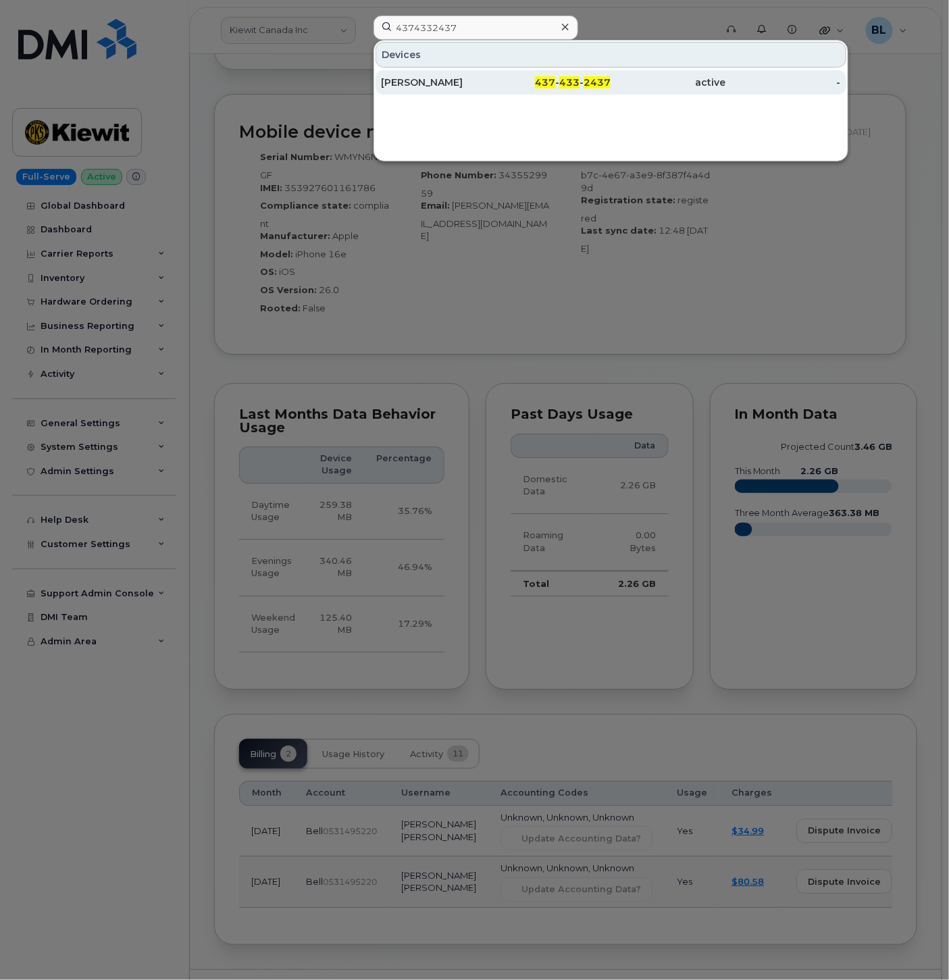
click at [520, 92] on div "437 - 433 - 2437" at bounding box center [553, 82] width 115 height 24
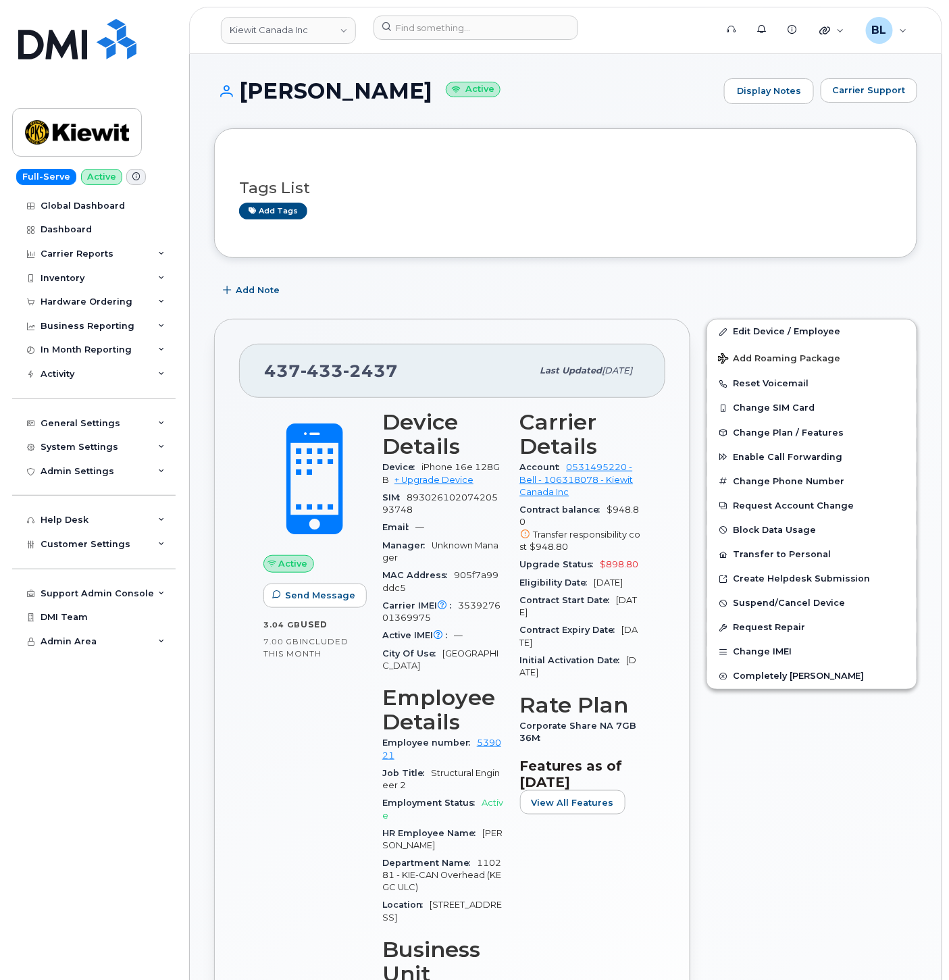
click at [327, 361] on span "433" at bounding box center [321, 371] width 43 height 20
drag, startPoint x: 327, startPoint y: 360, endPoint x: 324, endPoint y: 382, distance: 21.8
click at [327, 361] on span "433" at bounding box center [321, 371] width 43 height 20
copy span "[PHONE_NUMBER]"
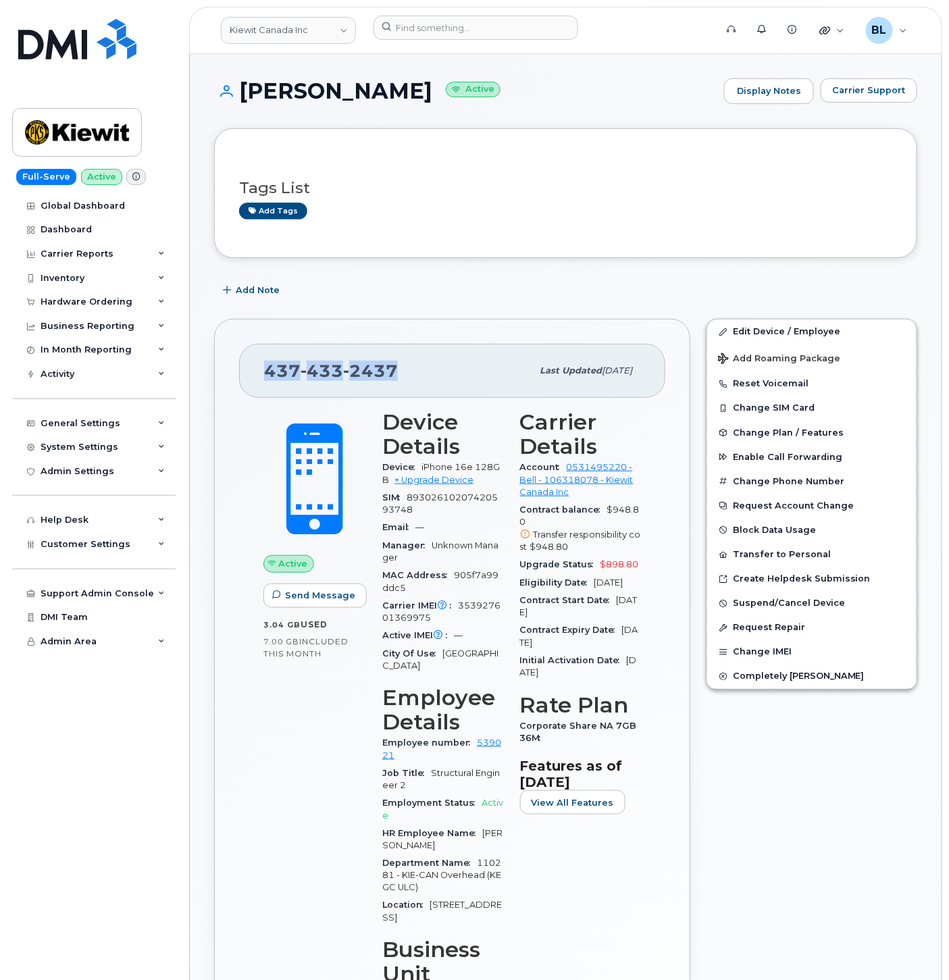
click at [388, 142] on div "Tags List Add tags" at bounding box center [565, 193] width 703 height 130
drag, startPoint x: 232, startPoint y: 89, endPoint x: 486, endPoint y: 93, distance: 253.9
click at [486, 93] on h1 "Miguel Gonzalez Goez Active" at bounding box center [465, 91] width 503 height 24
copy h1 "[PERSON_NAME]"
drag, startPoint x: 394, startPoint y: 78, endPoint x: 308, endPoint y: 99, distance: 88.9
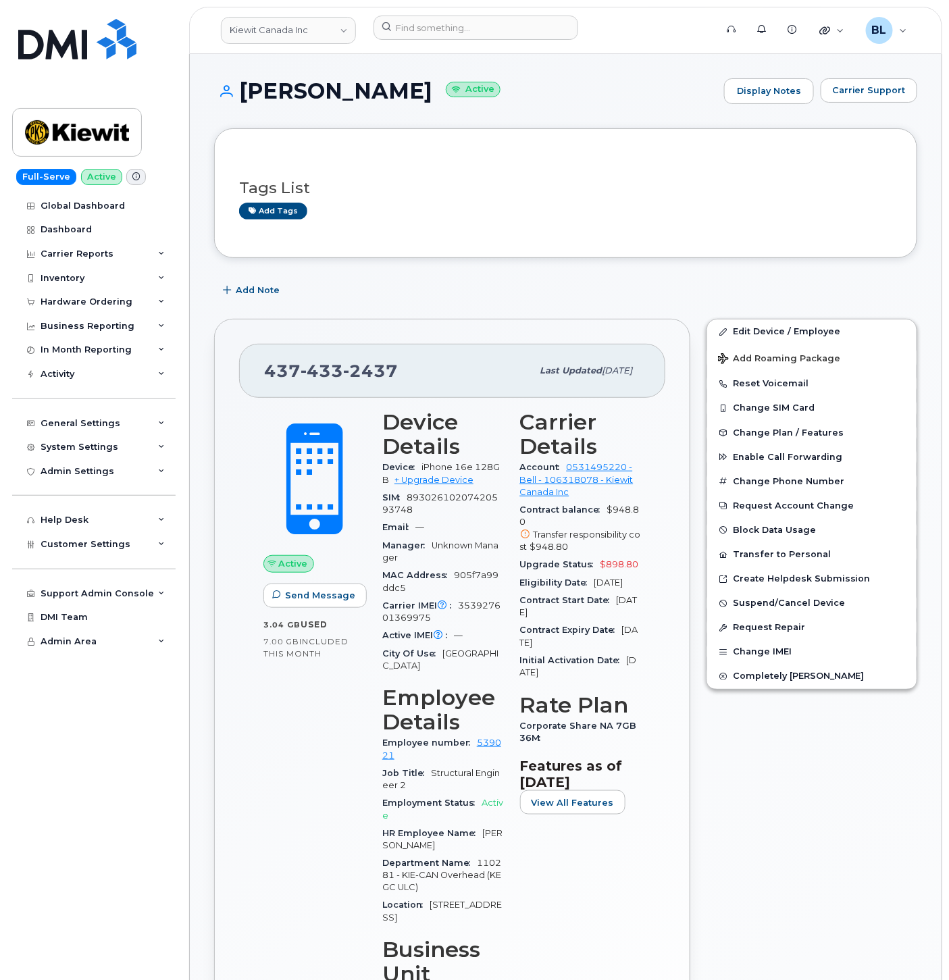
copy h1 "[PERSON_NAME]"
drag, startPoint x: 862, startPoint y: 332, endPoint x: 845, endPoint y: 361, distance: 33.9
click at [862, 332] on link "Edit Device / Employee" at bounding box center [811, 331] width 209 height 24
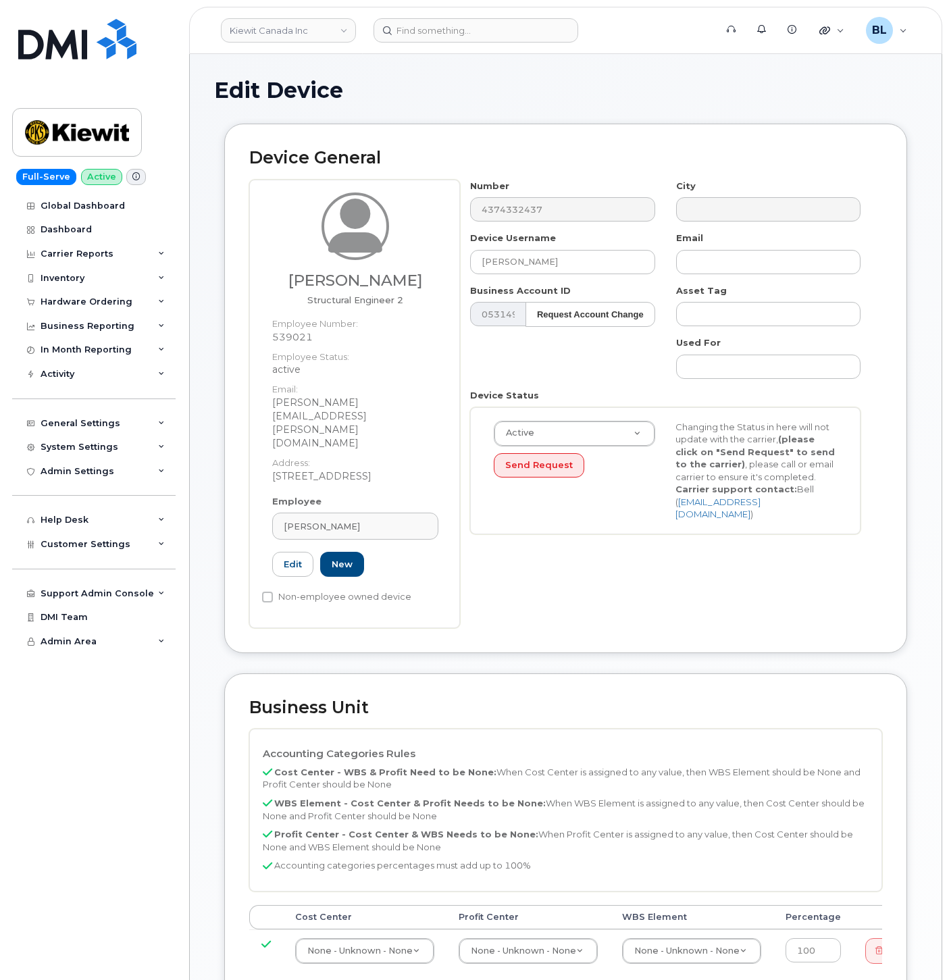
select select "14058"
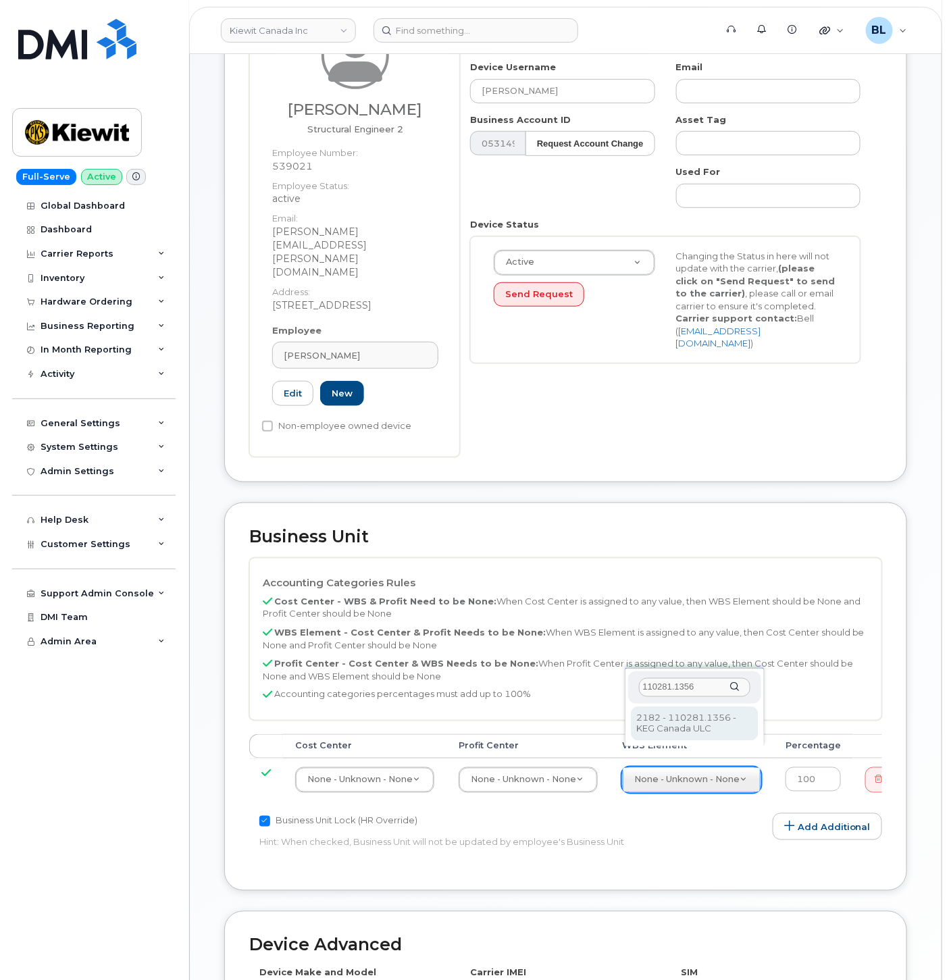
scroll to position [200, 0]
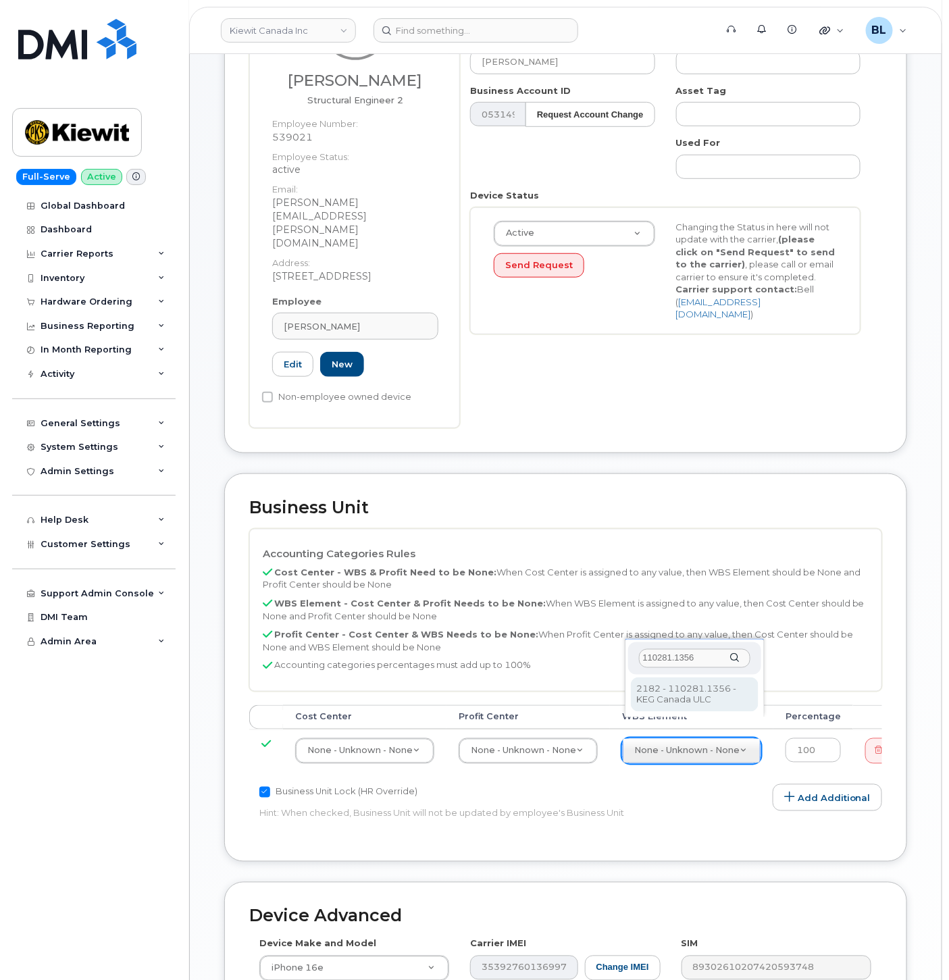
type input "110281.1356"
type input "21548033"
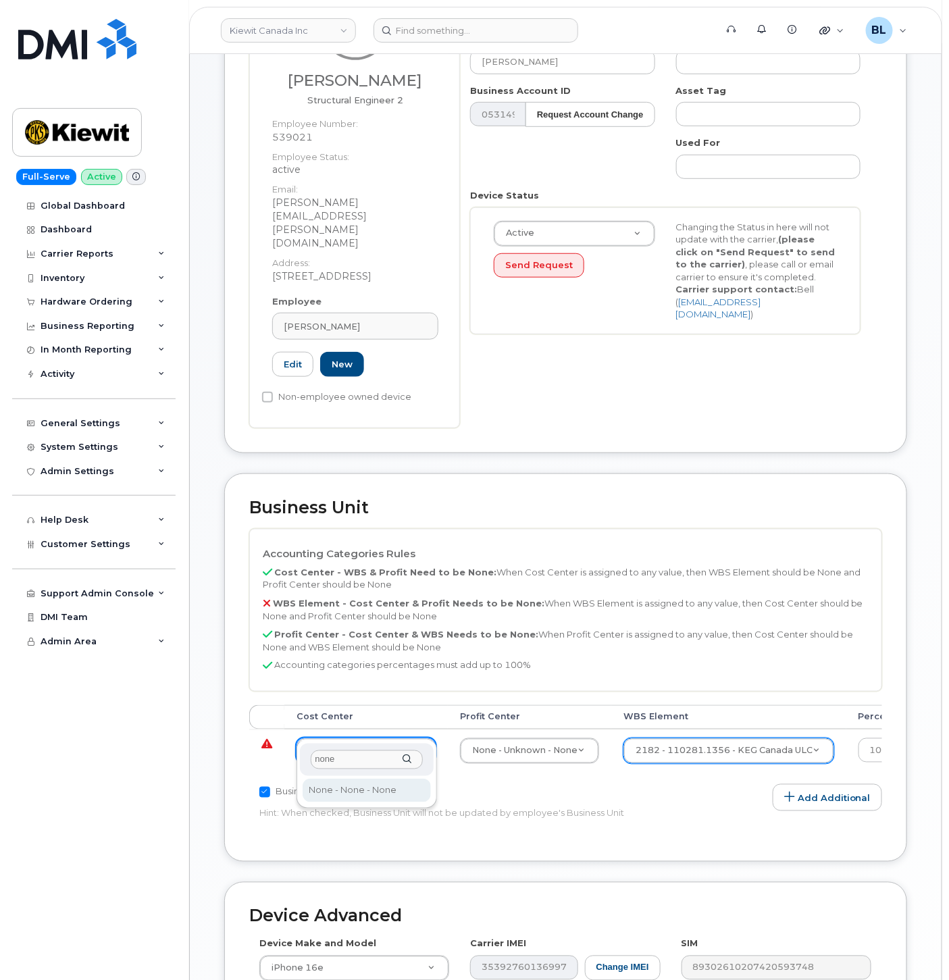
type input "none"
type input "13383"
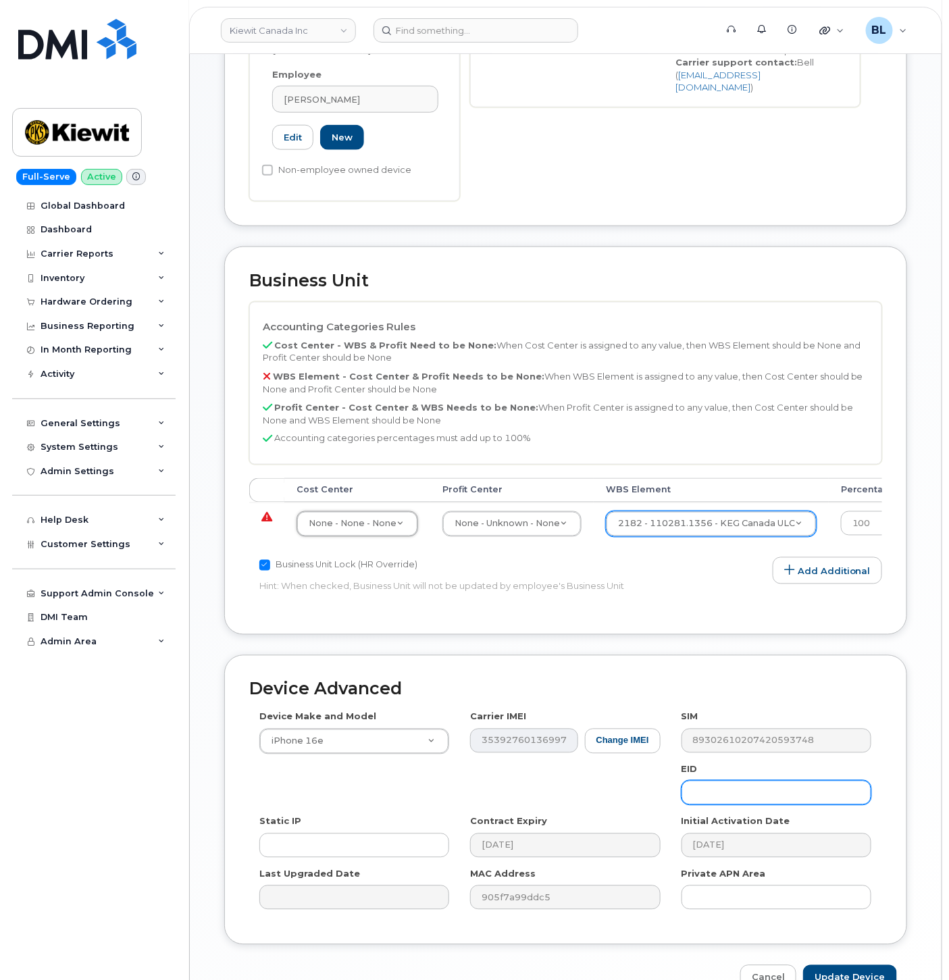
scroll to position [486, 0]
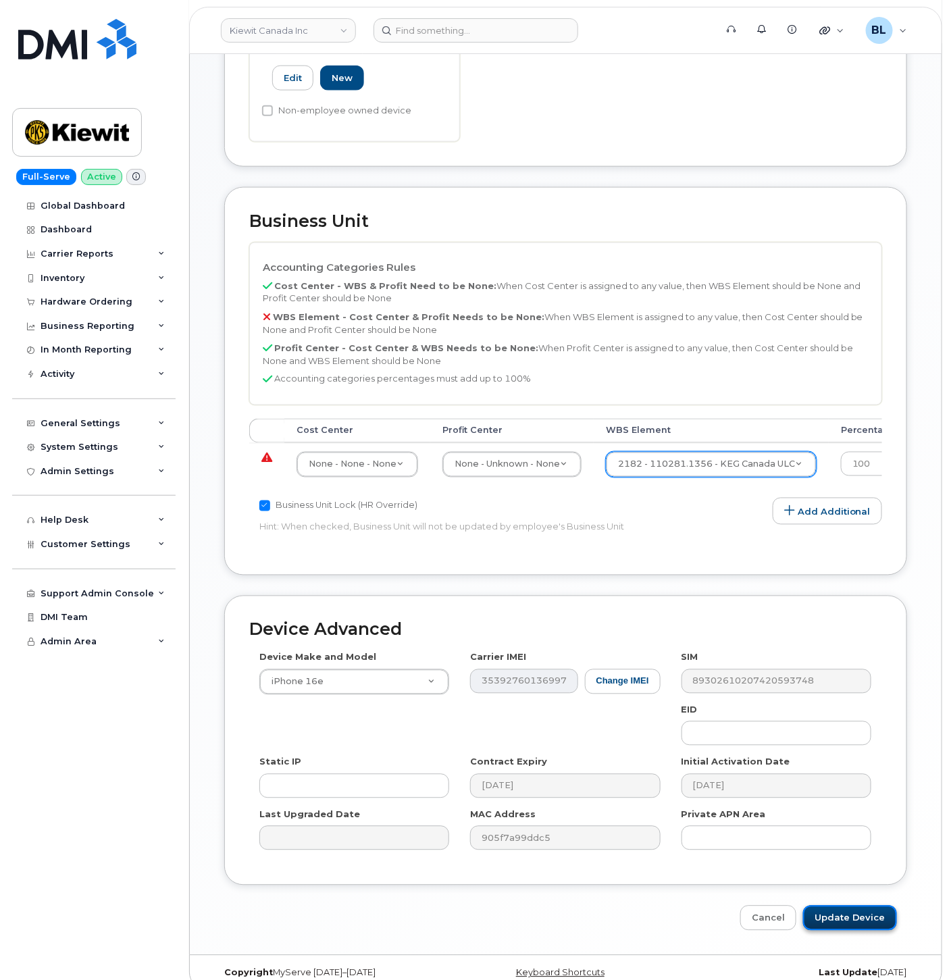
click at [856, 905] on input "Update Device" at bounding box center [850, 917] width 94 height 25
type input "Saving..."
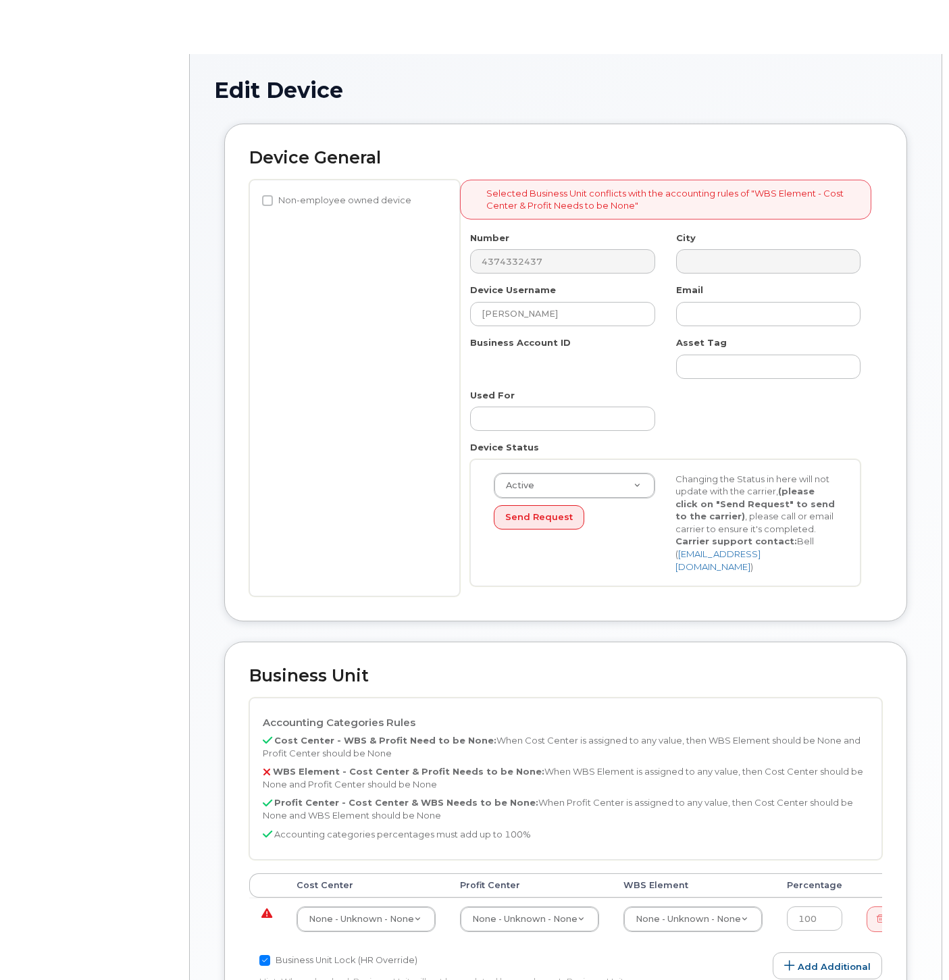
select select "14058"
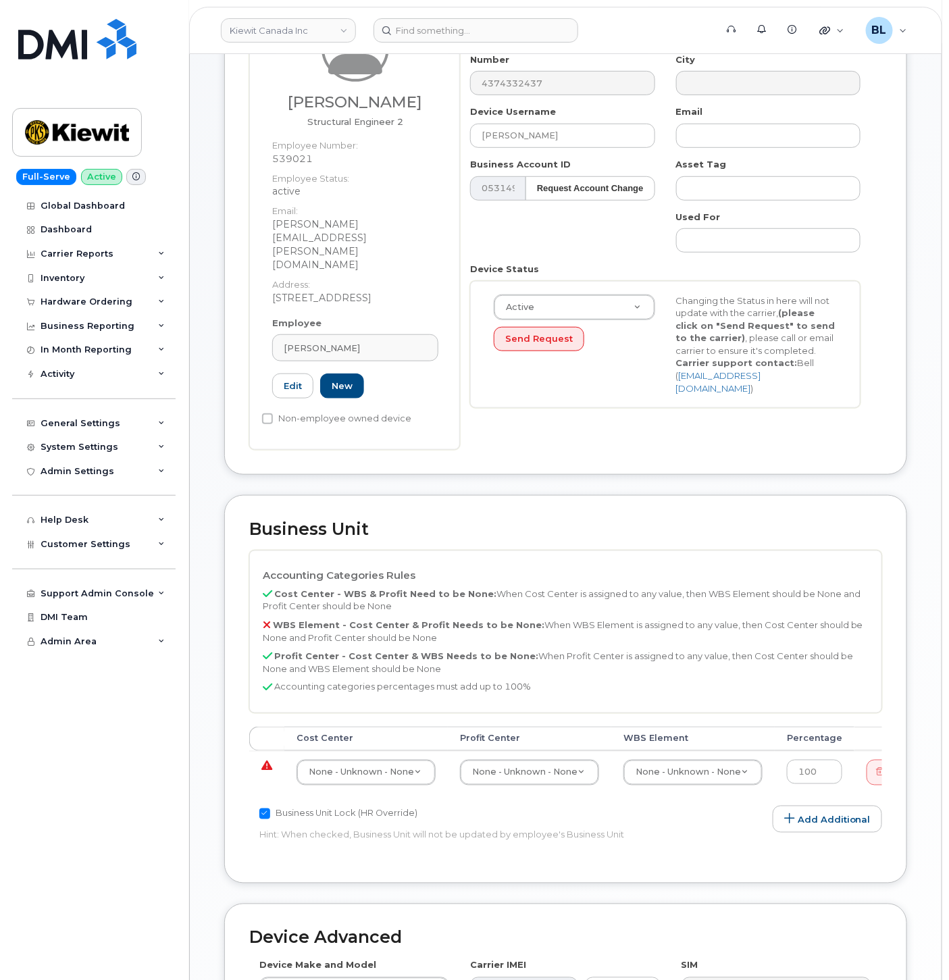
scroll to position [200, 0]
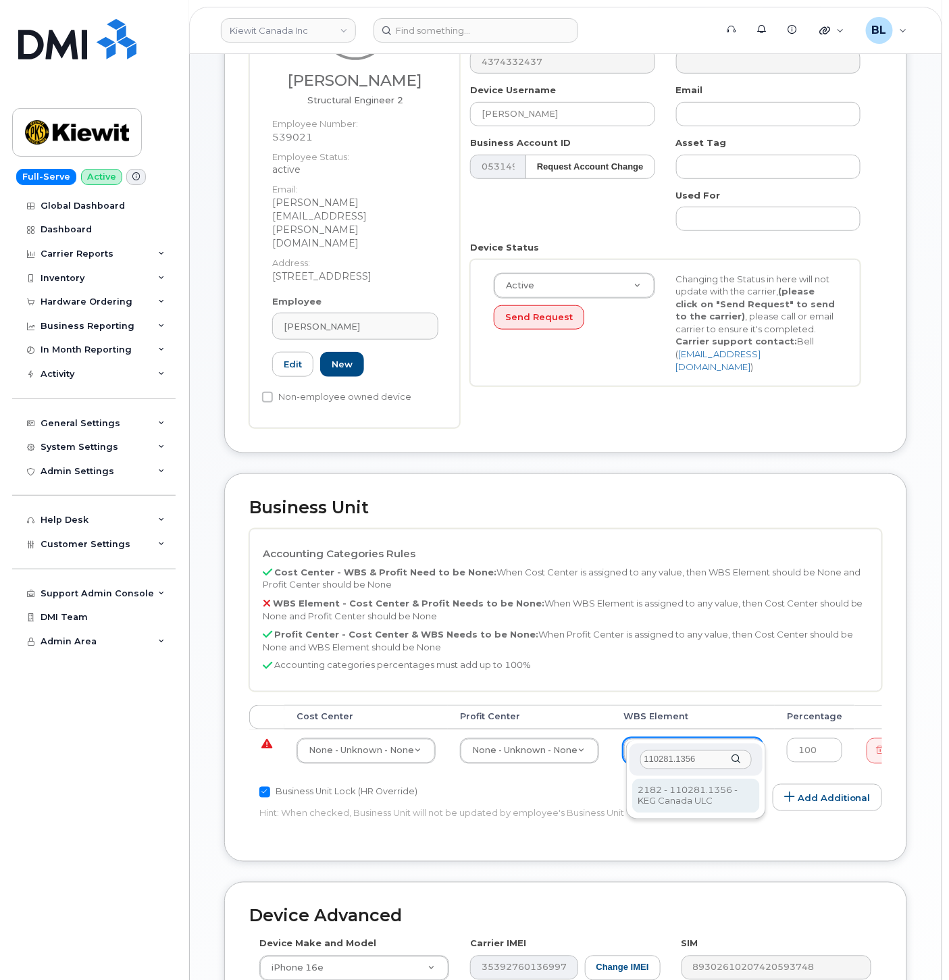
type input "110281.1356"
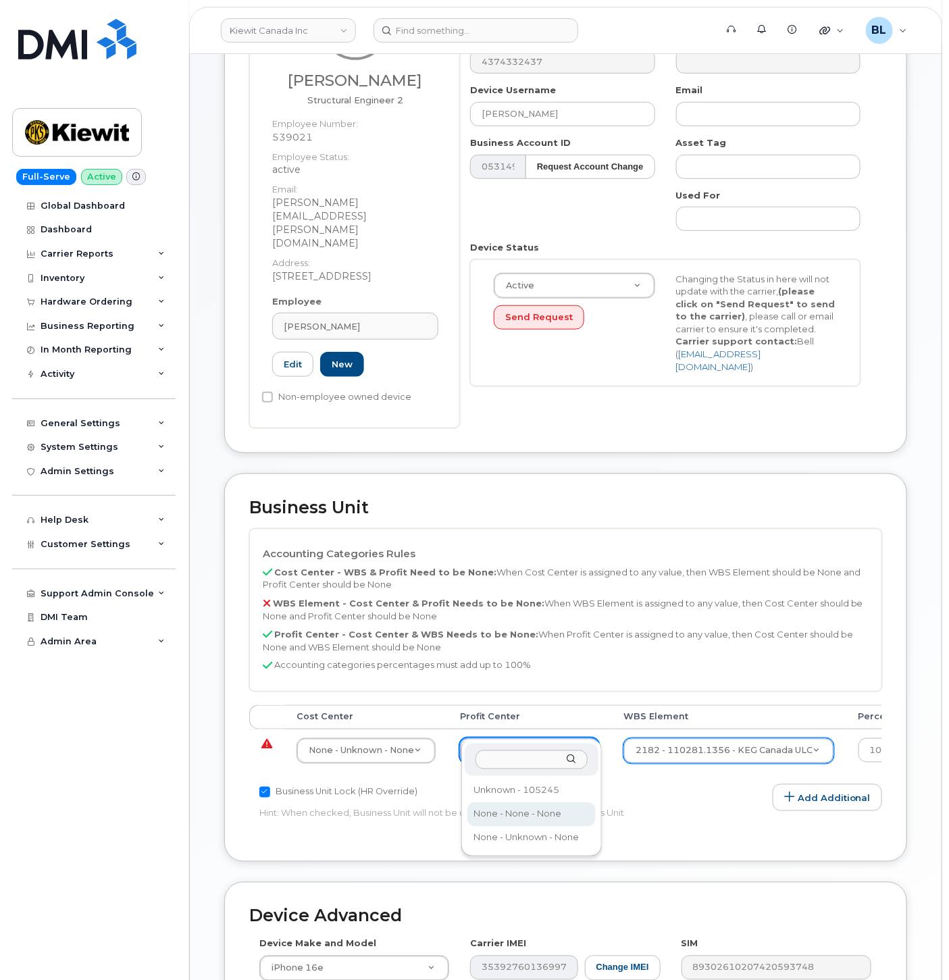
select select "14059"
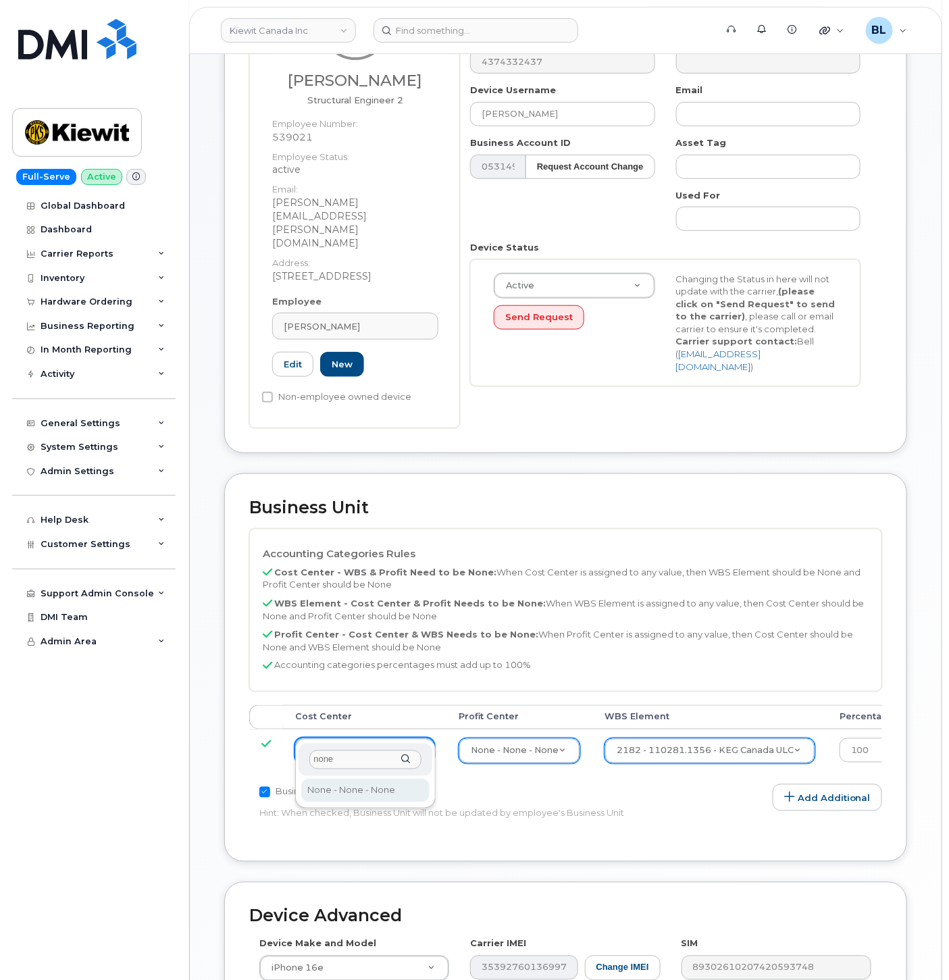
type input "none"
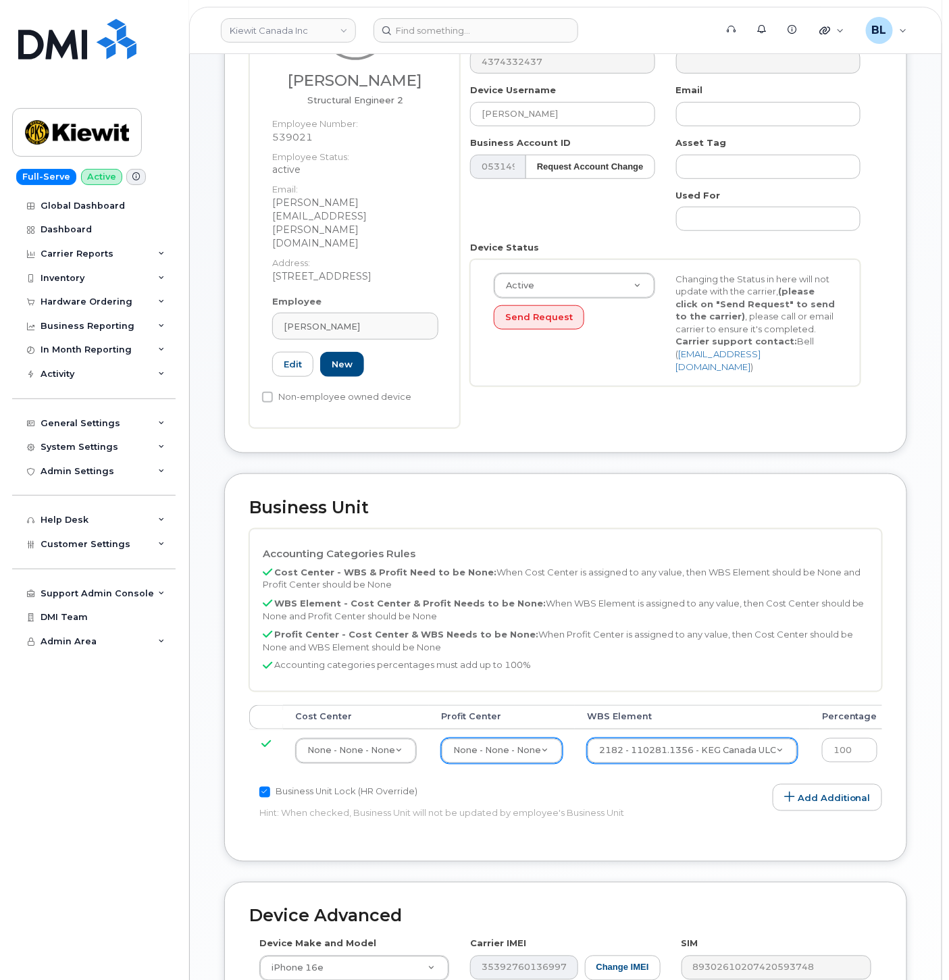
click at [577, 597] on p "WBS Element - Cost Center & Profit Needs to be None: When WBS Element is assign…" at bounding box center [566, 609] width 606 height 25
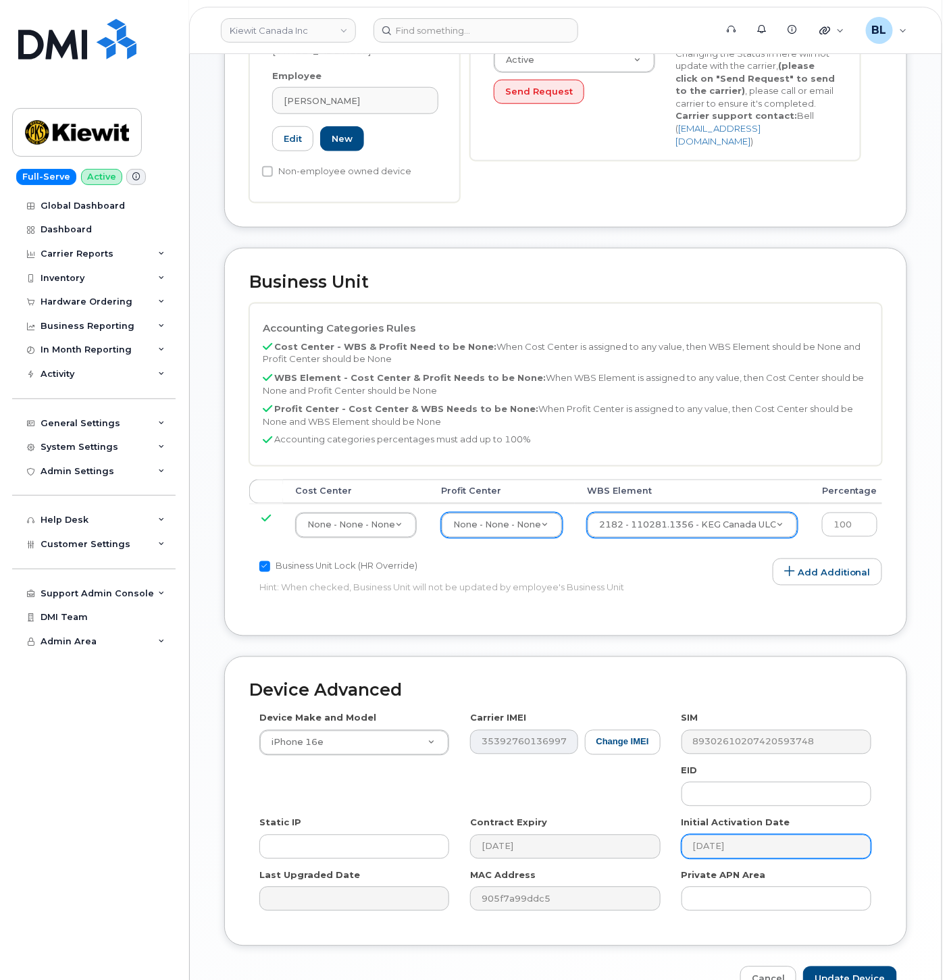
scroll to position [486, 0]
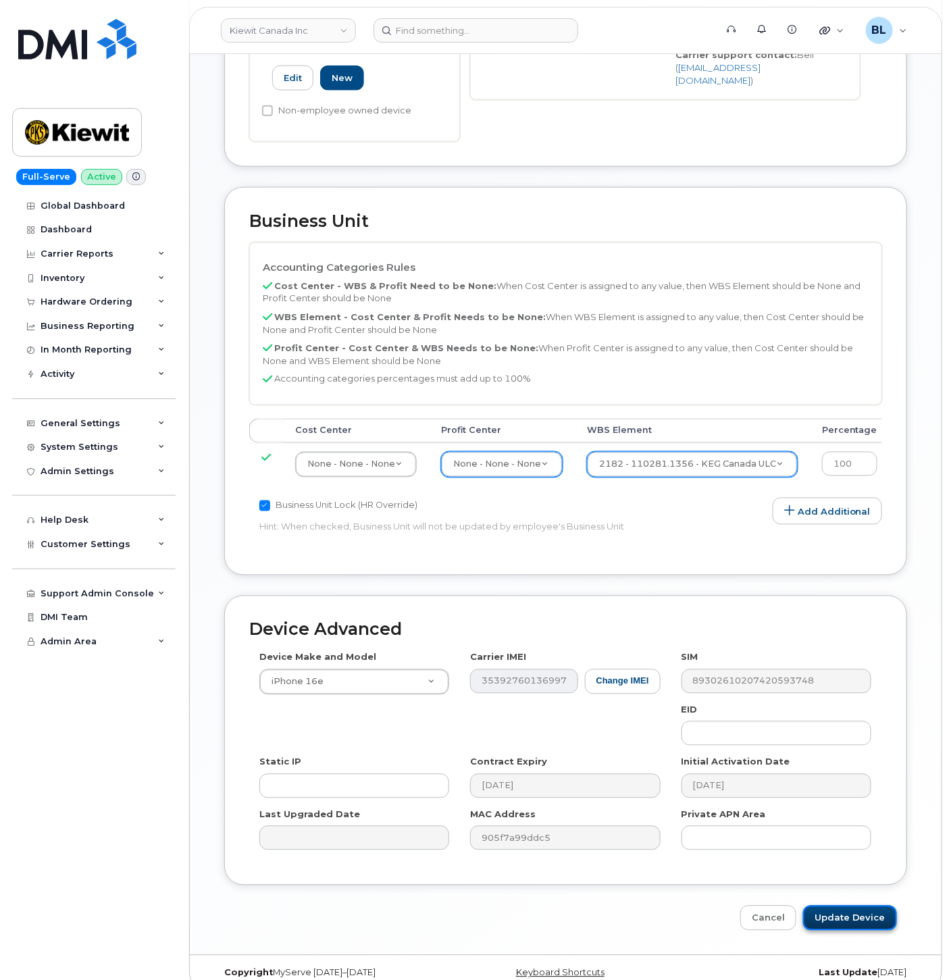
click at [866, 905] on input "Update Device" at bounding box center [850, 917] width 94 height 25
type input "Saving..."
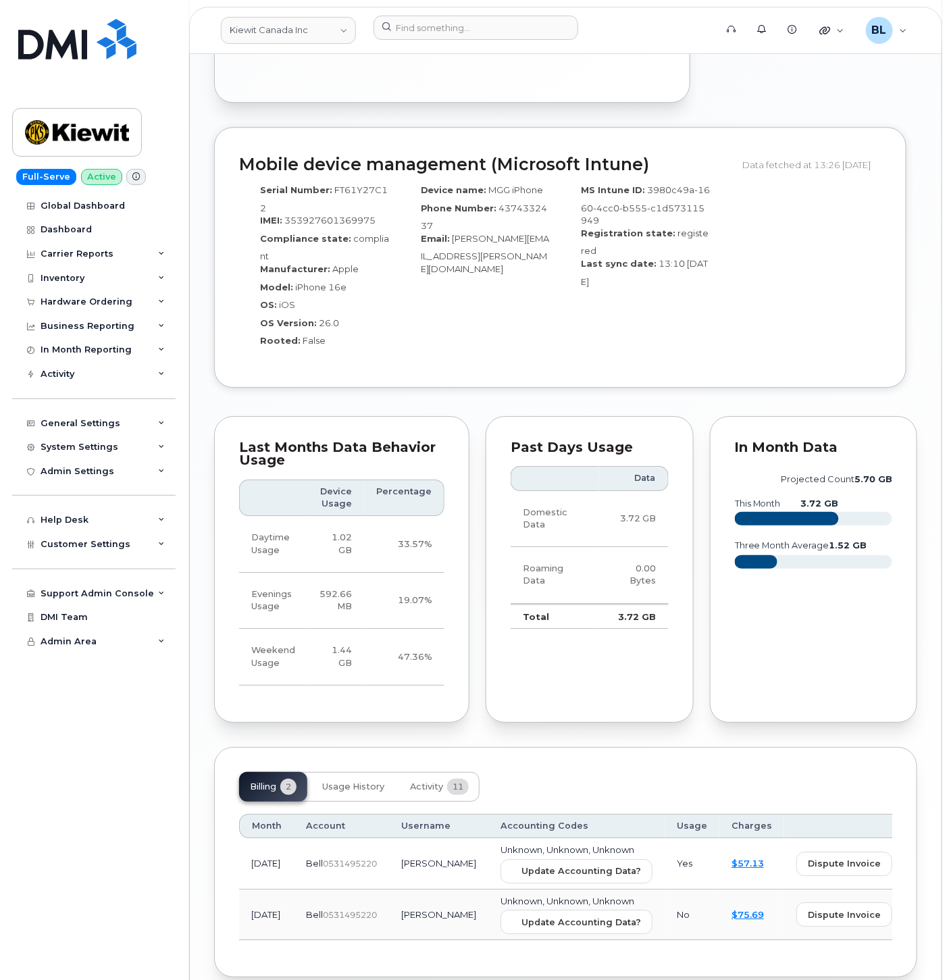
scroll to position [1255, 0]
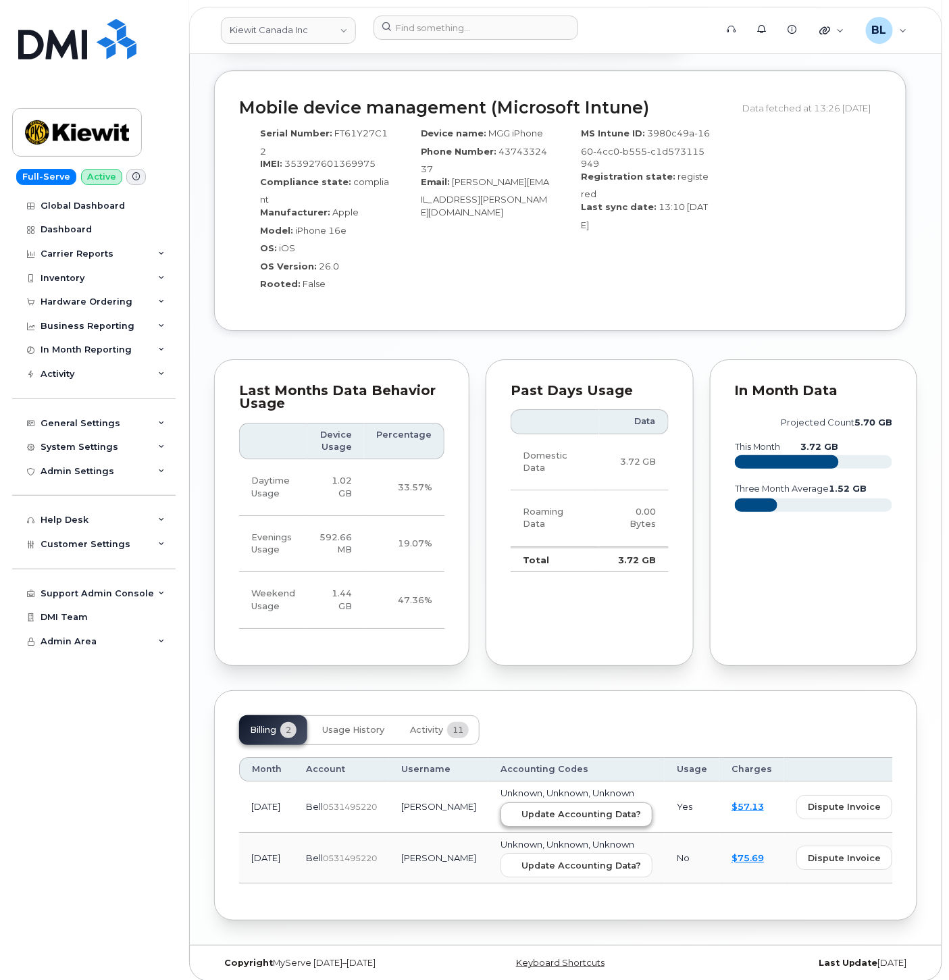
drag, startPoint x: 562, startPoint y: 822, endPoint x: 568, endPoint y: 814, distance: 9.7
click at [563, 833] on td "Unknown, Unknown, Unknown Update Accounting Data?" at bounding box center [576, 858] width 176 height 51
click at [568, 814] on button "Update Accounting Data?" at bounding box center [576, 814] width 152 height 24
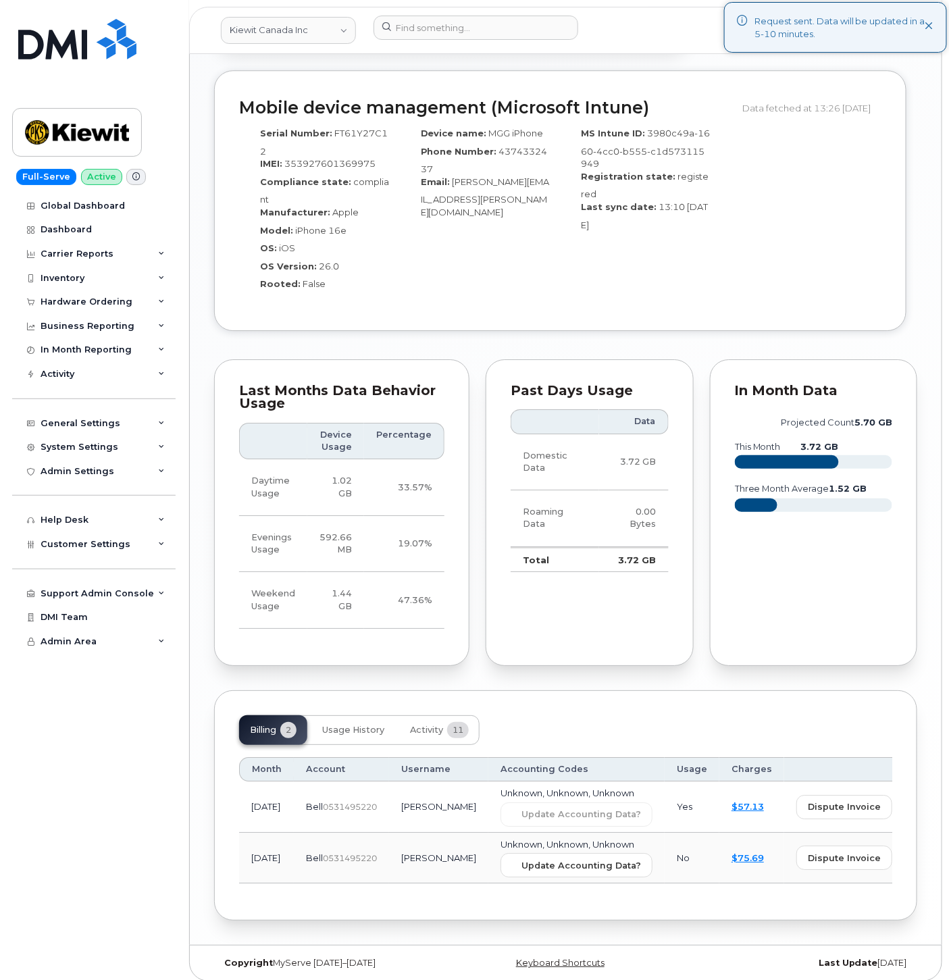
click at [547, 839] on td "Unknown, Unknown, Unknown Update Accounting Data?" at bounding box center [576, 858] width 176 height 51
drag, startPoint x: 517, startPoint y: 864, endPoint x: 550, endPoint y: 88, distance: 776.6
click at [518, 864] on button "Update Accounting Data?" at bounding box center [576, 865] width 152 height 24
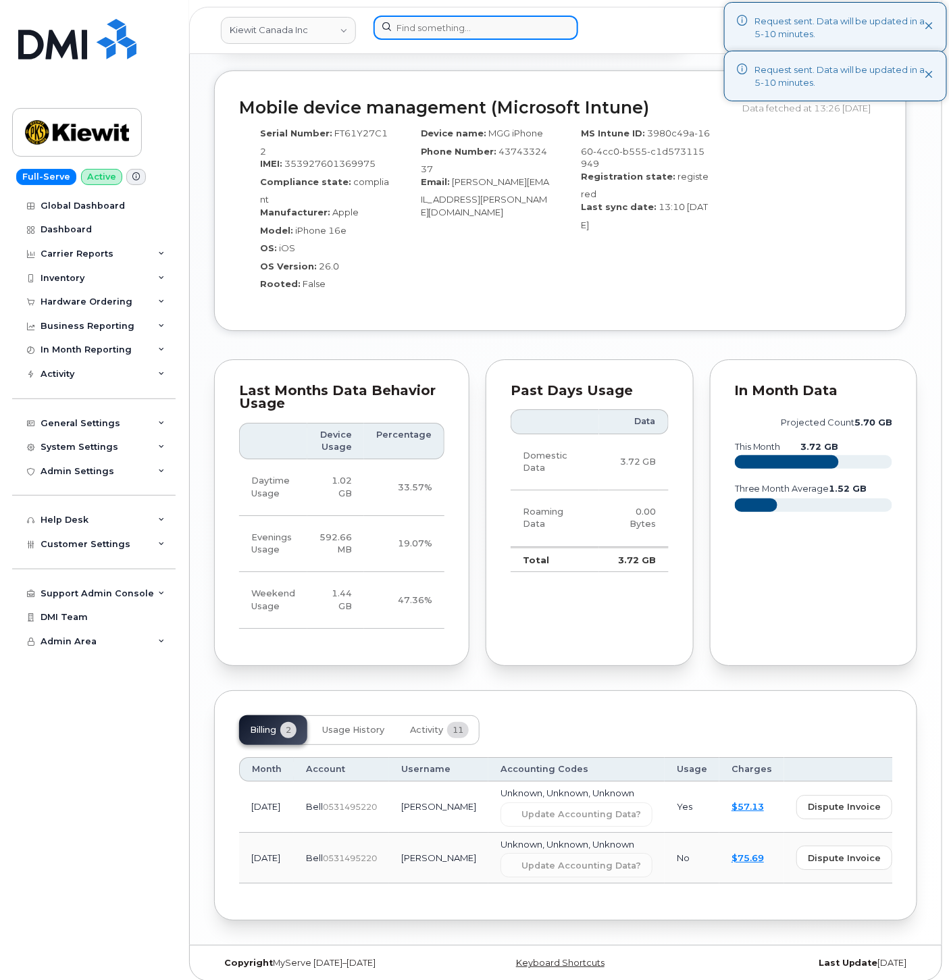
click at [483, 17] on input at bounding box center [475, 28] width 205 height 24
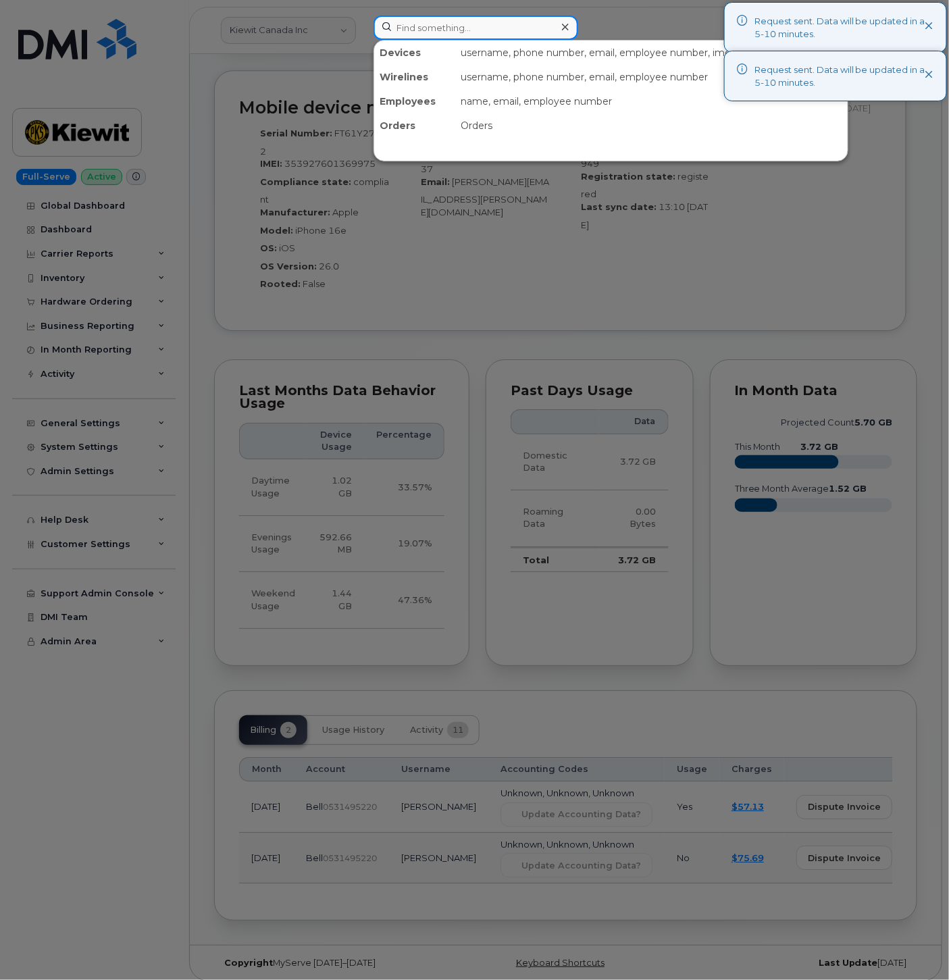
click at [484, 36] on input at bounding box center [475, 28] width 205 height 24
paste input "7802783273"
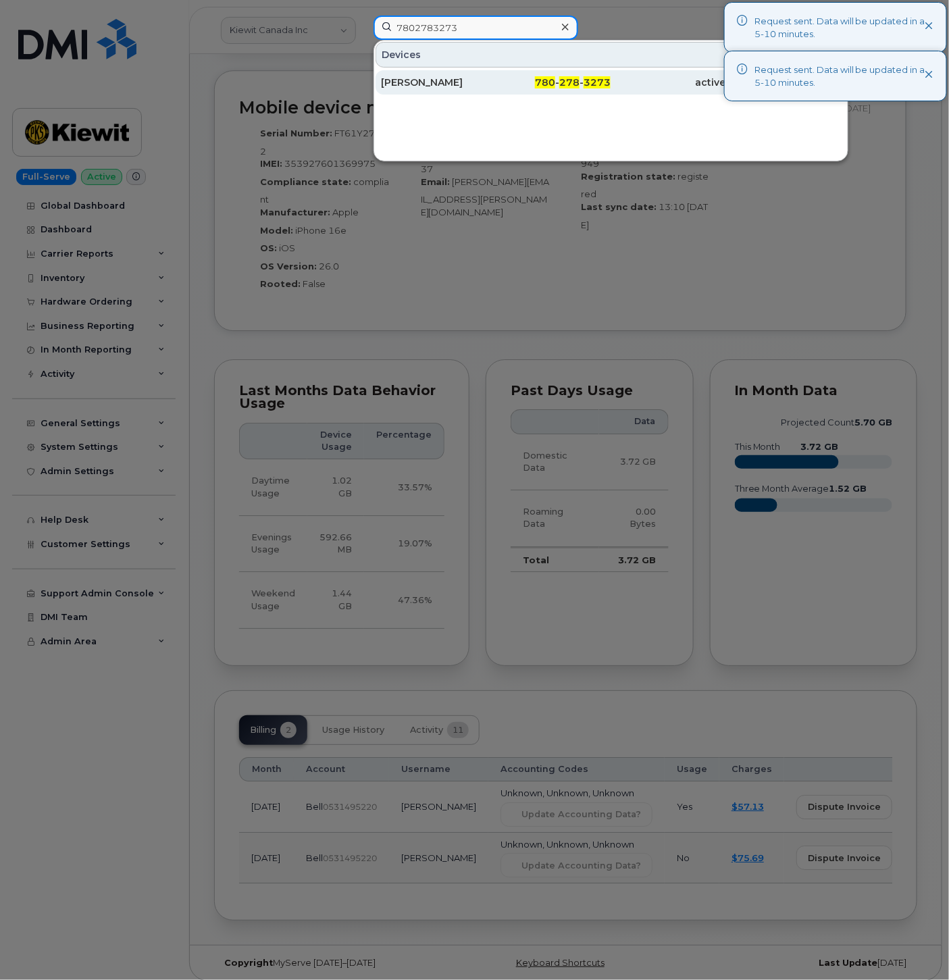
type input "7802783273"
drag, startPoint x: 504, startPoint y: 76, endPoint x: 551, endPoint y: 70, distance: 47.0
click at [505, 76] on div "780 - 278 - 3273" at bounding box center [553, 82] width 115 height 24
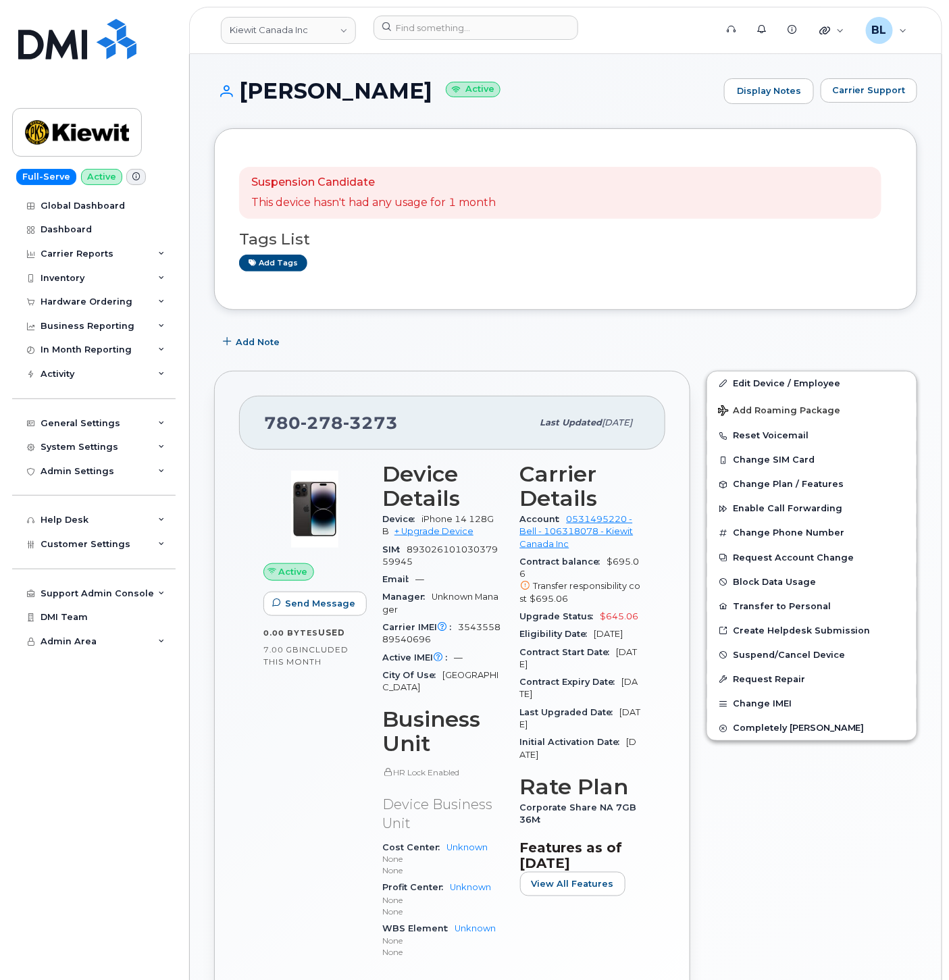
drag, startPoint x: 240, startPoint y: 90, endPoint x: 405, endPoint y: 90, distance: 165.4
click at [405, 90] on h1 "Michelle Chen Active" at bounding box center [465, 91] width 503 height 24
copy h1 "Michelle Chen"
click at [318, 413] on span "278" at bounding box center [321, 423] width 43 height 20
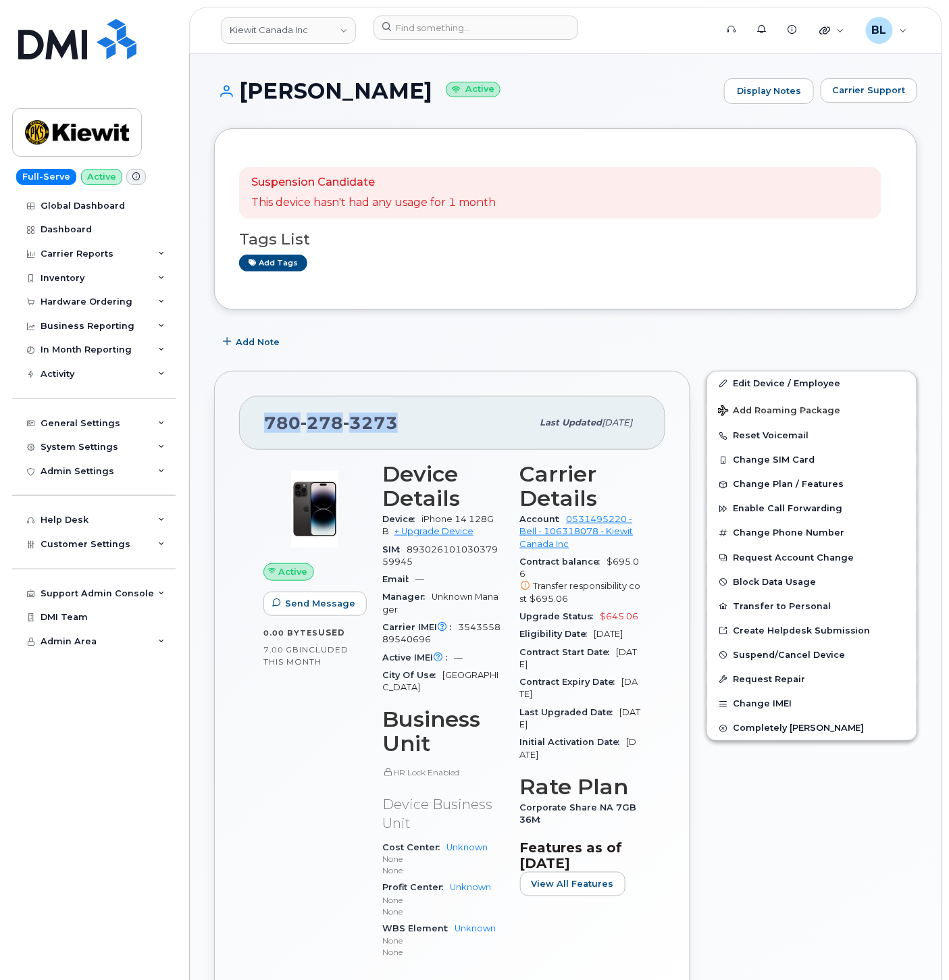
copy span "780 278 3273"
click at [837, 373] on link "Edit Device / Employee" at bounding box center [811, 383] width 209 height 24
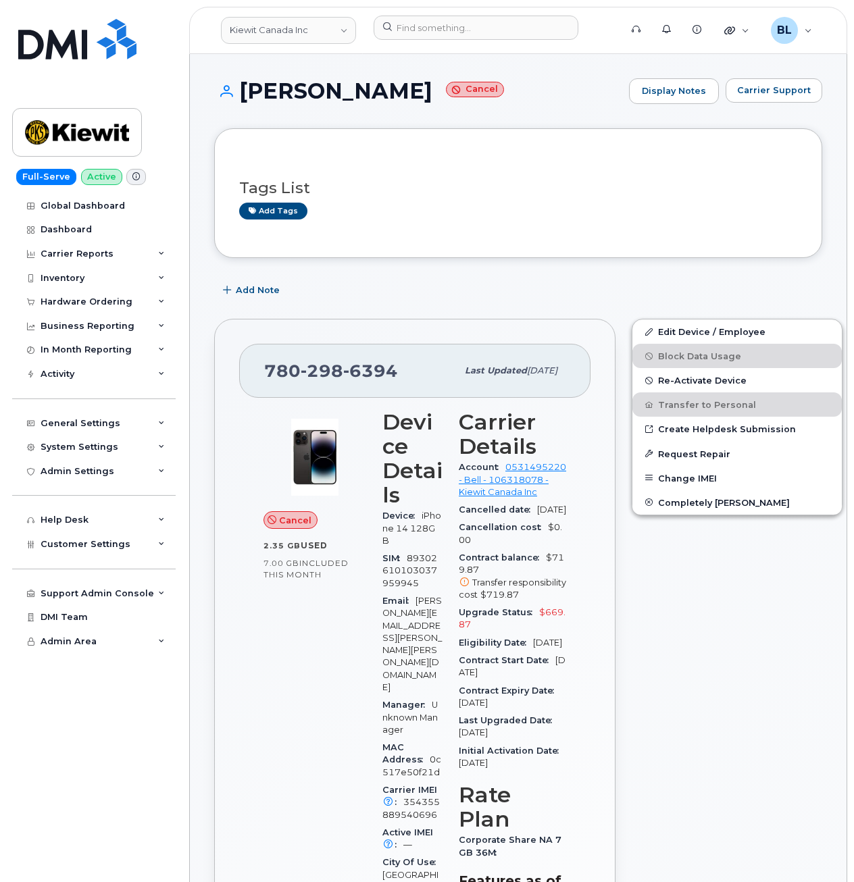
click at [333, 379] on span "298" at bounding box center [321, 371] width 43 height 20
click at [332, 377] on span "298" at bounding box center [321, 371] width 43 height 20
click at [311, 372] on span "298" at bounding box center [321, 371] width 43 height 20
copy span "780 298 6394"
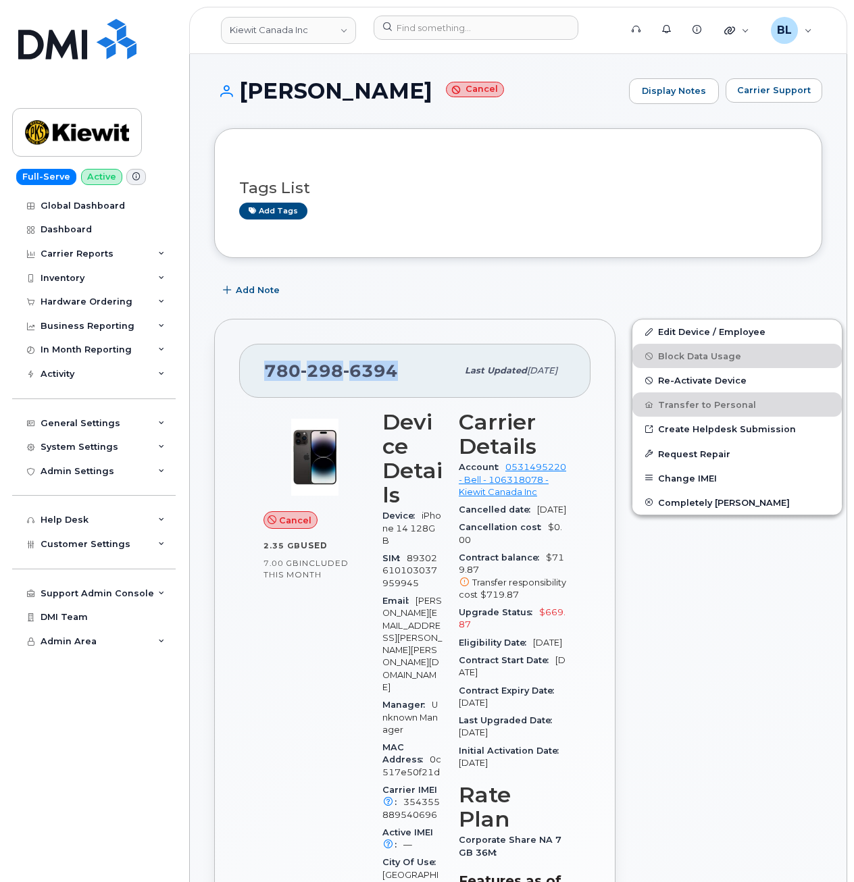
drag, startPoint x: 544, startPoint y: 124, endPoint x: 544, endPoint y: 111, distance: 12.8
click at [544, 124] on div "Michelle Chen Cancel Display Notes Carrier Support" at bounding box center [518, 103] width 608 height 50
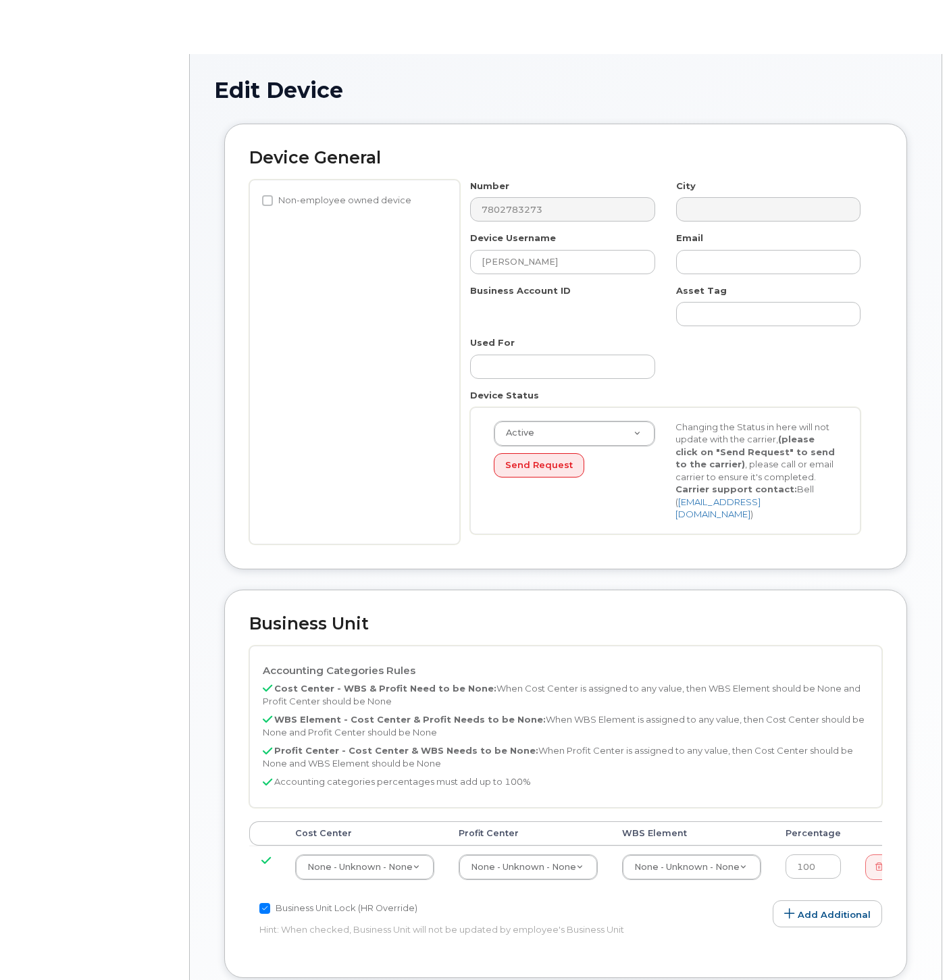
select select "14058"
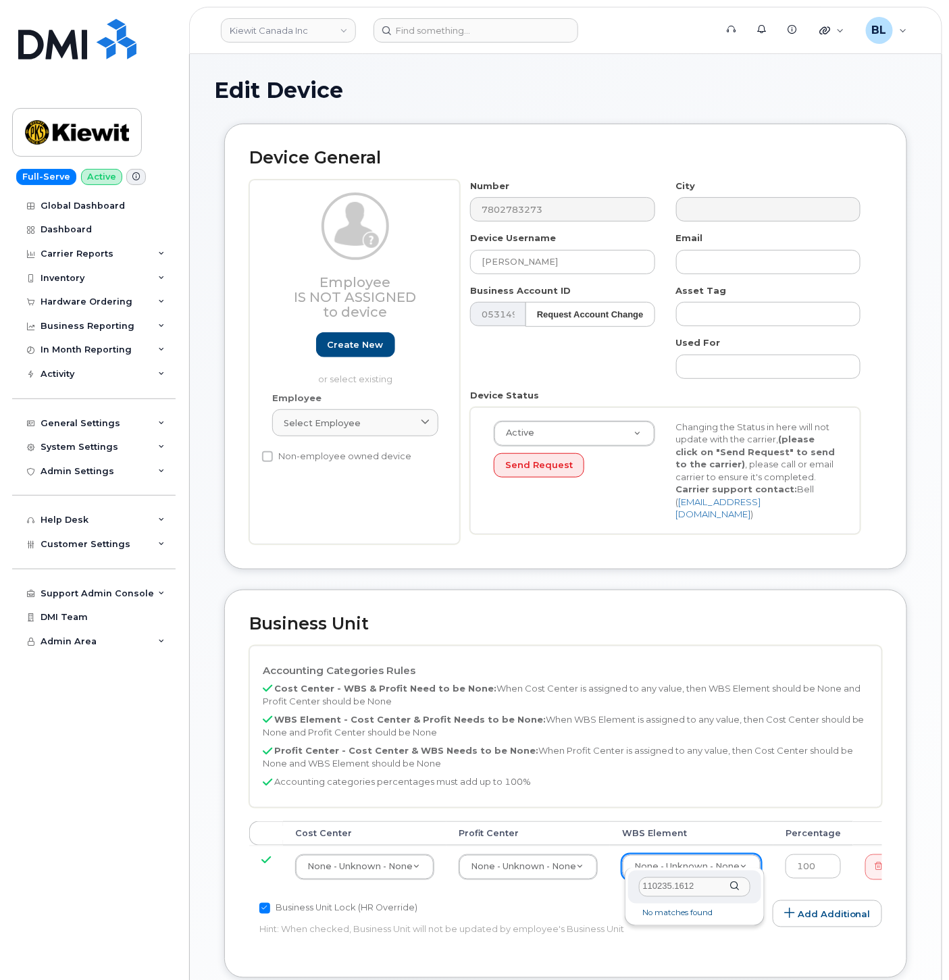
drag, startPoint x: 712, startPoint y: 887, endPoint x: 423, endPoint y: 864, distance: 290.5
click at [423, 864] on body "Kiewit Canada Inc Support Alerts Knowledge Base Quicklinks Suspend / Cancel Dev…" at bounding box center [474, 700] width 949 height 1400
type input "110235.1612"
click at [650, 887] on input "1100235.1612" at bounding box center [695, 887] width 112 height 20
type input "10023"
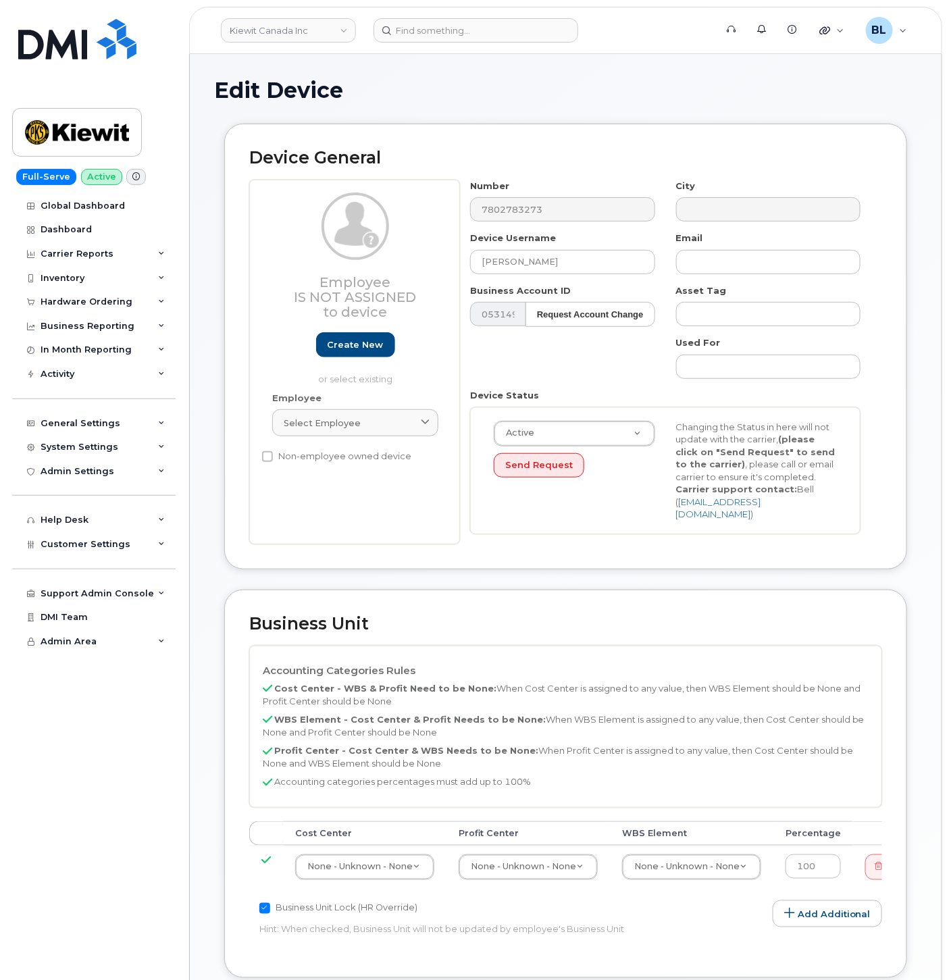
drag, startPoint x: 660, startPoint y: 107, endPoint x: 818, endPoint y: 14, distance: 182.5
click at [660, 106] on div "Edit Device" at bounding box center [565, 100] width 703 height 45
click at [471, 21] on input at bounding box center [475, 30] width 205 height 24
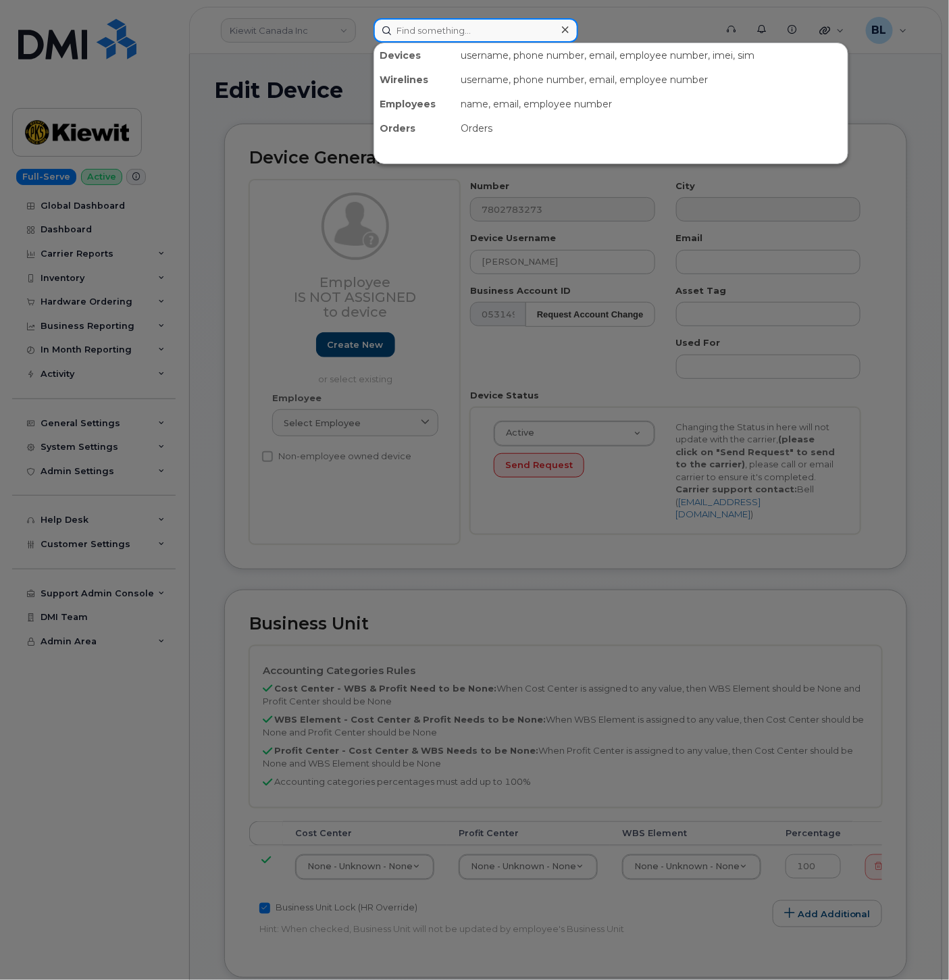
click at [471, 21] on input at bounding box center [475, 30] width 205 height 24
paste input "3673306667"
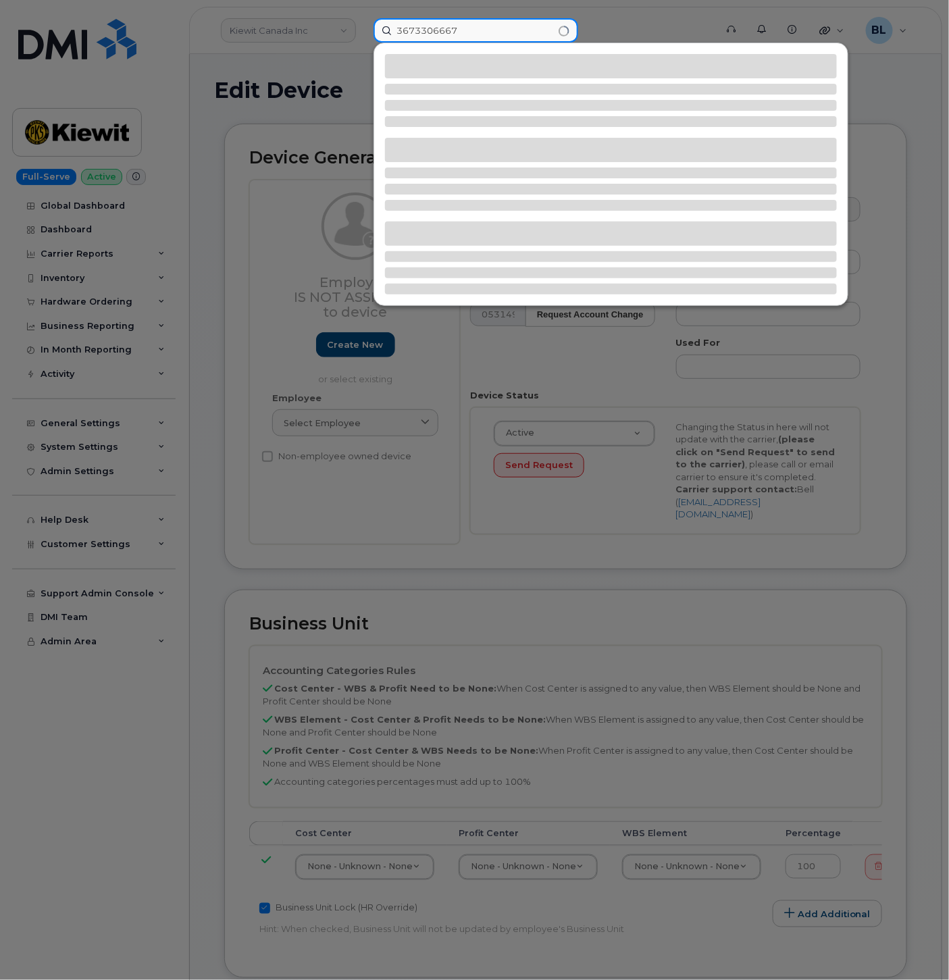
type input "3673306667"
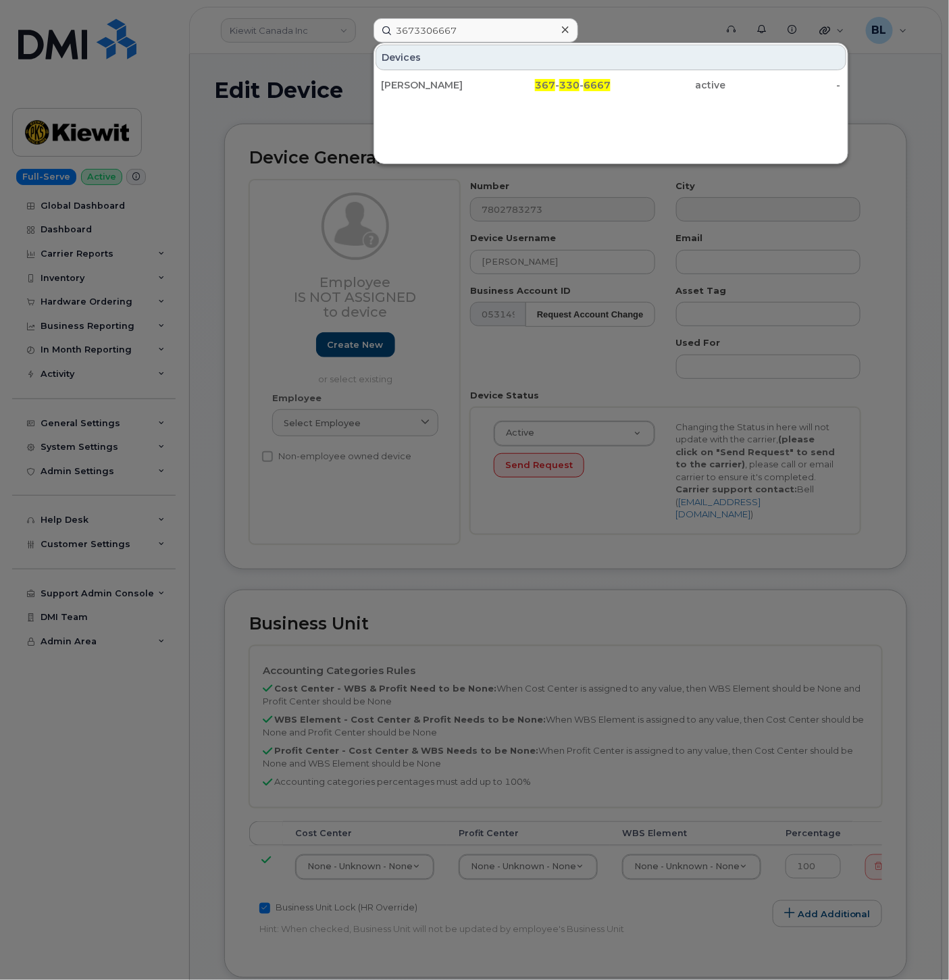
drag, startPoint x: 606, startPoint y: 79, endPoint x: 586, endPoint y: 144, distance: 67.9
click at [606, 79] on span "6667" at bounding box center [596, 85] width 27 height 12
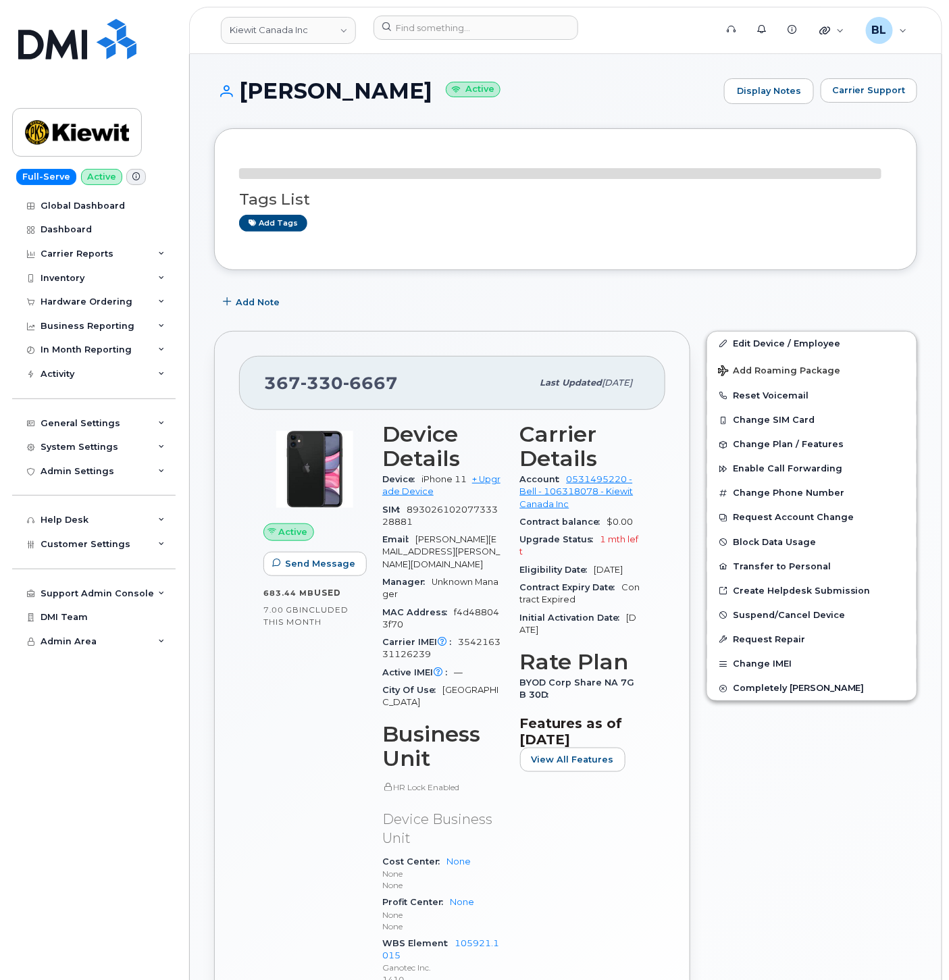
click at [321, 385] on span "330" at bounding box center [321, 383] width 43 height 20
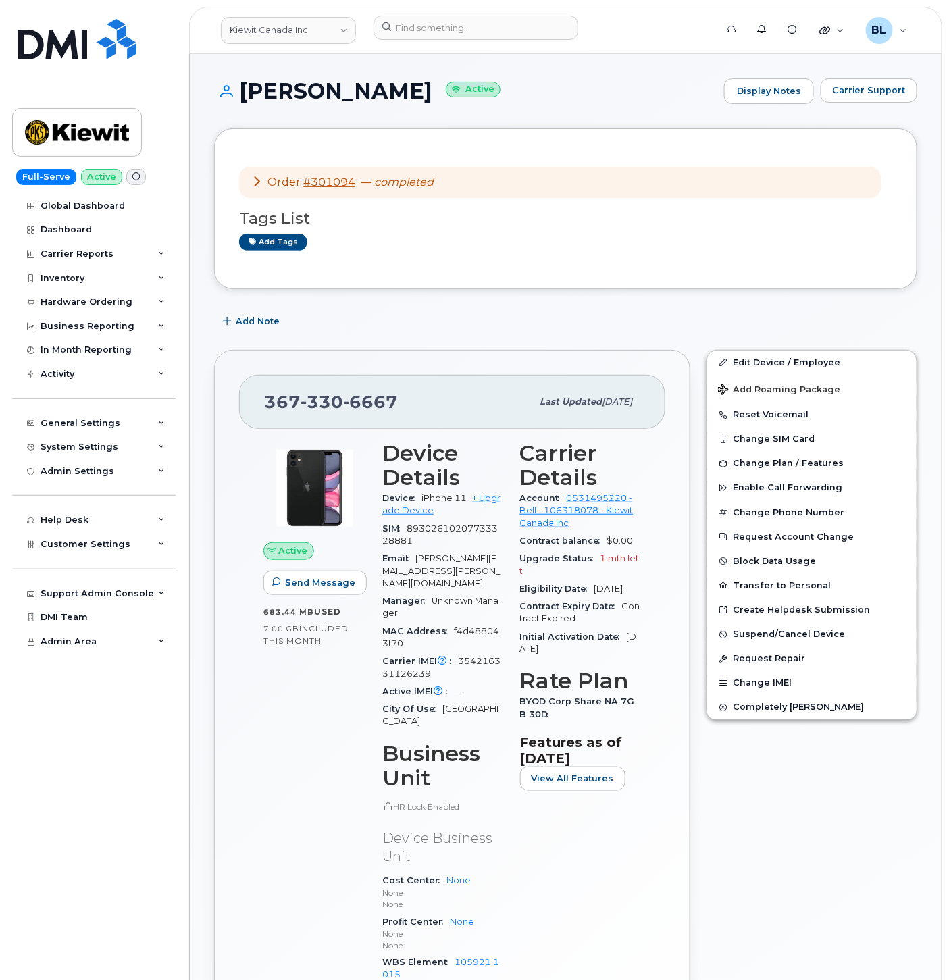
click at [257, 95] on h1 "[PERSON_NAME] Active" at bounding box center [465, 91] width 503 height 24
drag, startPoint x: 244, startPoint y: 90, endPoint x: 389, endPoint y: 90, distance: 145.2
click at [389, 90] on h1 "[PERSON_NAME] Active" at bounding box center [465, 91] width 503 height 24
copy h1 "[PERSON_NAME]"
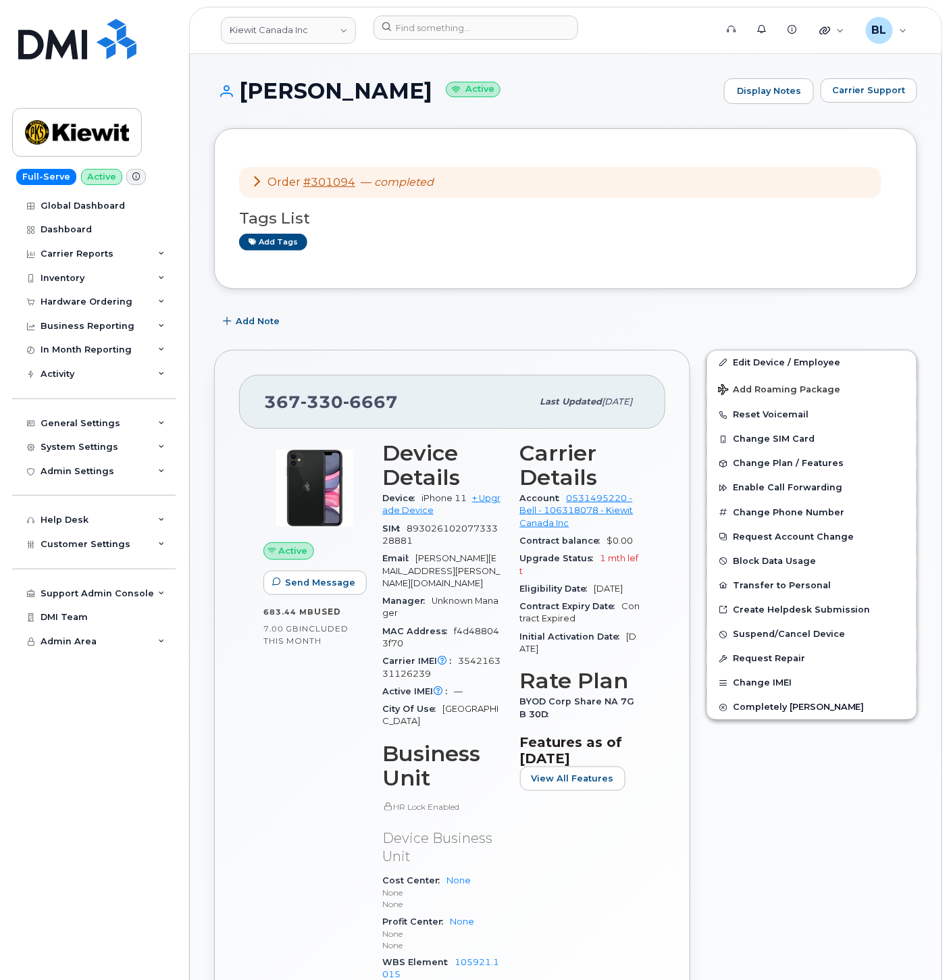
click at [330, 386] on div "[PHONE_NUMBER] Last updated [DATE]" at bounding box center [452, 402] width 426 height 54
copy span "[PHONE_NUMBER]"
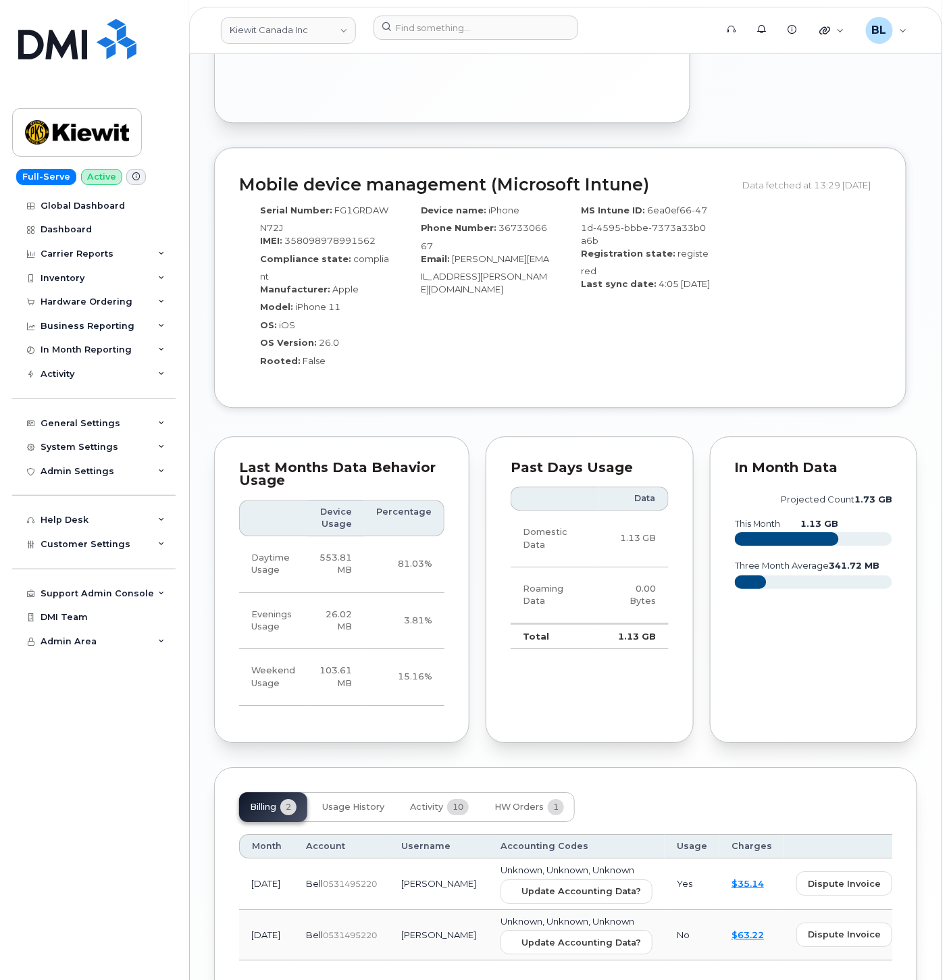
scroll to position [1047, 0]
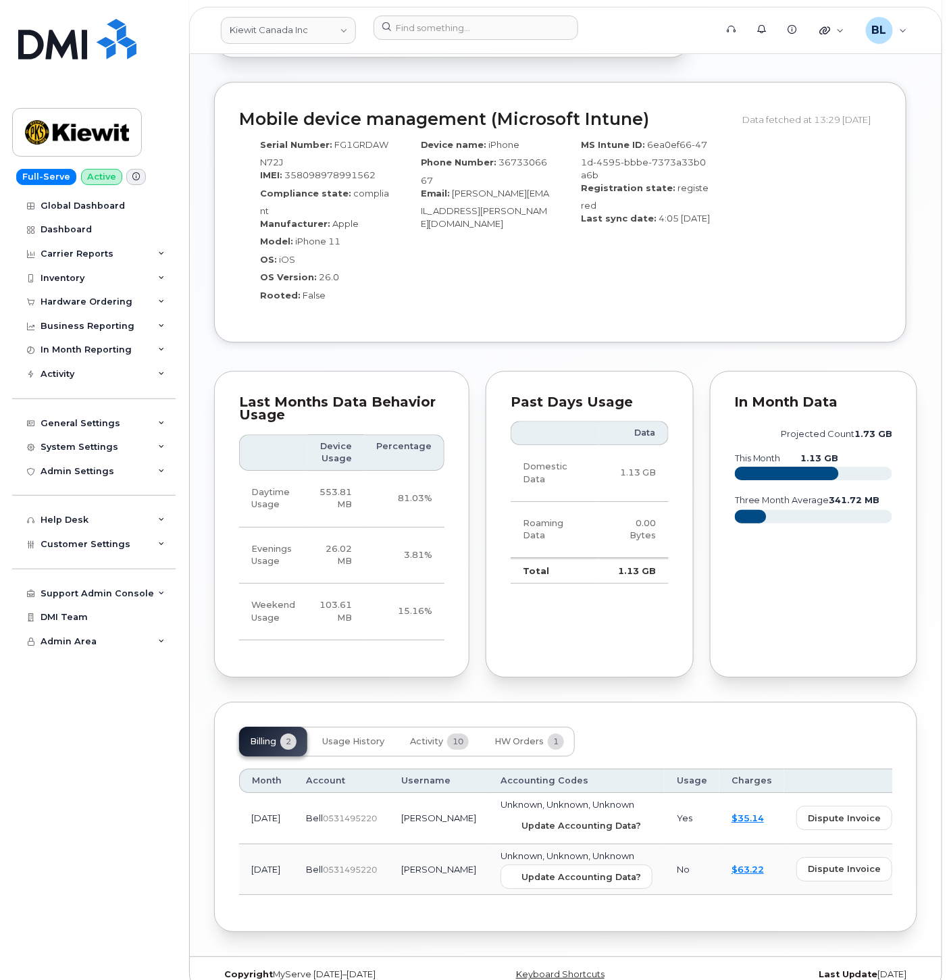
click at [534, 814] on button "Update Accounting Data?" at bounding box center [576, 826] width 152 height 24
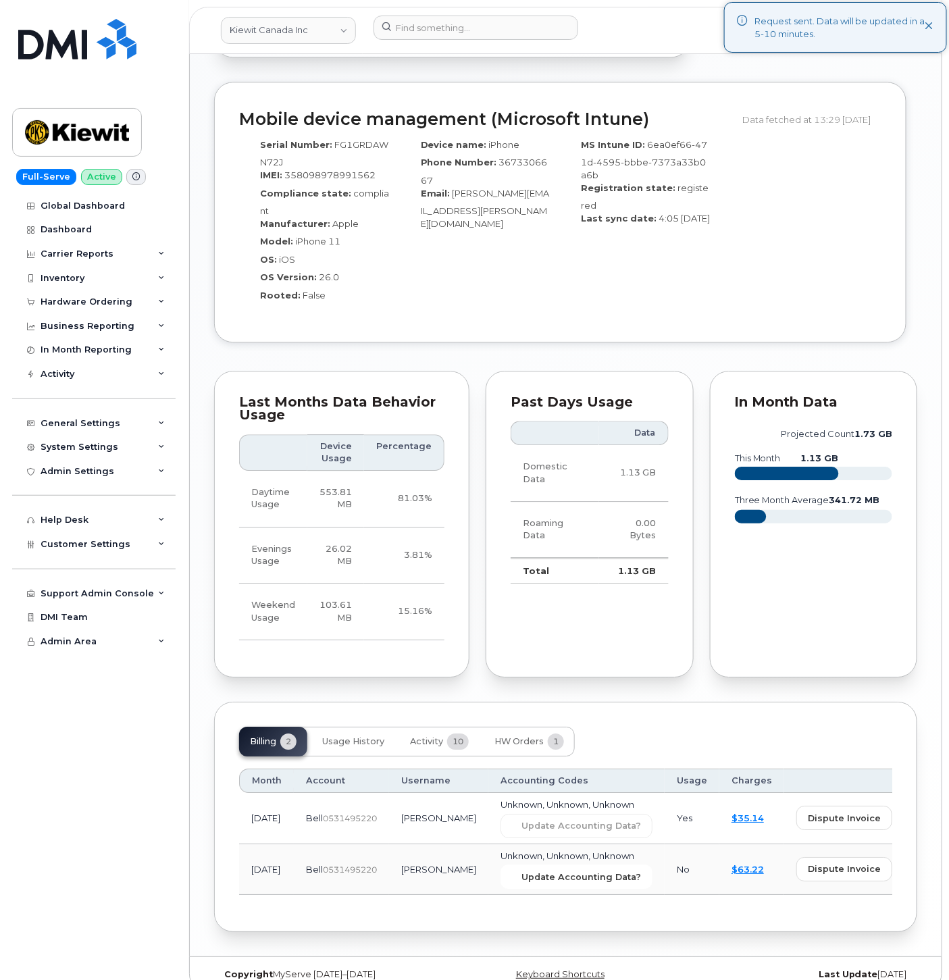
drag, startPoint x: 552, startPoint y: 851, endPoint x: 547, endPoint y: 72, distance: 779.2
click at [552, 870] on span "Update Accounting Data?" at bounding box center [581, 876] width 120 height 13
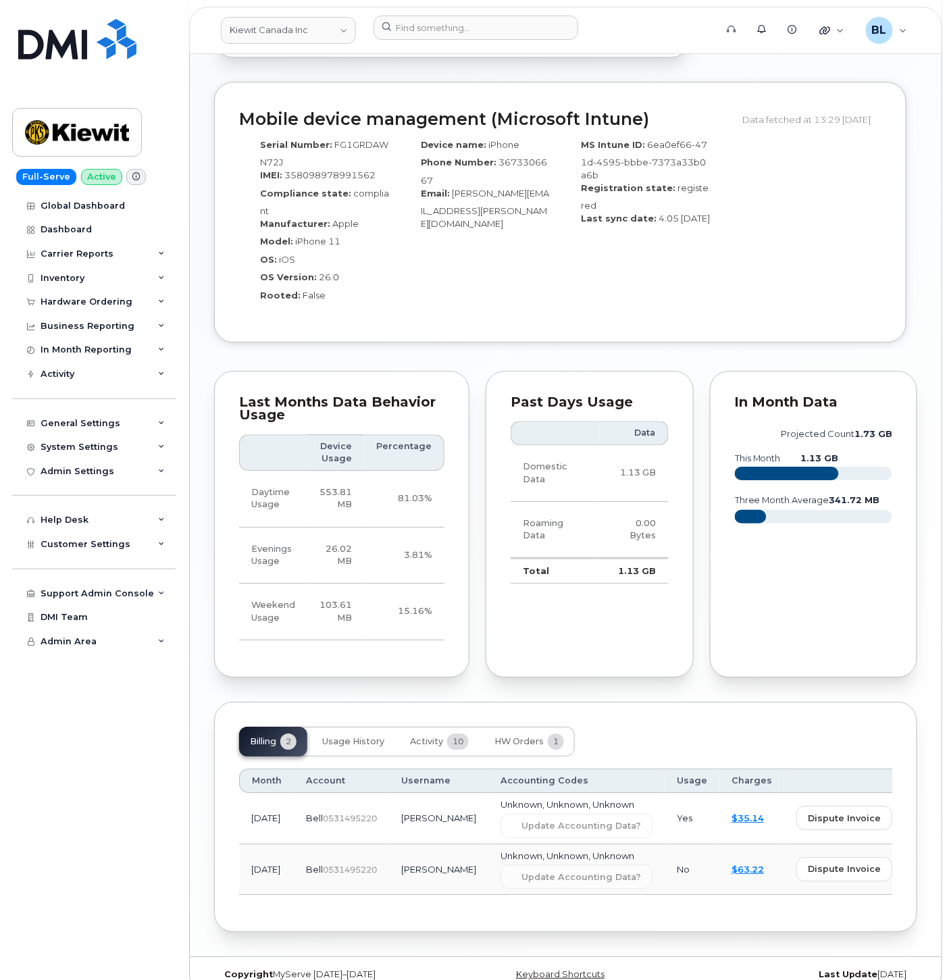
click at [610, 363] on div "Past Days Usage Data Domestic Data 1.13 GB Roaming Data 0.00 Bytes Total 1.13 GB" at bounding box center [589, 524] width 224 height 323
click at [459, 21] on input at bounding box center [475, 28] width 205 height 24
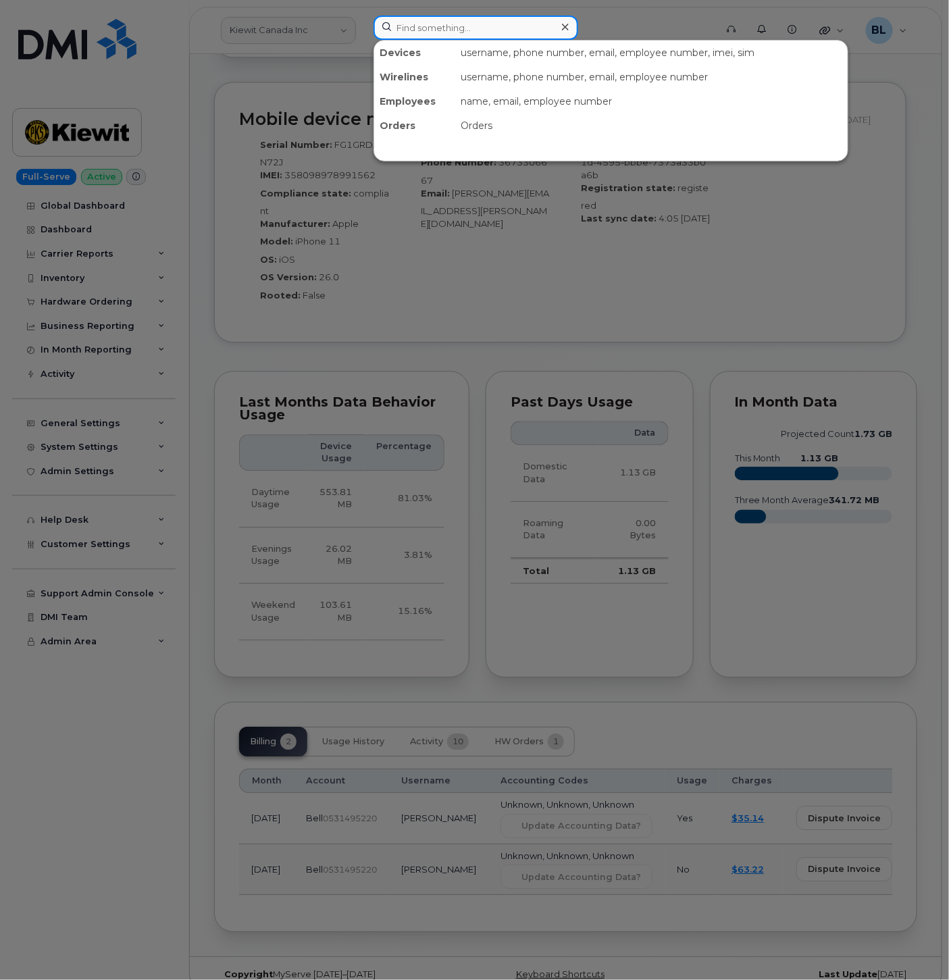
paste input "3435424214"
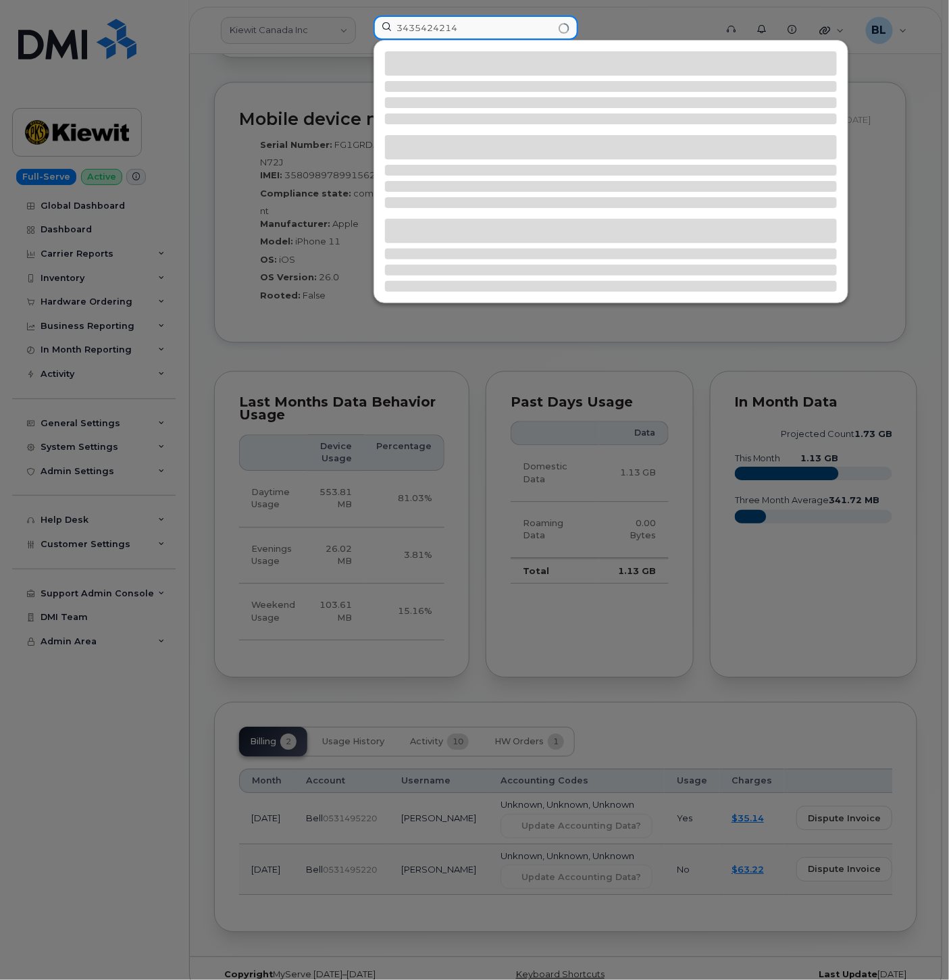
type input "3435424214"
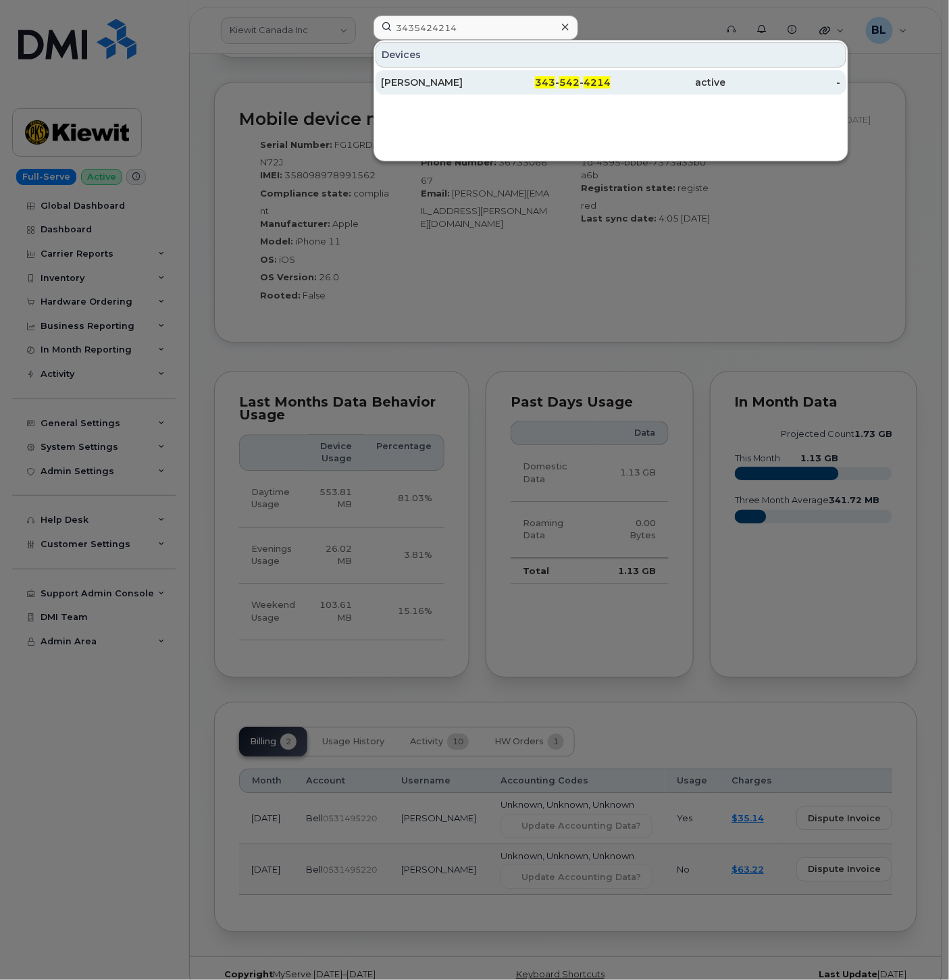
click at [529, 90] on div "343 - 542 - 4214" at bounding box center [553, 82] width 115 height 24
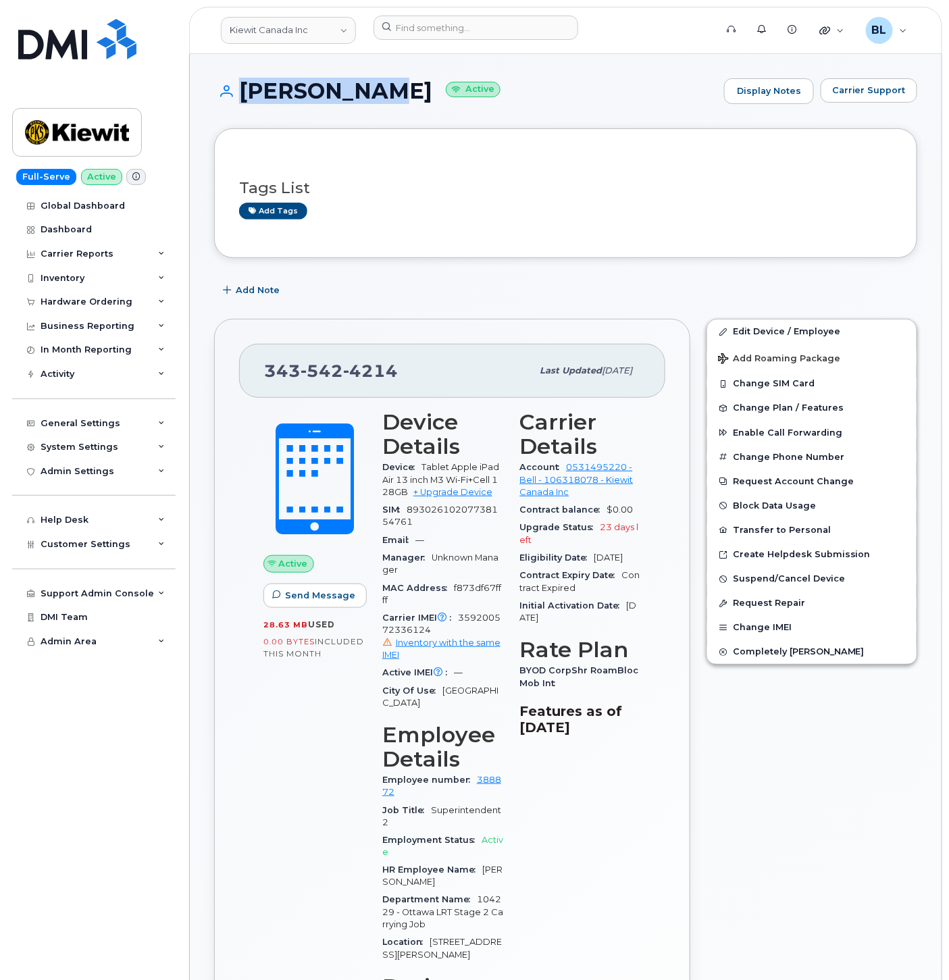
drag, startPoint x: 234, startPoint y: 85, endPoint x: 370, endPoint y: 104, distance: 137.0
click at [359, 92] on h1 "Ian Robins Active" at bounding box center [465, 91] width 503 height 24
drag, startPoint x: 802, startPoint y: 324, endPoint x: 545, endPoint y: 363, distance: 260.2
click at [802, 325] on link "Edit Device / Employee" at bounding box center [811, 331] width 209 height 24
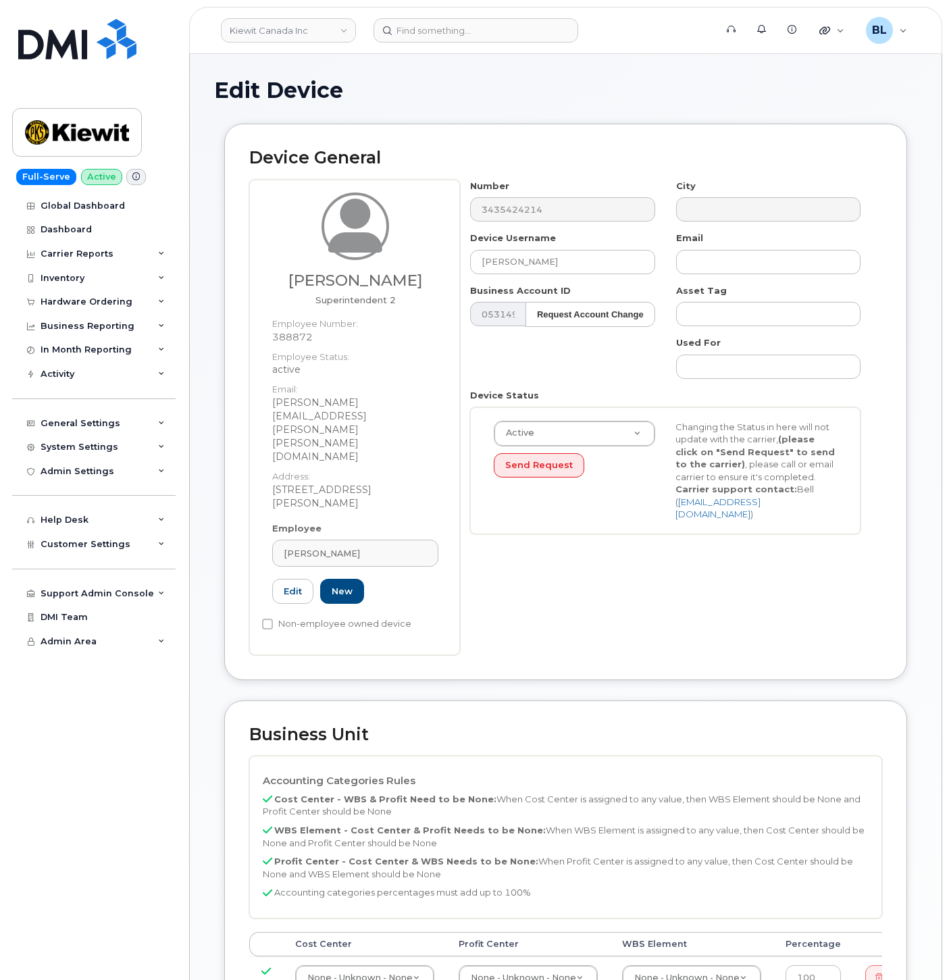
select select "14058"
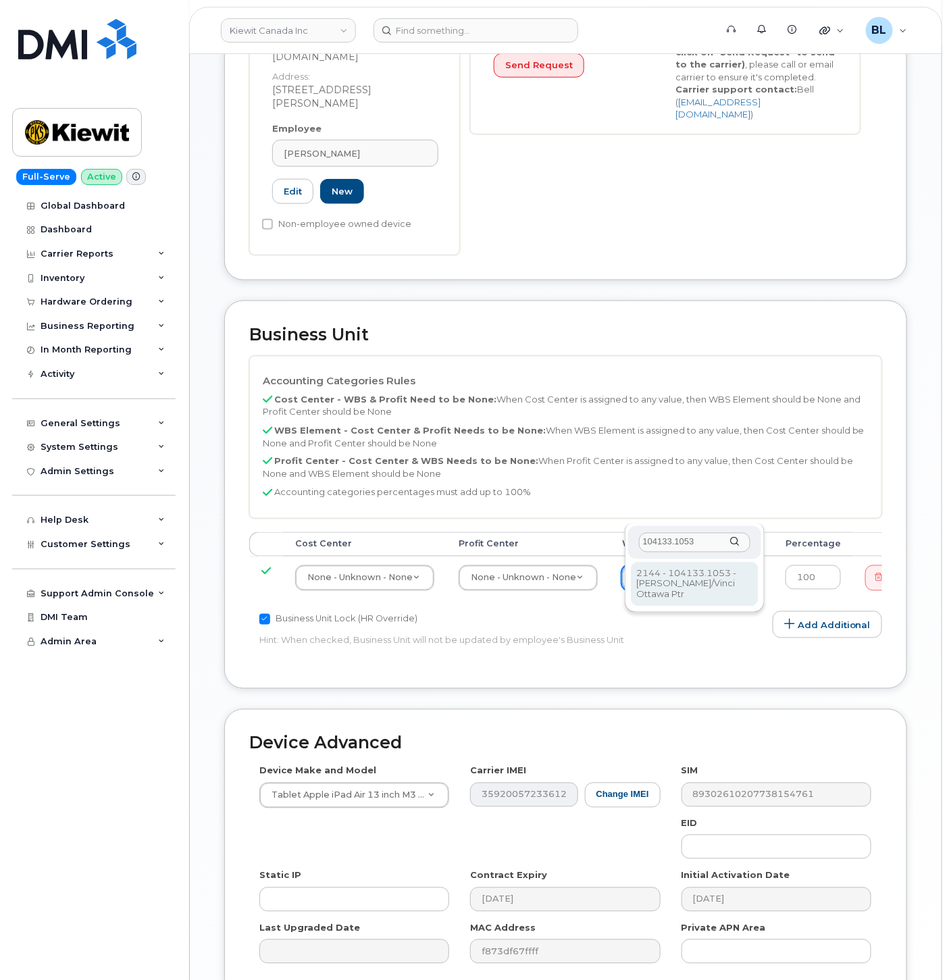
type input "104133.1053"
type input "91389"
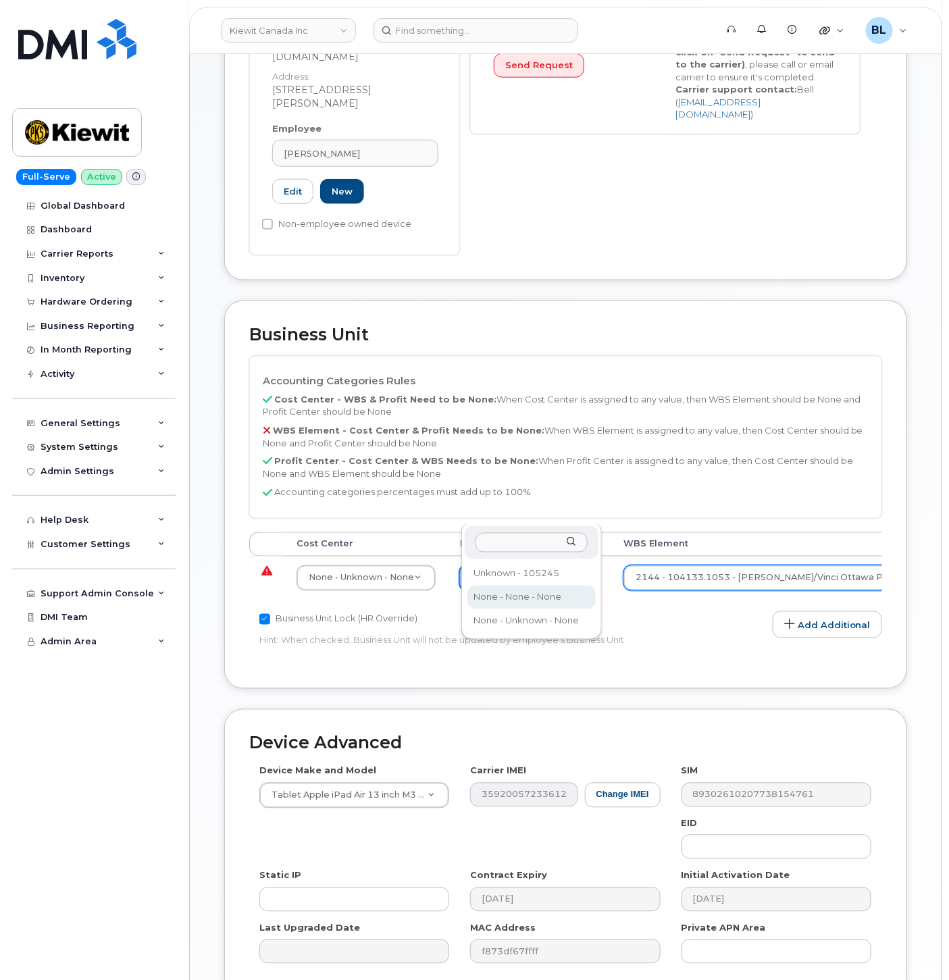
select select "14059"
drag, startPoint x: 399, startPoint y: 508, endPoint x: 403, endPoint y: 521, distance: 14.1
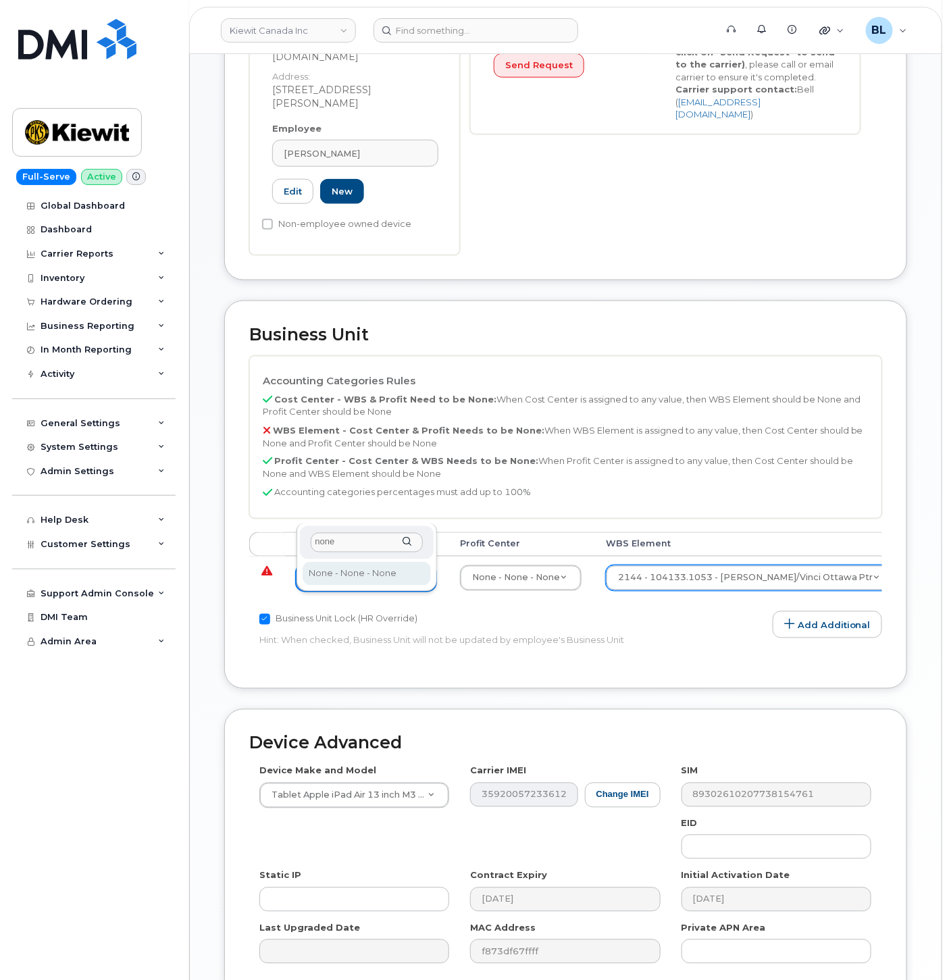
type input "none"
type input "13383"
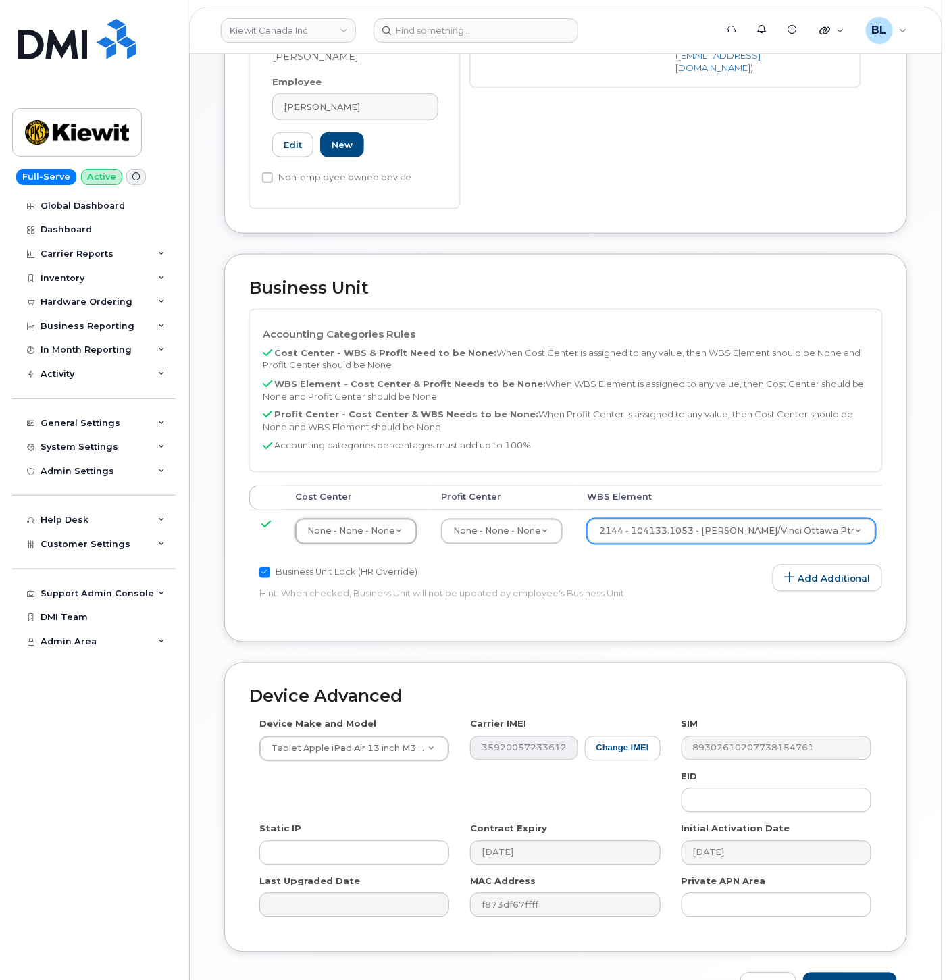
scroll to position [469, 0]
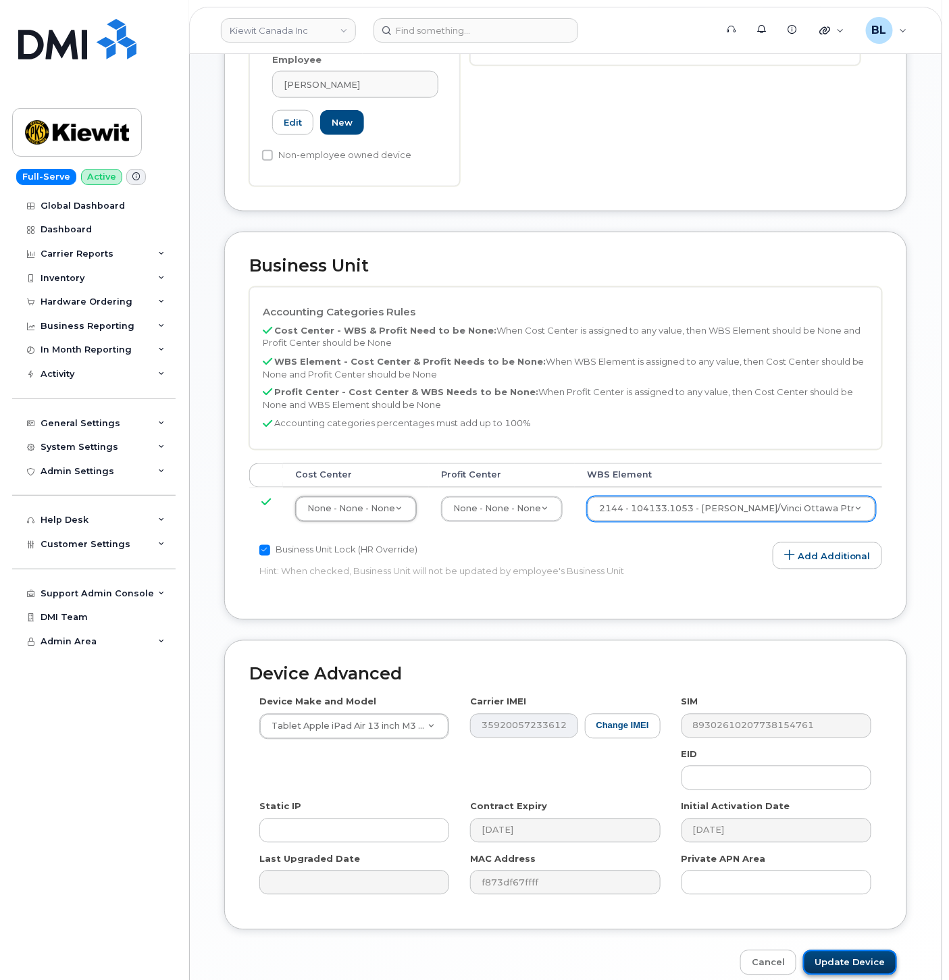
click at [831, 950] on input "Update Device" at bounding box center [850, 962] width 94 height 25
type input "Saving..."
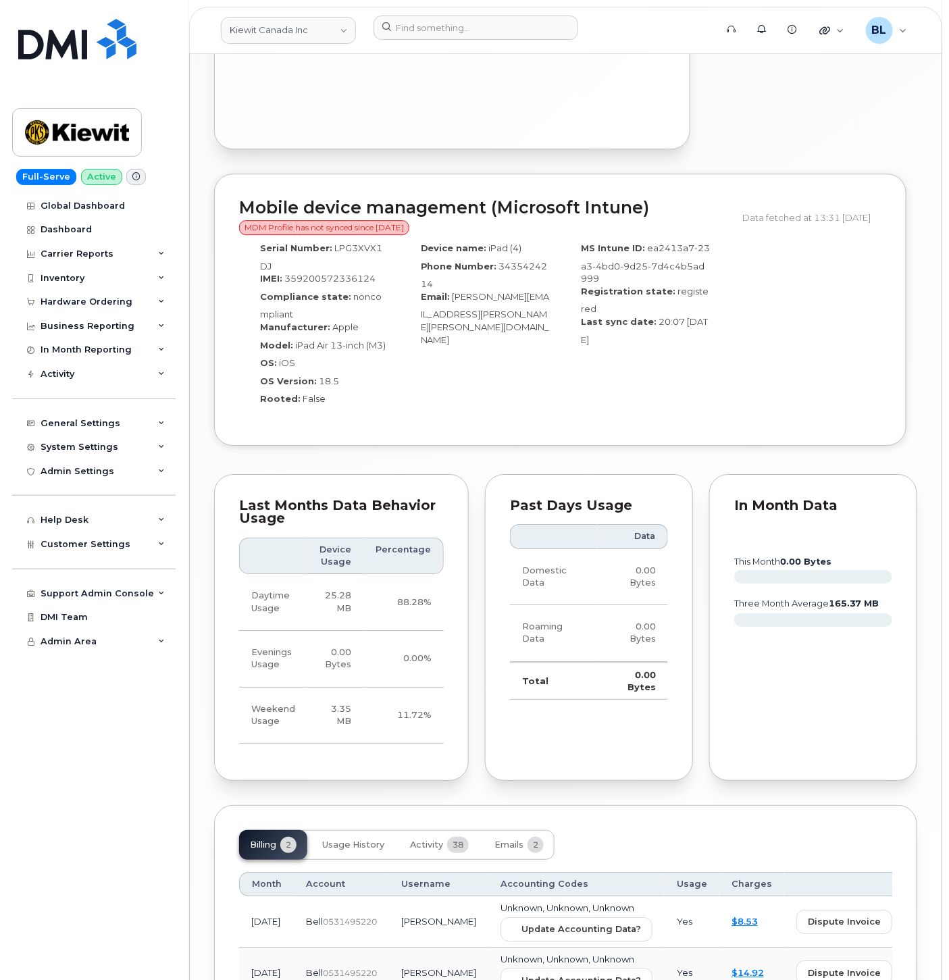
scroll to position [1304, 0]
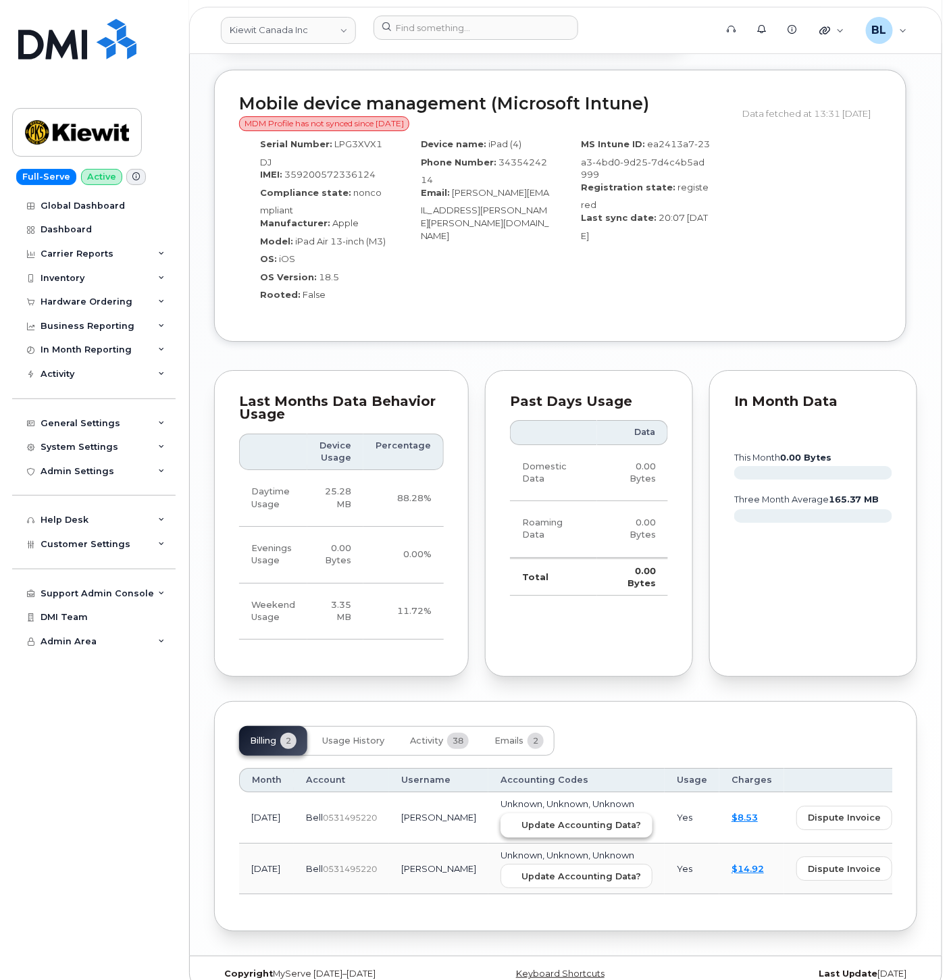
click at [531, 813] on button "Update Accounting Data?" at bounding box center [576, 825] width 152 height 24
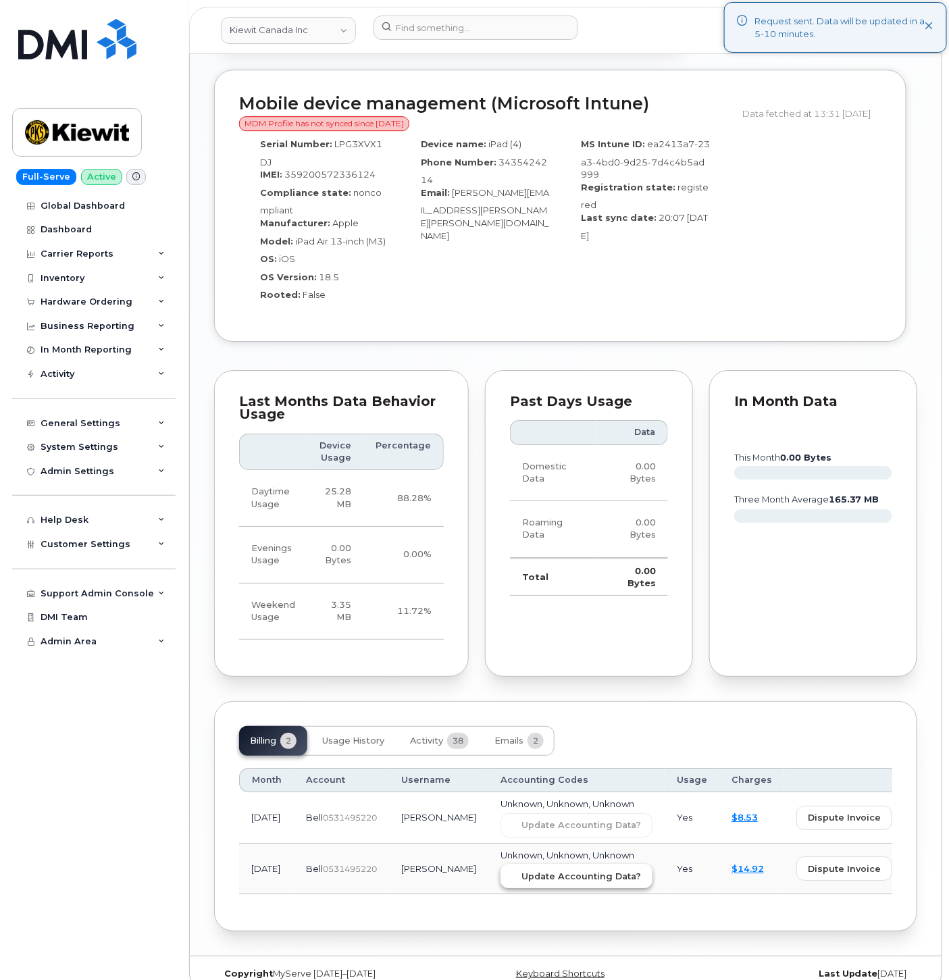
click at [531, 864] on button "Update Accounting Data?" at bounding box center [576, 876] width 152 height 24
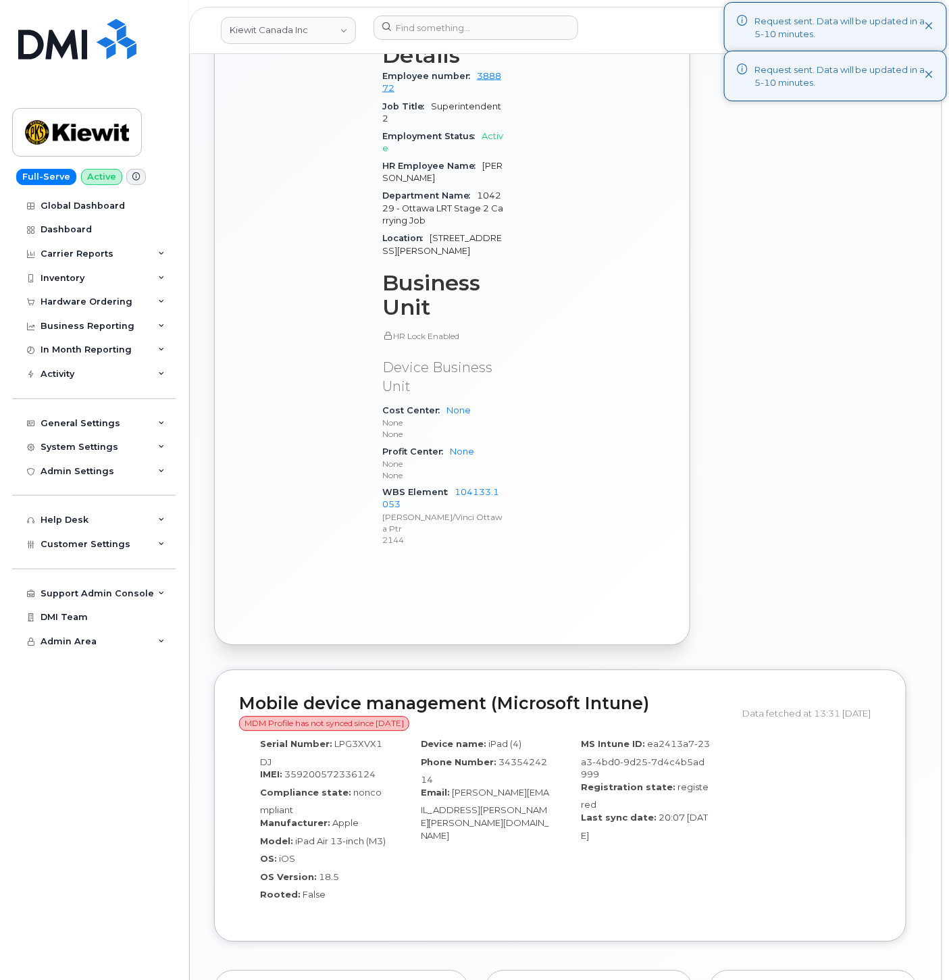
scroll to position [304, 0]
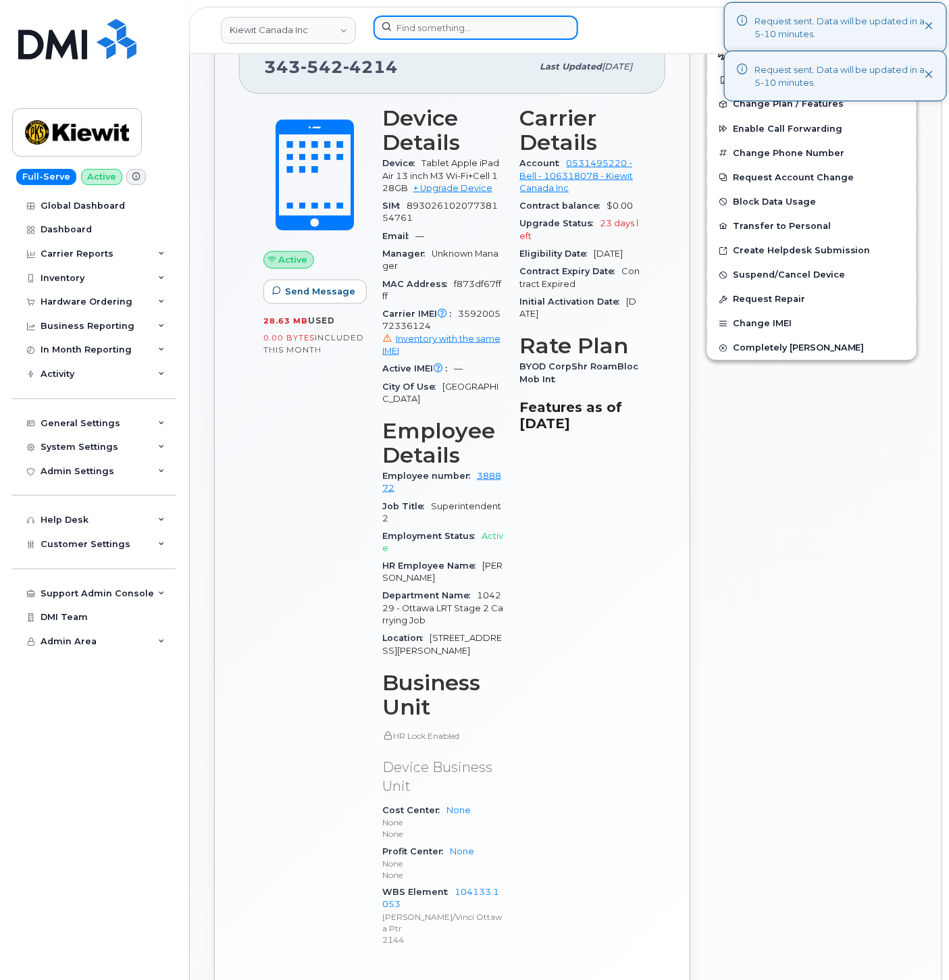
drag, startPoint x: 441, startPoint y: 39, endPoint x: 458, endPoint y: 28, distance: 20.4
click at [444, 36] on input at bounding box center [475, 28] width 205 height 24
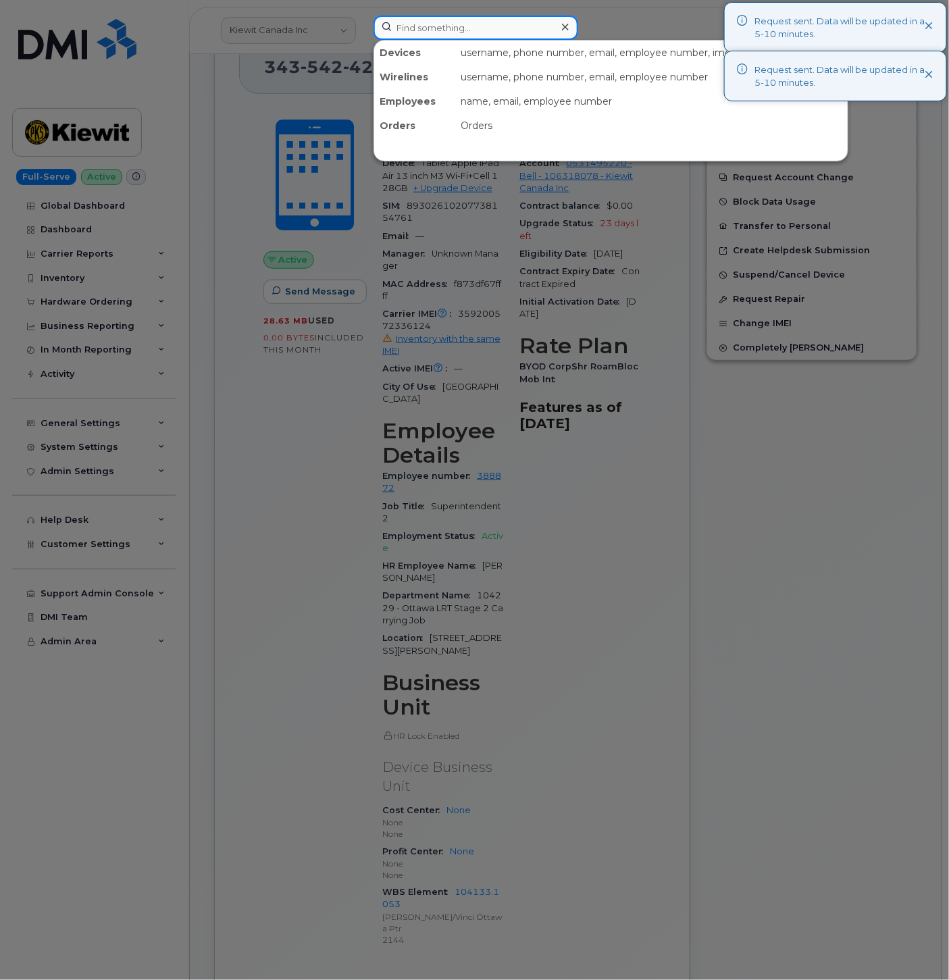
click at [458, 28] on input at bounding box center [475, 28] width 205 height 24
paste input "4034666865"
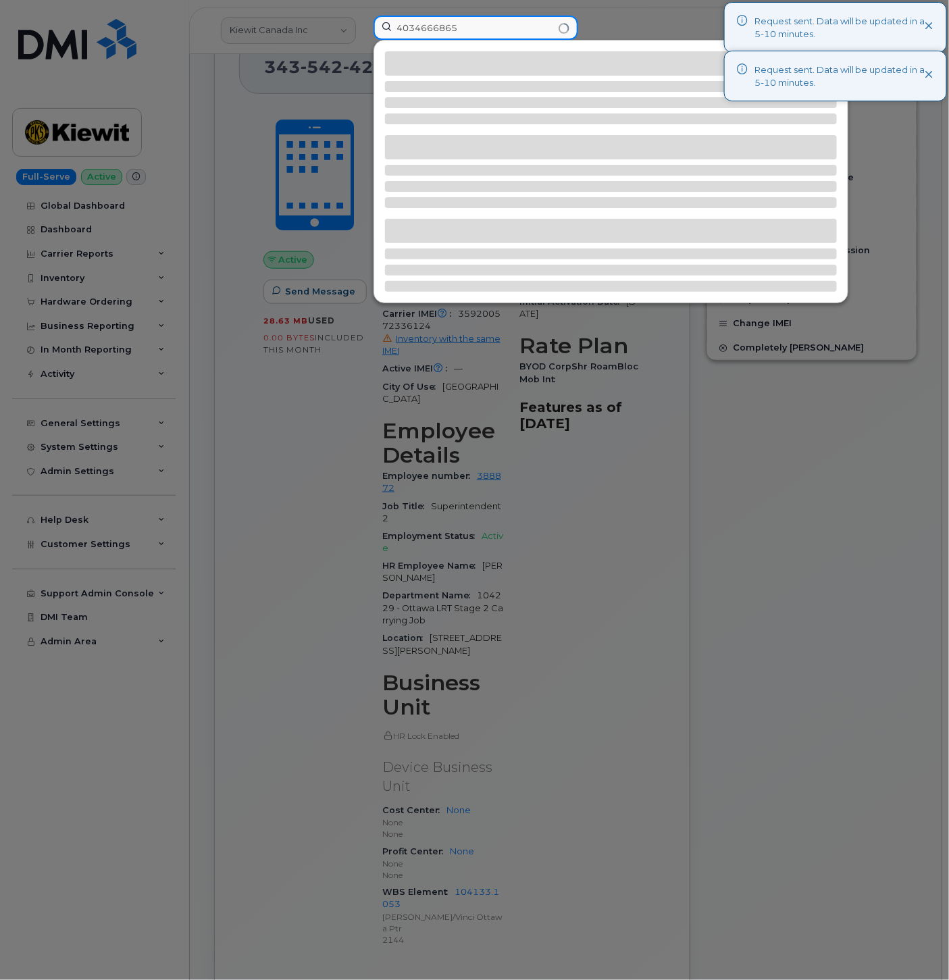
type input "4034666865"
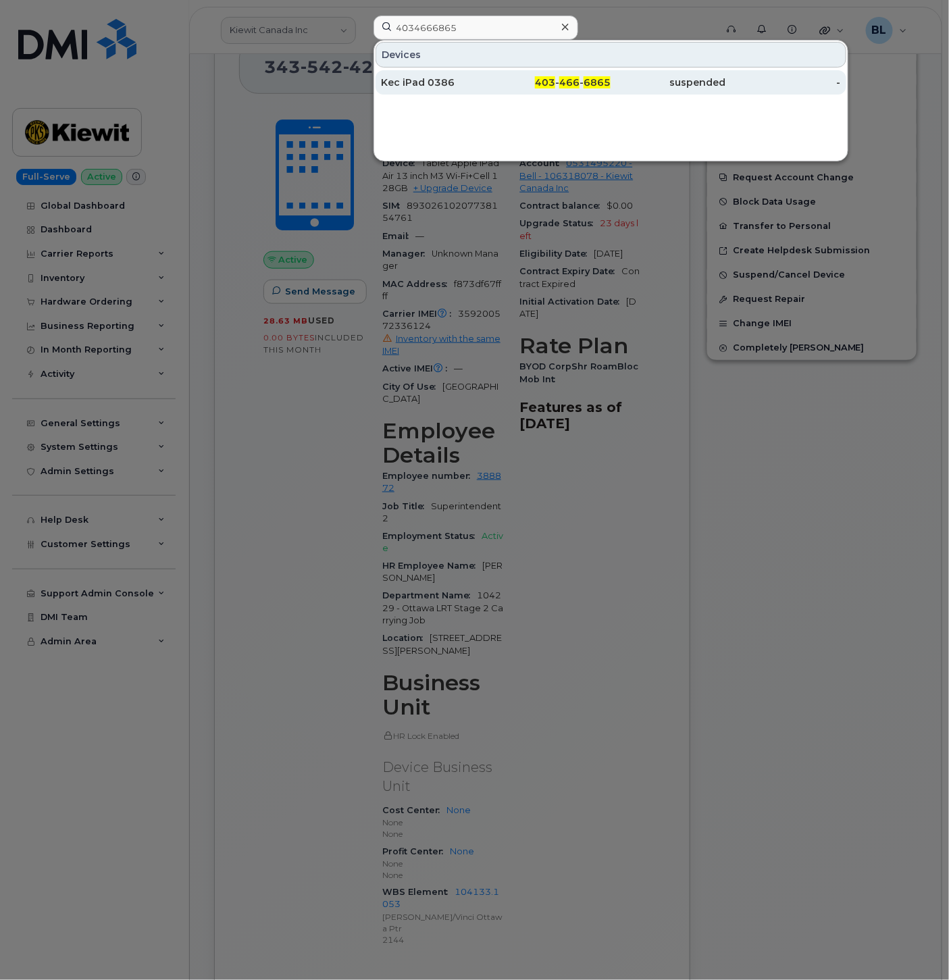
drag, startPoint x: 618, startPoint y: 76, endPoint x: 678, endPoint y: 88, distance: 61.3
click at [618, 76] on div "suspended" at bounding box center [667, 83] width 115 height 14
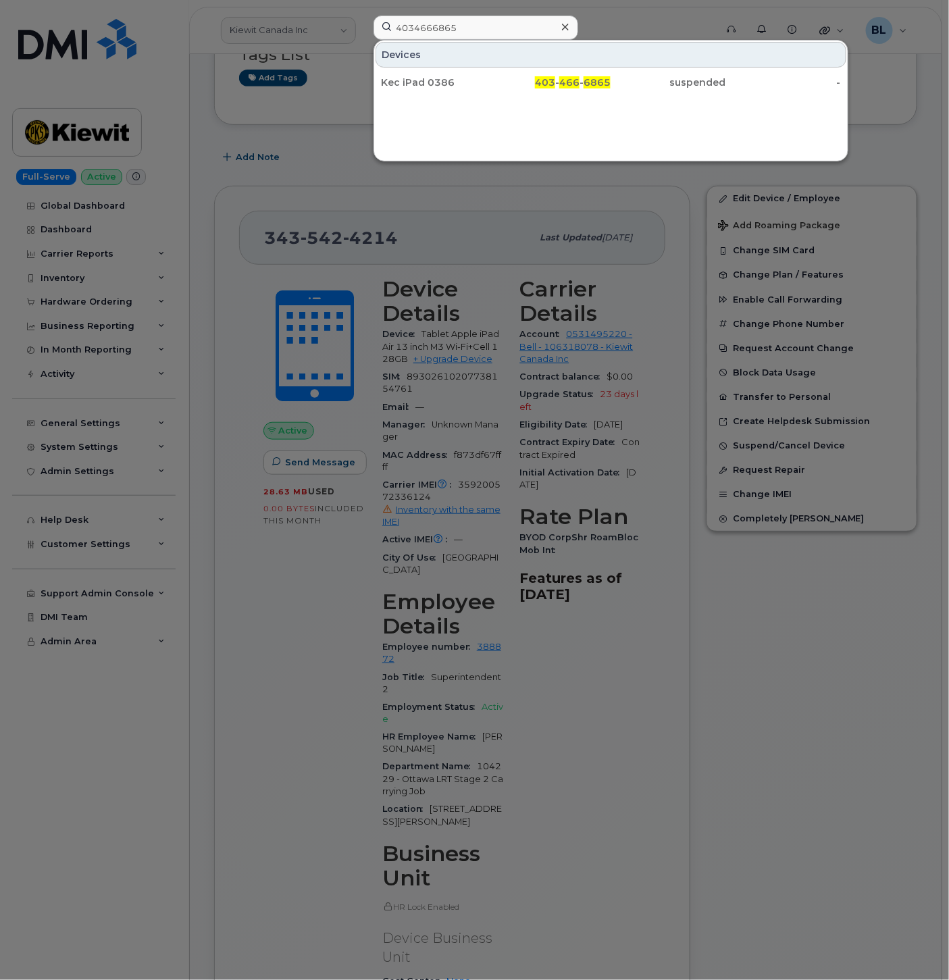
scroll to position [0, 0]
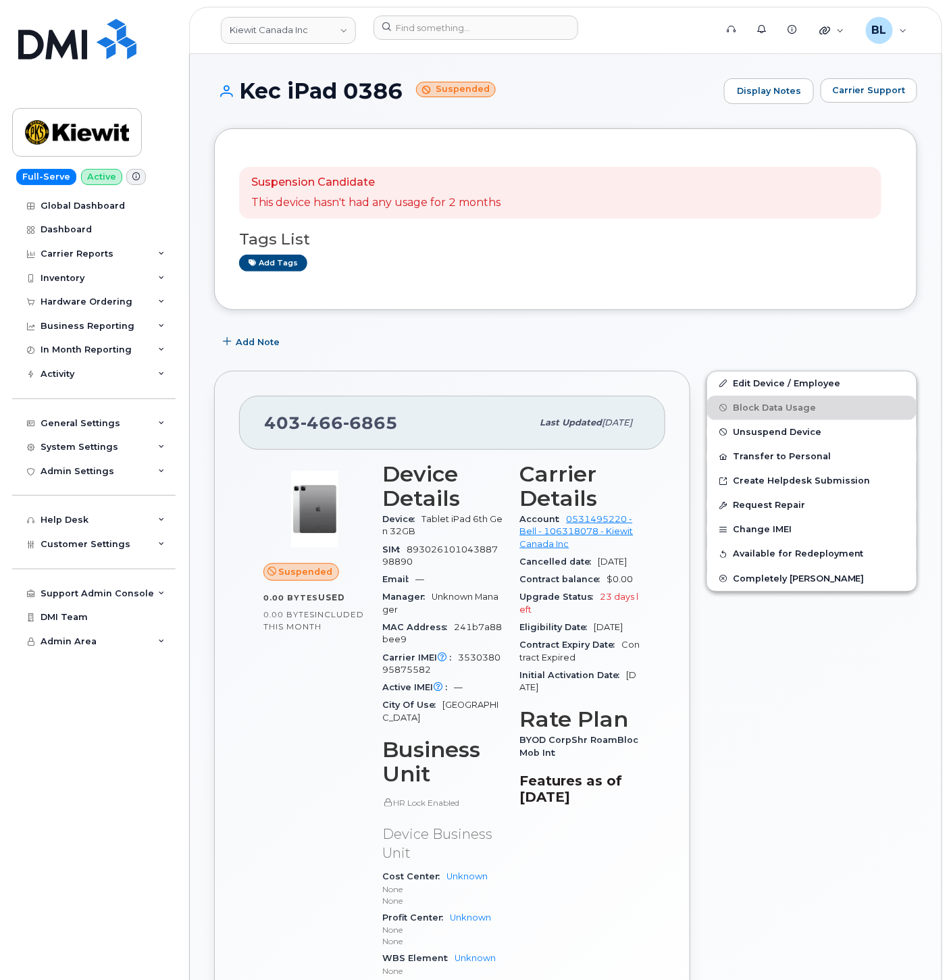
click at [317, 425] on span "466" at bounding box center [321, 423] width 43 height 20
copy span "403 466 6865"
drag, startPoint x: 238, startPoint y: 90, endPoint x: 400, endPoint y: 85, distance: 162.1
click at [400, 85] on h1 "Kec iPad 0386 Suspended" at bounding box center [465, 91] width 503 height 24
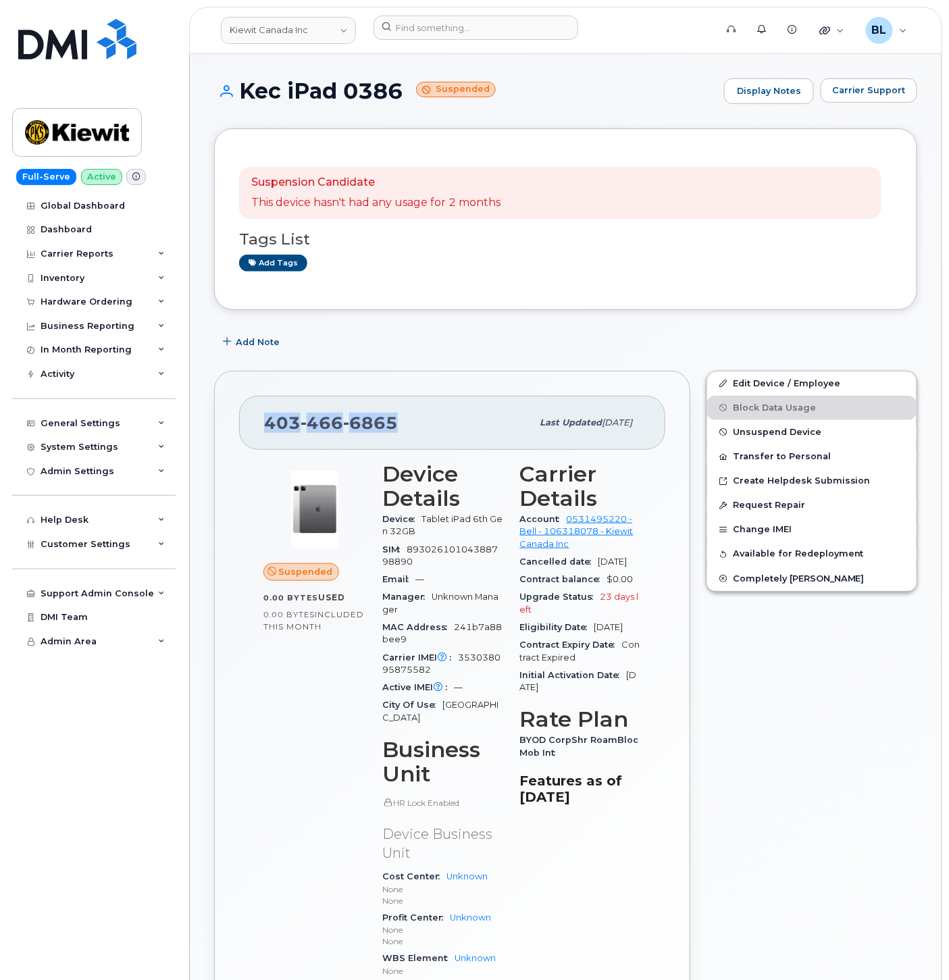
copy h1 "Kec iPad 0386"
click at [754, 342] on div "Add Note" at bounding box center [565, 342] width 703 height 24
click at [811, 380] on link "Edit Device / Employee" at bounding box center [811, 383] width 209 height 24
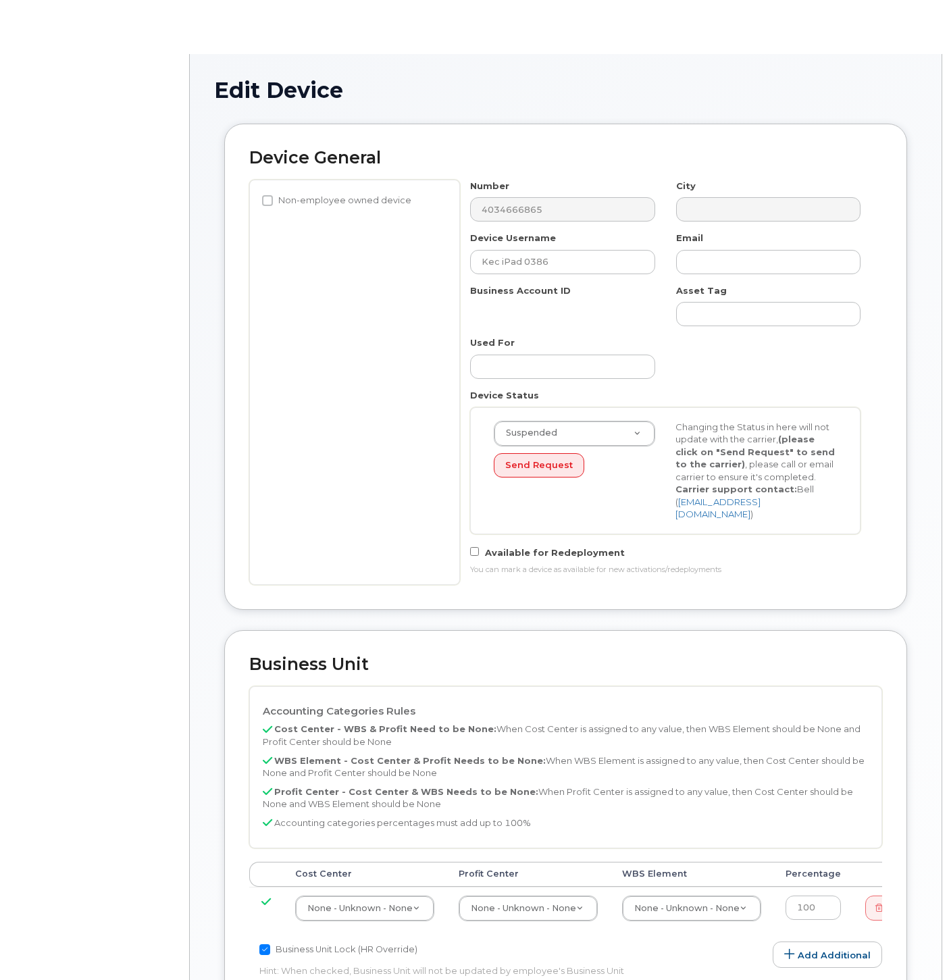
select select "14058"
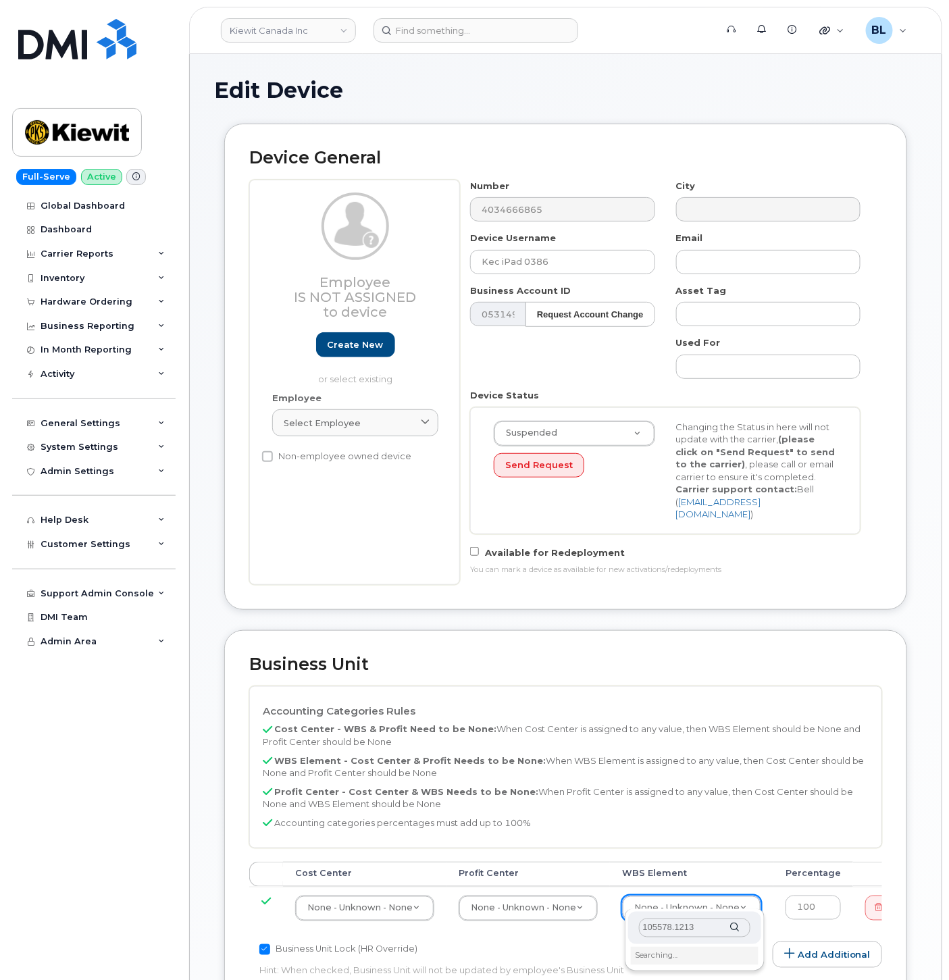
scroll to position [200, 0]
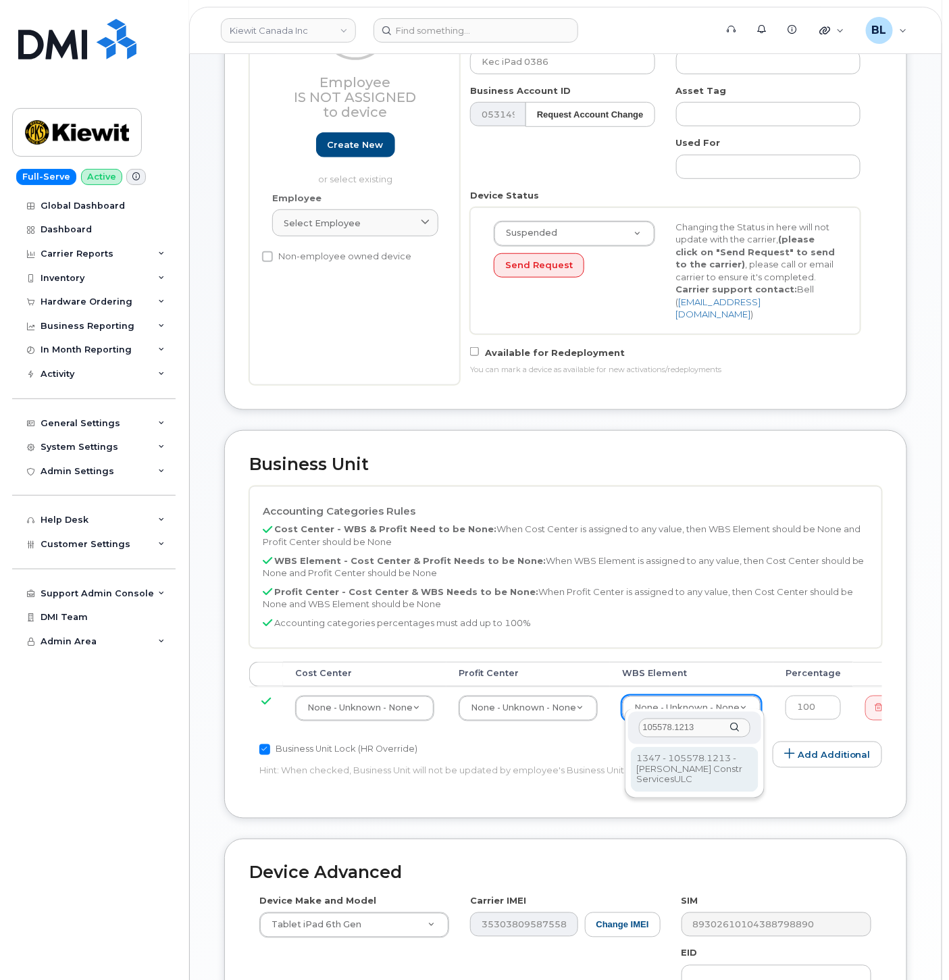
type input "105578.1213"
type input "35455430"
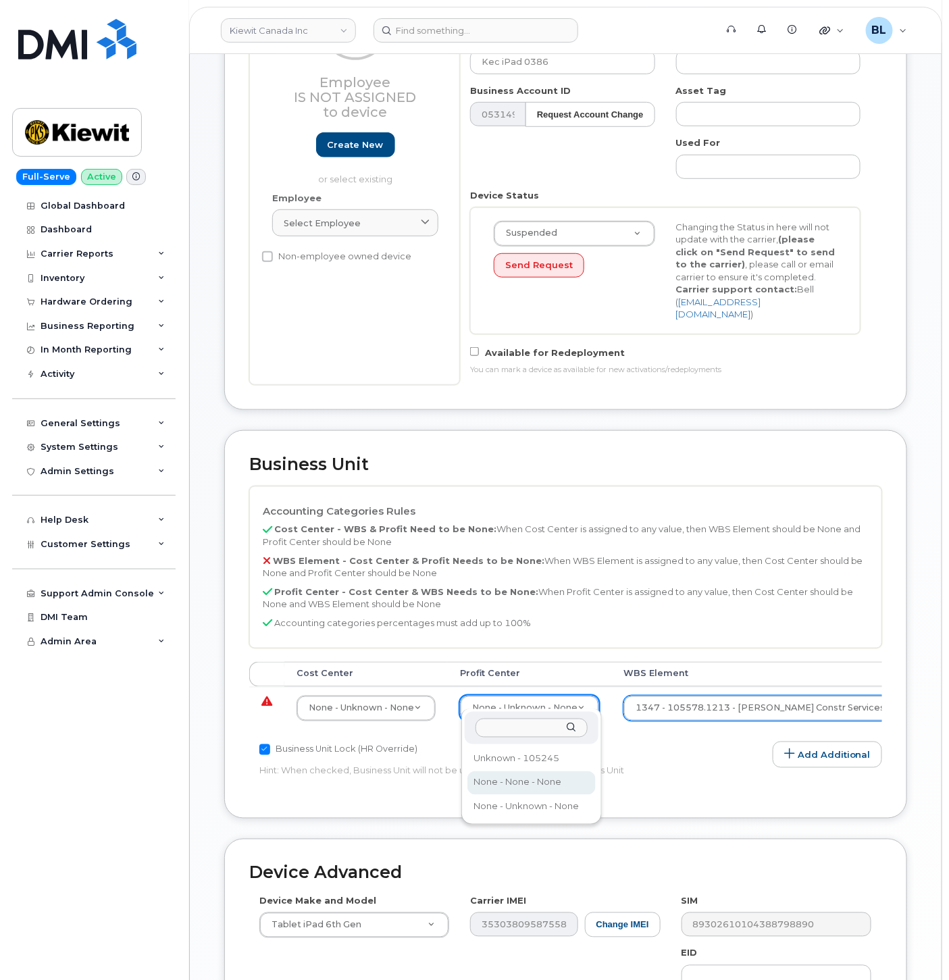
select select "14059"
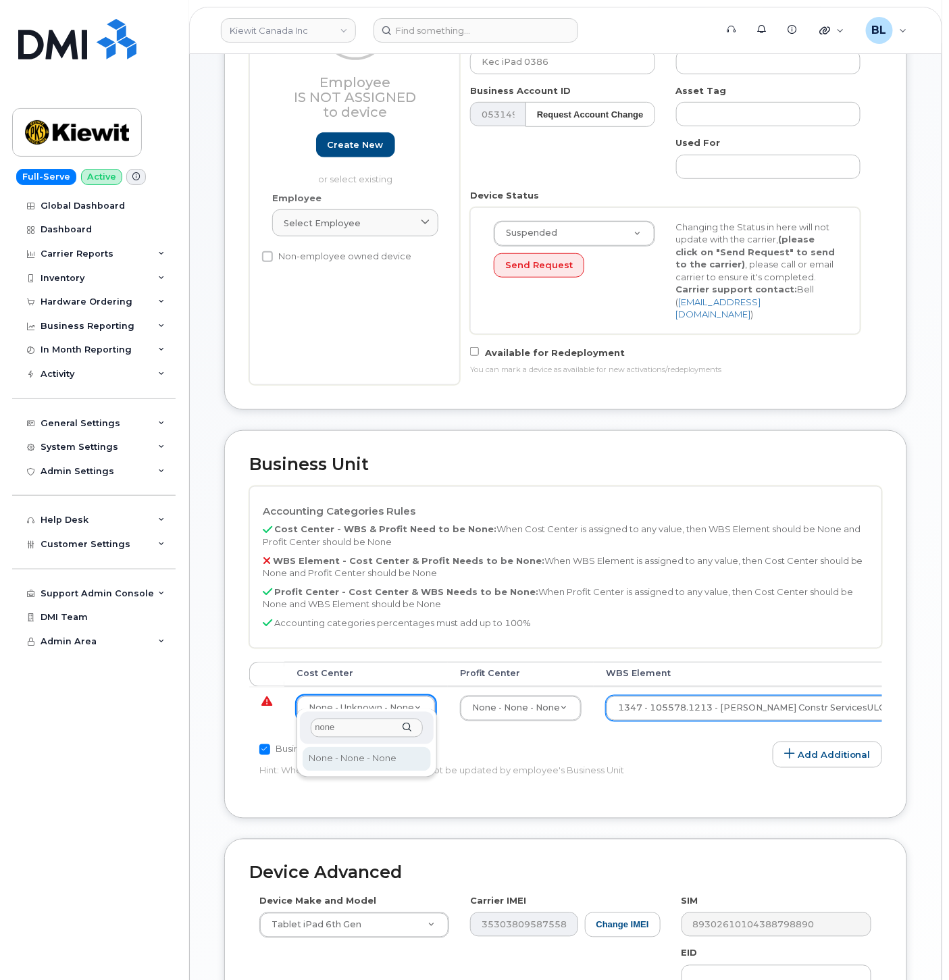
type input "none"
type input "13383"
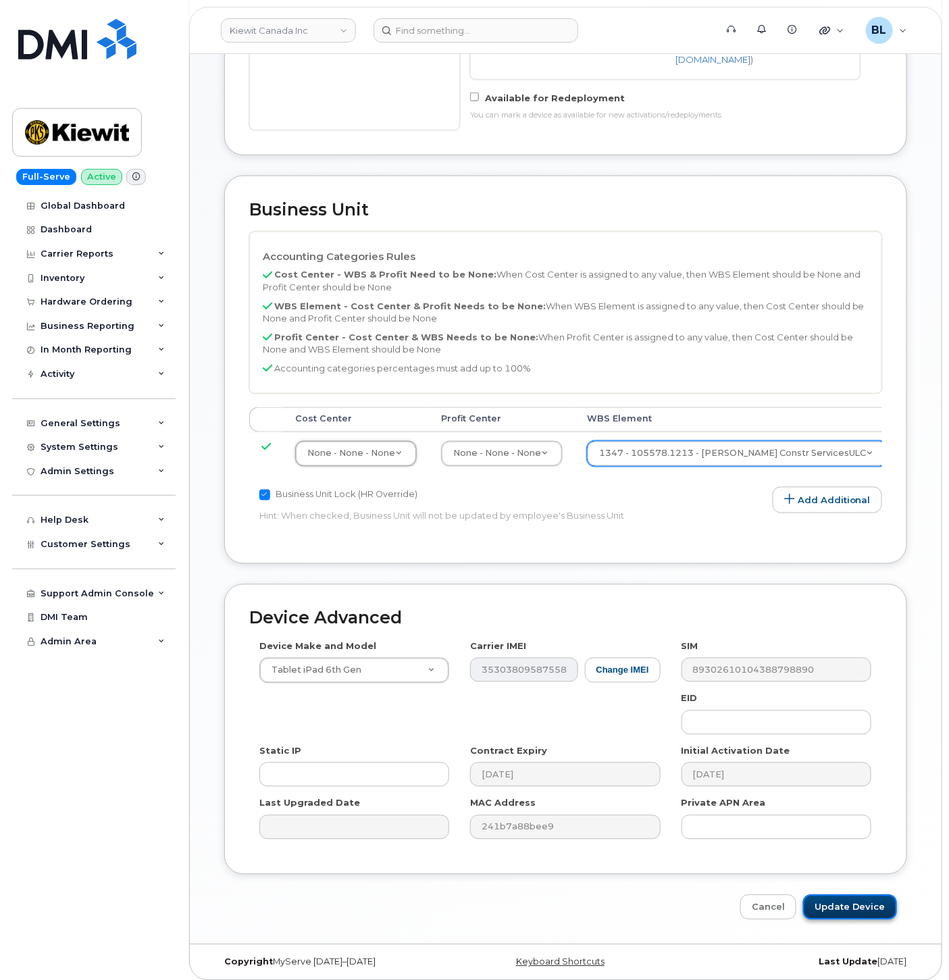
click at [833, 903] on input "Update Device" at bounding box center [850, 907] width 94 height 25
type input "Saving..."
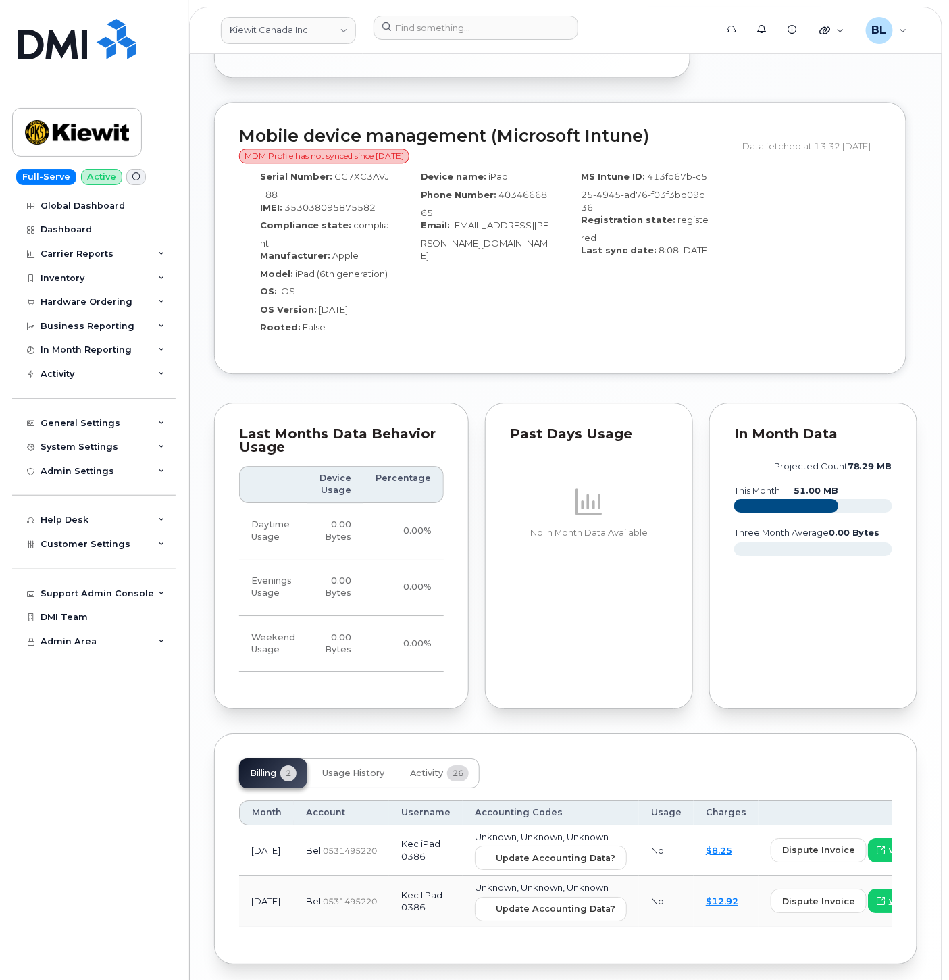
scroll to position [1067, 0]
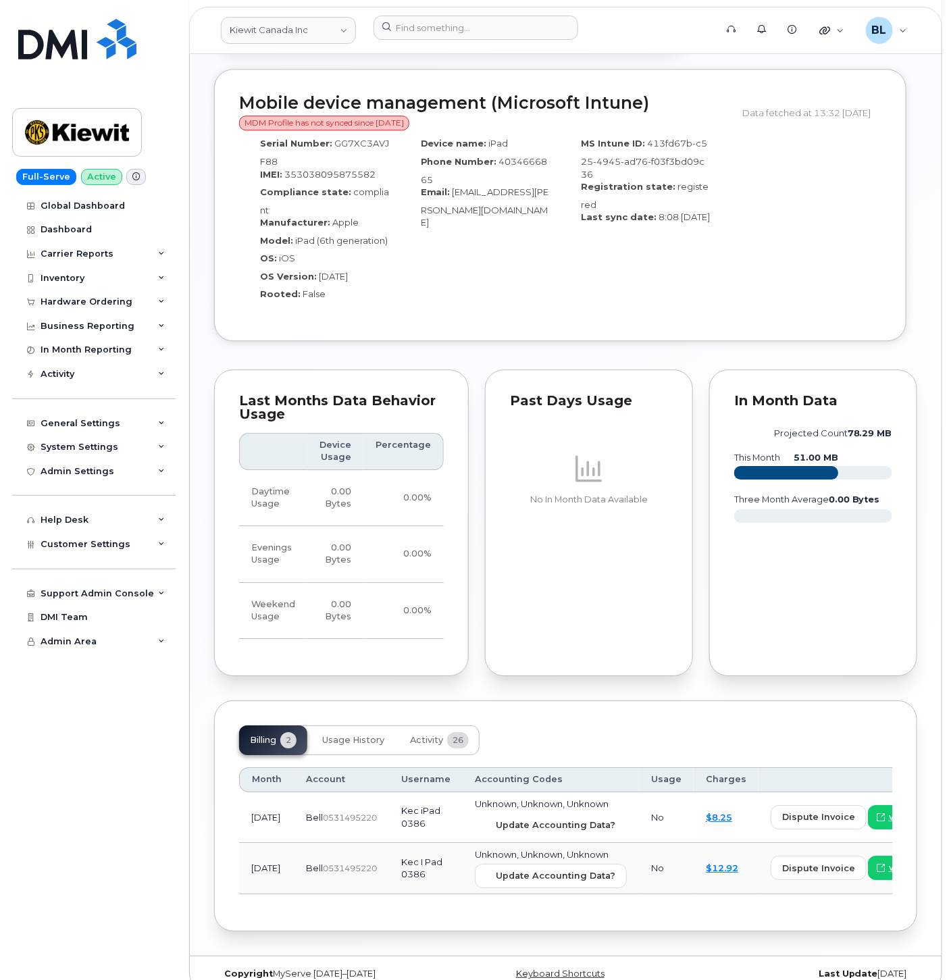
drag, startPoint x: 560, startPoint y: 802, endPoint x: 535, endPoint y: 76, distance: 726.3
click at [560, 818] on span "Update Accounting Data?" at bounding box center [556, 824] width 120 height 13
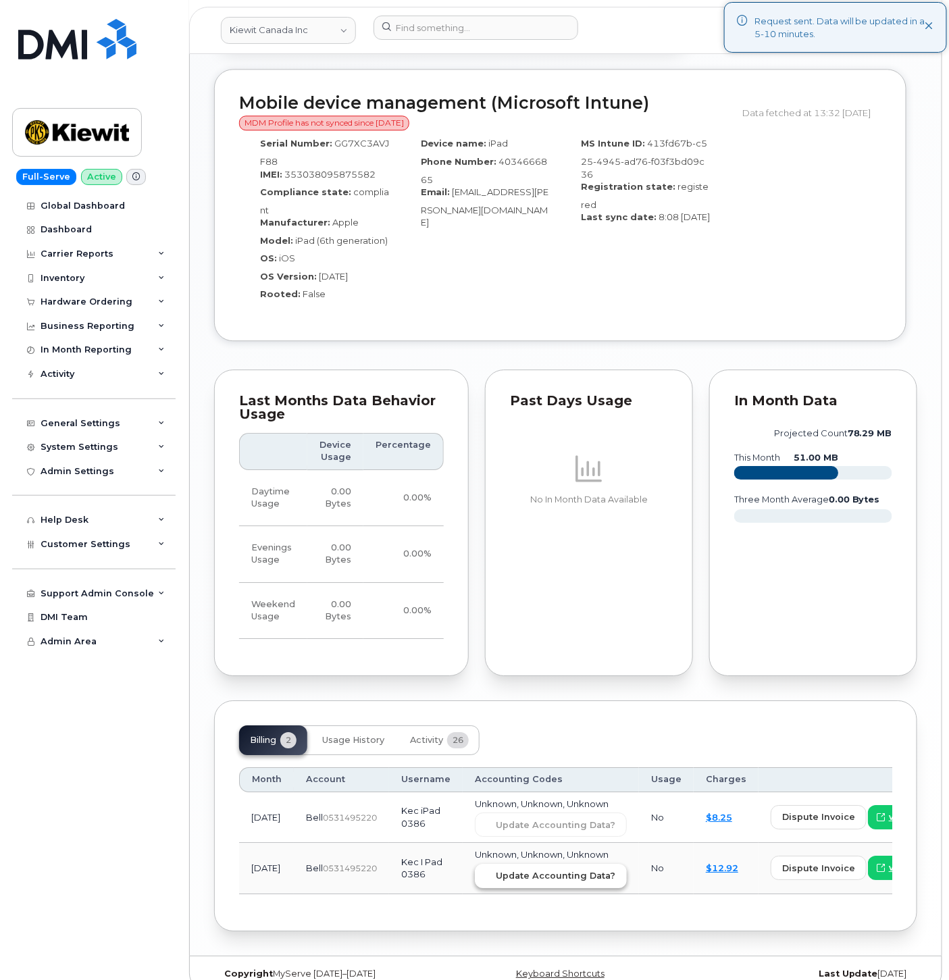
click at [562, 869] on span "Update Accounting Data?" at bounding box center [556, 875] width 120 height 13
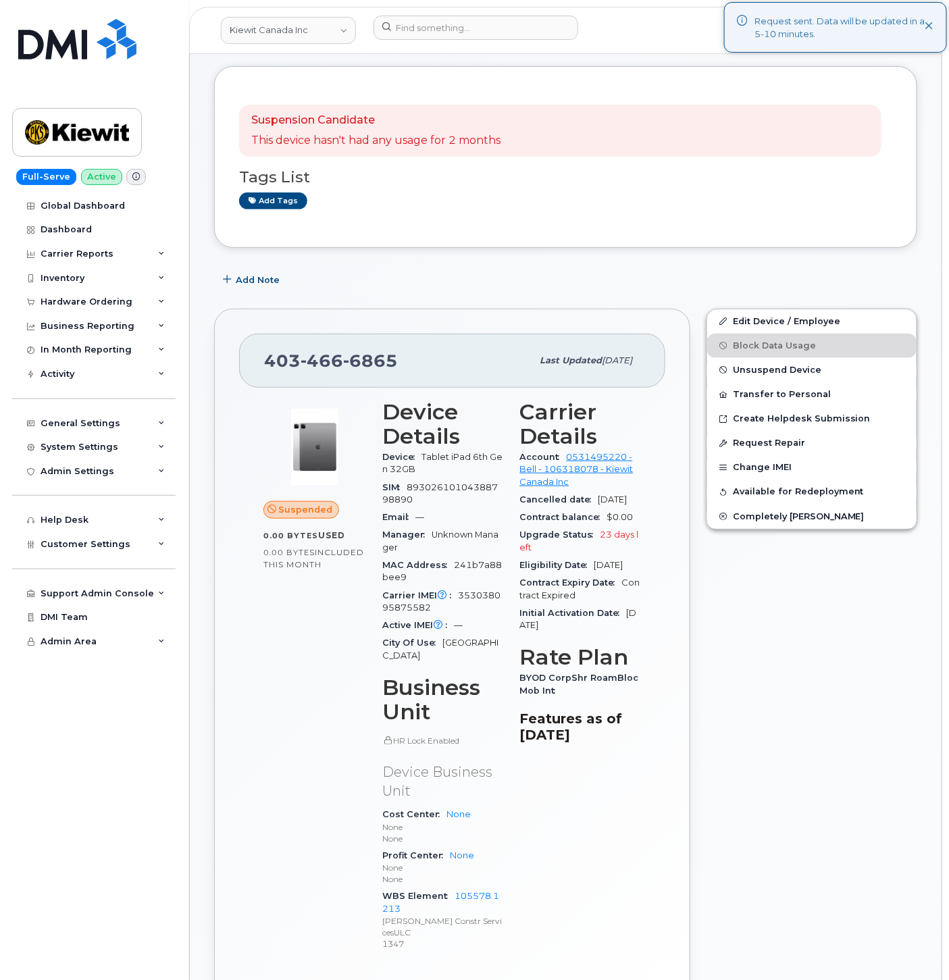
scroll to position [0, 0]
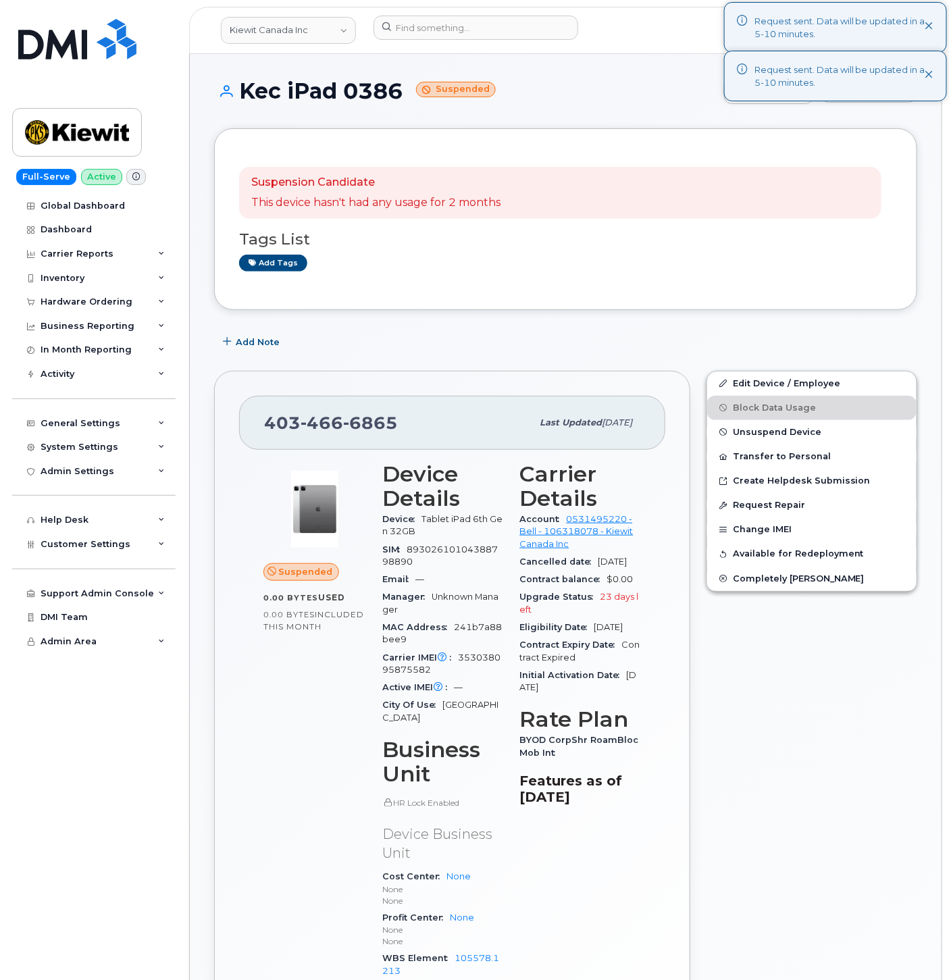
drag, startPoint x: 238, startPoint y: 92, endPoint x: 402, endPoint y: 89, distance: 163.4
click at [402, 89] on h1 "Kec iPad 0386 Suspended" at bounding box center [465, 91] width 503 height 24
copy h1 "Kec iPad 0386"
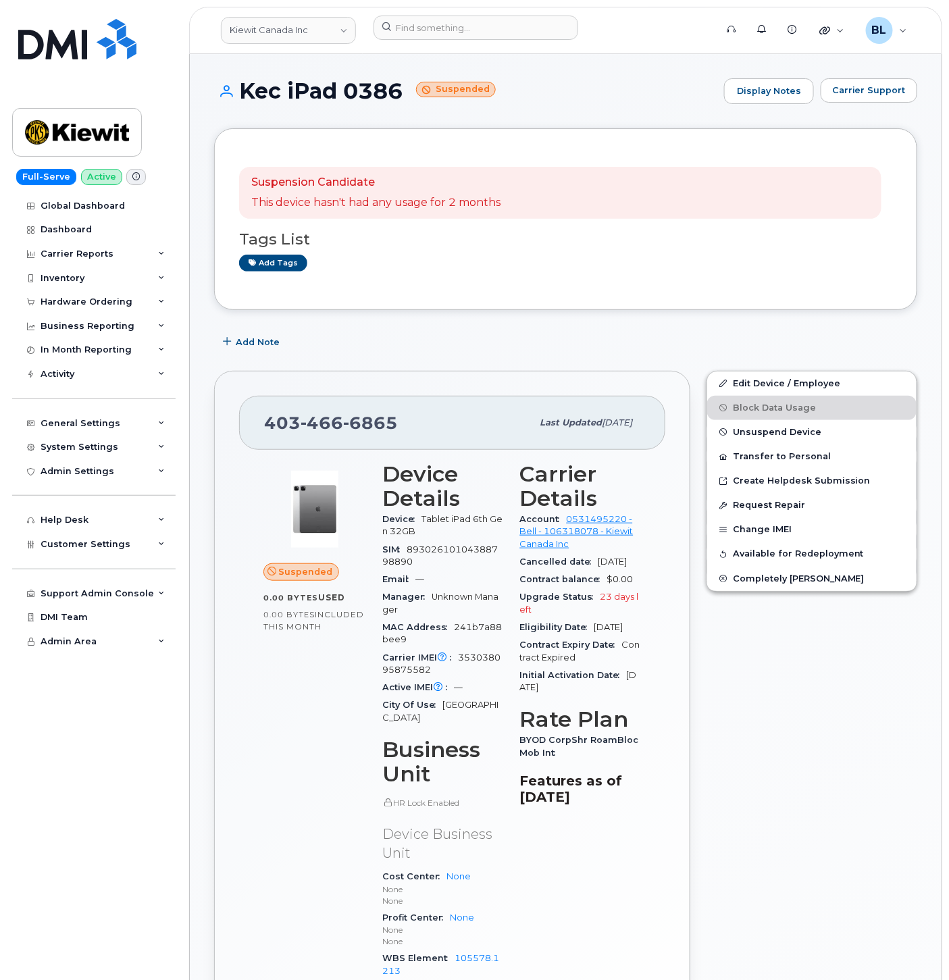
copy h1 "Kec iPad 0386"
click at [513, 24] on input at bounding box center [475, 28] width 205 height 24
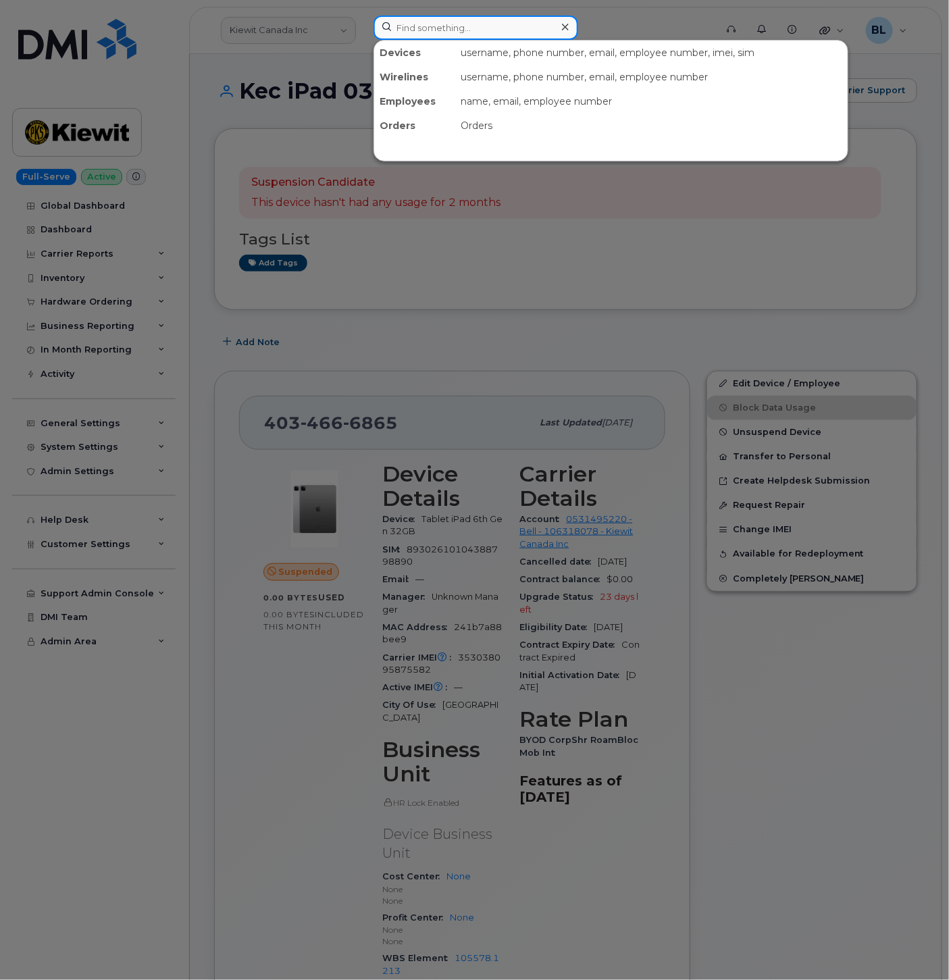
paste input "4034663065"
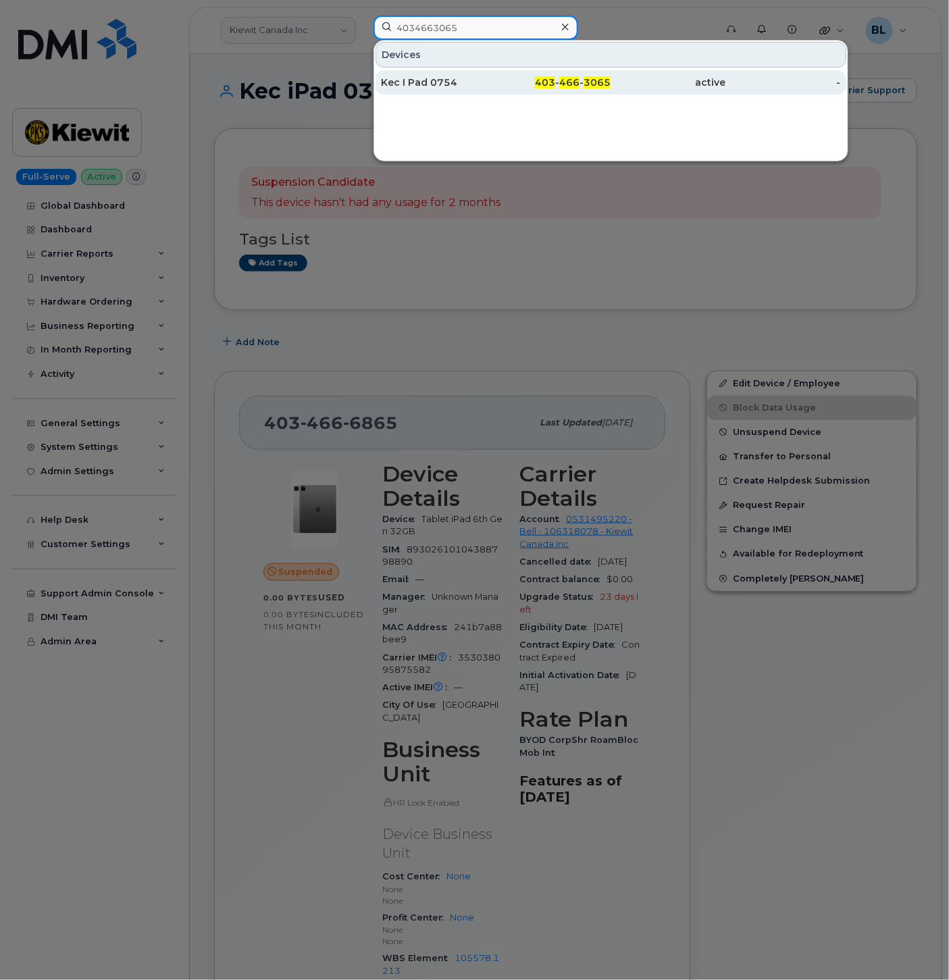
type input "4034663065"
click at [516, 83] on div "403 - 466 - 3065" at bounding box center [553, 83] width 115 height 14
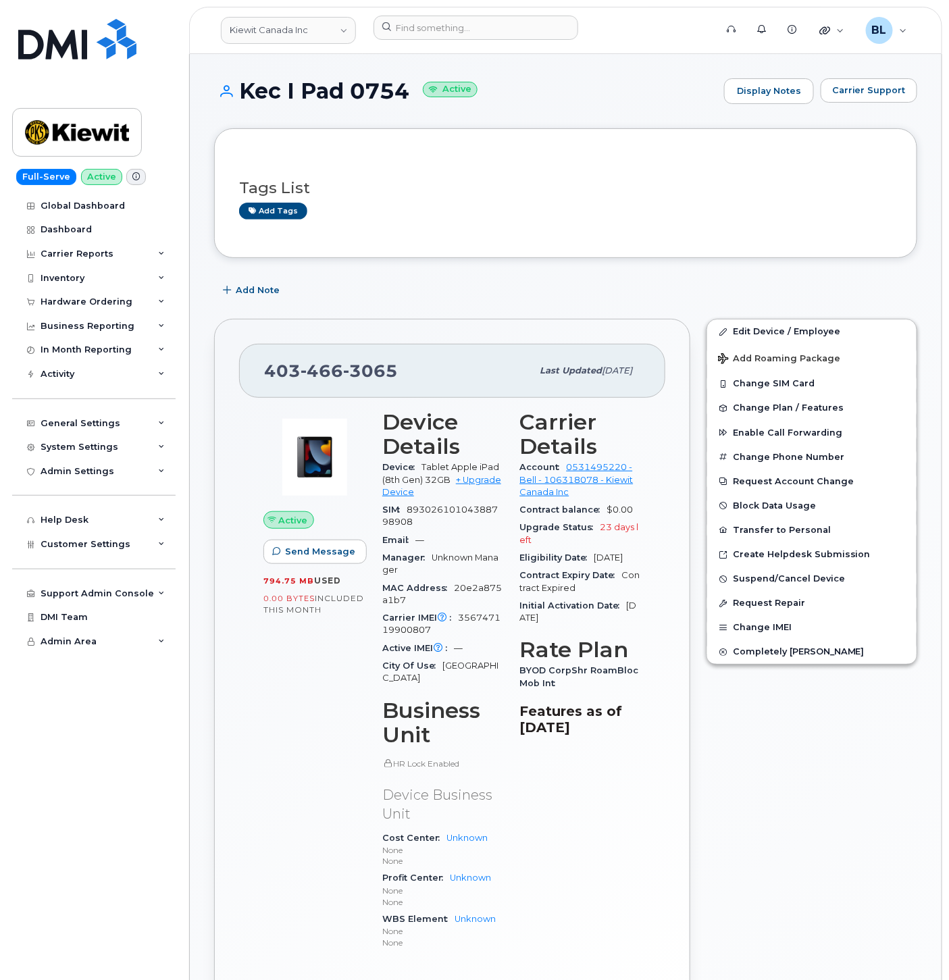
drag, startPoint x: 239, startPoint y: 86, endPoint x: 408, endPoint y: 91, distance: 168.9
click at [408, 91] on h1 "Kec I Pad 0754 Active" at bounding box center [465, 91] width 503 height 24
click at [831, 332] on link "Edit Device / Employee" at bounding box center [811, 331] width 209 height 24
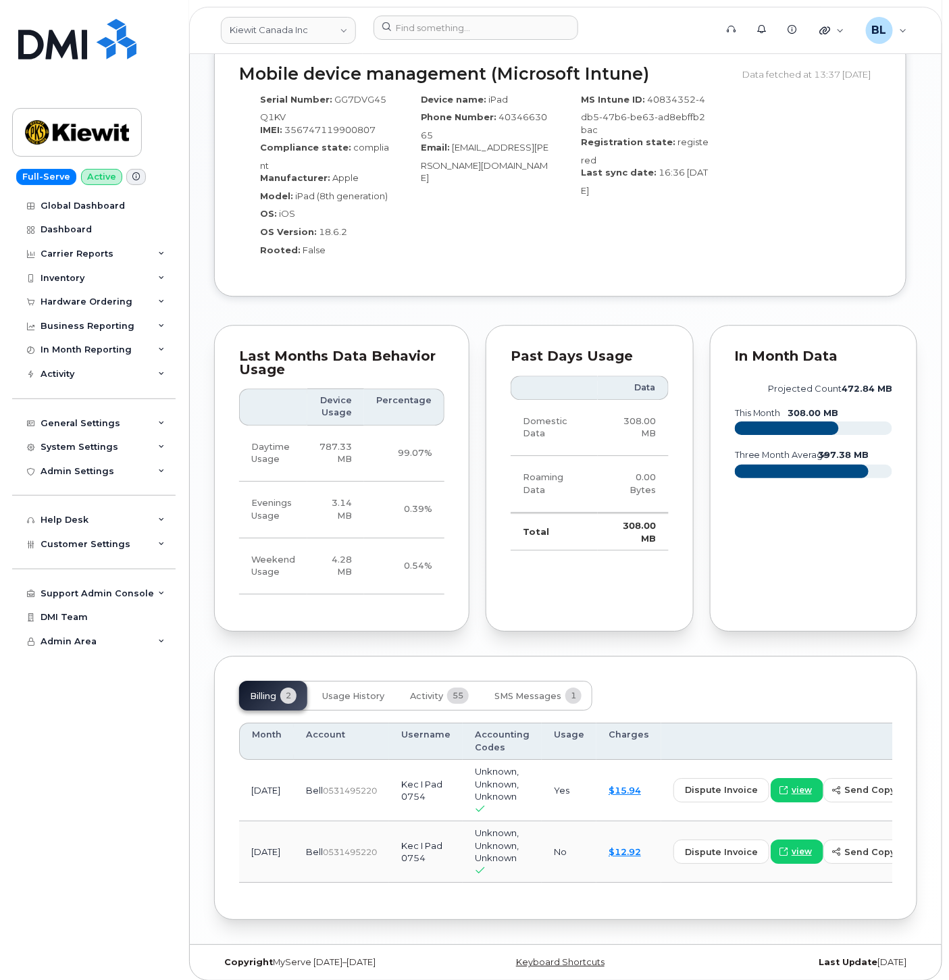
scroll to position [236, 0]
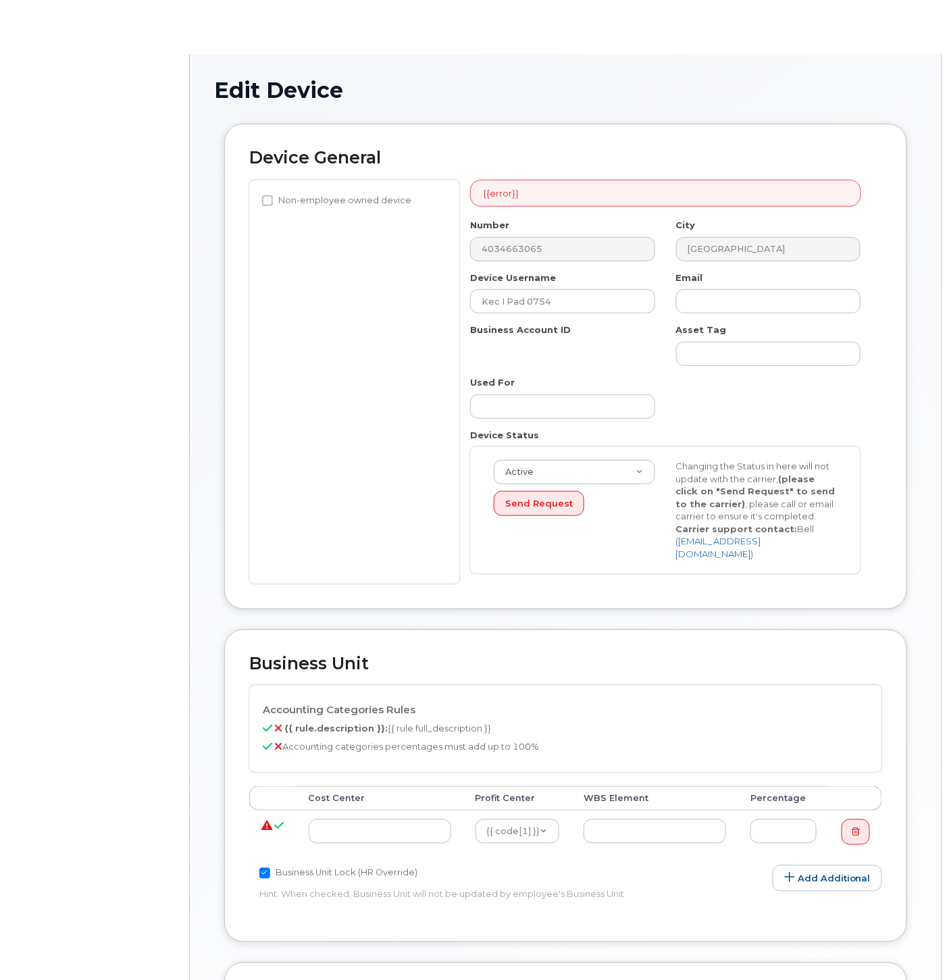
select select "14058"
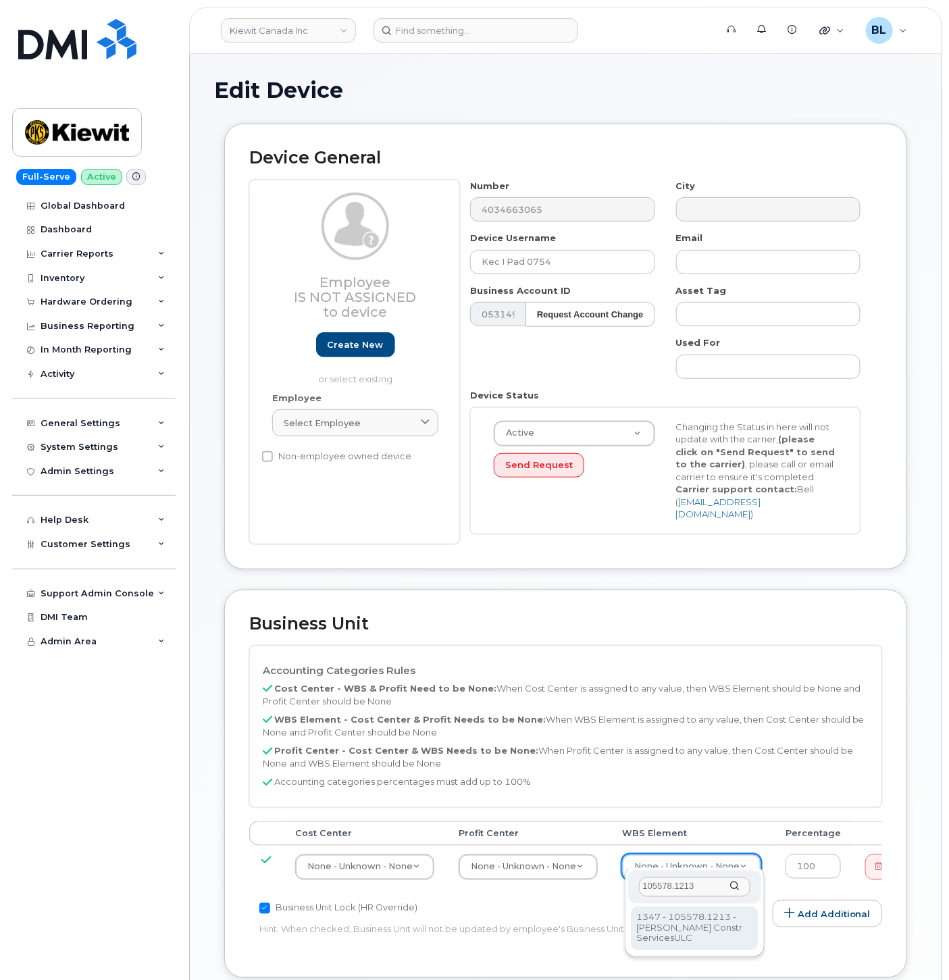
type input "105578.1213"
type input "35455430"
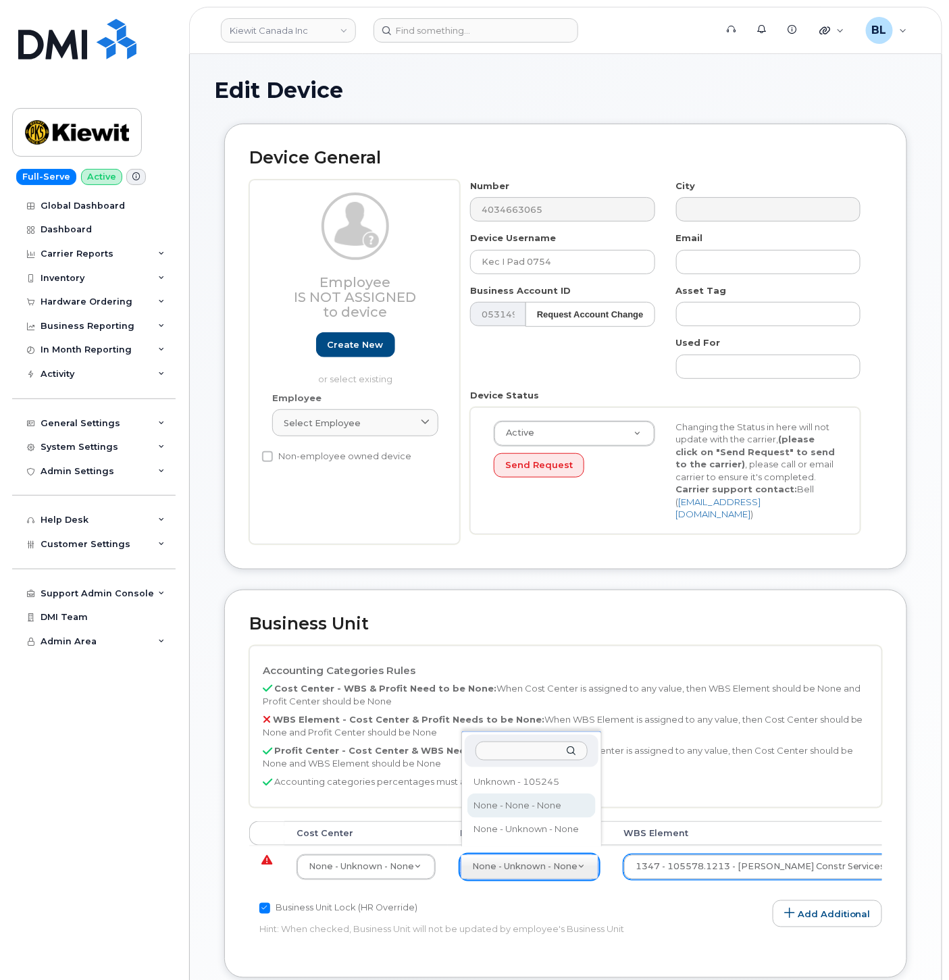
select select "14059"
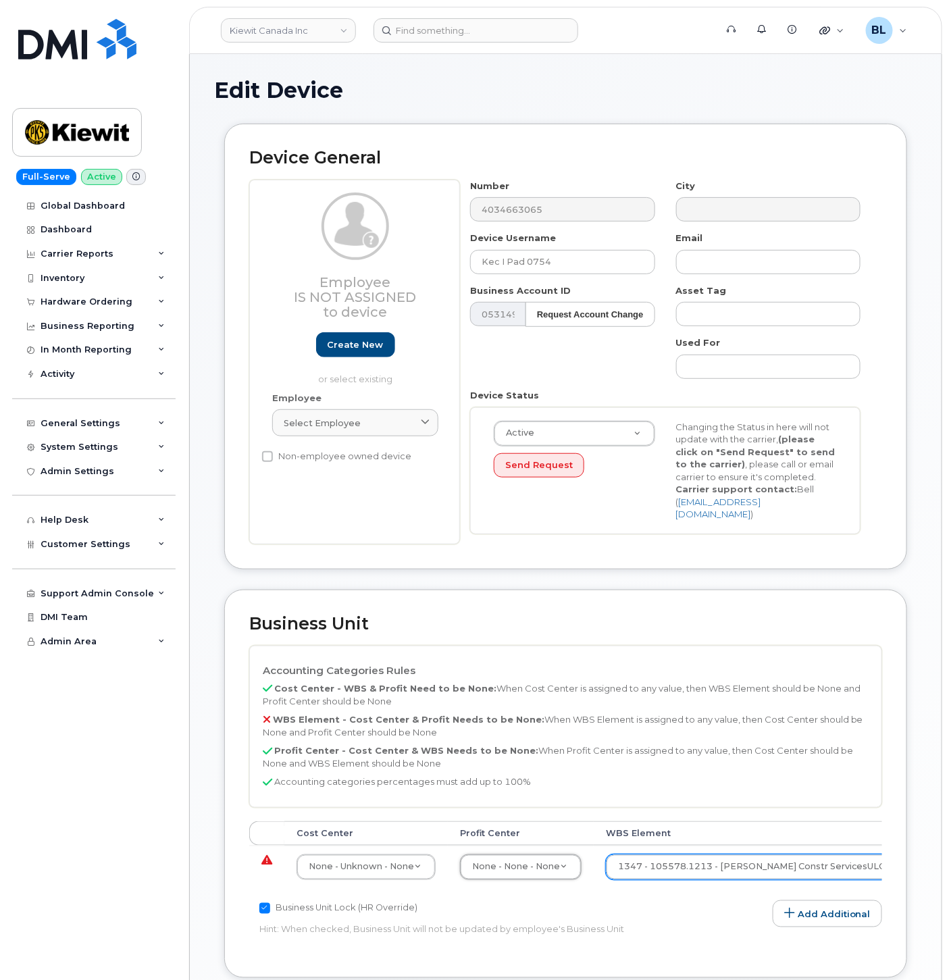
click at [405, 845] on td "None - Unknown - None 13378" at bounding box center [365, 866] width 163 height 43
type input "none"
type input "13383"
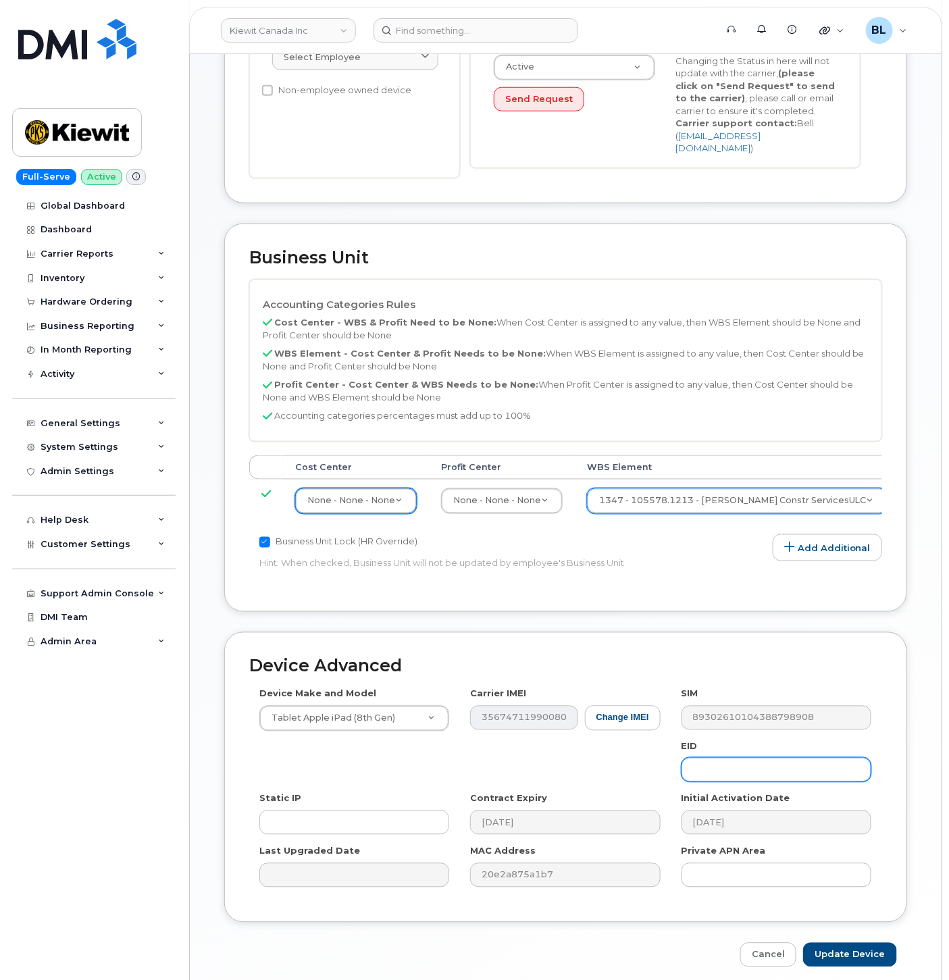
scroll to position [413, 0]
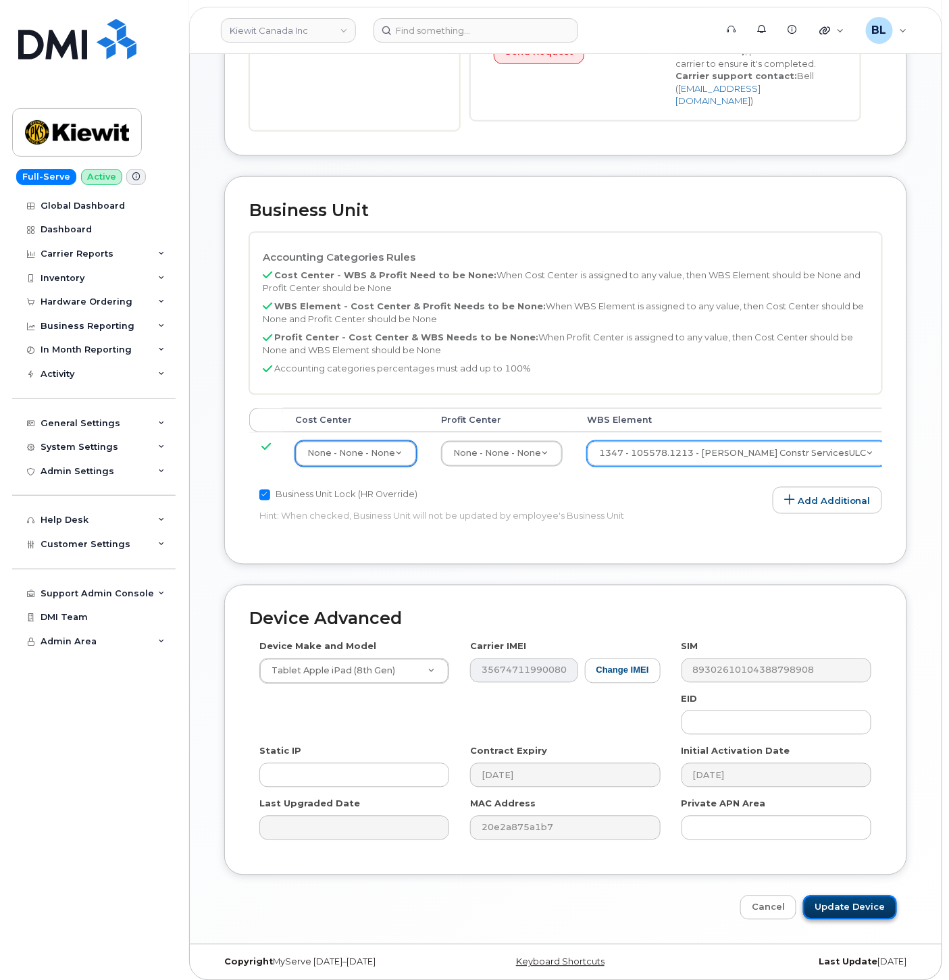
click at [849, 907] on input "Update Device" at bounding box center [850, 907] width 94 height 25
type input "Saving..."
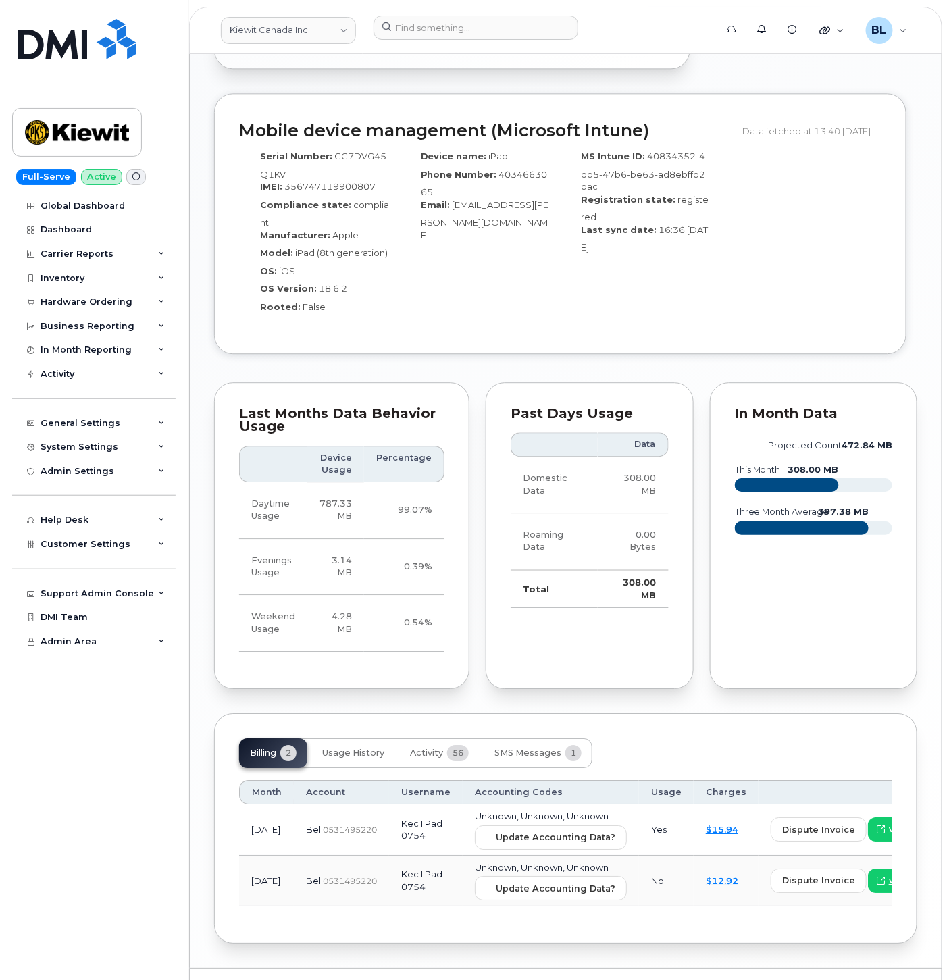
scroll to position [1016, 0]
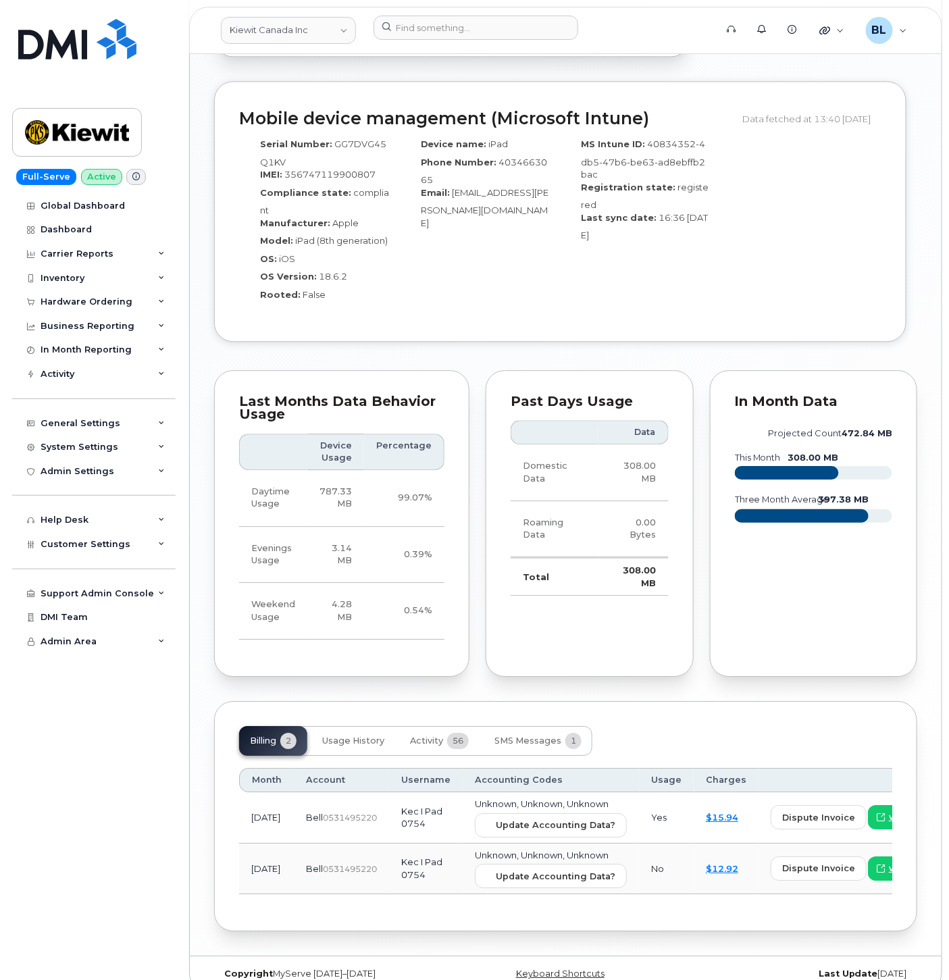
click at [552, 792] on td "Unknown, Unknown, Unknown Update Accounting Data?" at bounding box center [551, 817] width 176 height 51
click at [555, 818] on span "Update Accounting Data?" at bounding box center [556, 824] width 120 height 13
click at [543, 843] on td "Unknown, Unknown, Unknown Update Accounting Data?" at bounding box center [551, 868] width 176 height 51
click at [544, 843] on td "Unknown, Unknown, Unknown Update Accounting Data?" at bounding box center [551, 868] width 176 height 51
click at [543, 864] on button "Update Accounting Data?" at bounding box center [551, 876] width 152 height 24
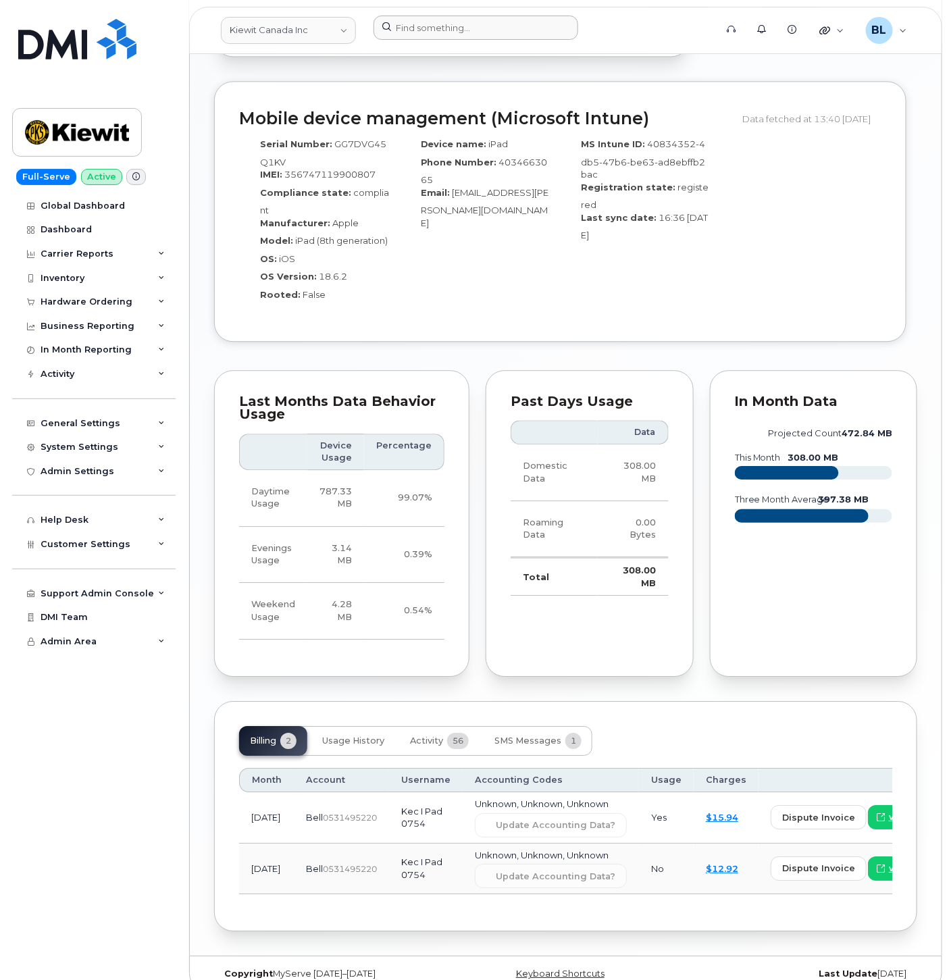
click at [461, 41] on div at bounding box center [540, 31] width 355 height 30
click at [466, 29] on input at bounding box center [475, 28] width 205 height 24
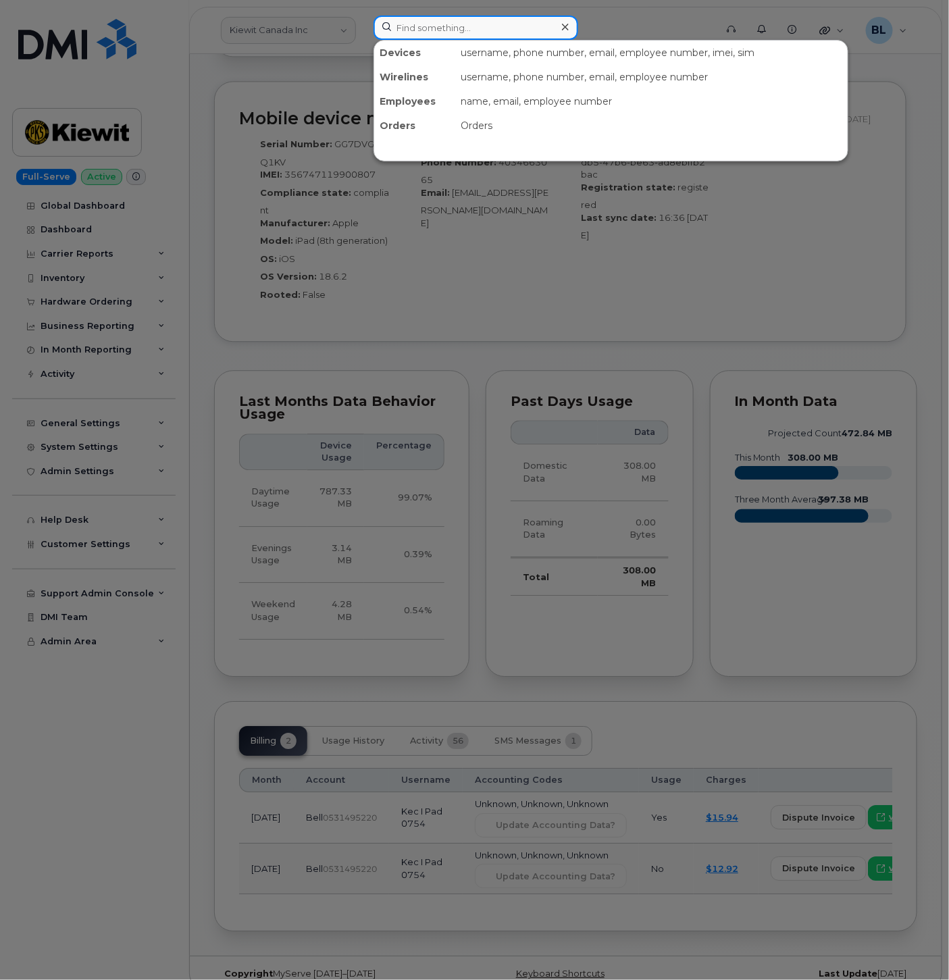
paste input "2502568259"
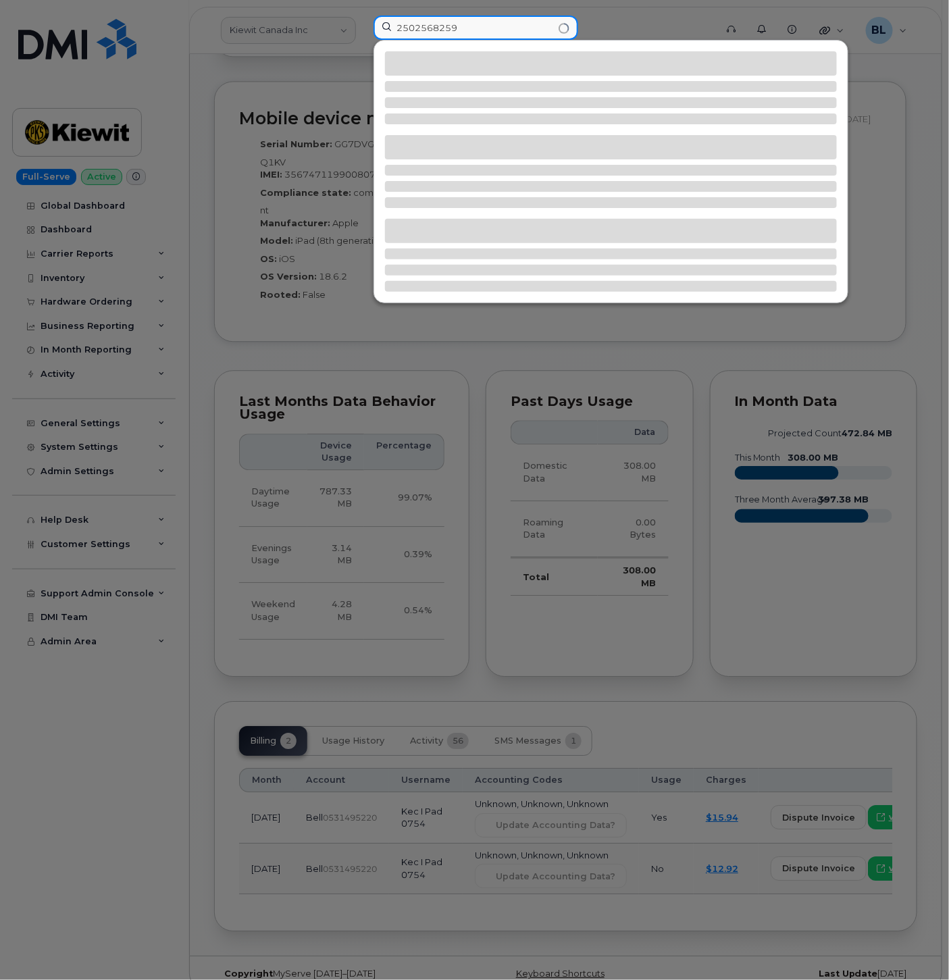
type input "2502568259"
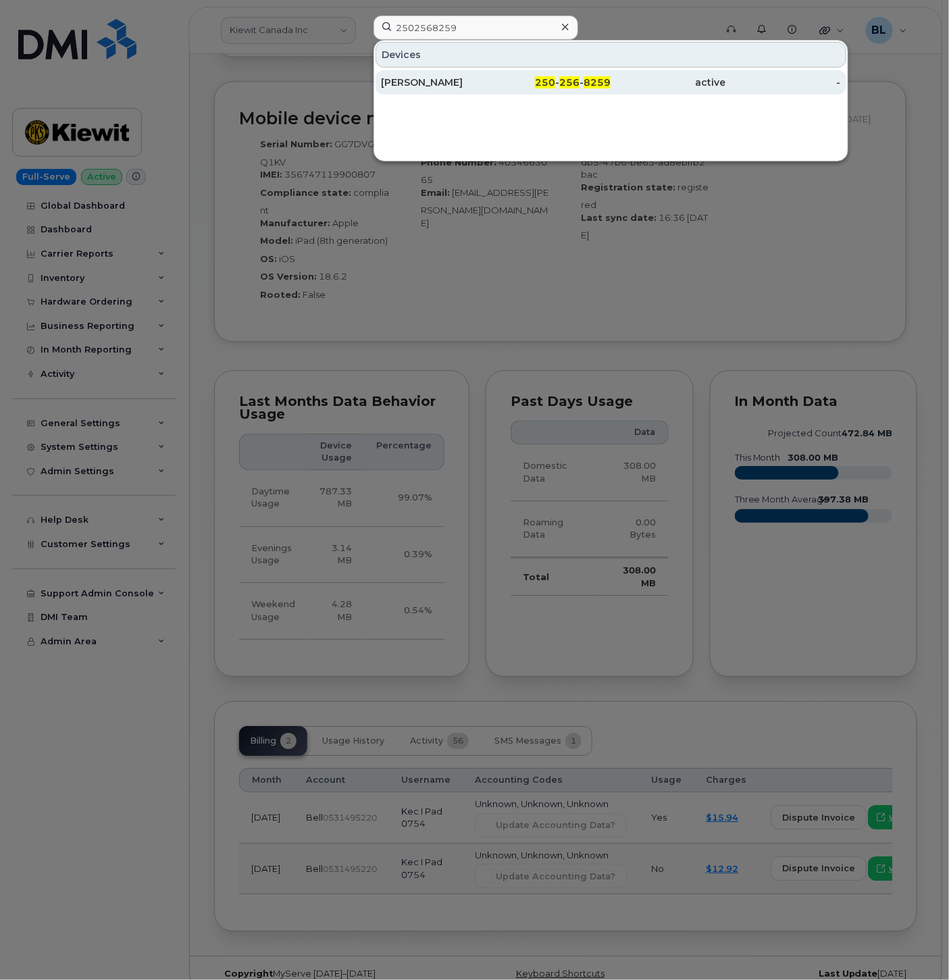
click at [492, 86] on div "Robert Navalta" at bounding box center [438, 83] width 115 height 14
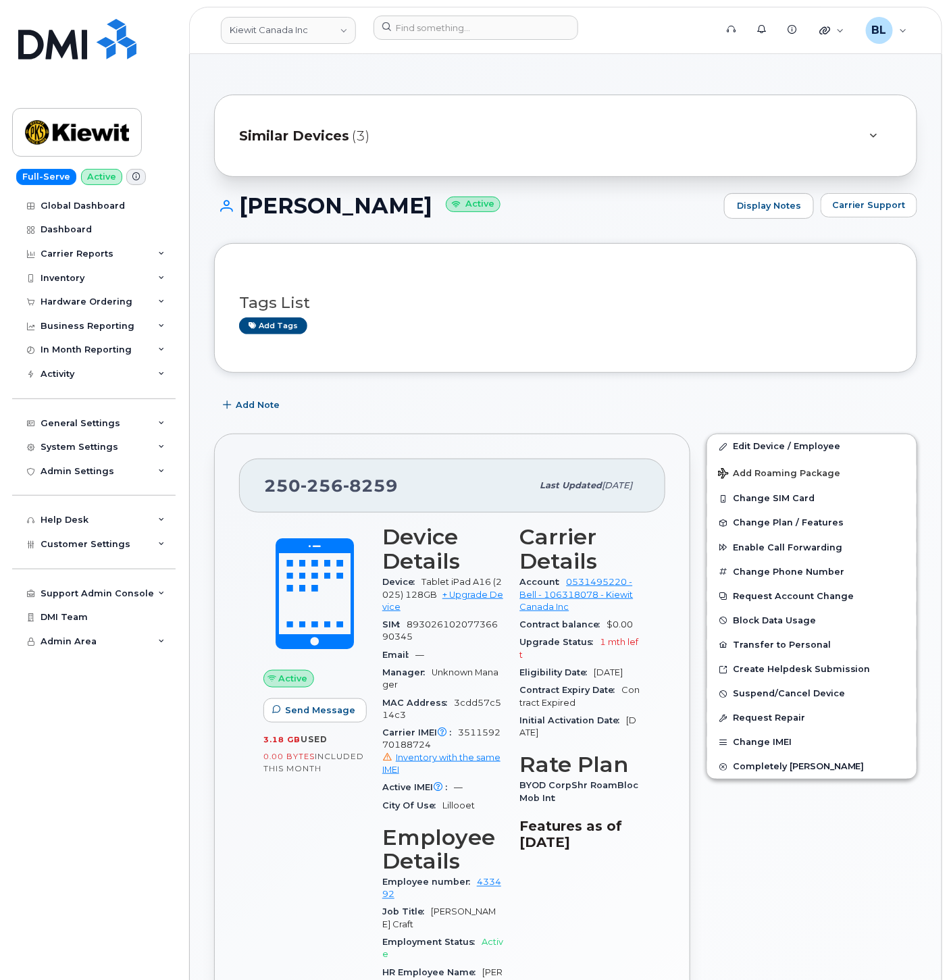
drag, startPoint x: 241, startPoint y: 198, endPoint x: 402, endPoint y: 210, distance: 161.8
click at [402, 210] on h1 "Robert Navalta Active" at bounding box center [465, 206] width 503 height 24
drag, startPoint x: 402, startPoint y: 210, endPoint x: 238, endPoint y: 213, distance: 164.1
click at [238, 213] on h1 "Robert Navalta Active" at bounding box center [465, 206] width 503 height 24
copy h1 "[PERSON_NAME]"
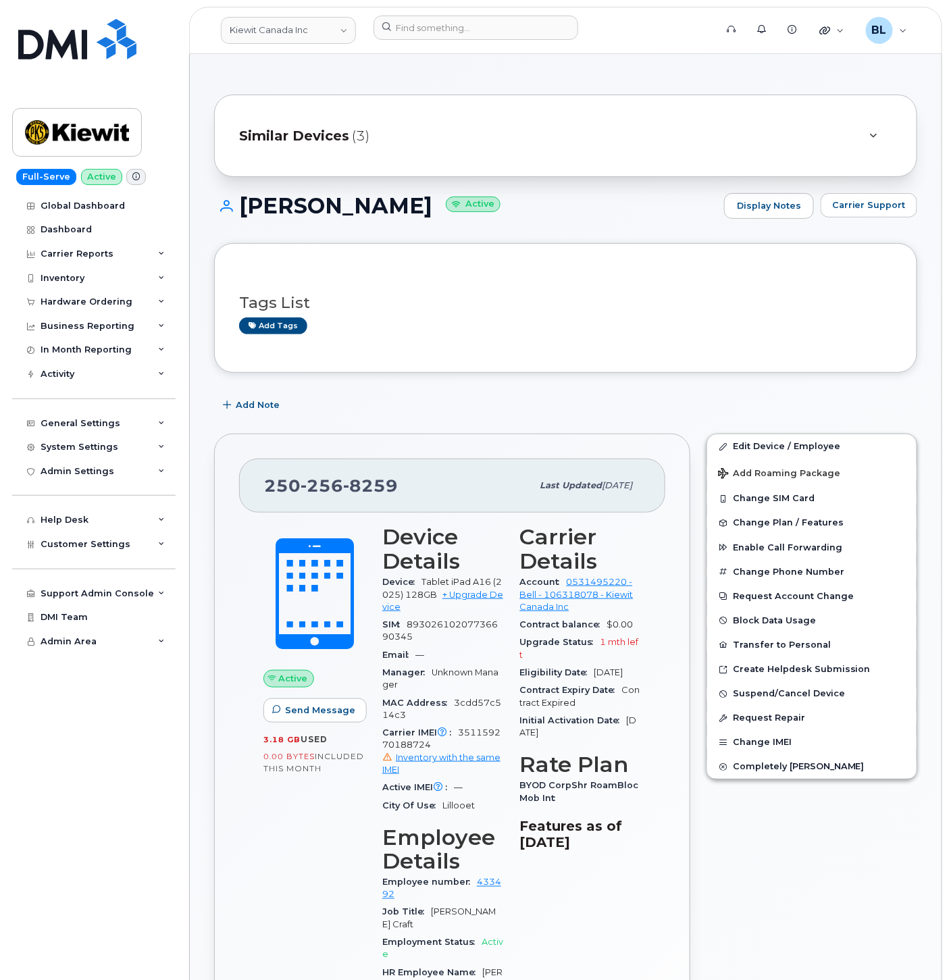
click at [326, 489] on span "256" at bounding box center [321, 485] width 43 height 20
copy span "250 256 8259"
drag, startPoint x: 811, startPoint y: 442, endPoint x: 804, endPoint y: 449, distance: 9.5
click at [811, 442] on link "Edit Device / Employee" at bounding box center [811, 446] width 209 height 24
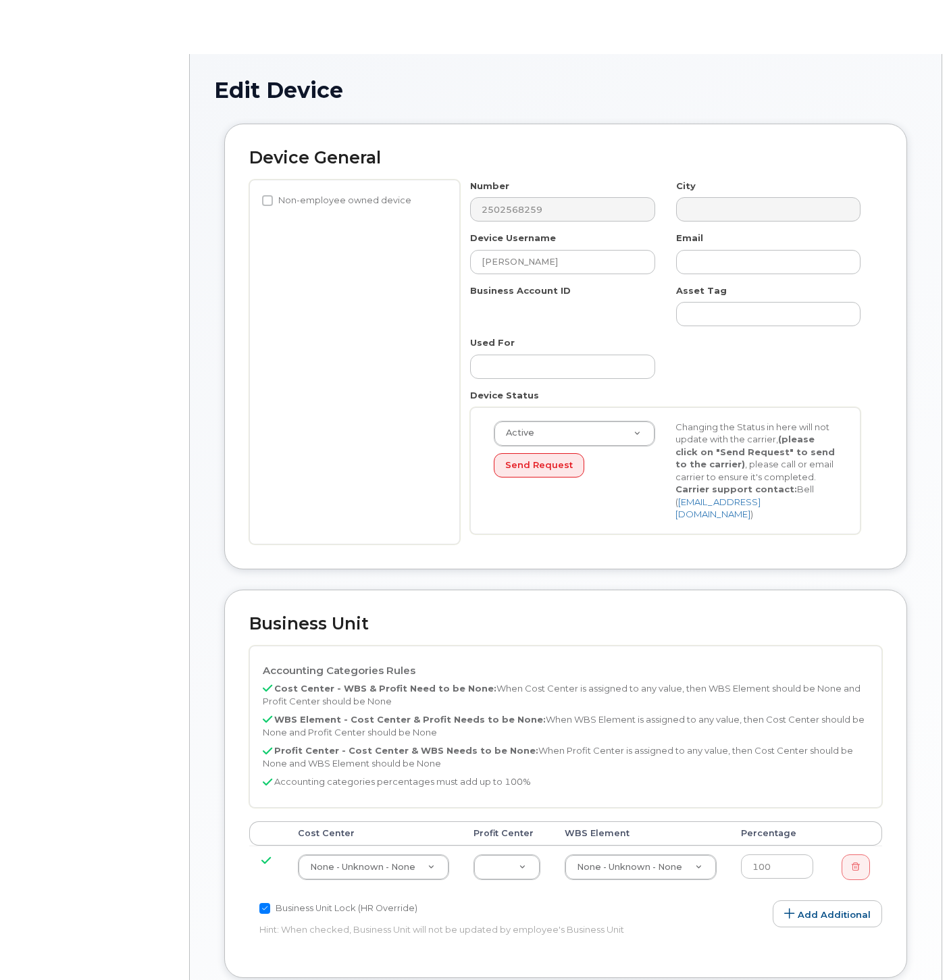
select select "14058"
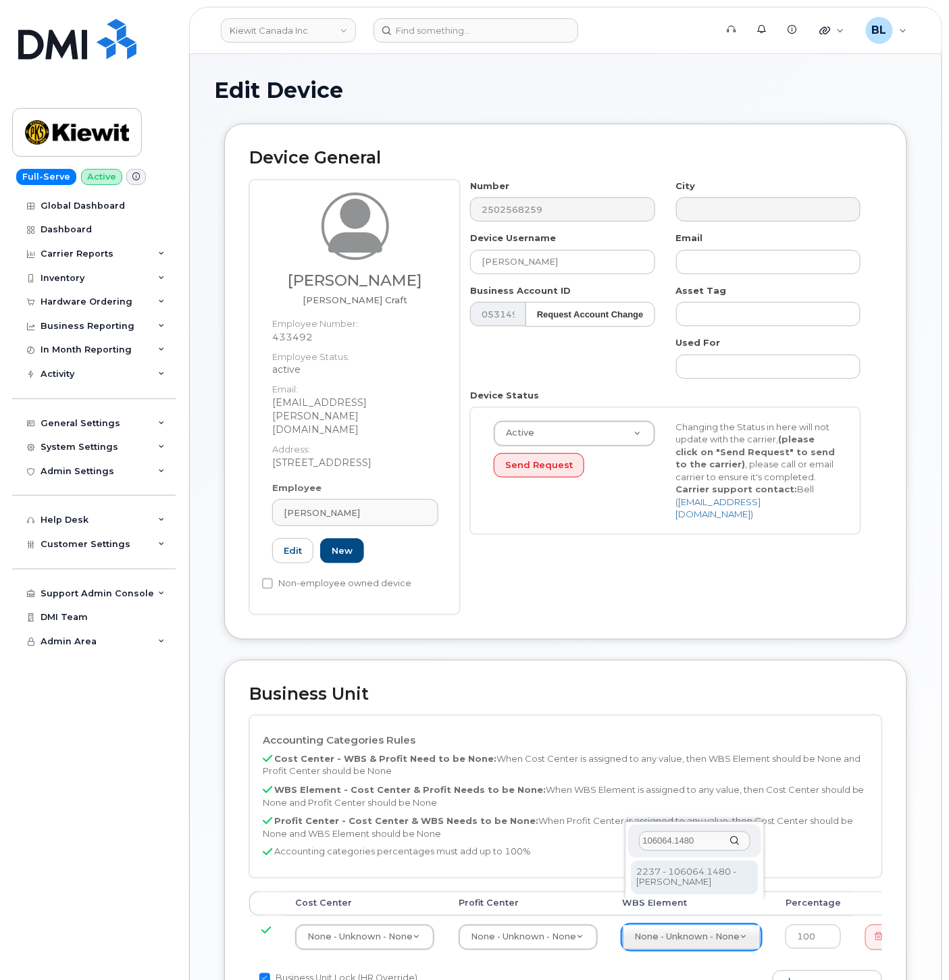
type input "106064.1480"
type input "29662412"
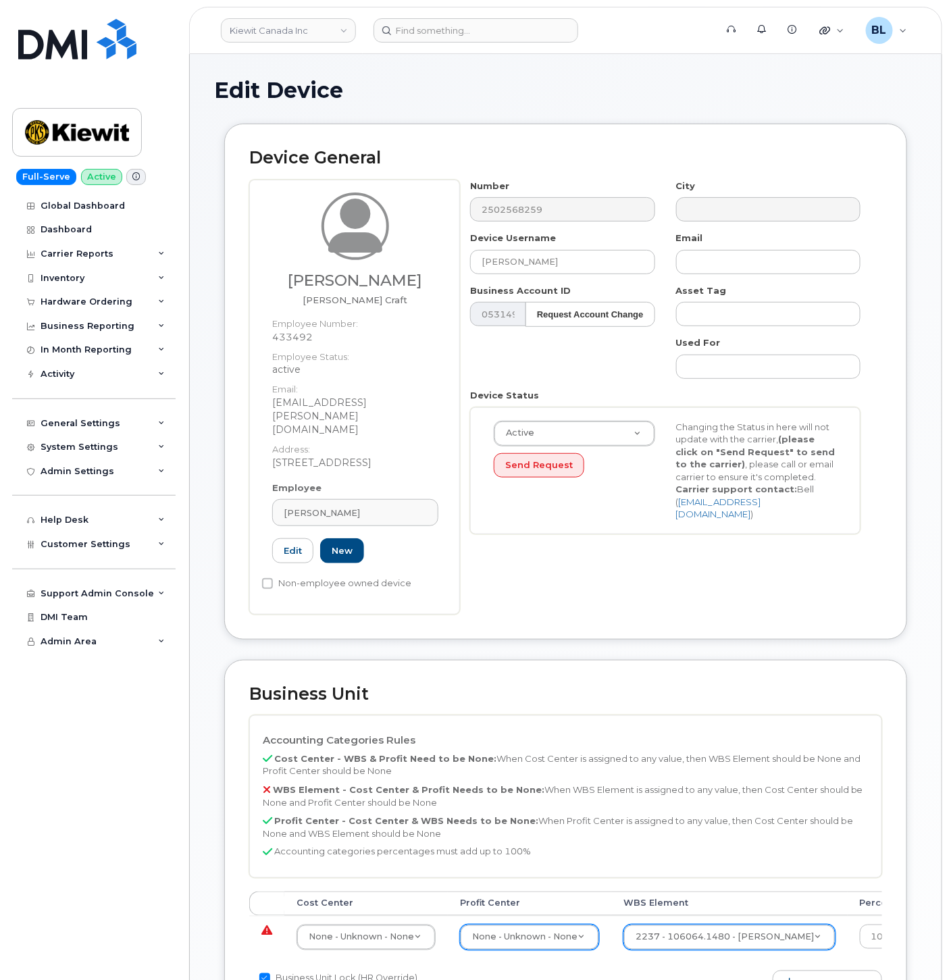
drag, startPoint x: 531, startPoint y: 897, endPoint x: 531, endPoint y: 912, distance: 14.9
click at [531, 916] on td "None - Unknown - None Unknown - 105245 None - None - None None - Unknown - None" at bounding box center [529, 937] width 163 height 43
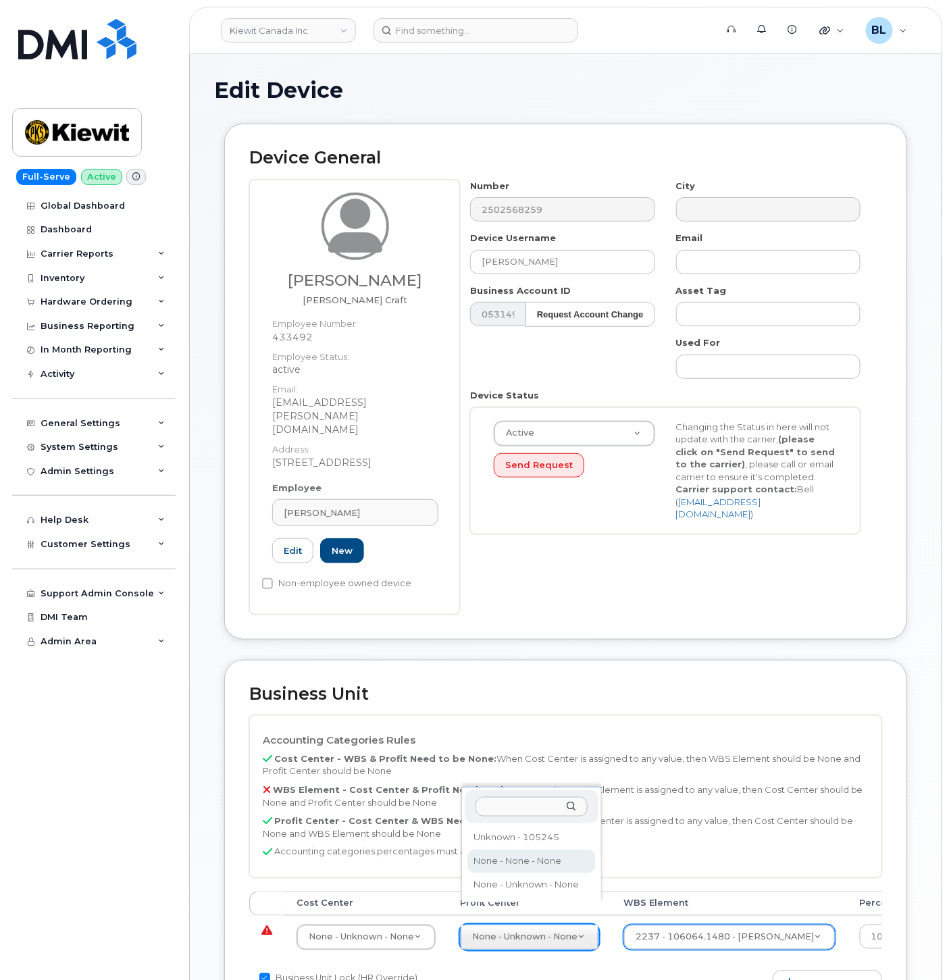
select select "14059"
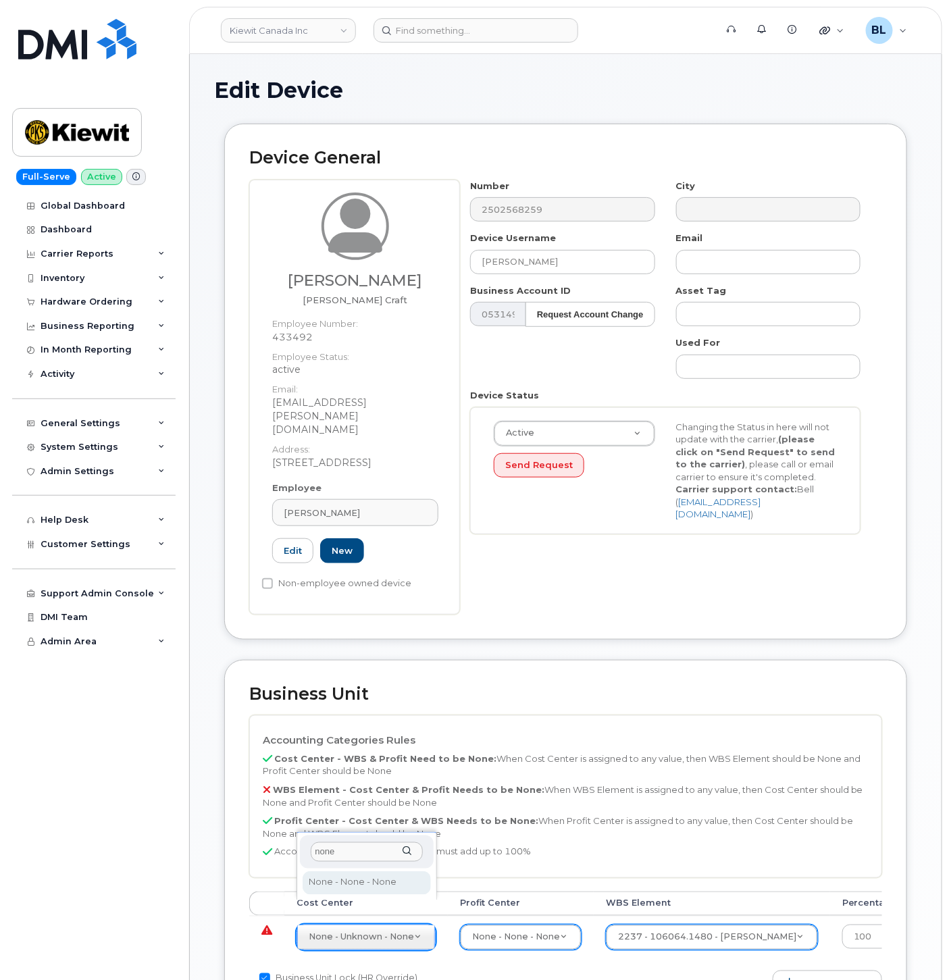
type input "none"
type input "13383"
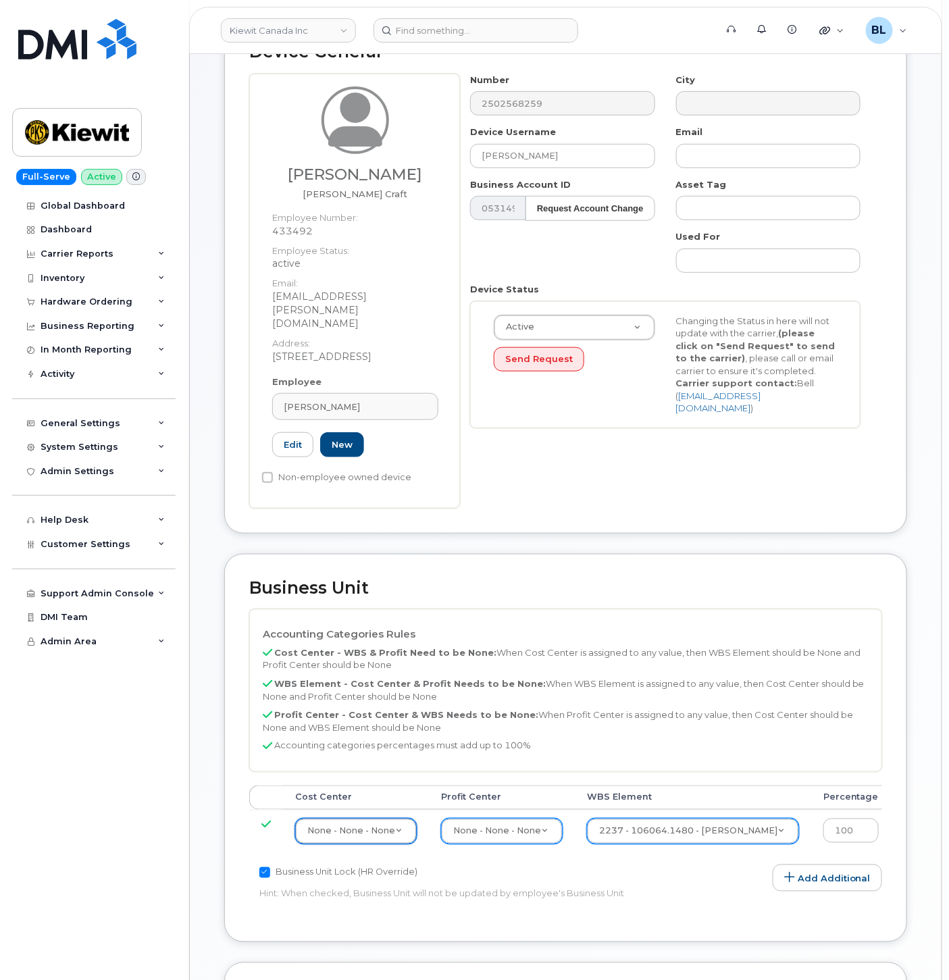
scroll to position [469, 0]
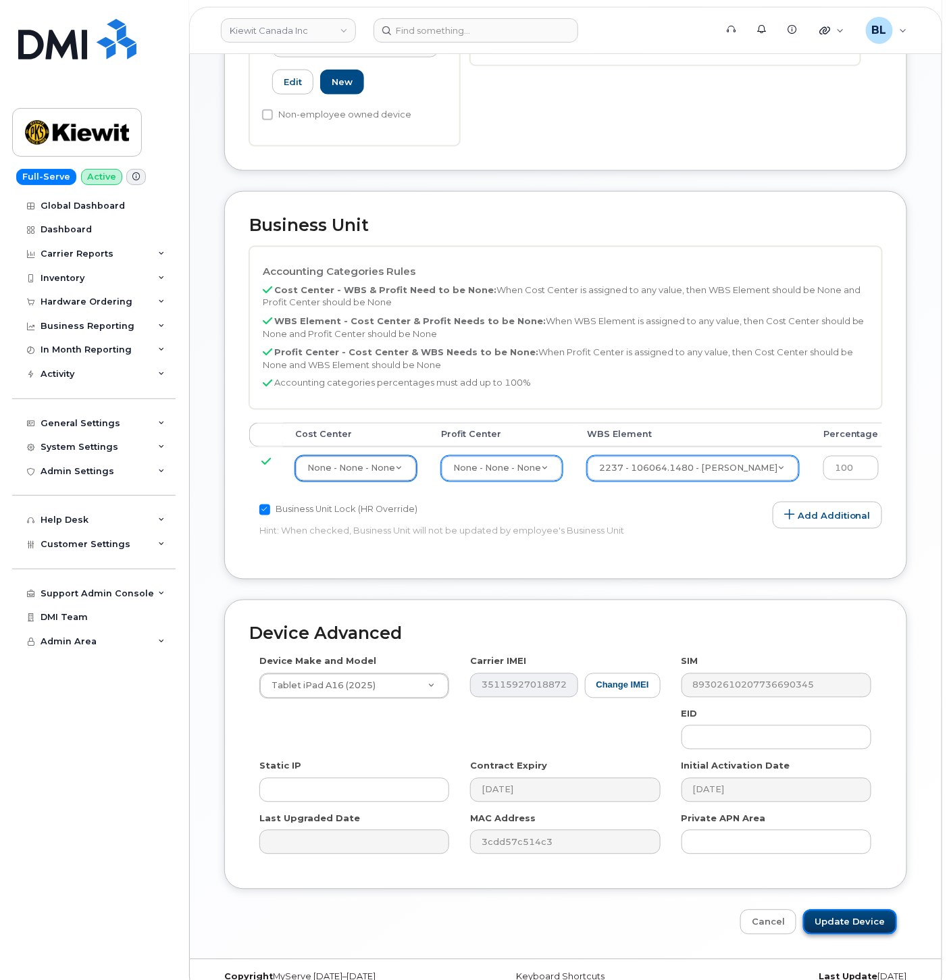
click at [839, 910] on input "Update Device" at bounding box center [850, 922] width 94 height 25
type input "Saving..."
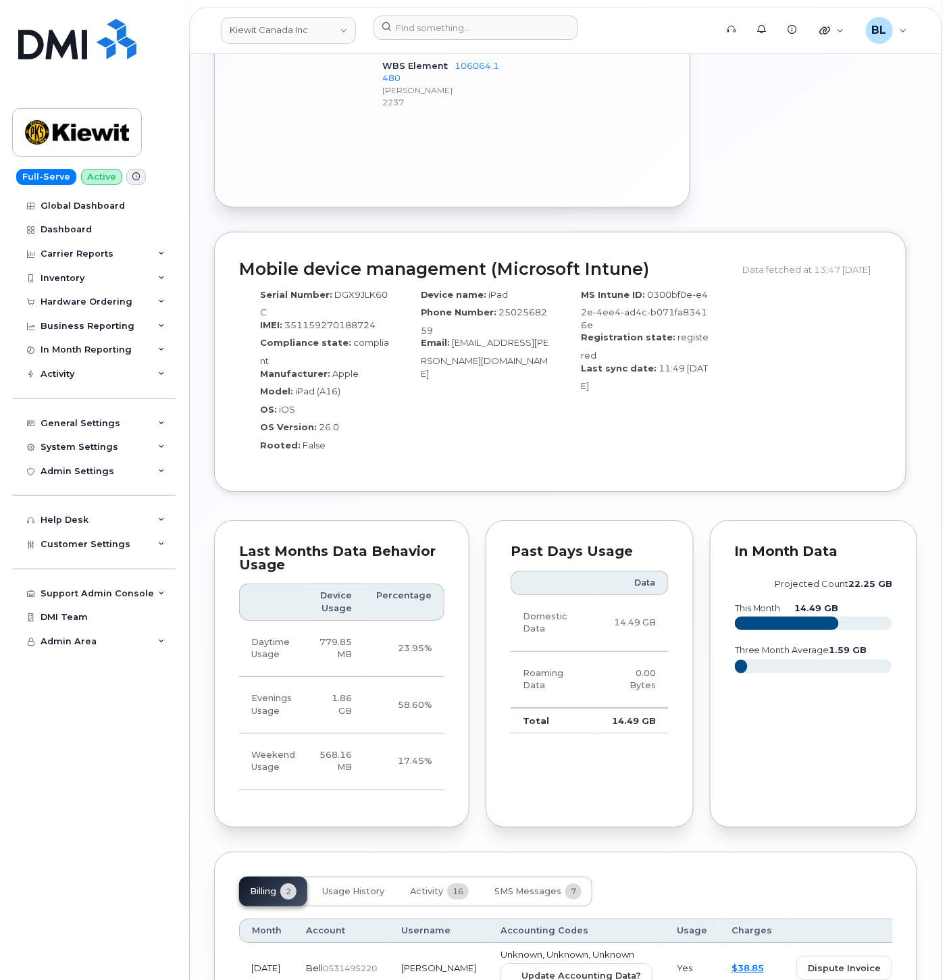
scroll to position [1394, 0]
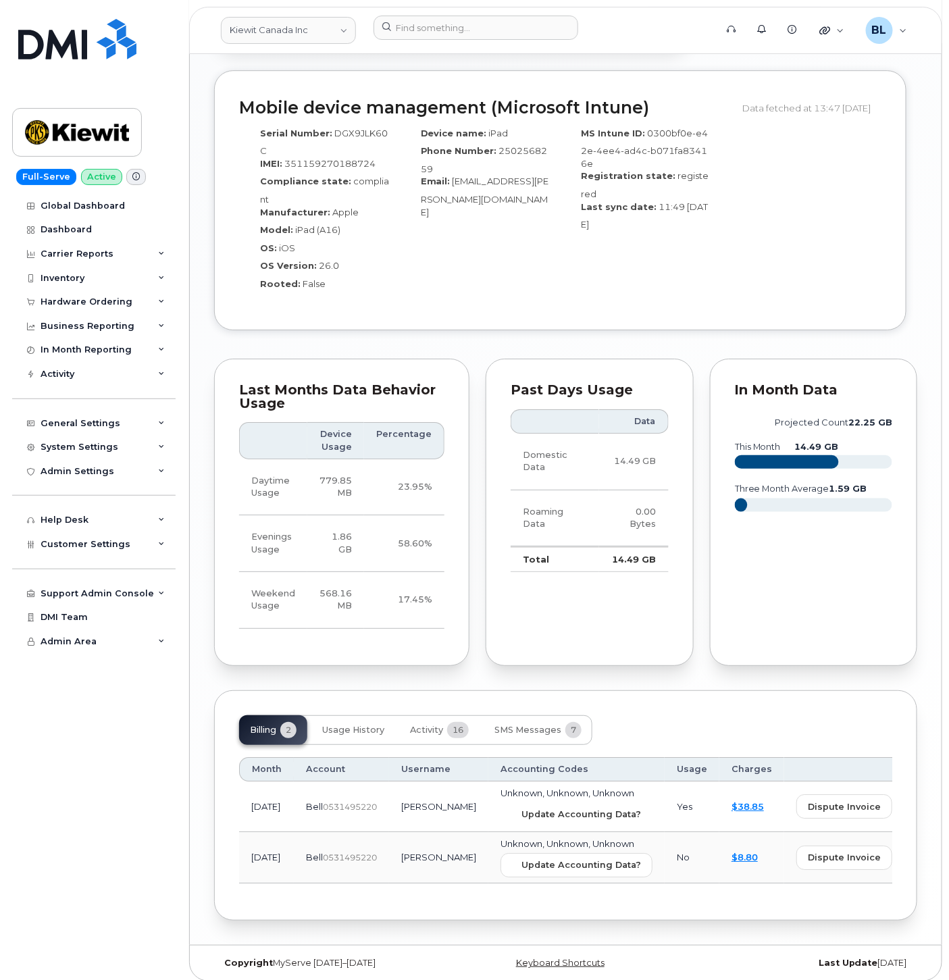
click at [545, 802] on button "Update Accounting Data?" at bounding box center [576, 814] width 152 height 24
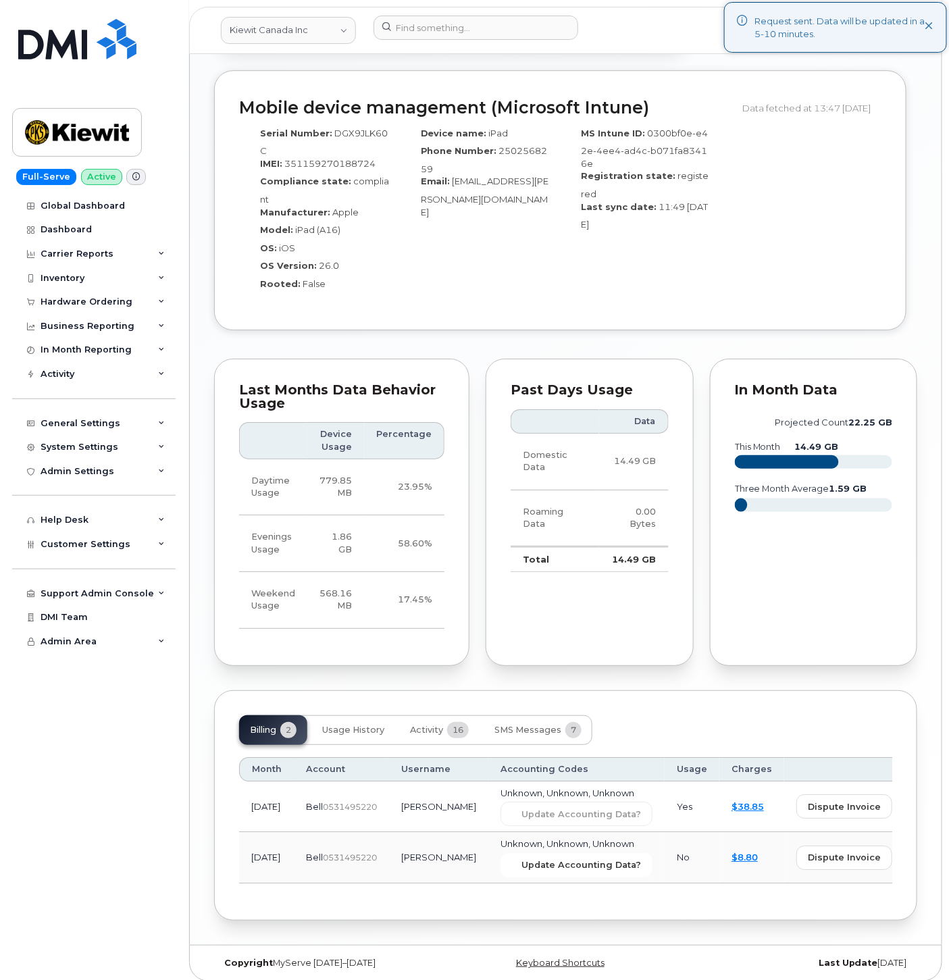
click at [522, 858] on span "Update Accounting Data?" at bounding box center [581, 864] width 120 height 13
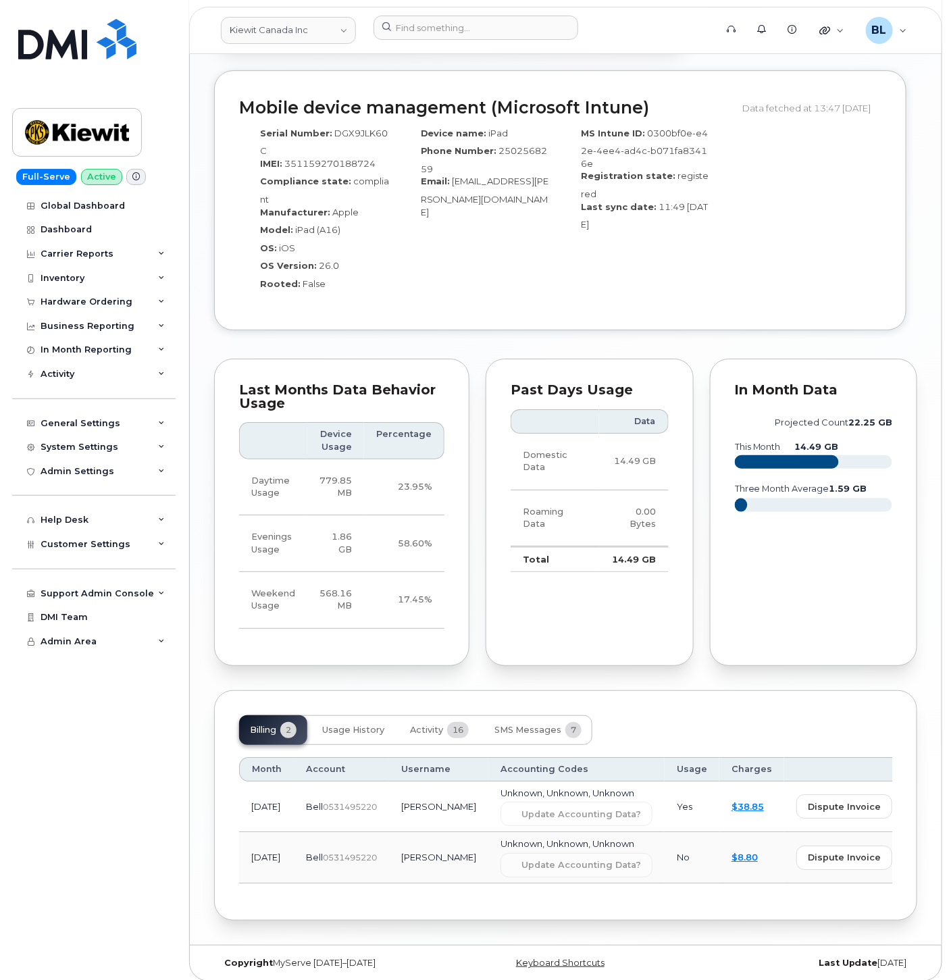
click at [602, 274] on div "MS Intune ID: 0300bf0e-e42e-4ee4-ad4c-b071fa83416e Registration state: register…" at bounding box center [640, 213] width 161 height 185
click at [459, 14] on header "[PERSON_NAME] Canada Inc Support Alerts Knowledge Base Quicklinks Suspend / Can…" at bounding box center [565, 30] width 753 height 47
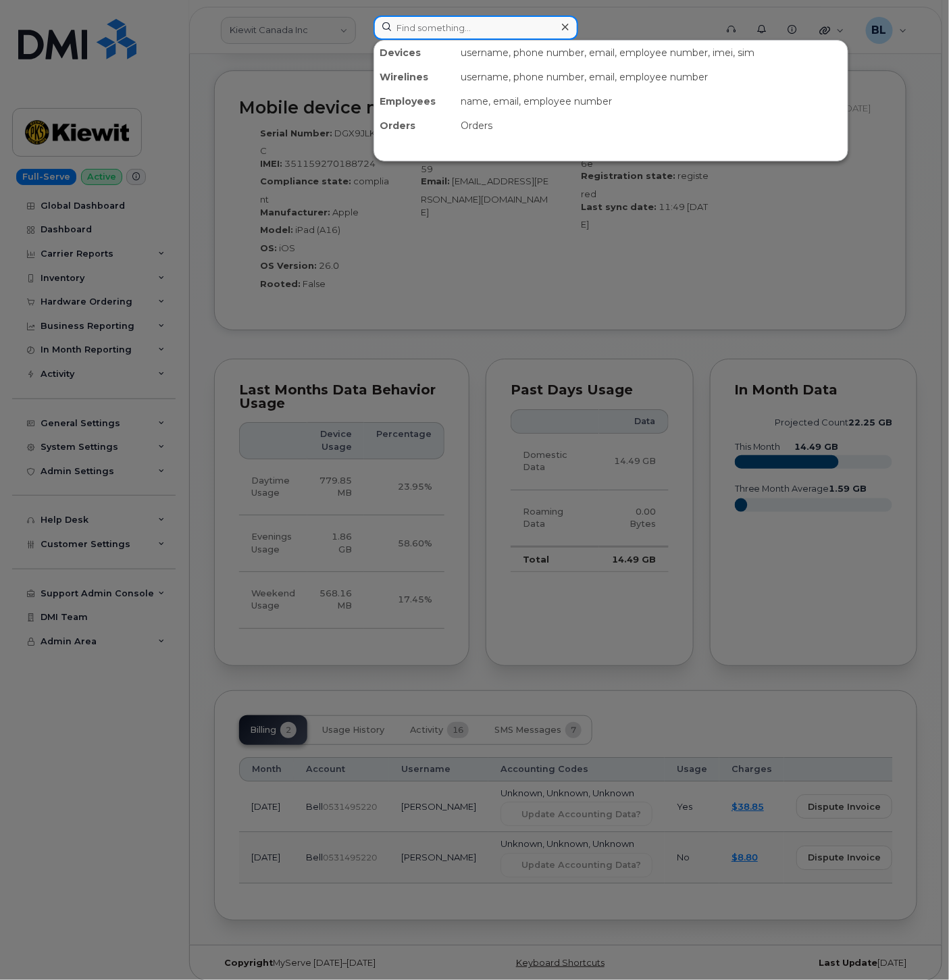
click at [459, 17] on input at bounding box center [475, 28] width 205 height 24
paste input "7802783273"
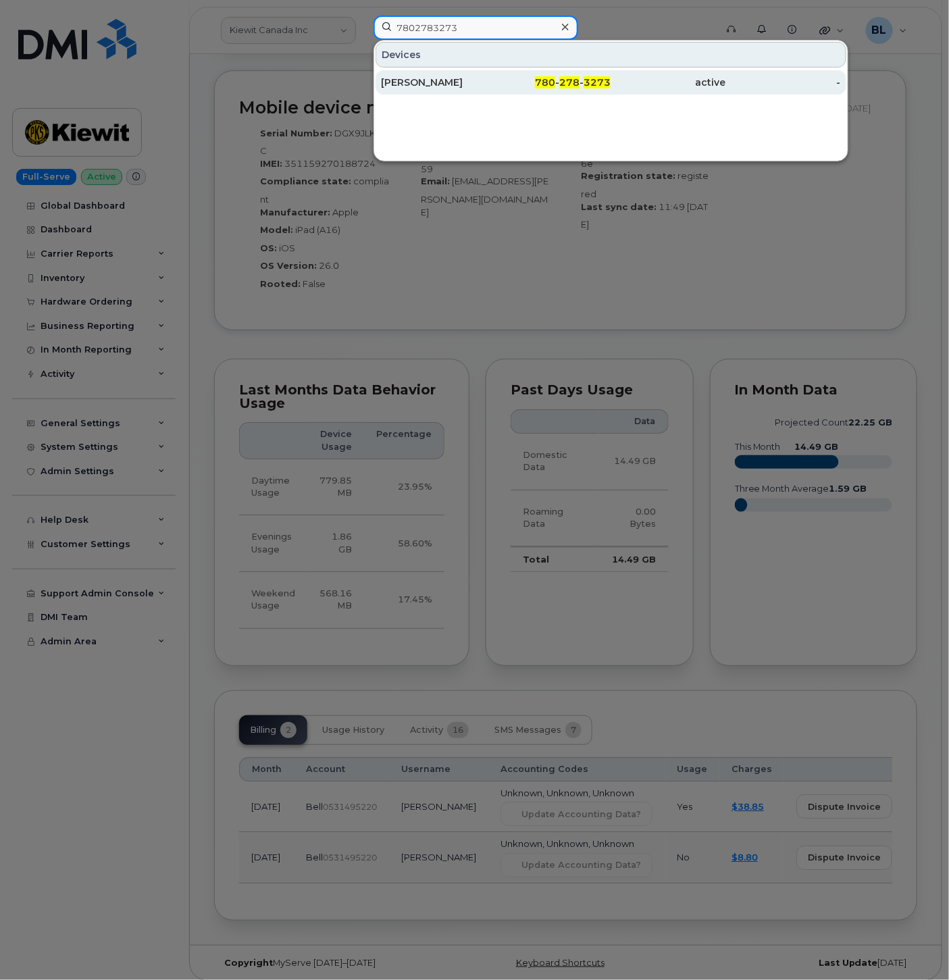
type input "7802783273"
click at [531, 77] on div "780 - 278 - 3273" at bounding box center [553, 83] width 115 height 14
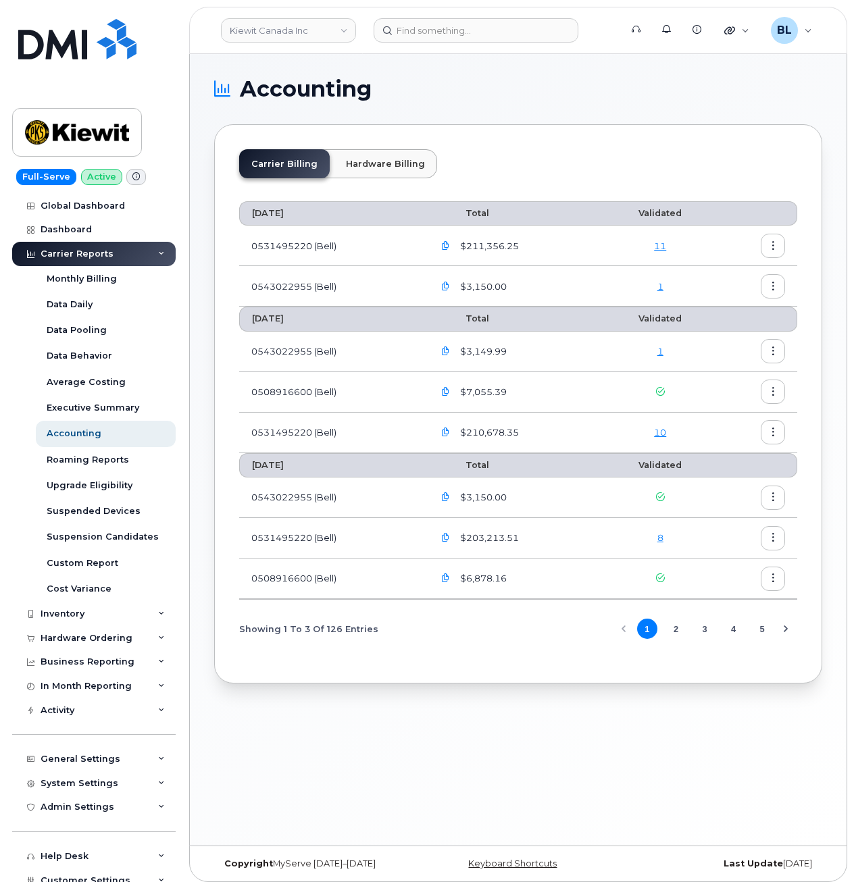
click at [662, 434] on link "10" at bounding box center [660, 432] width 12 height 11
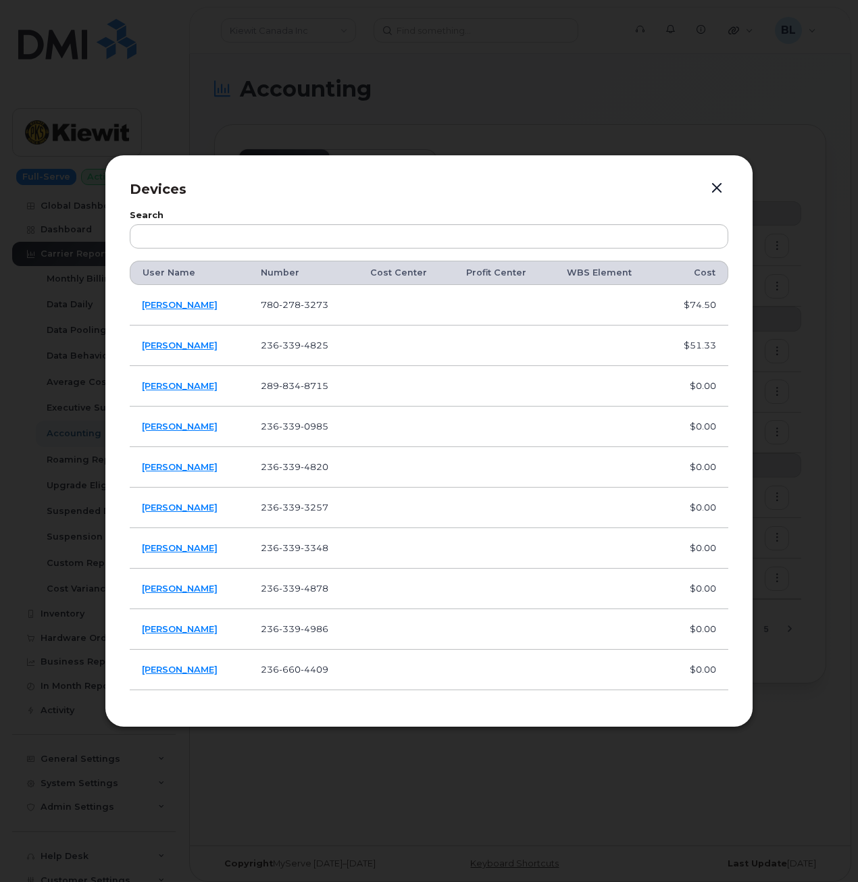
click at [301, 317] on td "780 278 3273" at bounding box center [302, 305] width 109 height 41
copy span "780 278 3273"
drag, startPoint x: 221, startPoint y: 309, endPoint x: 141, endPoint y: 311, distance: 79.7
click at [141, 311] on td "[PERSON_NAME]" at bounding box center [189, 305] width 119 height 41
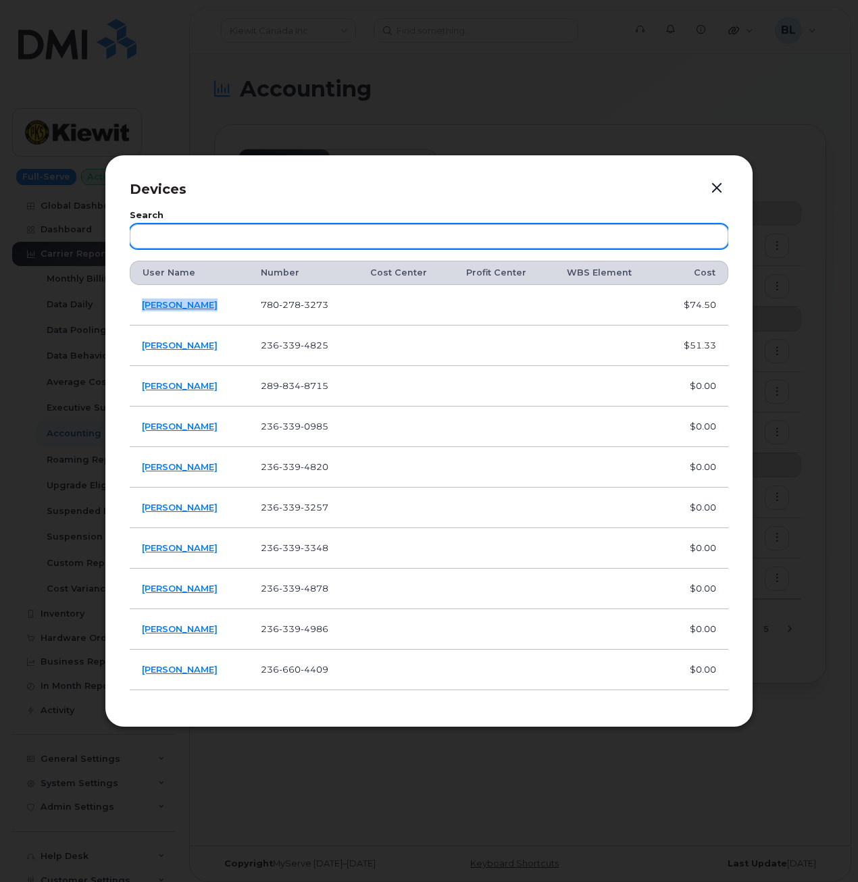
copy link "[PERSON_NAME]"
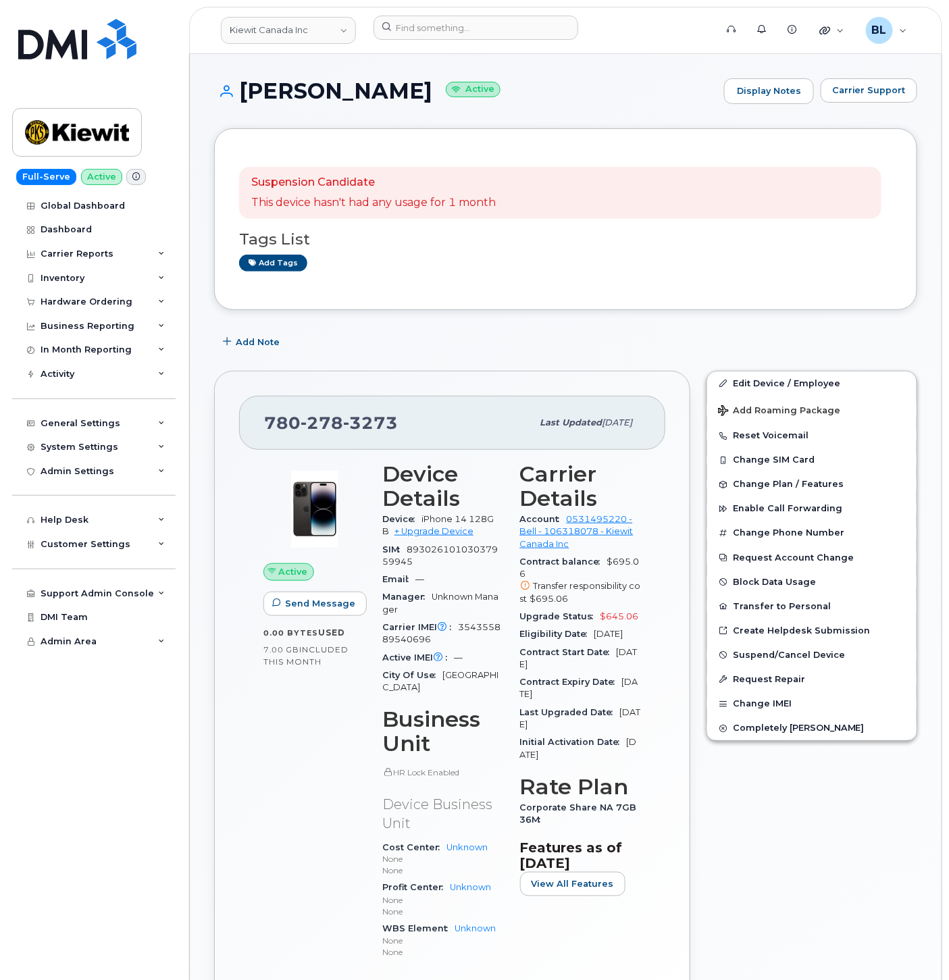
drag, startPoint x: 237, startPoint y: 91, endPoint x: 399, endPoint y: 86, distance: 162.1
click at [399, 86] on h1 "[PERSON_NAME] Active" at bounding box center [465, 91] width 503 height 24
copy h1 "[PERSON_NAME]"
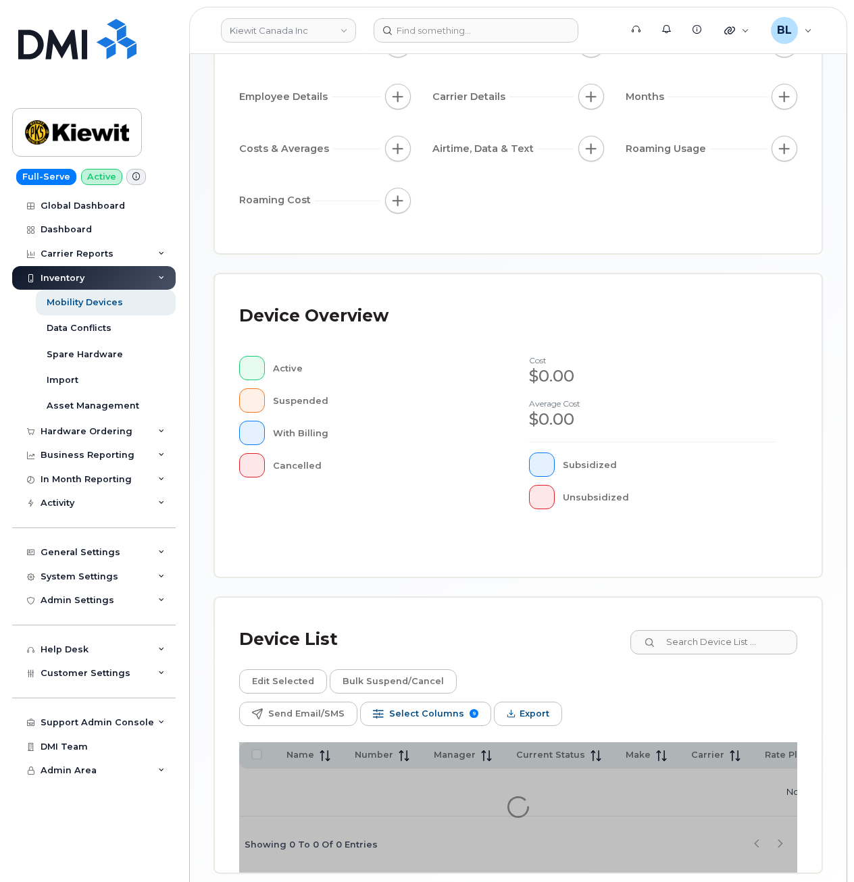
scroll to position [228, 0]
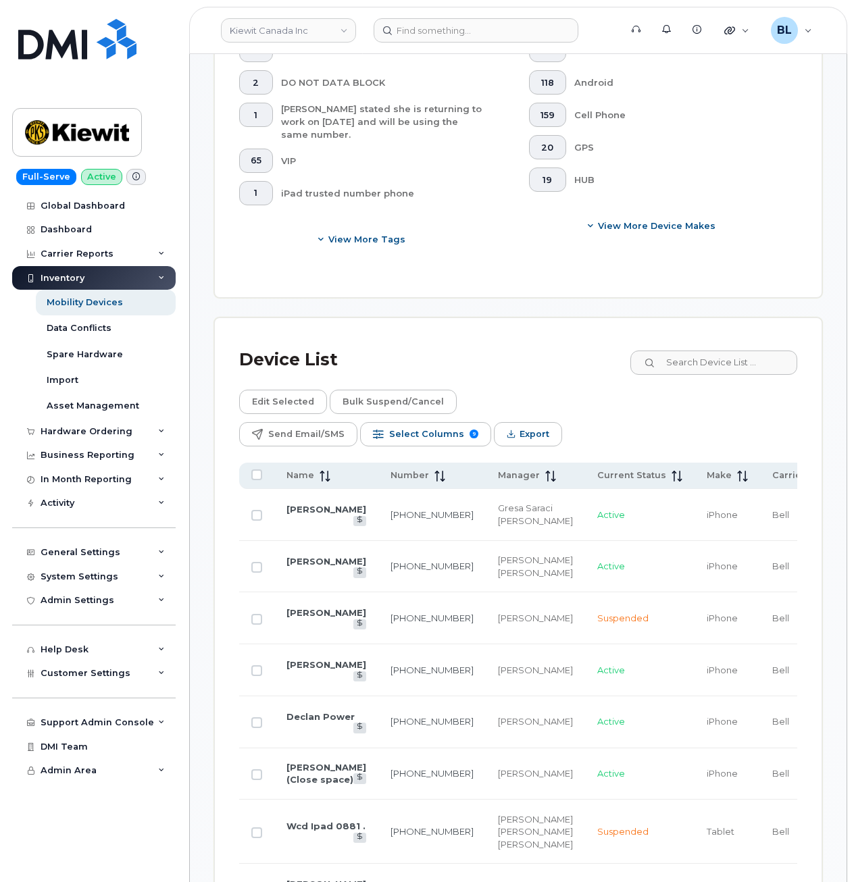
scroll to position [948, 0]
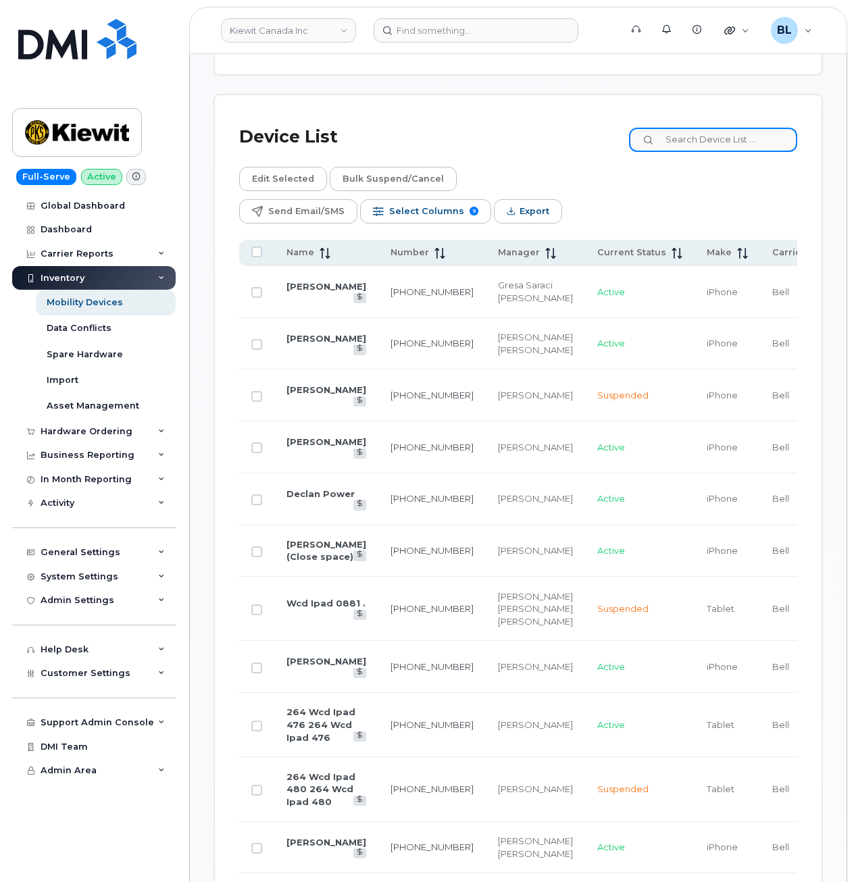
click at [703, 150] on input at bounding box center [713, 140] width 168 height 24
paste input "[PERSON_NAME]"
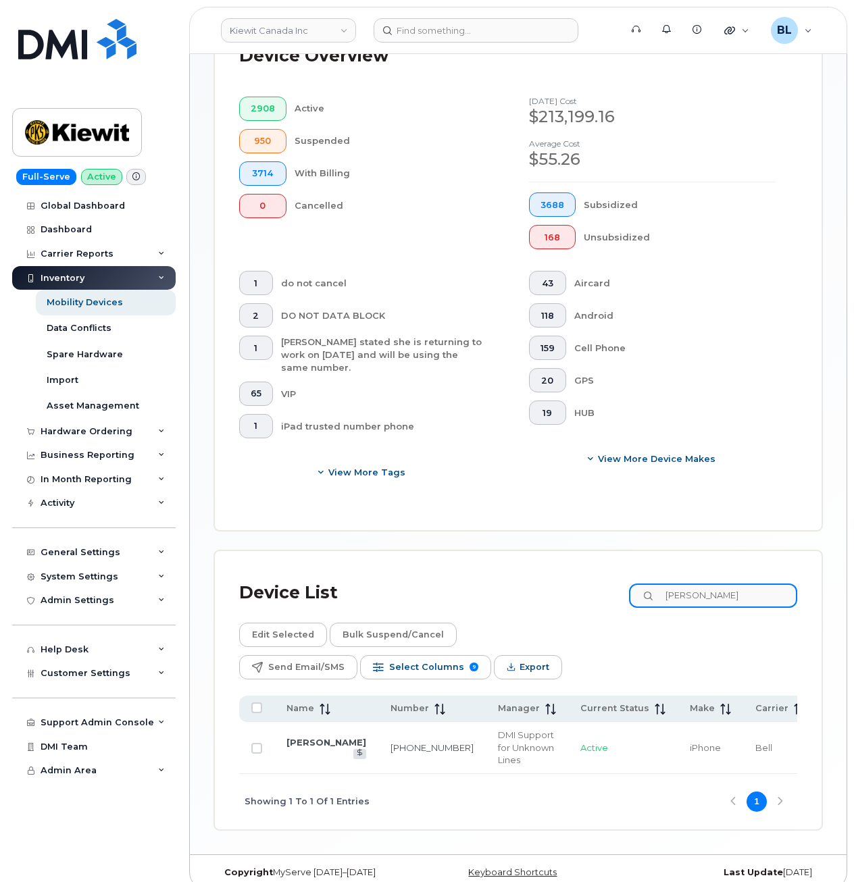
type input "[PERSON_NAME]"
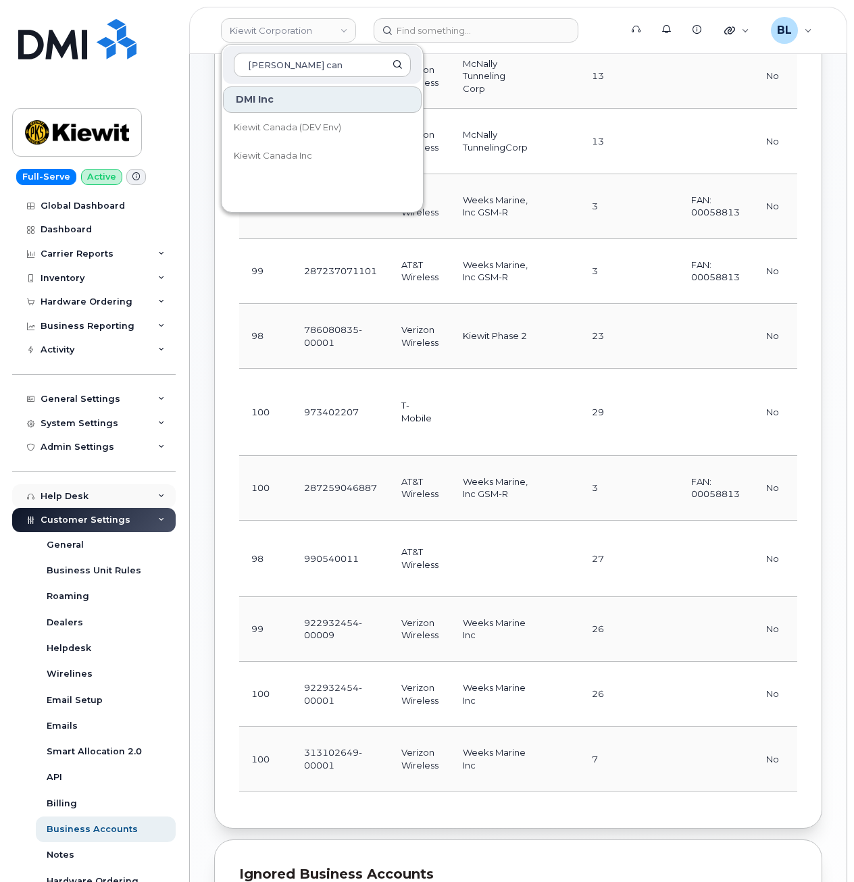
scroll to position [0, 259]
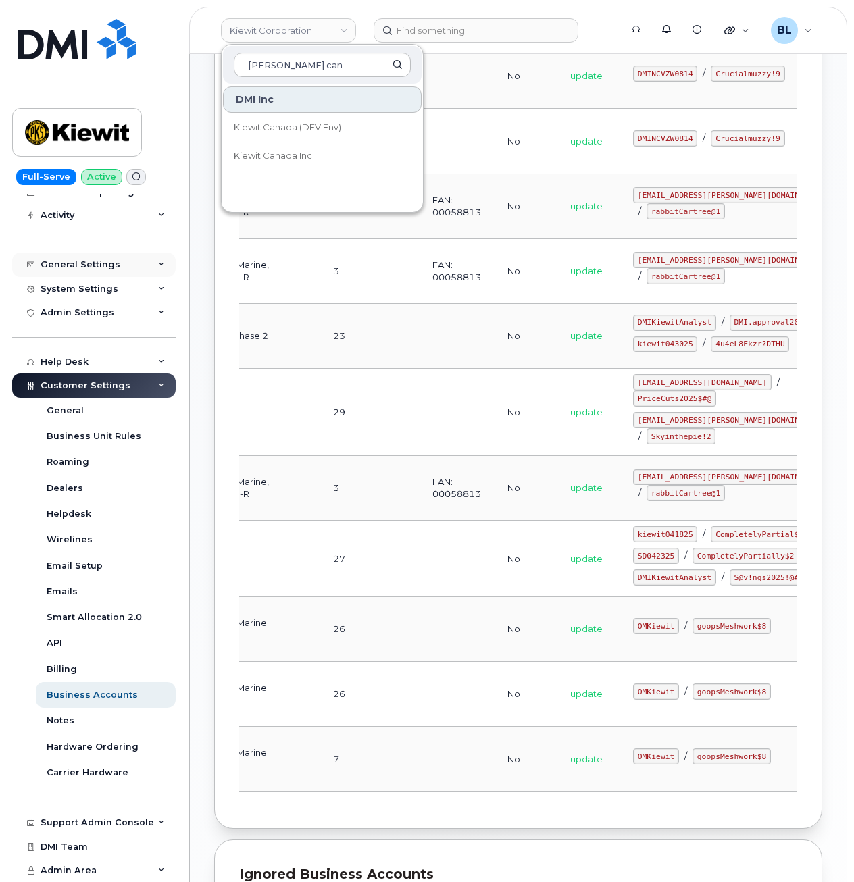
click at [91, 260] on div "General Settings" at bounding box center [81, 264] width 80 height 11
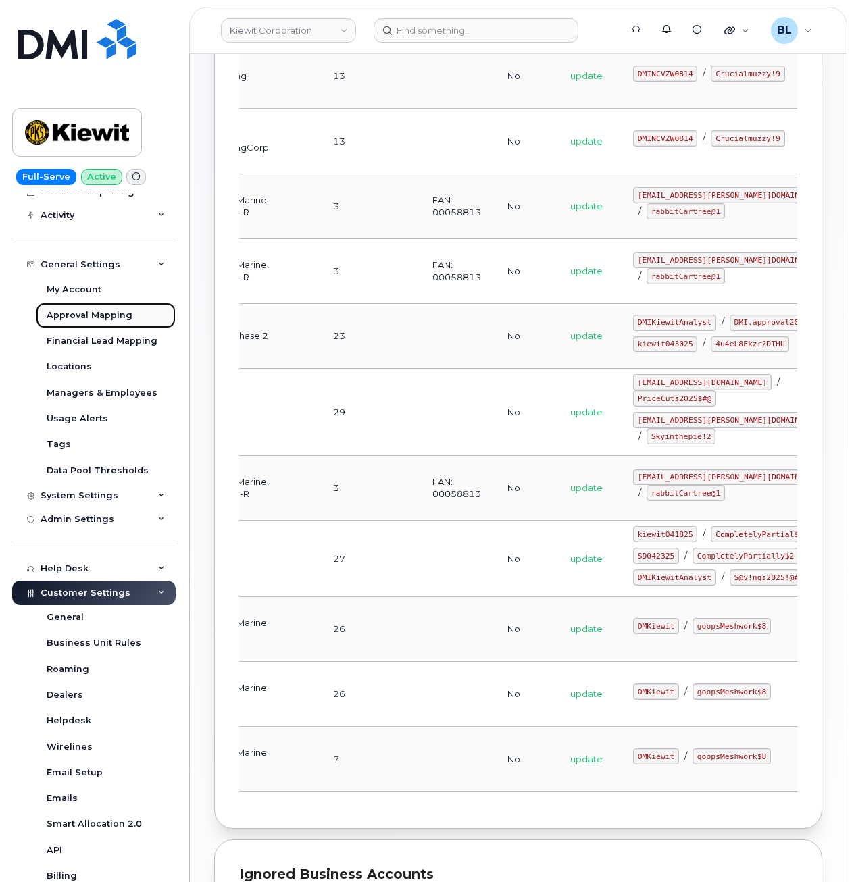
click at [98, 313] on div "Approval Mapping" at bounding box center [90, 315] width 86 height 12
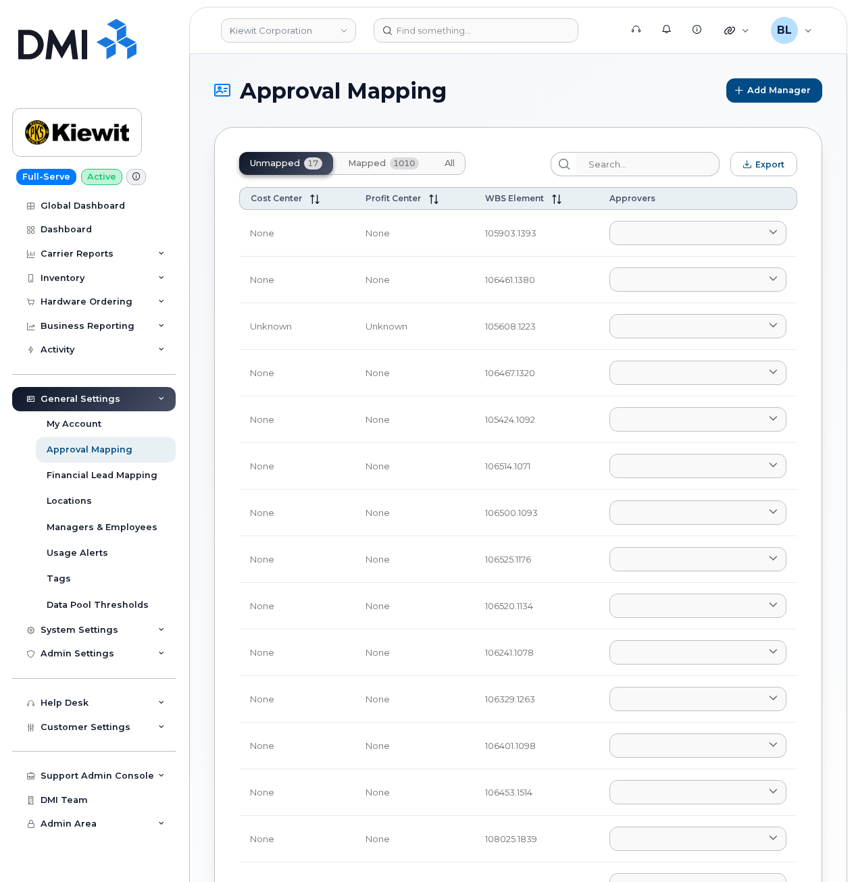
scroll to position [1, 0]
click at [369, 164] on span "Mapped" at bounding box center [367, 162] width 38 height 11
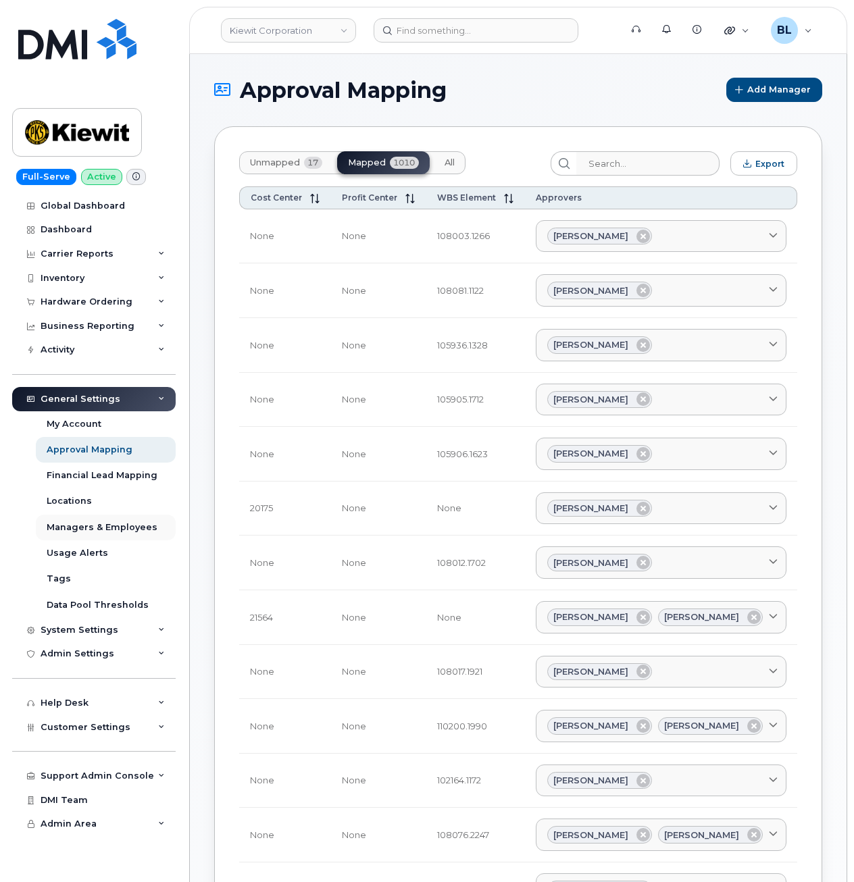
scroll to position [0, 0]
click at [639, 162] on input "search" at bounding box center [647, 164] width 144 height 24
paste input "105903"
type input "105903"
click at [668, 161] on input "search" at bounding box center [647, 164] width 144 height 24
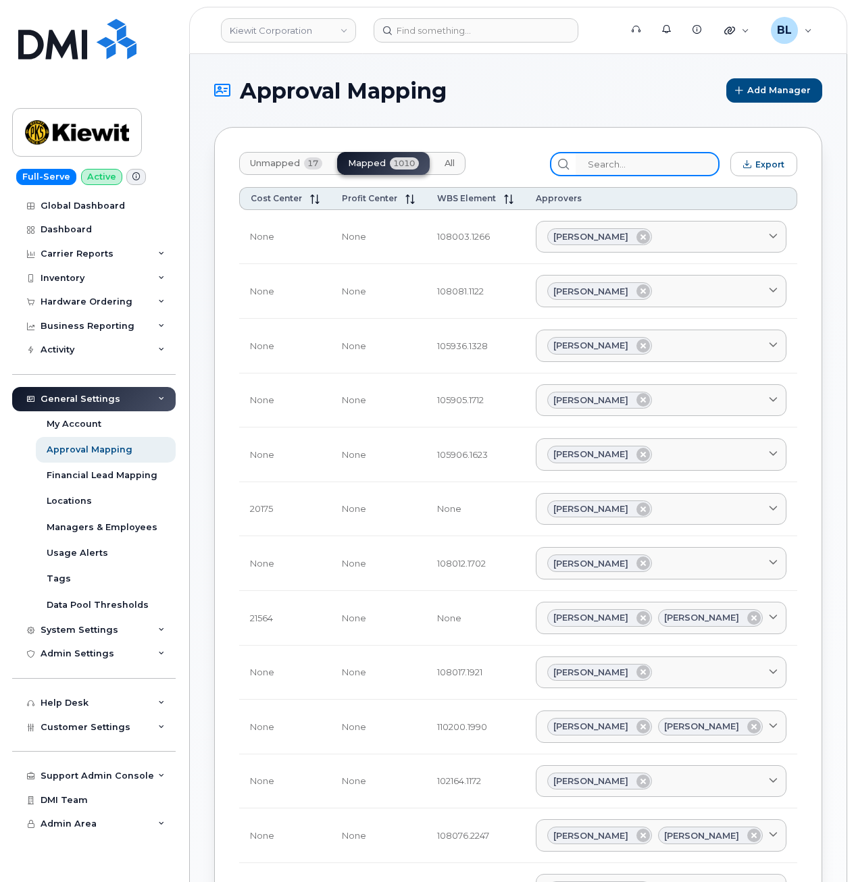
paste input "106461"
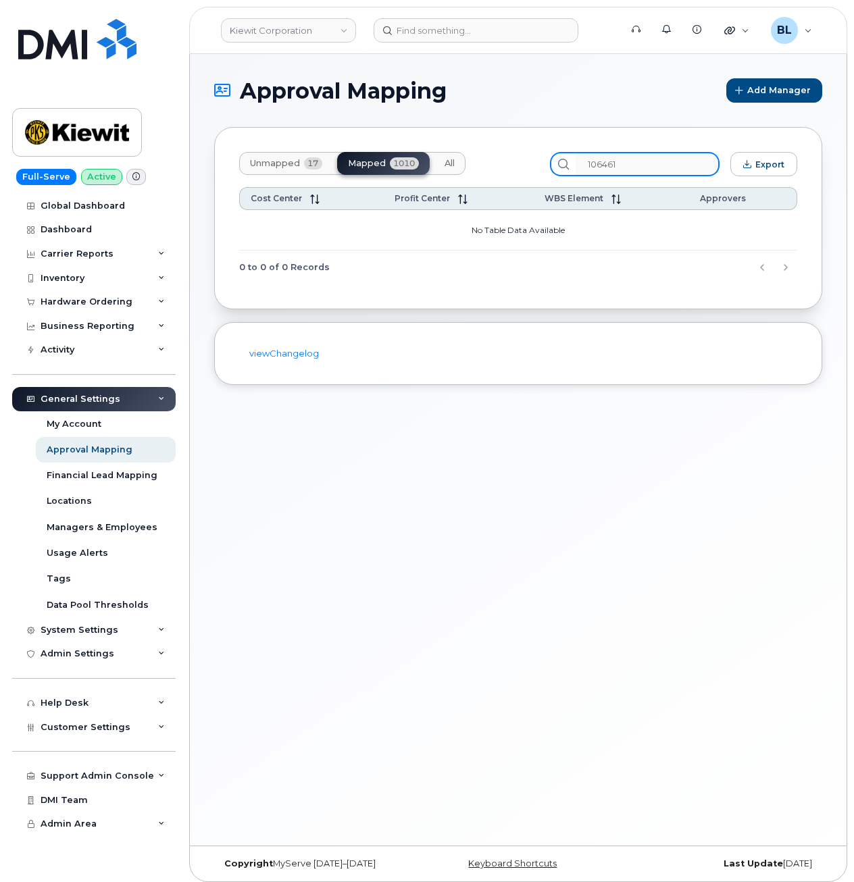
click at [633, 170] on input "106461" at bounding box center [647, 164] width 144 height 24
paste input "5608"
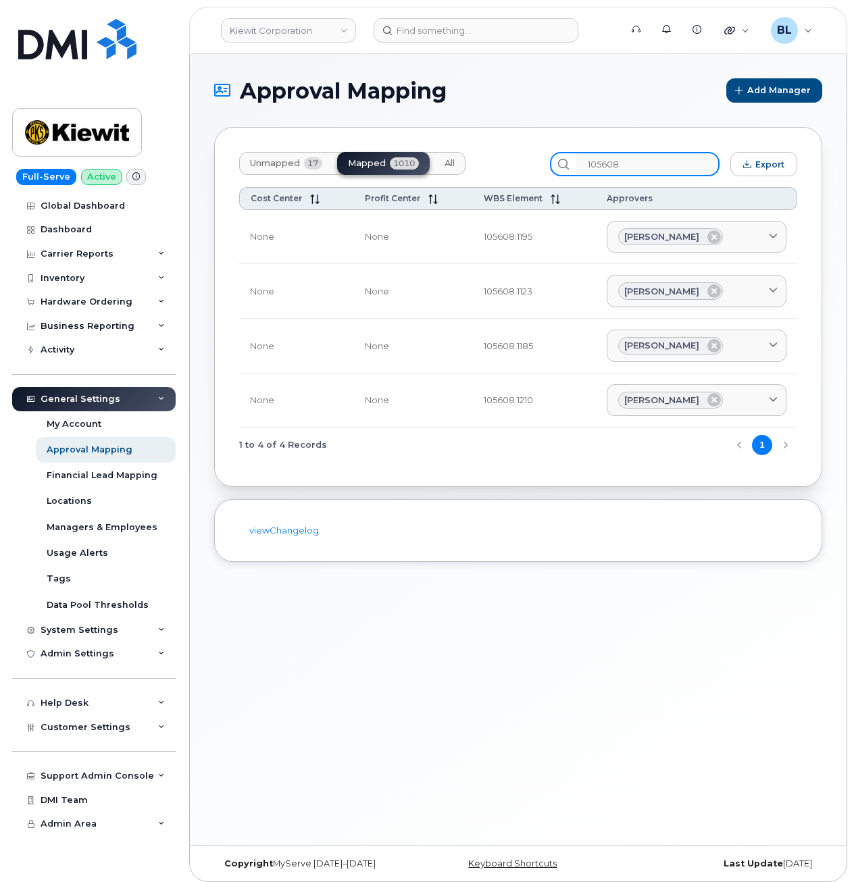
click at [626, 171] on input "105608" at bounding box center [647, 164] width 144 height 24
click at [627, 174] on input "105608" at bounding box center [647, 164] width 144 height 24
paste input "106467"
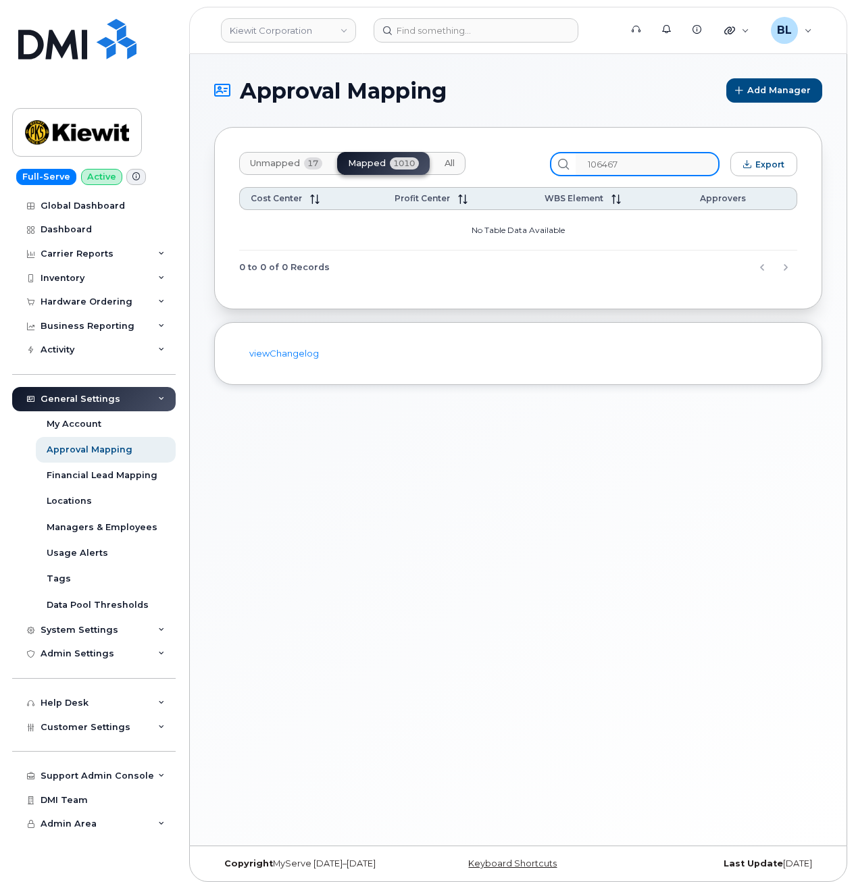
click at [676, 165] on input "106467" at bounding box center [647, 164] width 144 height 24
click at [625, 168] on input "106467" at bounding box center [647, 164] width 144 height 24
click at [623, 164] on input "106467" at bounding box center [647, 164] width 144 height 24
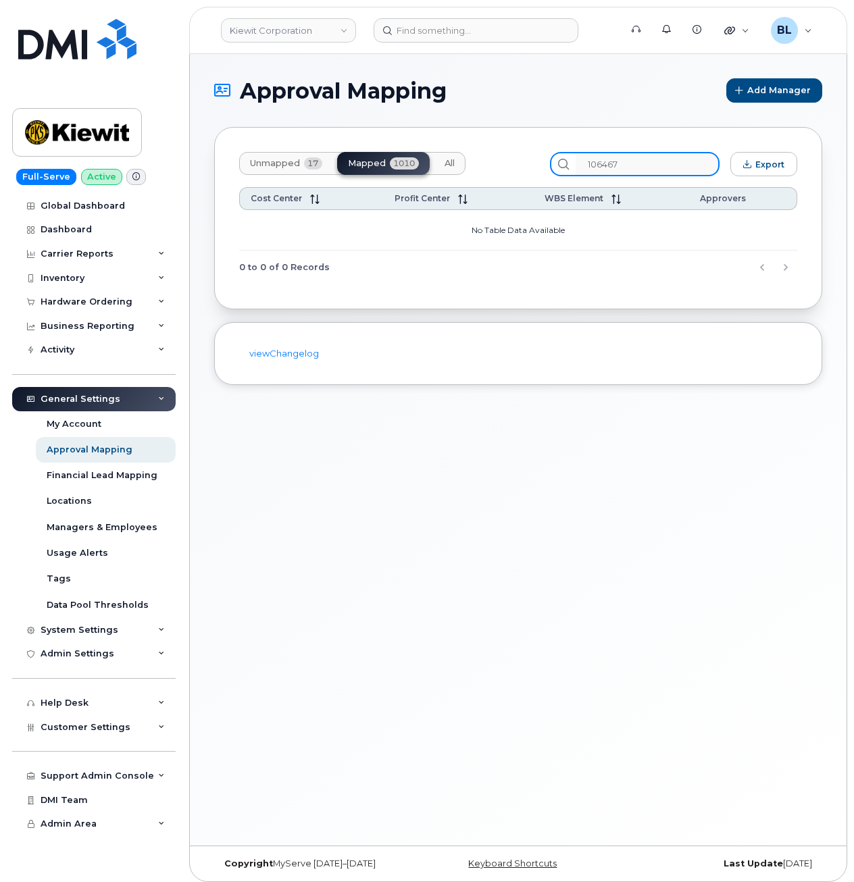
click at [694, 164] on input "106467" at bounding box center [647, 164] width 144 height 24
paste input "5424"
drag, startPoint x: 682, startPoint y: 161, endPoint x: 107, endPoint y: 167, distance: 575.3
click at [301, 156] on div "Unmapped 17 Mapped 1010 All 105424 Export" at bounding box center [518, 164] width 558 height 24
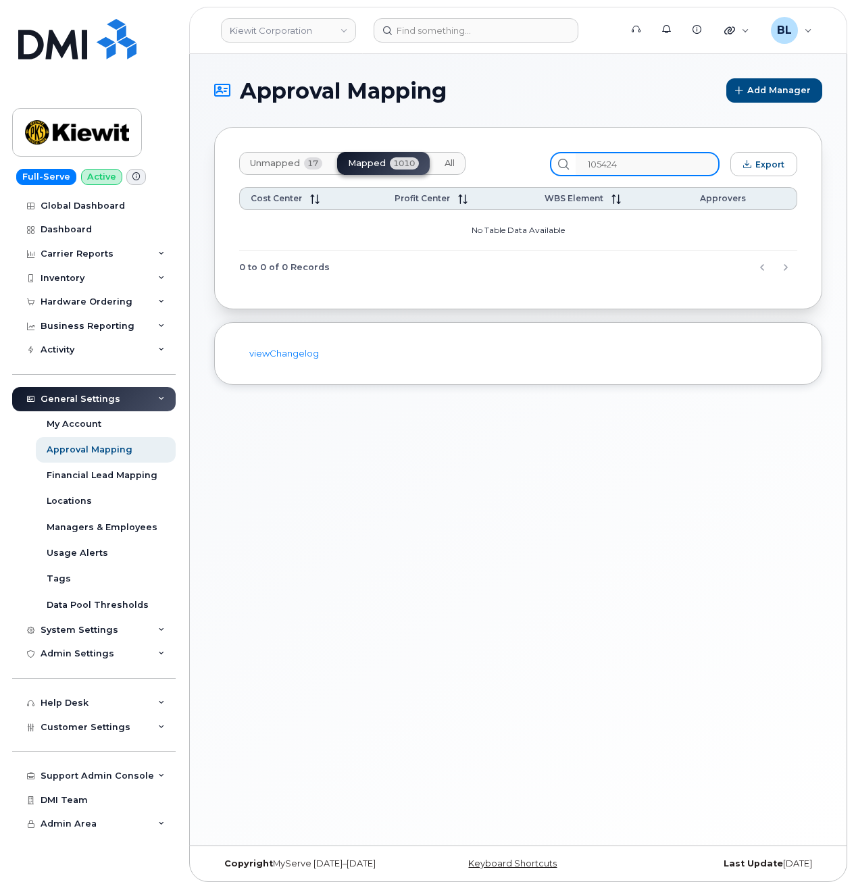
paste input "651"
drag, startPoint x: 648, startPoint y: 164, endPoint x: 141, endPoint y: 160, distance: 506.4
click at [339, 145] on div "Unmapped 17 Mapped 1010 All 106514 Export Cost Center Profit Center WBS Element…" at bounding box center [518, 218] width 608 height 182
paste input "00"
drag, startPoint x: 669, startPoint y: 162, endPoint x: 30, endPoint y: 152, distance: 638.9
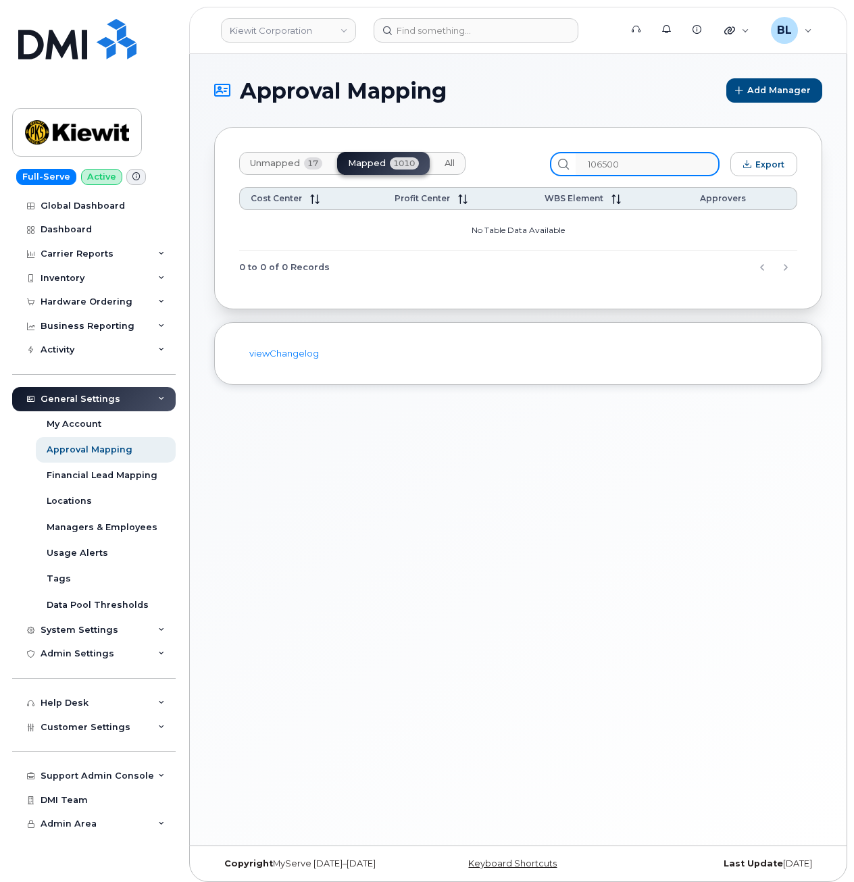
click at [468, 151] on div "Unmapped 17 Mapped 1010 All 106500 Export Cost Center Profit Center WBS Element…" at bounding box center [518, 218] width 608 height 182
paste input "25"
drag, startPoint x: 650, startPoint y: 160, endPoint x: 284, endPoint y: 147, distance: 366.9
click at [344, 140] on div "Unmapped 17 Mapped 1010 All 106525 Export Cost Center Profit Center WBS Element…" at bounding box center [518, 218] width 608 height 182
paste input "0"
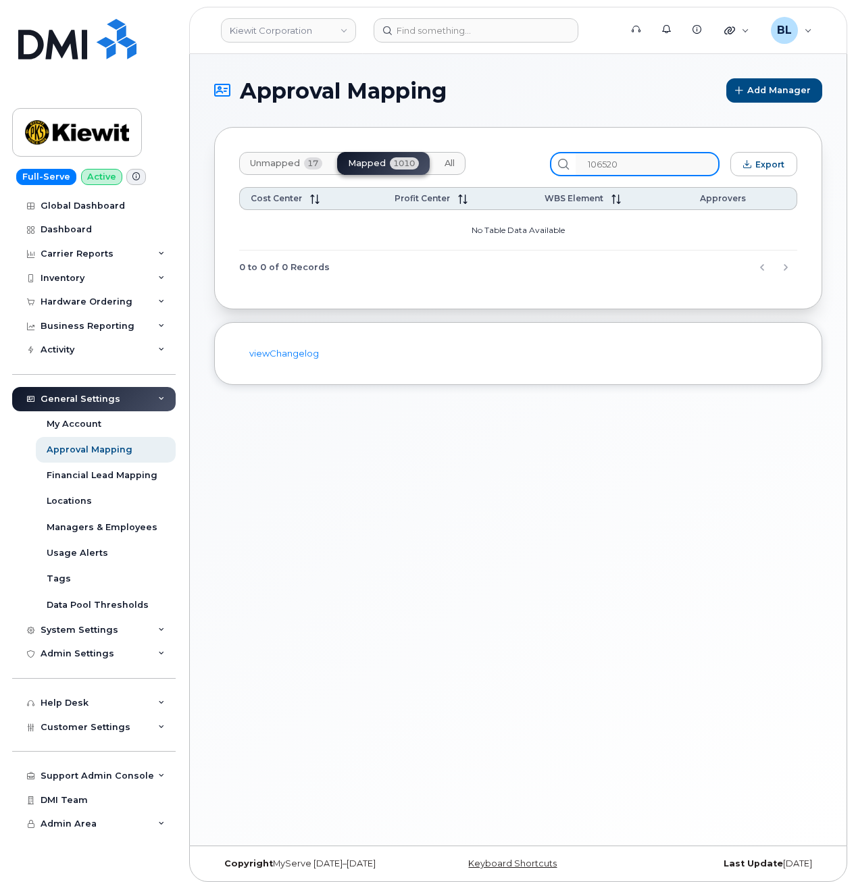
drag, startPoint x: 680, startPoint y: 169, endPoint x: 97, endPoint y: 133, distance: 584.5
click at [456, 147] on div "Unmapped 17 Mapped 1010 All 106520 Export Cost Center Profit Center WBS Element…" at bounding box center [518, 218] width 608 height 182
paste input "241"
drag, startPoint x: 453, startPoint y: 162, endPoint x: 309, endPoint y: 177, distance: 145.3
click at [382, 167] on div "Unmapped 17 Mapped 1010 All 106241 Export" at bounding box center [518, 164] width 558 height 24
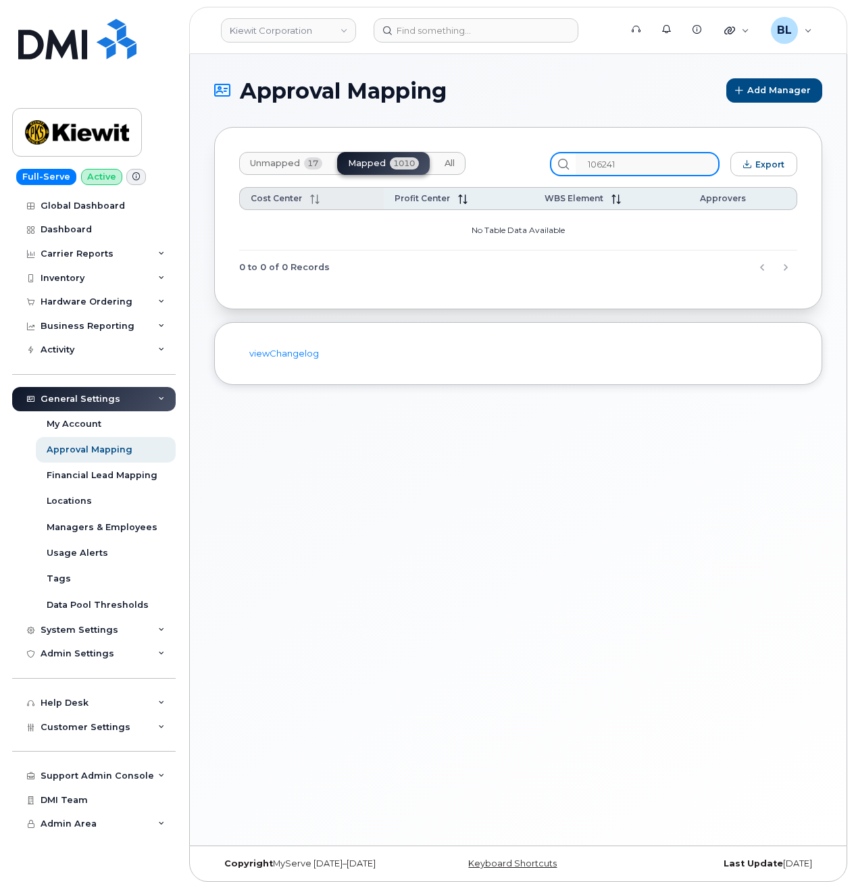
paste input "329"
drag, startPoint x: 601, startPoint y: 163, endPoint x: 126, endPoint y: 211, distance: 477.1
click at [412, 167] on div "Unmapped 17 Mapped 1010 All 106329 Export" at bounding box center [518, 164] width 558 height 24
paste input "401"
drag, startPoint x: 657, startPoint y: 171, endPoint x: 436, endPoint y: 173, distance: 221.5
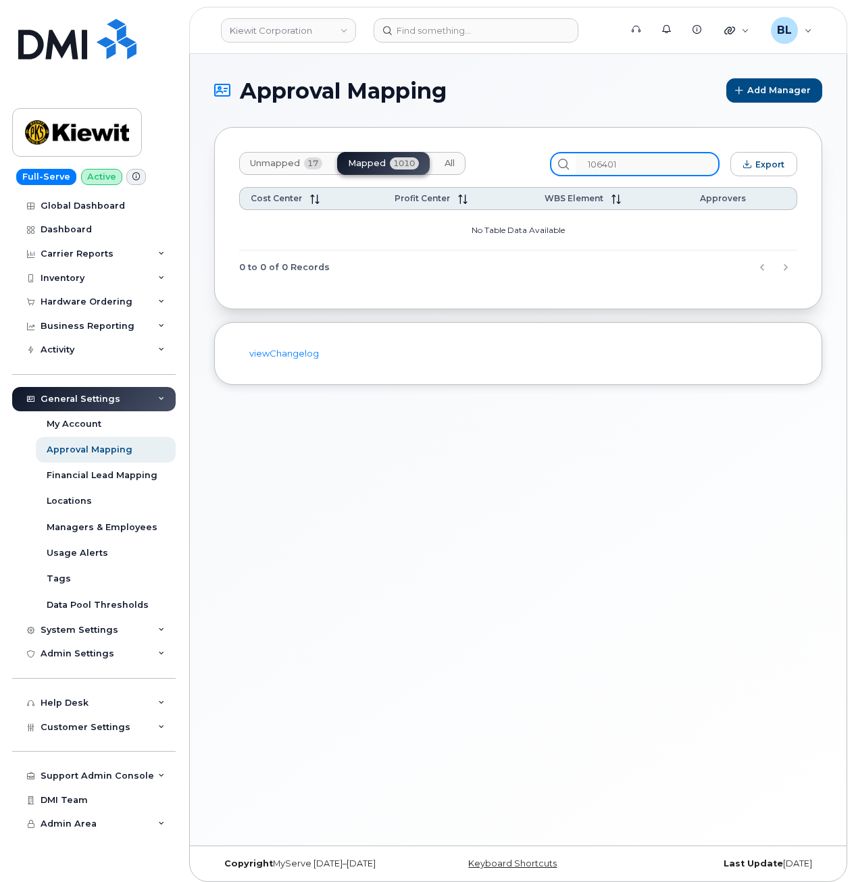
click at [498, 163] on div "Unmapped 17 Mapped 1010 All 106401 Export" at bounding box center [518, 164] width 558 height 24
paste input "53"
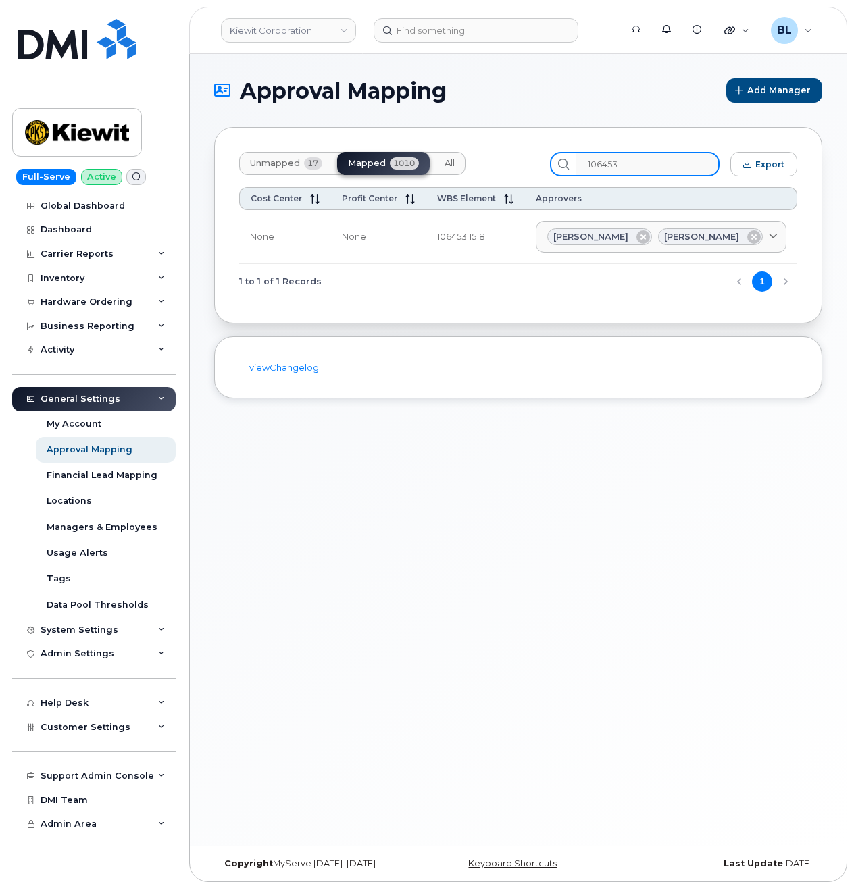
click at [344, 140] on div "Unmapped 17 Mapped 1010 All 106453 Export Cost Center Profit Center WBS Element…" at bounding box center [518, 225] width 608 height 196
paste input "8025"
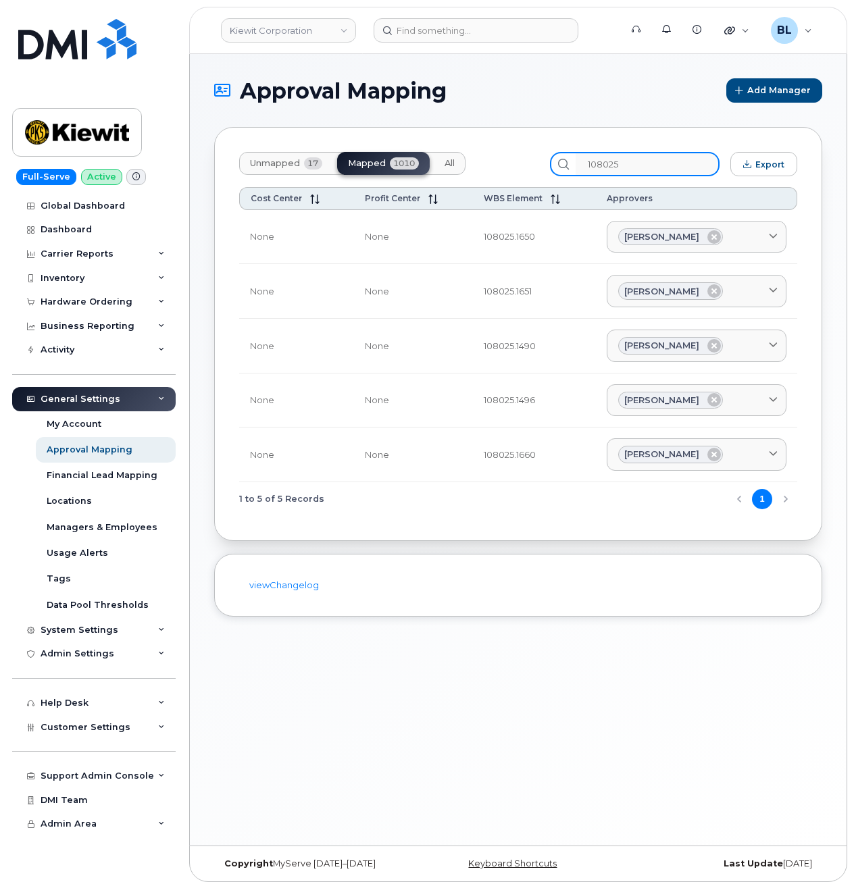
type input "108025"
click at [300, 34] on link "Kiewit Corporation" at bounding box center [288, 30] width 135 height 24
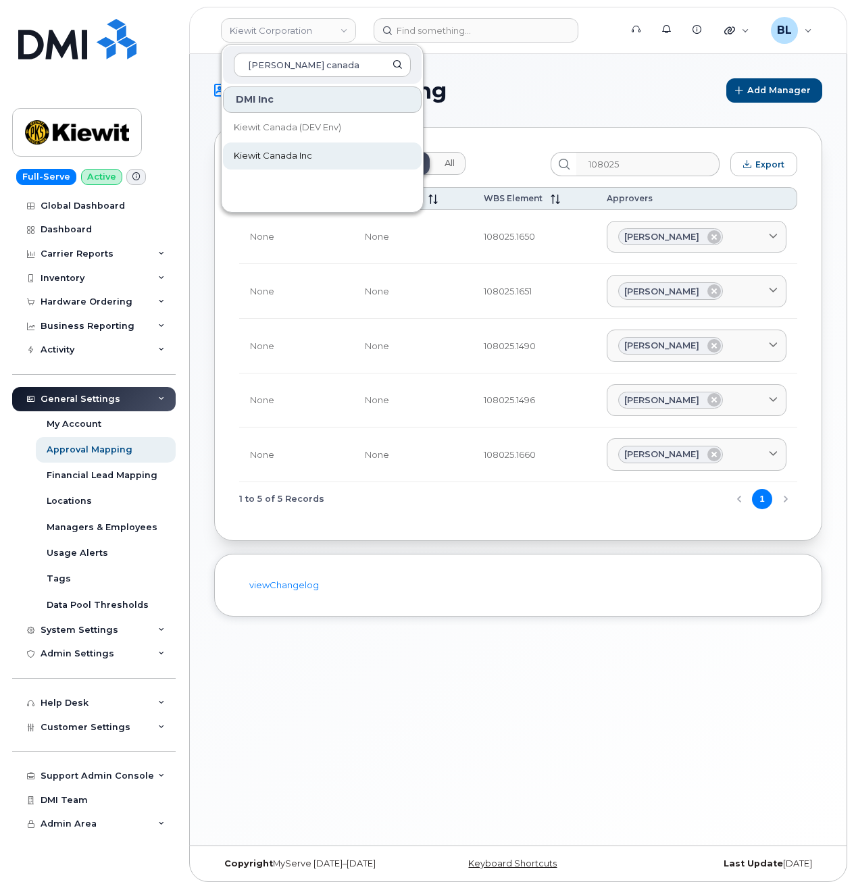
type input "kiewit canada"
click at [278, 165] on link "Kiewit Canada Inc" at bounding box center [322, 155] width 199 height 27
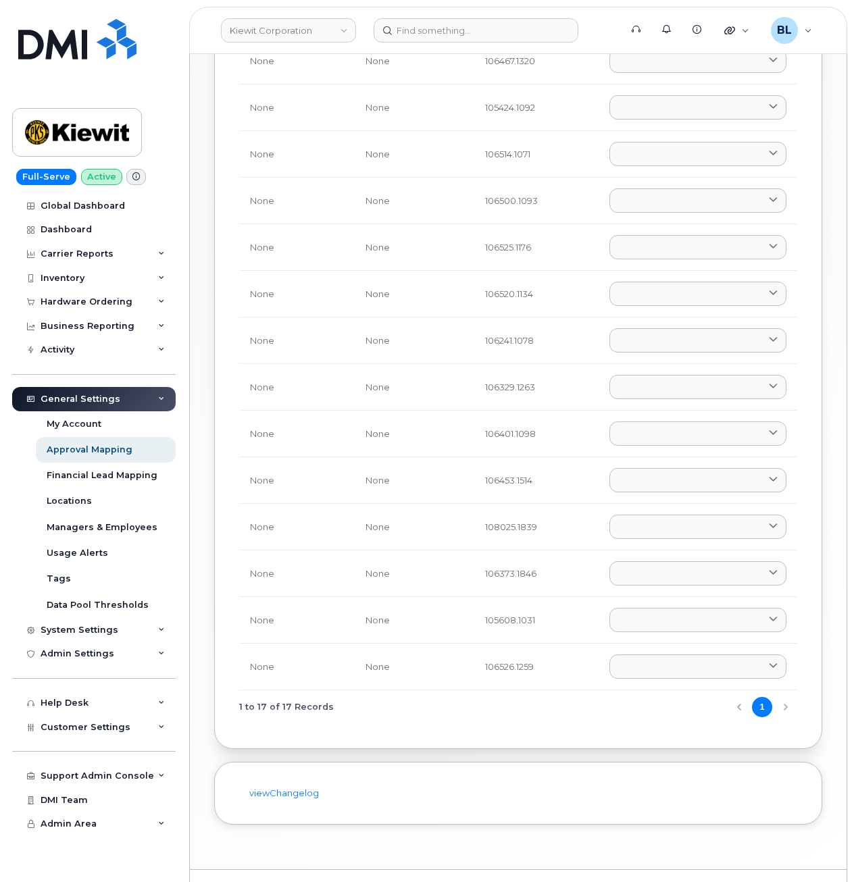
scroll to position [342, 0]
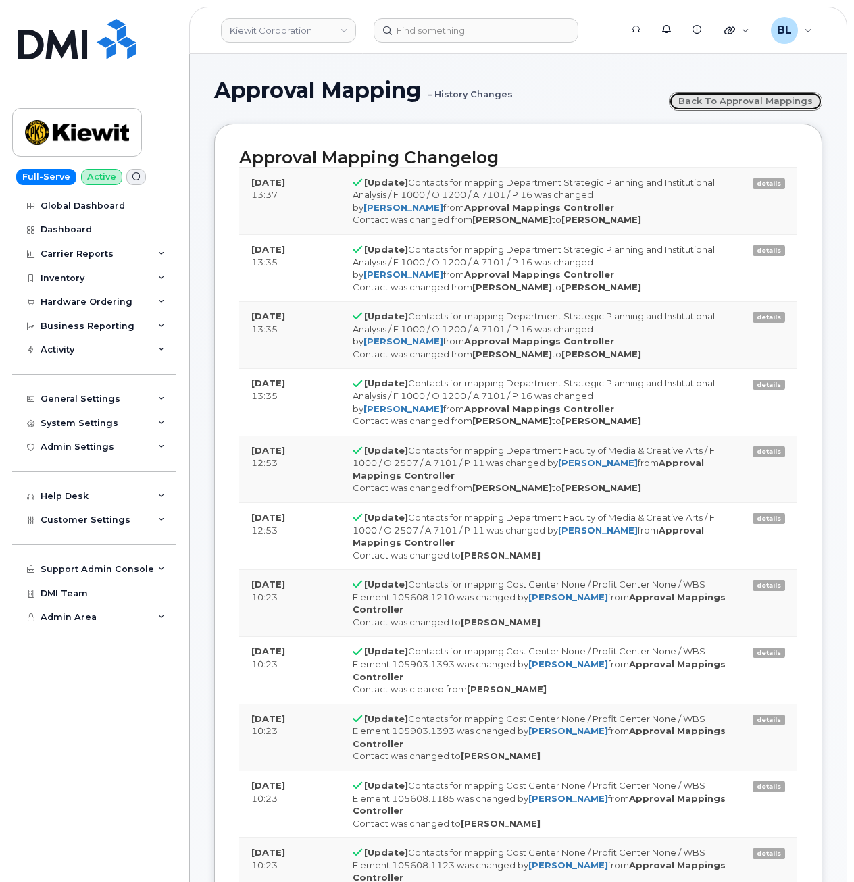
drag, startPoint x: 700, startPoint y: 109, endPoint x: 737, endPoint y: 67, distance: 56.9
click at [700, 109] on link "Back to Approval Mappings" at bounding box center [744, 101] width 153 height 19
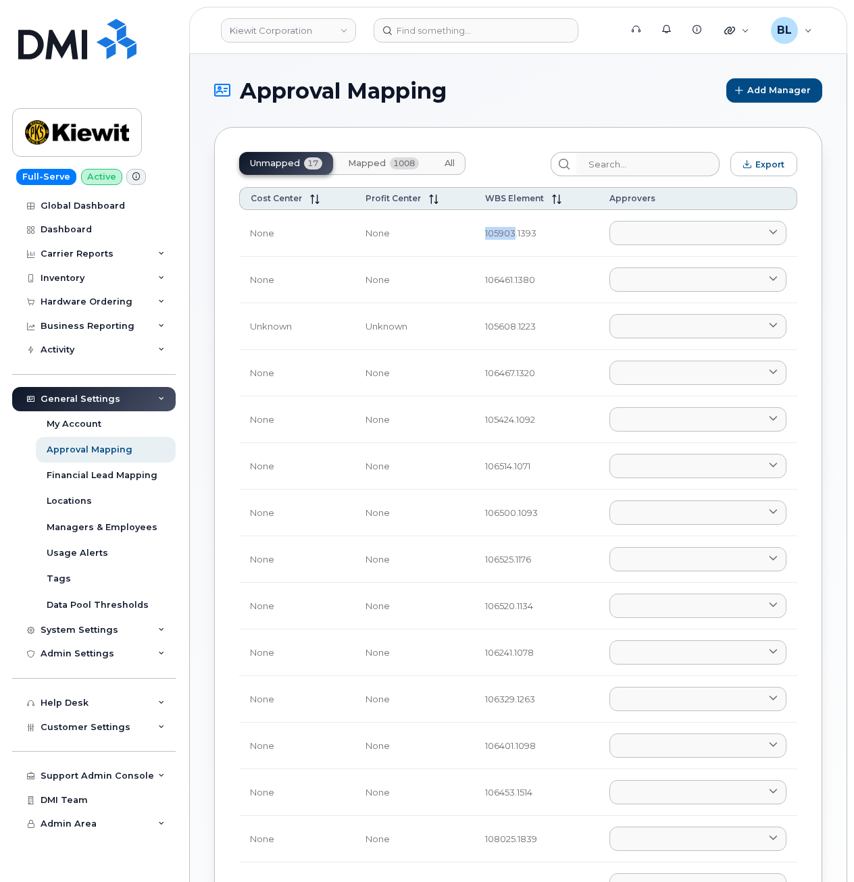
drag, startPoint x: 481, startPoint y: 227, endPoint x: 512, endPoint y: 242, distance: 34.1
click at [512, 242] on td "105903.1393" at bounding box center [536, 233] width 124 height 47
copy td "105903"
drag, startPoint x: 479, startPoint y: 282, endPoint x: 510, endPoint y: 291, distance: 32.3
click at [510, 291] on td "106461.1380" at bounding box center [536, 280] width 124 height 47
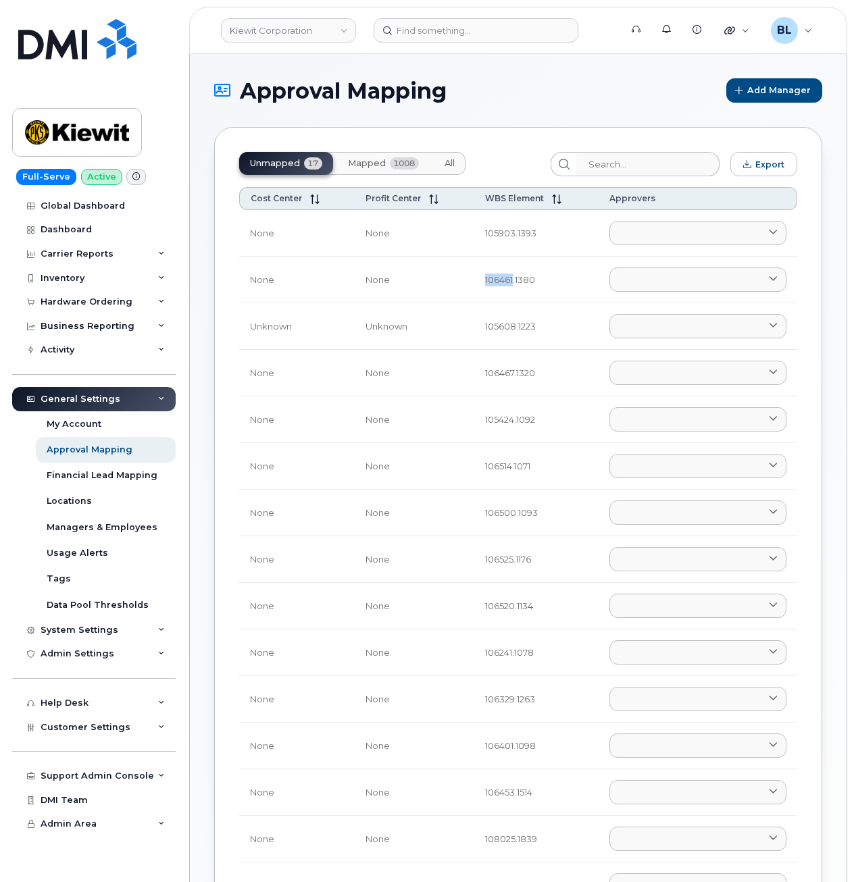
copy td "106461"
drag, startPoint x: 483, startPoint y: 325, endPoint x: 512, endPoint y: 336, distance: 31.0
click at [512, 338] on td "105608.1223" at bounding box center [536, 326] width 124 height 47
copy td "105608"
click at [529, 330] on td "105608.1223" at bounding box center [536, 326] width 124 height 47
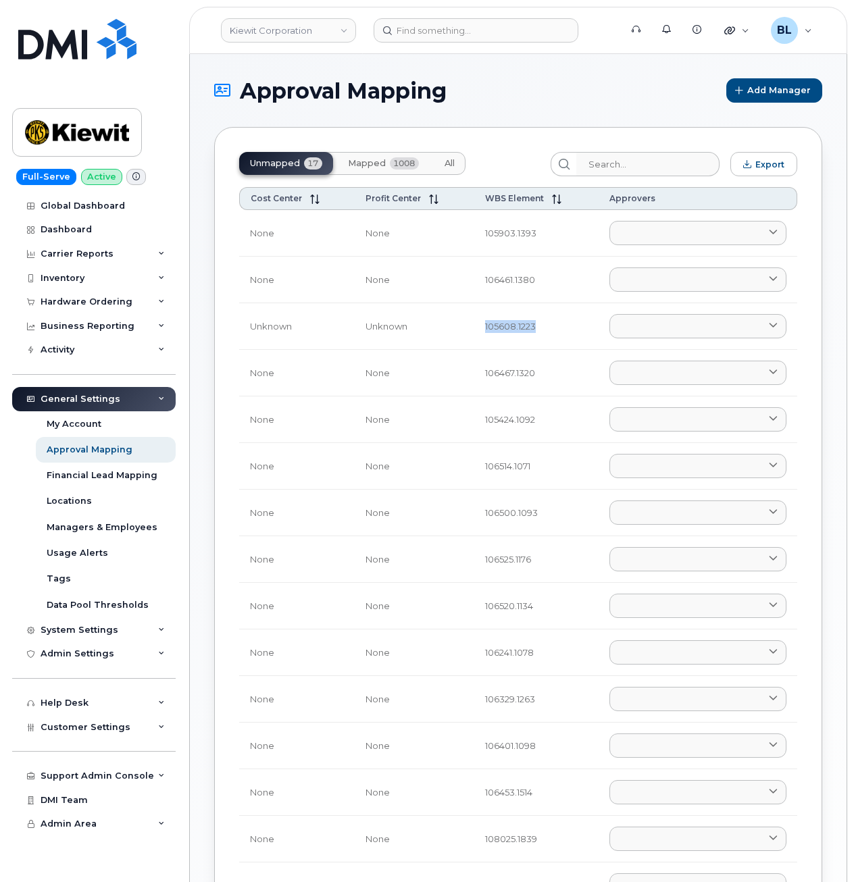
click at [529, 330] on td "105608.1223" at bounding box center [536, 326] width 124 height 47
copy td "105608.1223"
drag, startPoint x: 467, startPoint y: 379, endPoint x: 513, endPoint y: 390, distance: 47.2
click at [513, 390] on tr "None None 106467.1320 Aaron Seward AARON.SEWARD@KSTCJV.COM Abrianna Garcia ABRI…" at bounding box center [518, 373] width 558 height 47
copy tr "106467"
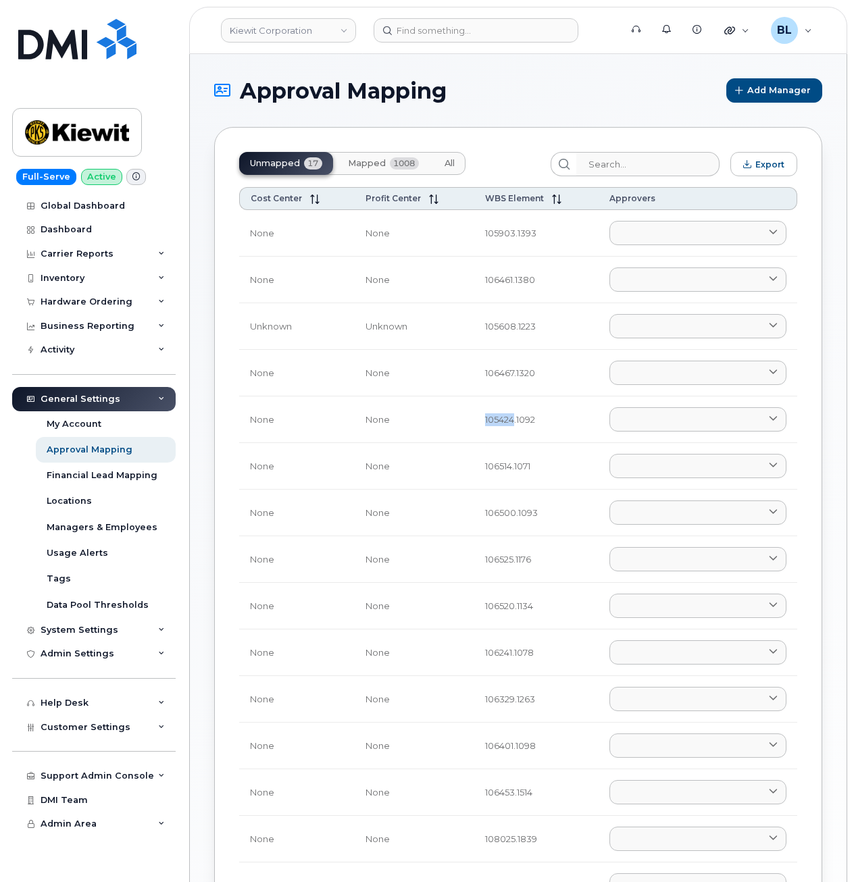
drag, startPoint x: 475, startPoint y: 406, endPoint x: 511, endPoint y: 432, distance: 44.6
click at [511, 432] on td "105424.1092" at bounding box center [536, 419] width 124 height 47
copy td "105424"
drag, startPoint x: 476, startPoint y: 471, endPoint x: 508, endPoint y: 483, distance: 34.6
click at [508, 483] on td "106514.1071" at bounding box center [536, 466] width 124 height 47
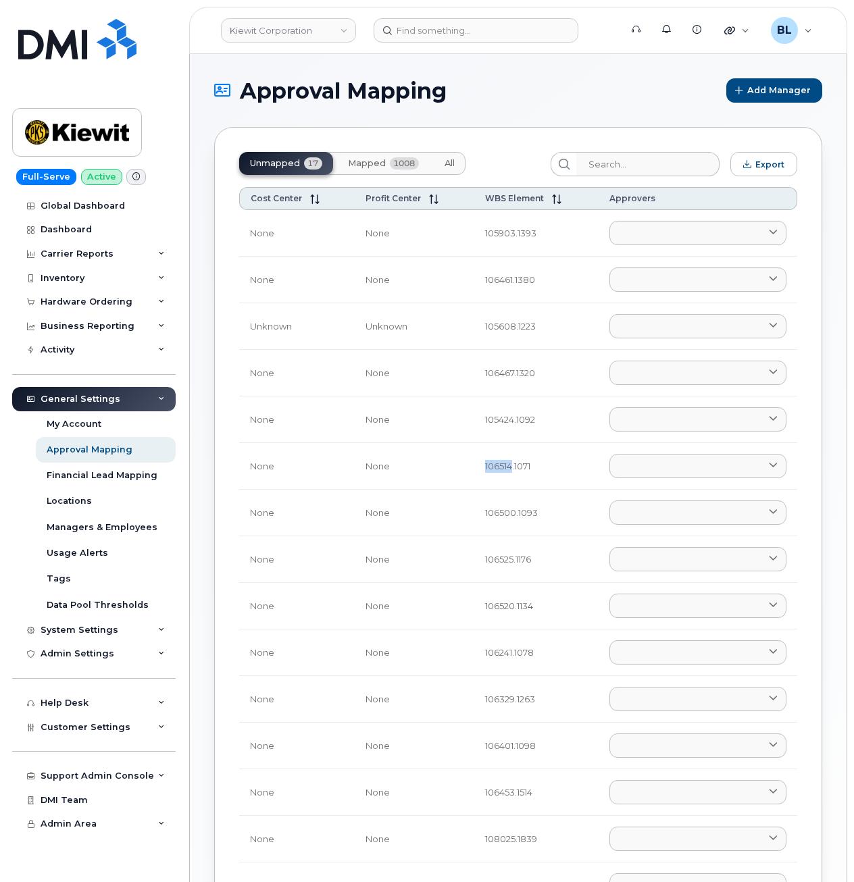
copy td "106514"
click at [494, 513] on td "106500.1093" at bounding box center [536, 513] width 124 height 47
drag, startPoint x: 473, startPoint y: 509, endPoint x: 510, endPoint y: 528, distance: 41.7
click at [510, 528] on td "106500.1093" at bounding box center [536, 513] width 124 height 47
copy td "106500"
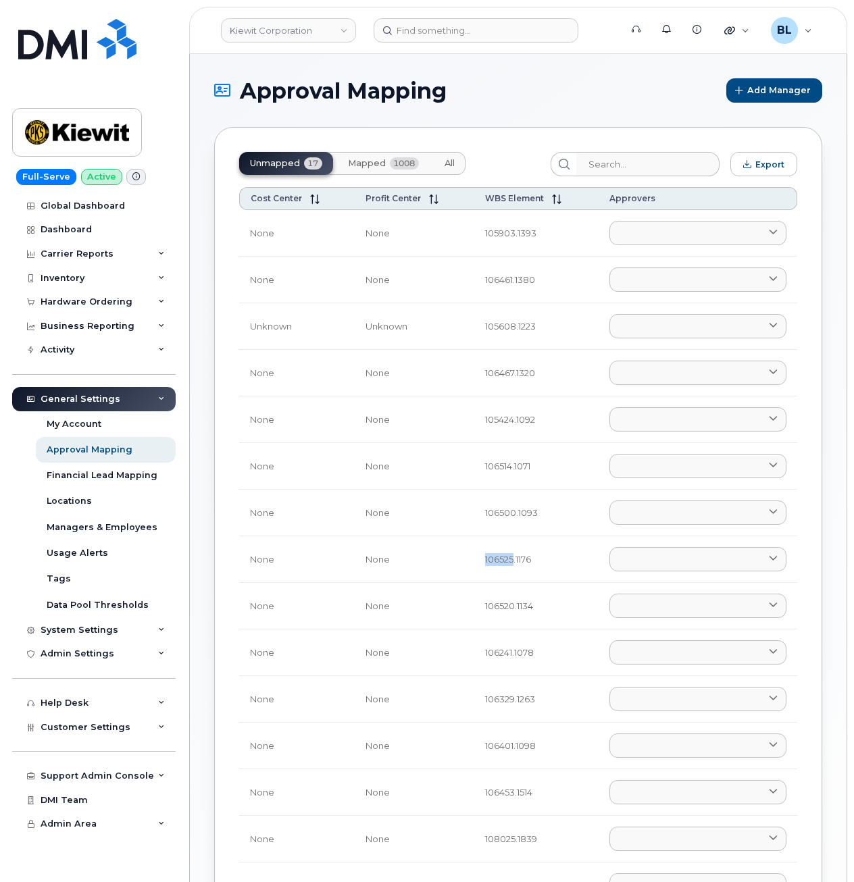
drag, startPoint x: 481, startPoint y: 559, endPoint x: 510, endPoint y: 569, distance: 31.2
click at [510, 569] on td "106525.1176" at bounding box center [536, 559] width 124 height 47
copy td "106525"
drag, startPoint x: 480, startPoint y: 608, endPoint x: 511, endPoint y: 619, distance: 32.9
click at [511, 619] on td "106520.1134" at bounding box center [536, 606] width 124 height 47
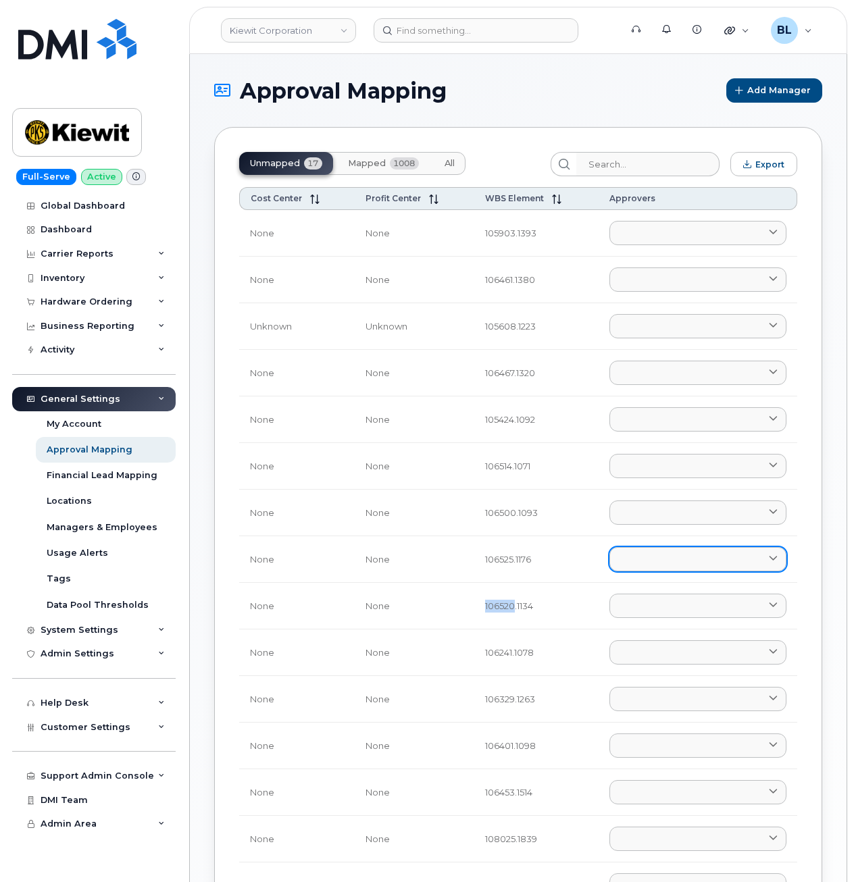
copy td "106520"
drag, startPoint x: 483, startPoint y: 652, endPoint x: 510, endPoint y: 662, distance: 28.8
click at [510, 662] on td "106241.1078" at bounding box center [536, 652] width 124 height 47
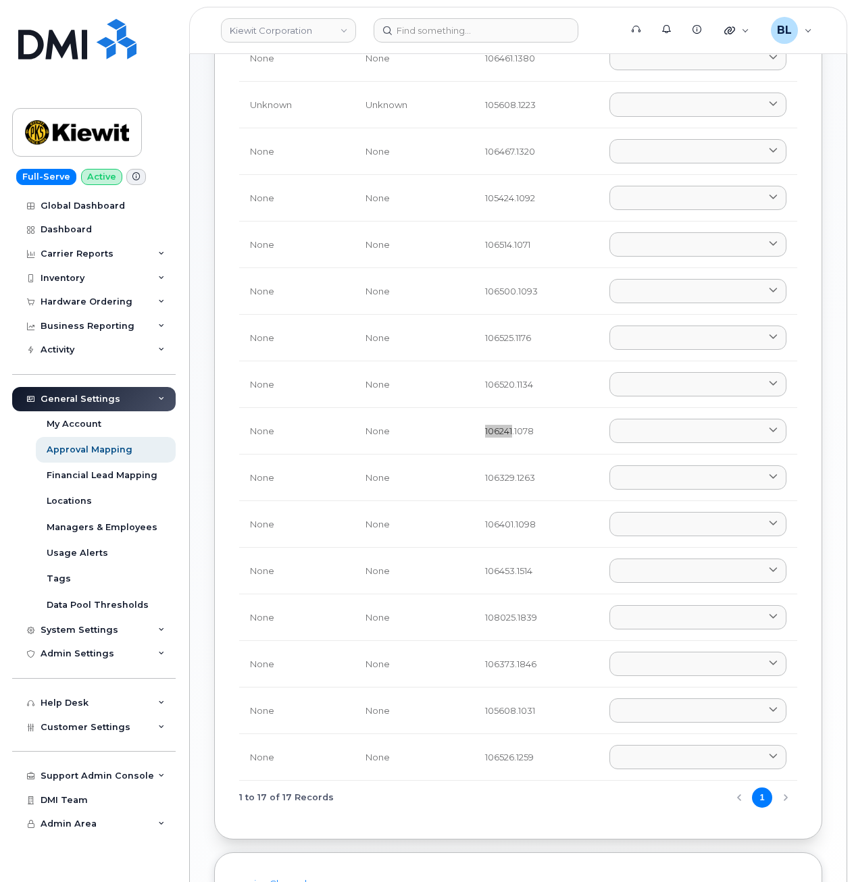
scroll to position [342, 0]
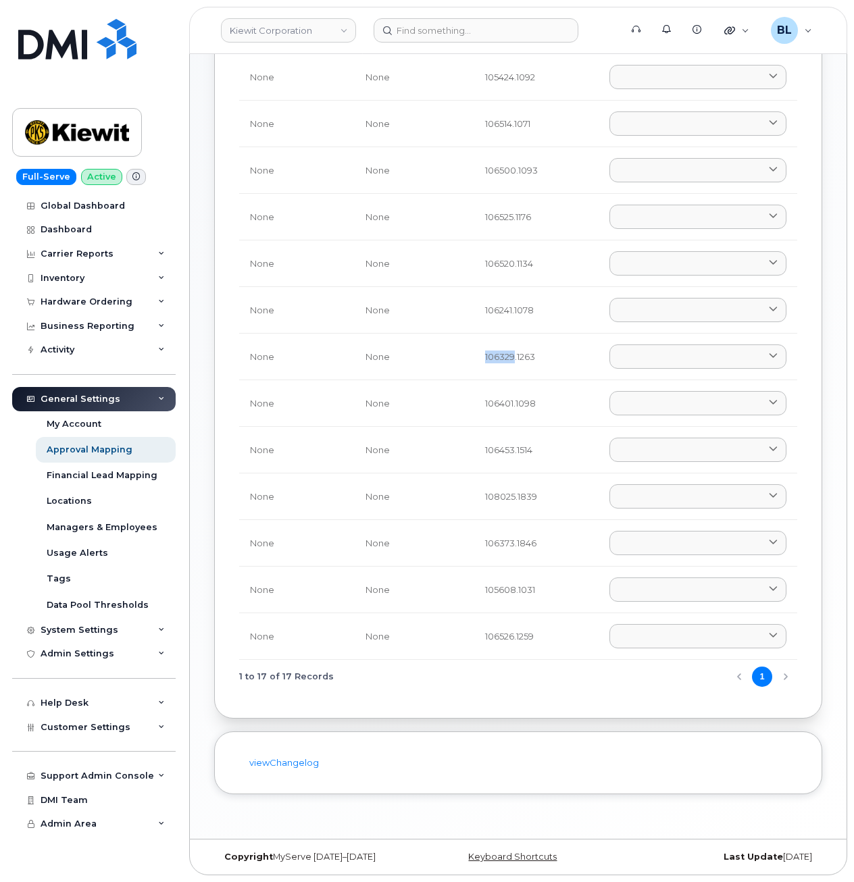
drag, startPoint x: 481, startPoint y: 352, endPoint x: 512, endPoint y: 369, distance: 34.4
click at [512, 369] on td "106329.1263" at bounding box center [536, 357] width 124 height 47
drag, startPoint x: 483, startPoint y: 400, endPoint x: 510, endPoint y: 414, distance: 30.8
click at [510, 414] on td "106401.1098" at bounding box center [536, 403] width 124 height 47
drag, startPoint x: 471, startPoint y: 448, endPoint x: 513, endPoint y: 461, distance: 44.4
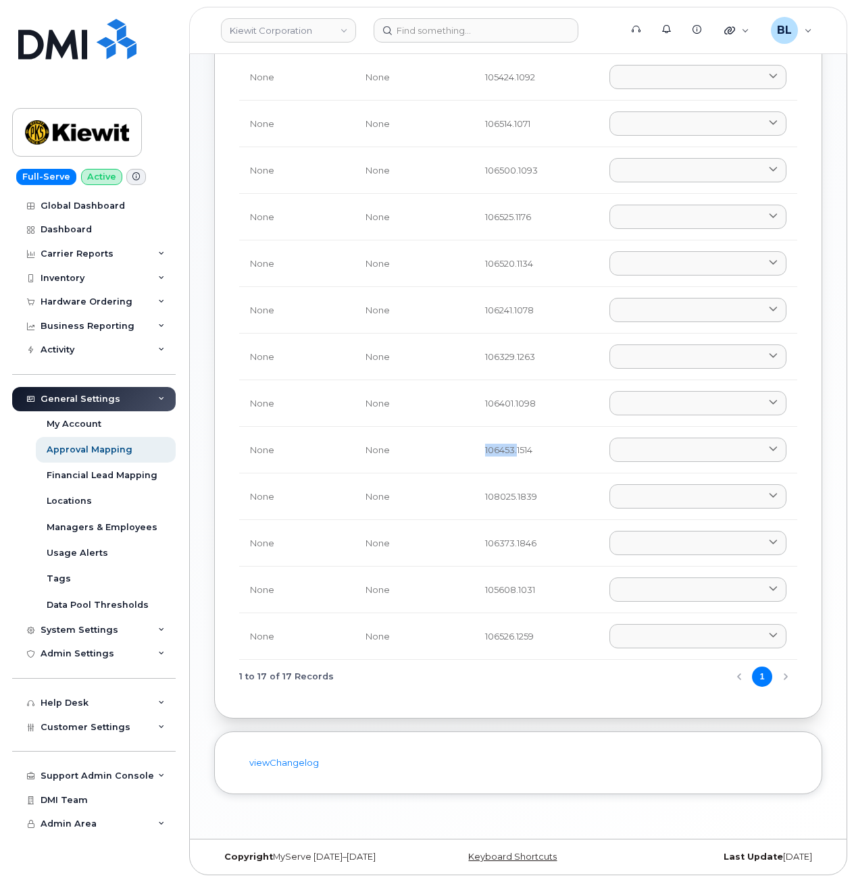
click at [513, 461] on tr "None None 106453.1514 Aaron Seward AARON.SEWARD@KSTCJV.COM Abrianna Garcia ABRI…" at bounding box center [518, 450] width 558 height 47
click at [479, 453] on td "106453.1514" at bounding box center [536, 450] width 124 height 47
click at [481, 448] on td "106453.1514" at bounding box center [536, 450] width 124 height 47
drag, startPoint x: 475, startPoint y: 448, endPoint x: 510, endPoint y: 458, distance: 36.4
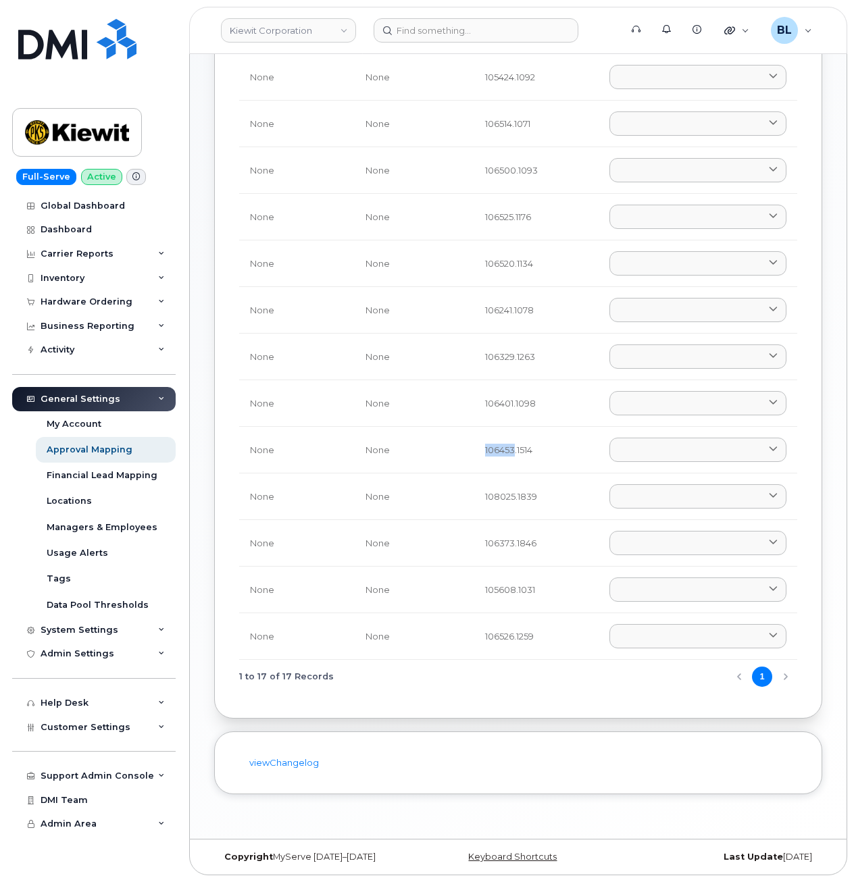
click at [510, 458] on td "106453.1514" at bounding box center [536, 450] width 124 height 47
click at [710, 448] on link at bounding box center [697, 450] width 177 height 24
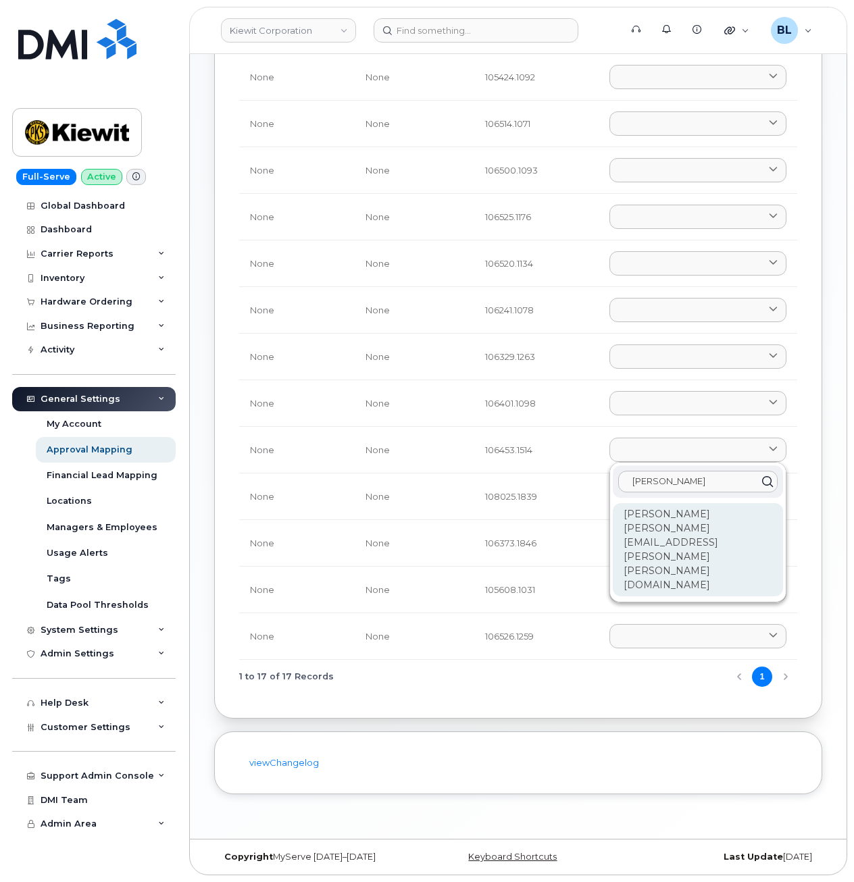
type input "jonathan ko"
click at [657, 538] on div "Jonathan Koenighain JONATHAN.KOENIGHAIN@KIEWIT.COM" at bounding box center [697, 549] width 170 height 93
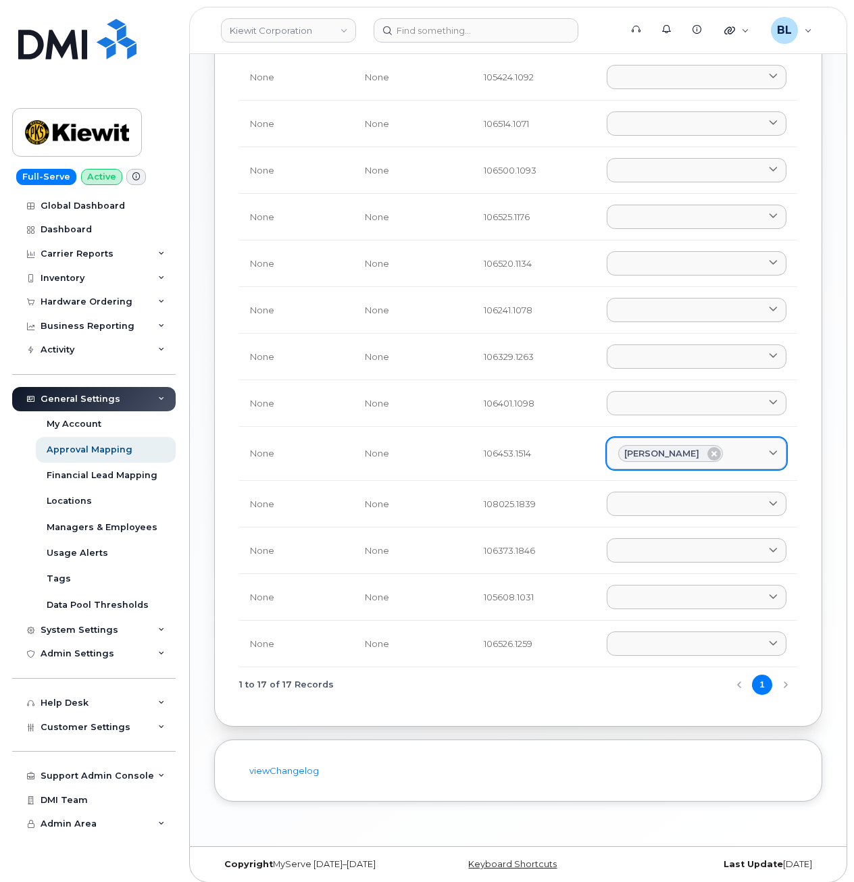
click at [744, 454] on div "Jonathan Koenighain" at bounding box center [696, 454] width 157 height 18
type input "s"
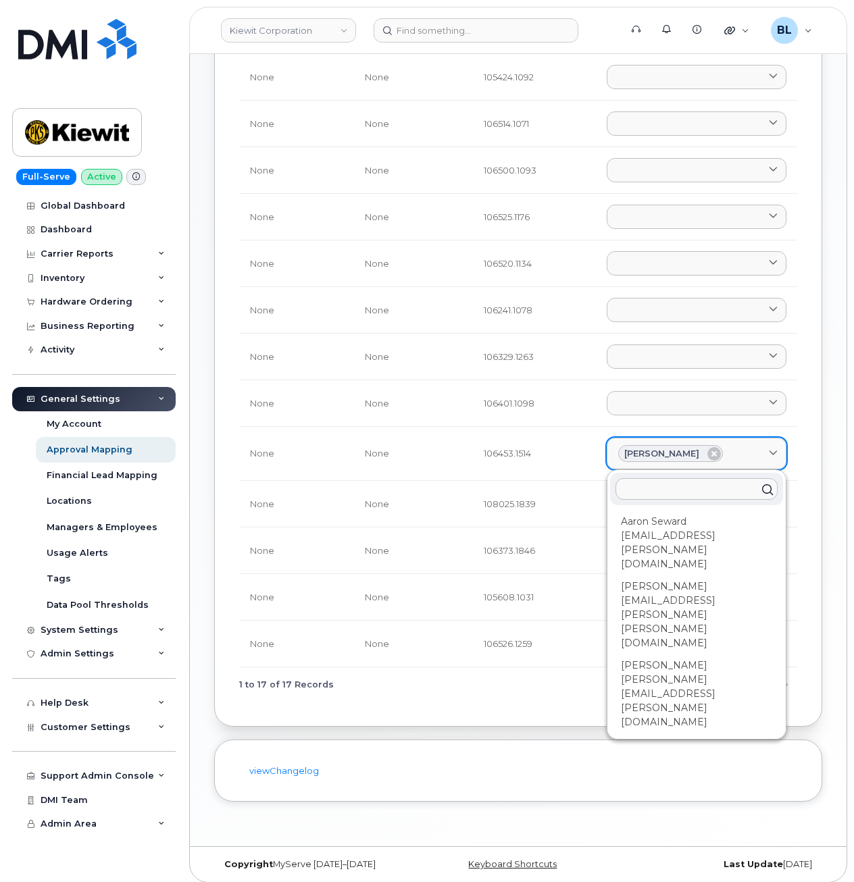
type input "h"
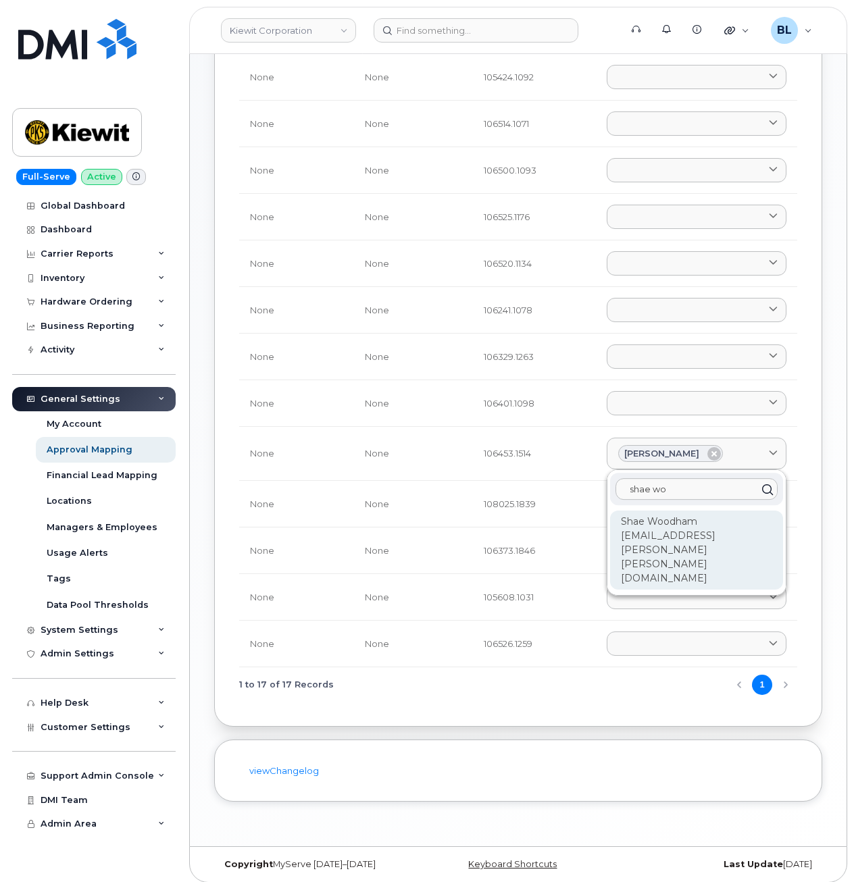
type input "shae wo"
click at [635, 531] on div "[PERSON_NAME] [PERSON_NAME][EMAIL_ADDRESS][PERSON_NAME][PERSON_NAME][DOMAIN_NAM…" at bounding box center [696, 549] width 173 height 79
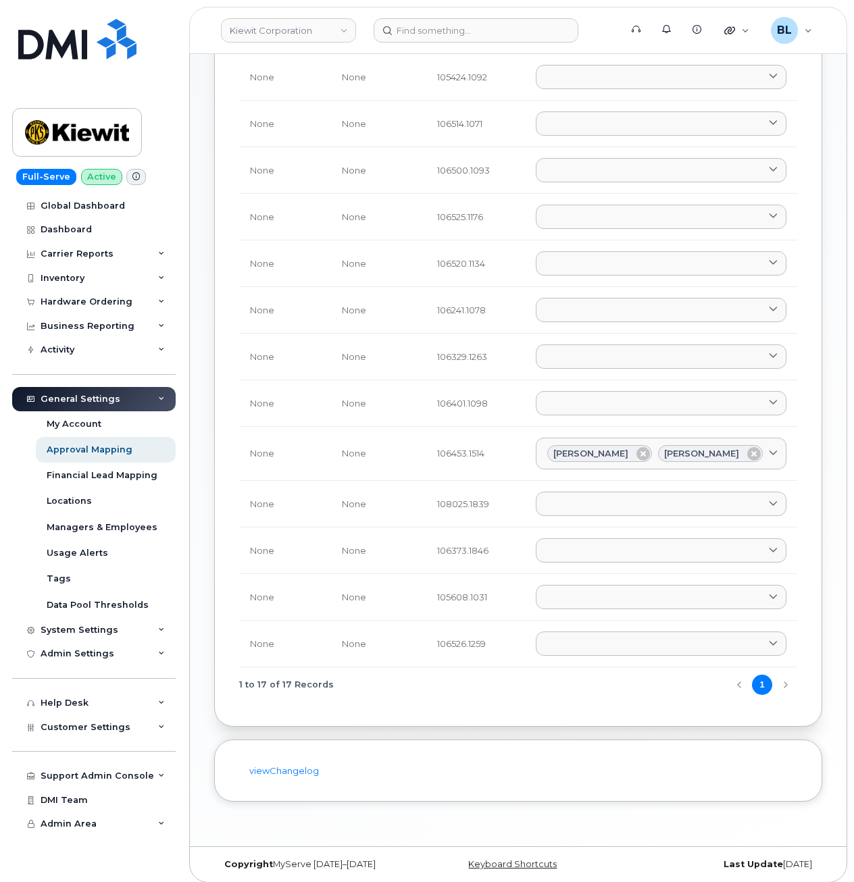
scroll to position [352, 0]
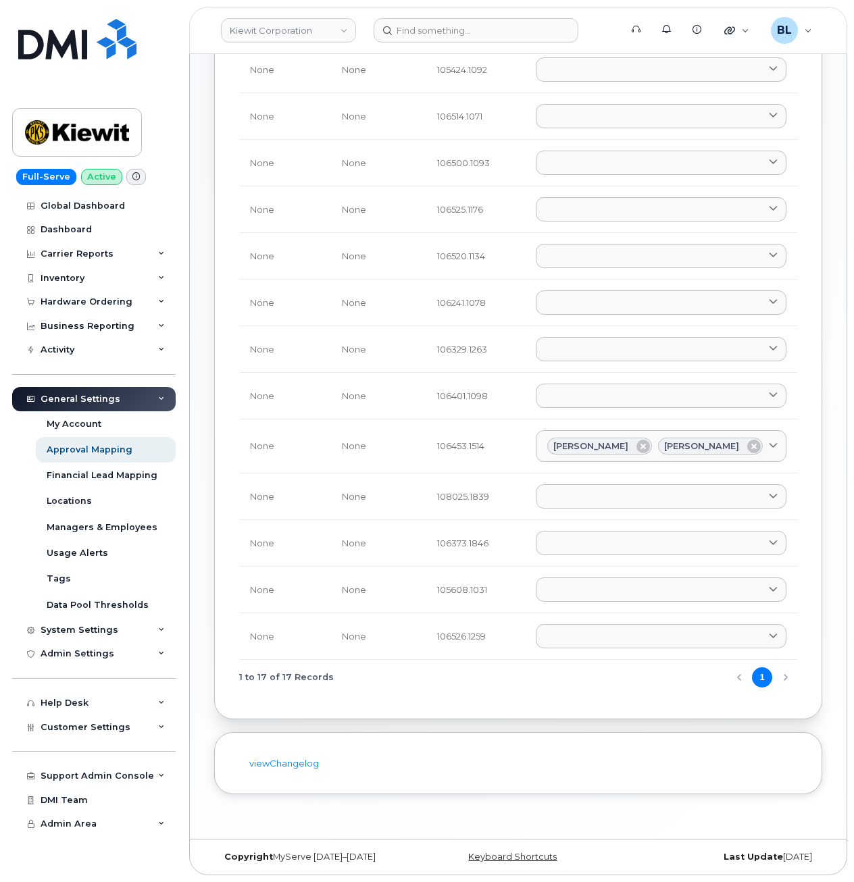
click at [415, 517] on td "None" at bounding box center [378, 496] width 95 height 47
drag, startPoint x: 419, startPoint y: 506, endPoint x: 458, endPoint y: 517, distance: 40.8
click at [458, 517] on td "108025.1839" at bounding box center [475, 496] width 99 height 47
click at [609, 508] on link at bounding box center [660, 496] width 251 height 24
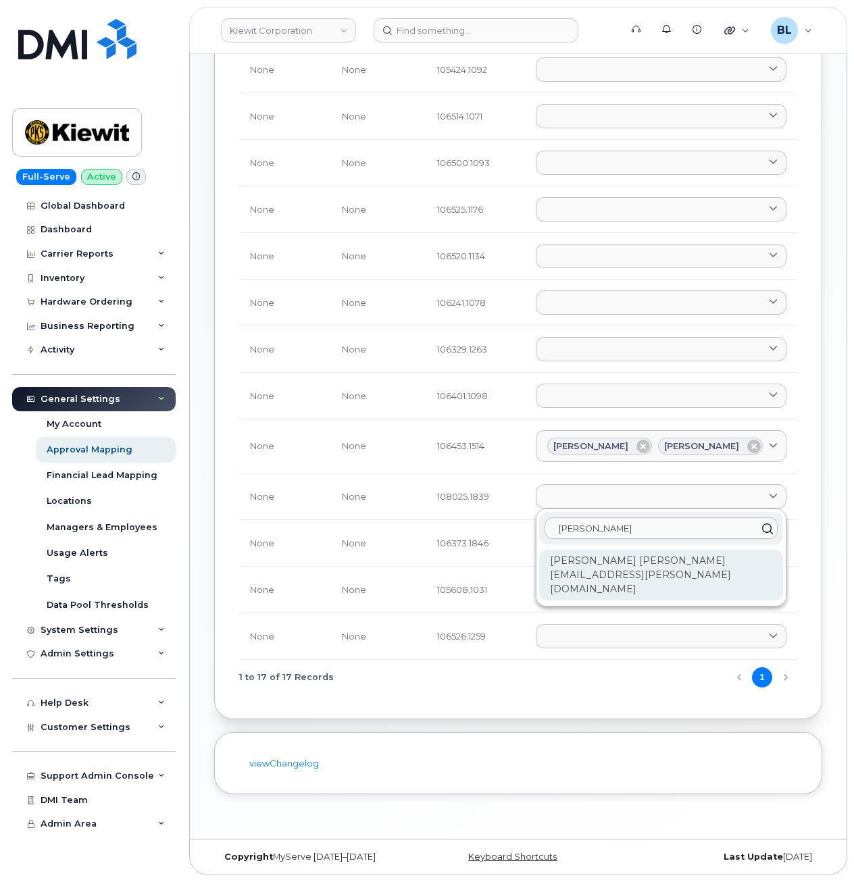
type input "jack dood"
click at [616, 571] on div "Jack Doody JACK.DOODY@WEEKSMARINE.COM" at bounding box center [661, 575] width 244 height 51
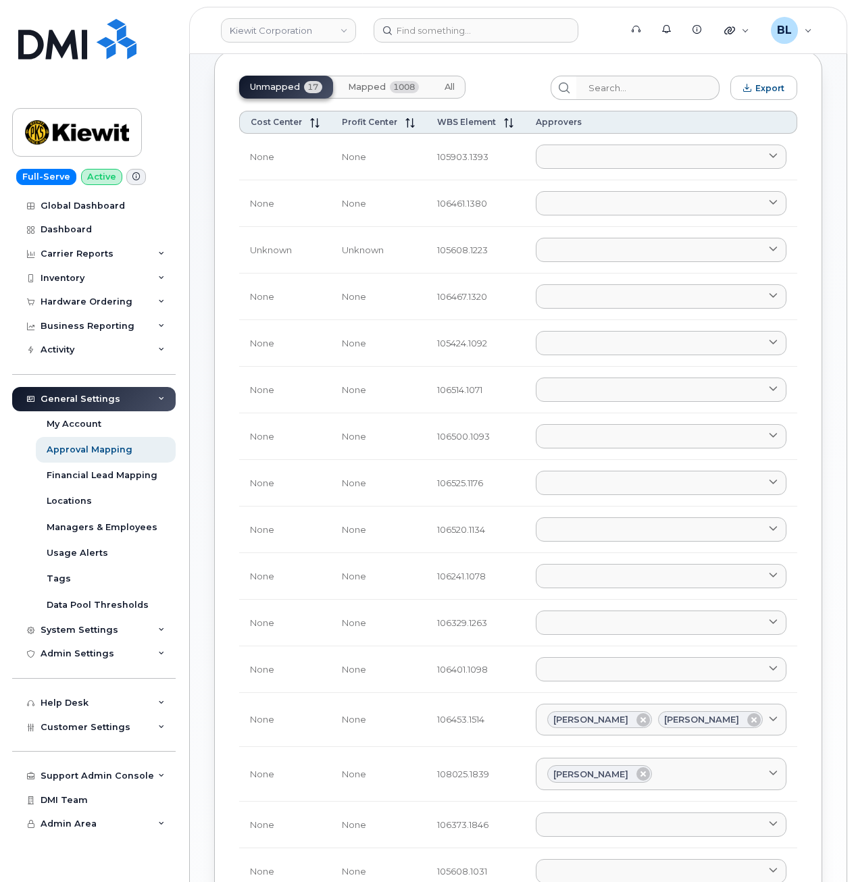
scroll to position [0, 0]
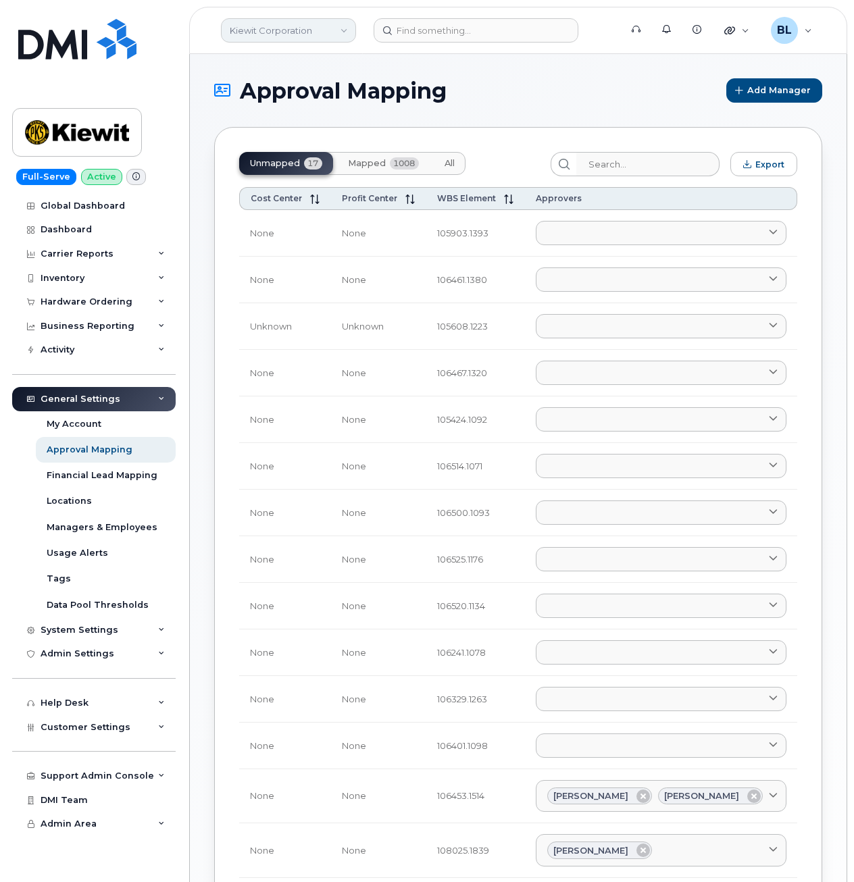
click at [335, 23] on link "Kiewit Corporation" at bounding box center [288, 30] width 135 height 24
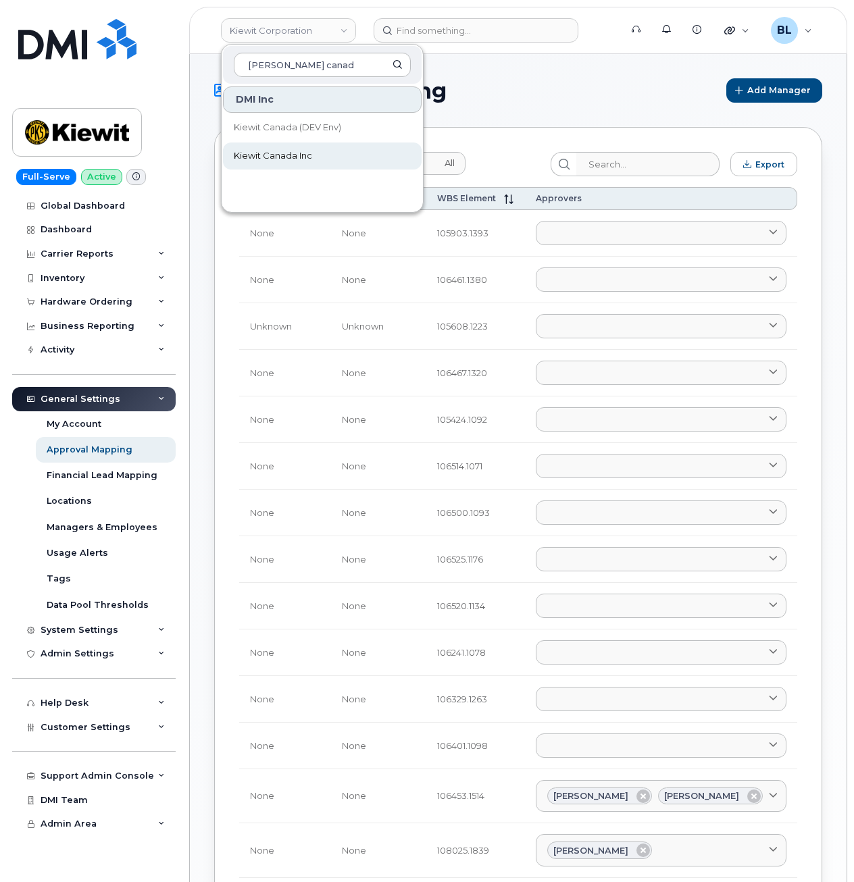
type input "kiewit canad"
drag, startPoint x: 282, startPoint y: 151, endPoint x: 301, endPoint y: 130, distance: 27.7
click at [282, 151] on span "Kiewit Canada Inc" at bounding box center [273, 156] width 78 height 14
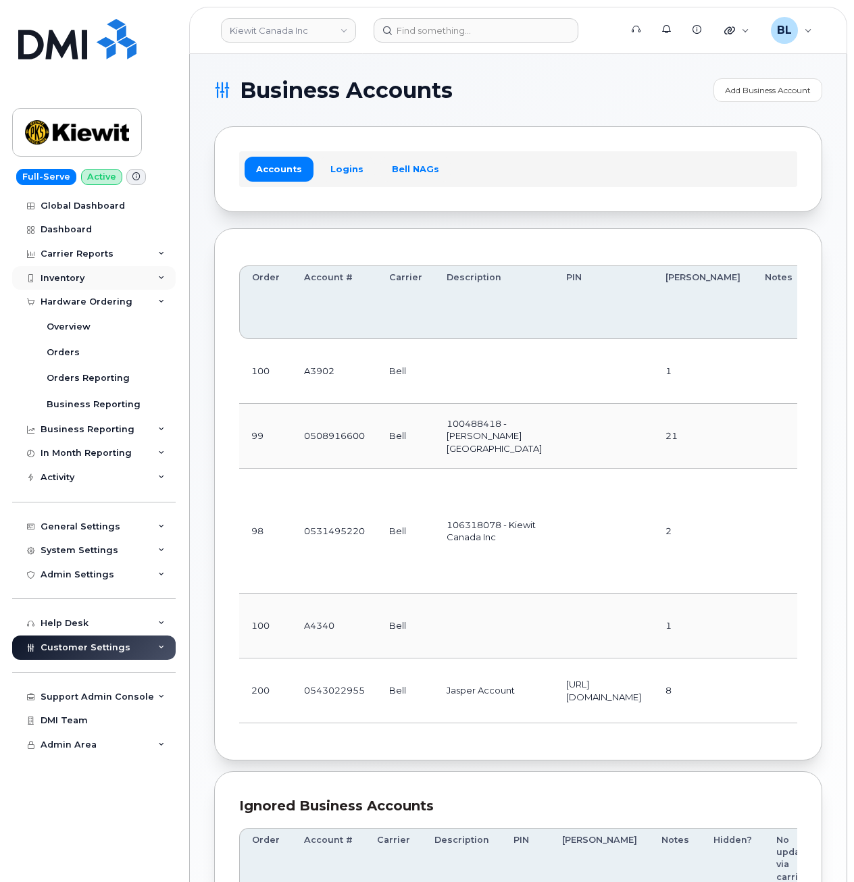
click at [108, 278] on div "Inventory" at bounding box center [93, 278] width 163 height 24
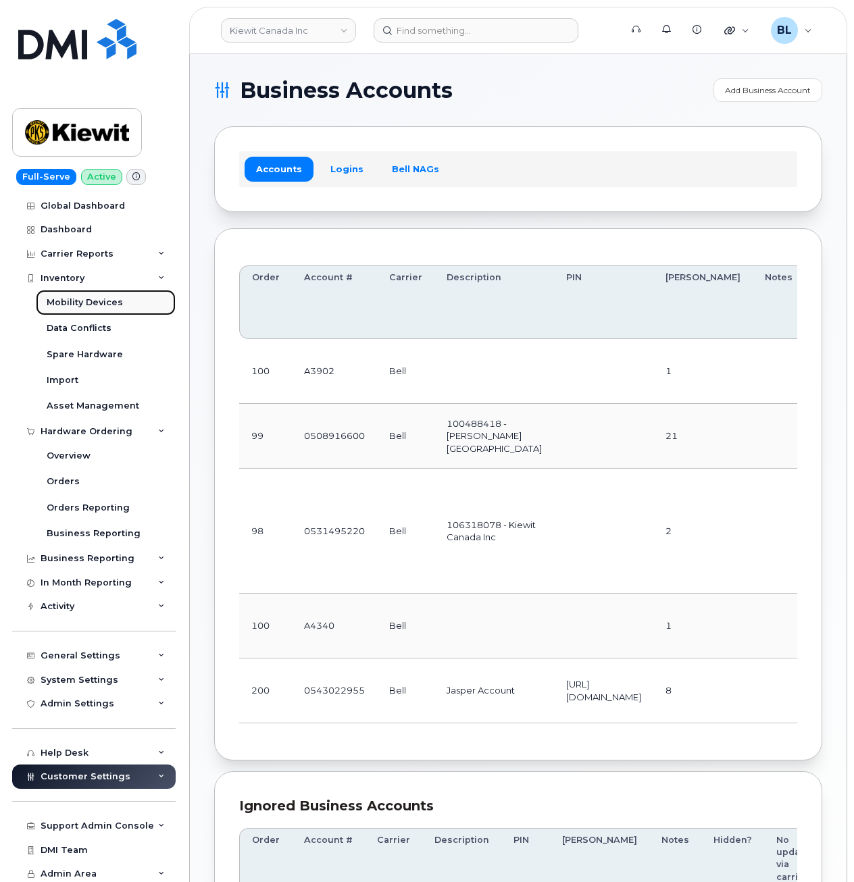
click at [92, 305] on div "Mobility Devices" at bounding box center [85, 302] width 76 height 12
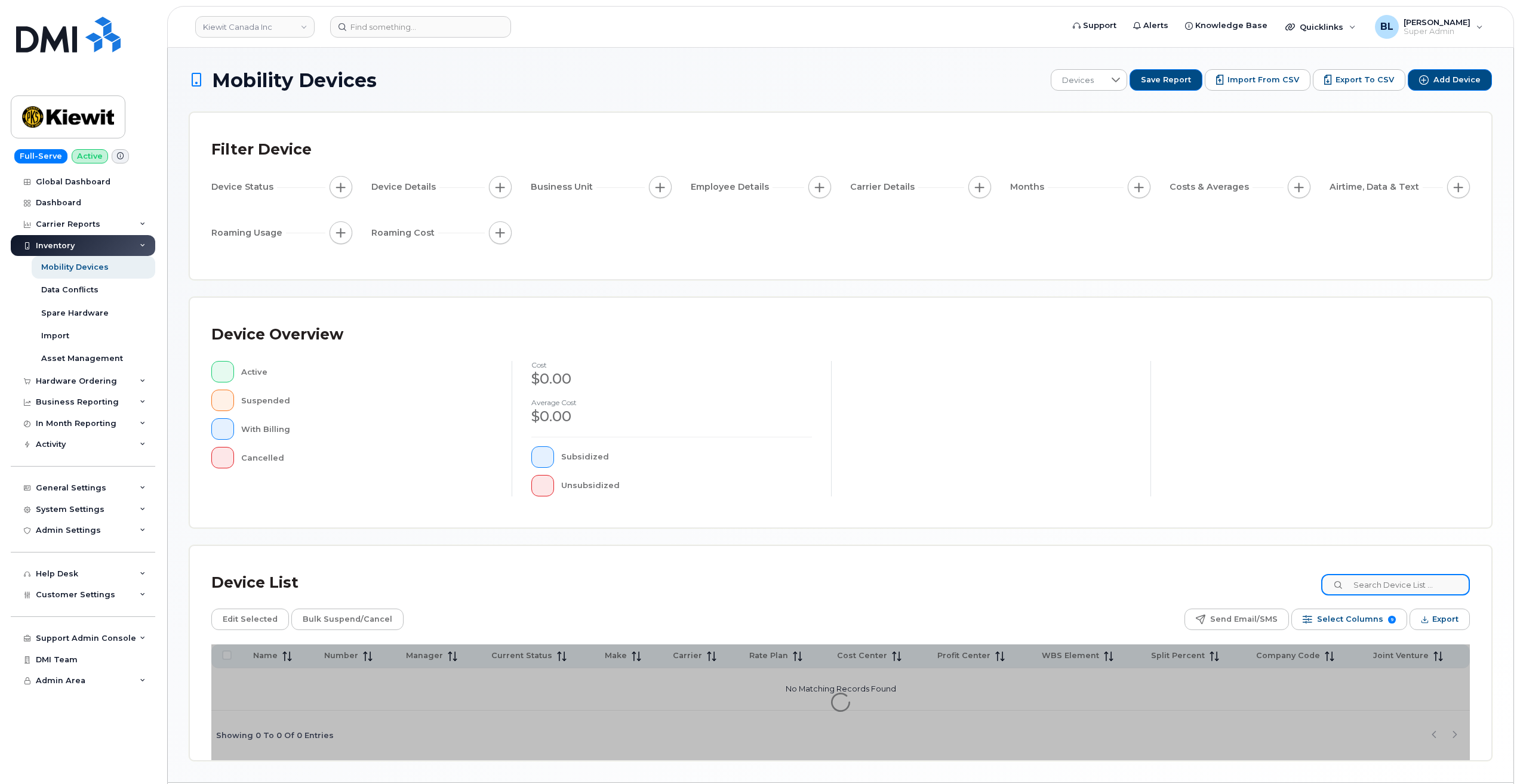
click at [754, 582] on input at bounding box center [1395, 585] width 149 height 21
paste input "105608.1223"
type input "105608.1223"
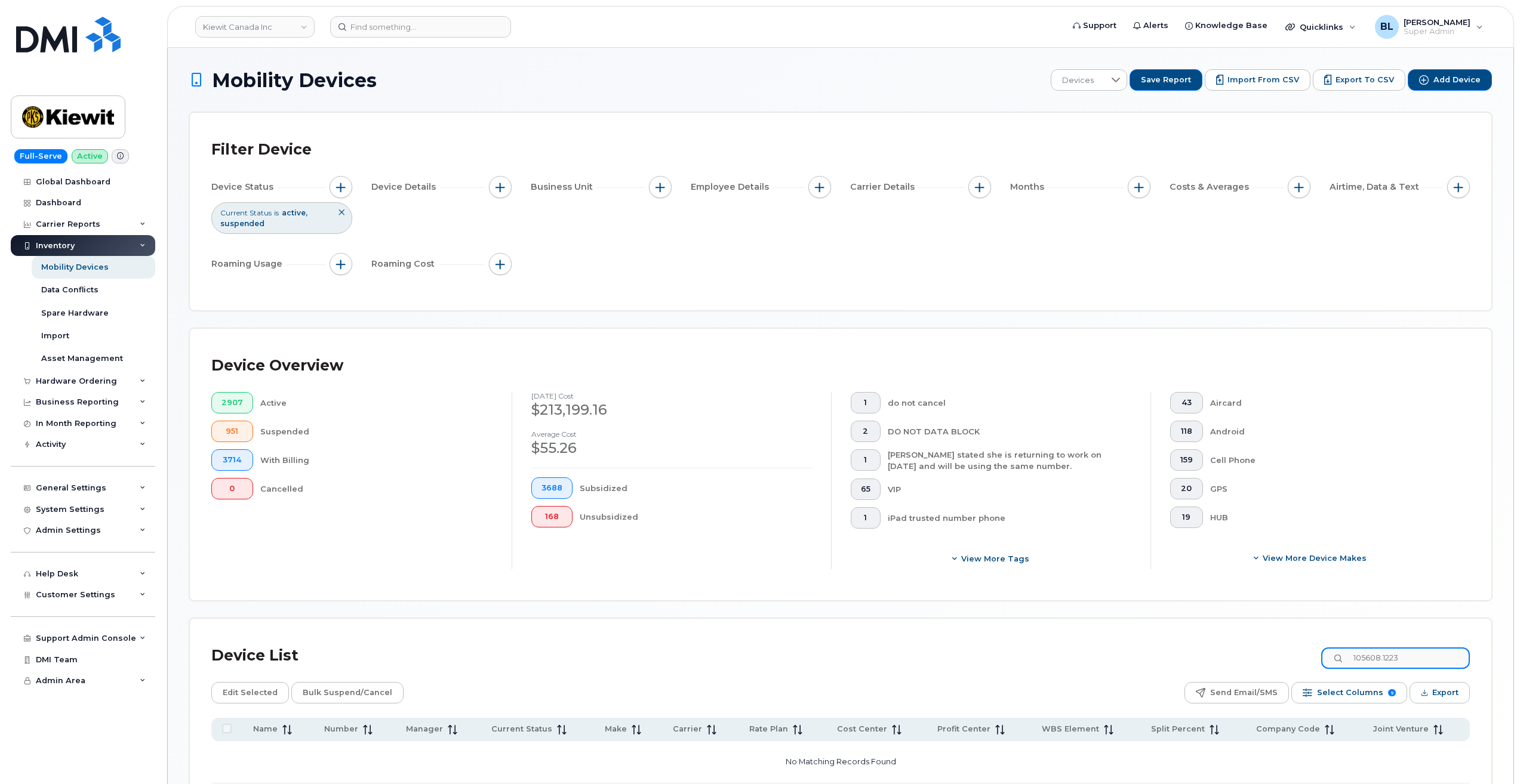
drag, startPoint x: 1440, startPoint y: 650, endPoint x: 883, endPoint y: 601, distance: 559.2
click at [754, 628] on div "Device List 105608.1223 Edit Selected Bulk Suspend/Cancel Send Email/SMS Select…" at bounding box center [841, 726] width 1302 height 214
click at [754, 188] on button "button" at bounding box center [1140, 187] width 23 height 23
click at [754, 185] on span "button" at bounding box center [980, 187] width 10 height 10
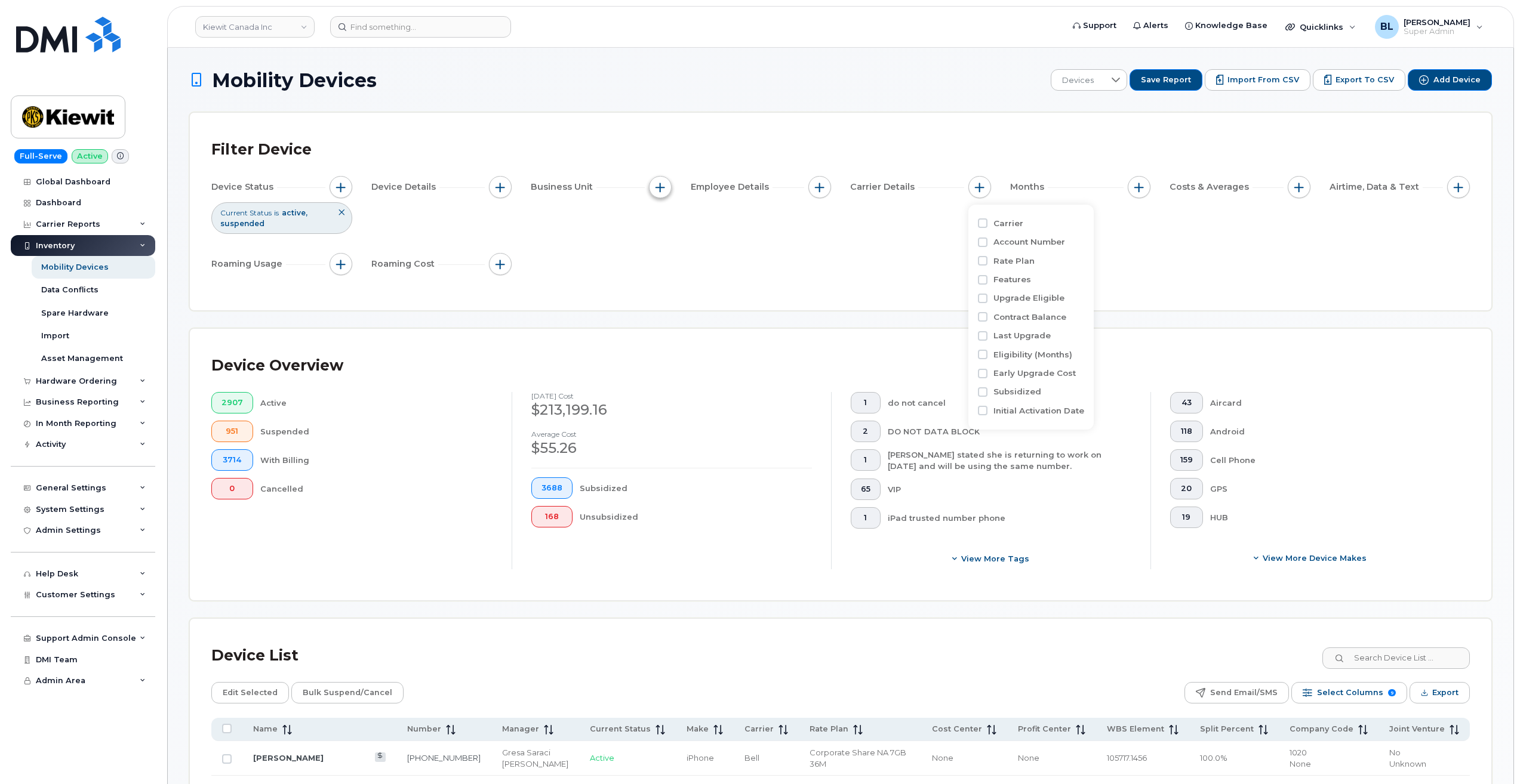
click at [665, 190] on span "button" at bounding box center [660, 187] width 10 height 10
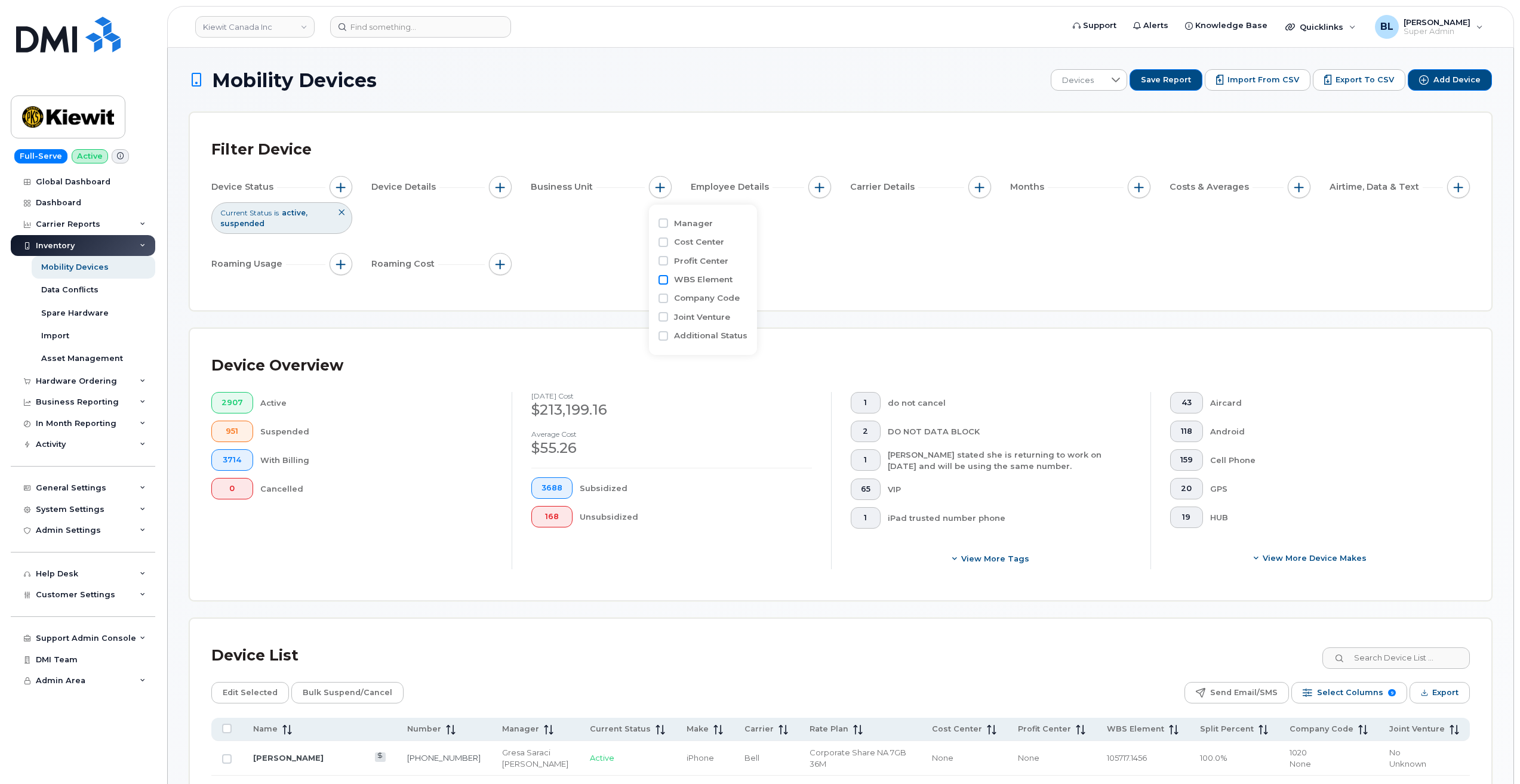
click at [667, 277] on input "WBS Element" at bounding box center [663, 279] width 10 height 10
checkbox input "true"
click at [729, 336] on li at bounding box center [739, 331] width 104 height 18
click at [709, 331] on input "text" at bounding box center [739, 330] width 104 height 11
paste input "105608.1223"
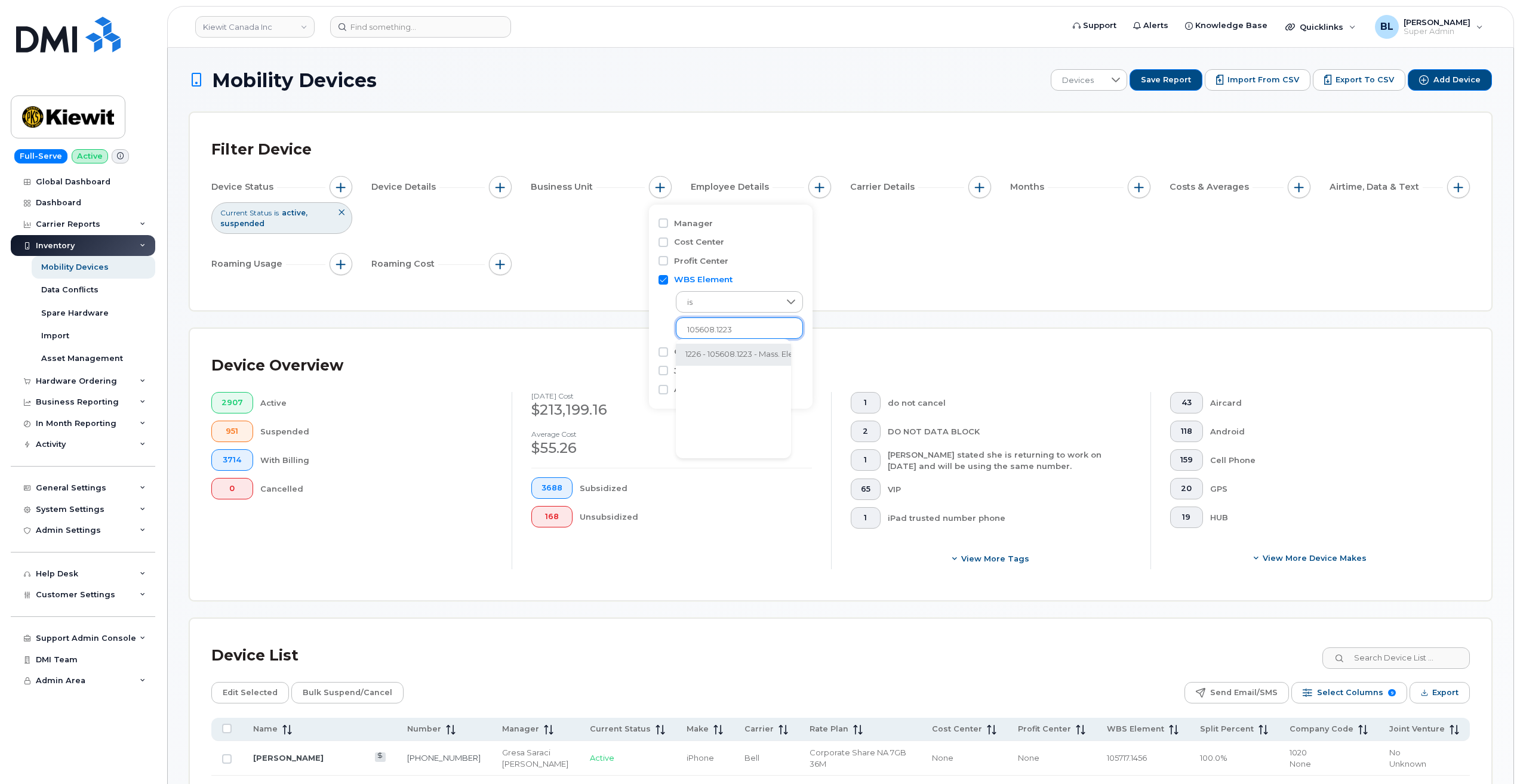
type input "105608.1223"
click at [730, 359] on li "1226 - 105608.1223 - Mass. Electric Constr Co." at bounding box center [768, 354] width 187 height 22
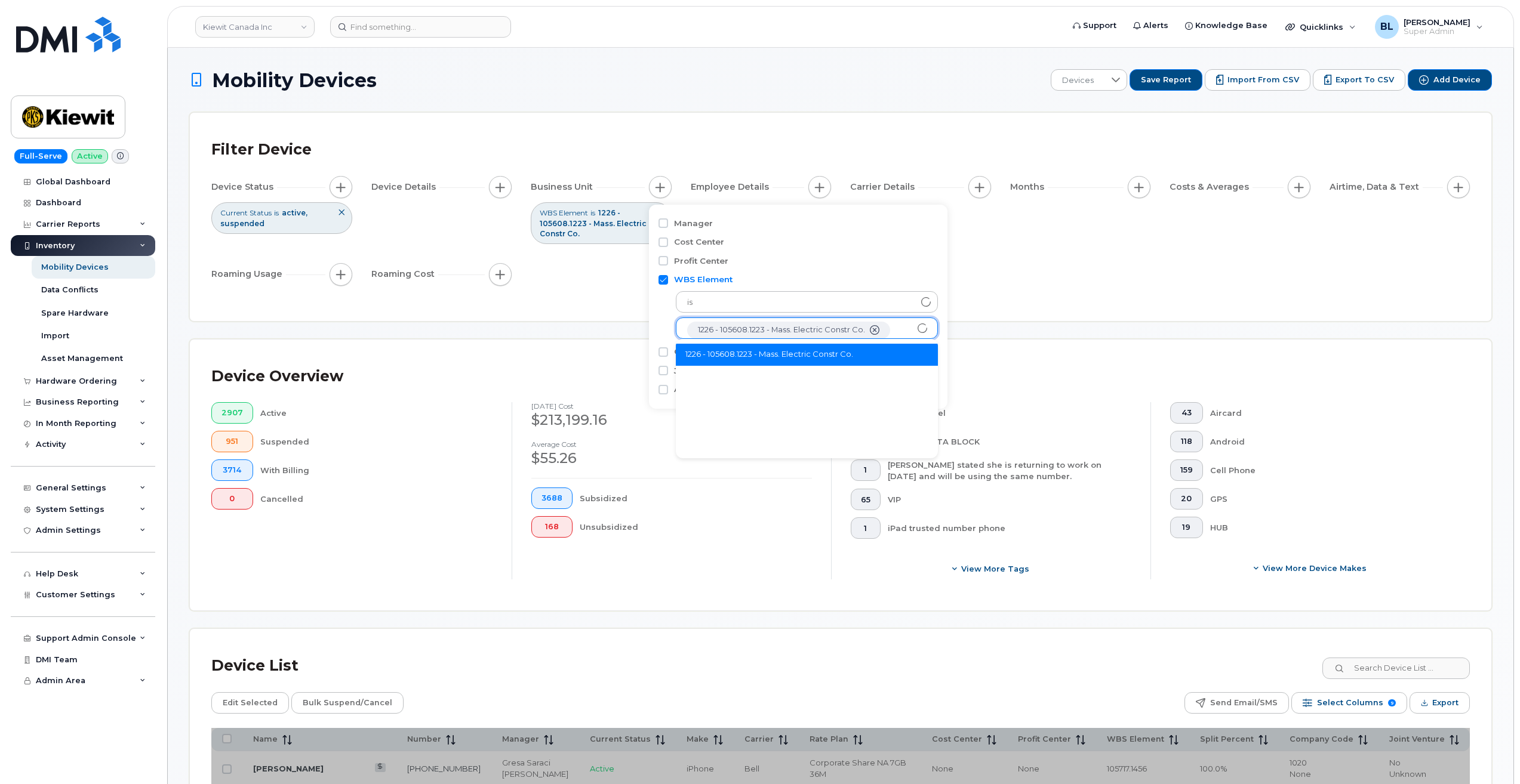
scroll to position [24, 0]
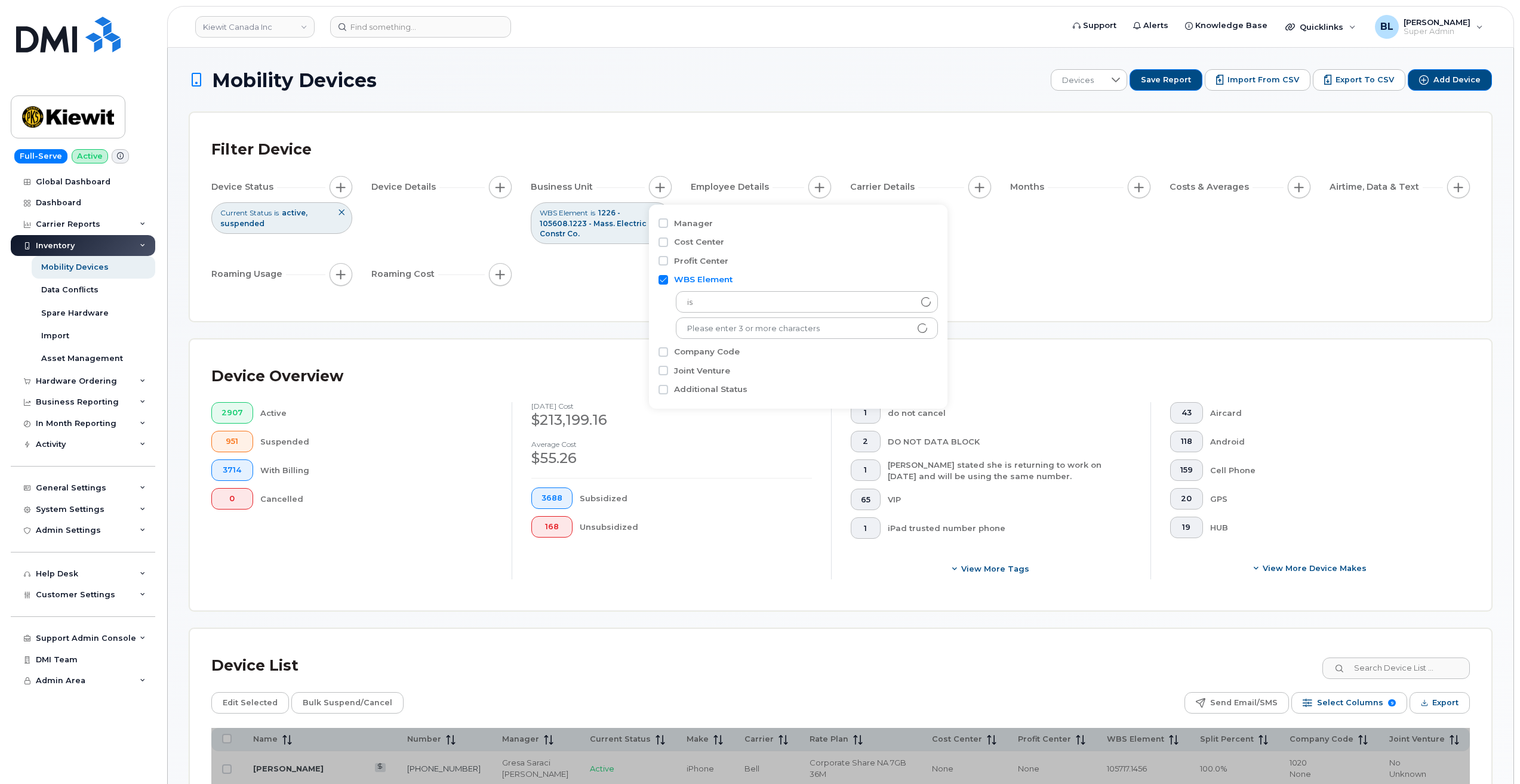
click at [754, 282] on div "Device Status Current Status is active suspended Device Details Business Unit W…" at bounding box center [840, 232] width 1258 height 114
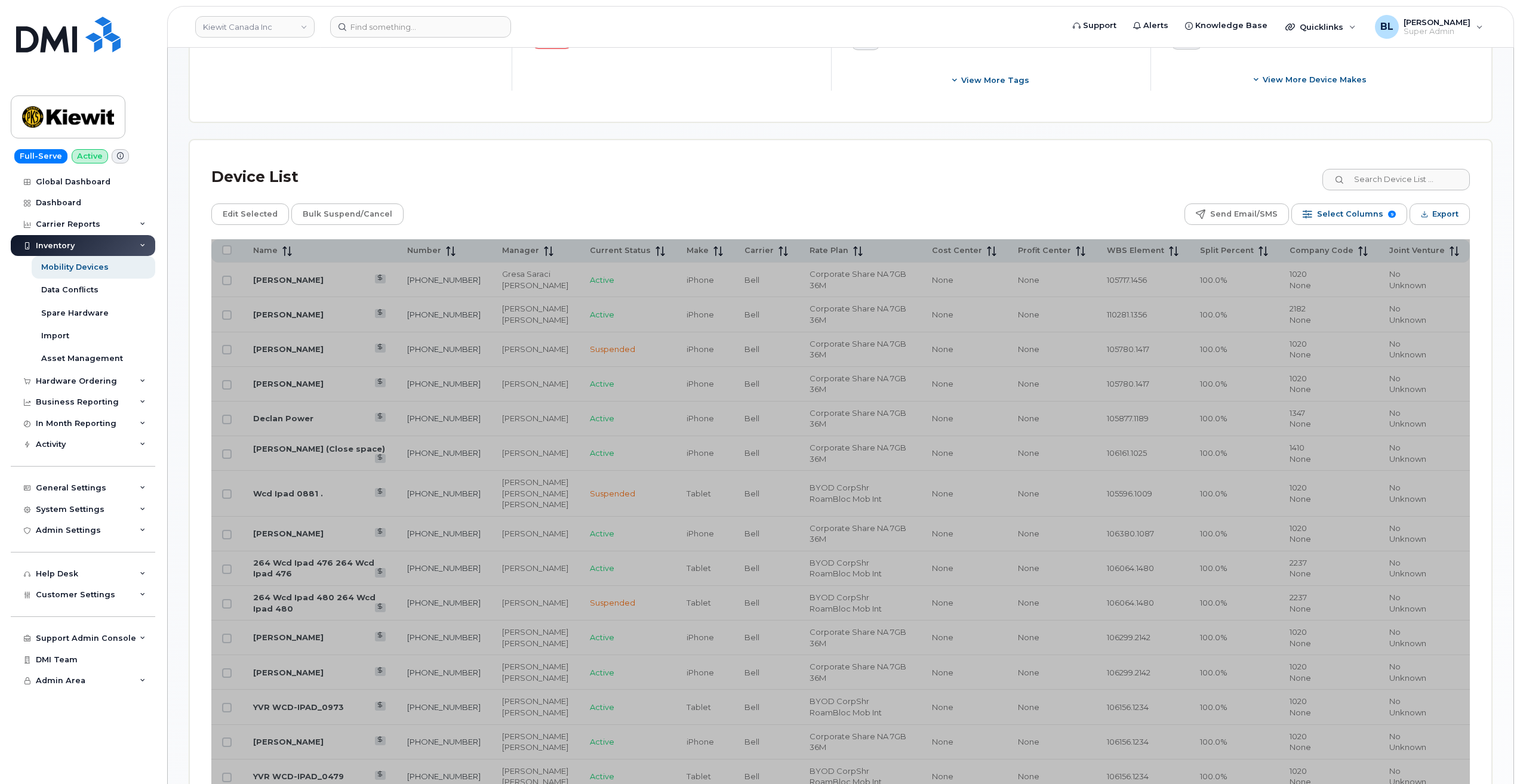
scroll to position [636, 0]
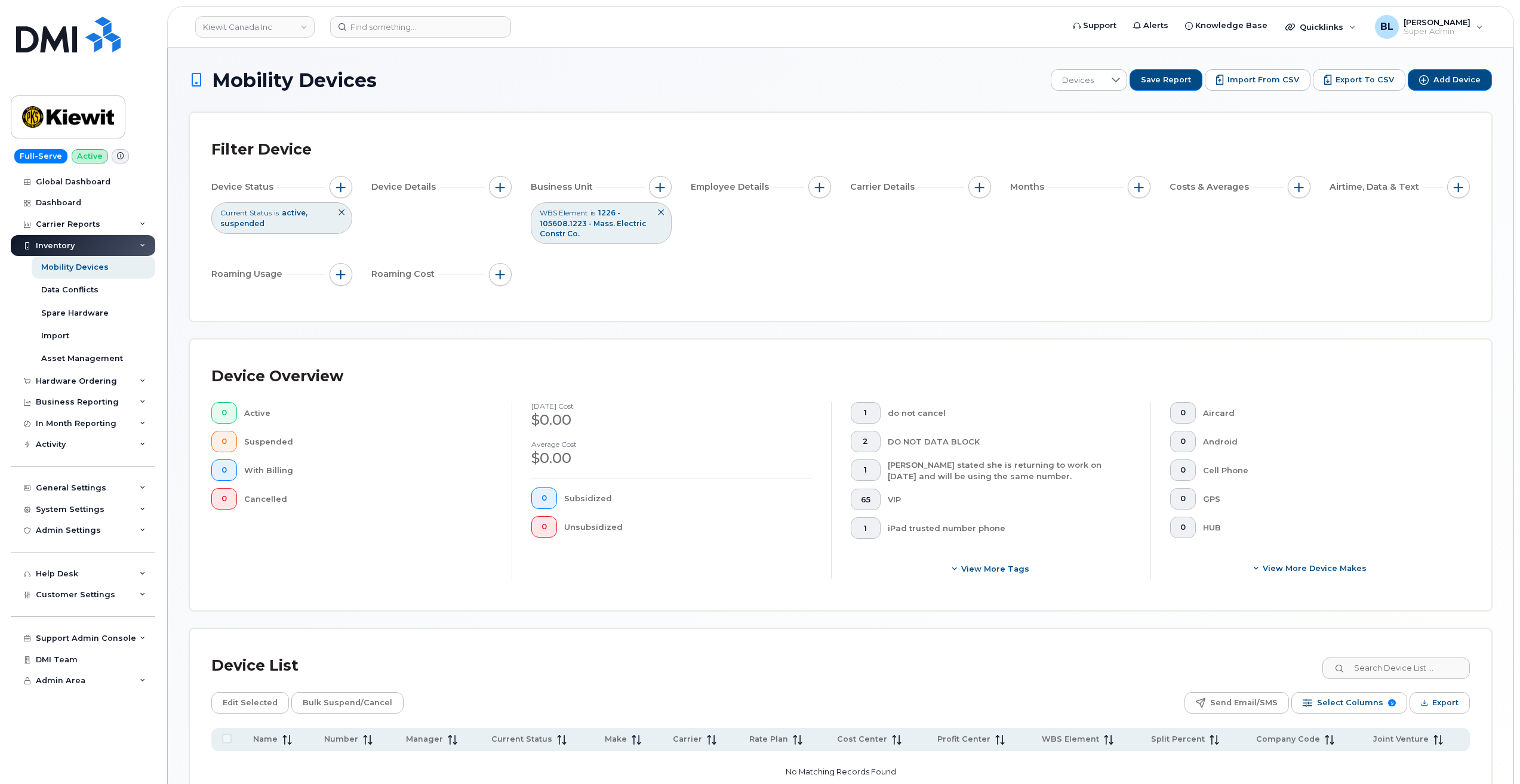
click at [656, 212] on button at bounding box center [661, 213] width 20 height 19
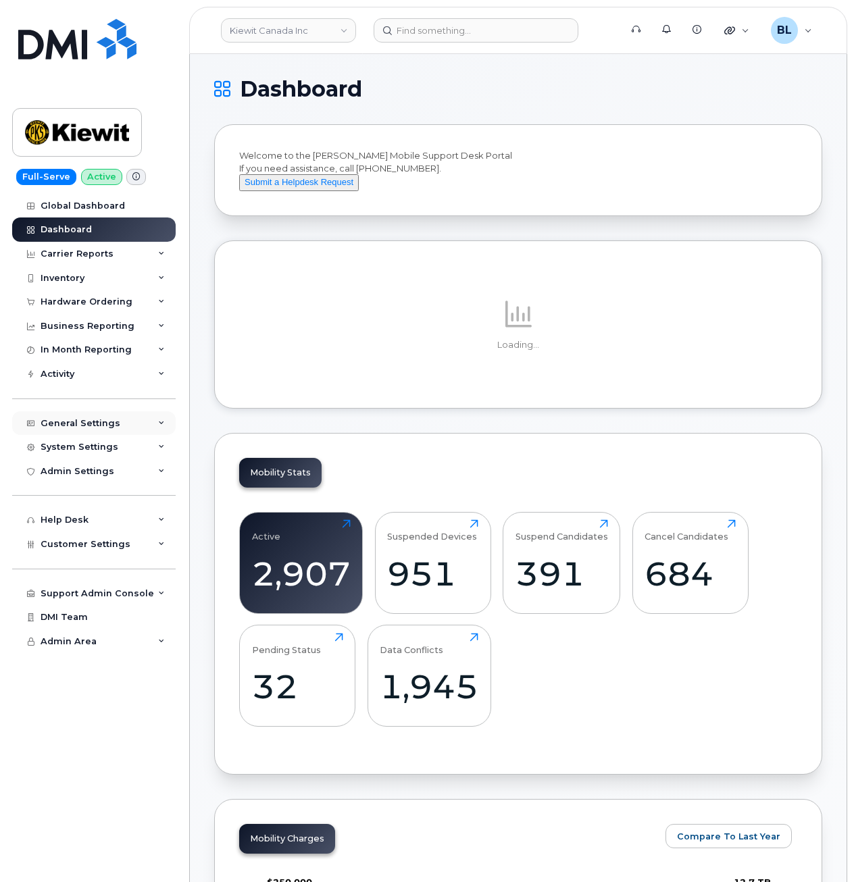
click at [99, 434] on div "General Settings" at bounding box center [93, 423] width 163 height 24
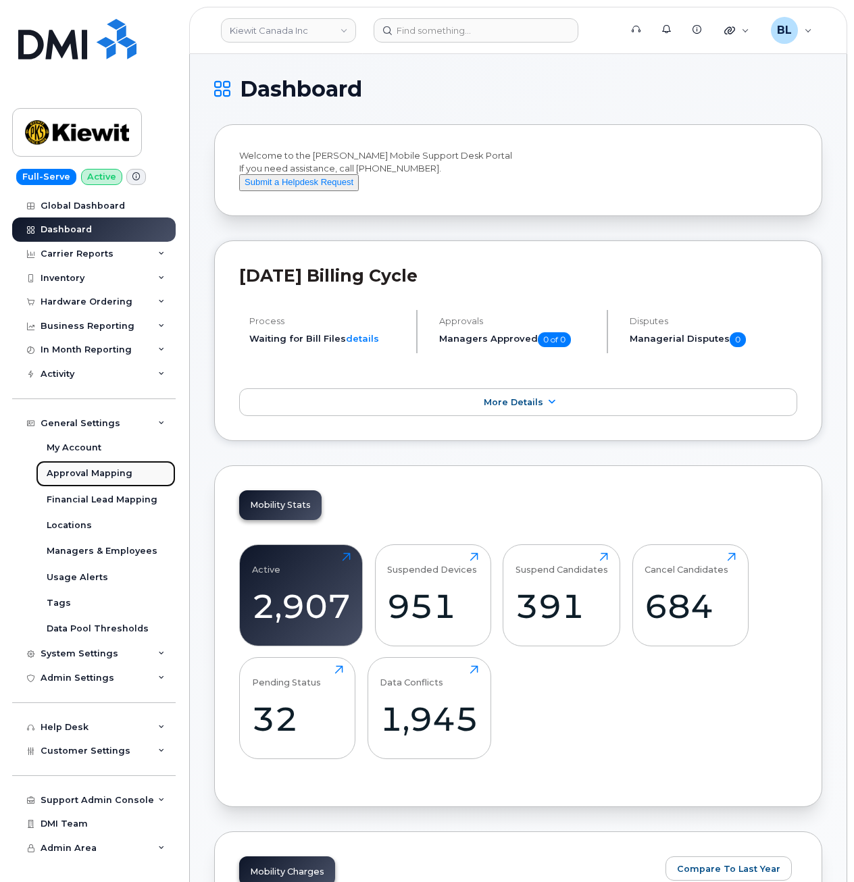
click at [95, 475] on div "Approval Mapping" at bounding box center [90, 473] width 86 height 12
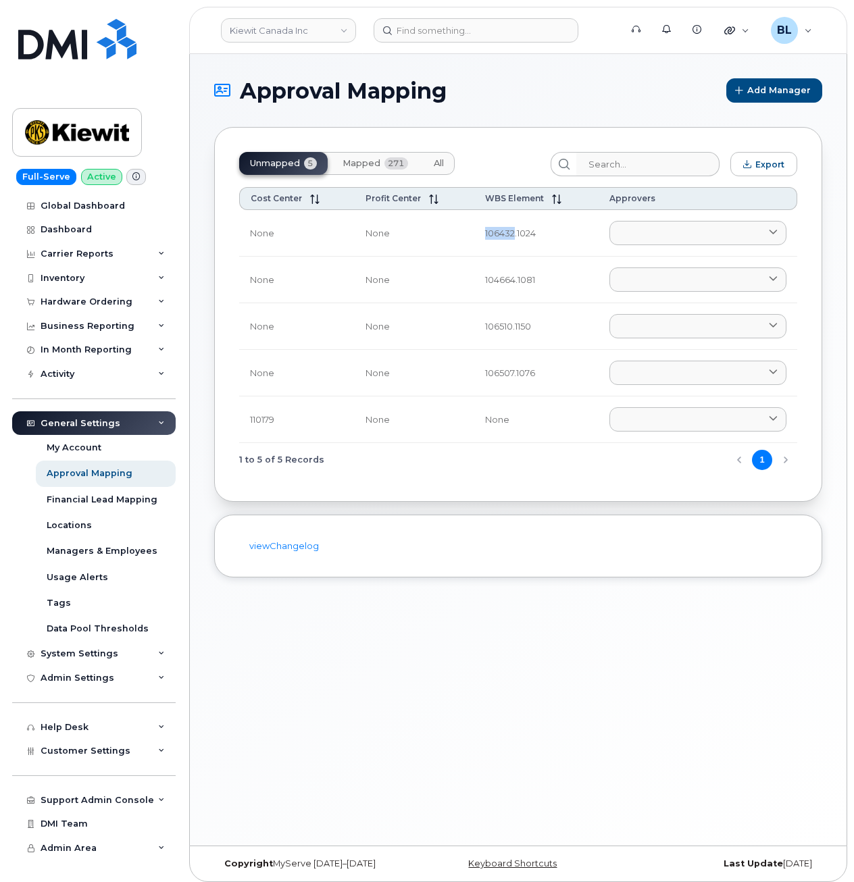
drag, startPoint x: 477, startPoint y: 228, endPoint x: 512, endPoint y: 249, distance: 40.3
click at [512, 249] on td "106432.1024" at bounding box center [536, 233] width 124 height 47
copy td "106432"
drag, startPoint x: 483, startPoint y: 282, endPoint x: 513, endPoint y: 296, distance: 32.6
click at [513, 296] on td "104664.1081" at bounding box center [536, 280] width 124 height 47
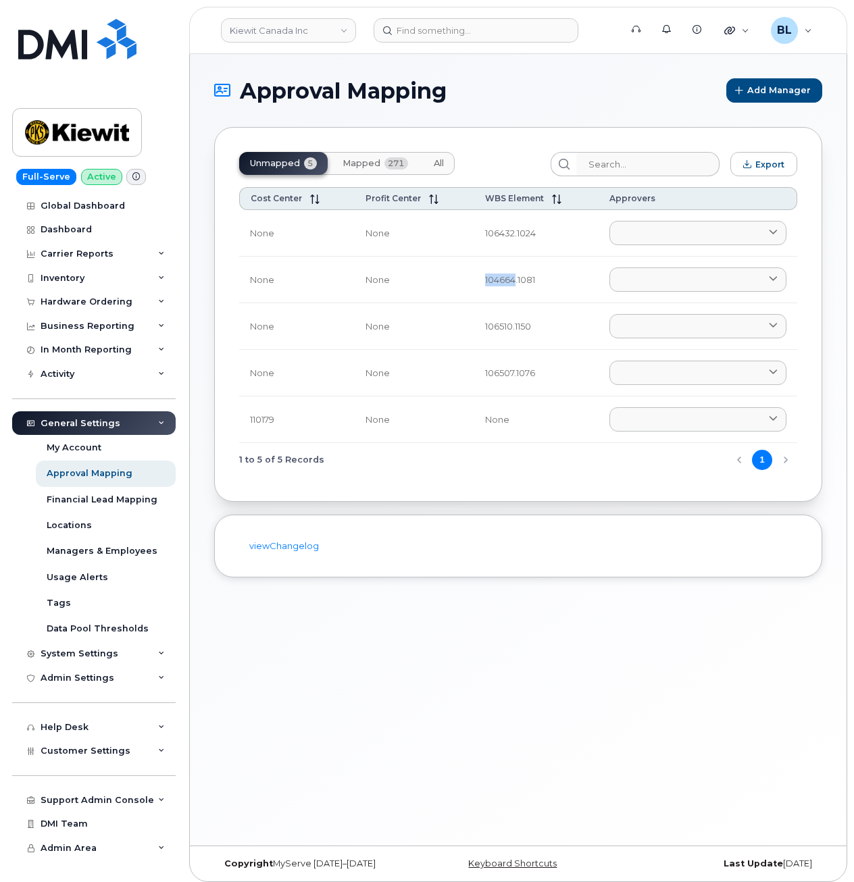
copy td "104664"
drag, startPoint x: 469, startPoint y: 328, endPoint x: 510, endPoint y: 338, distance: 41.6
click at [510, 338] on tr "None None 106510.1150 [PERSON_NAME] [PERSON_NAME][EMAIL_ADDRESS][PERSON_NAME][D…" at bounding box center [518, 326] width 558 height 47
copy tr "106510"
drag, startPoint x: 480, startPoint y: 379, endPoint x: 513, endPoint y: 387, distance: 33.3
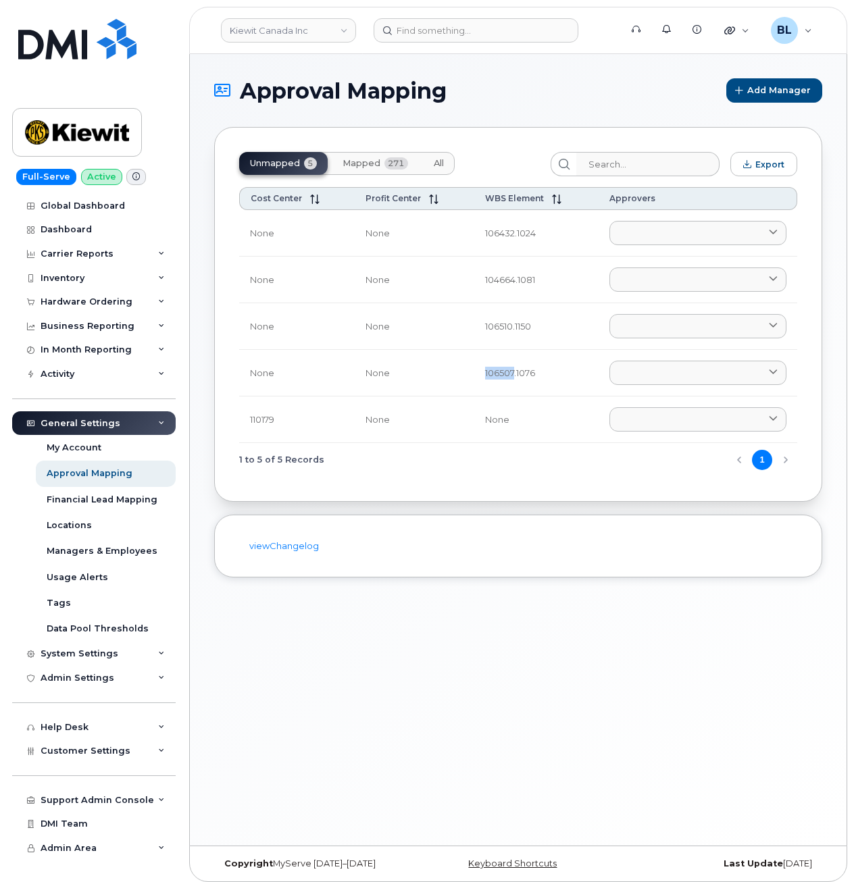
click at [513, 387] on td "106507.1076" at bounding box center [536, 373] width 124 height 47
copy td "106507"
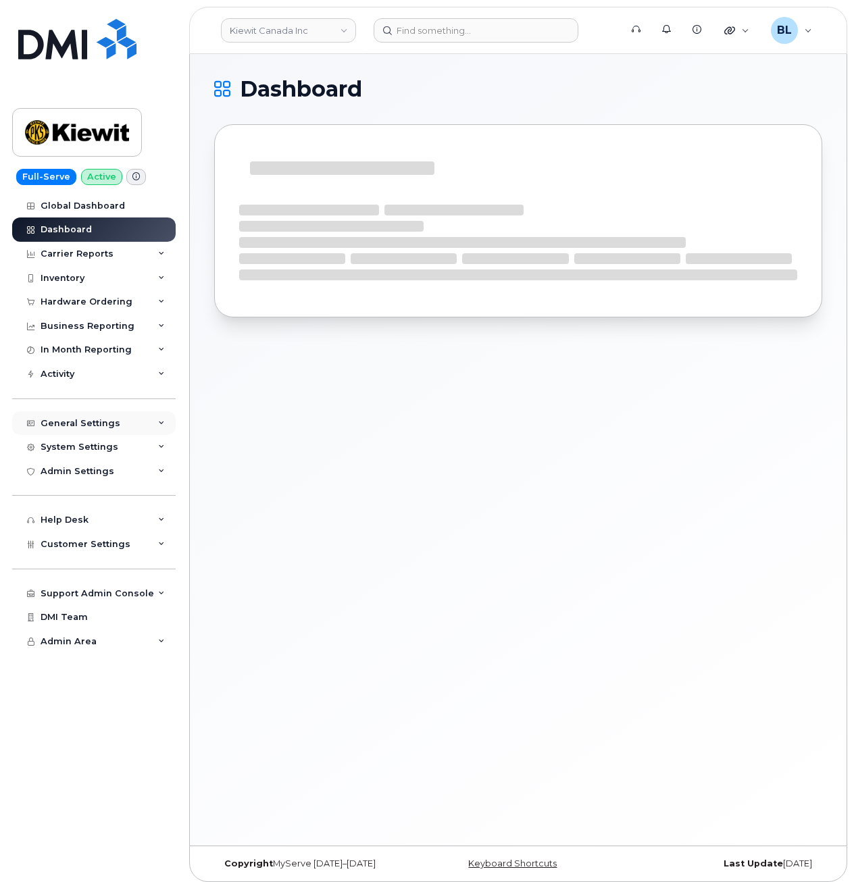
click at [59, 425] on div "General Settings" at bounding box center [81, 423] width 80 height 11
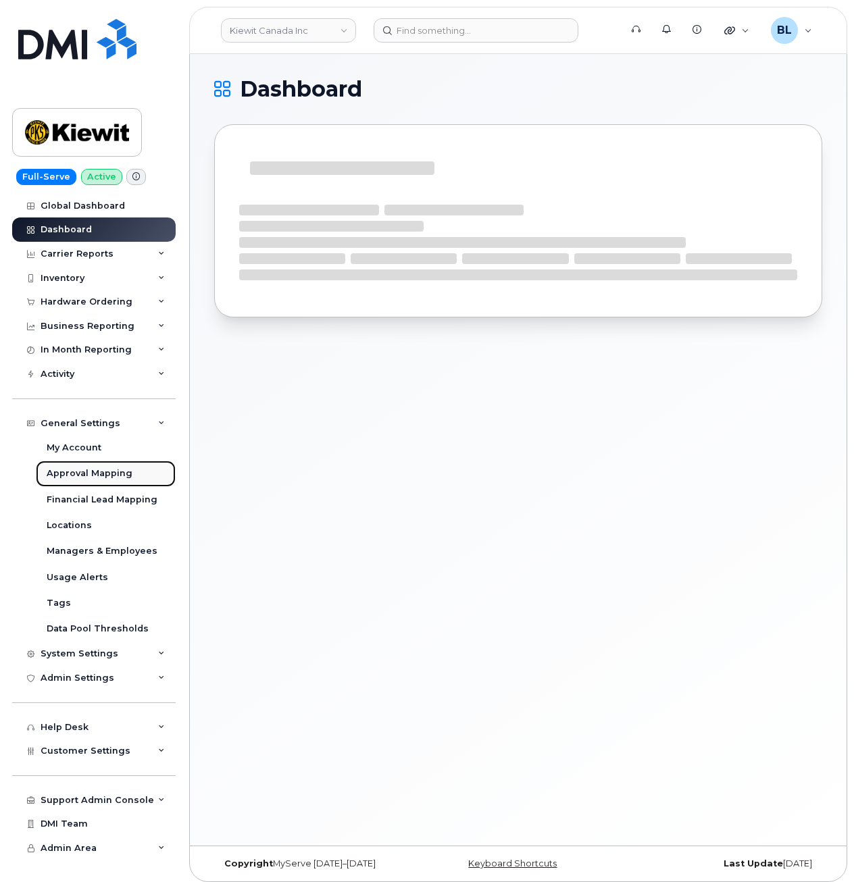
click at [94, 471] on div "Approval Mapping" at bounding box center [90, 473] width 86 height 12
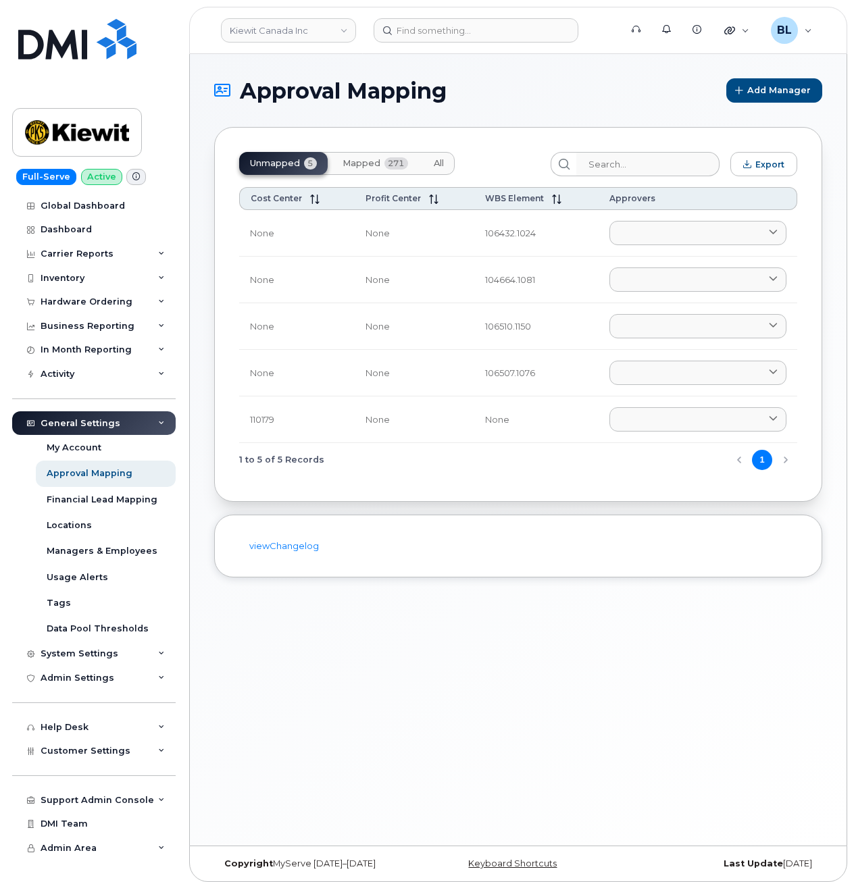
click at [390, 169] on button "Mapped 271" at bounding box center [375, 163] width 87 height 23
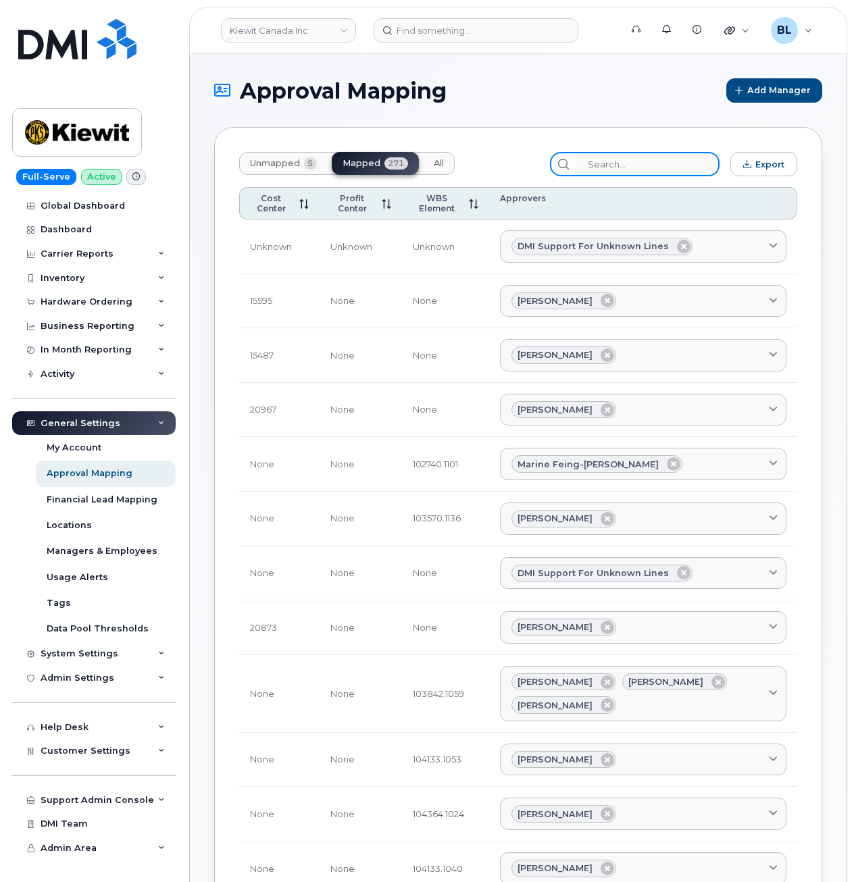
click at [652, 163] on input "search" at bounding box center [647, 164] width 144 height 24
paste input "106432"
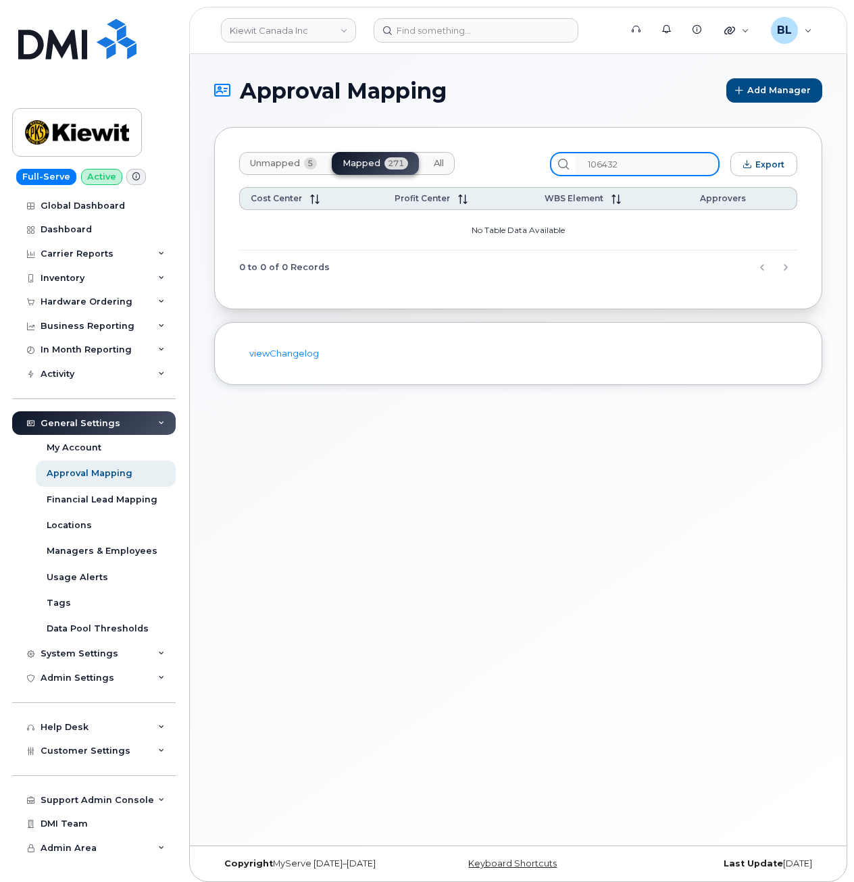
drag, startPoint x: 675, startPoint y: 154, endPoint x: 311, endPoint y: 167, distance: 363.5
click at [360, 157] on div "Unmapped 5 Mapped 271 All 106432 Export" at bounding box center [518, 164] width 558 height 24
paste input "4664"
click at [276, 152] on div "Unmapped 5 Mapped 271 All 104664 Export" at bounding box center [518, 164] width 558 height 24
paste input "106510"
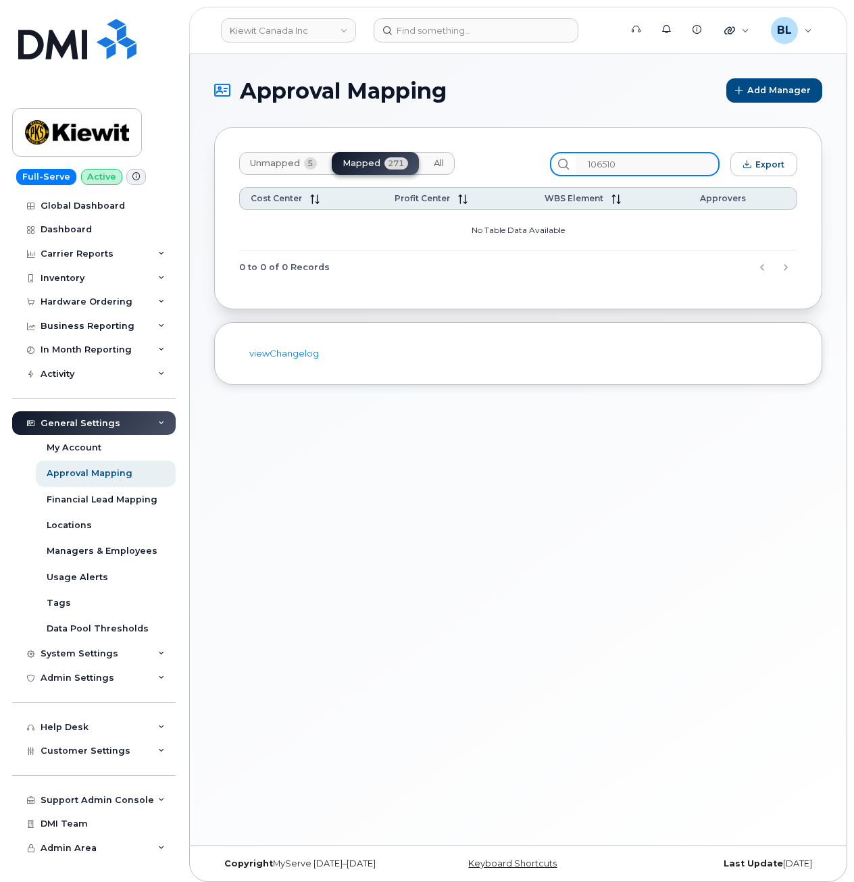
click at [620, 159] on input "106510" at bounding box center [647, 164] width 144 height 24
drag, startPoint x: 663, startPoint y: 162, endPoint x: 323, endPoint y: 151, distance: 340.5
click at [429, 157] on div "Unmapped 5 Mapped 271 All 106510 Export" at bounding box center [518, 164] width 558 height 24
paste input "07"
type input "106507"
